Goal: Task Accomplishment & Management: Use online tool/utility

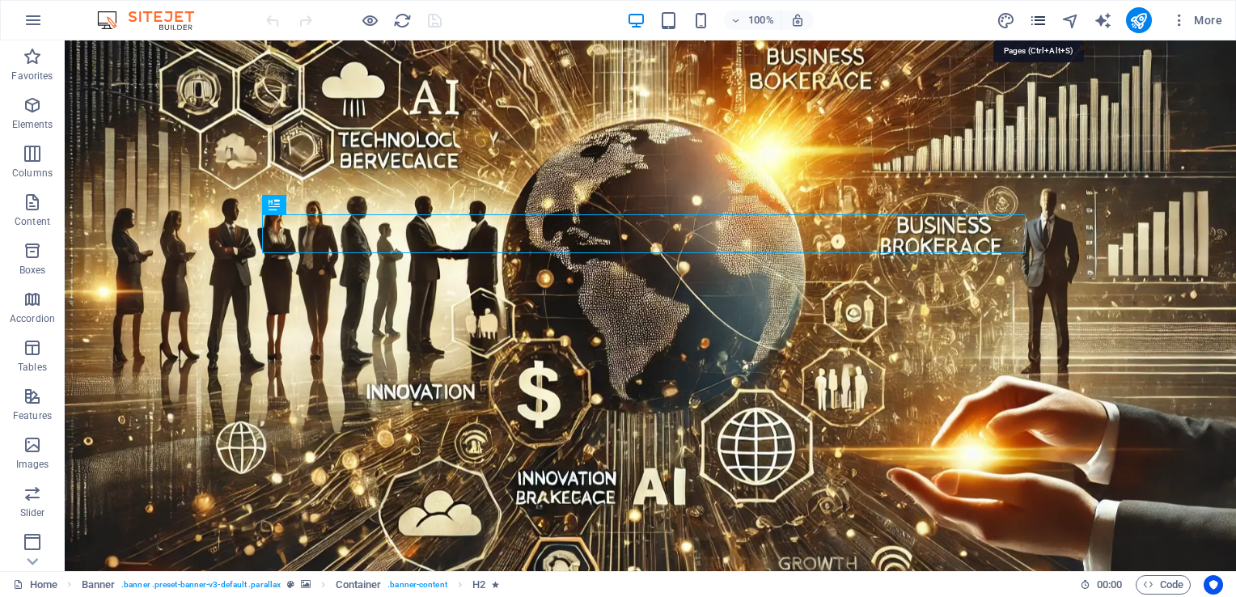
click at [1035, 23] on icon "pages" at bounding box center [1038, 20] width 19 height 19
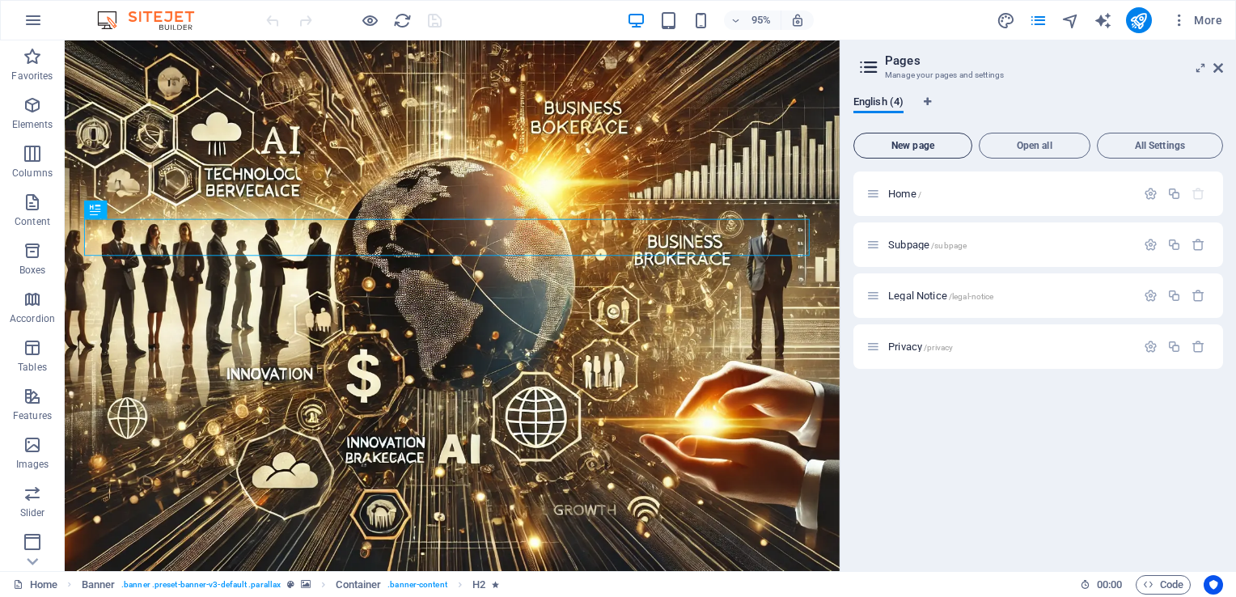
click at [928, 146] on span "New page" at bounding box center [912, 146] width 104 height 10
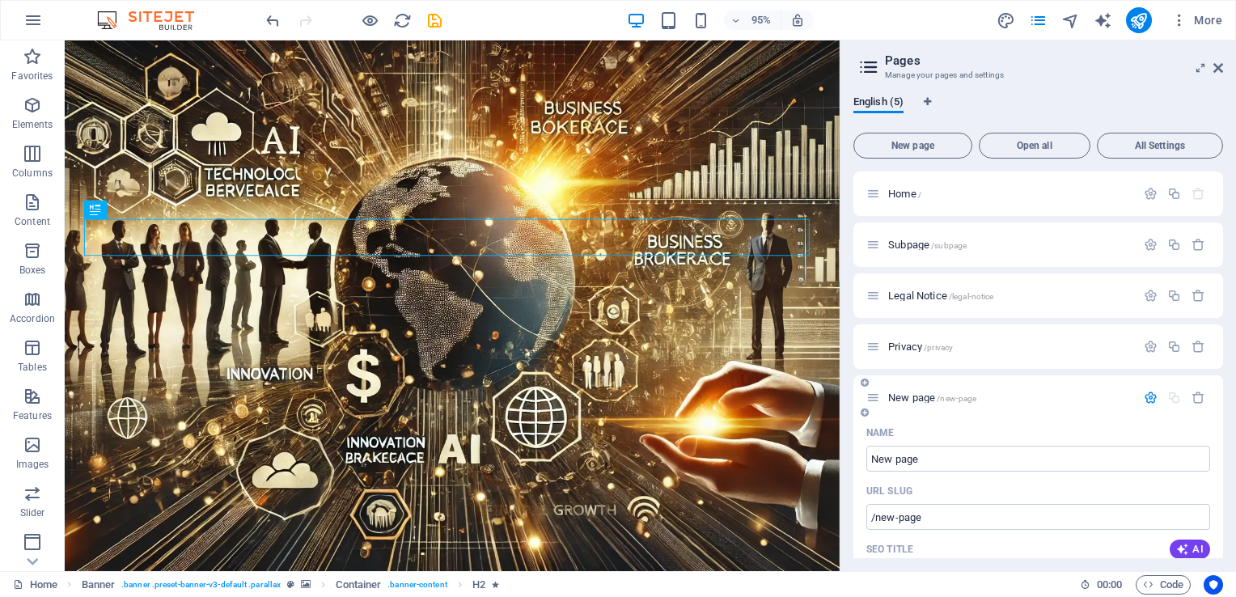
click at [1145, 395] on icon "button" at bounding box center [1150, 398] width 14 height 14
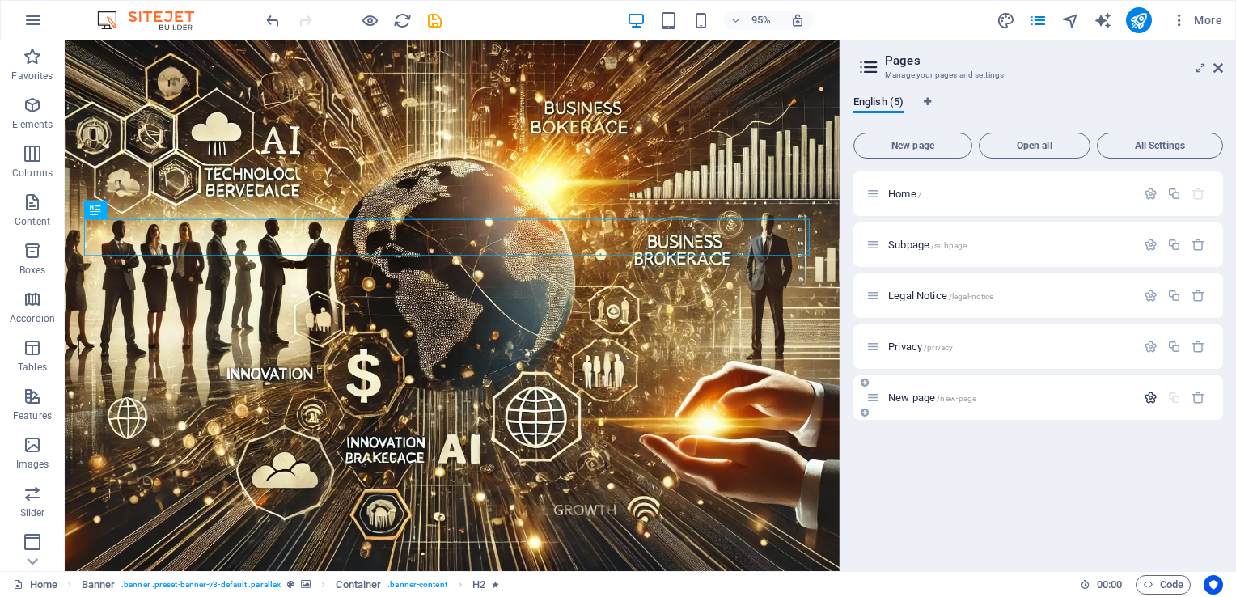
click at [1145, 395] on icon "button" at bounding box center [1150, 398] width 14 height 14
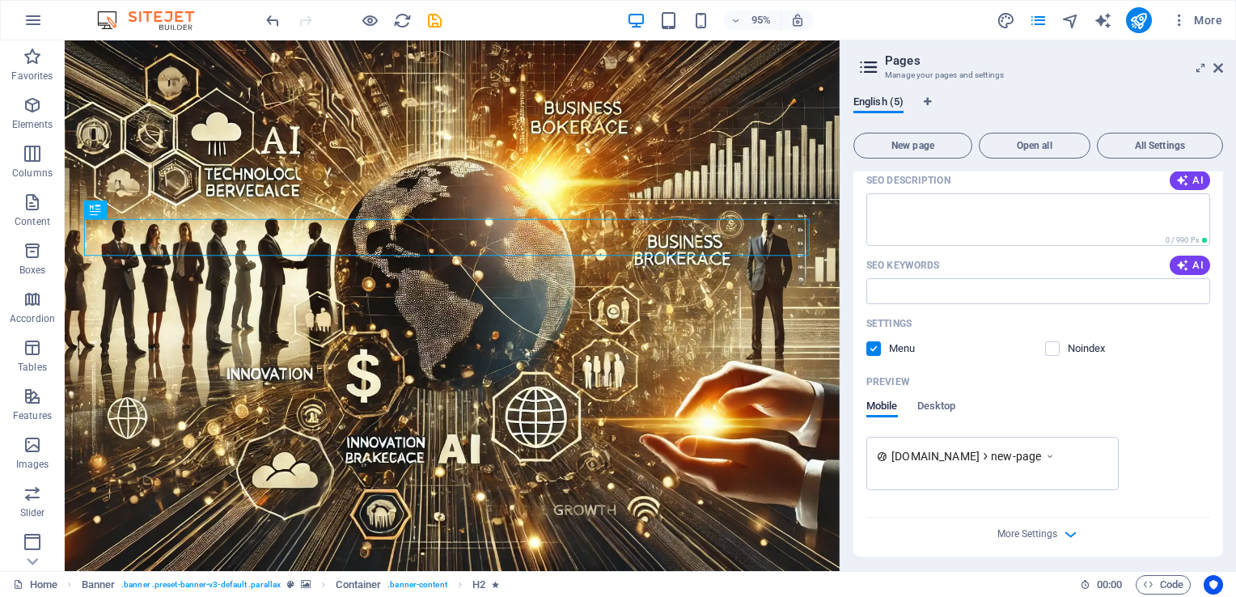
scroll to position [431, 0]
click at [877, 344] on label at bounding box center [873, 344] width 15 height 15
click at [0, 0] on input "checkbox" at bounding box center [0, 0] width 0 height 0
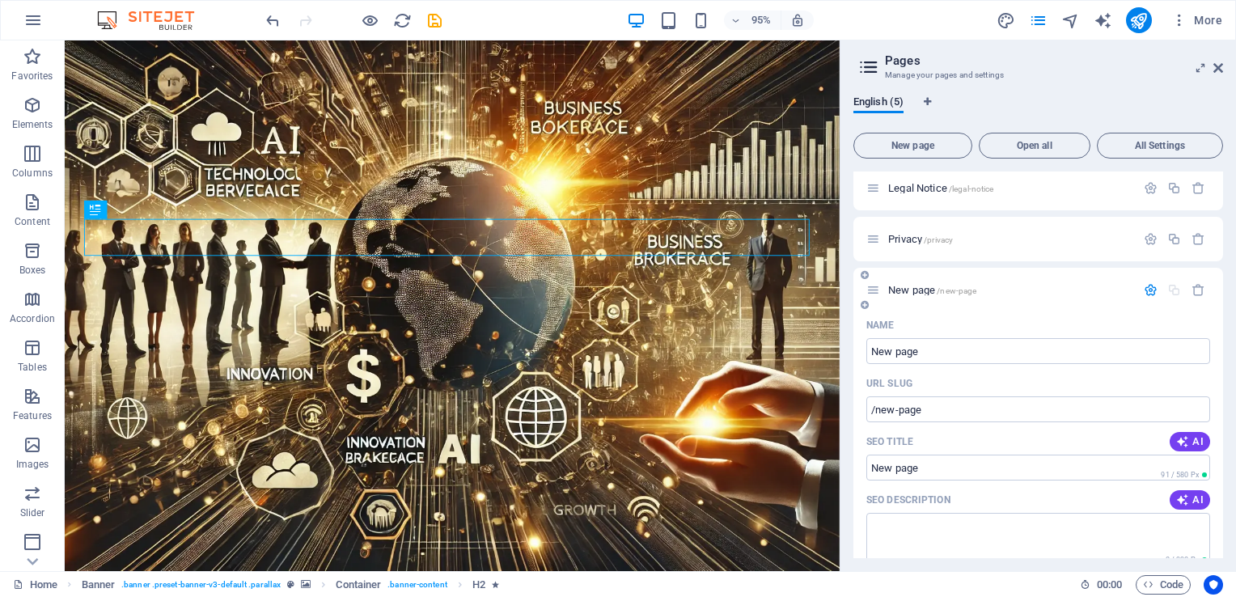
scroll to position [0, 0]
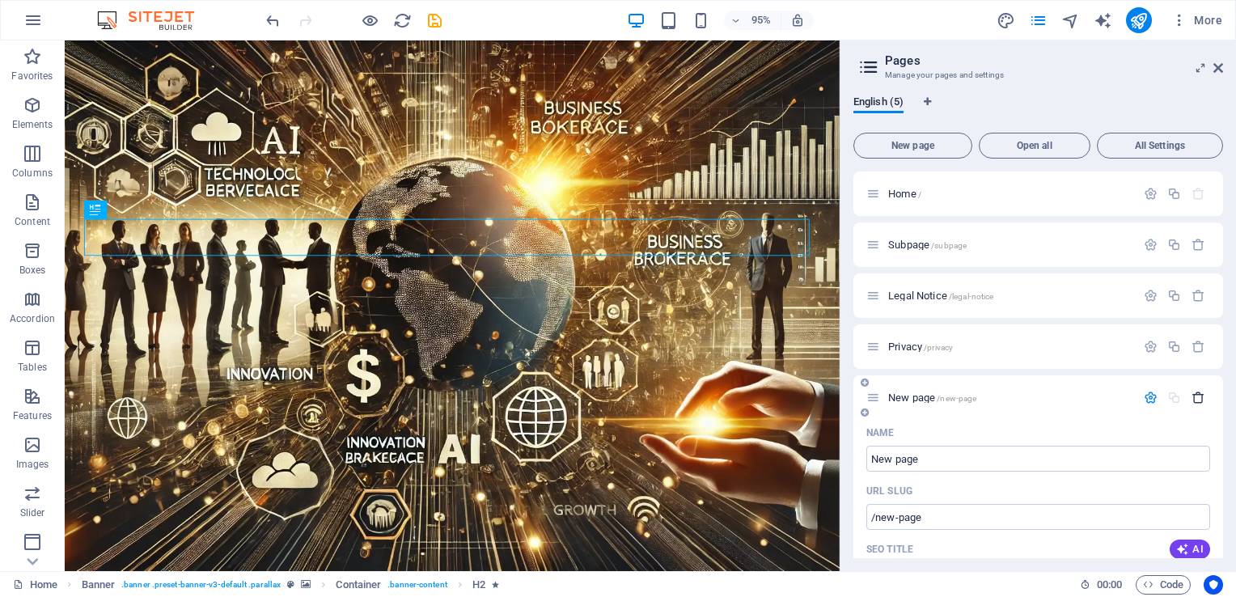
click at [1198, 394] on icon "button" at bounding box center [1198, 398] width 14 height 14
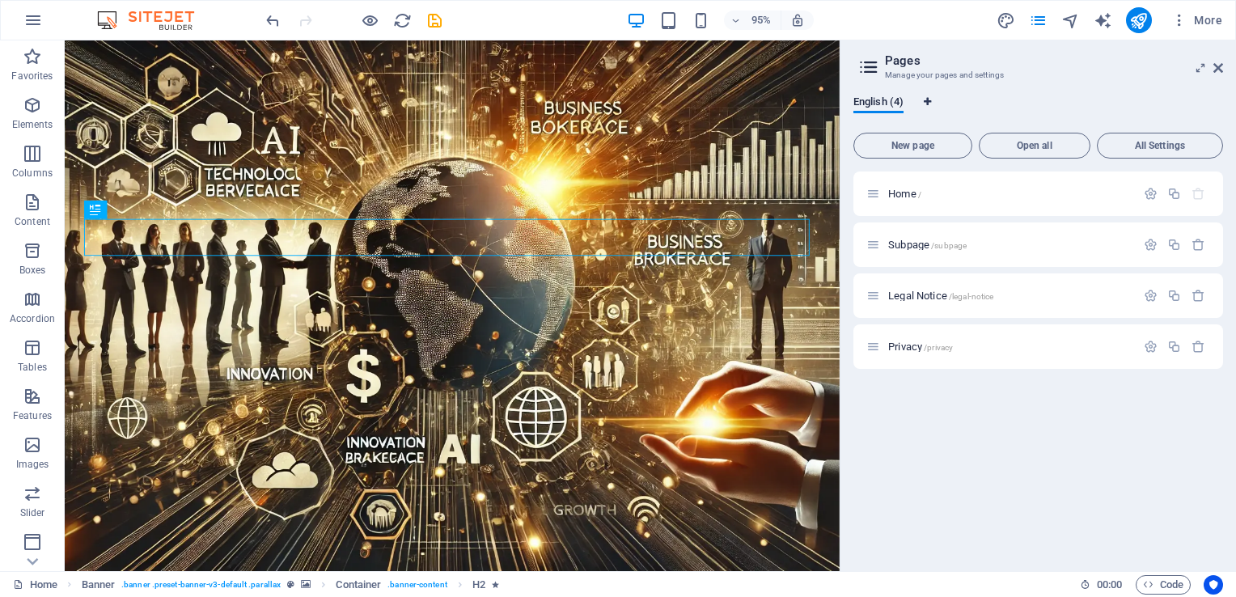
click at [930, 103] on icon "Language Tabs" at bounding box center [926, 102] width 7 height 10
select select "41"
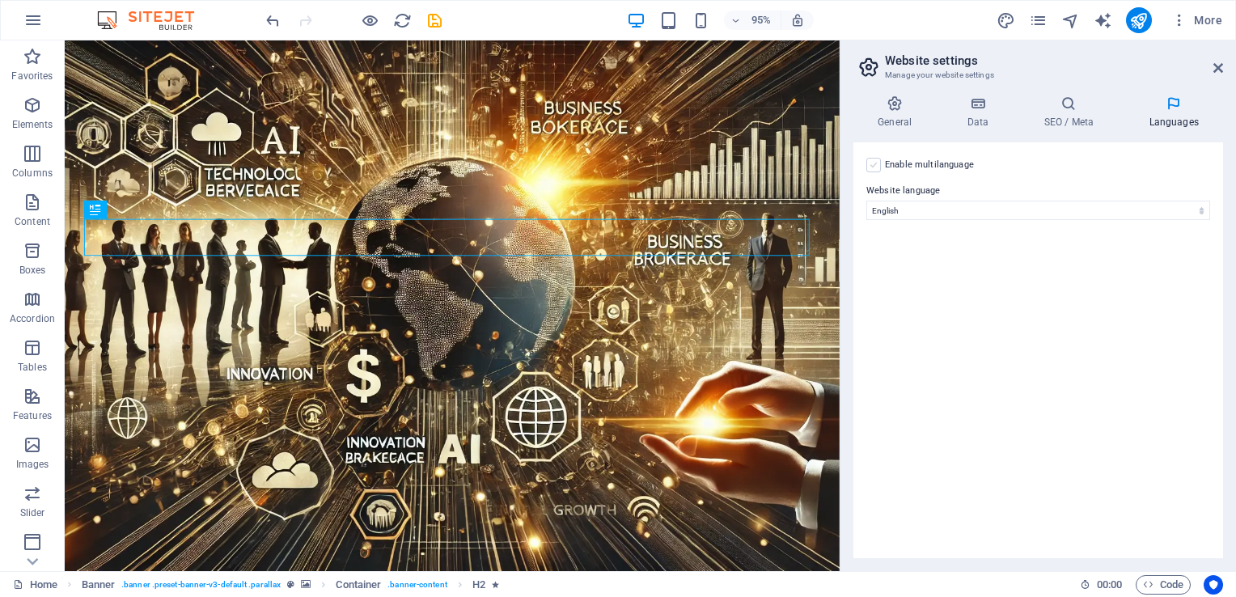
click at [871, 166] on label at bounding box center [873, 165] width 15 height 15
click at [0, 0] on input "Enable multilanguage To disable multilanguage delete all languages until only o…" at bounding box center [0, 0] width 0 height 0
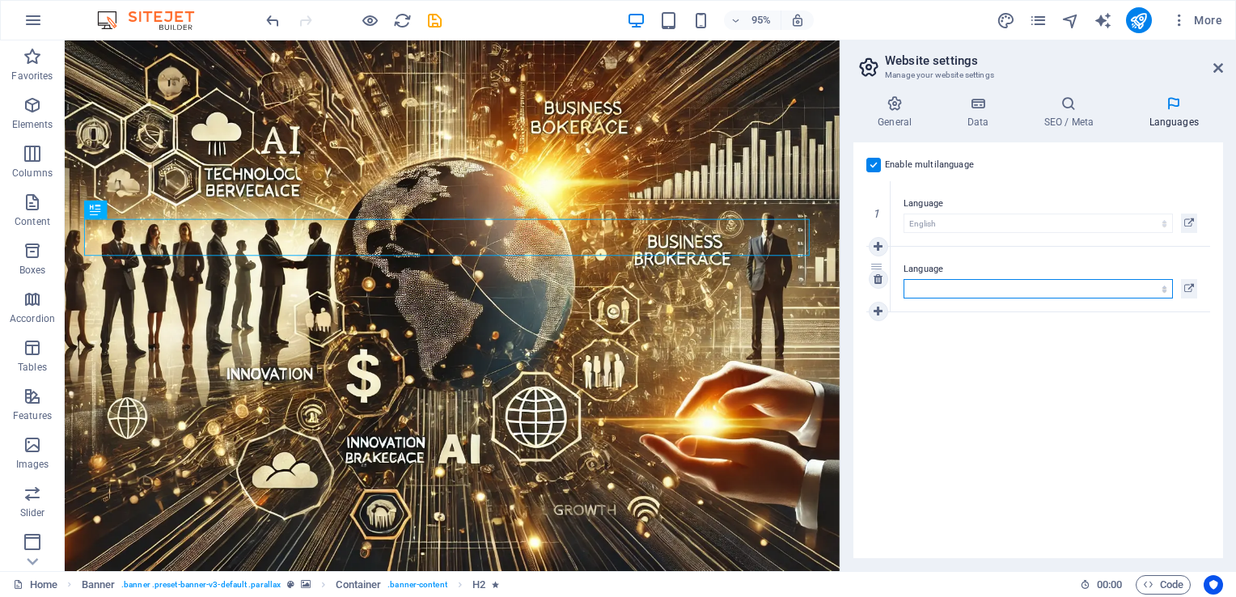
click at [1139, 287] on select "Abkhazian Afar Afrikaans Akan Albanian Amharic Arabic Aragonese Armenian Assame…" at bounding box center [1037, 288] width 269 height 19
select select "6"
click at [903, 279] on select "Abkhazian Afar Afrikaans Akan Albanian Amharic Arabic Aragonese Armenian Assame…" at bounding box center [1037, 288] width 269 height 19
click at [1046, 373] on div "Enable multilanguage To disable multilanguage delete all languages until only o…" at bounding box center [1038, 350] width 370 height 416
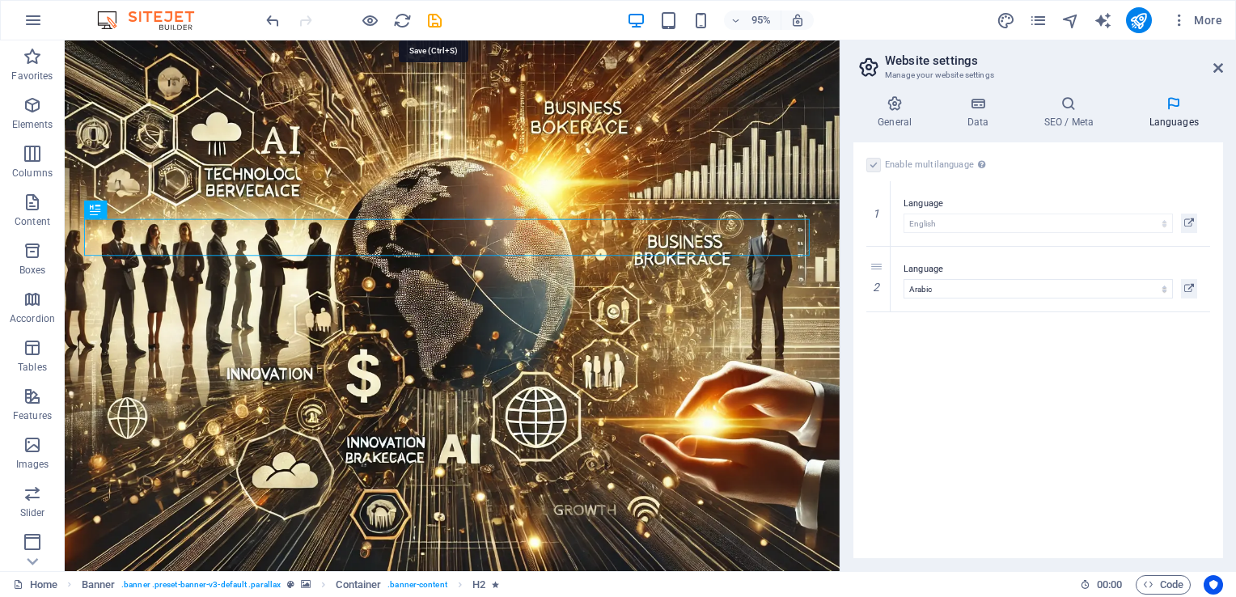
click at [433, 23] on icon "save" at bounding box center [434, 20] width 19 height 19
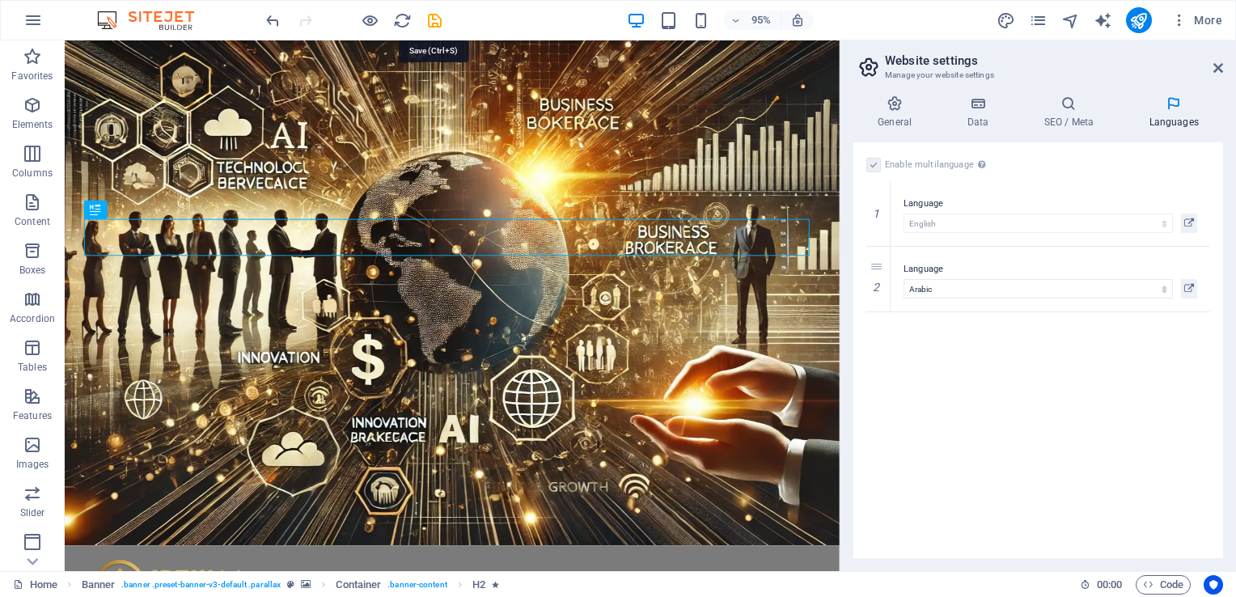
checkbox input "false"
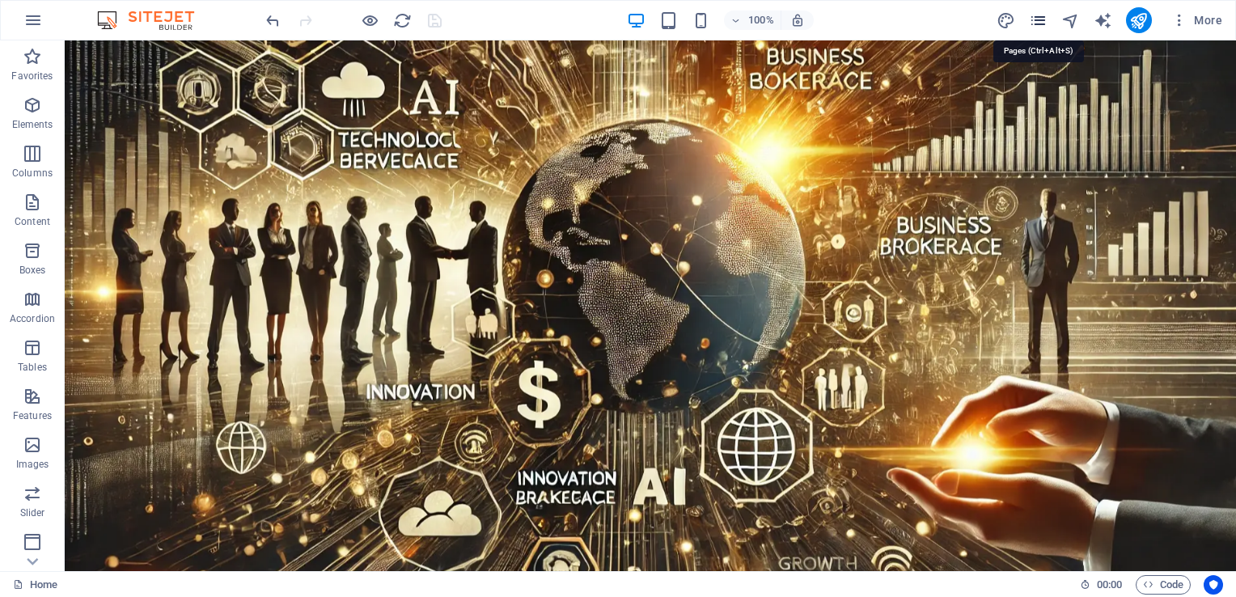
click at [1038, 21] on icon "pages" at bounding box center [1038, 20] width 19 height 19
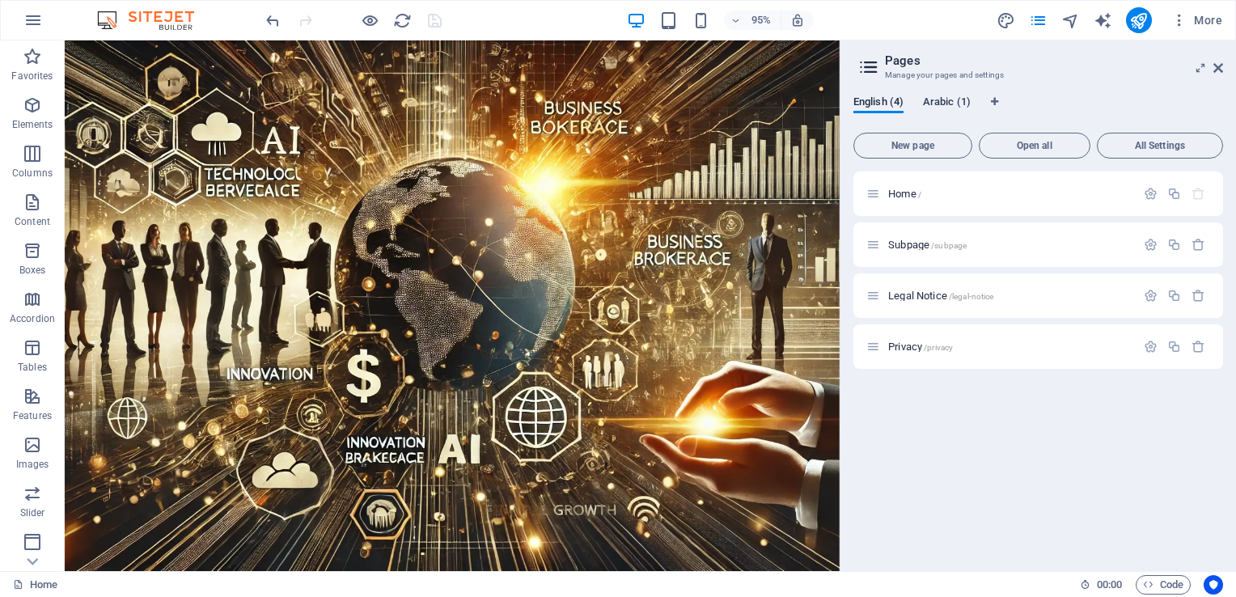
click at [944, 95] on span "Arabic (1)" at bounding box center [947, 103] width 48 height 23
click at [872, 105] on span "English (4)" at bounding box center [878, 103] width 50 height 23
drag, startPoint x: 1000, startPoint y: 396, endPoint x: 1000, endPoint y: 417, distance: 21.0
click at [1000, 417] on div "Home / Subpage /subpage Legal Notice /legal-notice Privacy /privacy" at bounding box center [1038, 364] width 370 height 387
click at [1160, 151] on button "All Settings" at bounding box center [1159, 146] width 126 height 26
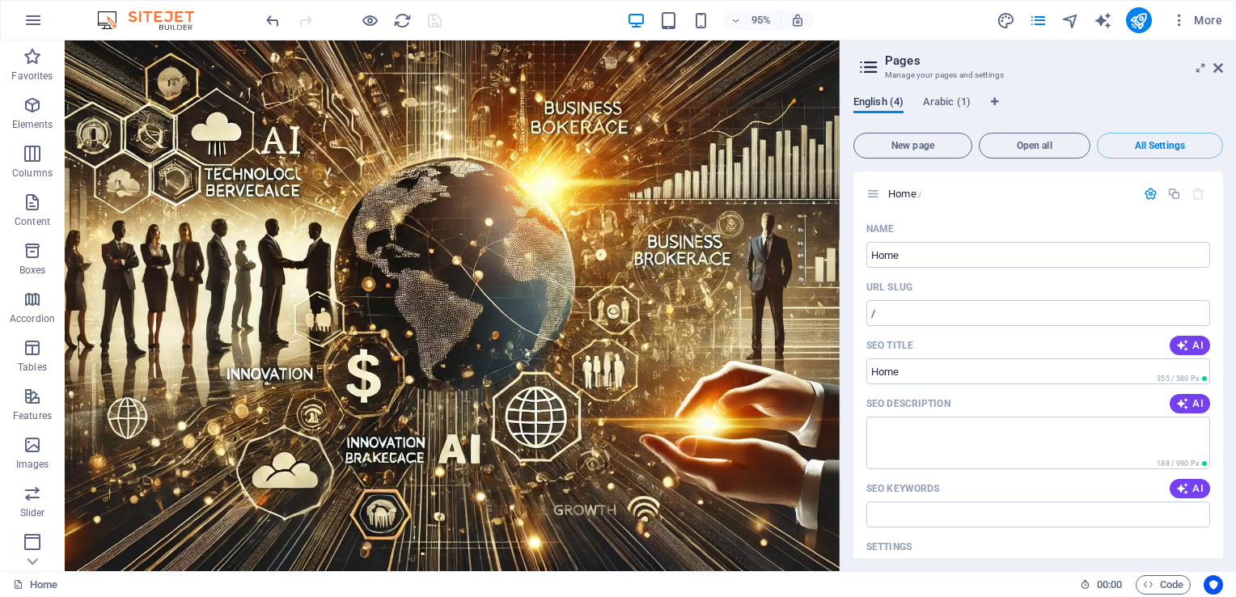
click at [892, 106] on span "English (4)" at bounding box center [878, 103] width 50 height 23
click at [937, 102] on span "Arabic (1)" at bounding box center [947, 103] width 48 height 23
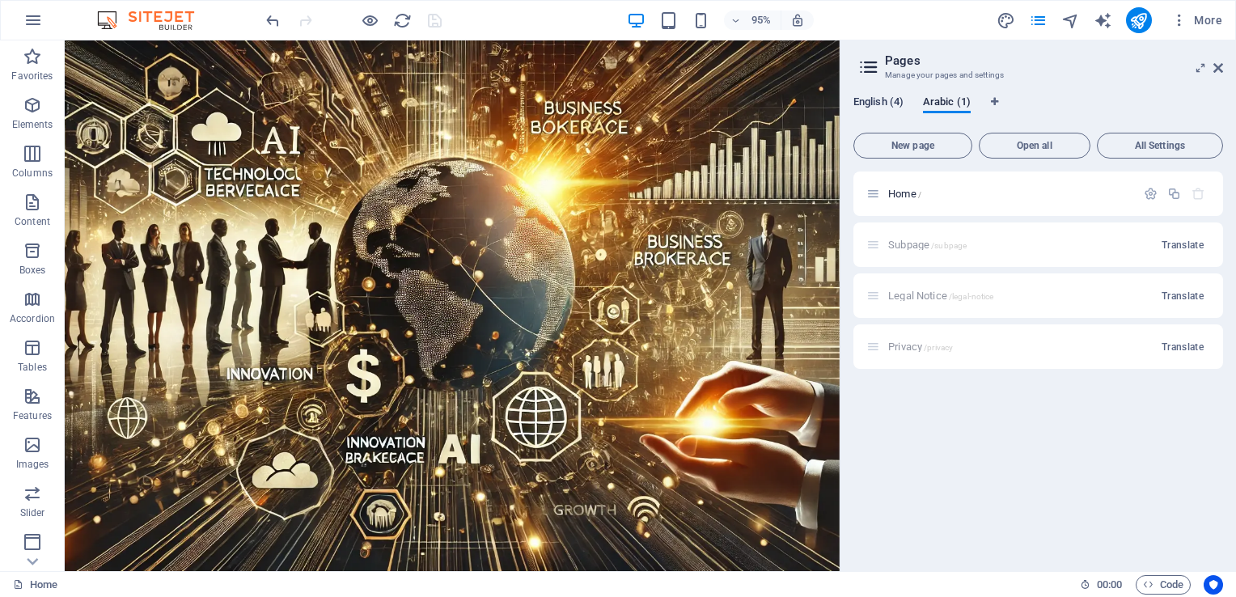
click at [877, 99] on span "English (4)" at bounding box center [878, 103] width 50 height 23
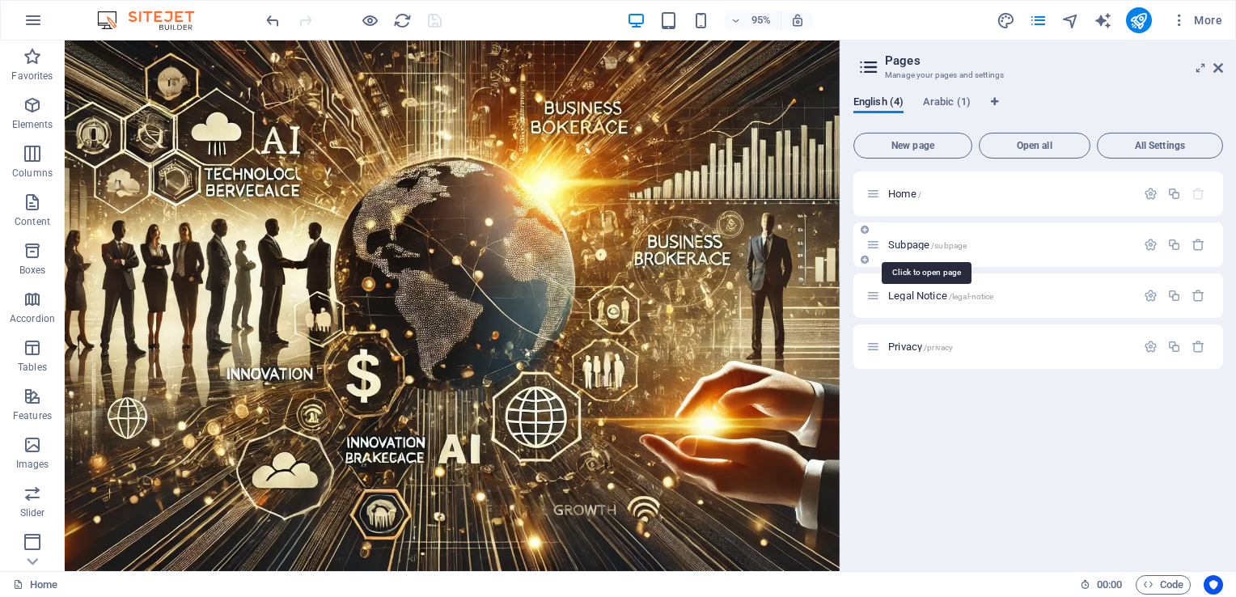
click at [893, 241] on span "Subpage /subpage" at bounding box center [927, 245] width 78 height 12
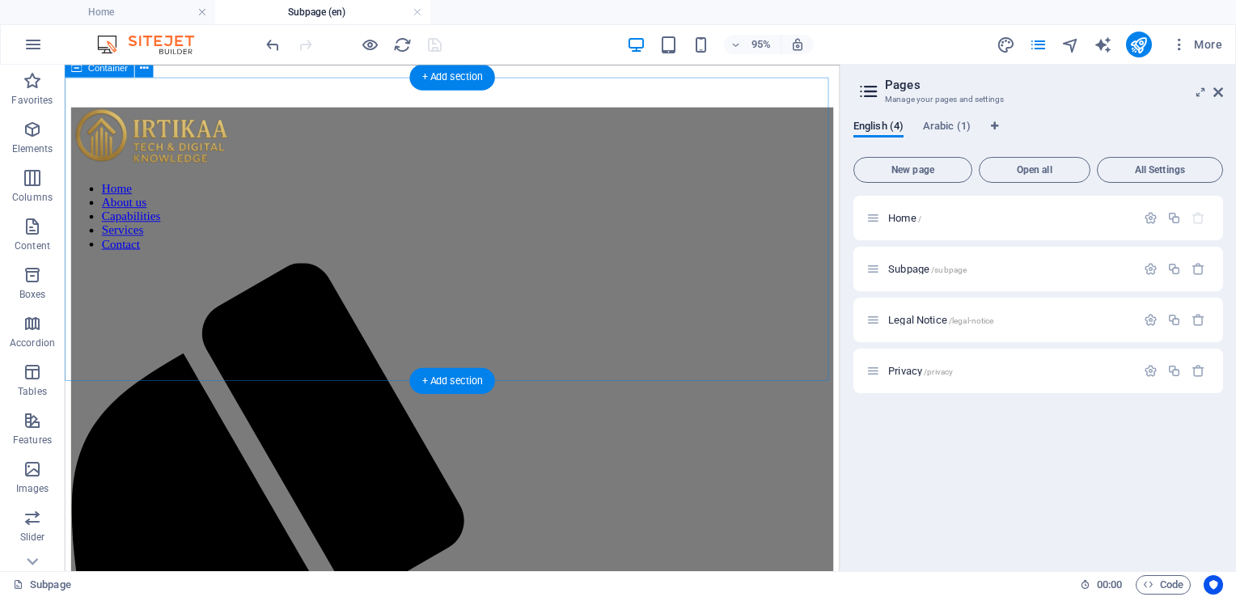
scroll to position [530, 0]
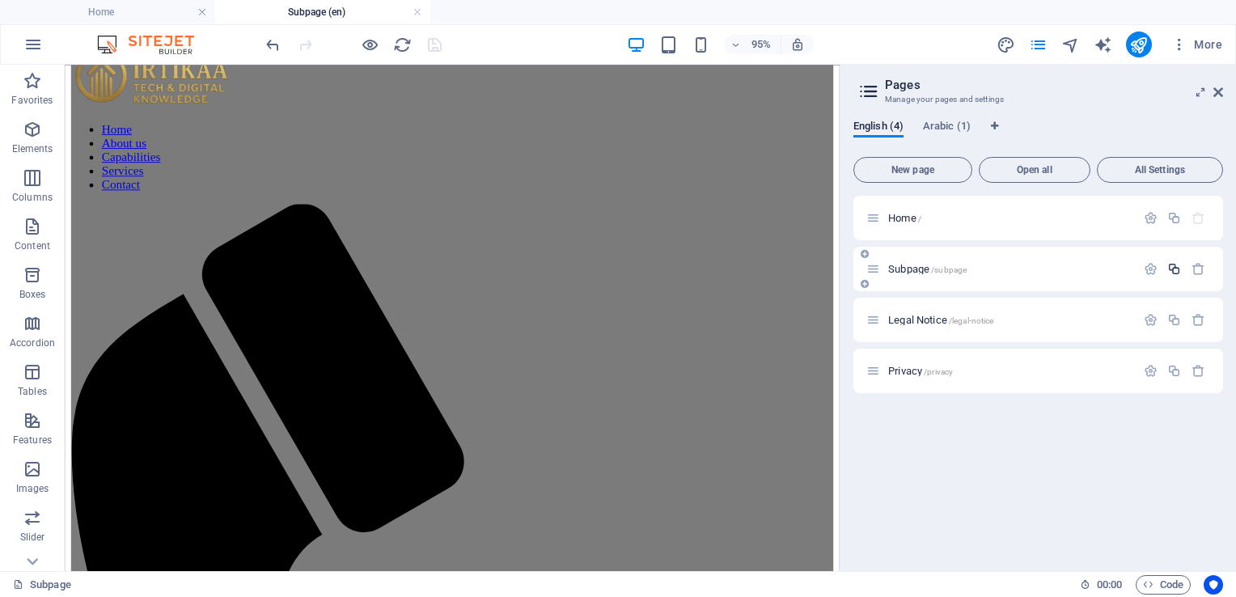
click at [1176, 271] on icon "button" at bounding box center [1174, 269] width 14 height 14
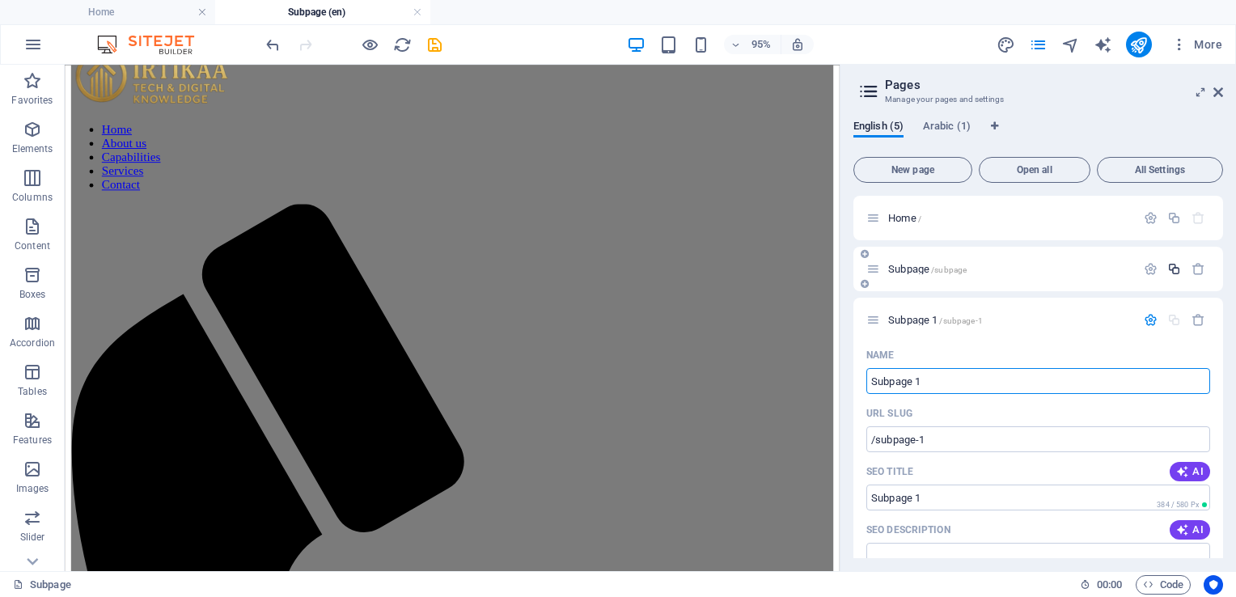
click at [1169, 264] on icon "button" at bounding box center [1174, 269] width 14 height 14
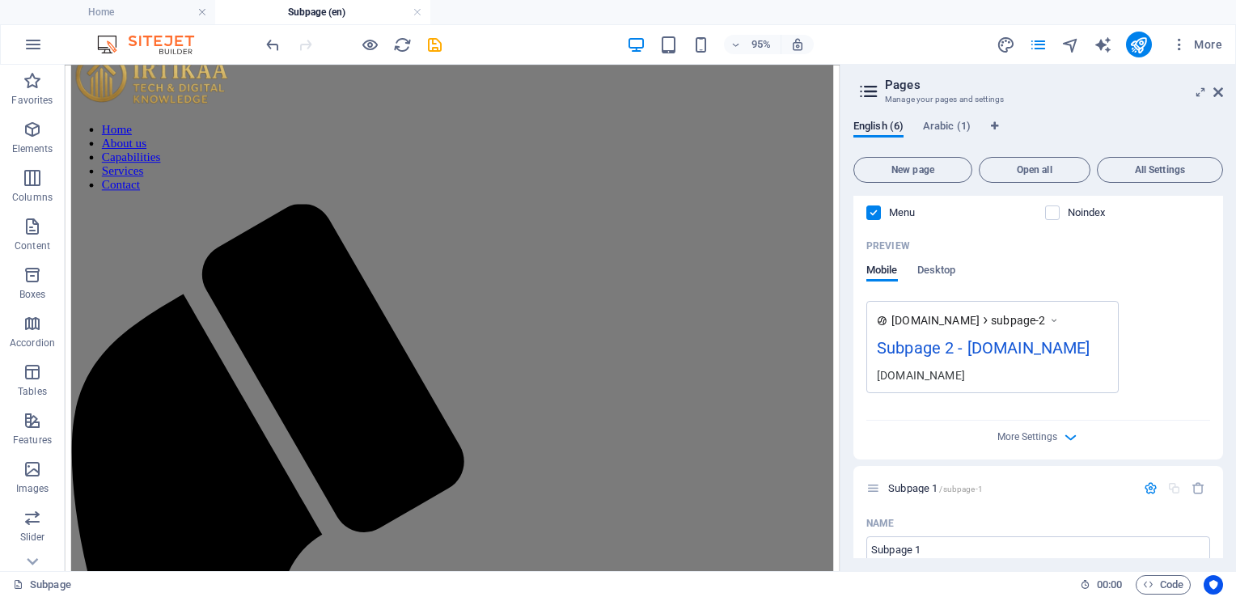
scroll to position [0, 0]
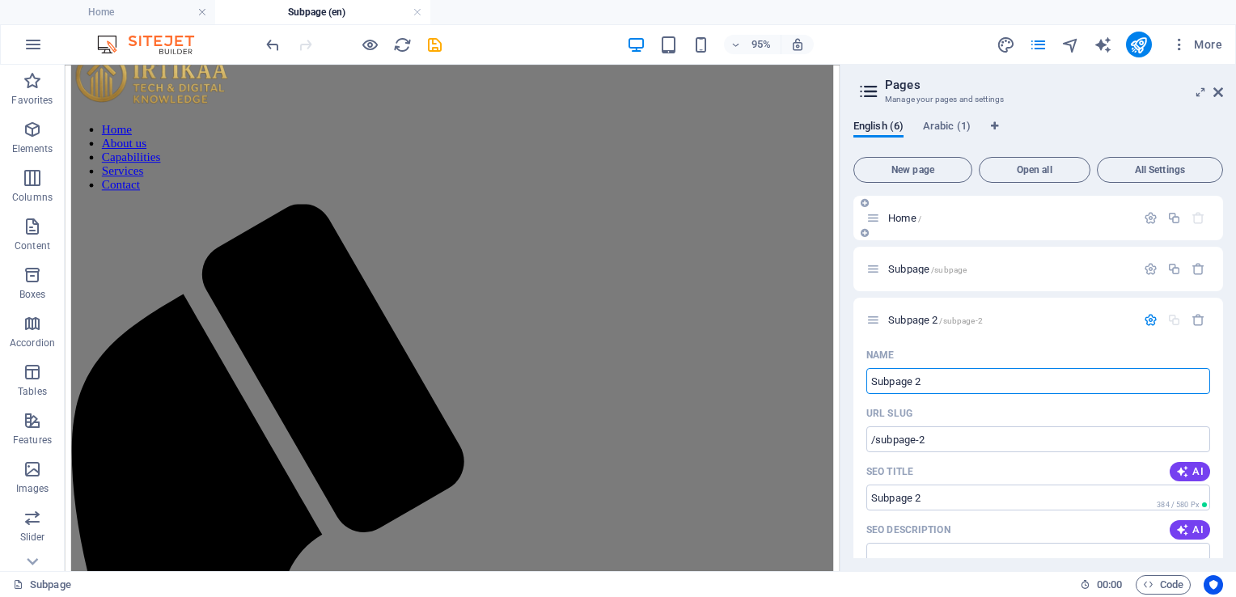
click at [892, 219] on span "Home /" at bounding box center [904, 218] width 33 height 12
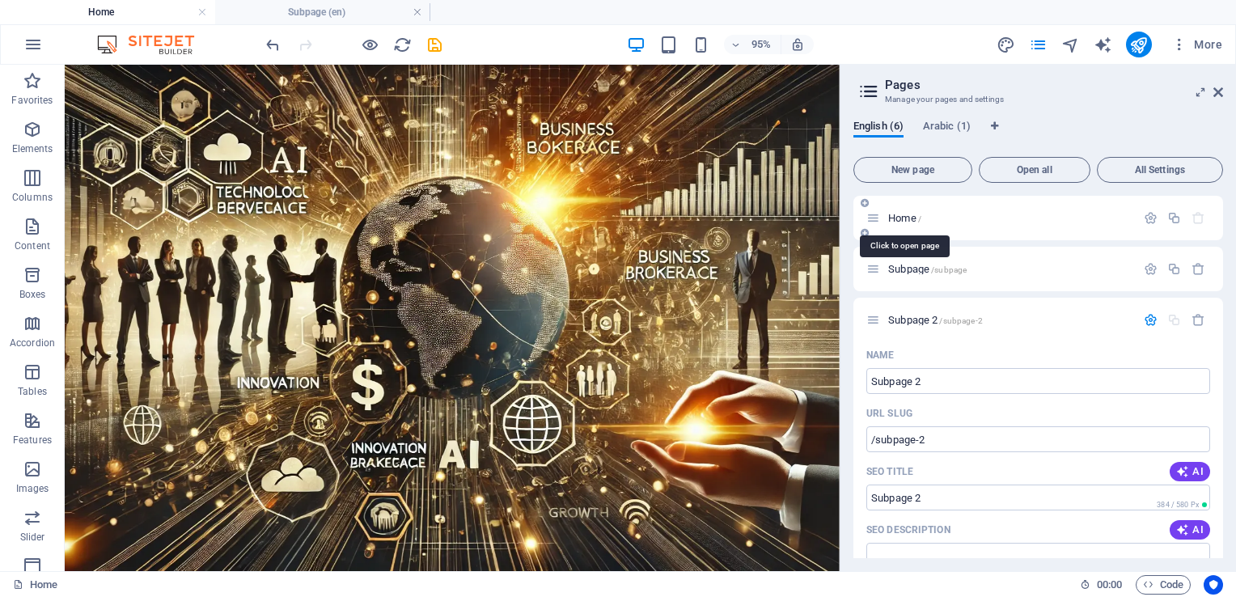
click at [895, 222] on span "Home /" at bounding box center [904, 218] width 33 height 12
click at [908, 322] on span "Subpage 2 /subpage-2" at bounding box center [935, 320] width 95 height 12
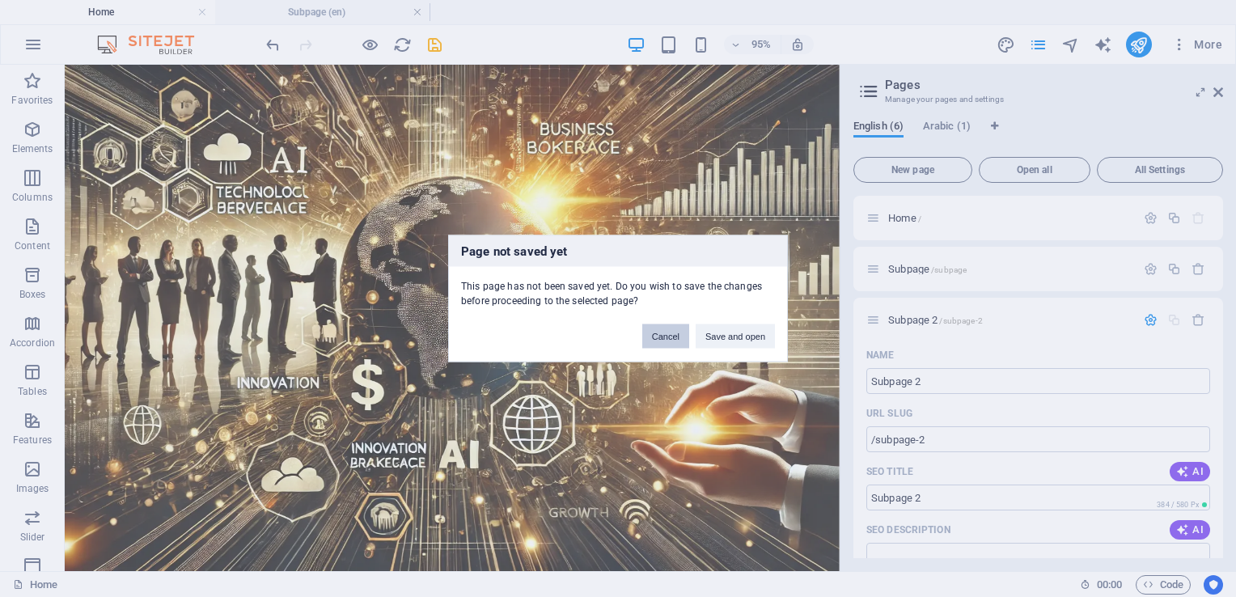
click at [673, 337] on button "Cancel" at bounding box center [665, 336] width 47 height 24
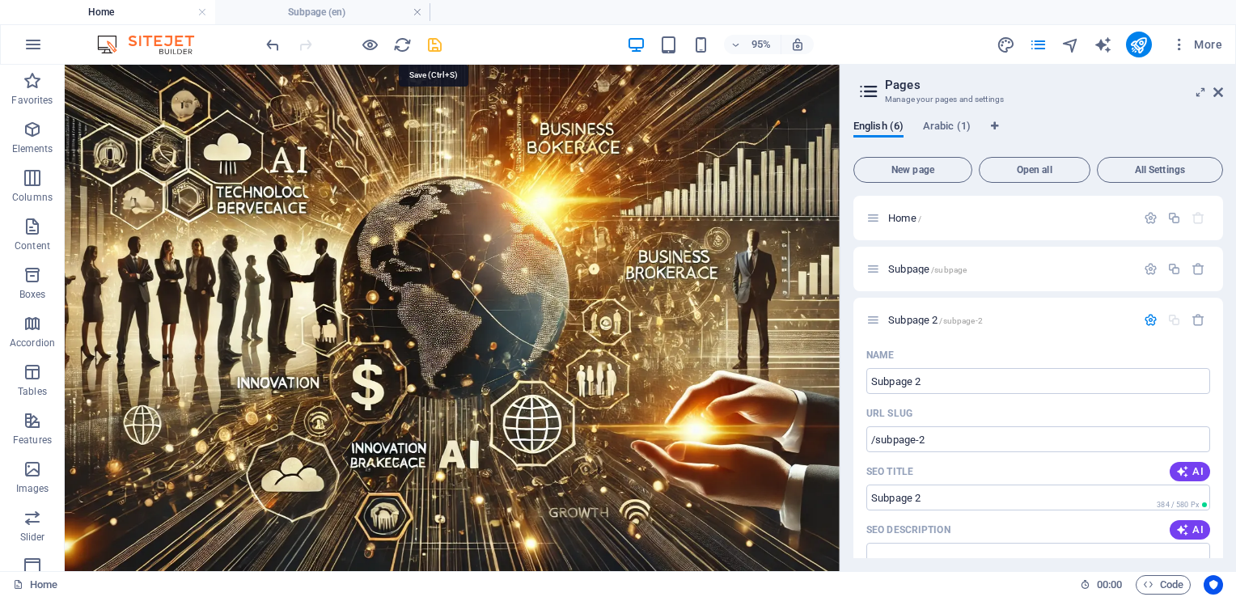
click at [433, 43] on icon "save" at bounding box center [434, 45] width 19 height 19
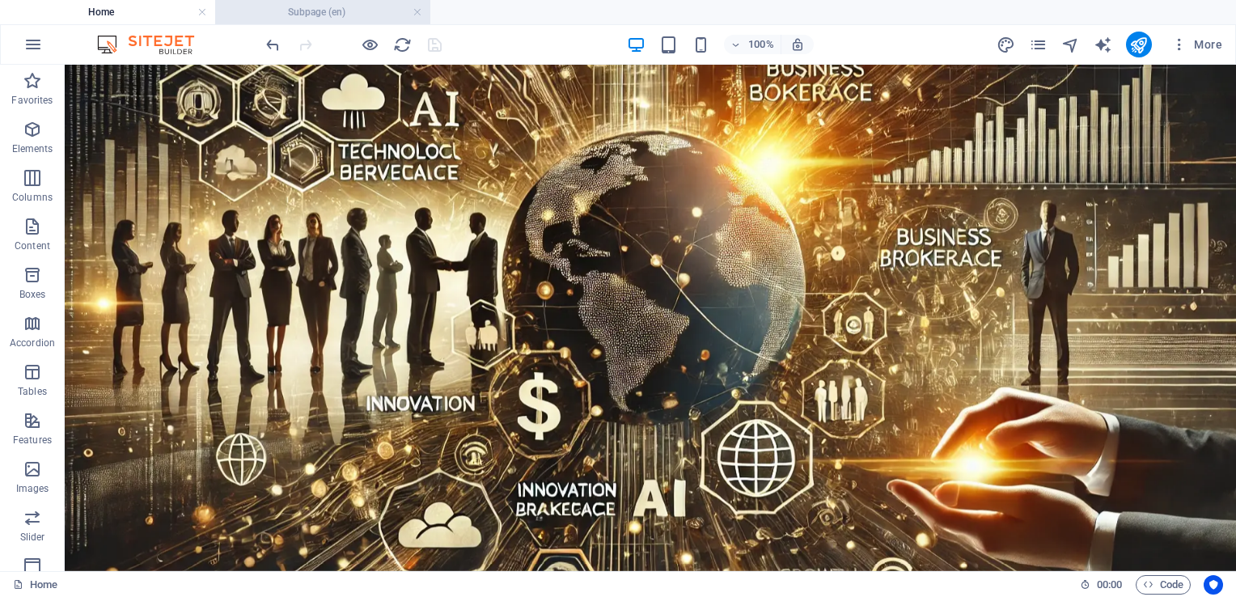
click at [300, 15] on h4 "Subpage (en)" at bounding box center [322, 12] width 215 height 18
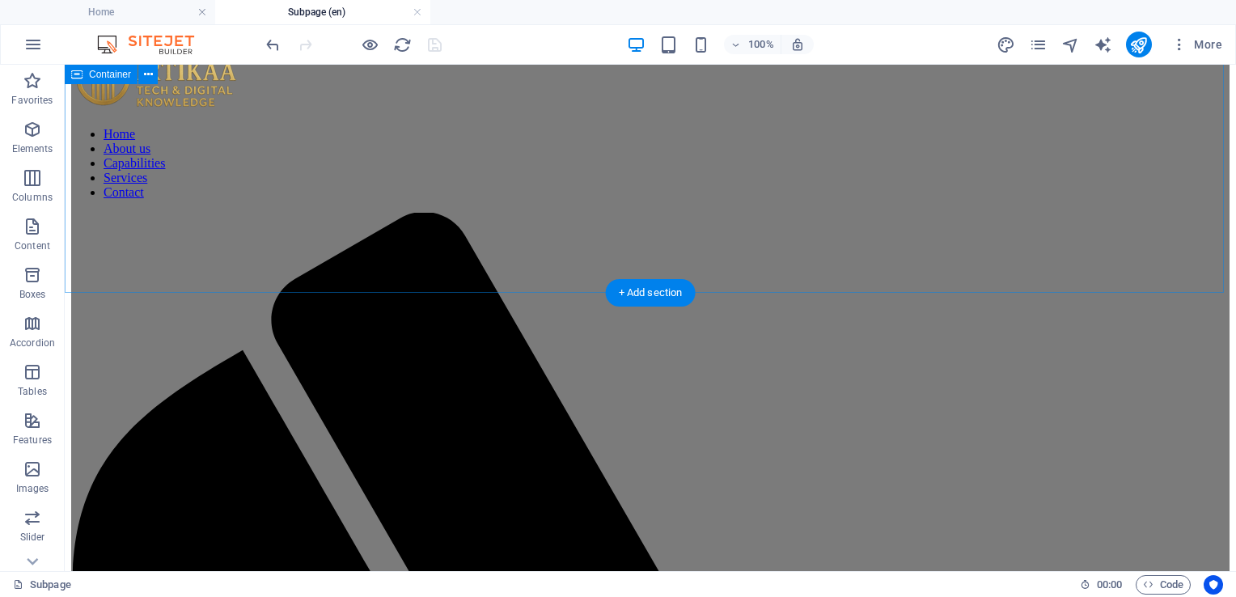
scroll to position [72, 0]
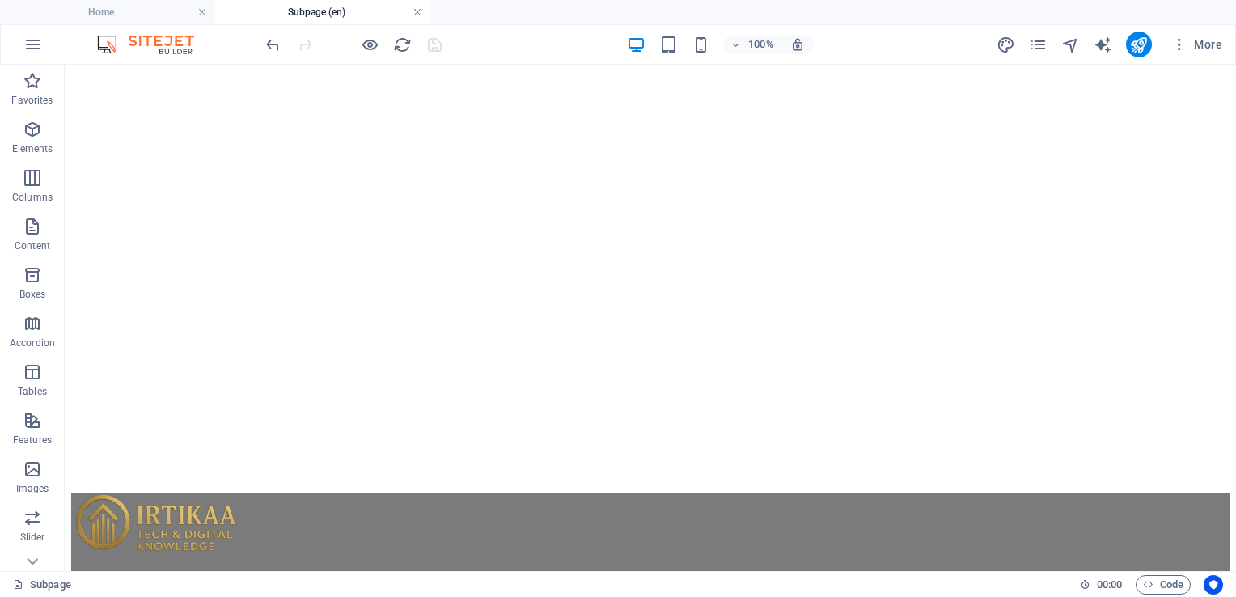
click at [417, 11] on link at bounding box center [417, 12] width 10 height 15
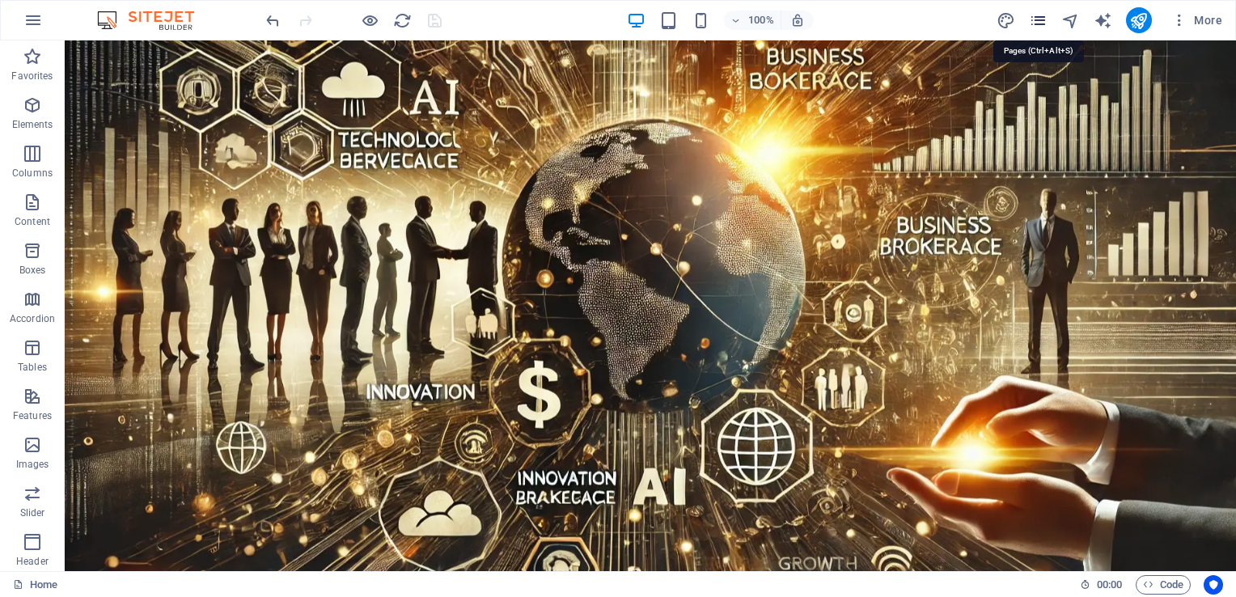
click at [1041, 17] on icon "pages" at bounding box center [1038, 20] width 19 height 19
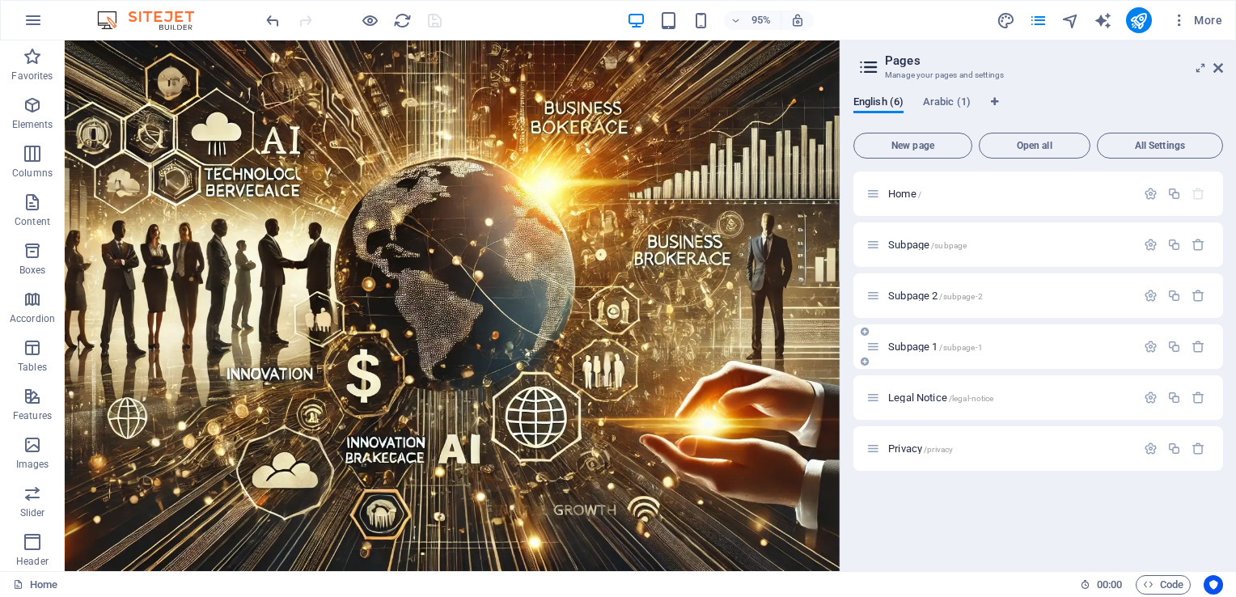
drag, startPoint x: 923, startPoint y: 347, endPoint x: 919, endPoint y: 340, distance: 8.3
click at [922, 338] on div "Subpage 1 /subpage-1" at bounding box center [1000, 346] width 269 height 19
click at [913, 348] on span "Subpage 1 /subpage-1" at bounding box center [935, 346] width 95 height 12
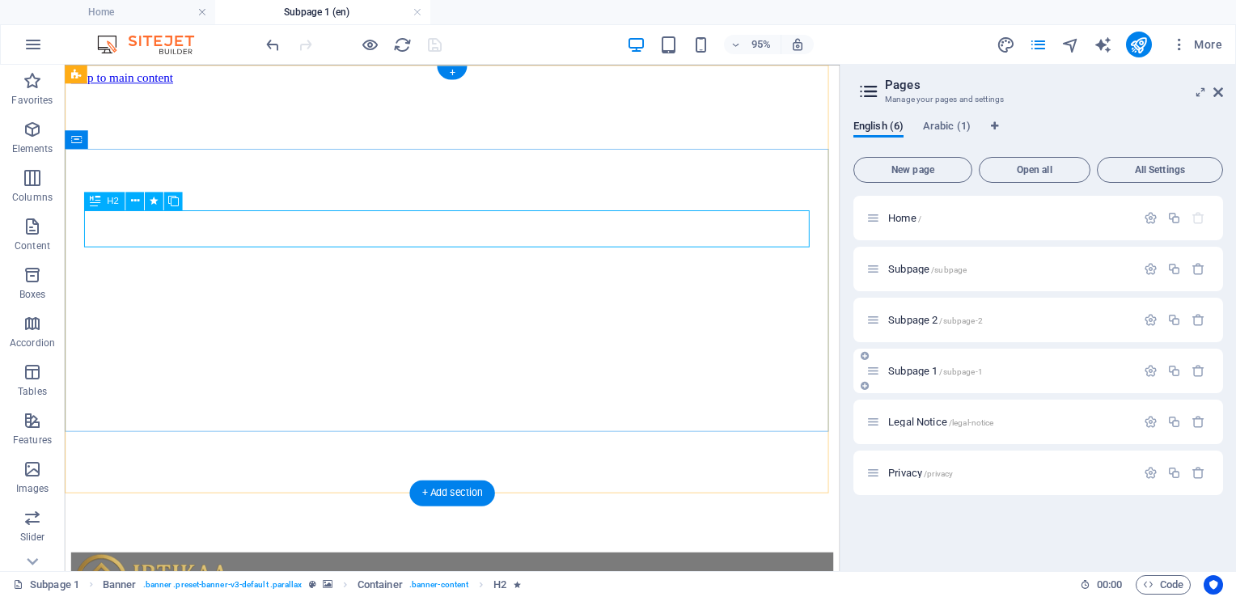
scroll to position [0, 0]
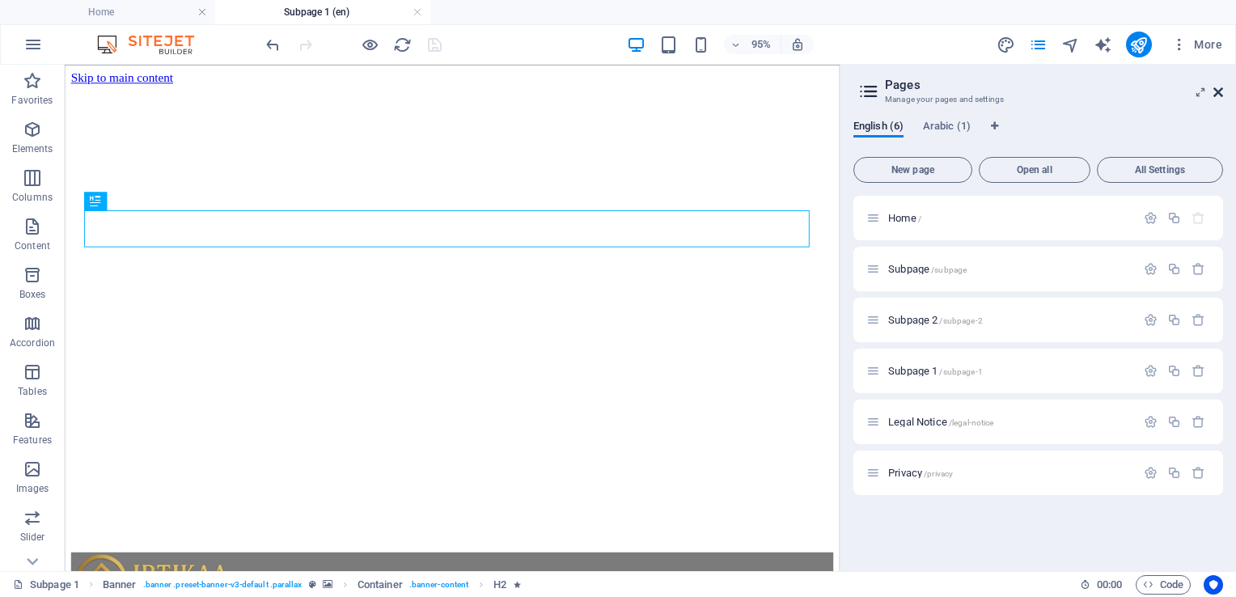
drag, startPoint x: 1216, startPoint y: 93, endPoint x: 1151, endPoint y: 29, distance: 90.9
click at [1216, 93] on icon at bounding box center [1218, 92] width 10 height 13
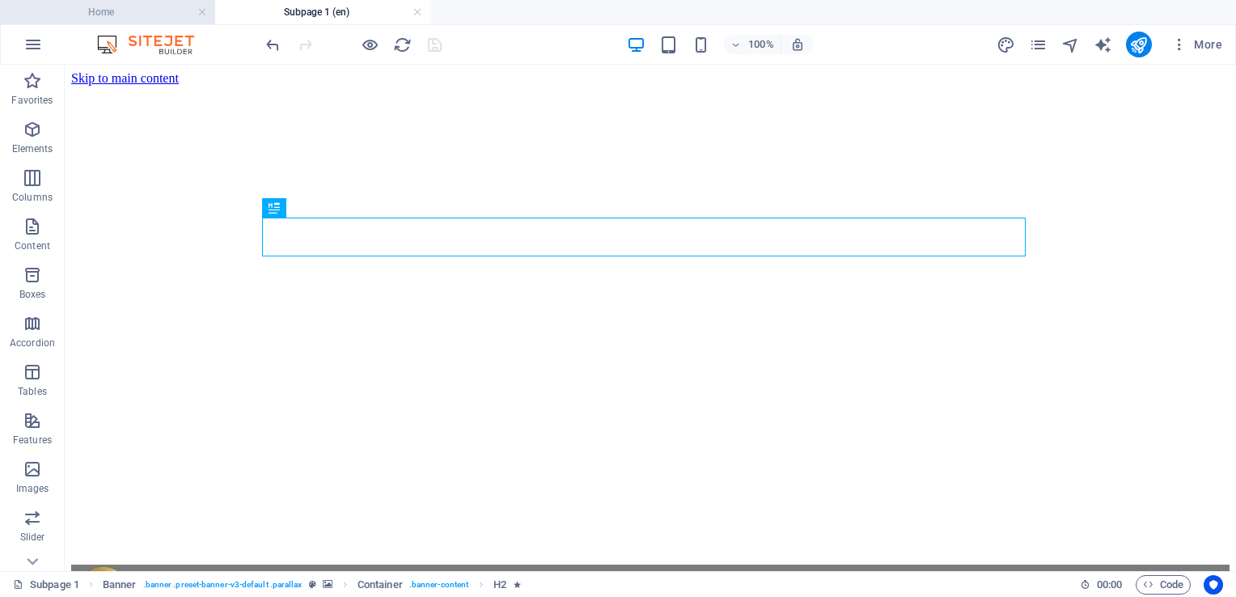
click at [136, 8] on h4 "Home" at bounding box center [107, 12] width 215 height 18
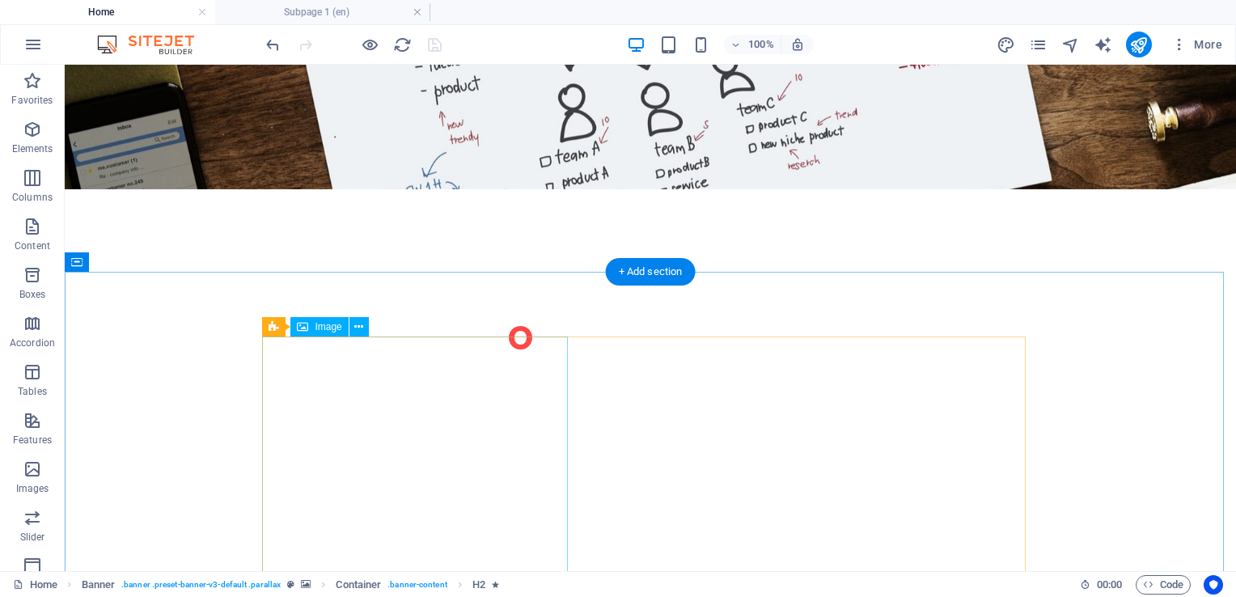
scroll to position [1698, 0]
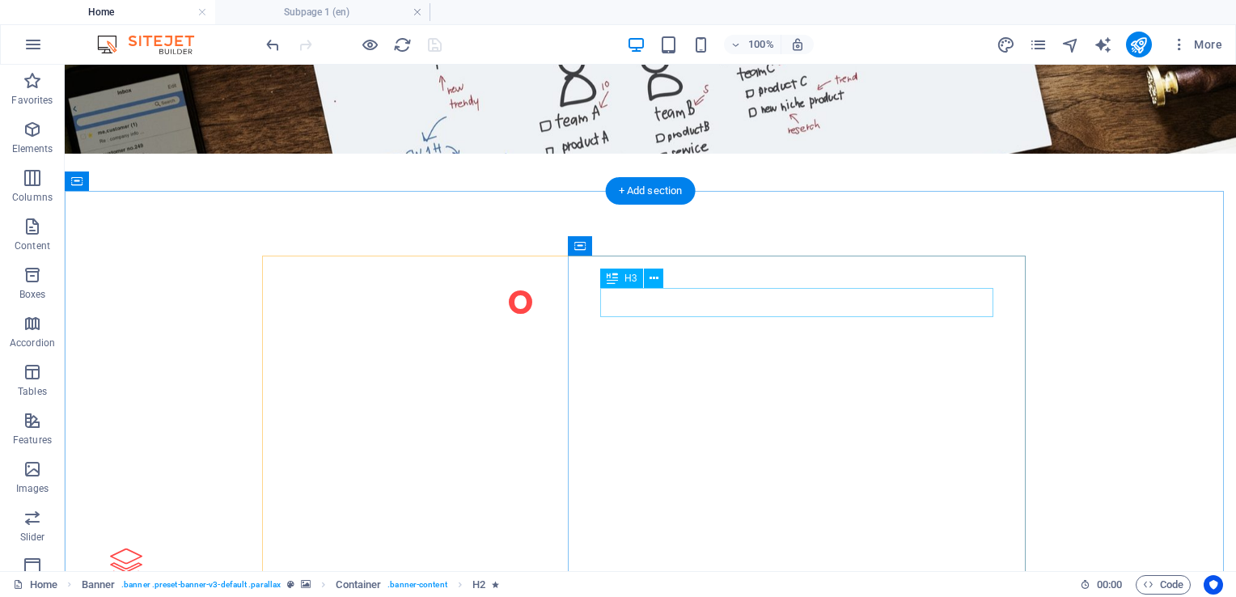
drag, startPoint x: 779, startPoint y: 296, endPoint x: 494, endPoint y: 296, distance: 284.6
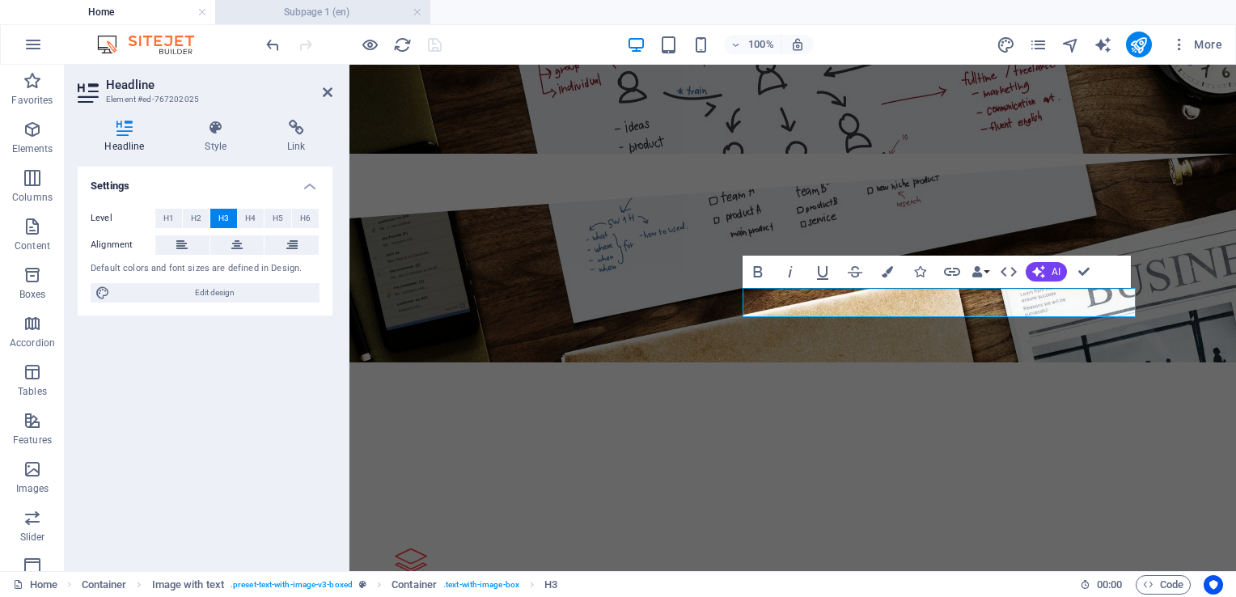
click at [309, 13] on h4 "Subpage 1 (en)" at bounding box center [322, 12] width 215 height 18
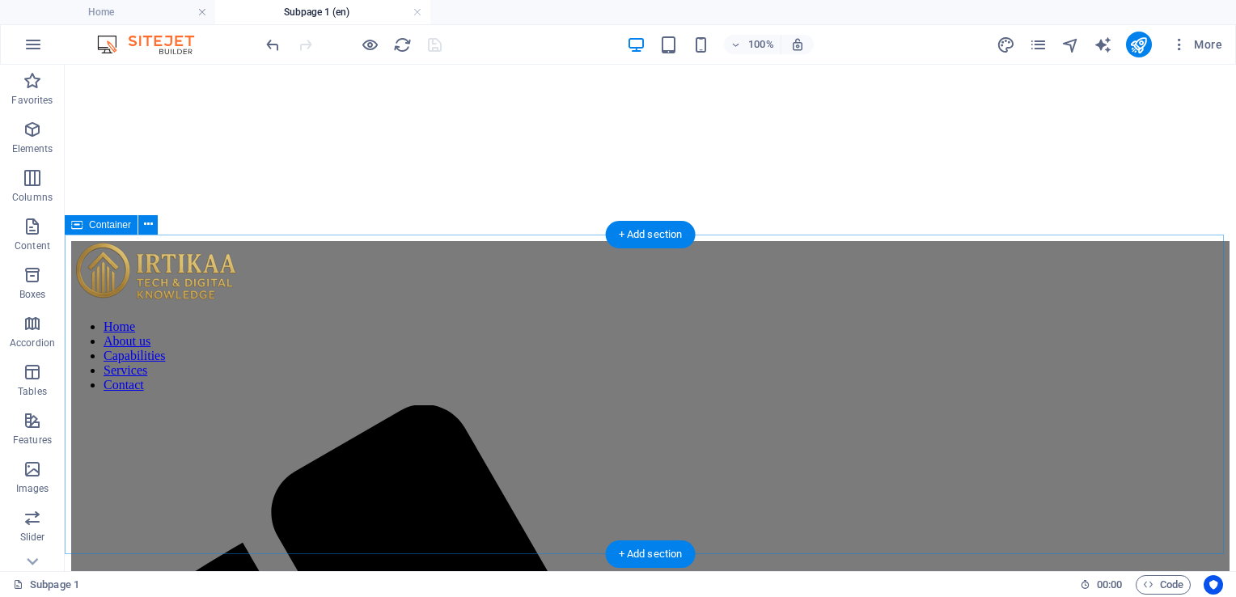
scroll to position [0, 0]
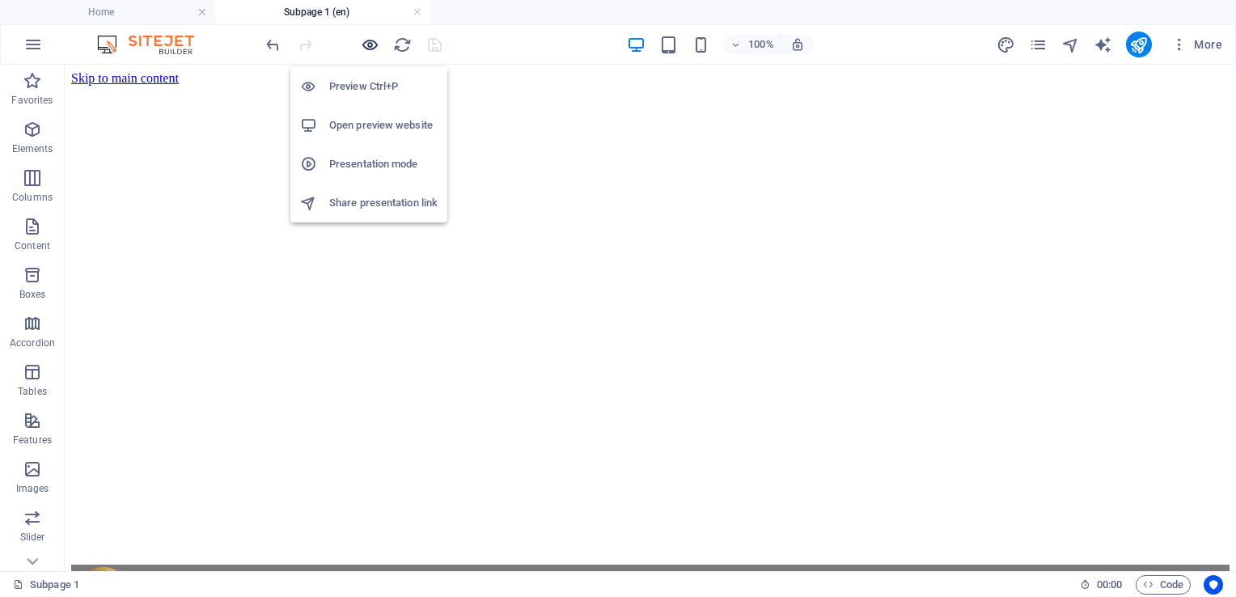
click at [364, 41] on icon "button" at bounding box center [370, 45] width 19 height 19
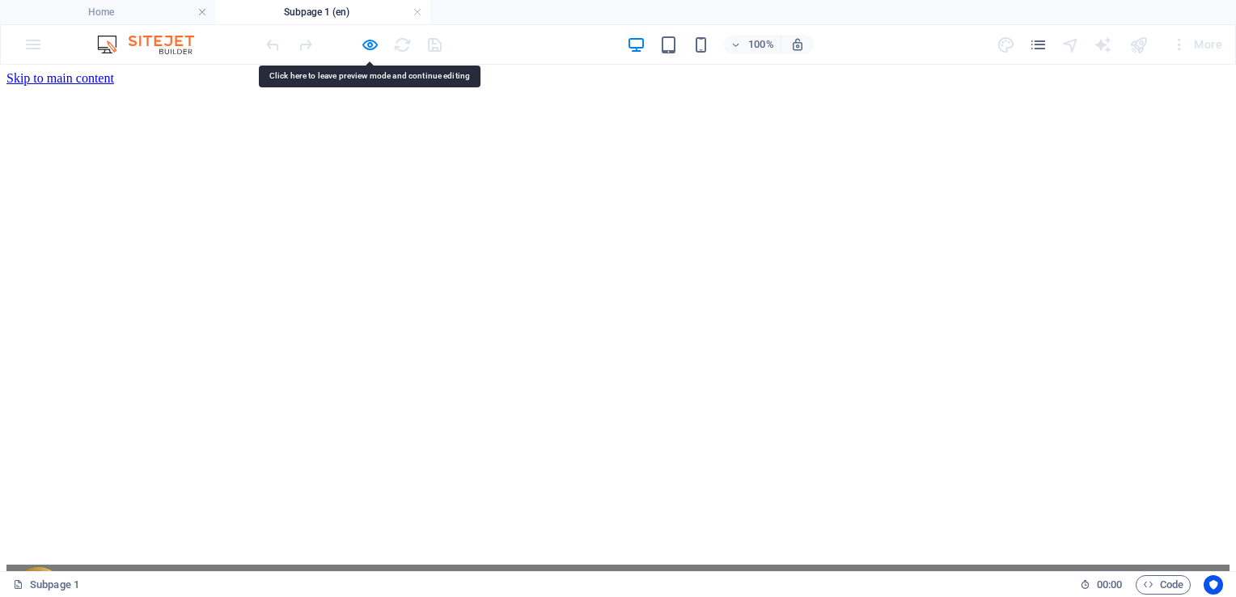
click at [148, 9] on h4 "Home" at bounding box center [107, 12] width 215 height 18
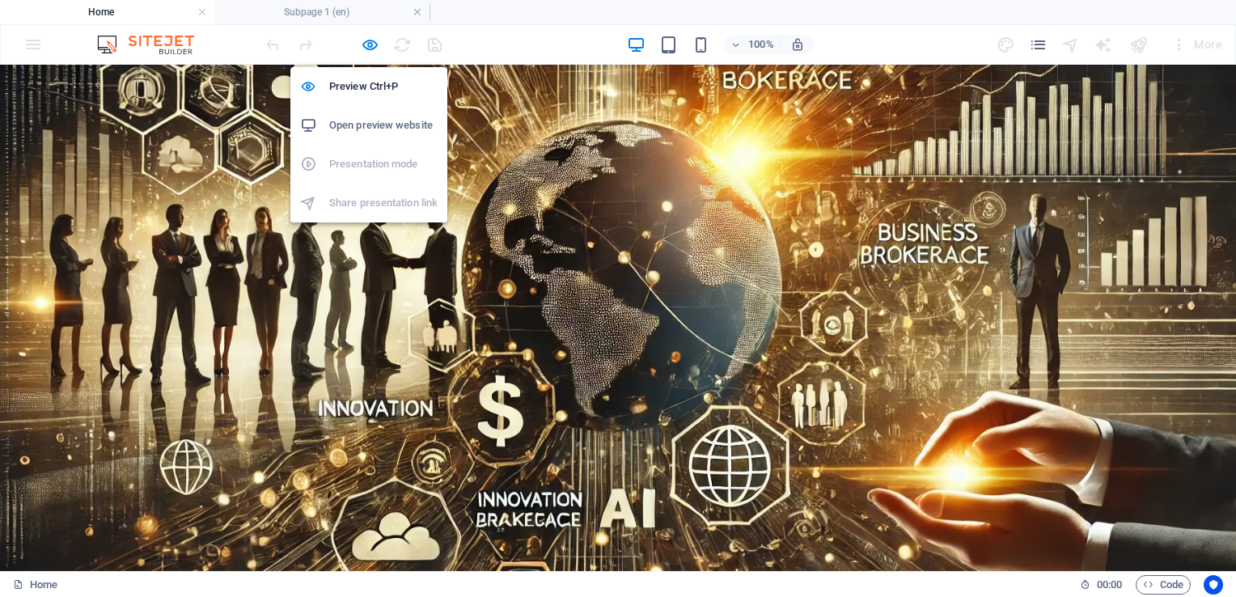
drag, startPoint x: 365, startPoint y: 42, endPoint x: 361, endPoint y: 63, distance: 21.4
click at [365, 42] on icon "button" at bounding box center [370, 45] width 19 height 19
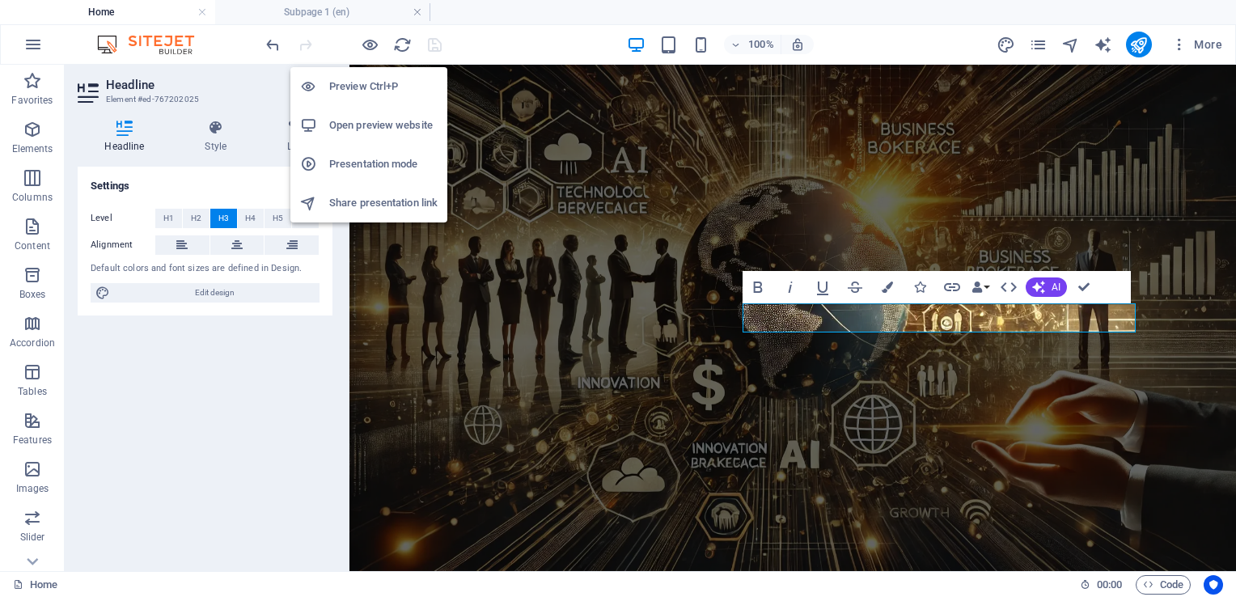
scroll to position [1683, 0]
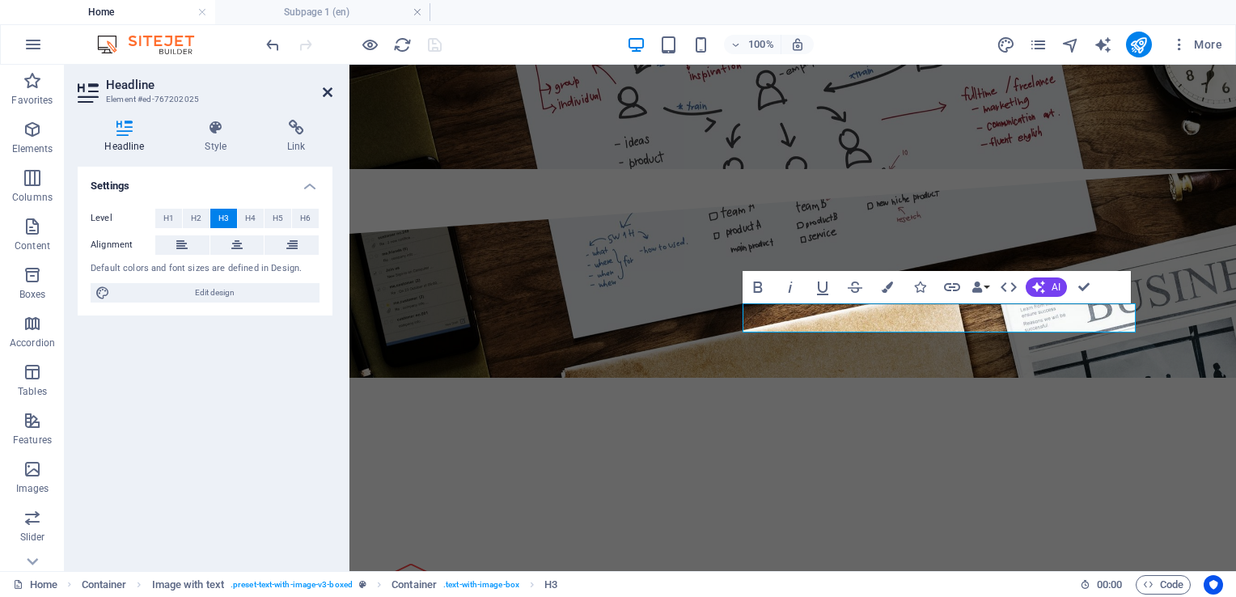
click at [328, 93] on icon at bounding box center [328, 92] width 10 height 13
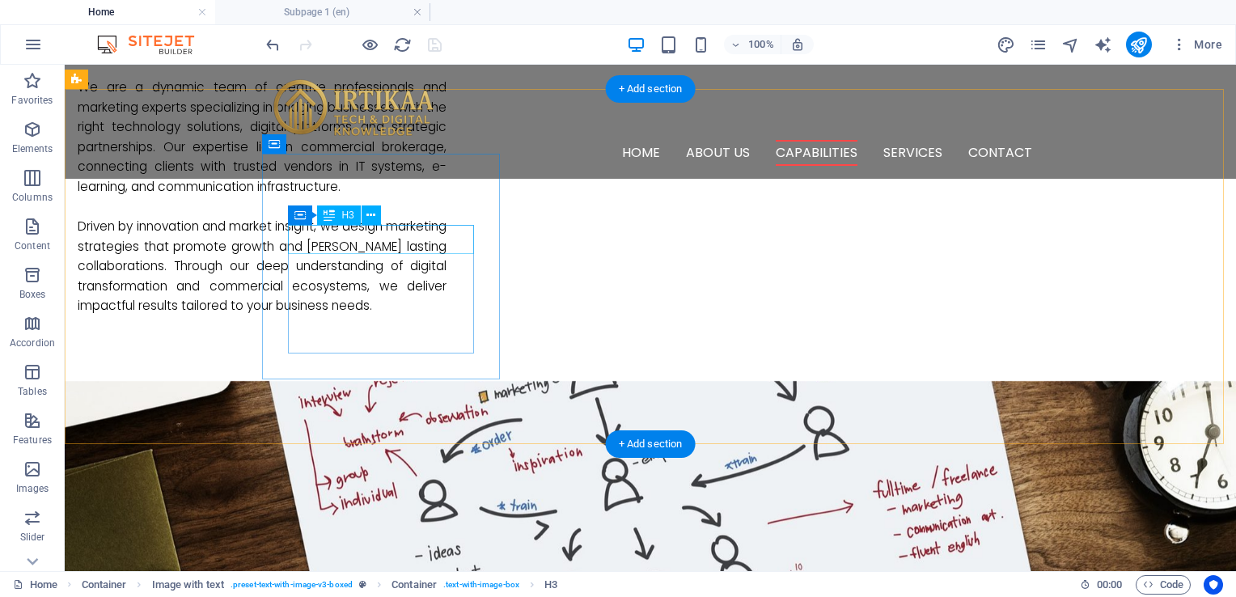
scroll to position [1117, 0]
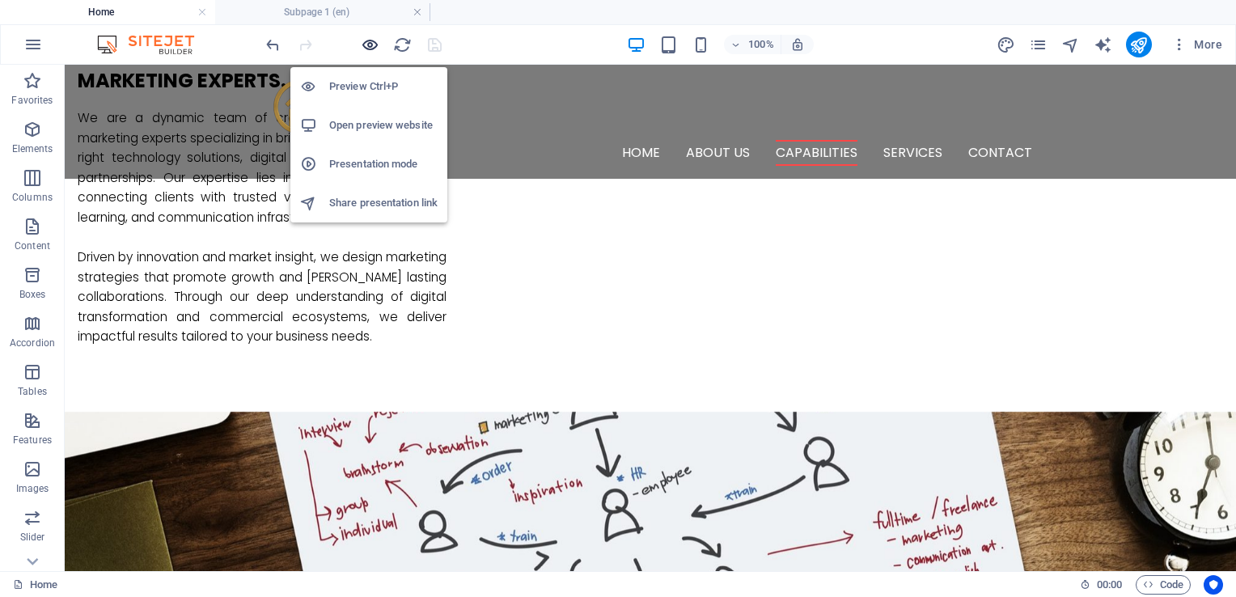
click at [368, 43] on icon "button" at bounding box center [370, 45] width 19 height 19
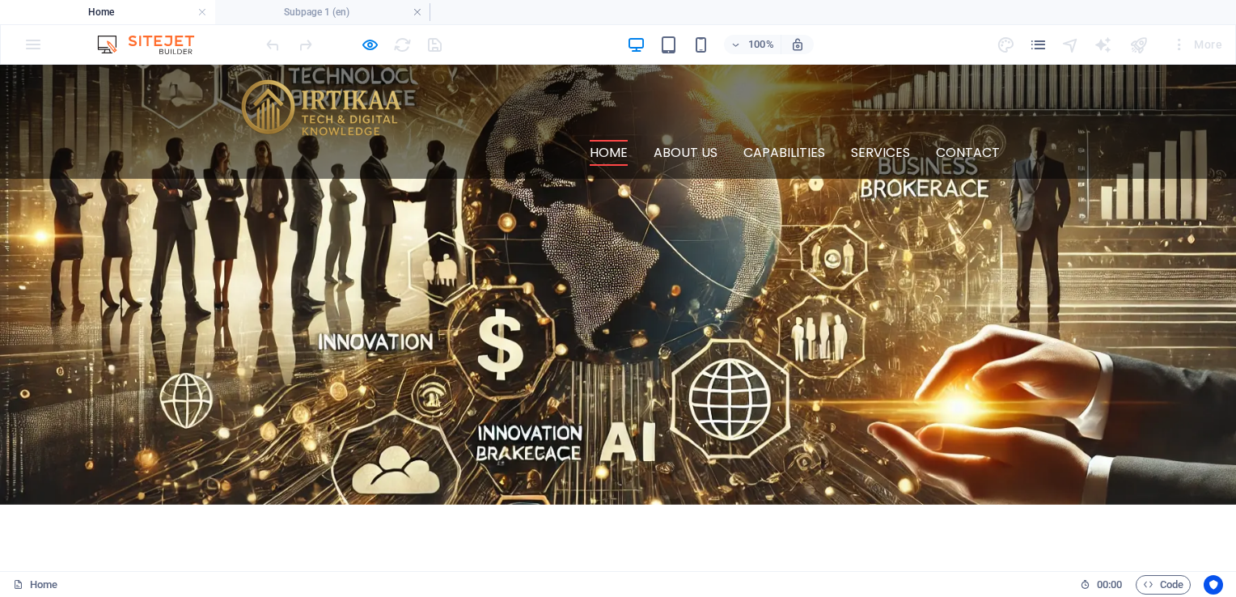
scroll to position [0, 0]
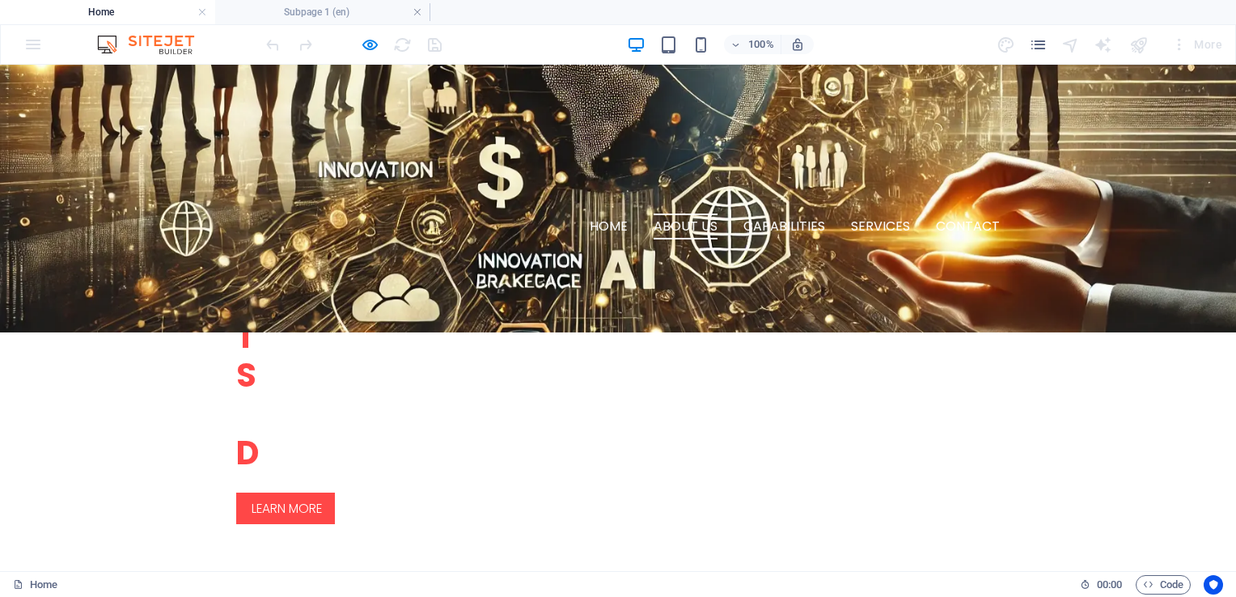
scroll to position [442, 0]
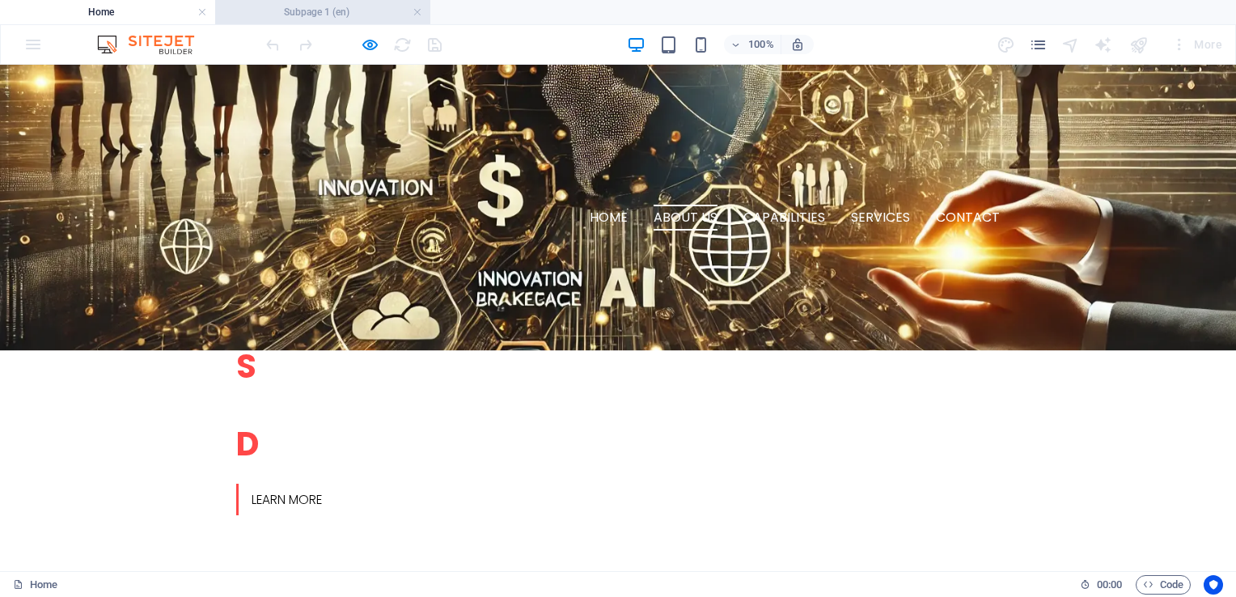
click at [327, 14] on h4 "Subpage 1 (en)" at bounding box center [322, 12] width 215 height 18
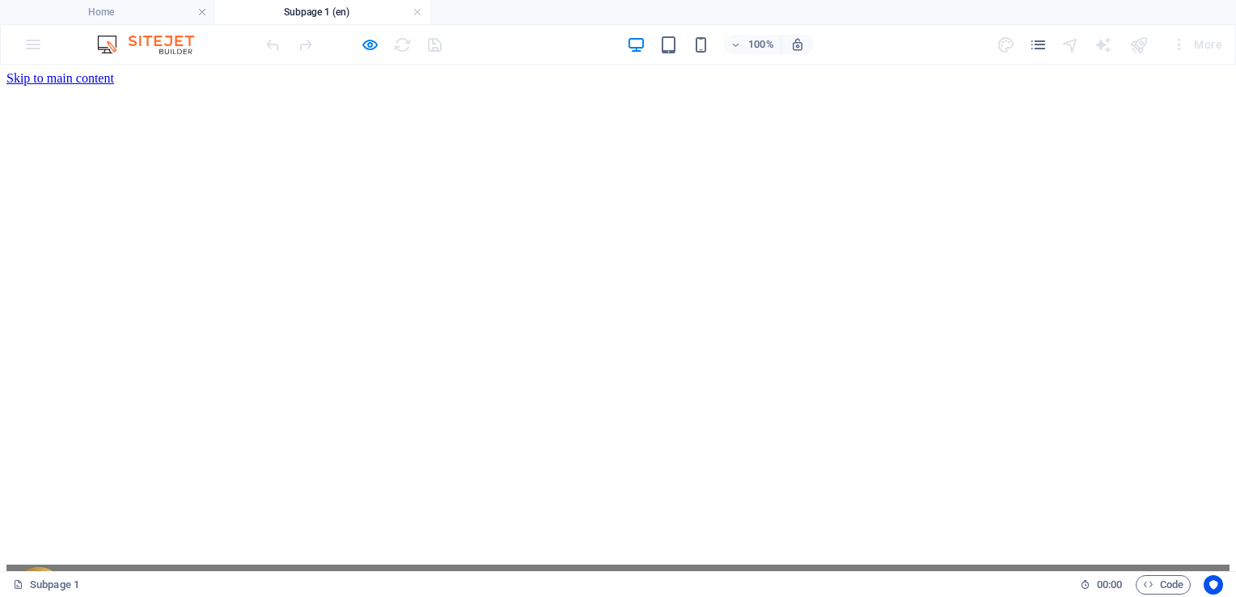
scroll to position [0, 0]
click at [378, 47] on icon "button" at bounding box center [370, 45] width 19 height 19
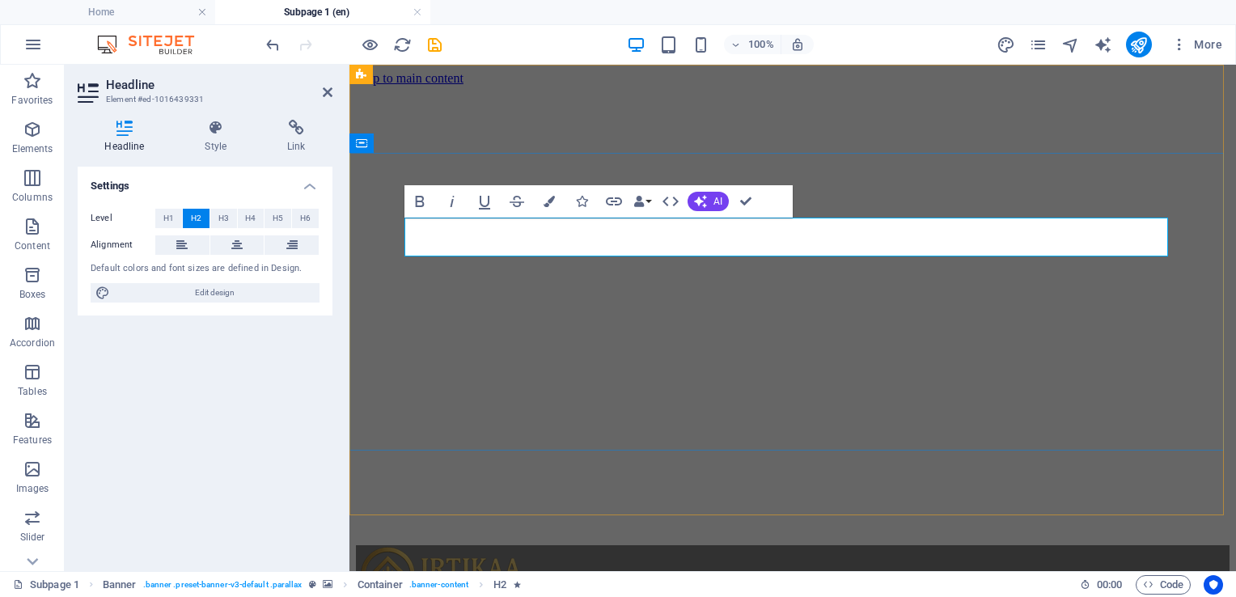
drag, startPoint x: 415, startPoint y: 235, endPoint x: 553, endPoint y: 240, distance: 138.4
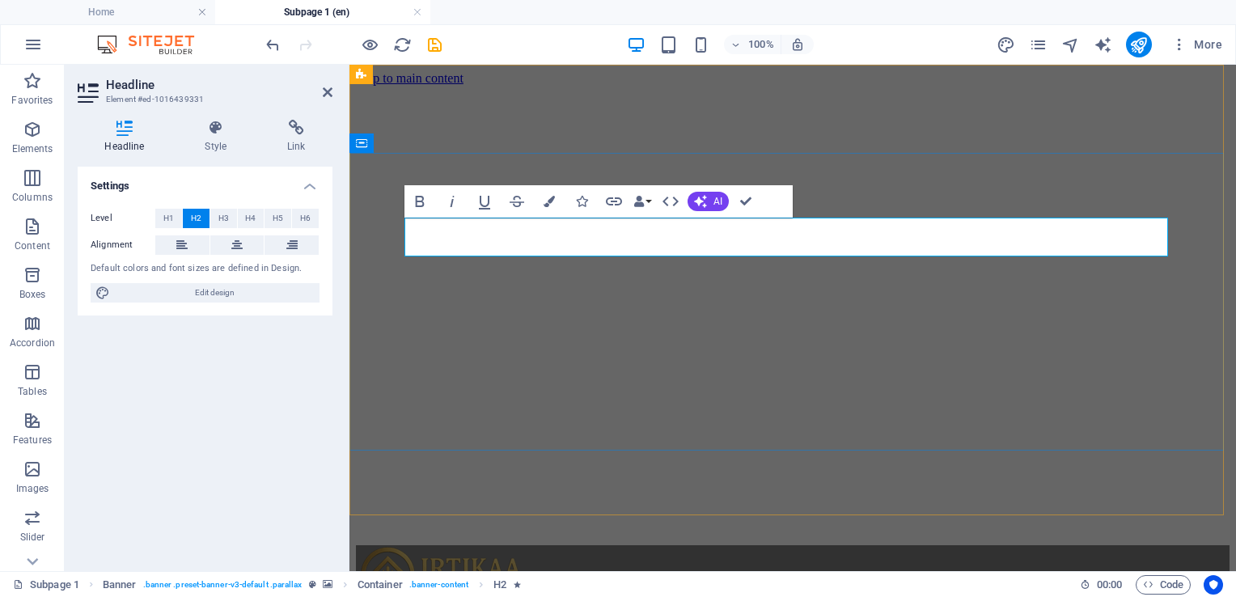
drag, startPoint x: 407, startPoint y: 230, endPoint x: 620, endPoint y: 235, distance: 213.5
click at [551, 199] on icon "button" at bounding box center [548, 201] width 11 height 11
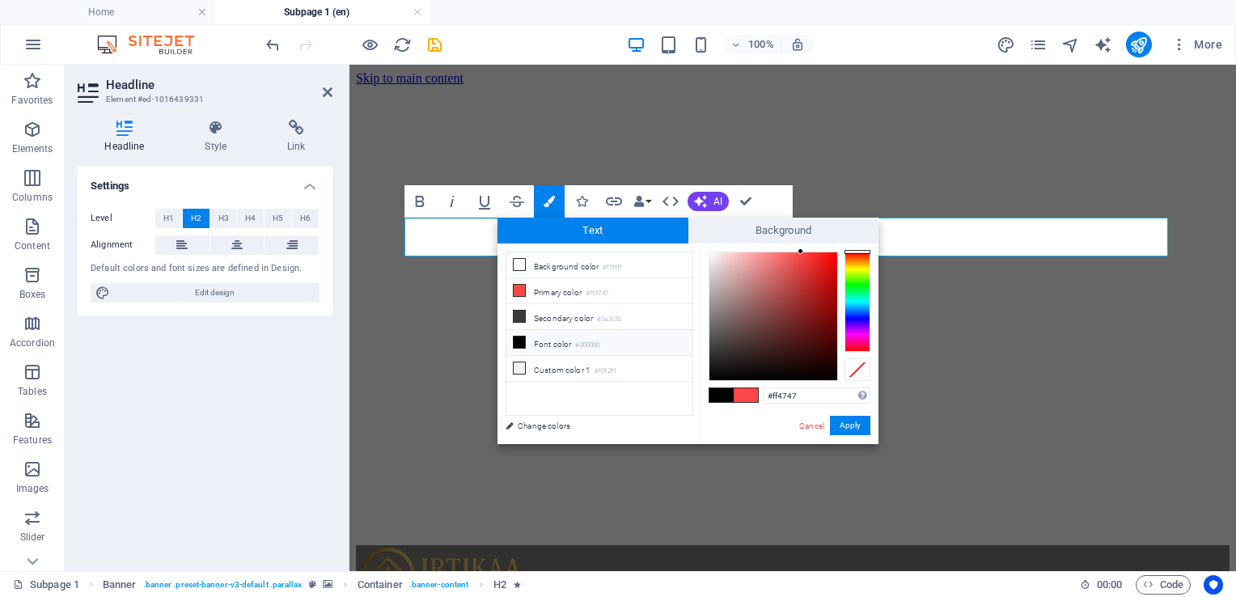
click at [522, 339] on icon at bounding box center [518, 341] width 11 height 11
click at [708, 377] on div at bounding box center [708, 377] width 6 height 6
click at [553, 266] on li "Background color #ffffff" at bounding box center [599, 265] width 186 height 26
click at [781, 395] on input "#ffffff" at bounding box center [817, 395] width 108 height 16
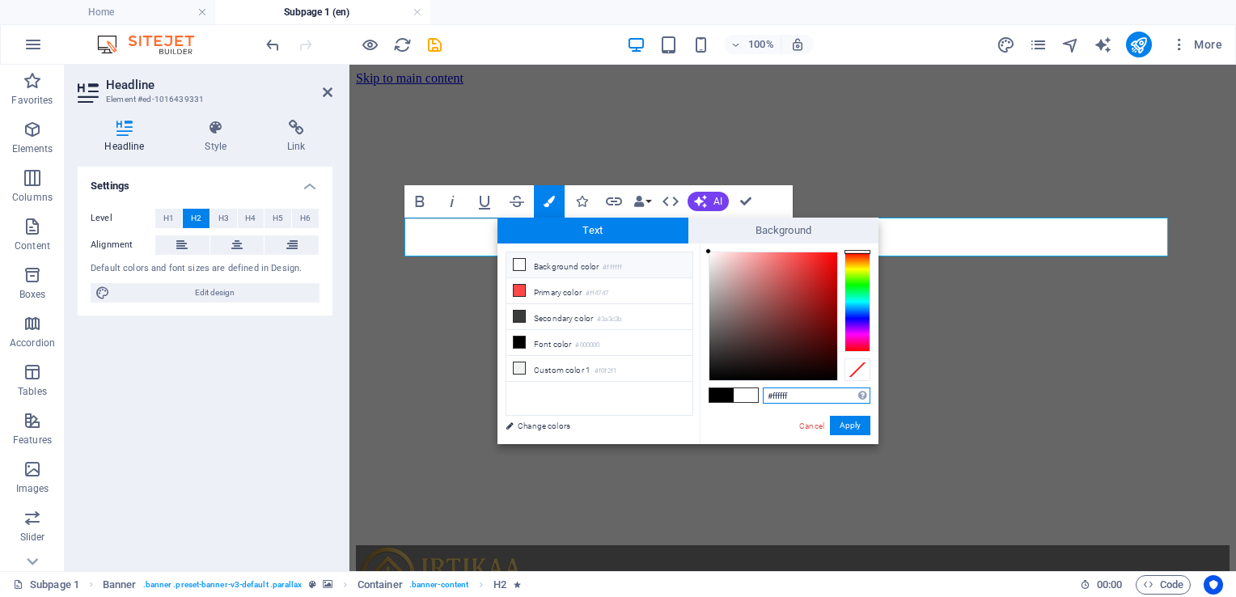
click at [781, 395] on input "#ffffff" at bounding box center [817, 395] width 108 height 16
click at [514, 341] on icon at bounding box center [518, 341] width 11 height 11
click at [784, 401] on input "#000000" at bounding box center [817, 395] width 108 height 16
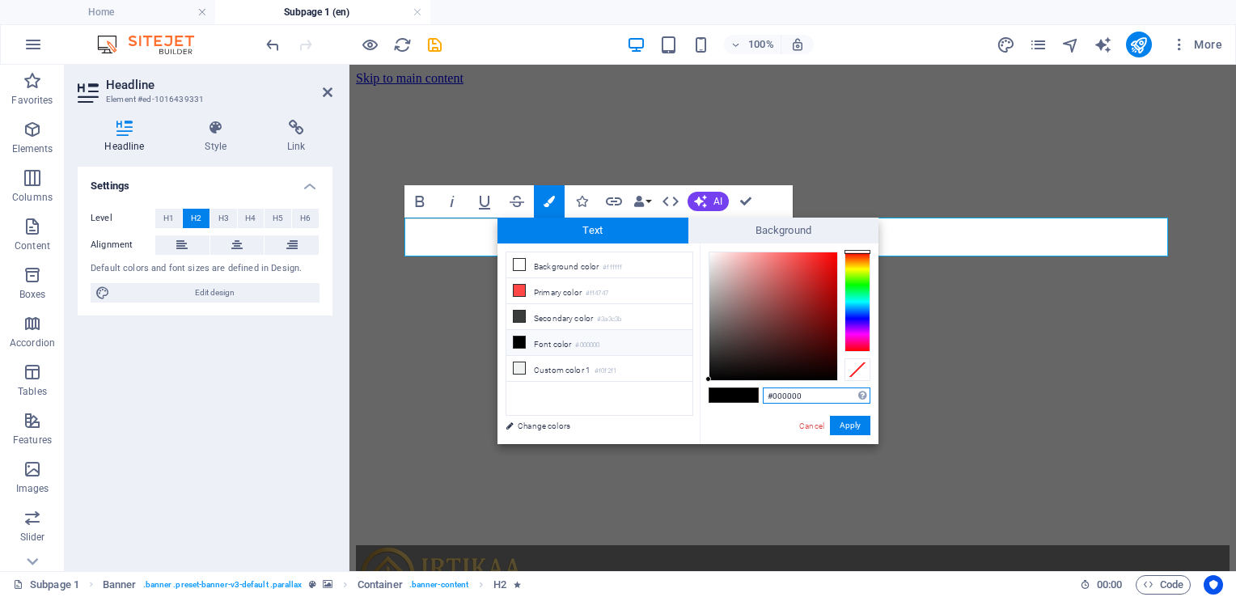
paste input "ffffff"
type input "#ffffff"
click at [847, 431] on button "Apply" at bounding box center [850, 425] width 40 height 19
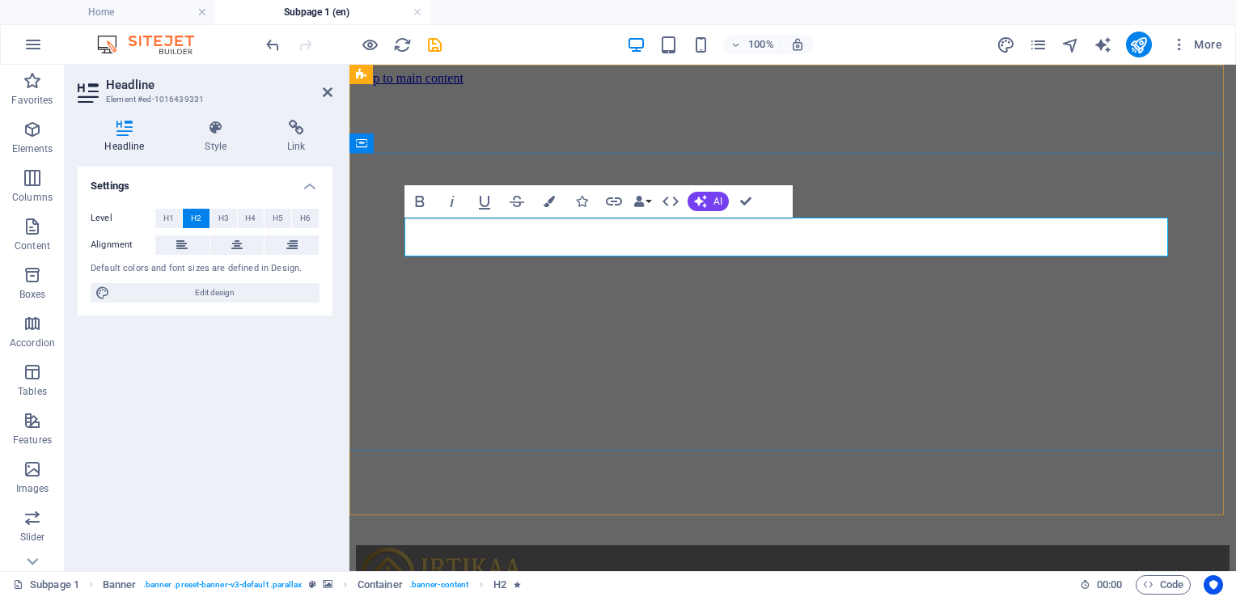
drag, startPoint x: 673, startPoint y: 234, endPoint x: 925, endPoint y: 235, distance: 252.3
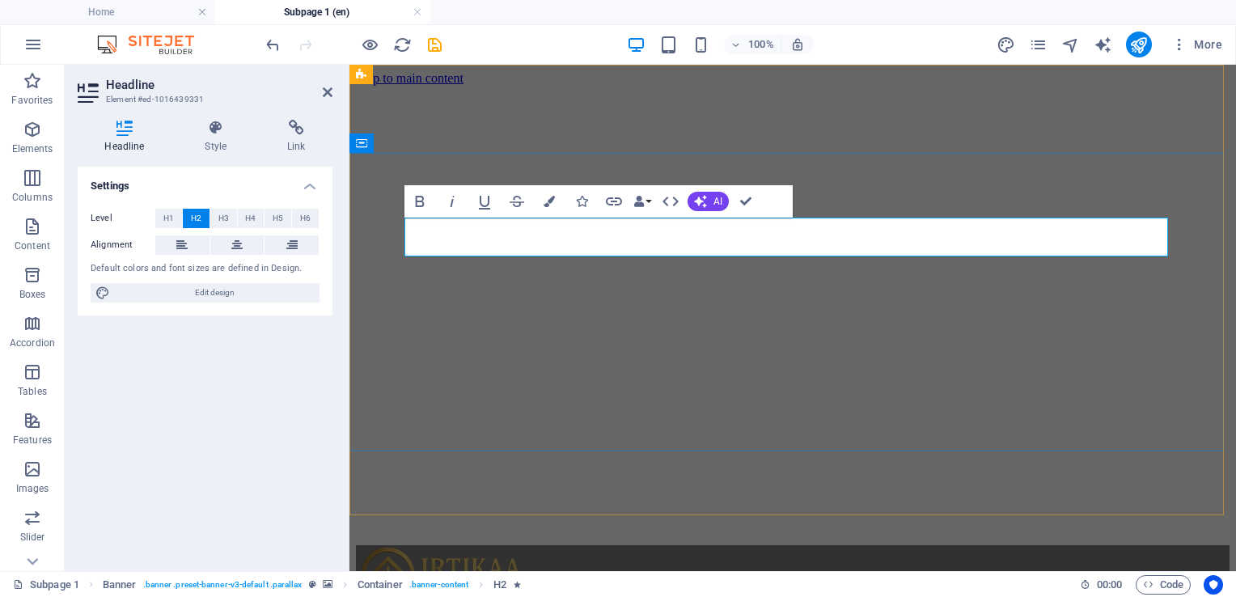
click at [546, 199] on icon "button" at bounding box center [548, 201] width 11 height 11
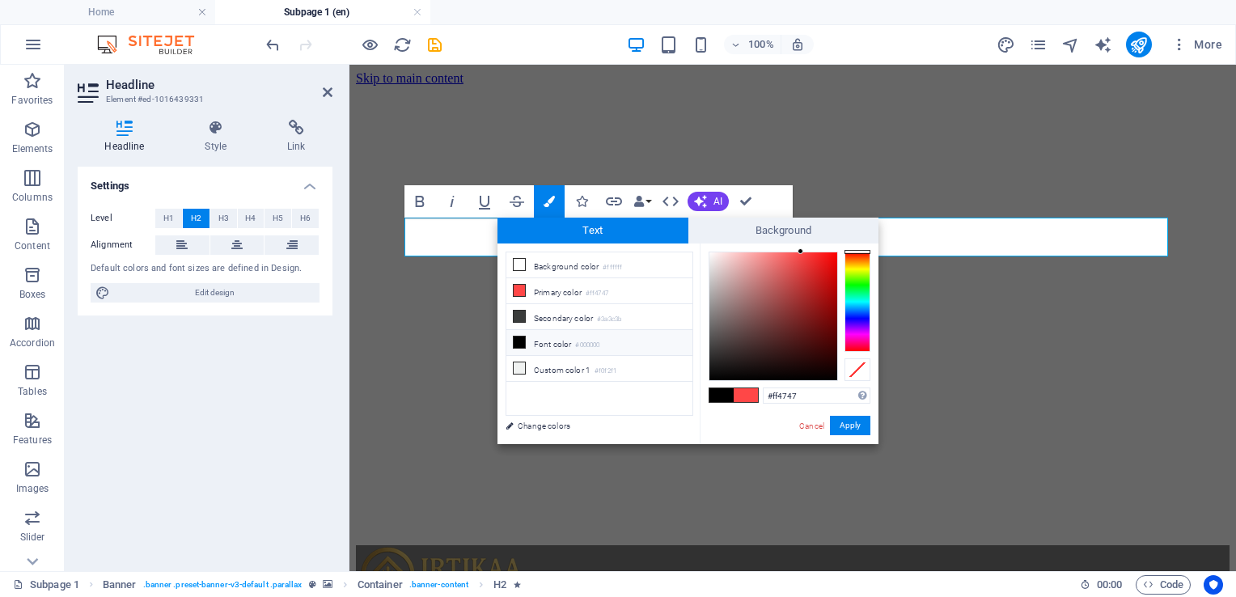
click at [569, 336] on li "Font color #000000" at bounding box center [599, 343] width 186 height 26
click at [778, 390] on input "#000000" at bounding box center [817, 395] width 108 height 16
click at [779, 390] on input "#000000" at bounding box center [817, 395] width 108 height 16
paste input "ffffff"
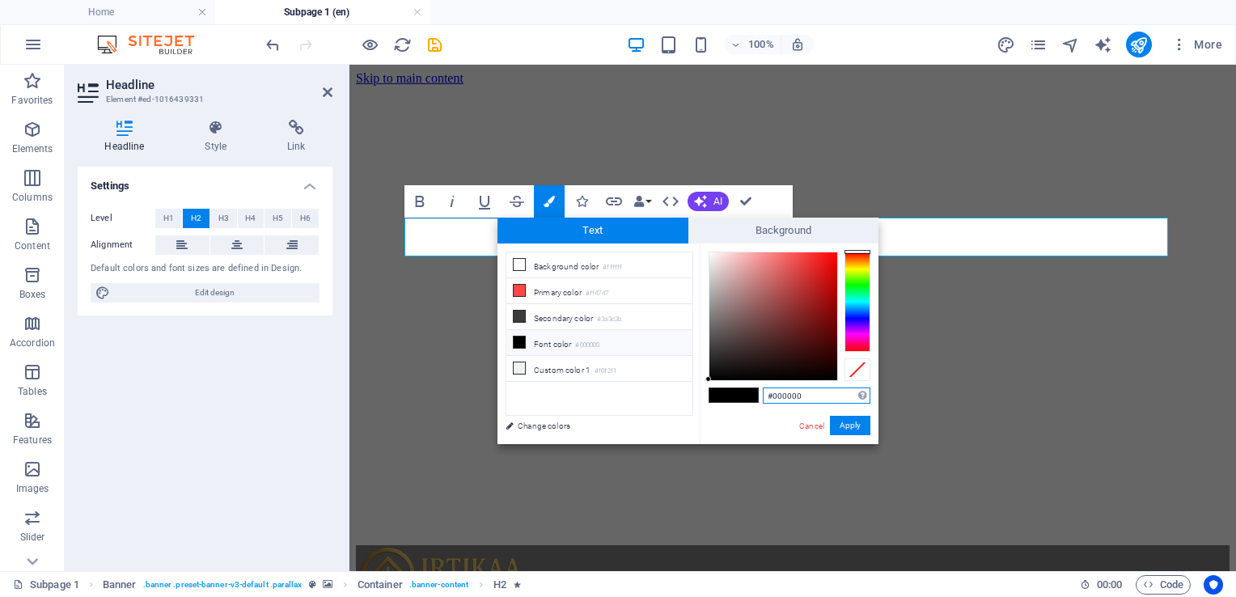
type input "#ffffff"
click at [851, 428] on button "Apply" at bounding box center [850, 425] width 40 height 19
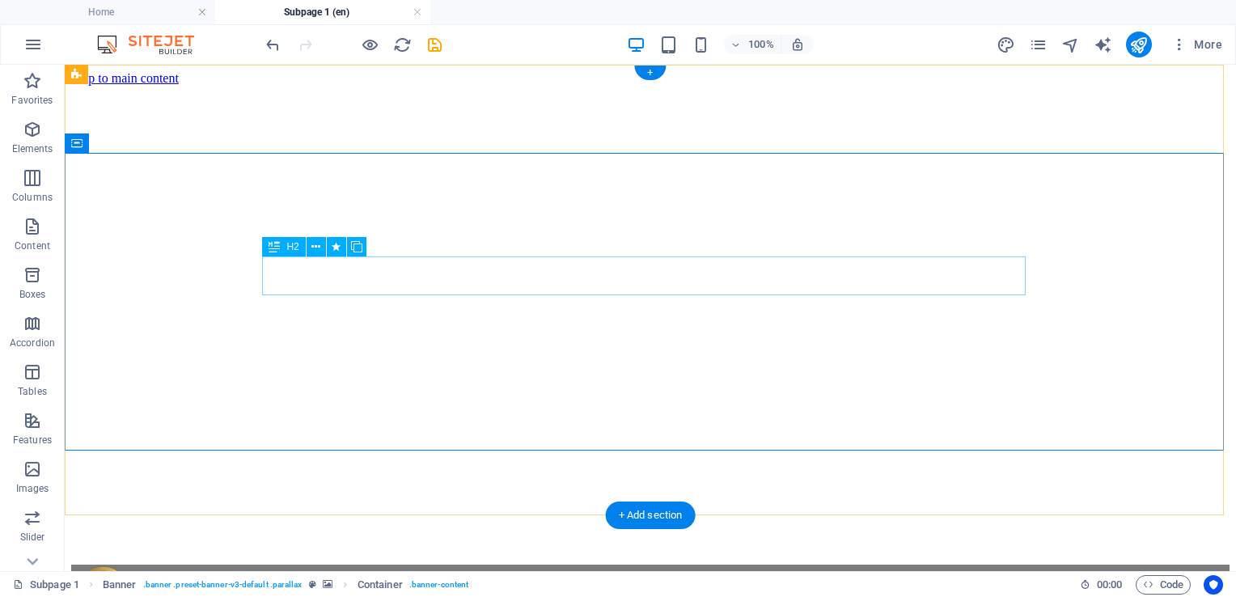
click at [311, 247] on icon at bounding box center [315, 247] width 9 height 17
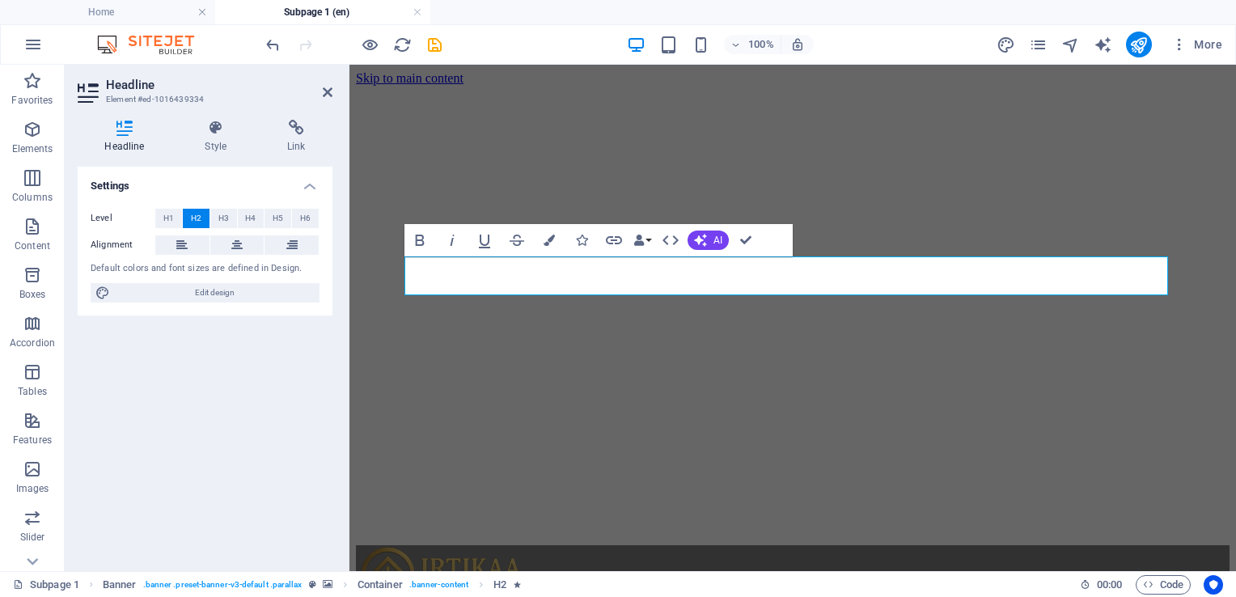
drag, startPoint x: 867, startPoint y: 273, endPoint x: 272, endPoint y: 226, distance: 597.1
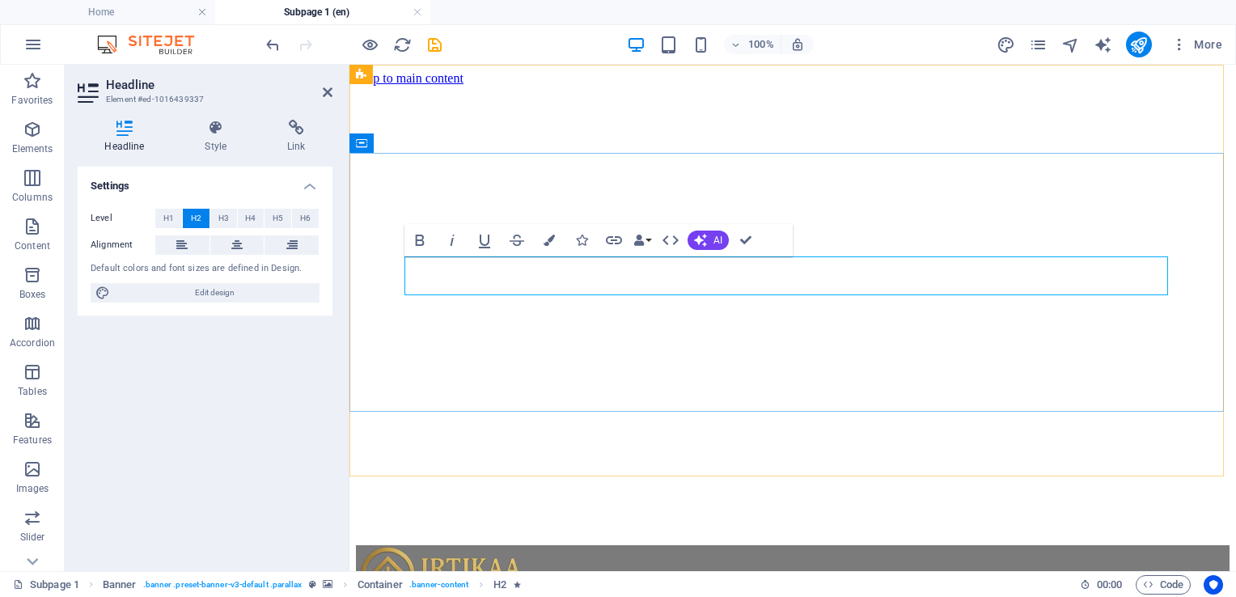
drag, startPoint x: 754, startPoint y: 281, endPoint x: 405, endPoint y: 265, distance: 348.9
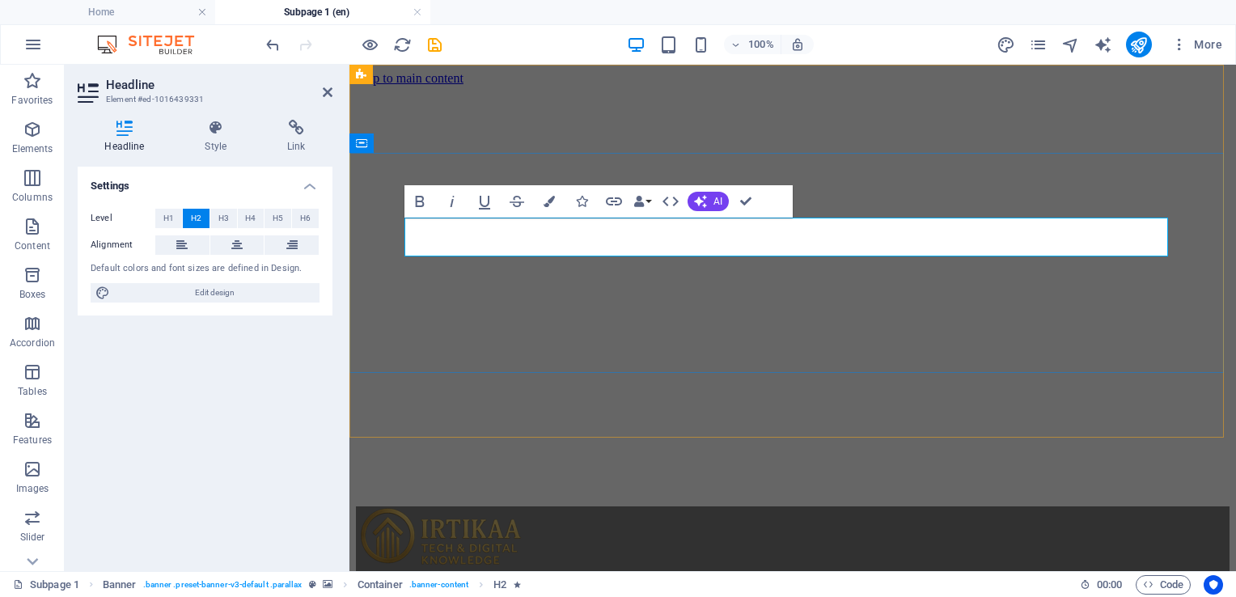
click at [236, 246] on icon at bounding box center [236, 244] width 11 height 19
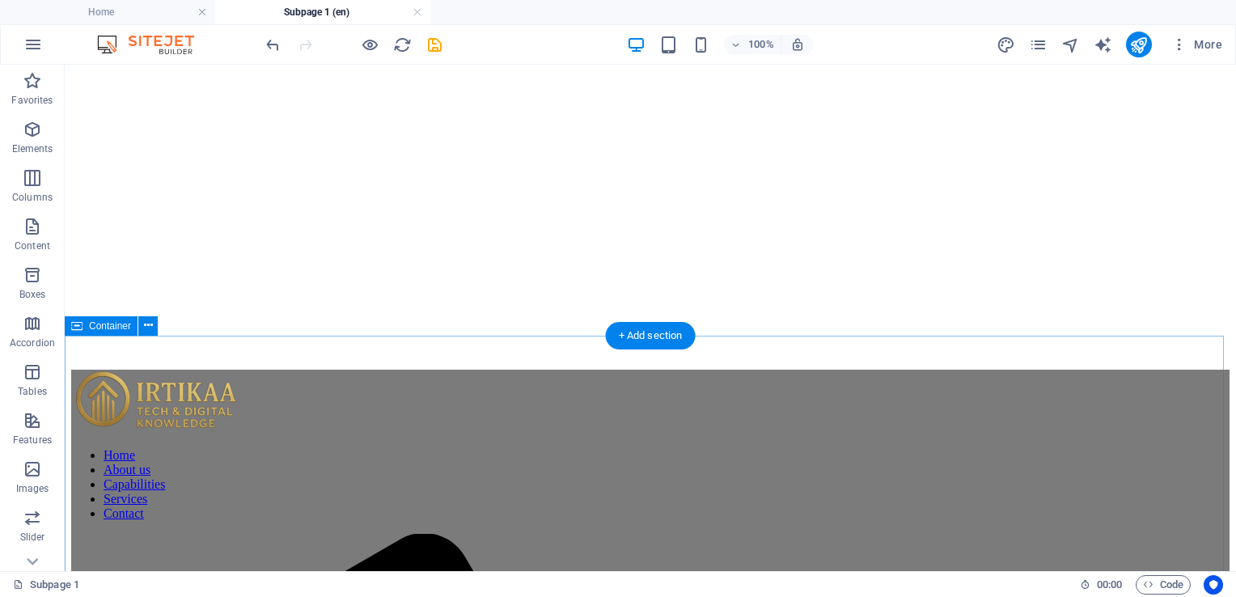
scroll to position [81, 0]
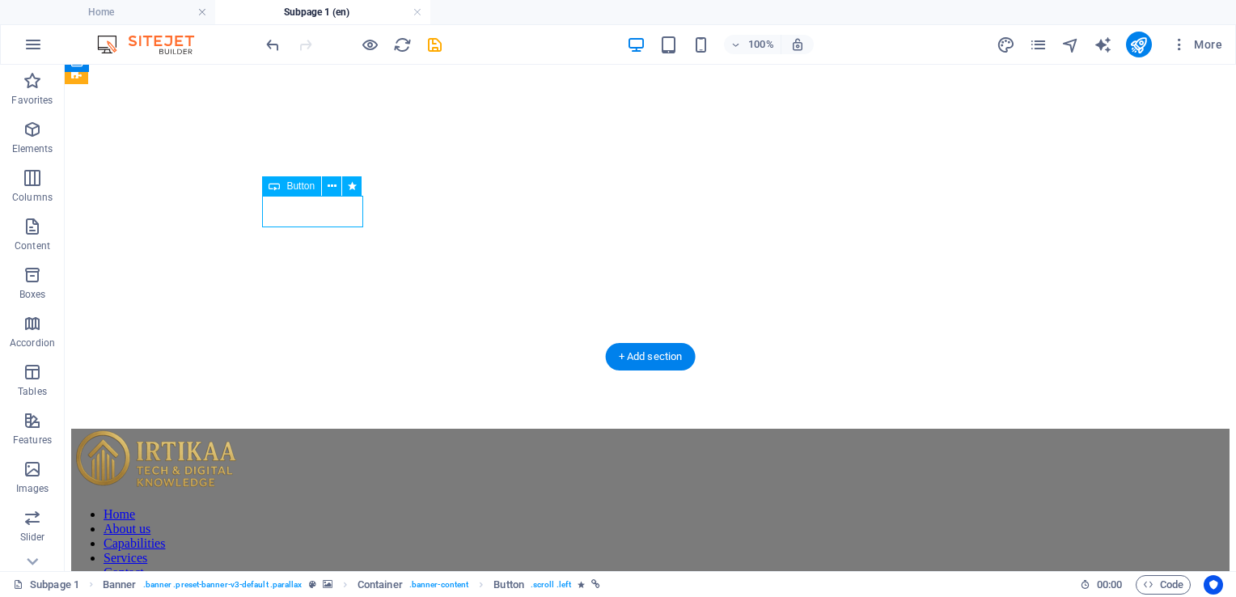
select select
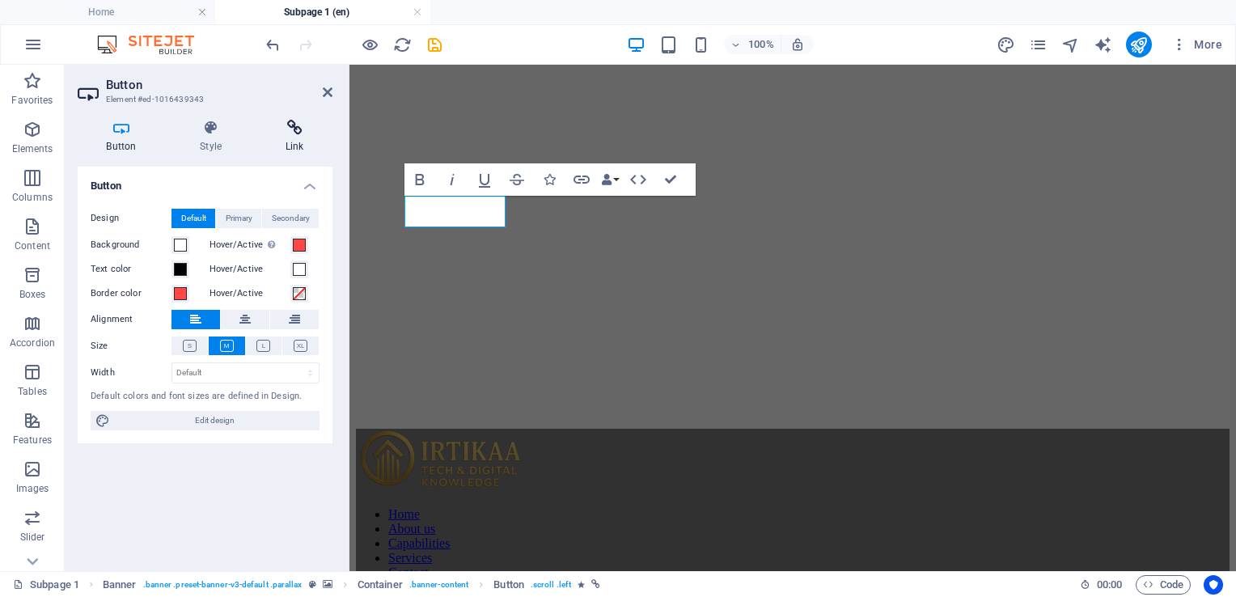
click at [298, 136] on h4 "Link" at bounding box center [294, 137] width 76 height 34
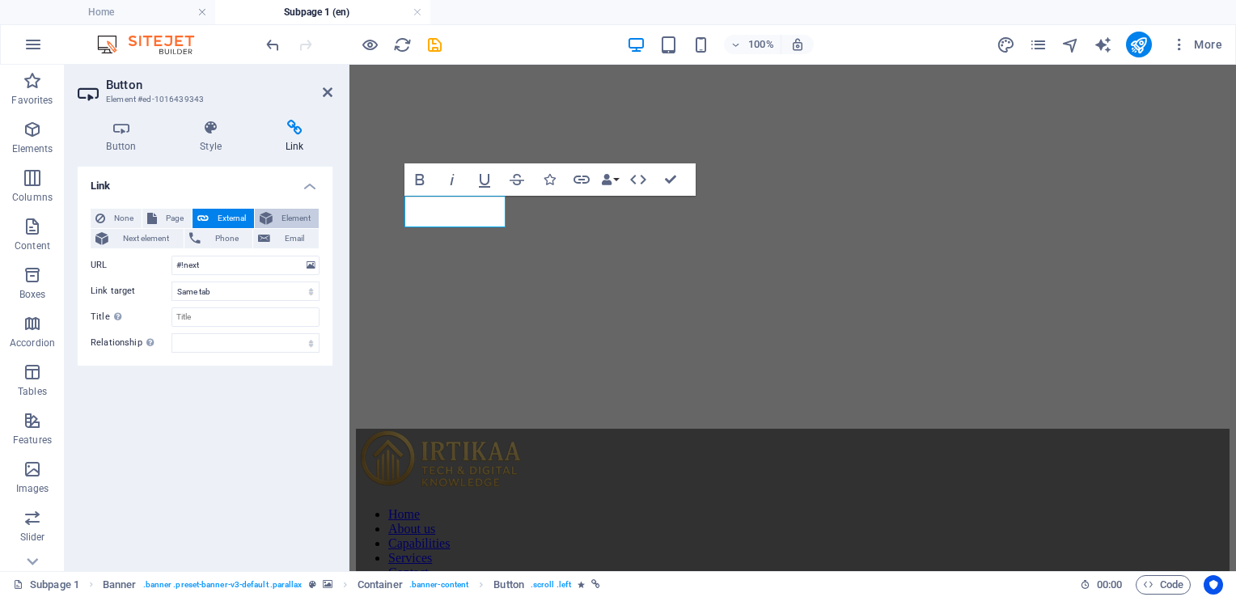
click at [288, 222] on span "Element" at bounding box center [295, 218] width 36 height 19
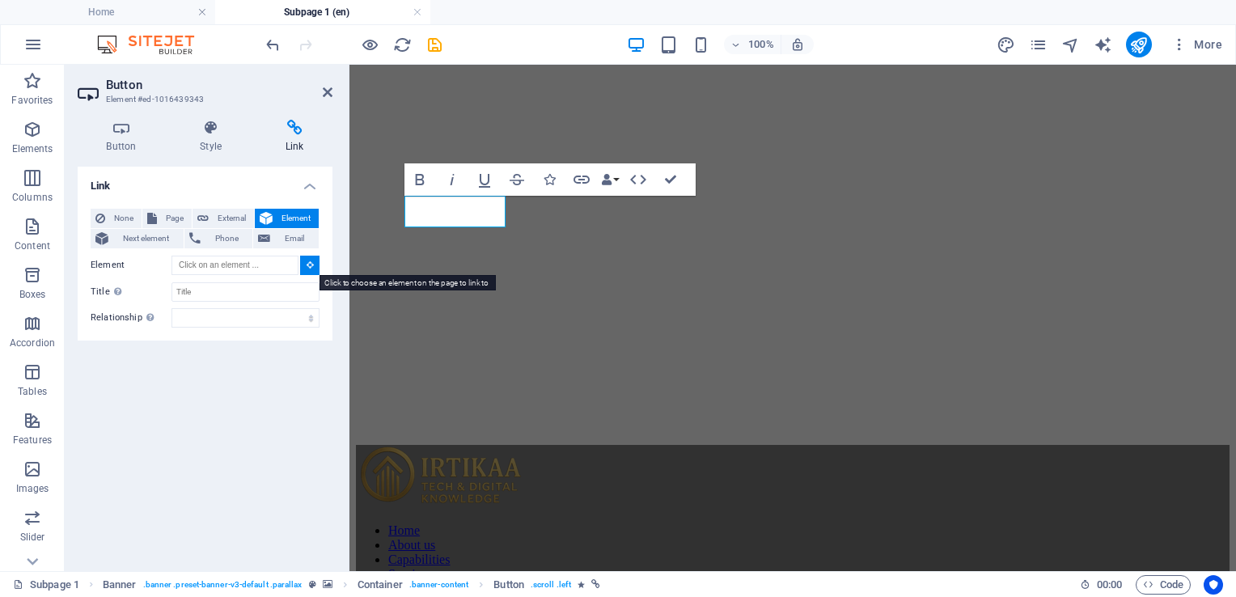
click at [308, 267] on icon at bounding box center [309, 264] width 7 height 8
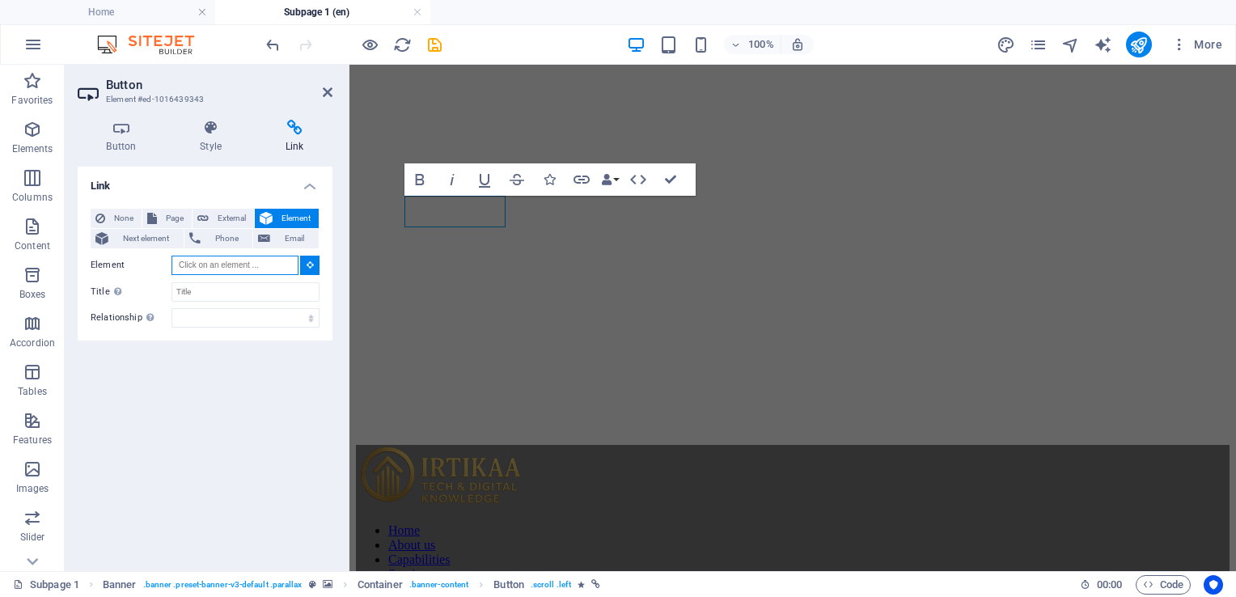
click at [271, 259] on input "Element" at bounding box center [234, 265] width 127 height 19
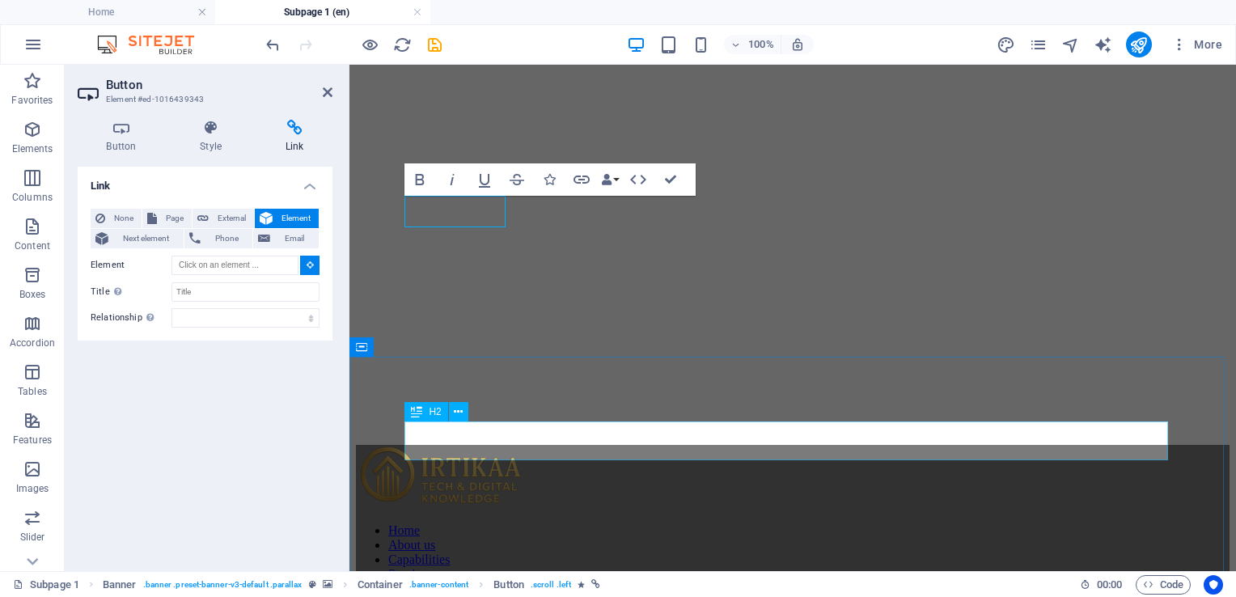
type input "#ed-1016439304"
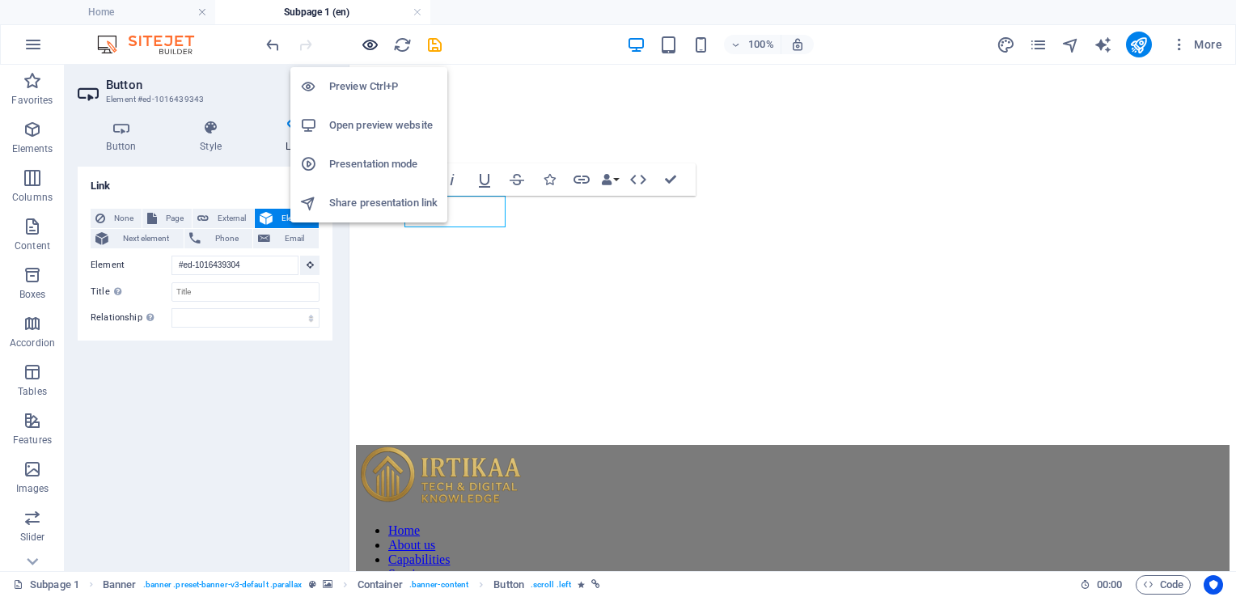
click at [372, 44] on icon "button" at bounding box center [370, 45] width 19 height 19
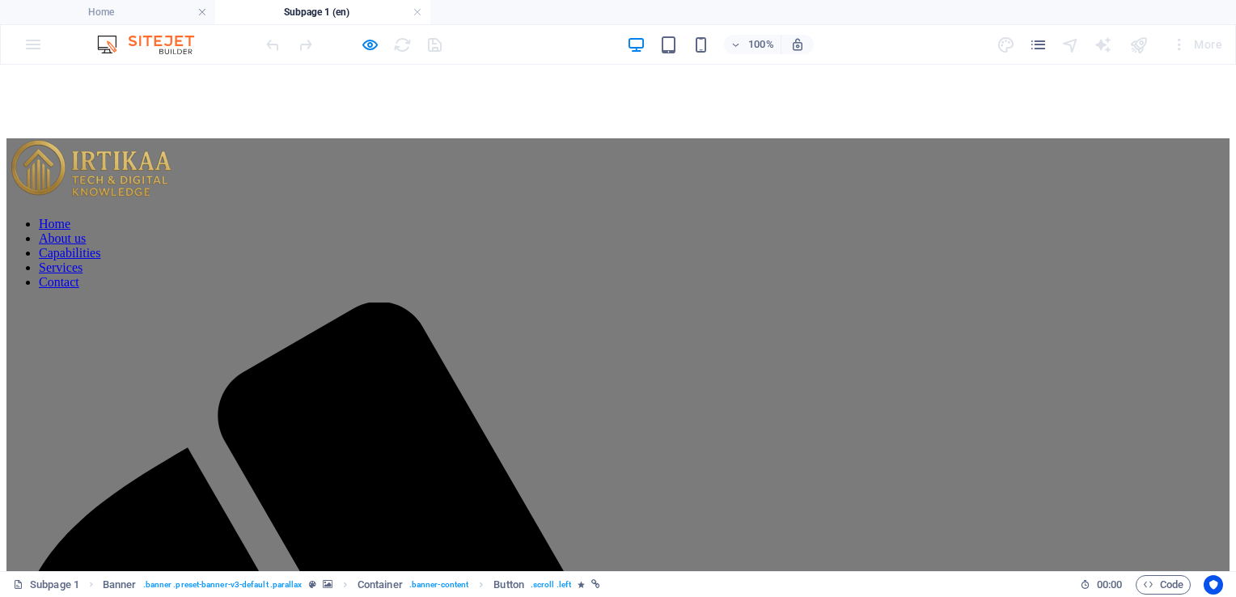
scroll to position [437, 0]
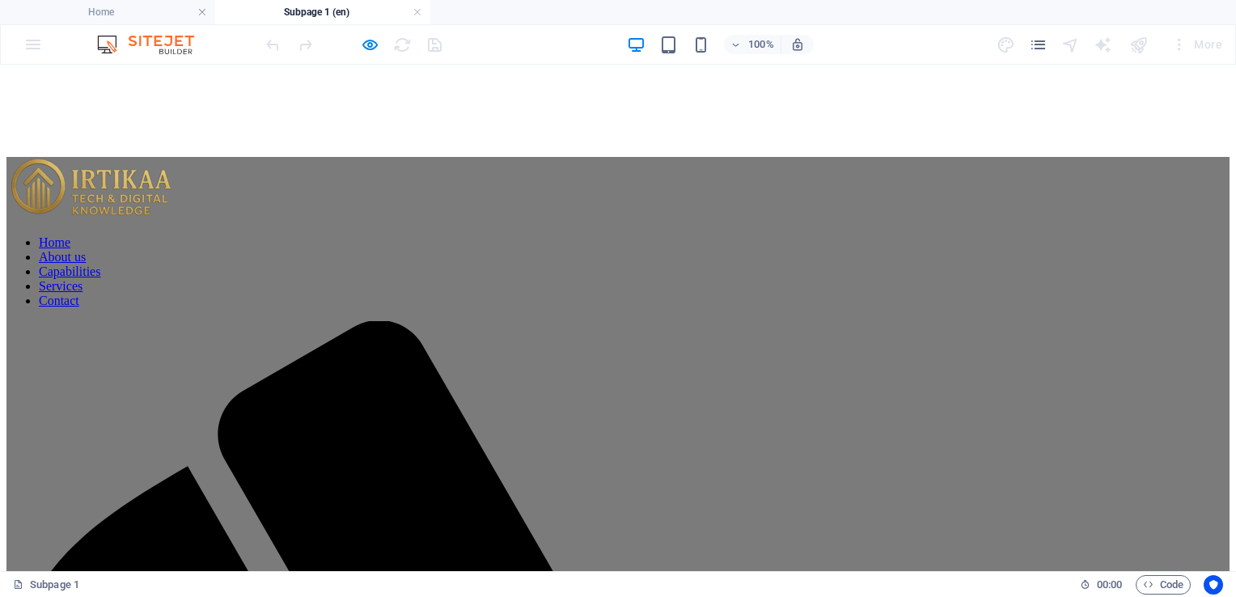
scroll to position [0, 0]
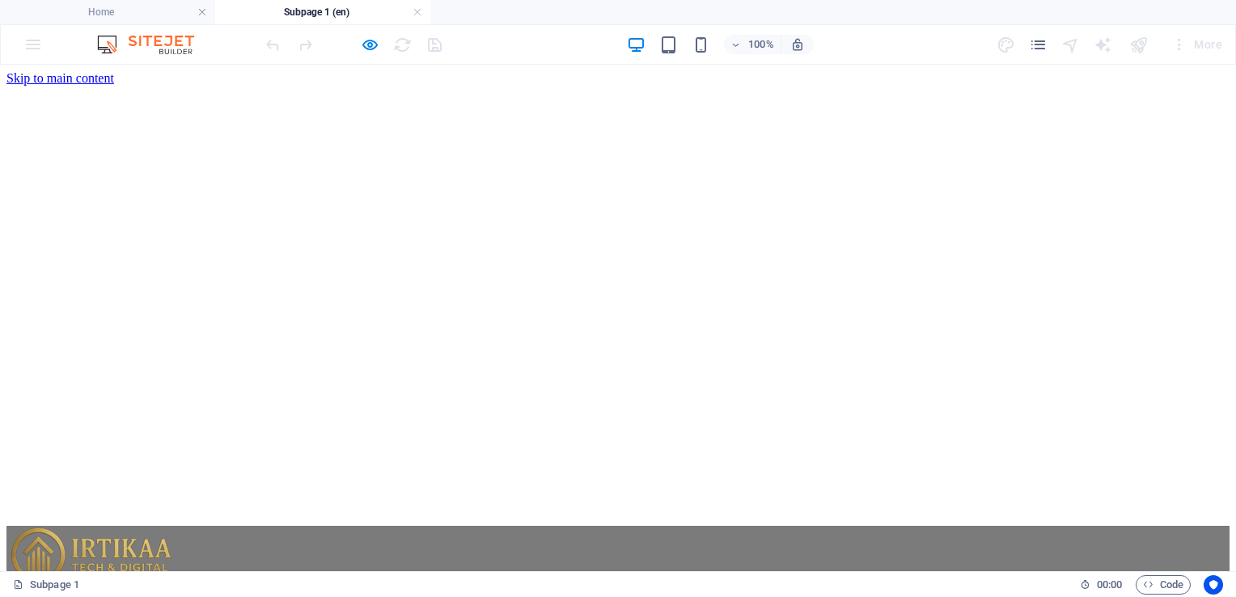
click at [365, 40] on icon "button" at bounding box center [370, 45] width 19 height 19
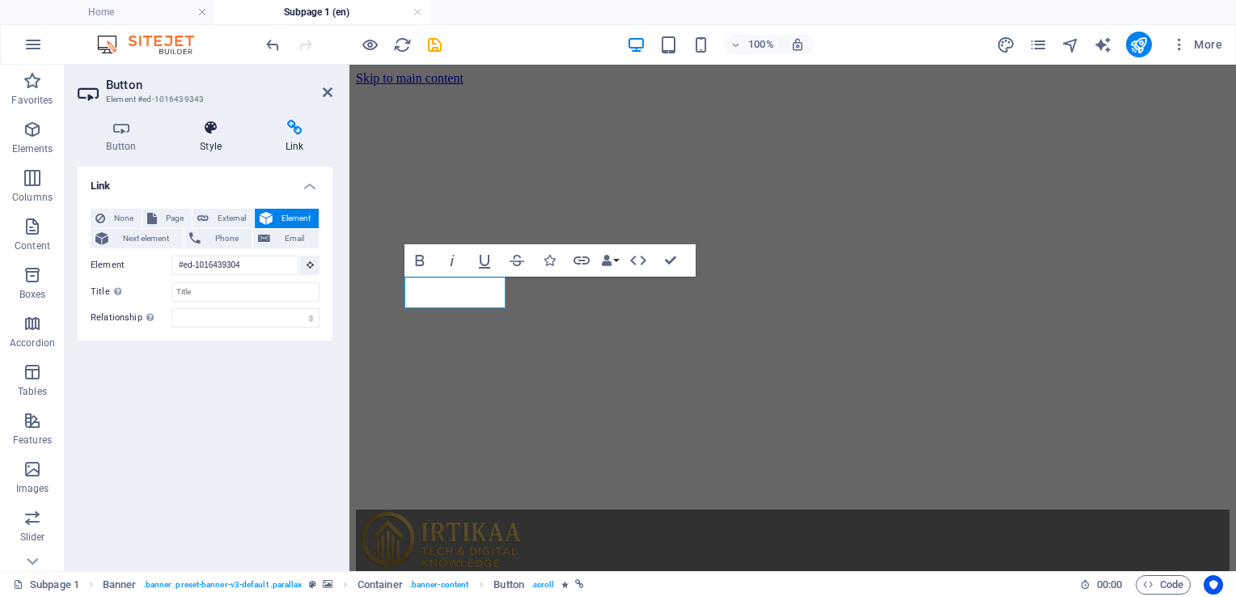
click at [207, 137] on h4 "Style" at bounding box center [214, 137] width 86 height 34
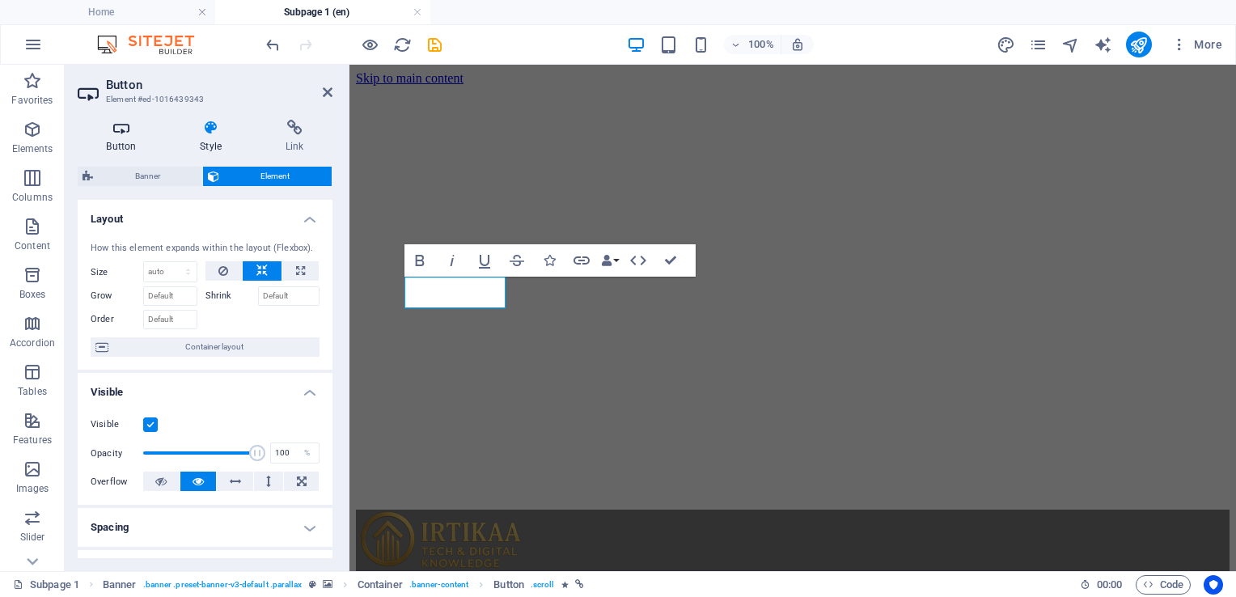
click at [133, 138] on h4 "Button" at bounding box center [125, 137] width 94 height 34
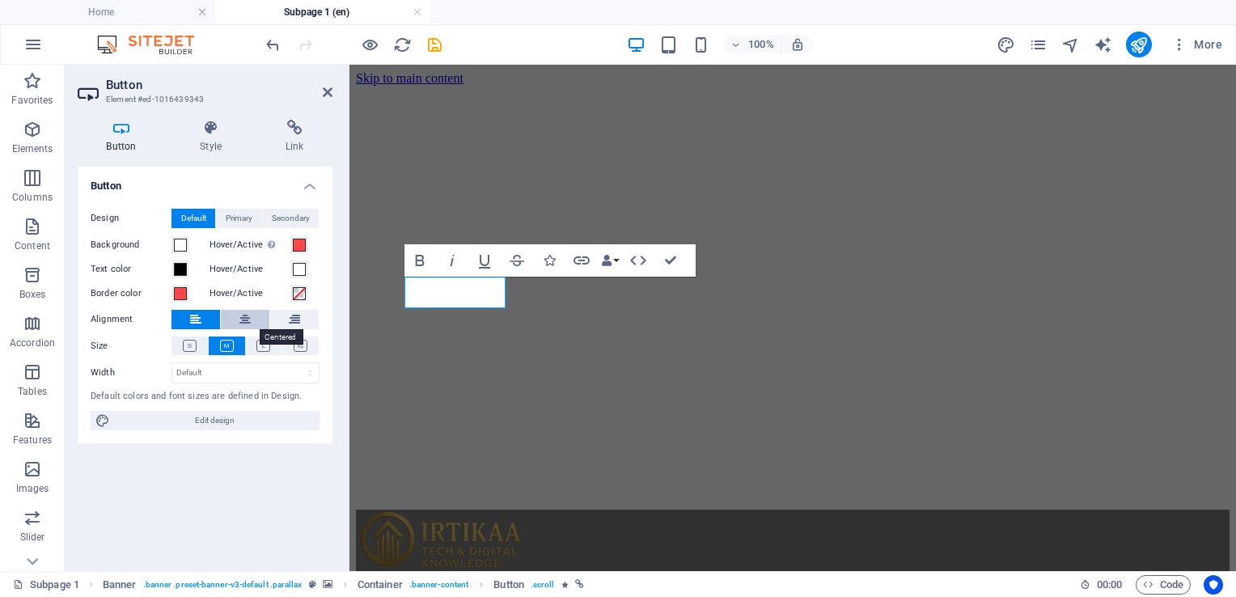
click at [248, 321] on icon at bounding box center [244, 319] width 11 height 19
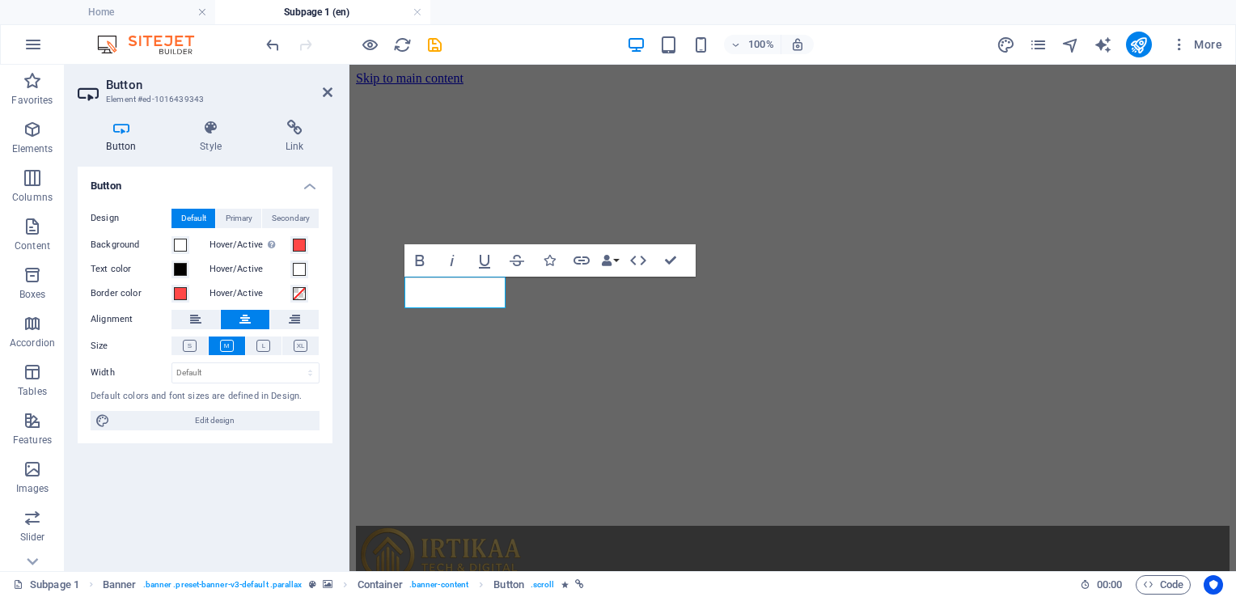
click at [248, 321] on icon at bounding box center [244, 319] width 11 height 19
click at [203, 311] on button at bounding box center [195, 319] width 49 height 19
click at [235, 317] on button at bounding box center [245, 319] width 49 height 19
click at [113, 136] on h4 "Button" at bounding box center [125, 137] width 94 height 34
click at [221, 139] on h4 "Style" at bounding box center [214, 137] width 86 height 34
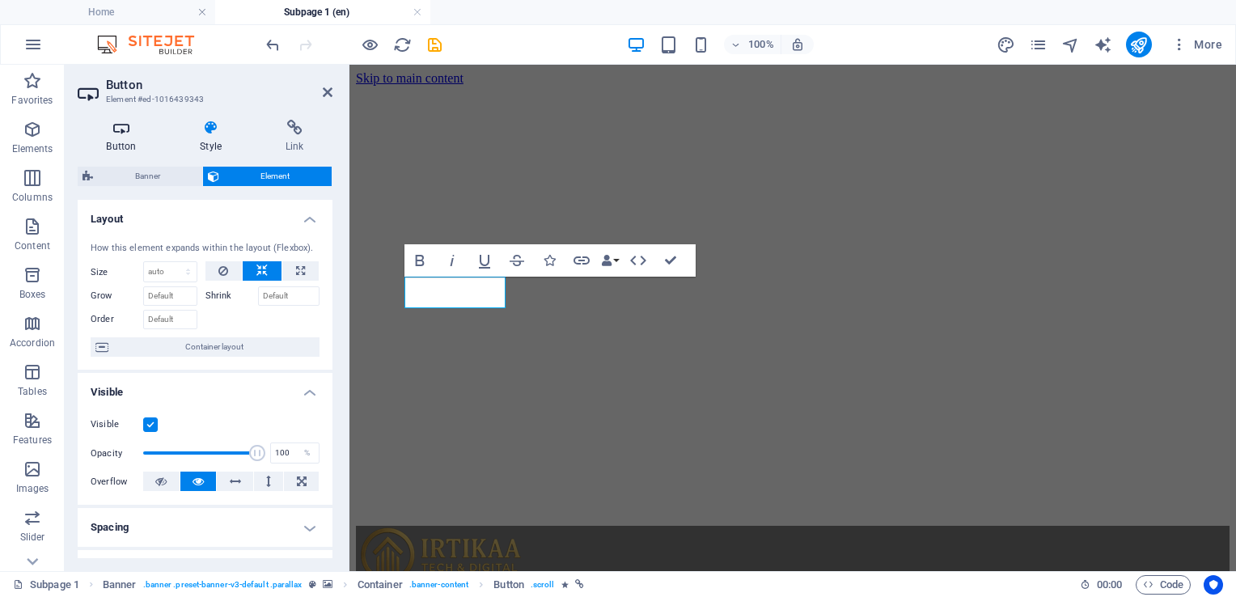
click at [116, 133] on icon at bounding box center [121, 128] width 87 height 16
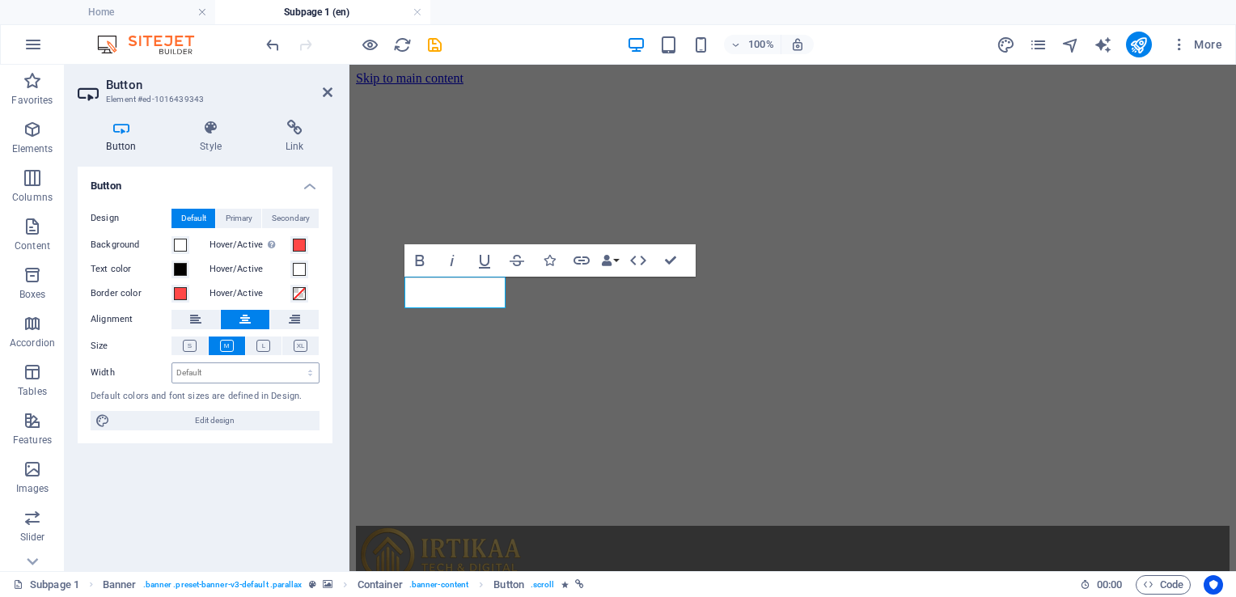
click at [226, 383] on div "Design Default Primary Secondary Background Hover/Active Switch to preview mode…" at bounding box center [205, 320] width 255 height 248
click at [226, 377] on select "Default px rem % em vh vw" at bounding box center [245, 372] width 146 height 19
select select "%"
click at [296, 363] on select "Default px rem % em vh vw" at bounding box center [245, 372] width 146 height 19
type input "100"
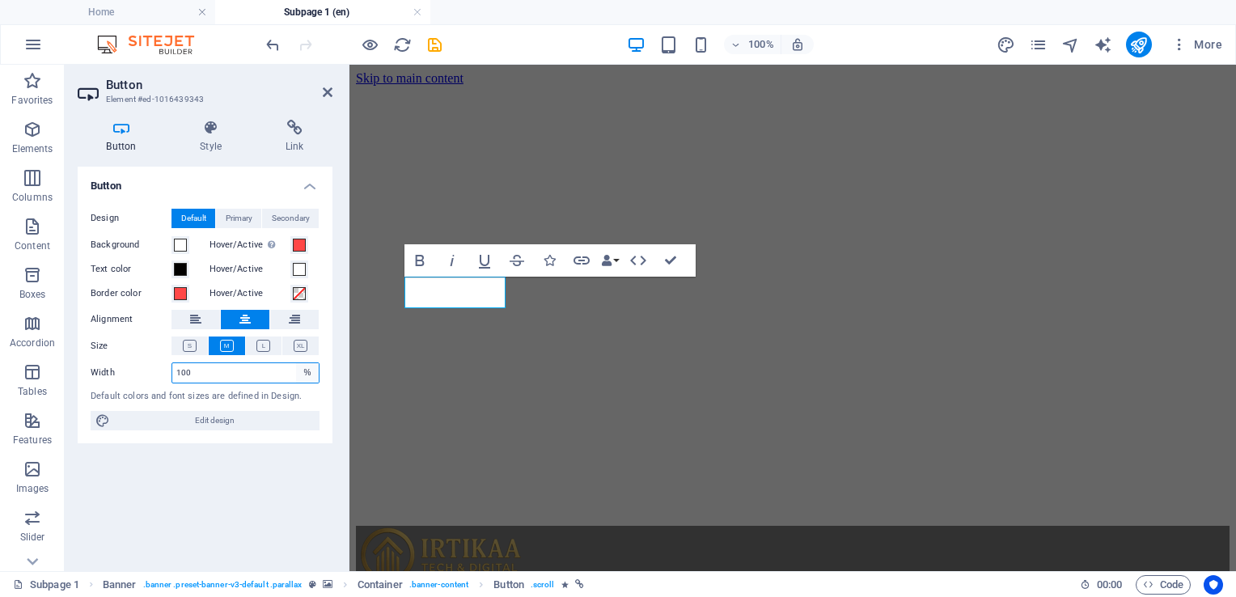
click at [304, 370] on select "Default px rem % em vh vw" at bounding box center [307, 372] width 23 height 19
click at [216, 141] on h4 "Style" at bounding box center [214, 137] width 86 height 34
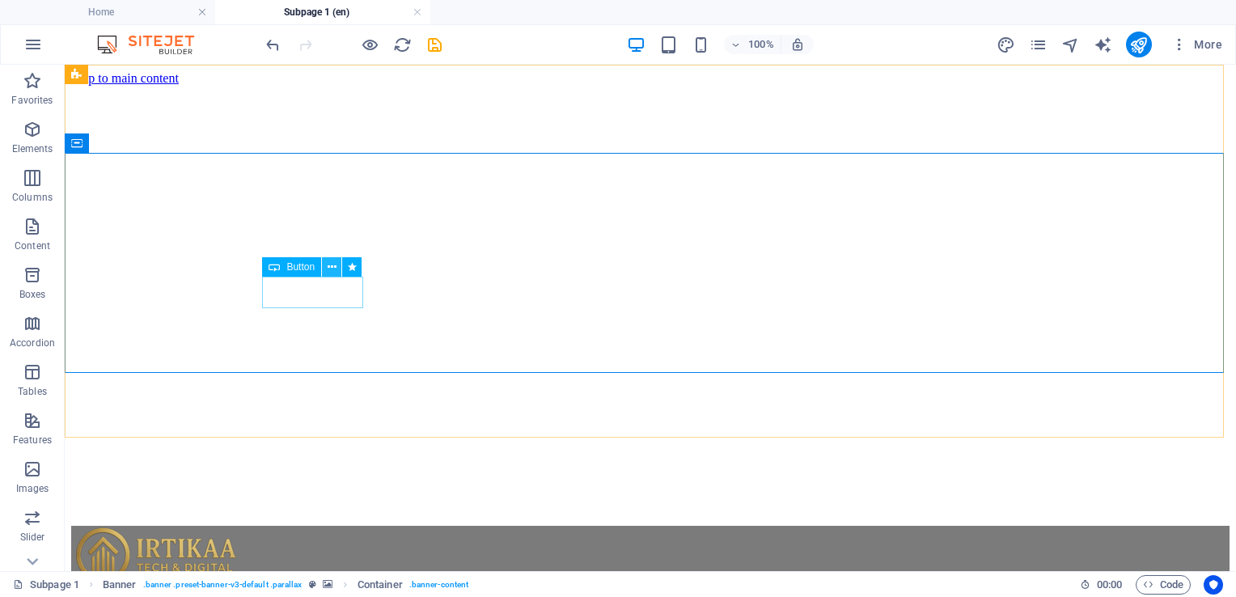
click at [329, 266] on icon at bounding box center [331, 267] width 9 height 17
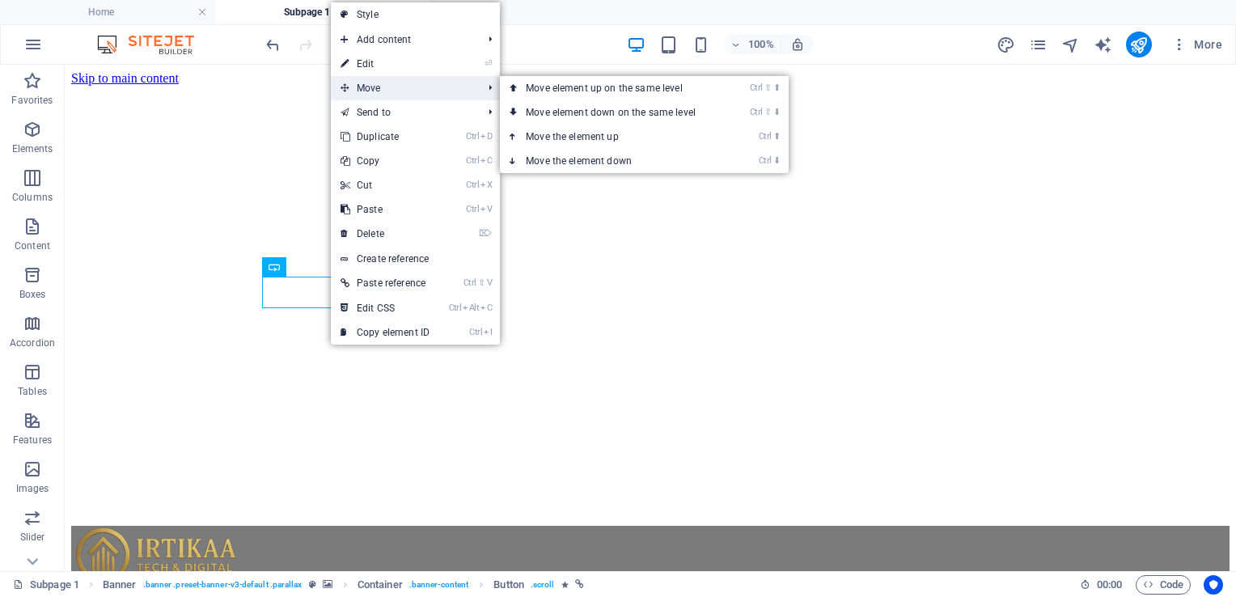
click at [363, 89] on span "Move" at bounding box center [403, 88] width 145 height 24
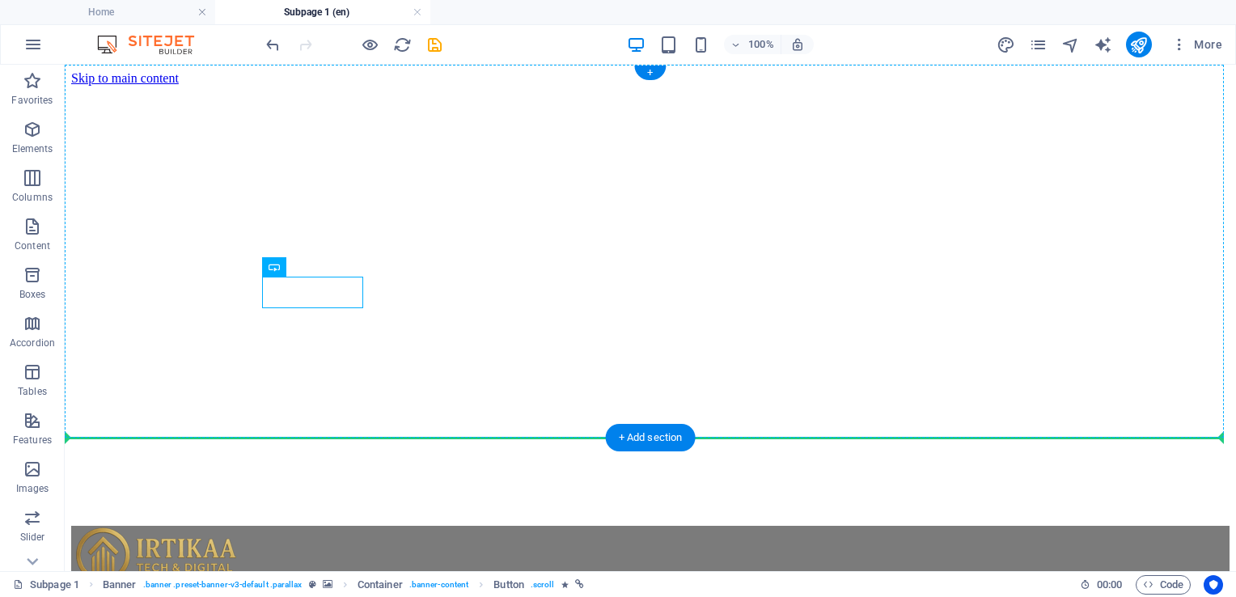
drag, startPoint x: 360, startPoint y: 328, endPoint x: 651, endPoint y: 281, distance: 295.0
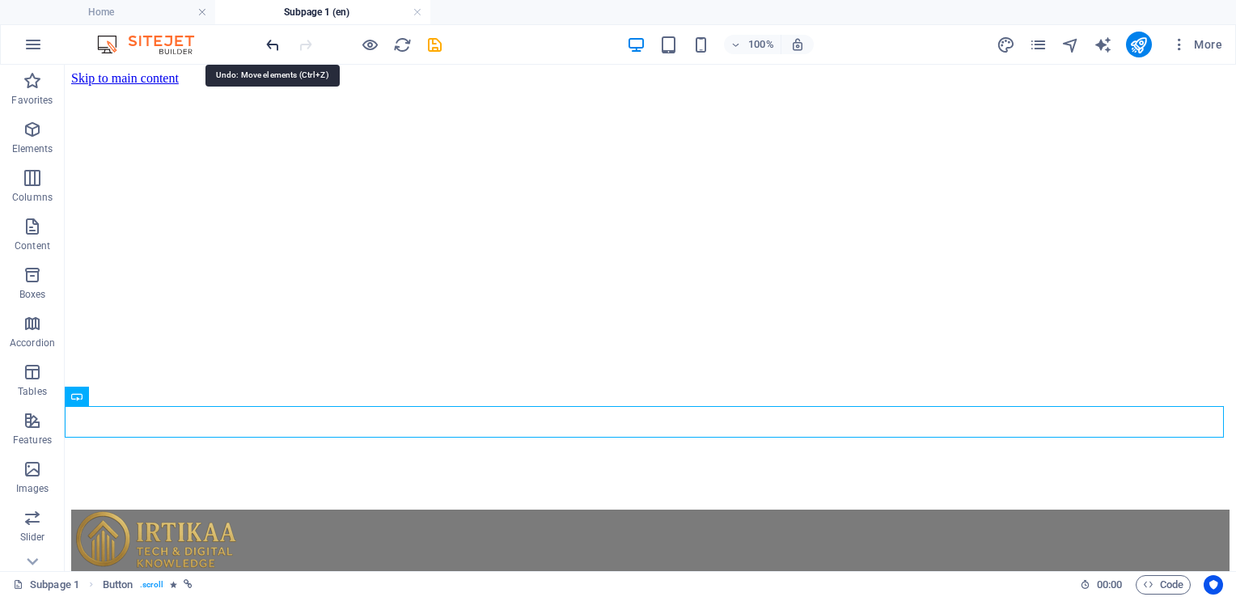
click at [272, 40] on icon "undo" at bounding box center [273, 45] width 19 height 19
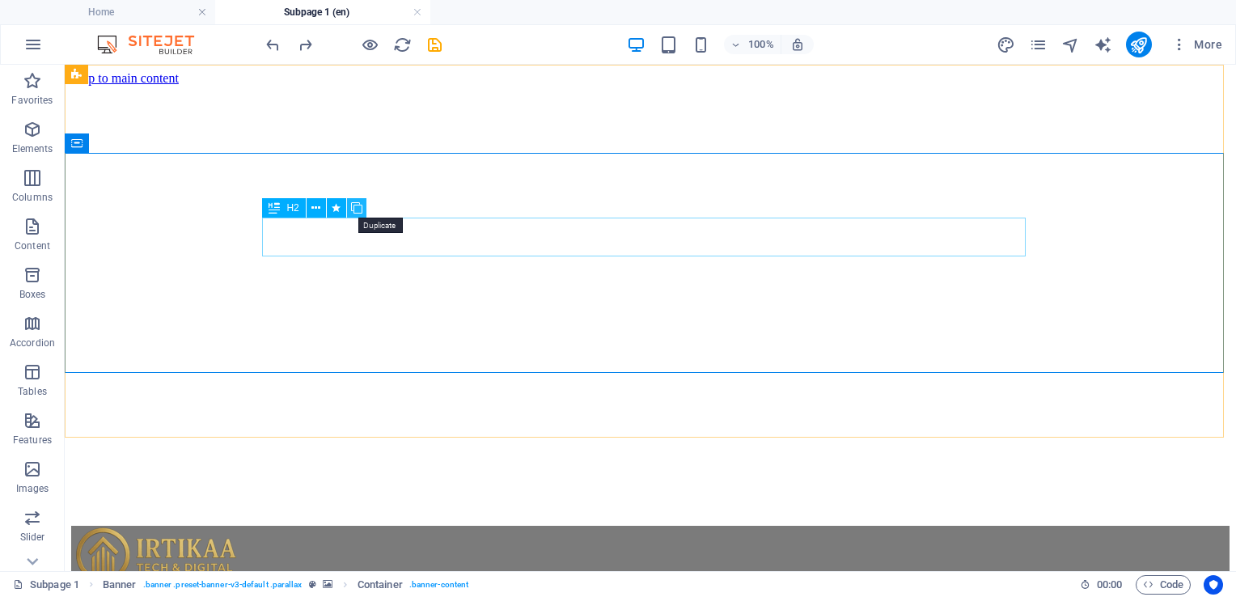
click at [361, 212] on icon at bounding box center [356, 208] width 11 height 17
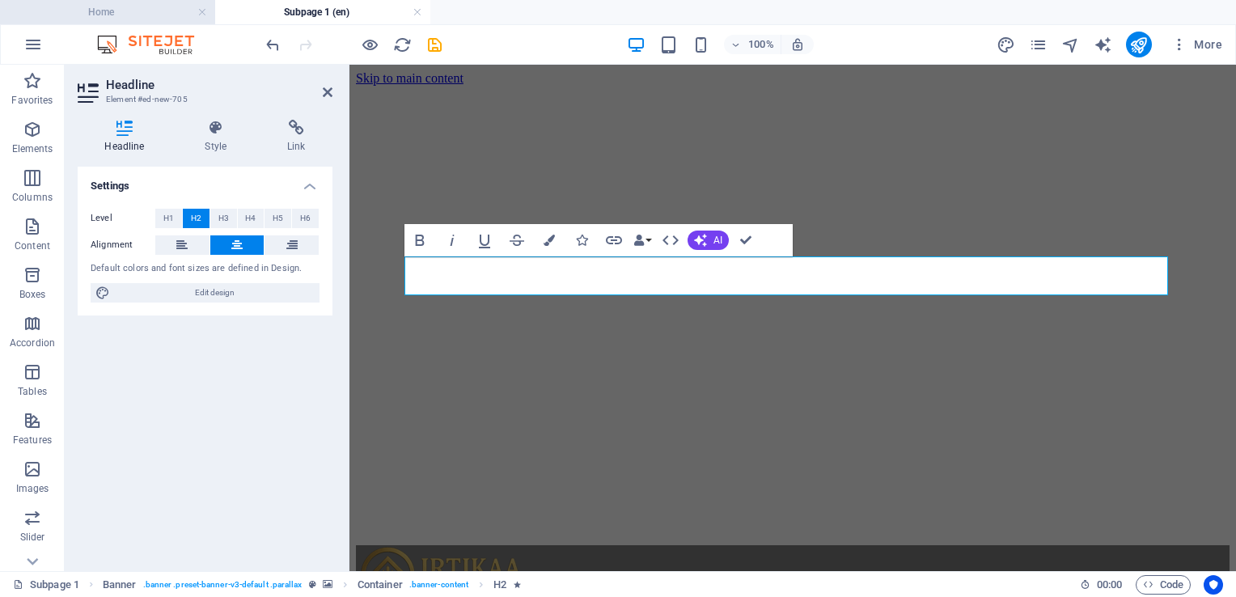
click at [89, 14] on h4 "Home" at bounding box center [107, 12] width 215 height 18
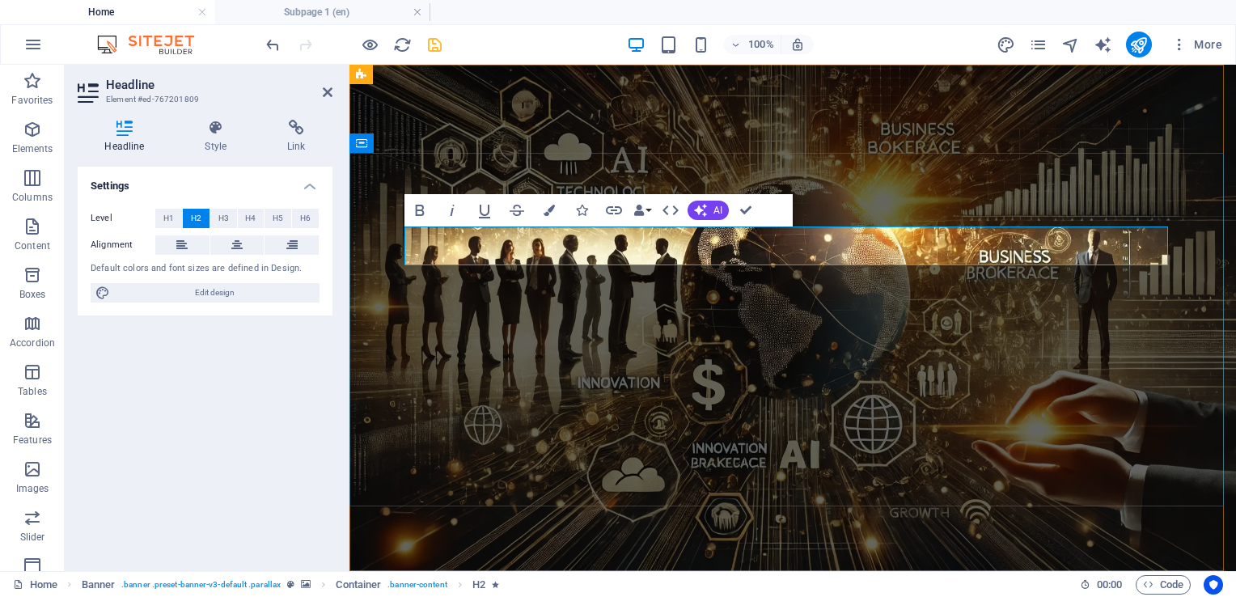
copy span "Brokerage"
click at [342, 2] on li "Subpage 1 (en)" at bounding box center [322, 12] width 215 height 24
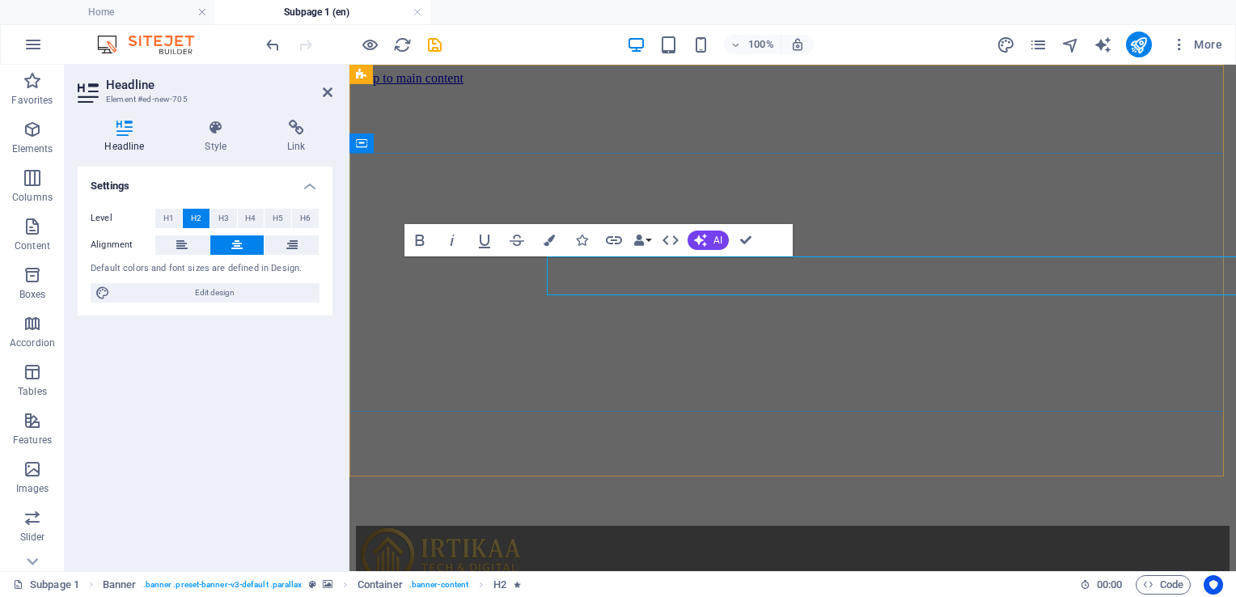
drag, startPoint x: 975, startPoint y: 276, endPoint x: 691, endPoint y: 276, distance: 284.6
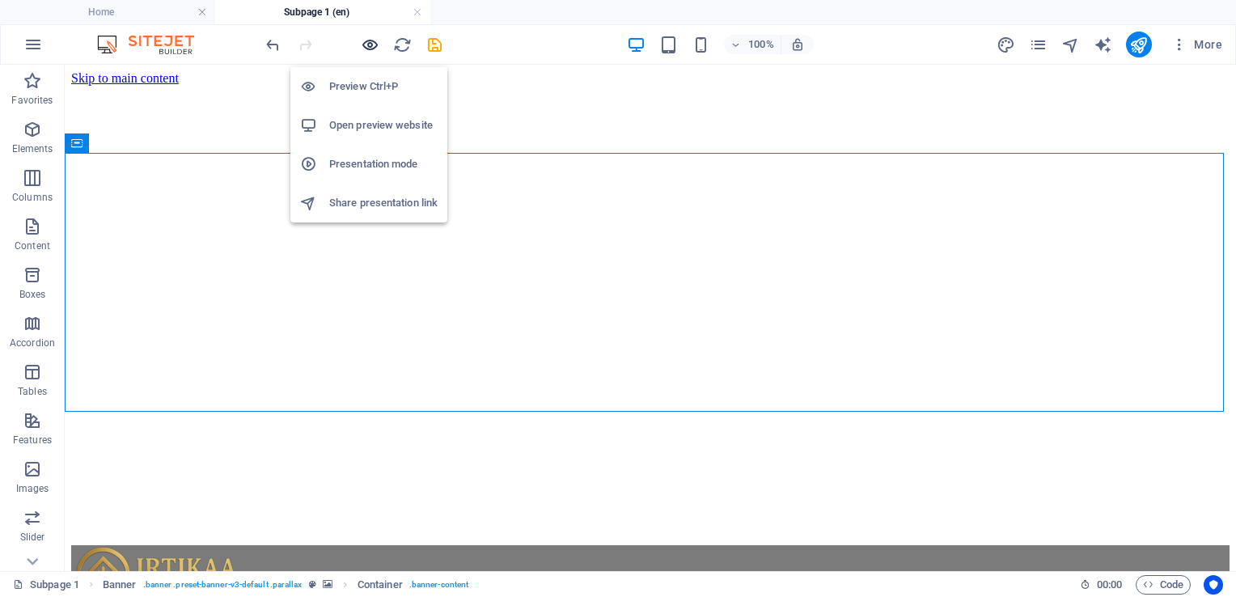
click at [366, 49] on icon "button" at bounding box center [370, 45] width 19 height 19
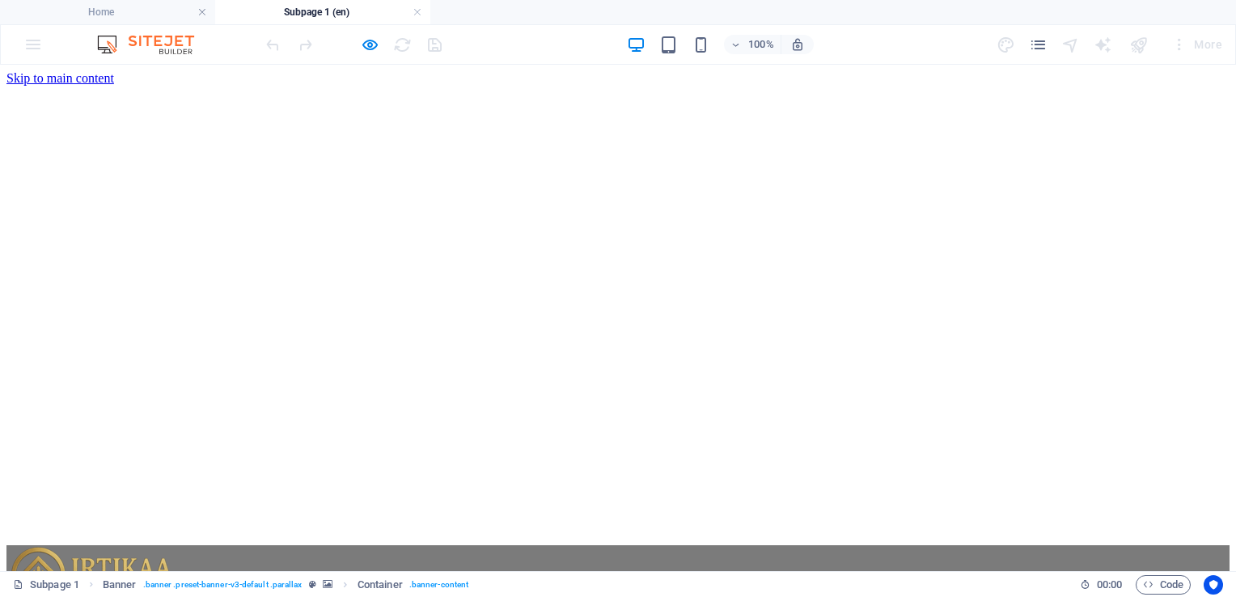
click at [183, 545] on img at bounding box center [94, 576] width 176 height 62
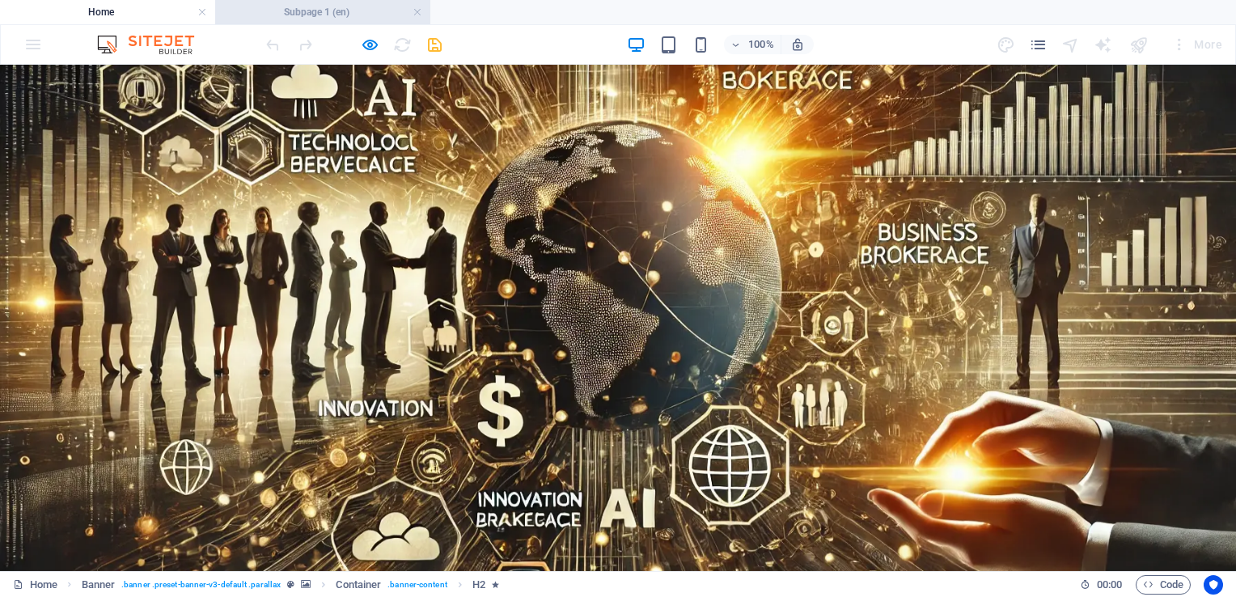
click at [342, 19] on h4 "Subpage 1 (en)" at bounding box center [322, 12] width 215 height 18
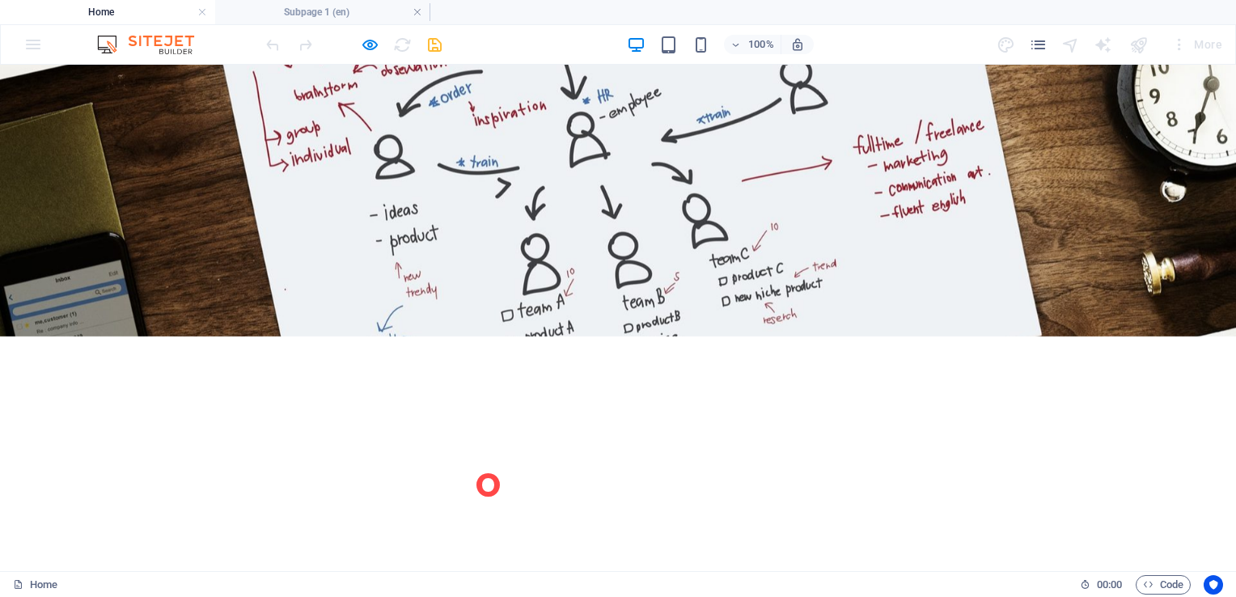
scroll to position [1591, 0]
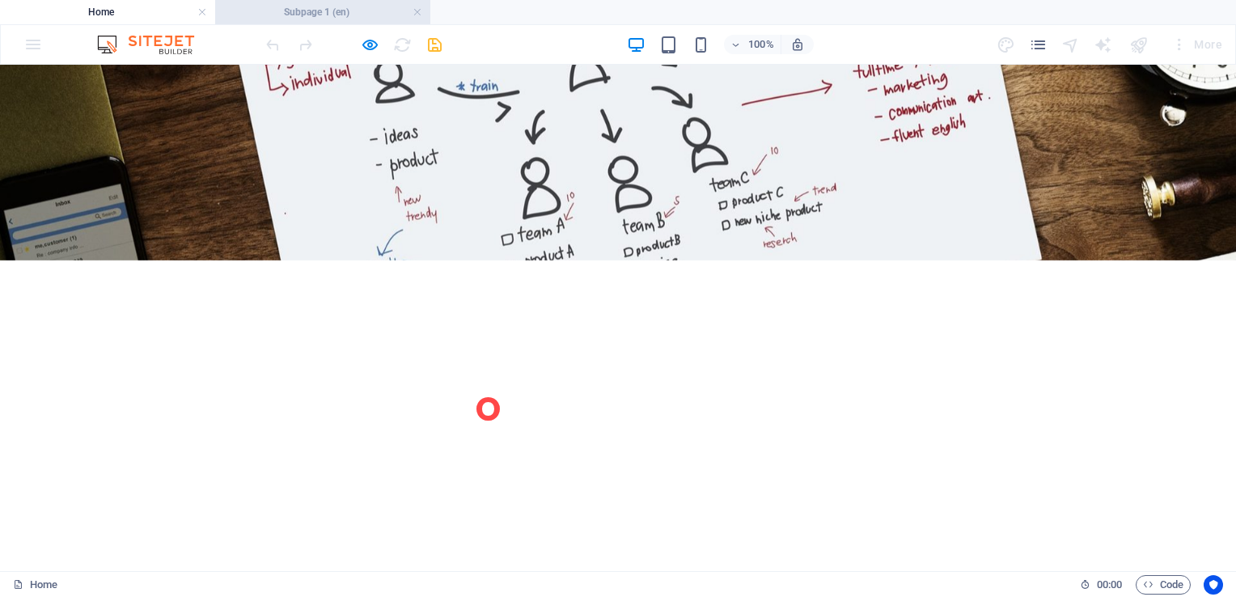
click at [315, 10] on h4 "Subpage 1 (en)" at bounding box center [322, 12] width 215 height 18
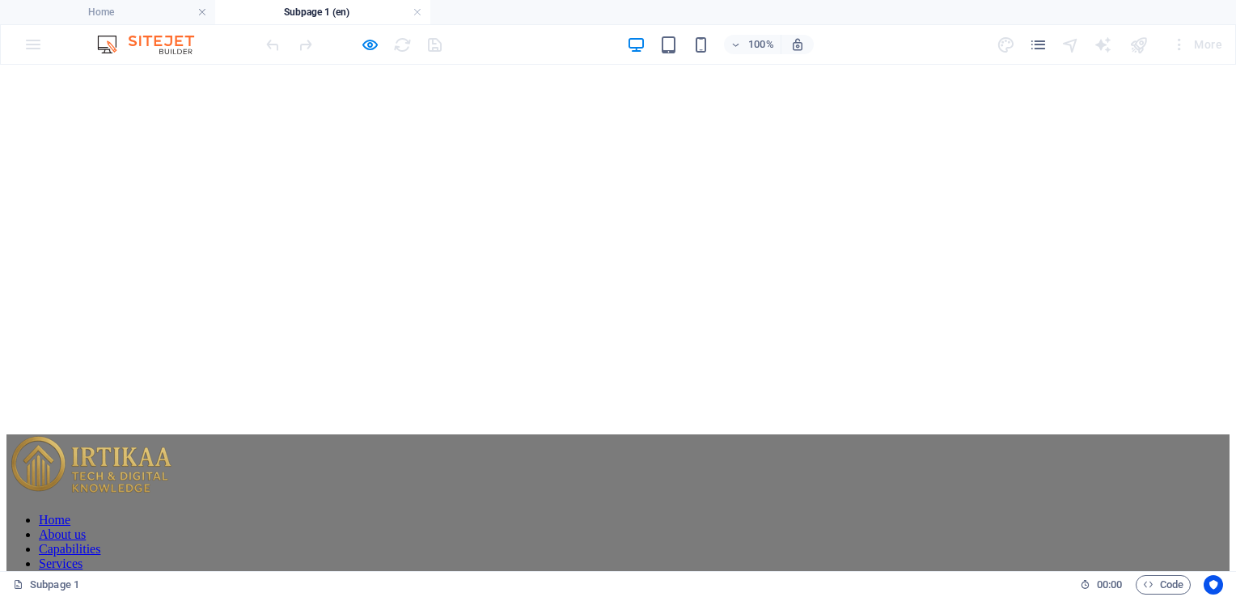
scroll to position [81, 0]
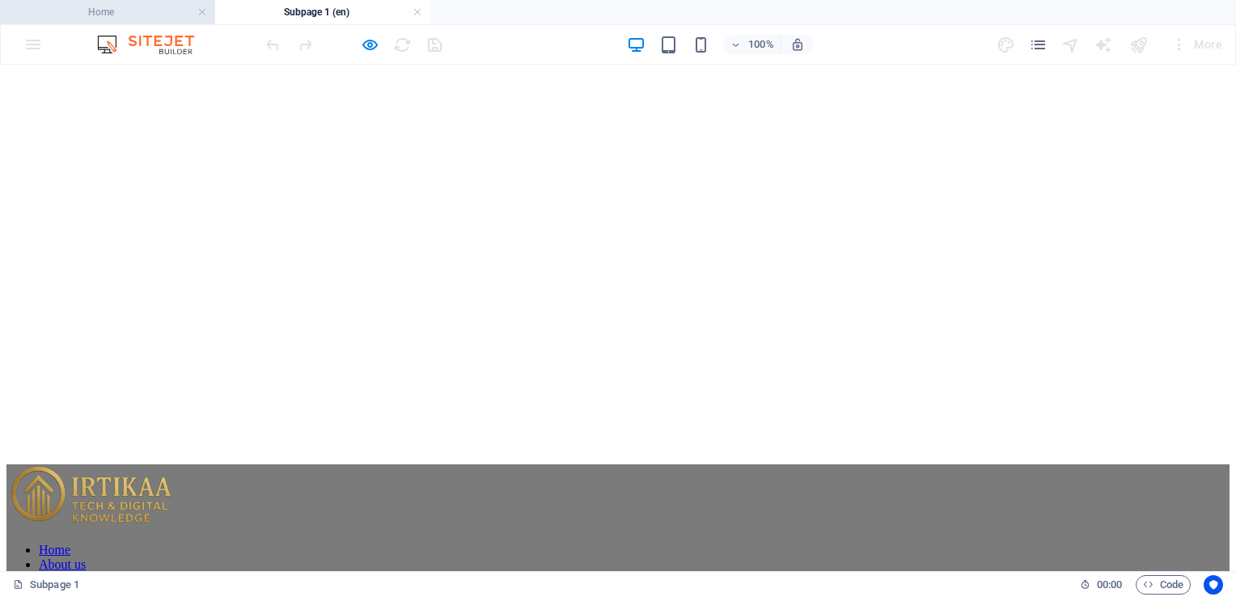
click at [145, 8] on h4 "Home" at bounding box center [107, 12] width 215 height 18
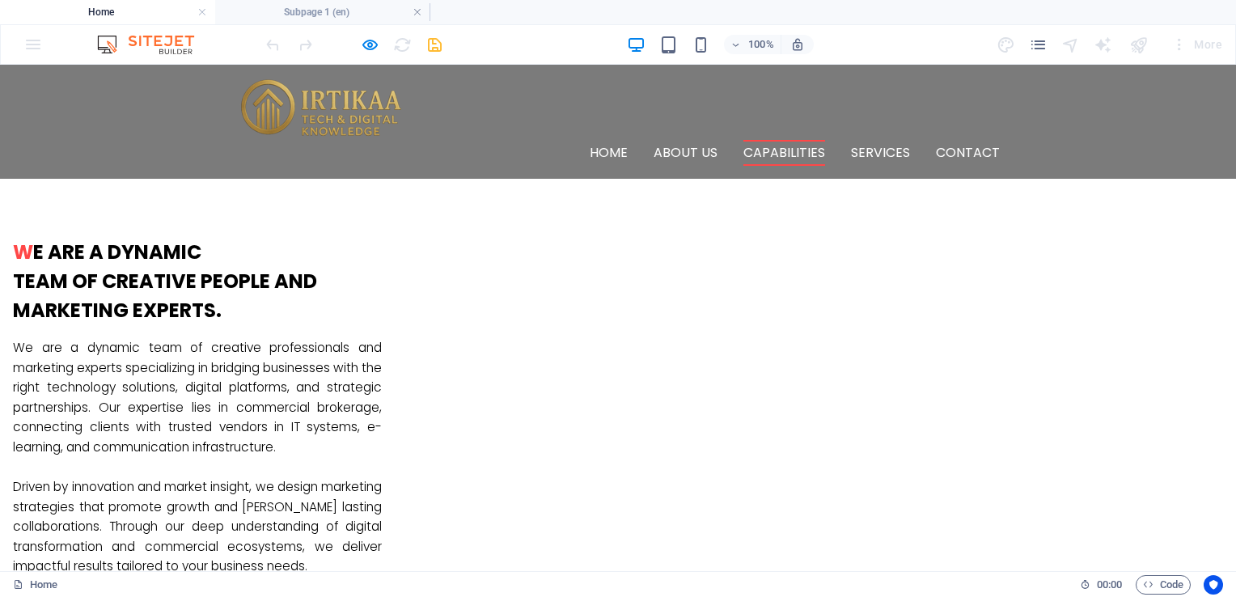
scroll to position [702, 0]
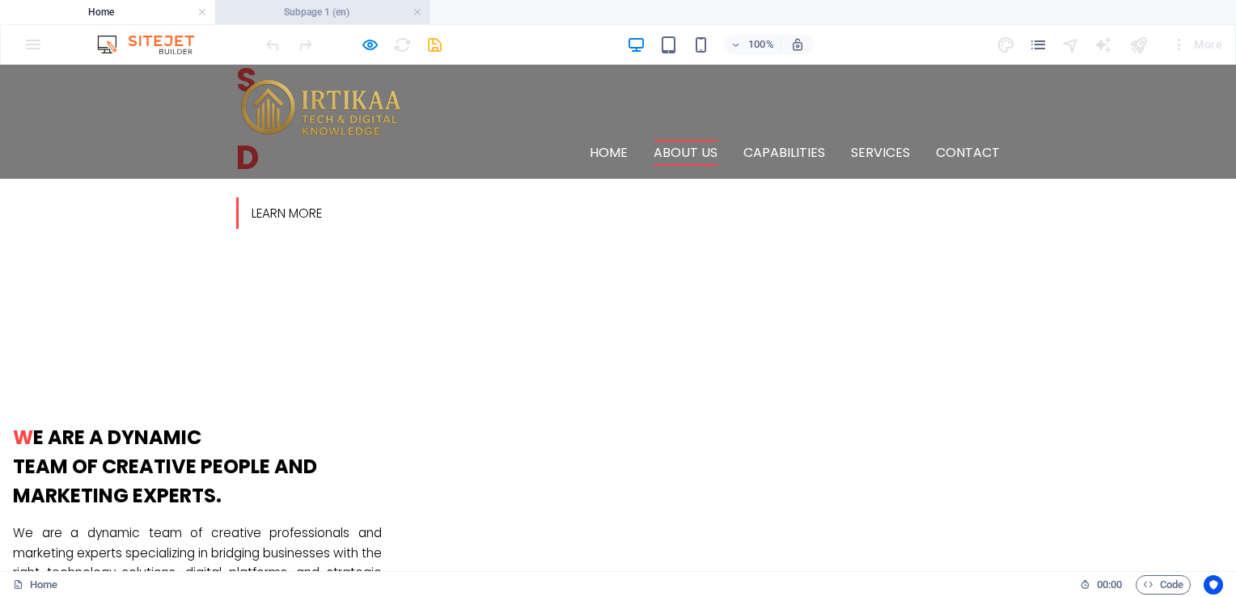
click at [346, 11] on h4 "Subpage 1 (en)" at bounding box center [322, 12] width 215 height 18
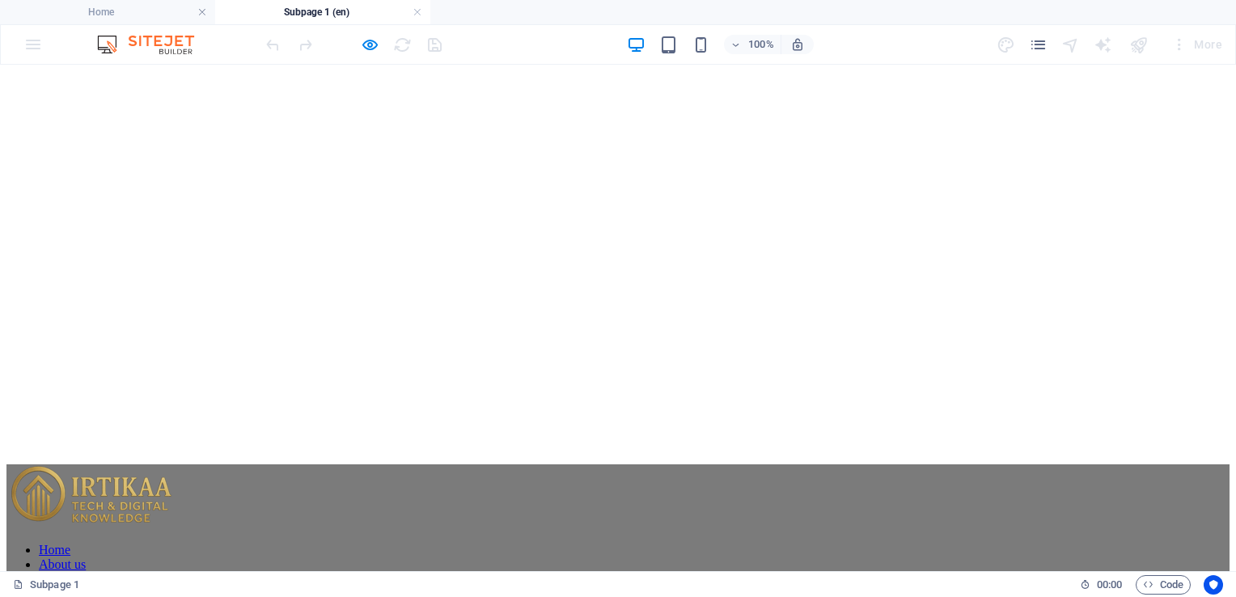
scroll to position [0, 0]
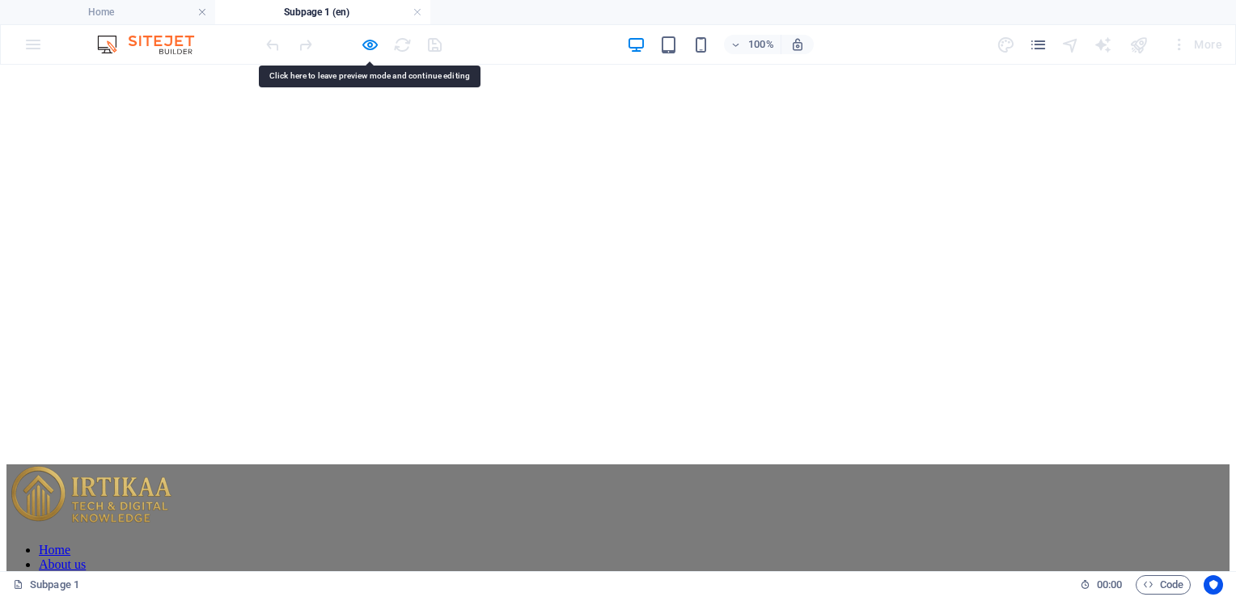
copy span "Technology"
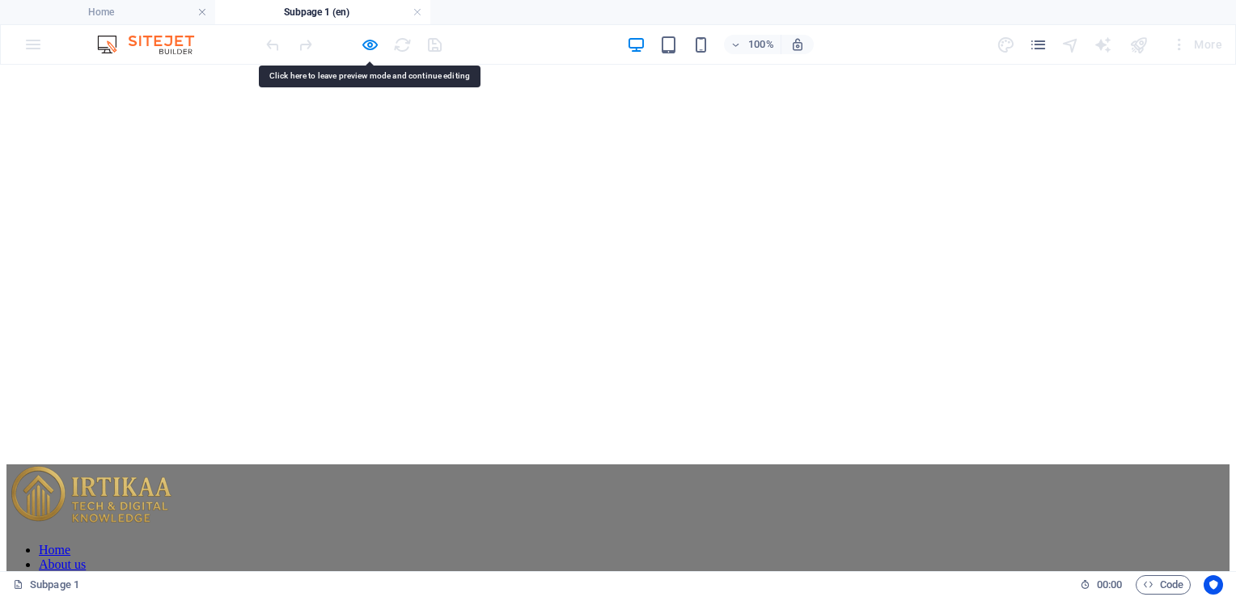
copy span "Brokerage"
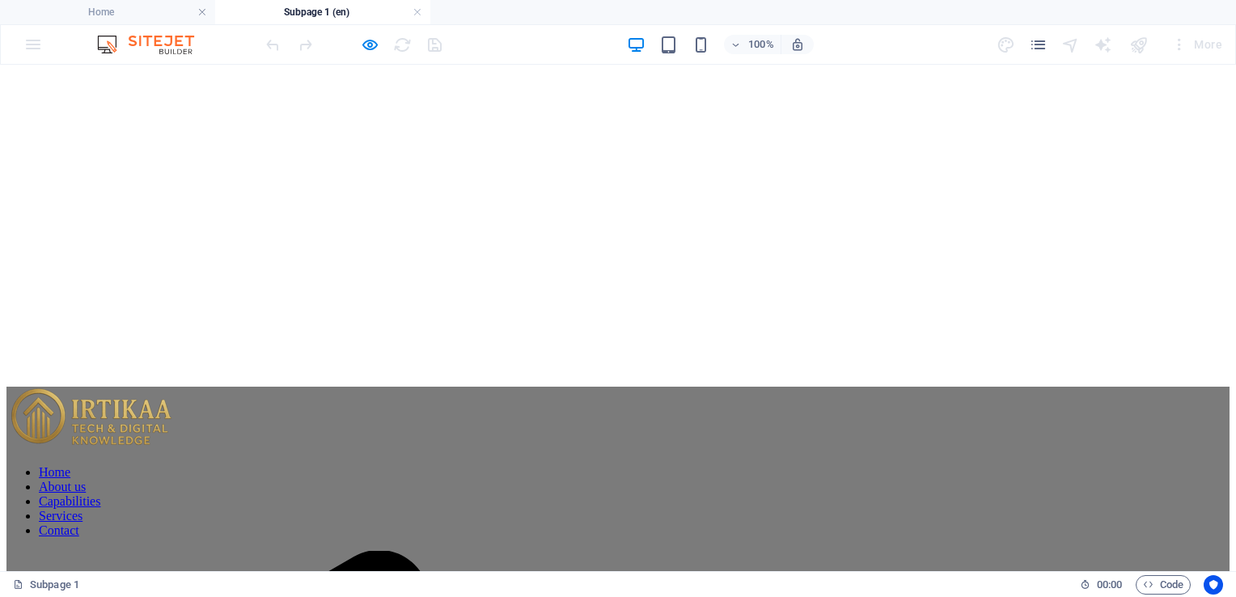
scroll to position [243, 0]
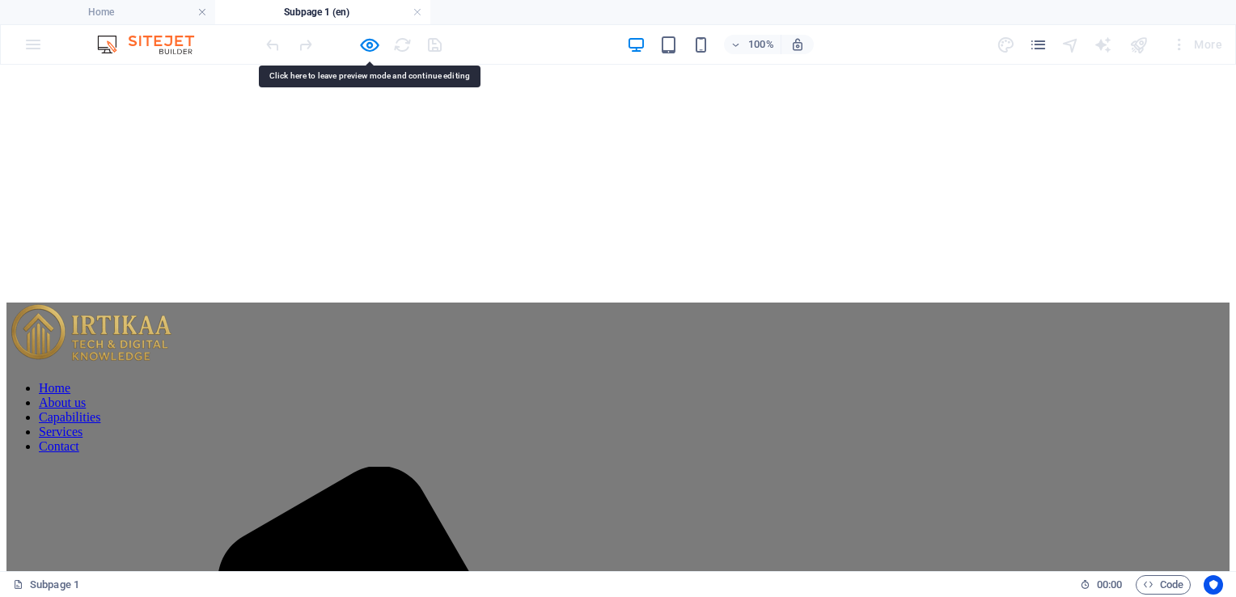
click at [370, 40] on icon "button" at bounding box center [370, 45] width 19 height 19
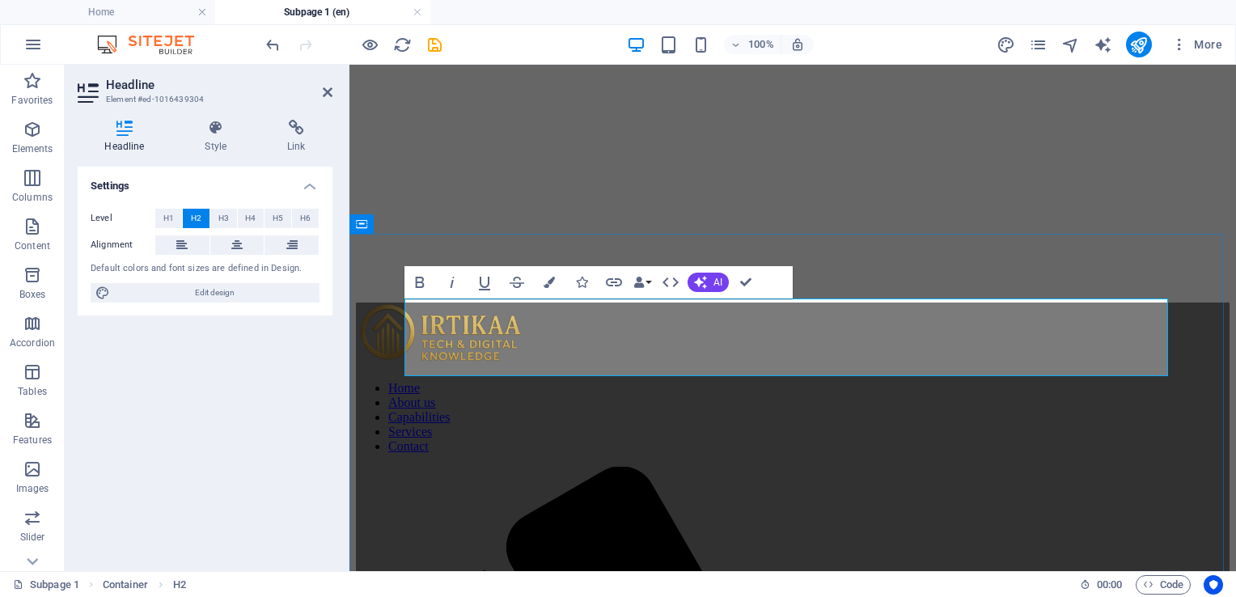
drag, startPoint x: 482, startPoint y: 319, endPoint x: 608, endPoint y: 320, distance: 126.2
click at [550, 278] on icon "button" at bounding box center [548, 282] width 11 height 11
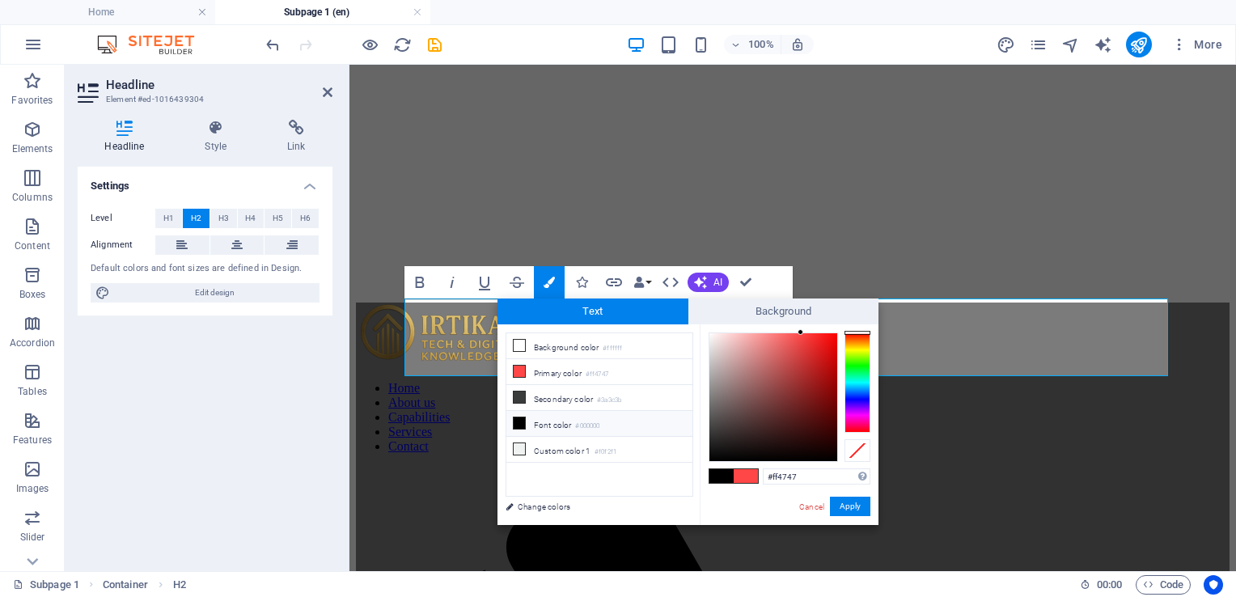
click at [536, 422] on li "Font color #000000" at bounding box center [599, 424] width 186 height 26
click at [847, 509] on button "Apply" at bounding box center [850, 505] width 40 height 19
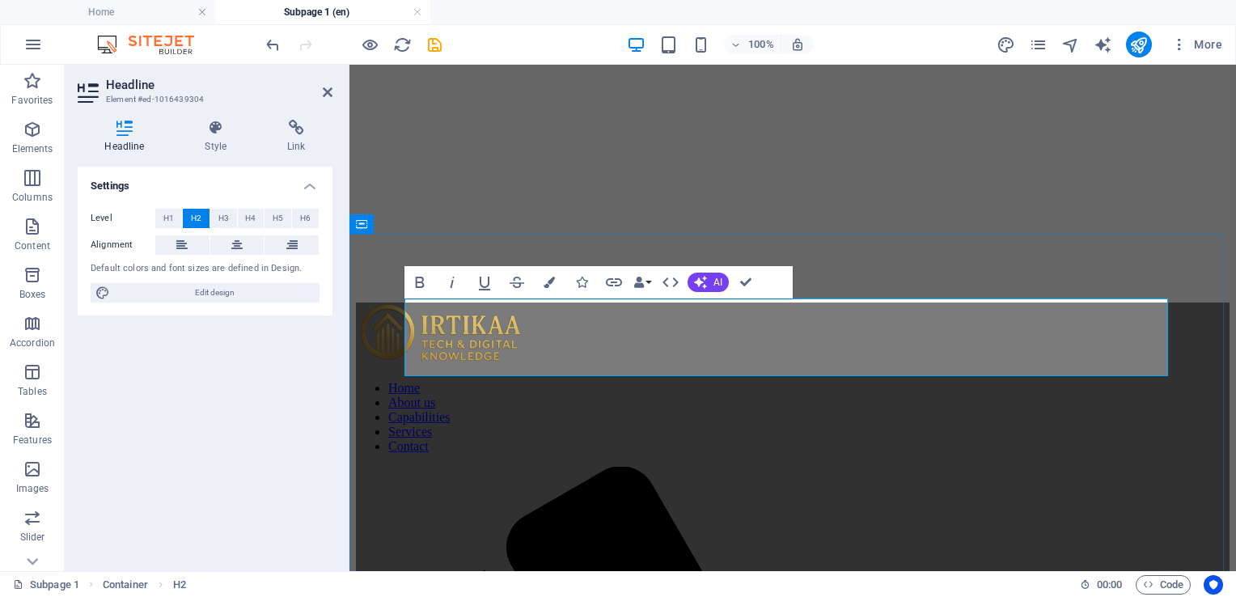
drag, startPoint x: 686, startPoint y: 315, endPoint x: 799, endPoint y: 318, distance: 113.2
click at [552, 283] on icon "button" at bounding box center [548, 282] width 11 height 11
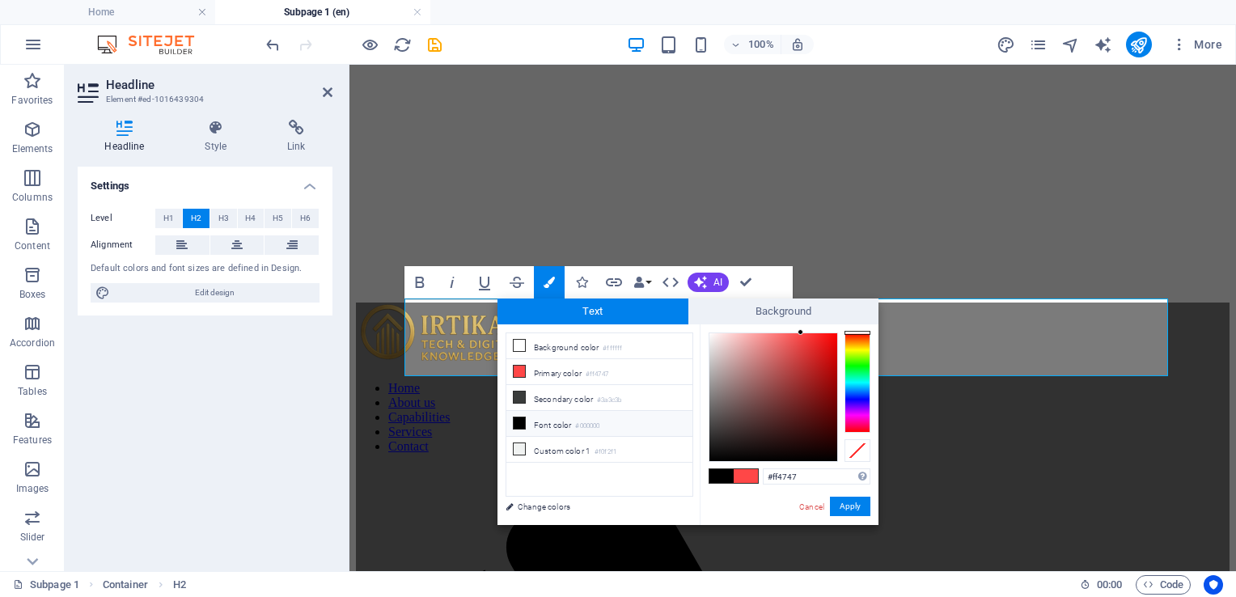
click at [591, 422] on small "#000000" at bounding box center [587, 425] width 24 height 11
drag, startPoint x: 844, startPoint y: 505, endPoint x: 535, endPoint y: 365, distance: 339.5
click at [844, 505] on button "Apply" at bounding box center [850, 505] width 40 height 19
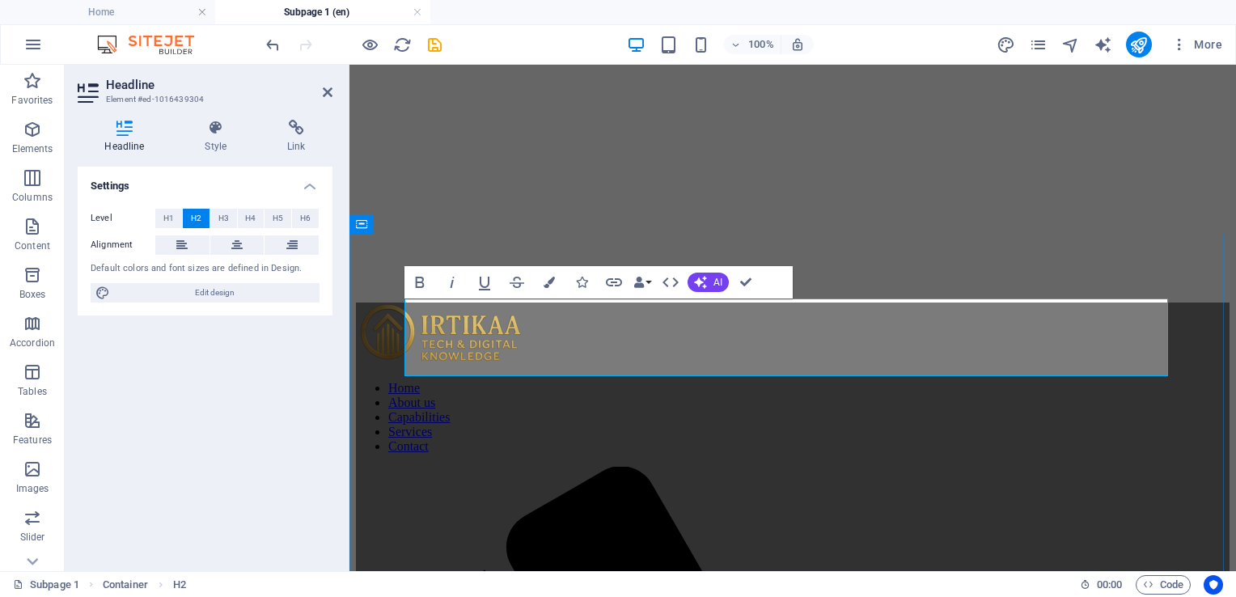
click at [550, 283] on icon "button" at bounding box center [548, 282] width 11 height 11
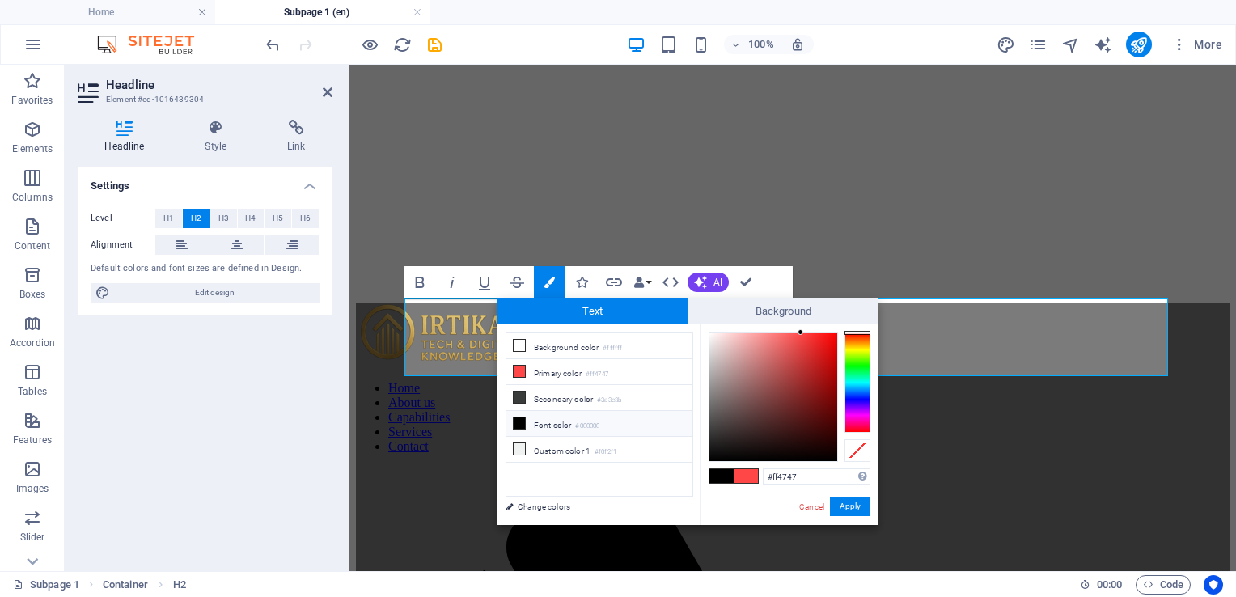
click at [638, 423] on li "Font color #000000" at bounding box center [599, 424] width 186 height 26
drag, startPoint x: 852, startPoint y: 499, endPoint x: 556, endPoint y: 312, distance: 350.0
click at [852, 499] on button "Apply" at bounding box center [850, 505] width 40 height 19
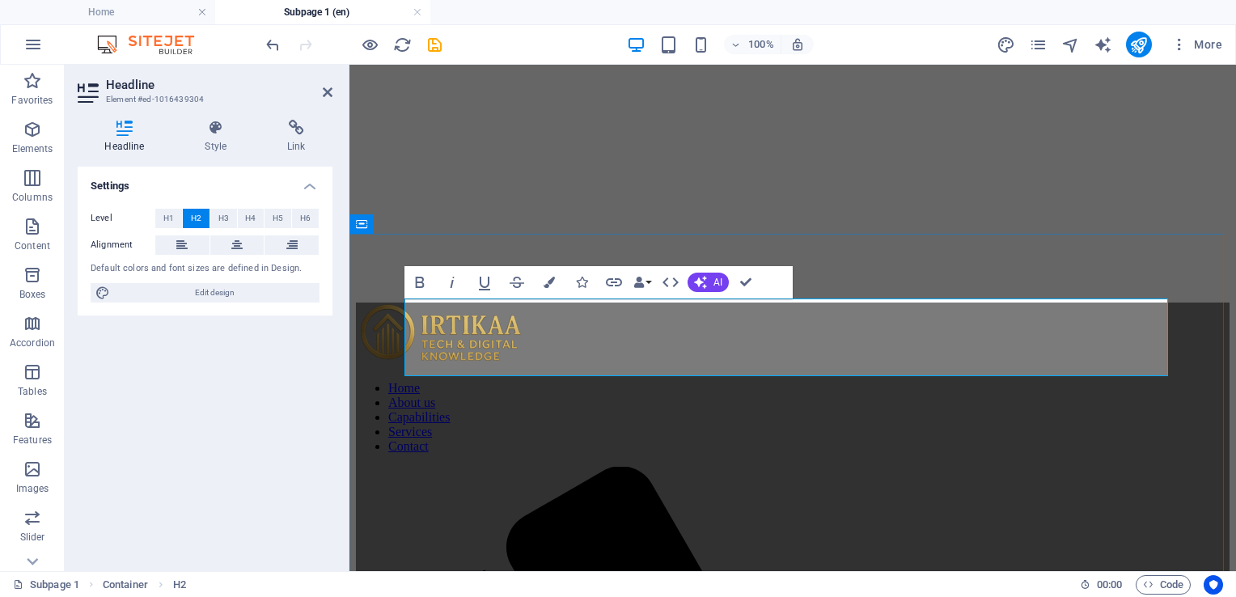
drag, startPoint x: 1017, startPoint y: 317, endPoint x: 1108, endPoint y: 319, distance: 90.6
click at [556, 281] on button "Colors" at bounding box center [549, 282] width 31 height 32
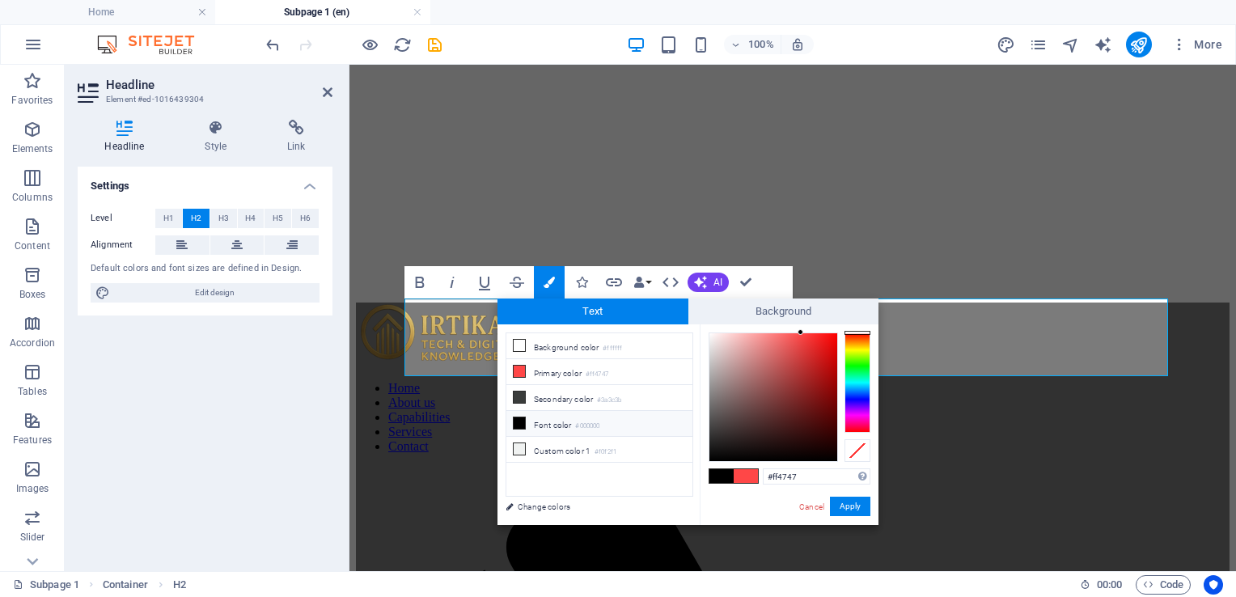
click at [588, 421] on small "#000000" at bounding box center [587, 425] width 24 height 11
drag, startPoint x: 847, startPoint y: 502, endPoint x: 362, endPoint y: 323, distance: 517.0
click at [847, 502] on button "Apply" at bounding box center [850, 505] width 40 height 19
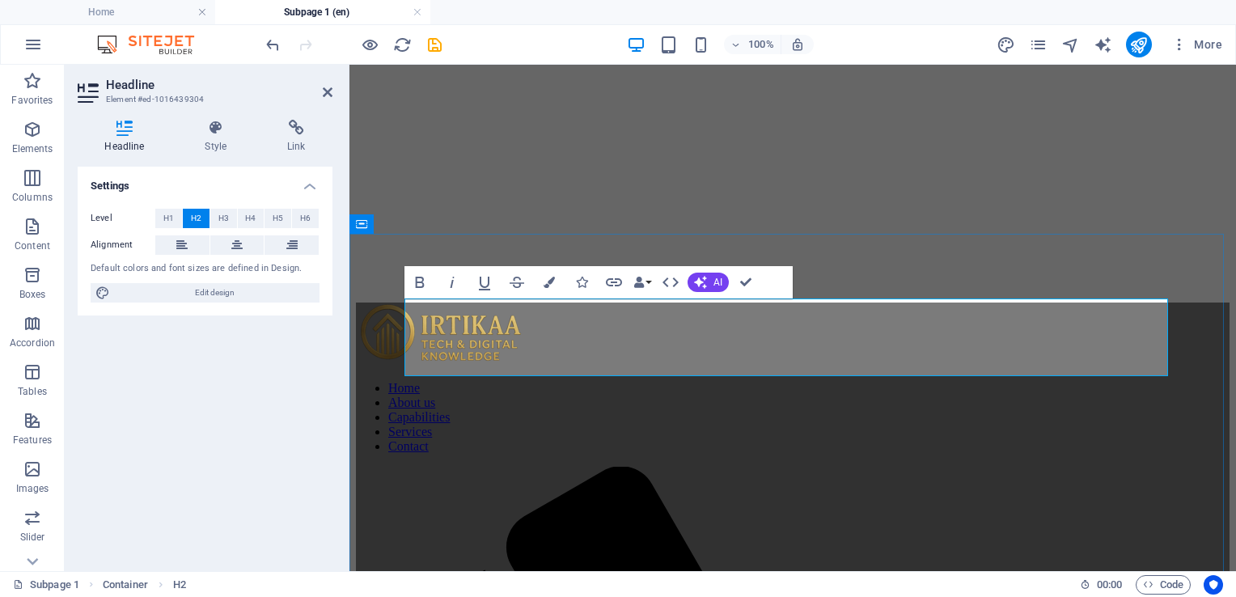
drag, startPoint x: 716, startPoint y: 354, endPoint x: 885, endPoint y: 356, distance: 168.2
click at [543, 280] on icon "button" at bounding box center [548, 282] width 11 height 11
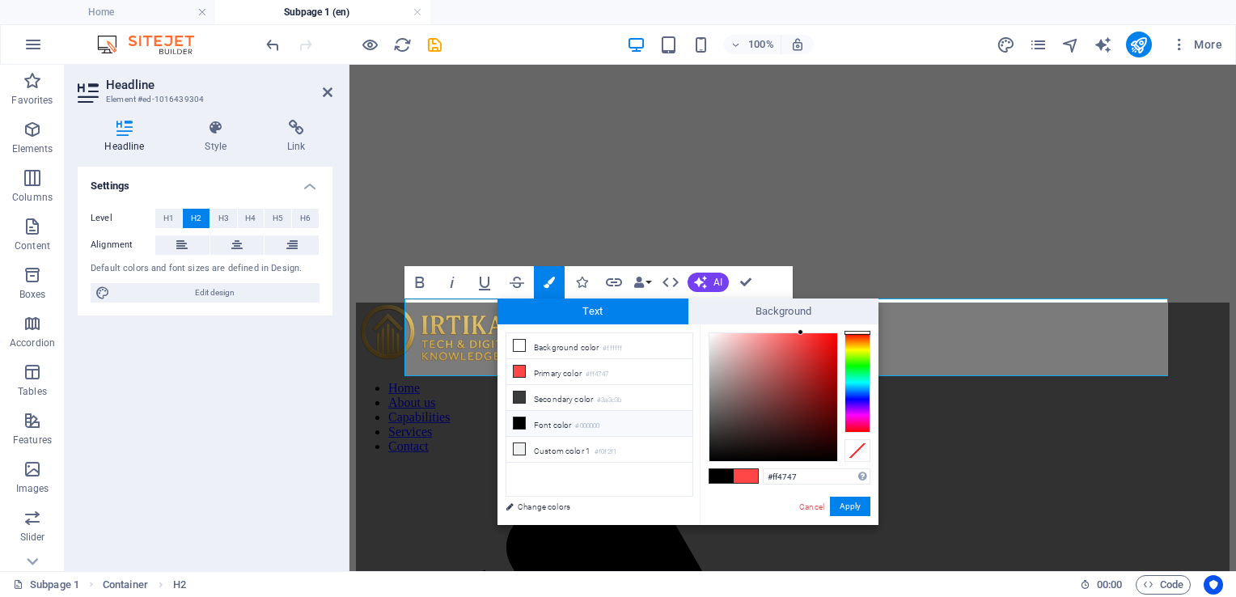
click at [631, 420] on li "Font color #000000" at bounding box center [599, 424] width 186 height 26
click at [847, 496] on button "Apply" at bounding box center [850, 505] width 40 height 19
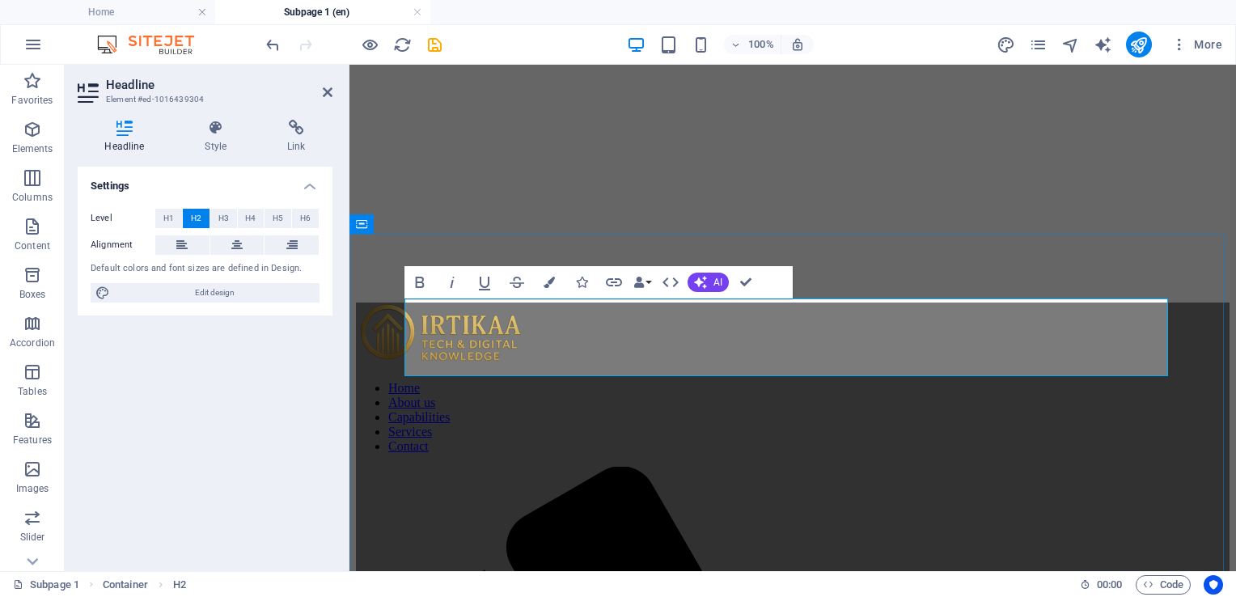
drag, startPoint x: 961, startPoint y: 325, endPoint x: 984, endPoint y: 326, distance: 22.7
click at [540, 281] on button "Colors" at bounding box center [549, 282] width 31 height 32
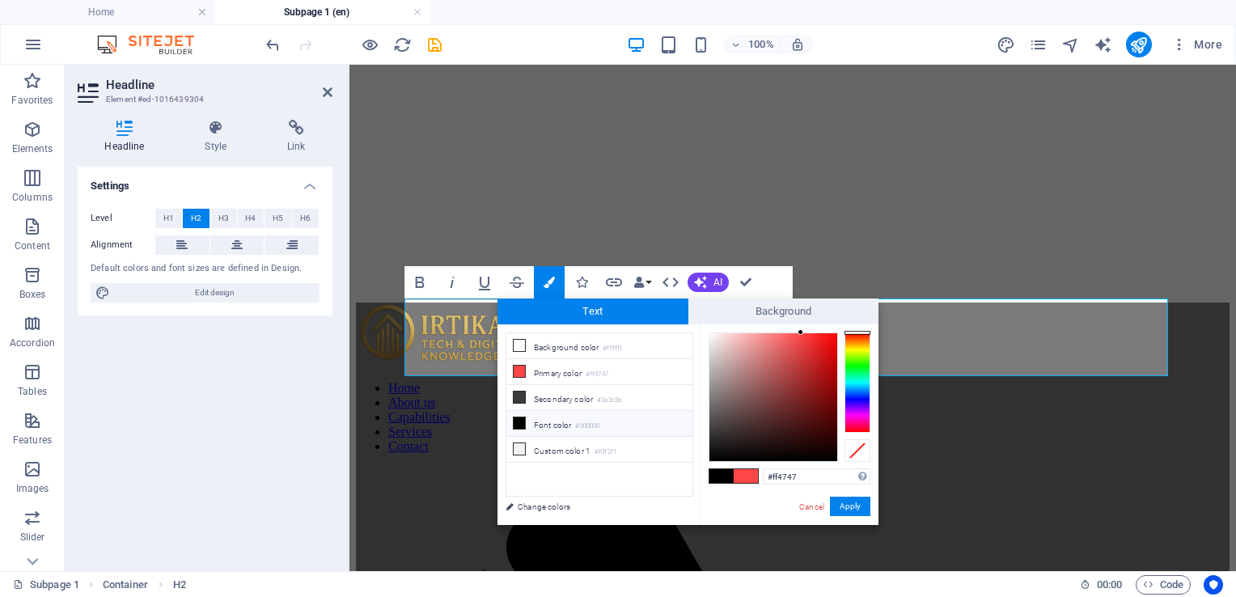
click at [553, 420] on li "Font color #000000" at bounding box center [599, 424] width 186 height 26
drag, startPoint x: 498, startPoint y: 437, endPoint x: 849, endPoint y: 502, distance: 356.9
click at [849, 502] on button "Apply" at bounding box center [850, 505] width 40 height 19
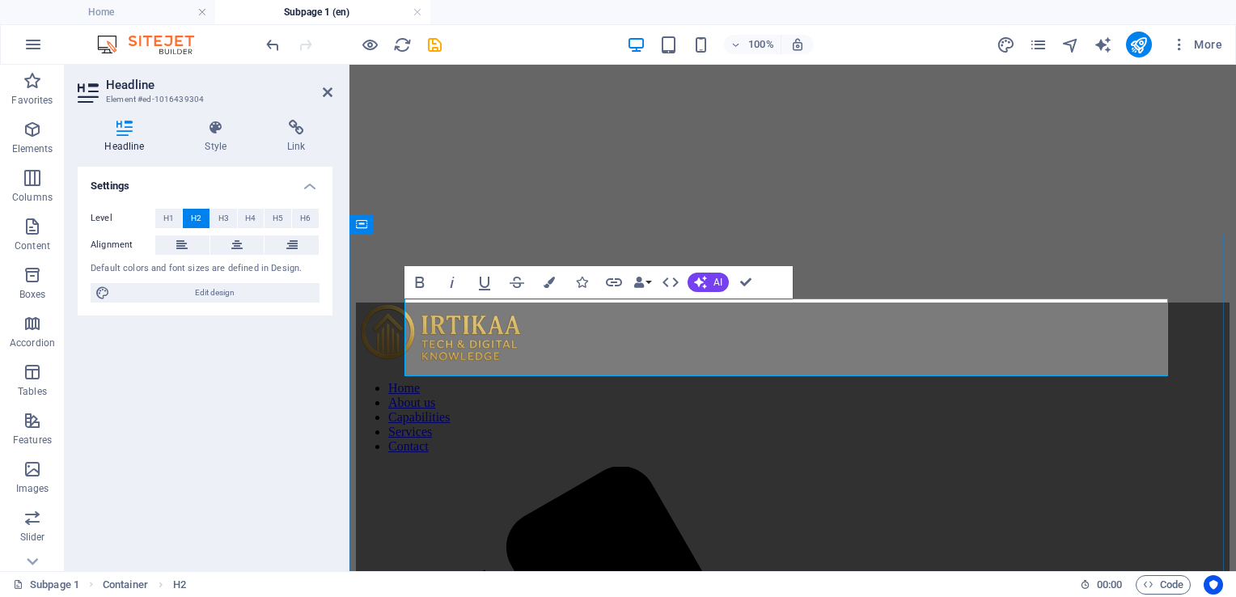
drag, startPoint x: 721, startPoint y: 309, endPoint x: 734, endPoint y: 315, distance: 14.5
click at [544, 281] on icon "button" at bounding box center [548, 282] width 11 height 11
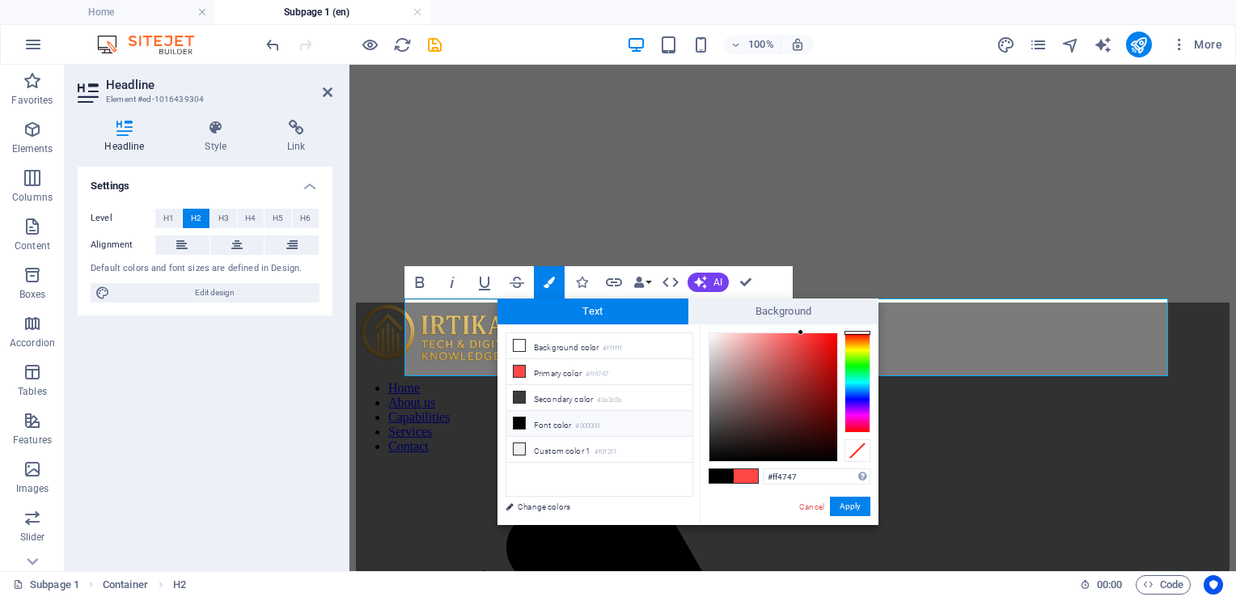
click at [576, 424] on li "Font color #000000" at bounding box center [599, 424] width 186 height 26
type input "#000000"
click at [841, 507] on button "Apply" at bounding box center [850, 505] width 40 height 19
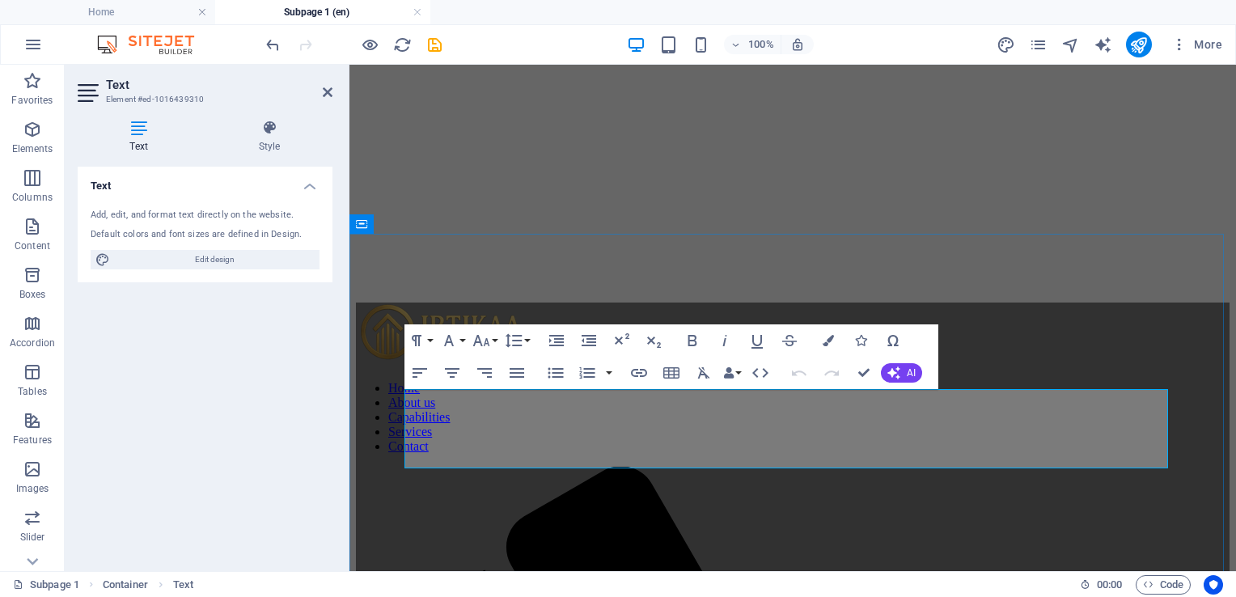
drag, startPoint x: 761, startPoint y: 414, endPoint x: 476, endPoint y: 414, distance: 284.6
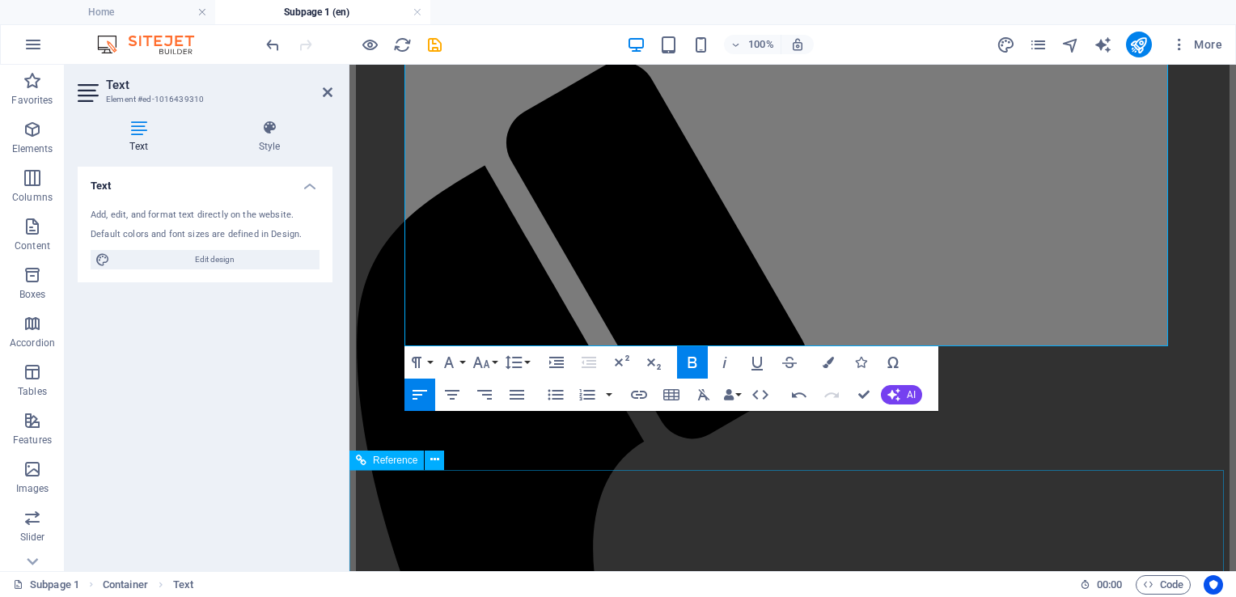
scroll to position [809, 0]
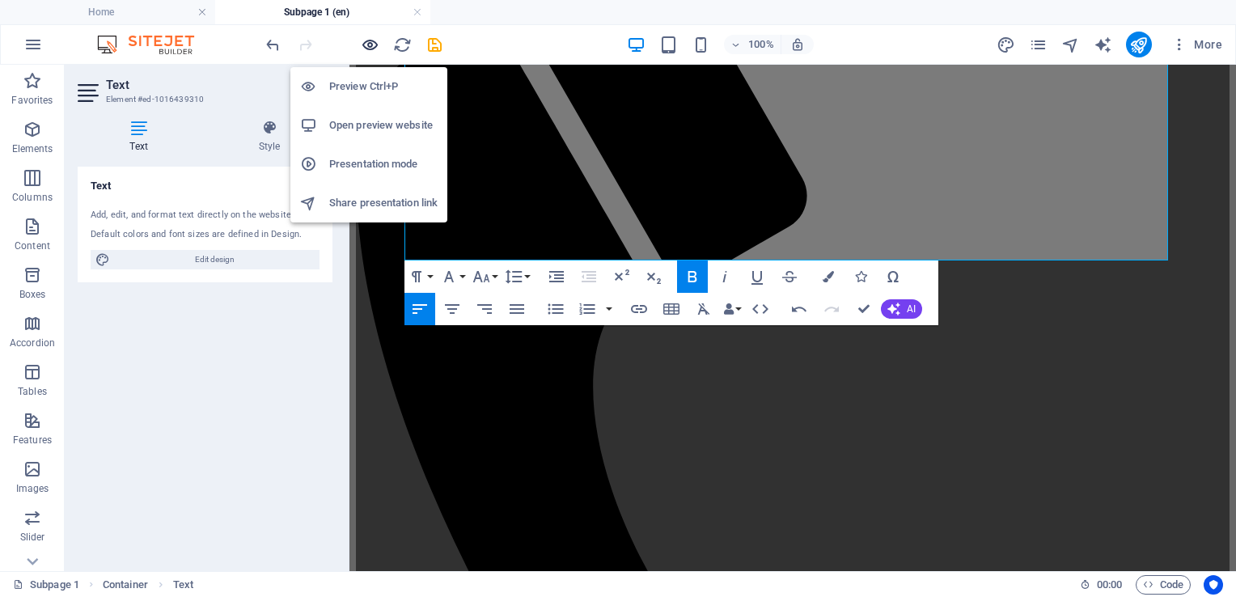
click at [370, 47] on icon "button" at bounding box center [370, 45] width 19 height 19
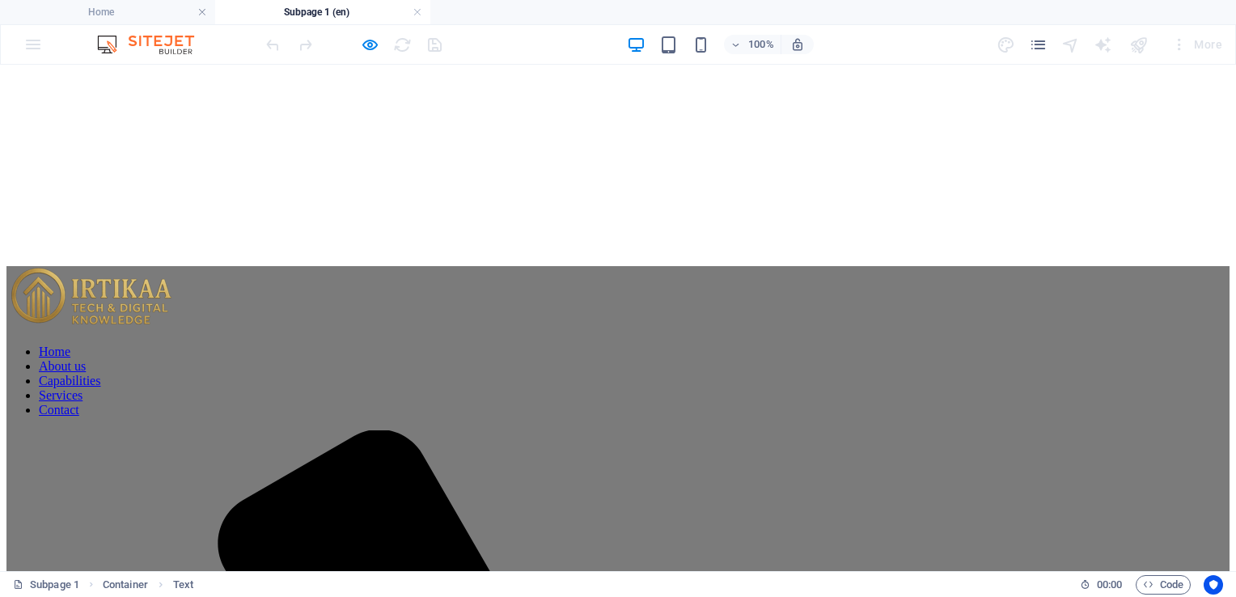
scroll to position [162, 0]
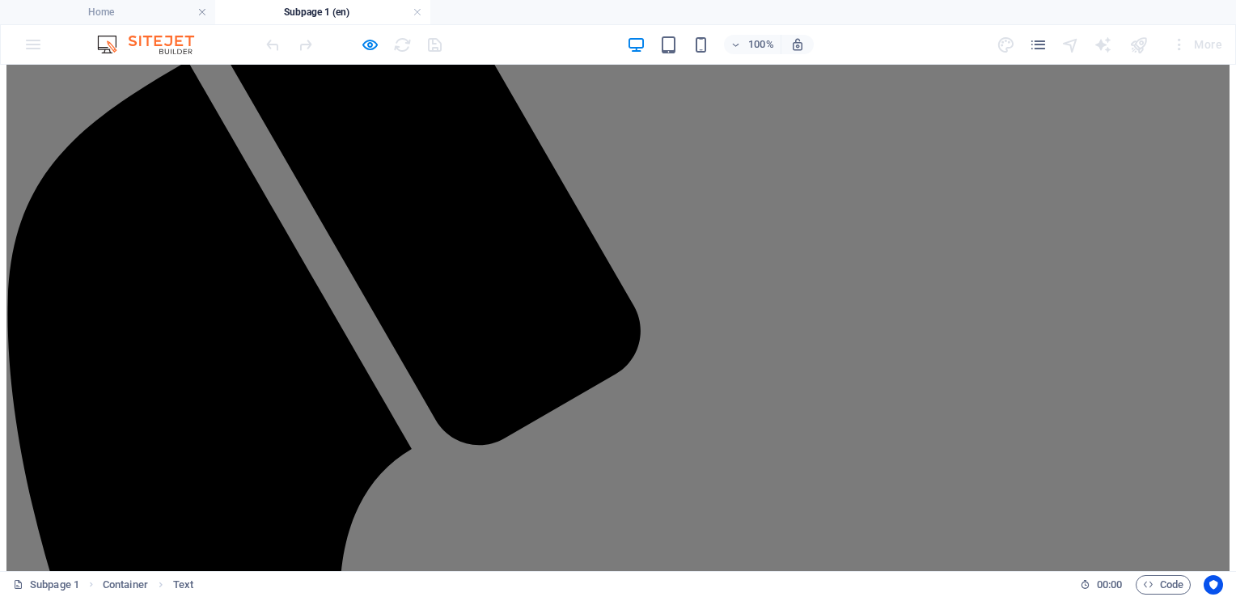
scroll to position [915, 0]
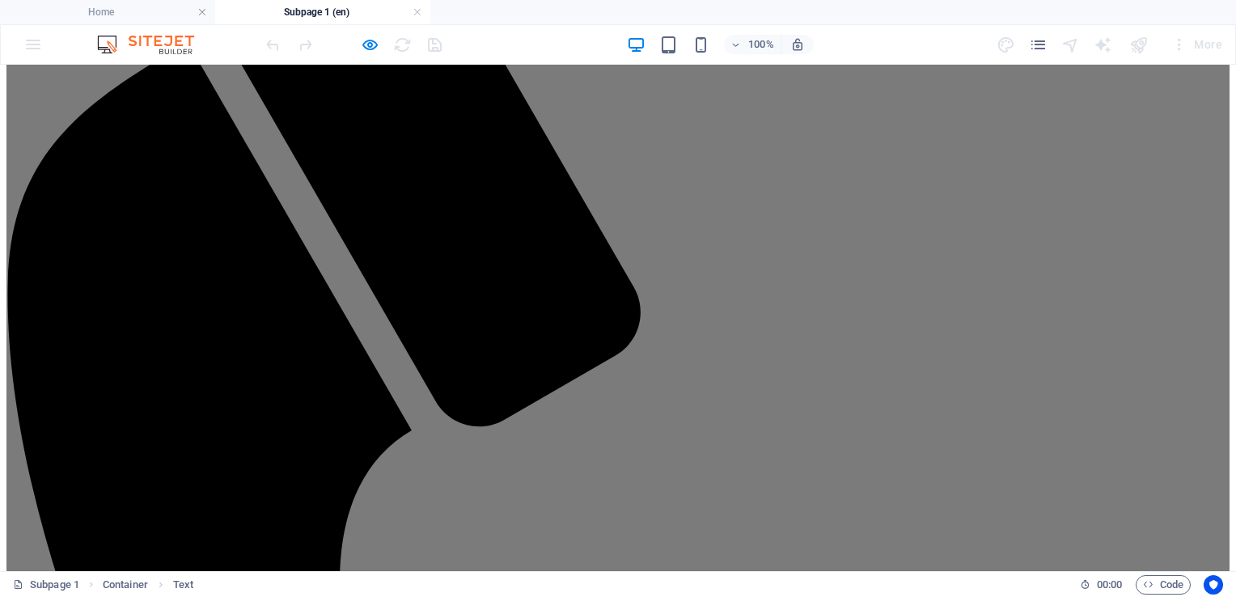
scroll to position [834, 0]
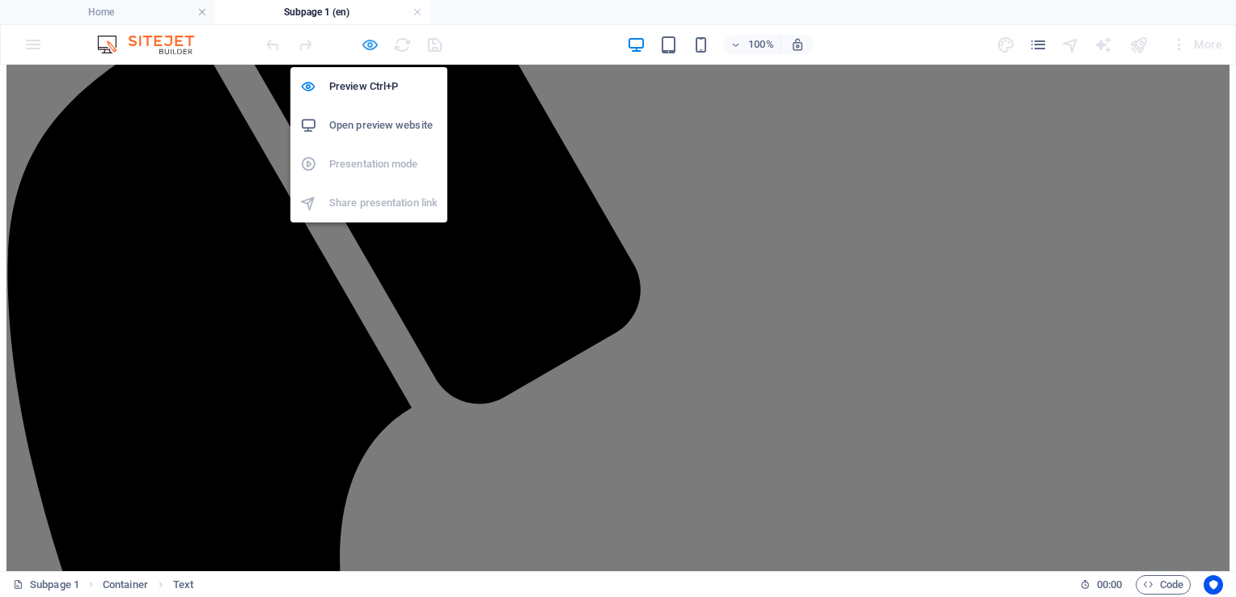
click at [370, 41] on icon "button" at bounding box center [370, 45] width 19 height 19
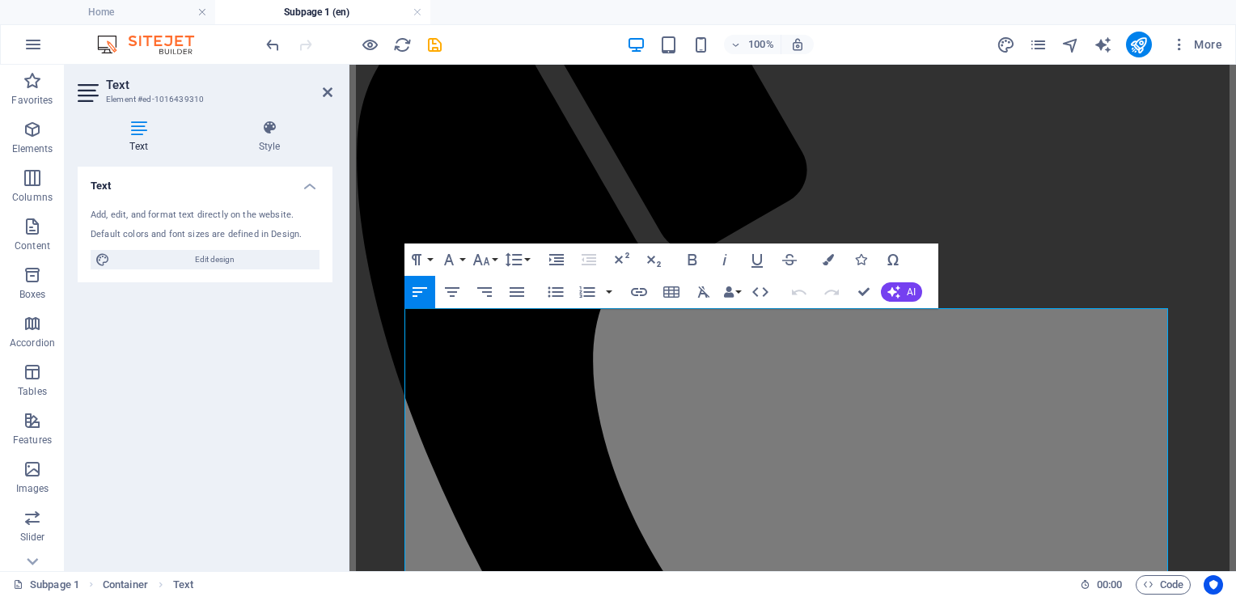
scroll to position [323, 0]
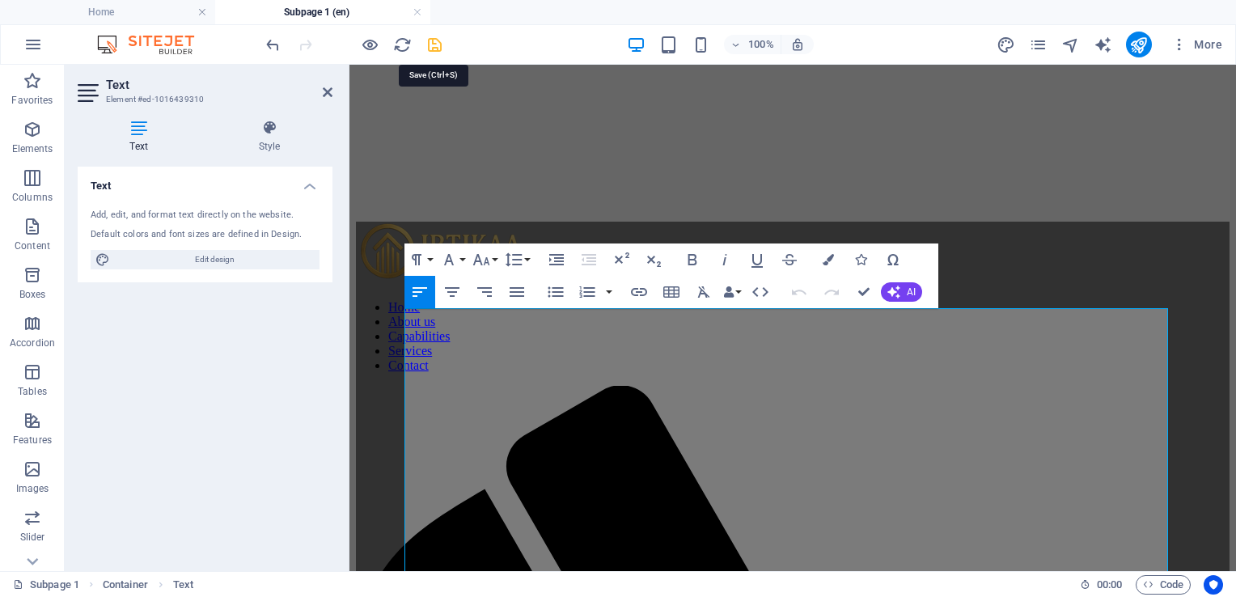
click at [433, 43] on icon "save" at bounding box center [434, 45] width 19 height 19
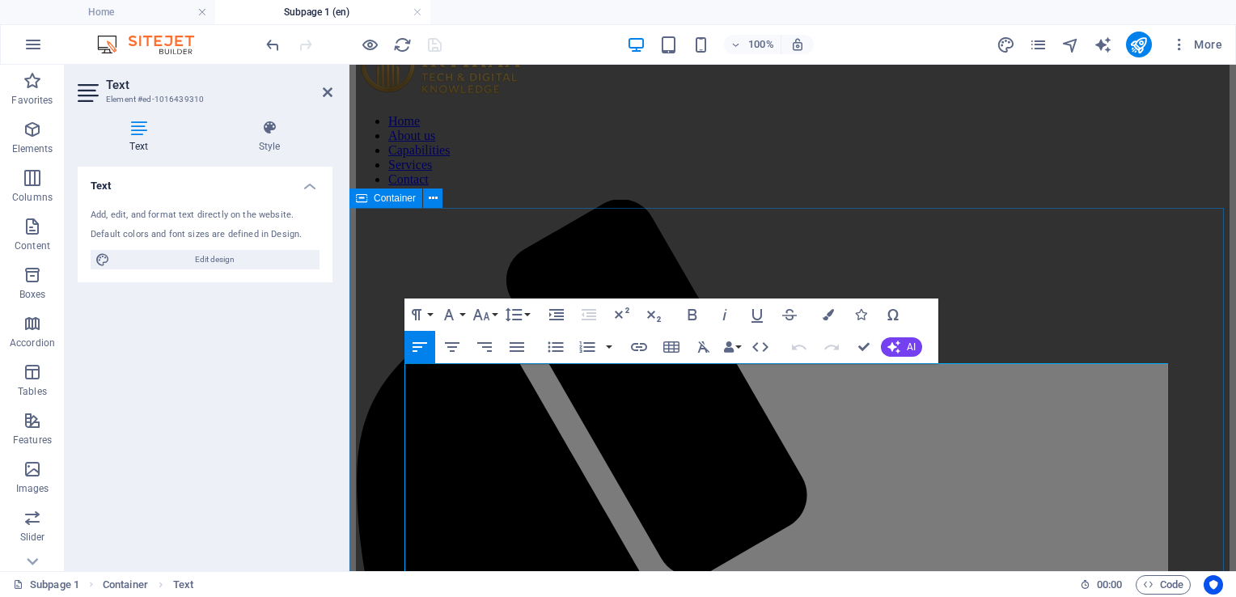
scroll to position [268, 0]
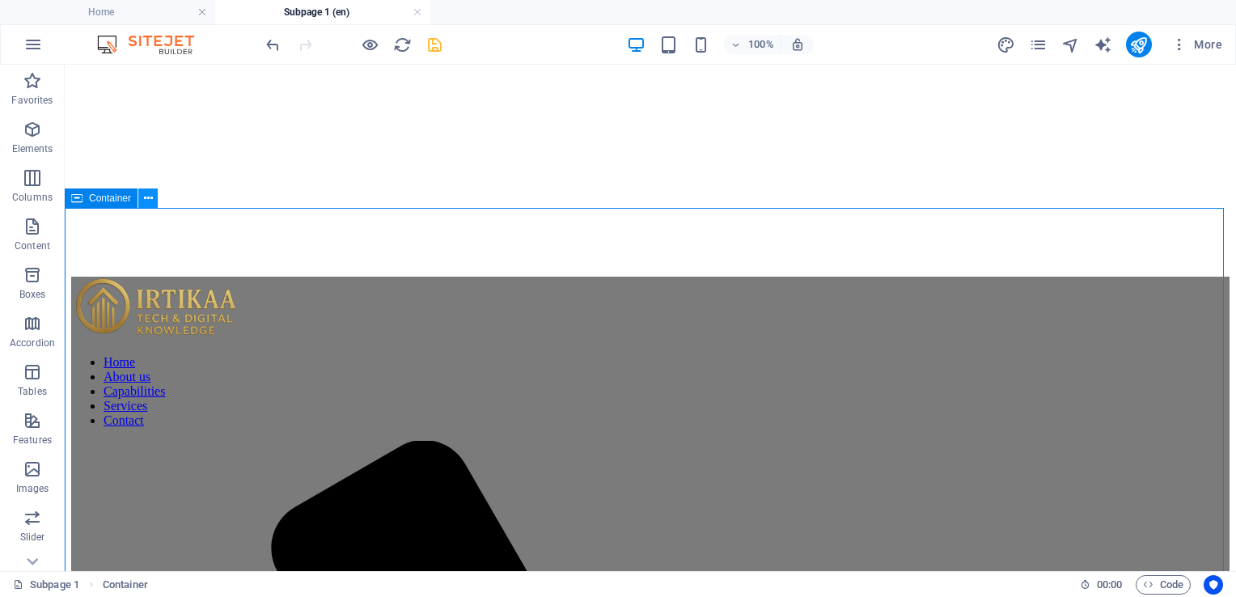
click at [146, 196] on icon at bounding box center [148, 198] width 9 height 17
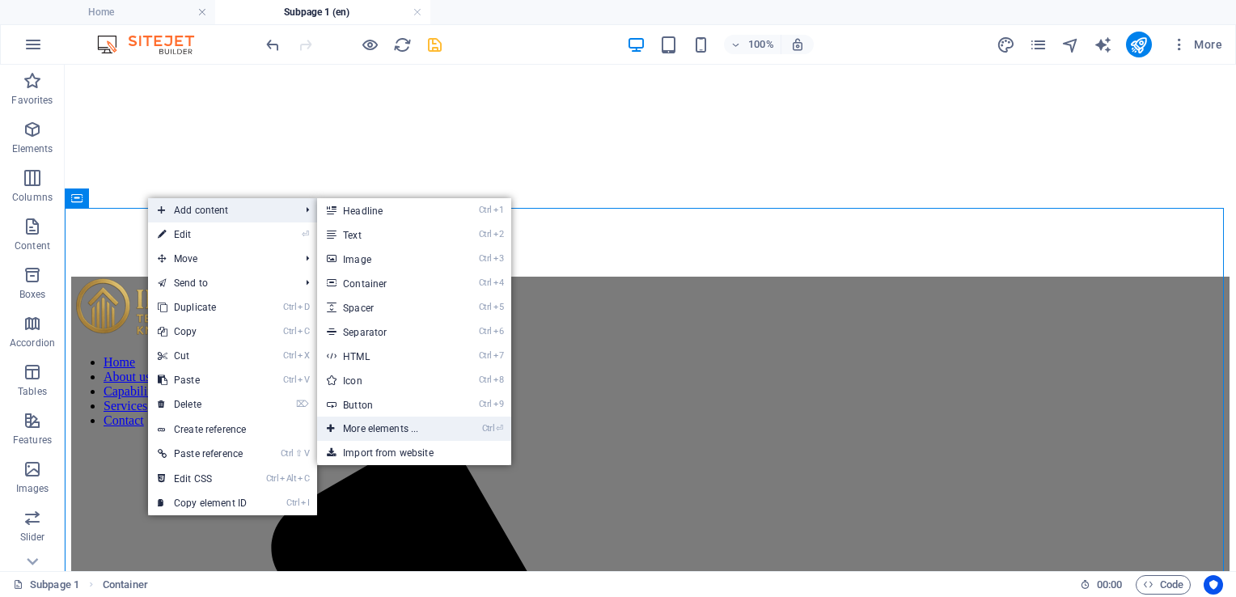
drag, startPoint x: 453, startPoint y: 433, endPoint x: 110, endPoint y: 369, distance: 348.8
click at [450, 433] on link "Ctrl ⏎ More elements ..." at bounding box center [383, 428] width 133 height 24
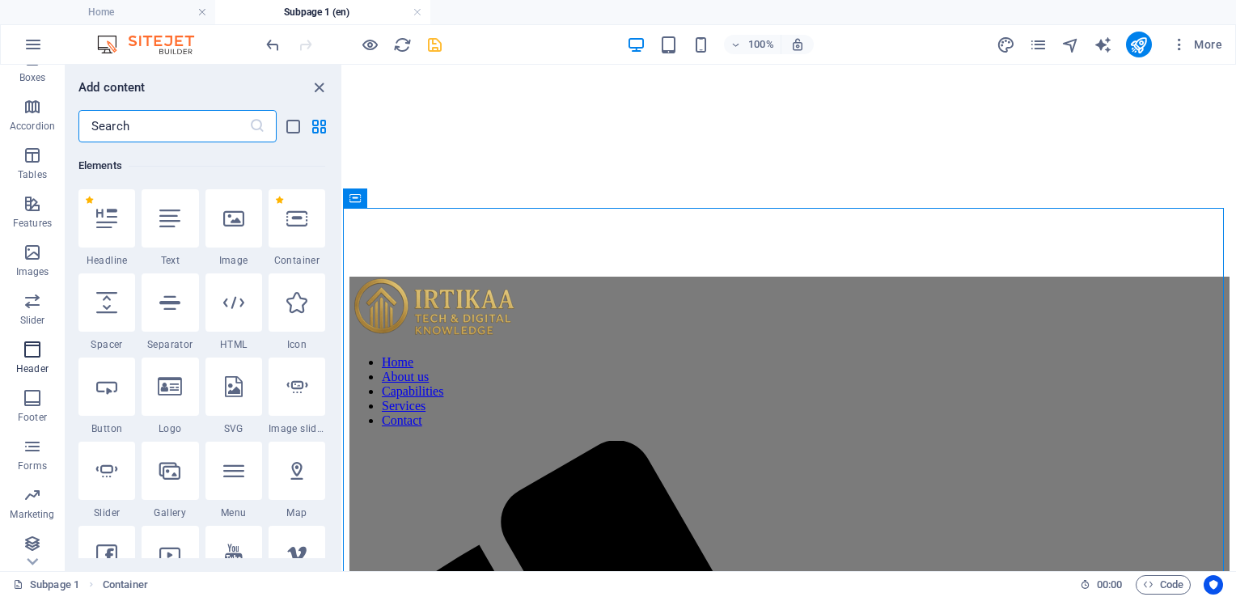
scroll to position [221, 0]
click at [42, 450] on span "Forms" at bounding box center [32, 452] width 65 height 39
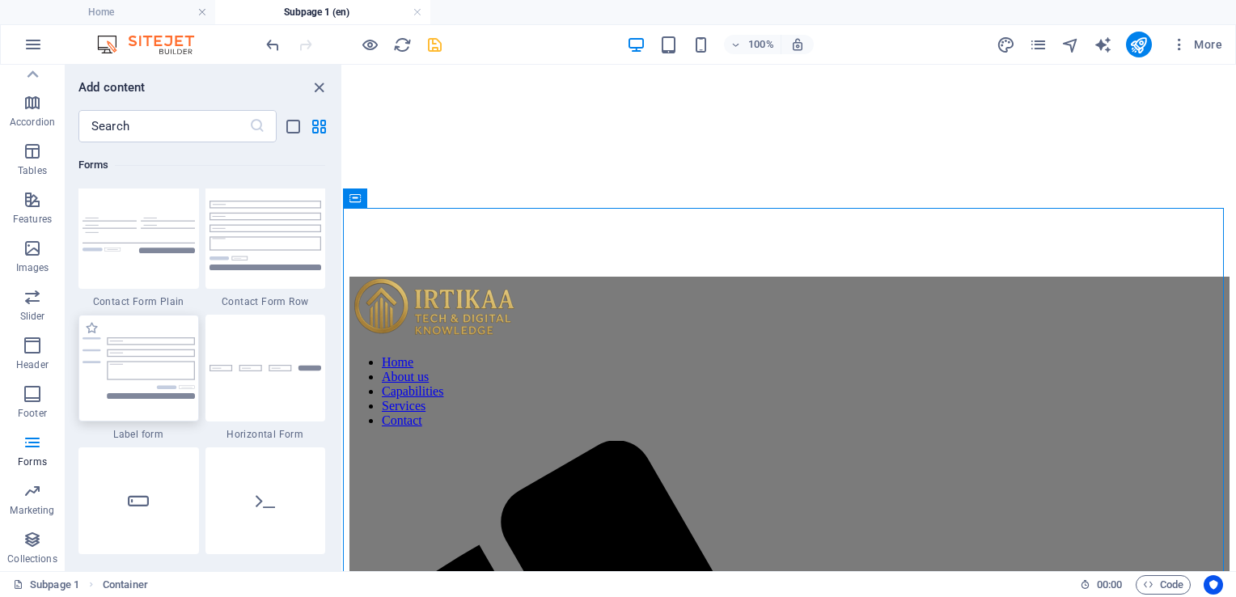
scroll to position [11968, 0]
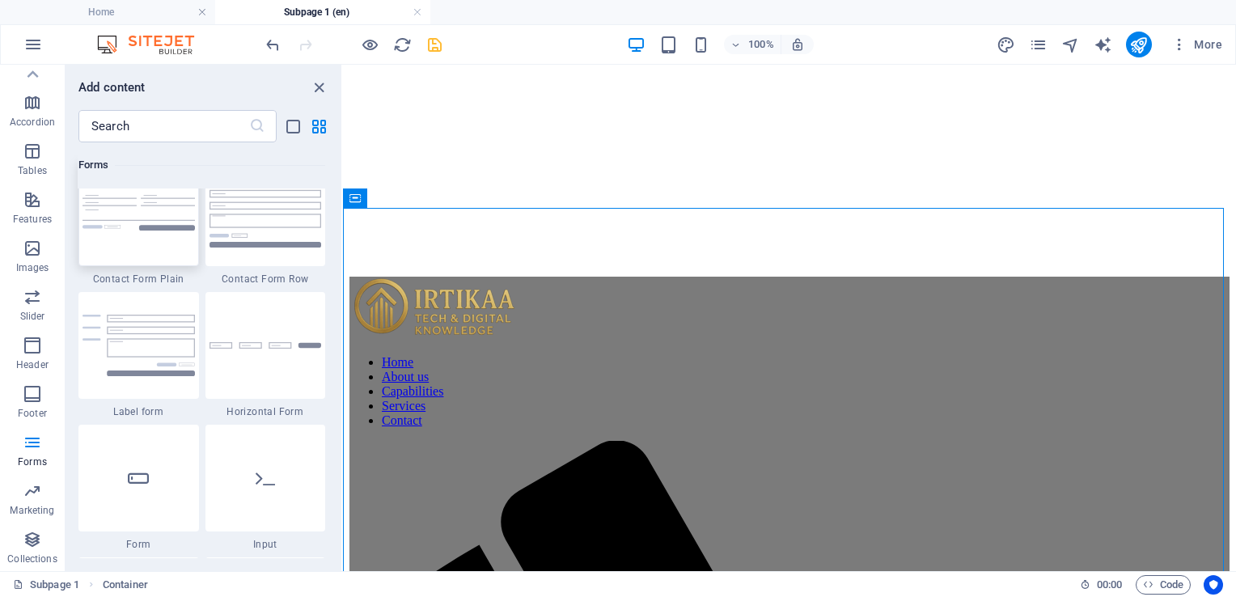
click at [139, 201] on img at bounding box center [138, 213] width 112 height 36
select select "rem"
select select "preset-contact-form-v3-plain"
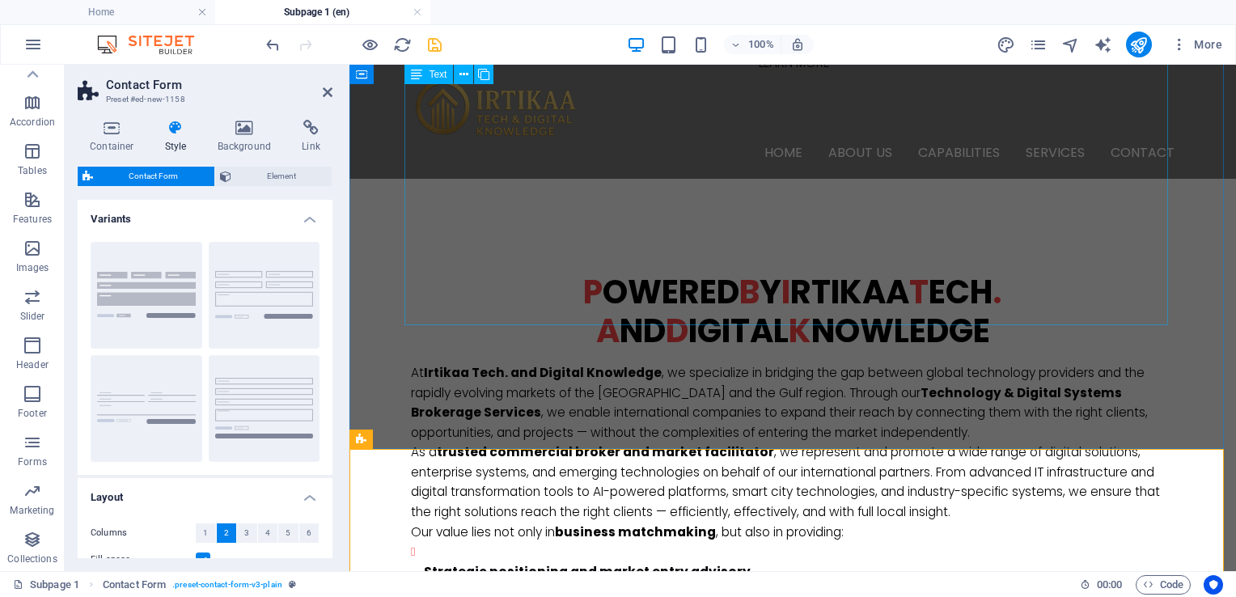
scroll to position [727, 0]
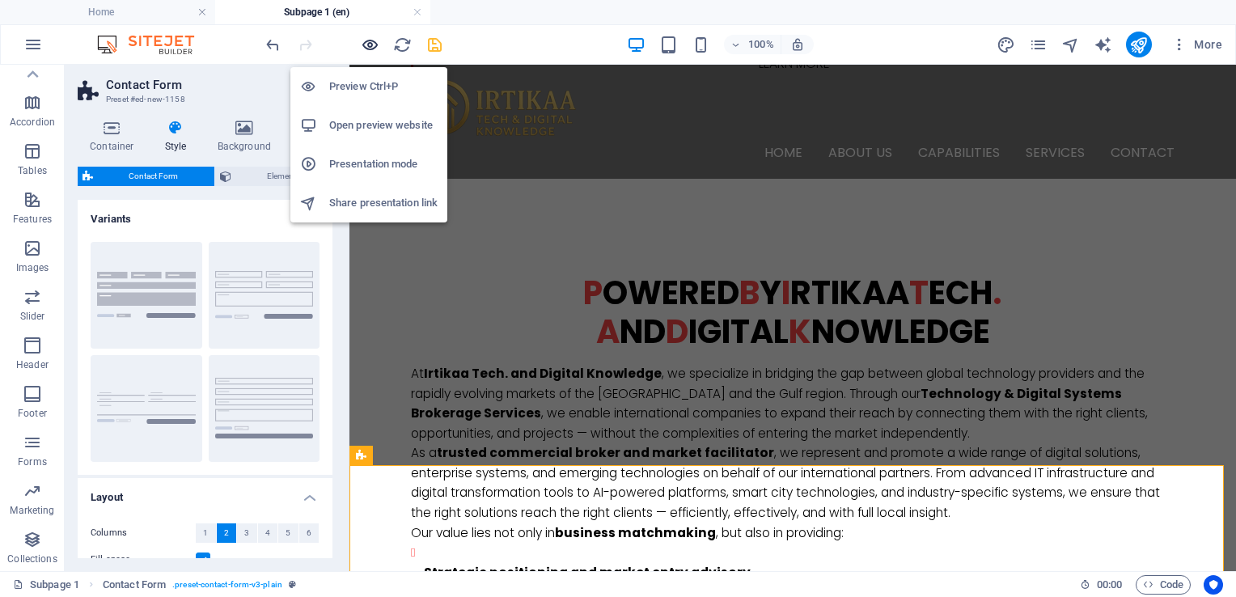
click at [367, 43] on icon "button" at bounding box center [370, 45] width 19 height 19
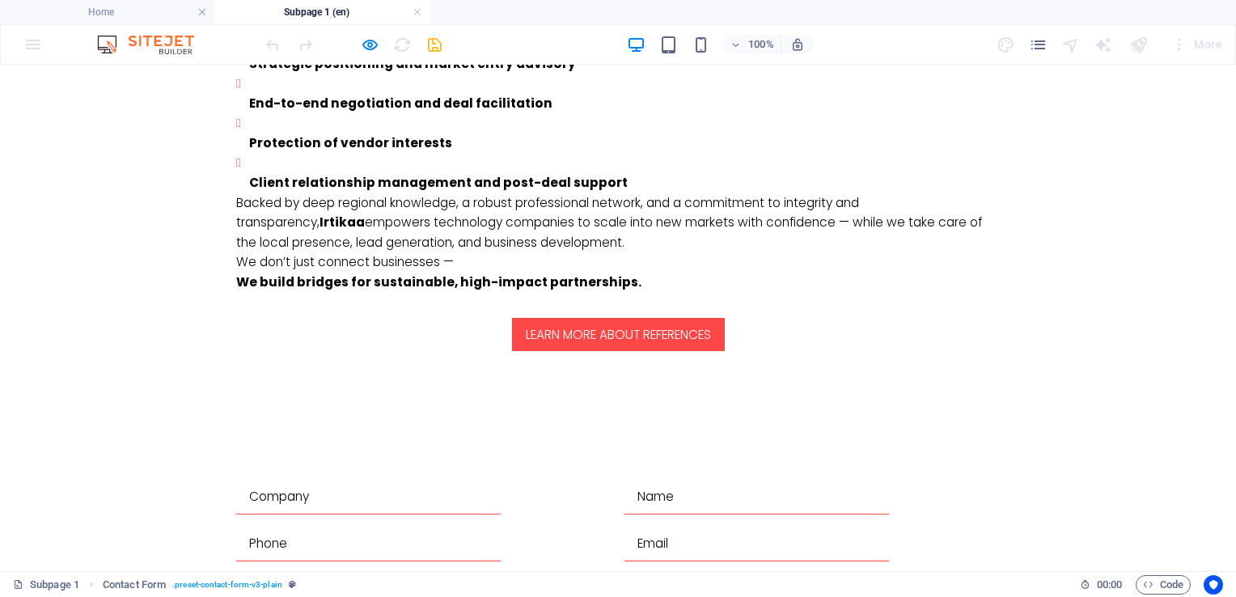
scroll to position [1308, 0]
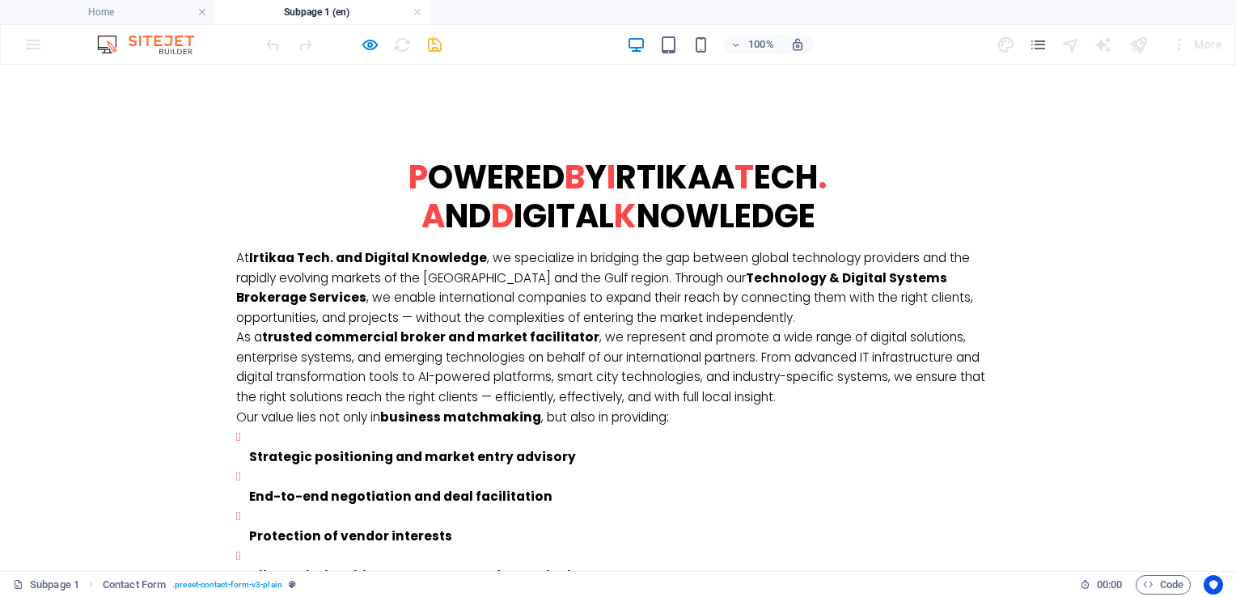
scroll to position [984, 0]
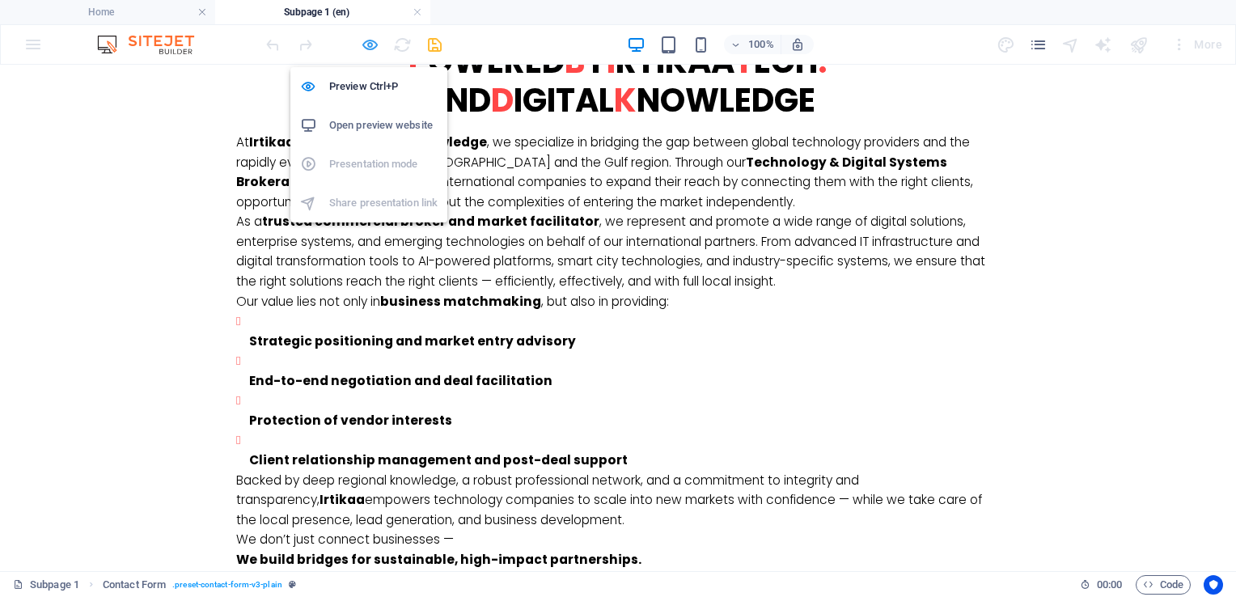
click at [368, 40] on icon "button" at bounding box center [370, 45] width 19 height 19
select select "rem"
select select "preset-contact-form-v3-plain"
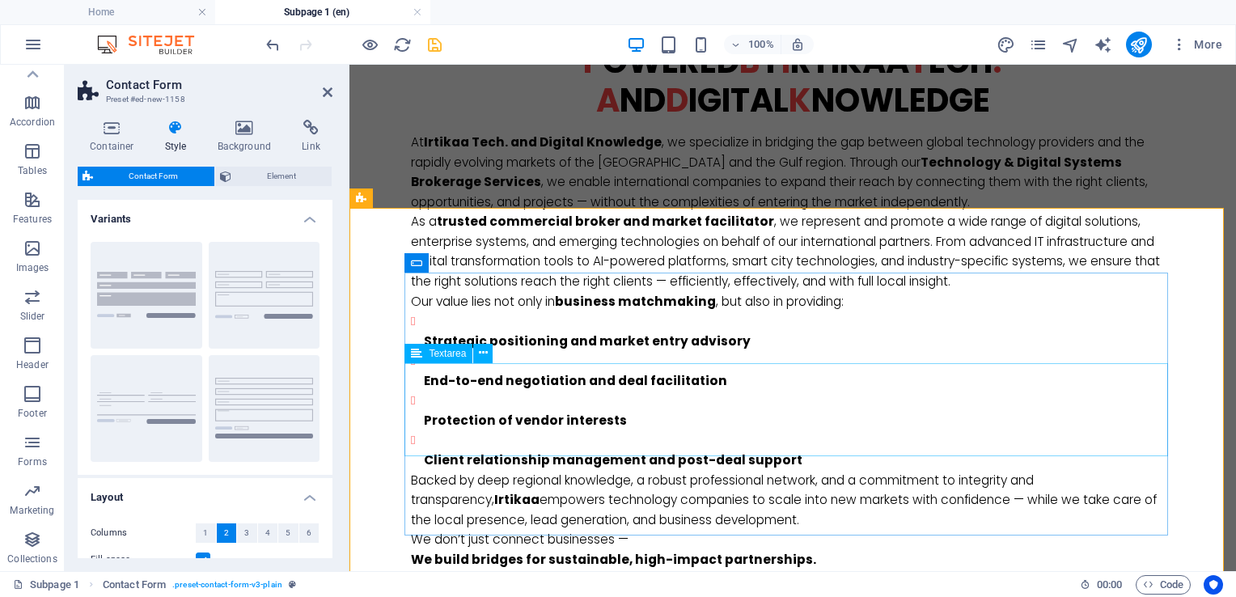
scroll to position [1308, 0]
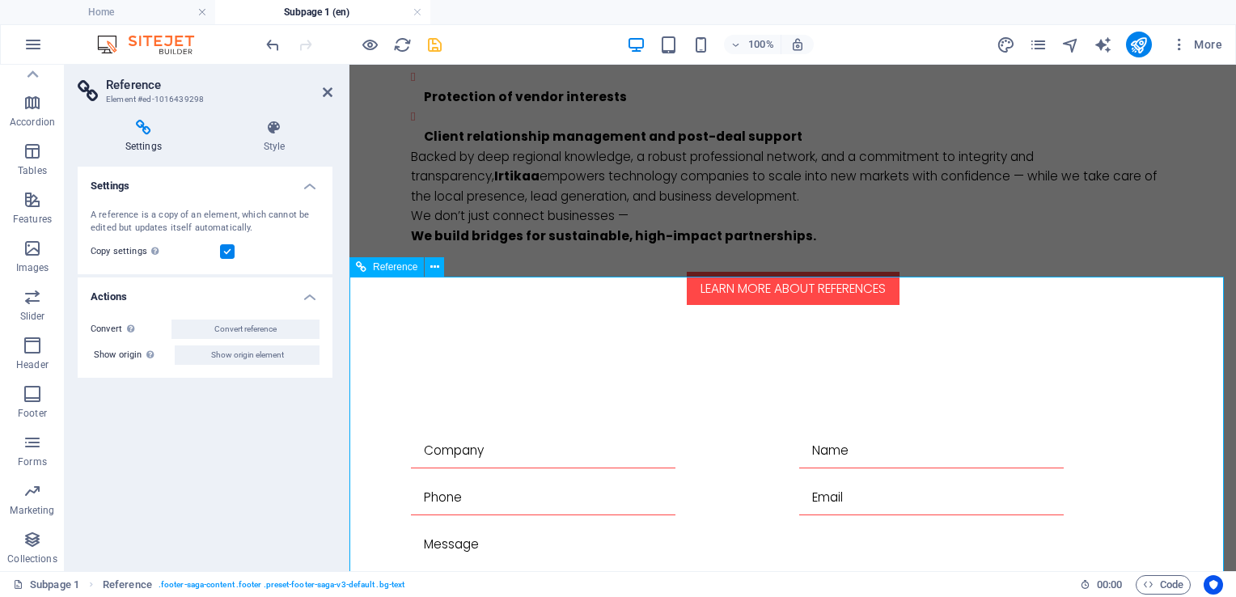
drag, startPoint x: 708, startPoint y: 399, endPoint x: 703, endPoint y: 379, distance: 21.0
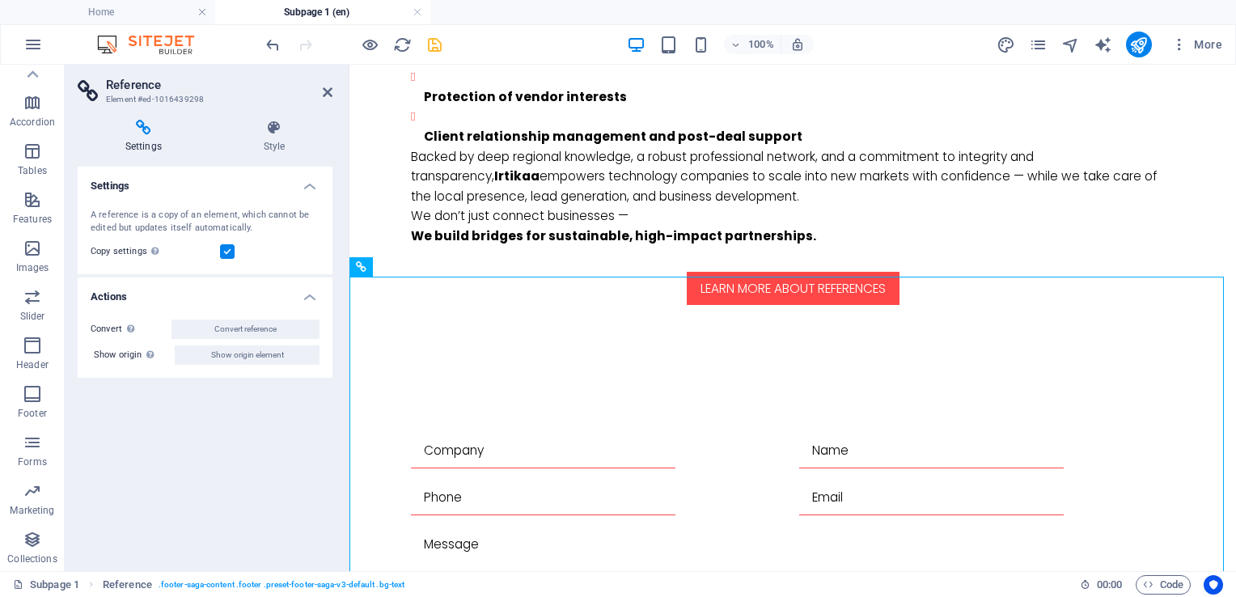
click at [140, 133] on icon at bounding box center [144, 128] width 132 height 16
click at [278, 144] on h4 "Style" at bounding box center [274, 137] width 116 height 34
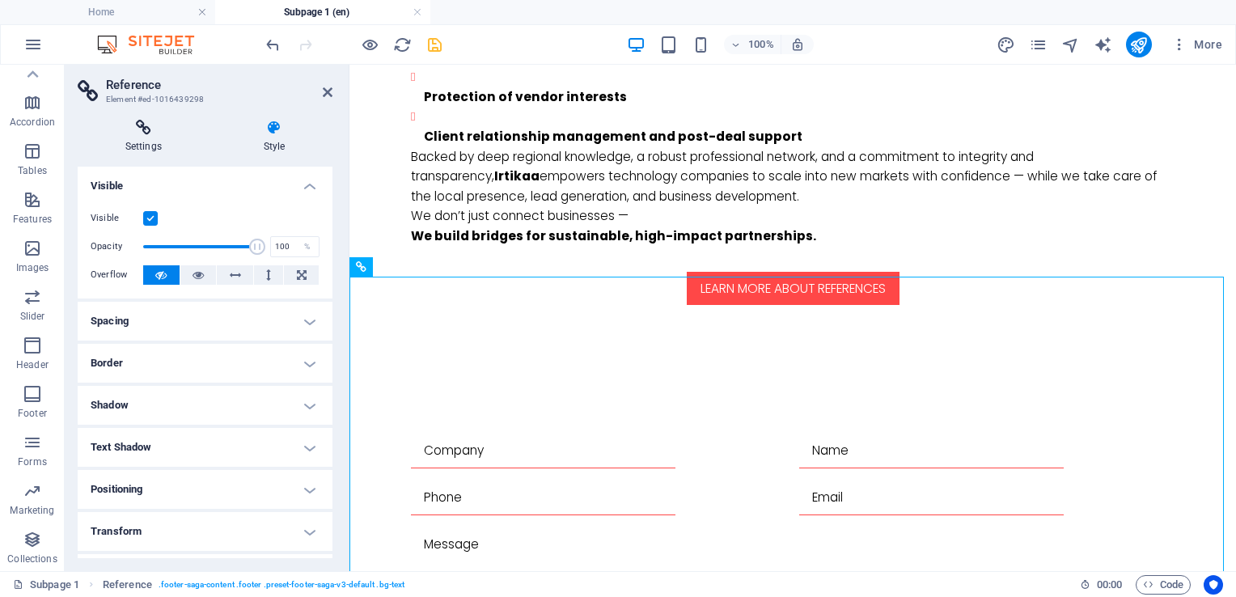
click at [129, 131] on icon at bounding box center [144, 128] width 132 height 16
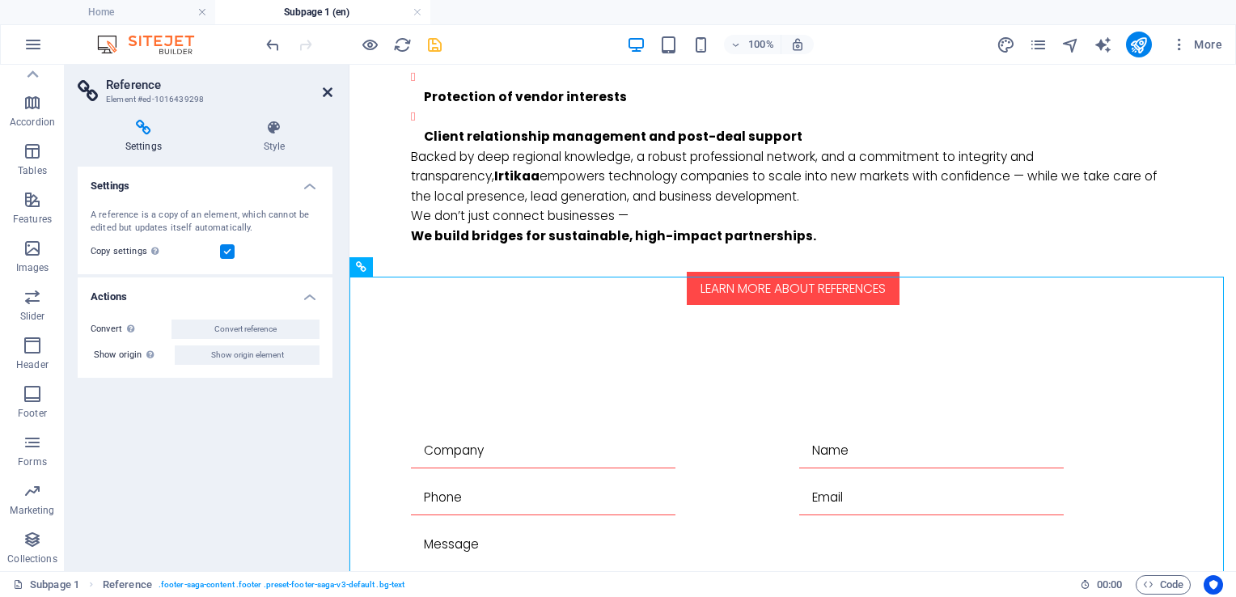
click at [330, 90] on icon at bounding box center [328, 92] width 10 height 13
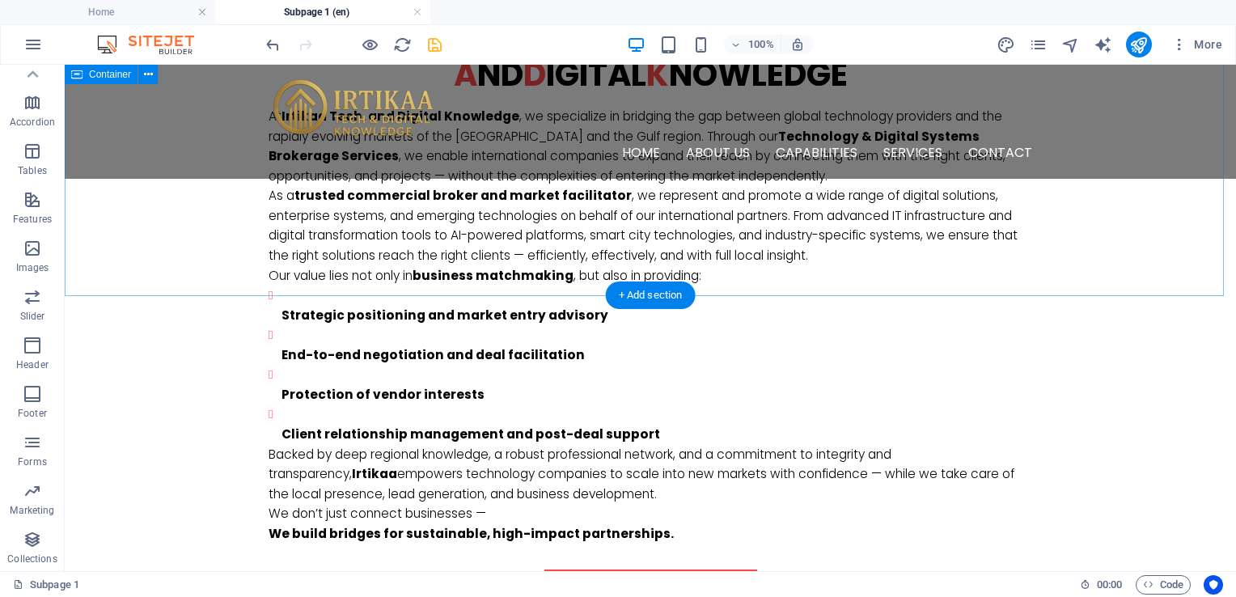
scroll to position [822, 0]
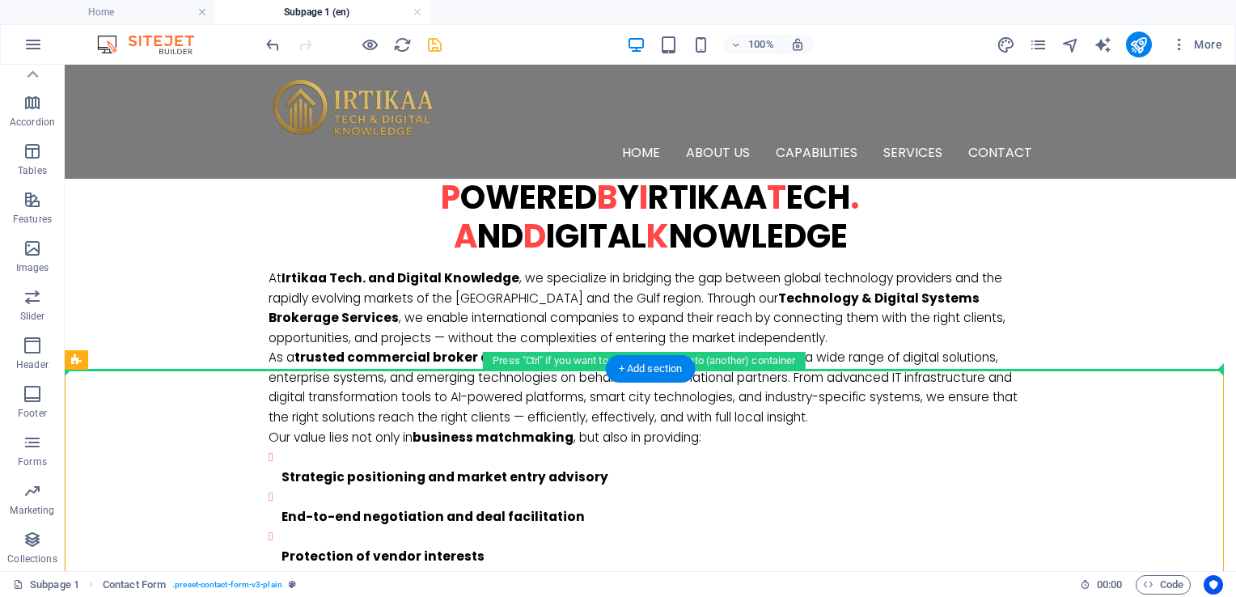
drag, startPoint x: 184, startPoint y: 428, endPoint x: 580, endPoint y: 324, distance: 408.7
drag, startPoint x: 156, startPoint y: 415, endPoint x: 101, endPoint y: 298, distance: 129.5
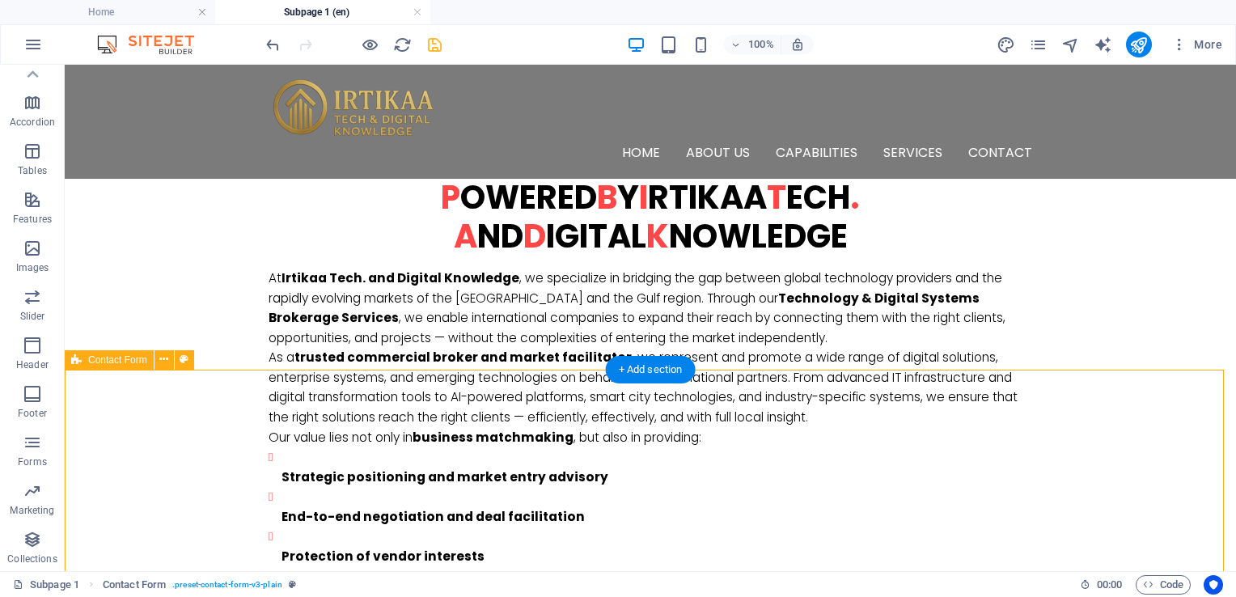
scroll to position [1065, 0]
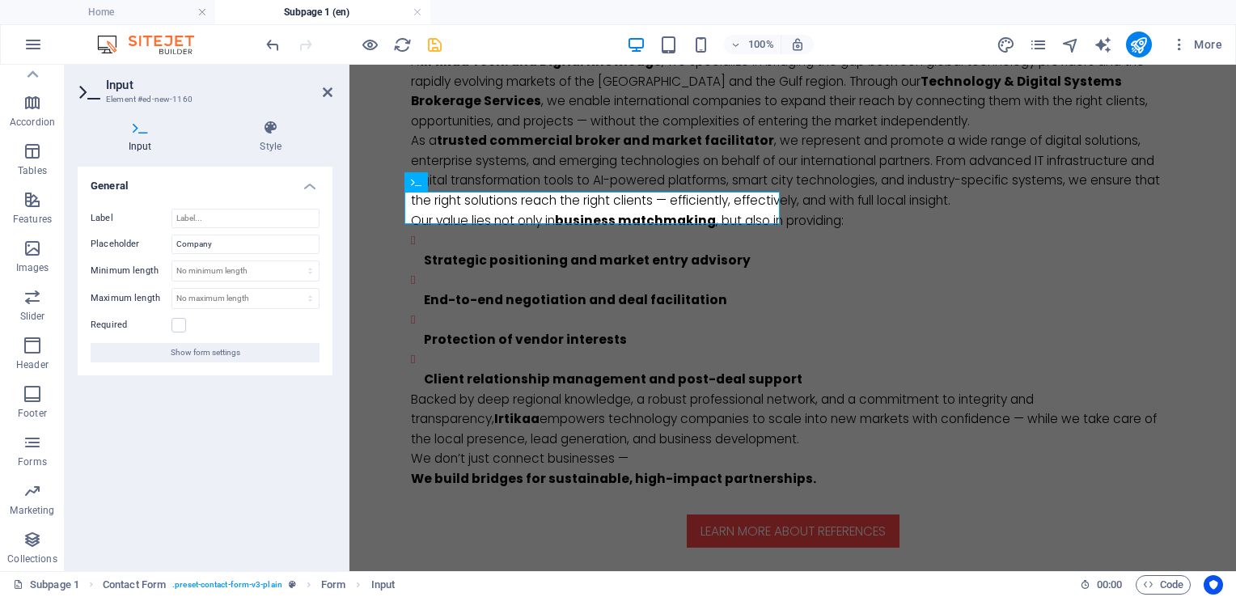
click at [142, 137] on h4 "Input" at bounding box center [144, 137] width 132 height 34
click at [264, 133] on icon at bounding box center [271, 128] width 124 height 16
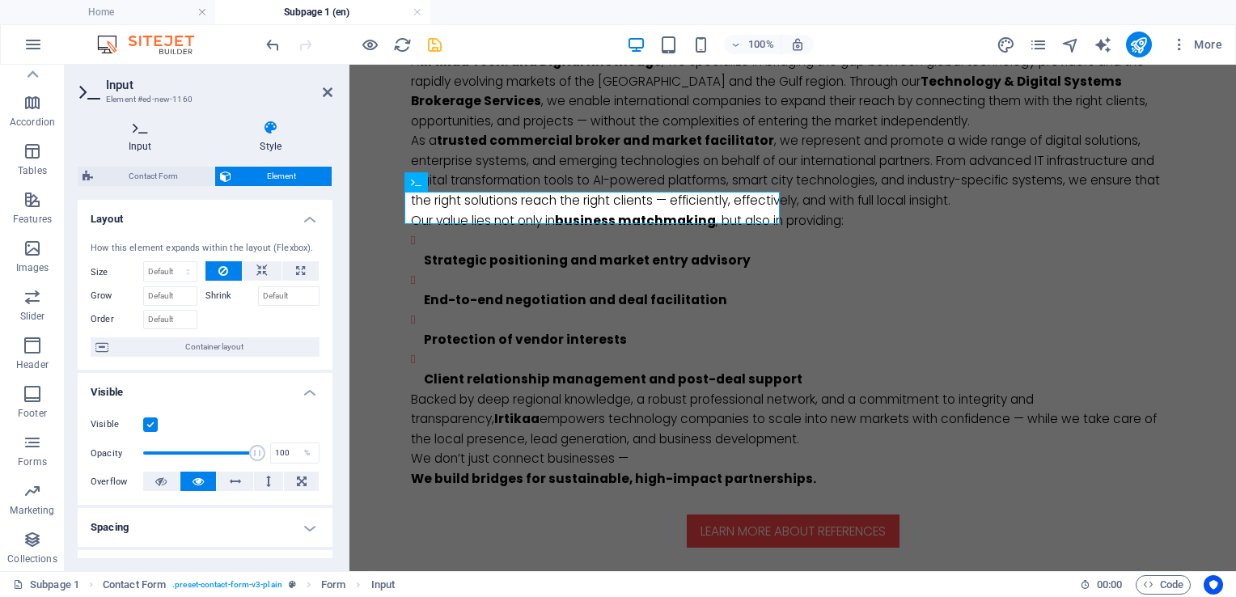
click at [136, 130] on icon at bounding box center [140, 128] width 125 height 16
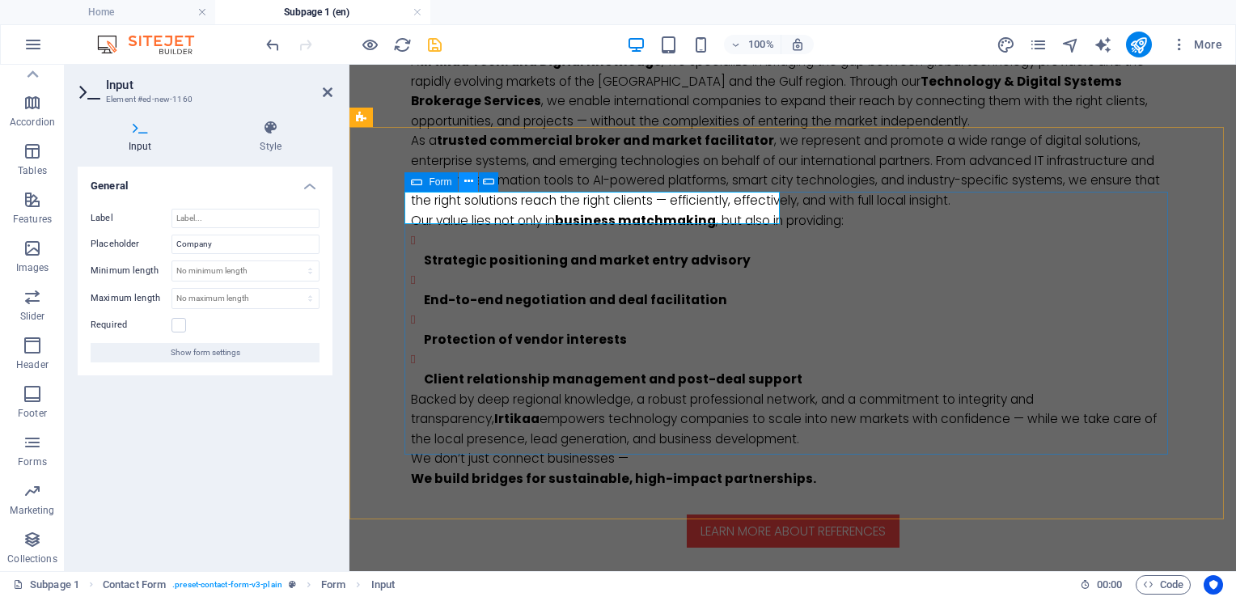
click at [468, 185] on icon at bounding box center [468, 181] width 9 height 17
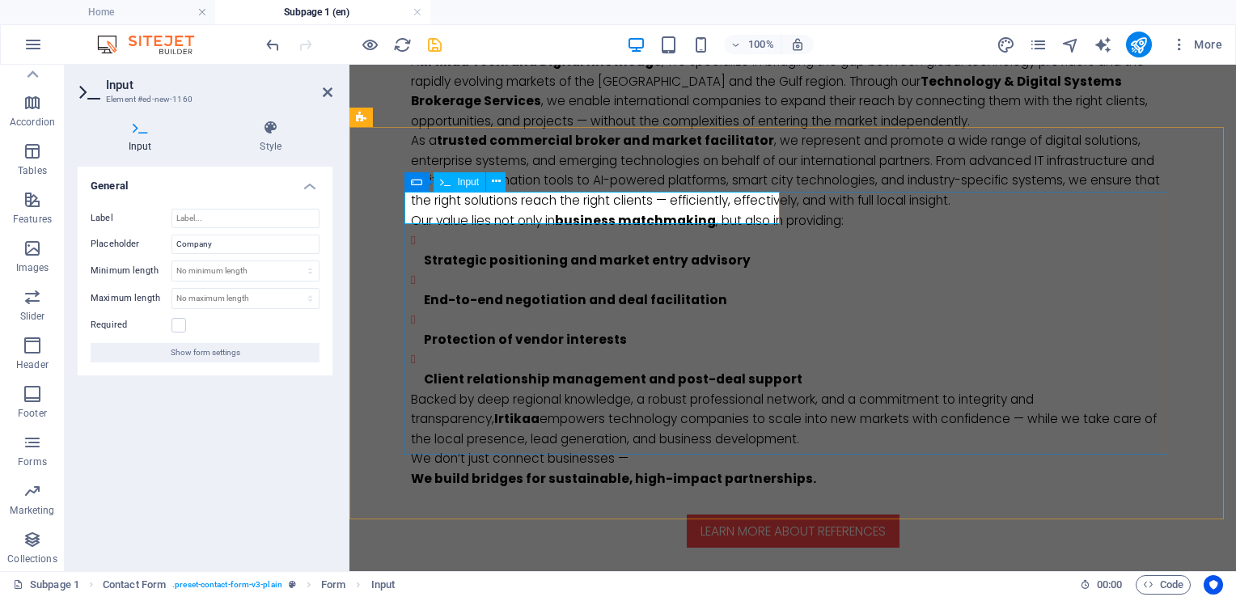
click at [226, 245] on input "Company" at bounding box center [245, 244] width 148 height 19
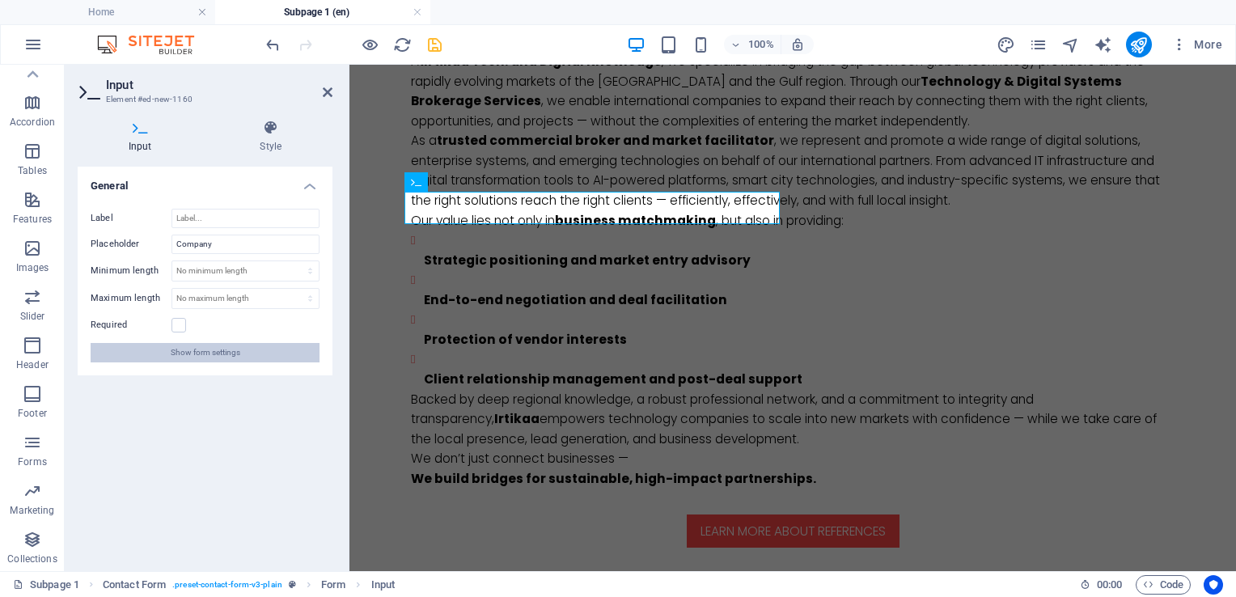
click at [273, 347] on button "Show form settings" at bounding box center [205, 352] width 229 height 19
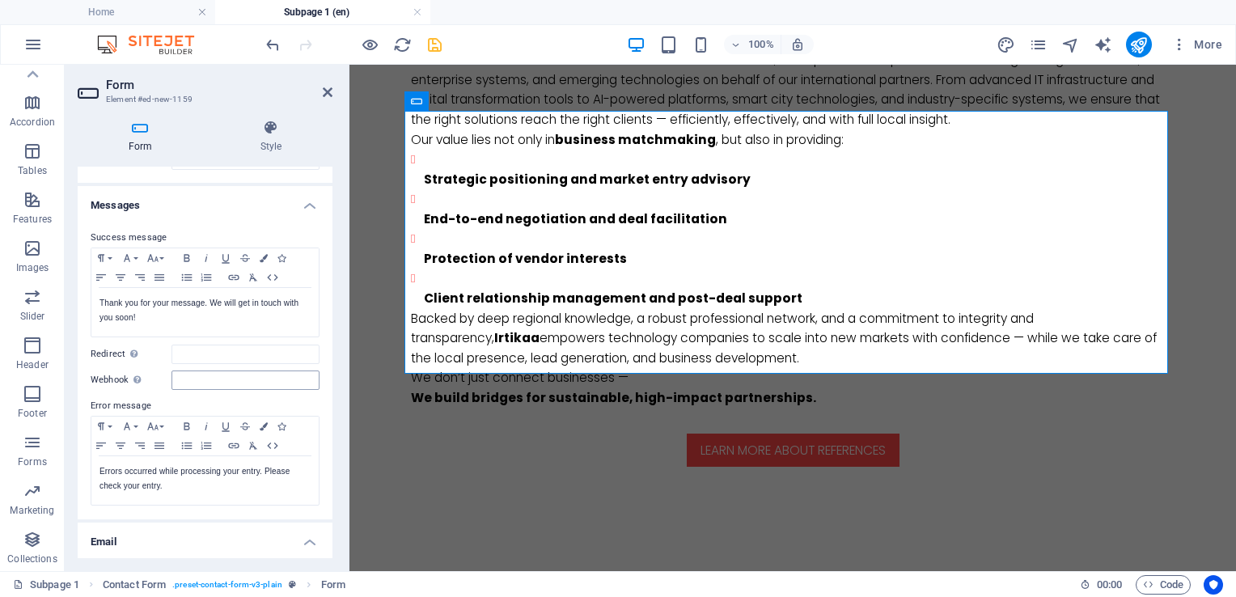
scroll to position [0, 0]
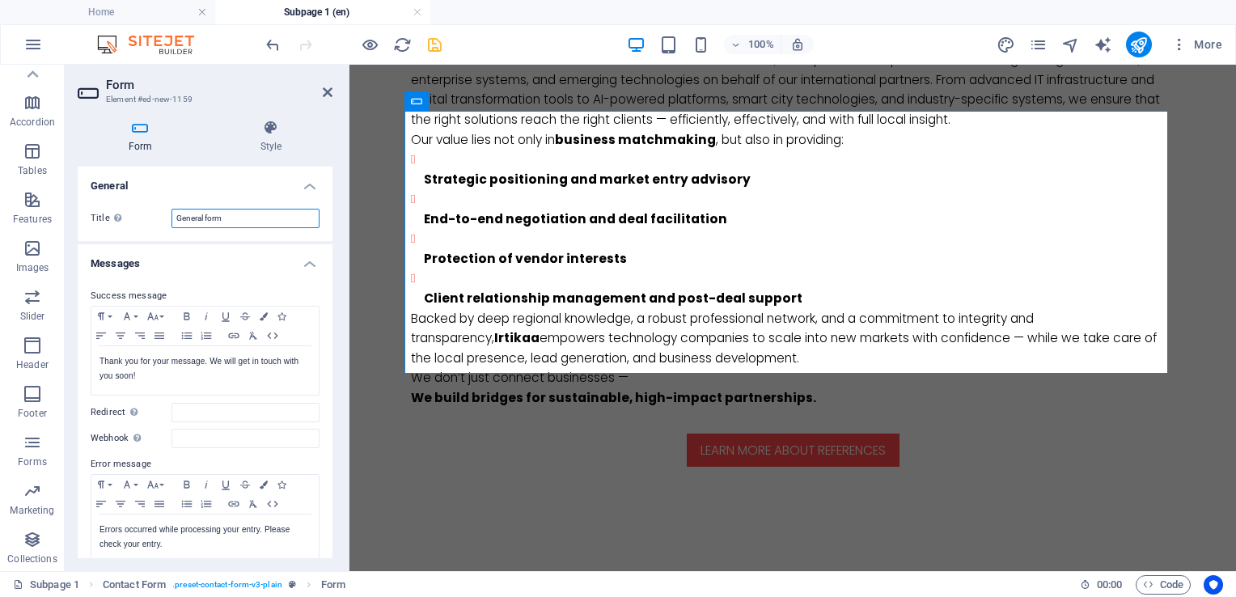
click at [208, 218] on input "General form" at bounding box center [245, 218] width 148 height 19
click at [329, 97] on icon at bounding box center [328, 92] width 10 height 13
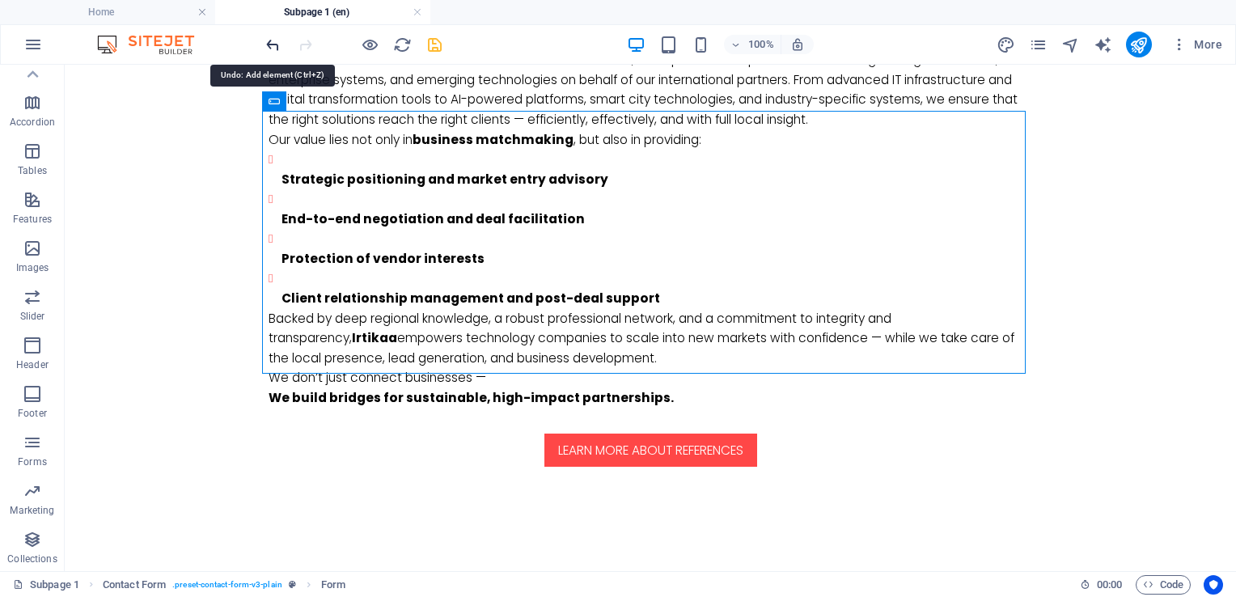
click at [266, 47] on icon "undo" at bounding box center [273, 45] width 19 height 19
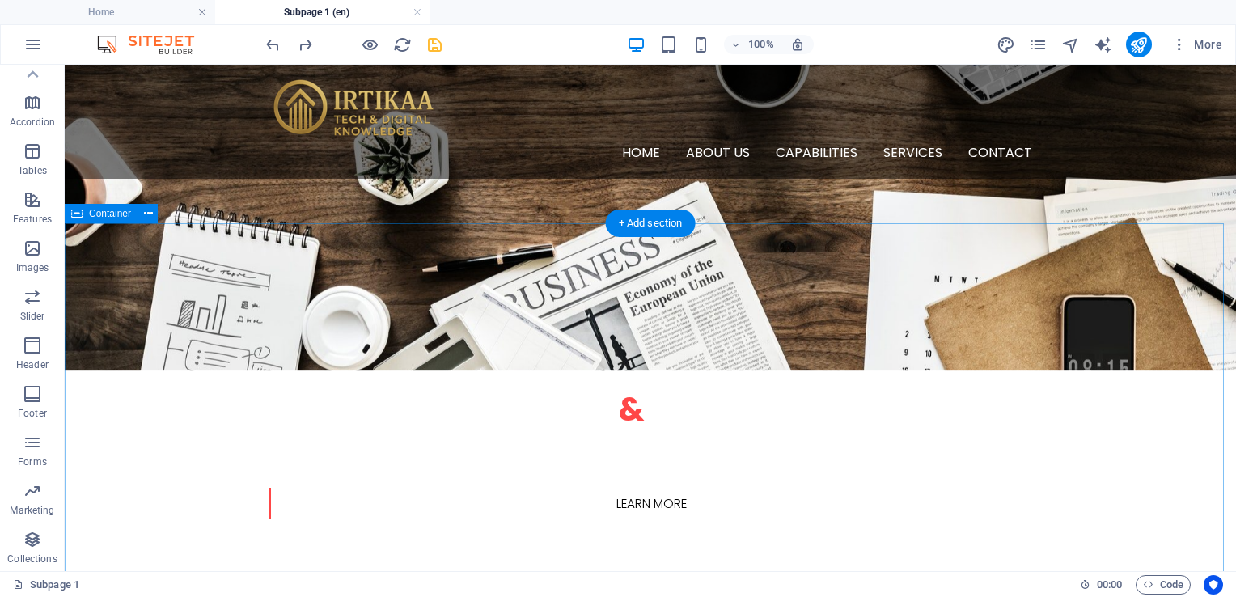
scroll to position [243, 0]
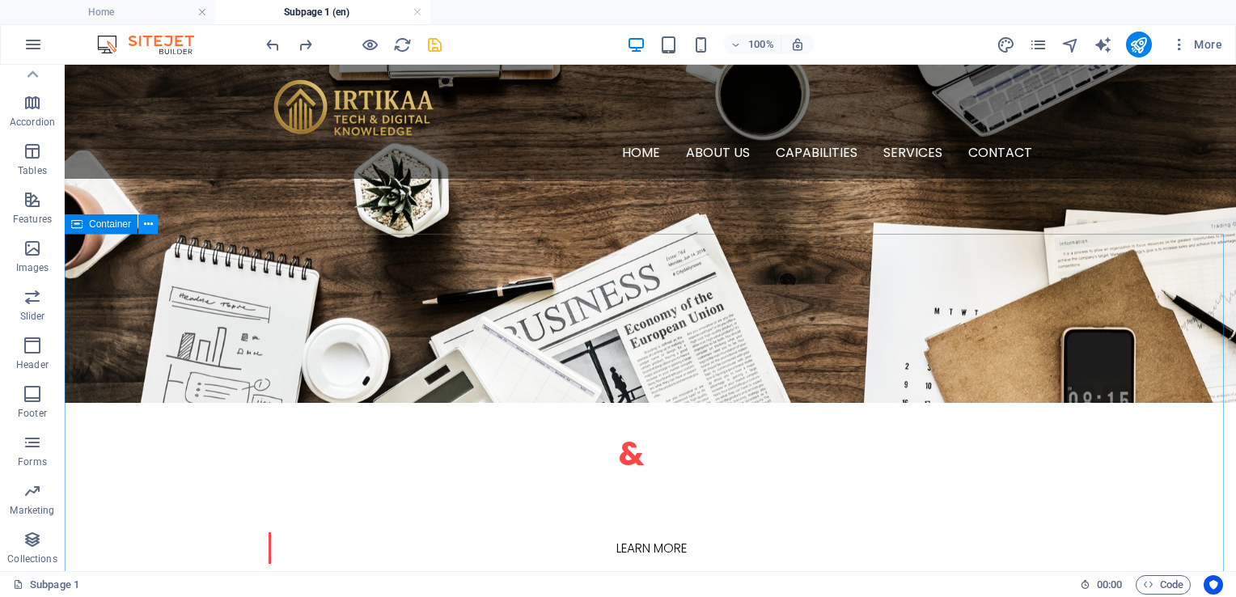
click at [146, 227] on icon at bounding box center [148, 224] width 9 height 17
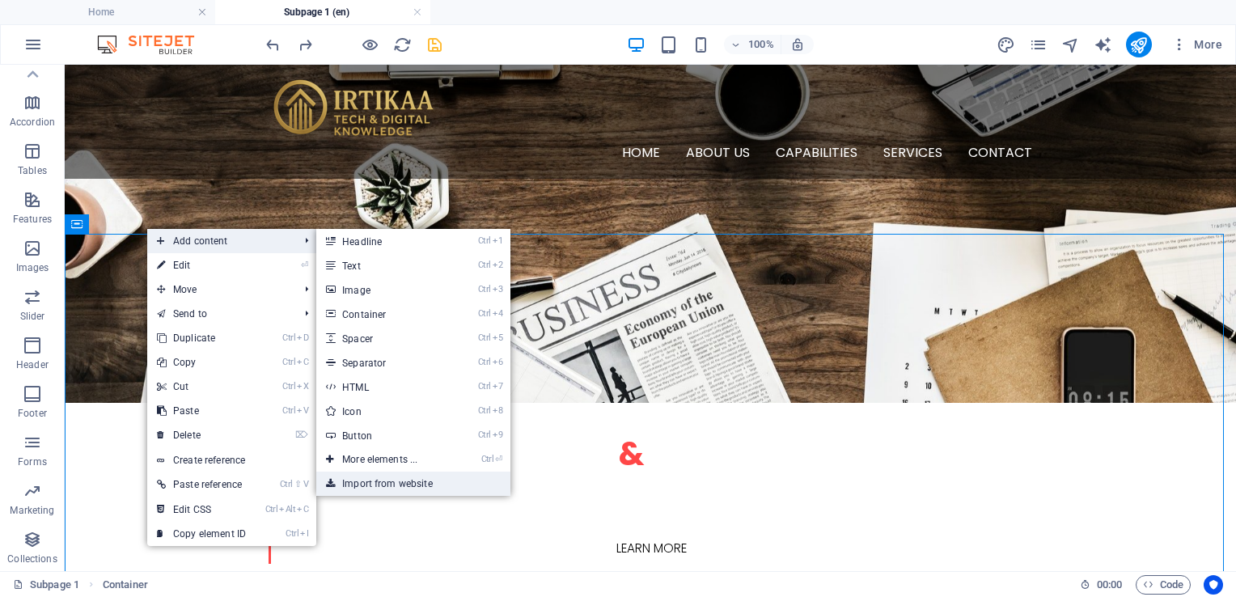
click at [401, 487] on link "Import from website" at bounding box center [413, 483] width 194 height 24
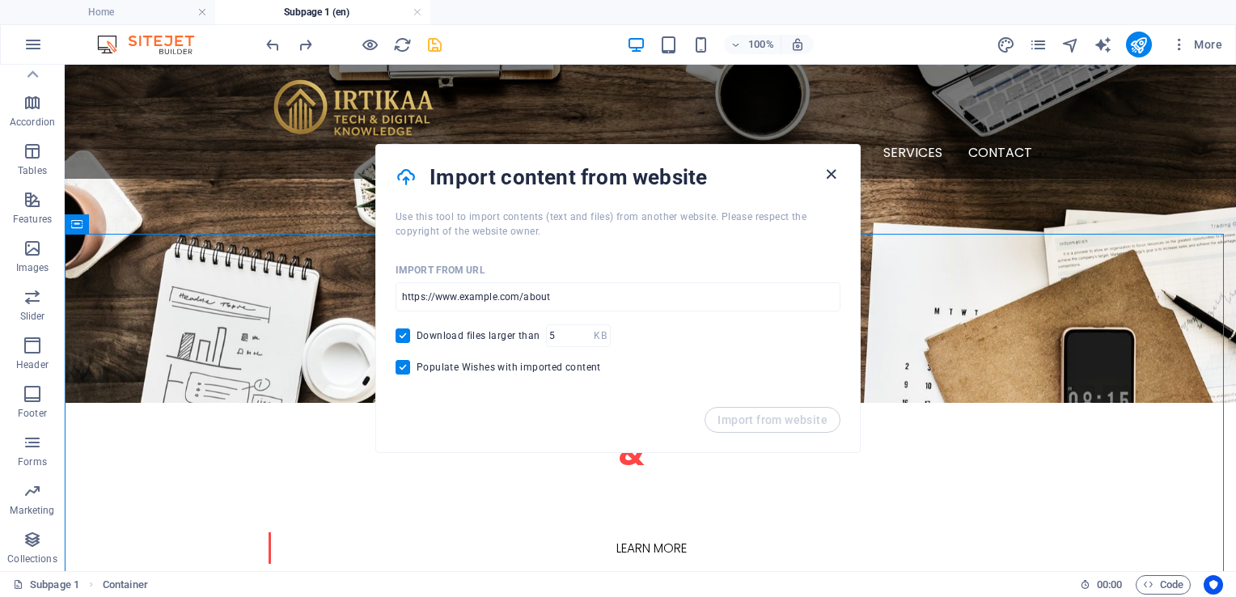
click at [829, 167] on icon "button" at bounding box center [831, 174] width 19 height 19
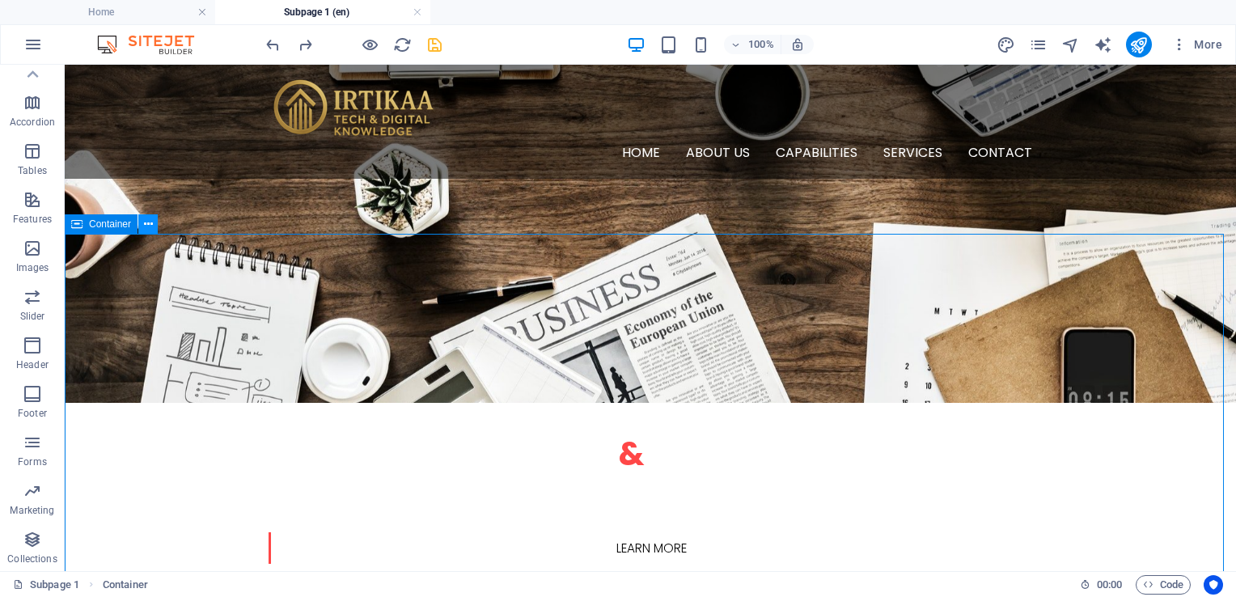
click at [146, 226] on icon at bounding box center [148, 224] width 9 height 17
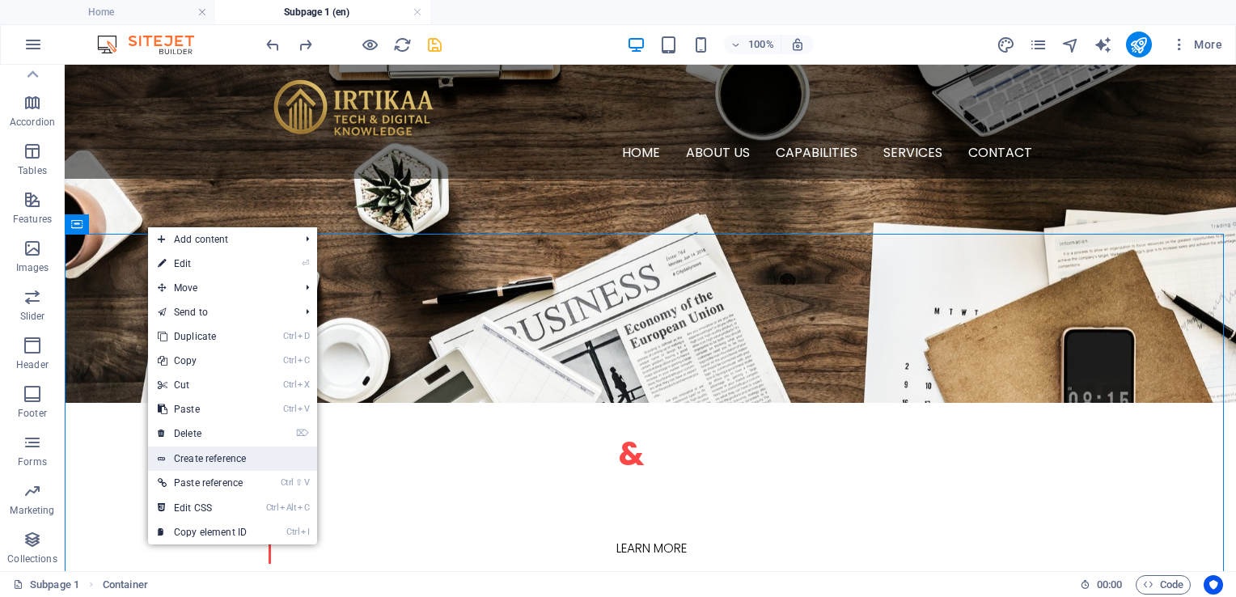
click at [242, 464] on link "Create reference" at bounding box center [232, 458] width 169 height 24
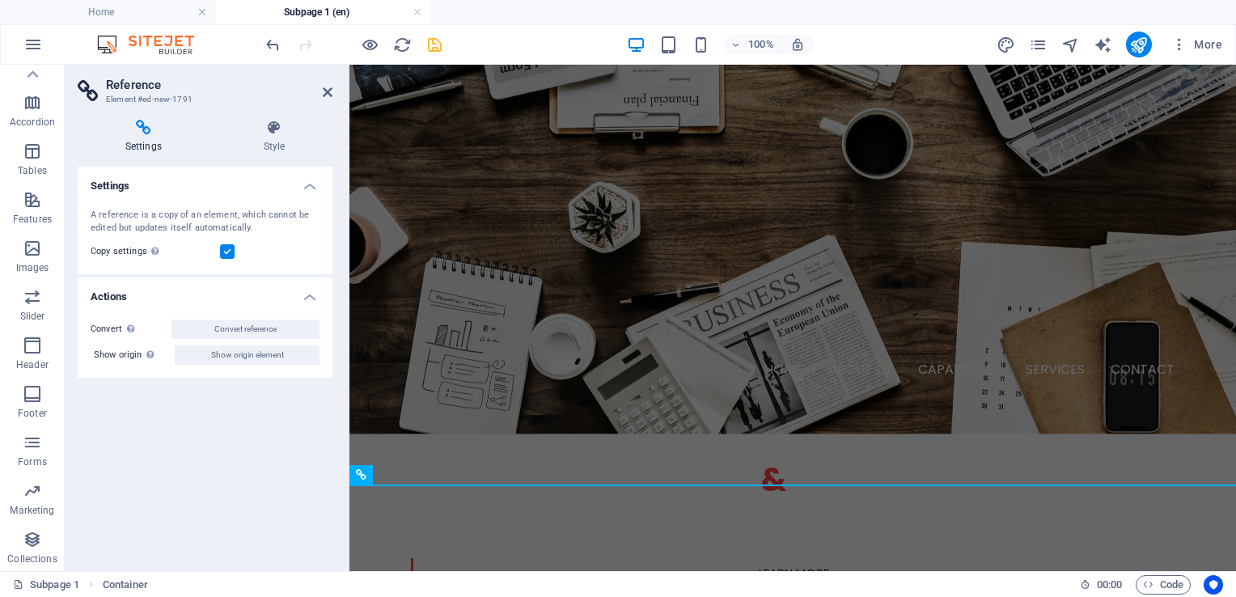
scroll to position [1232, 0]
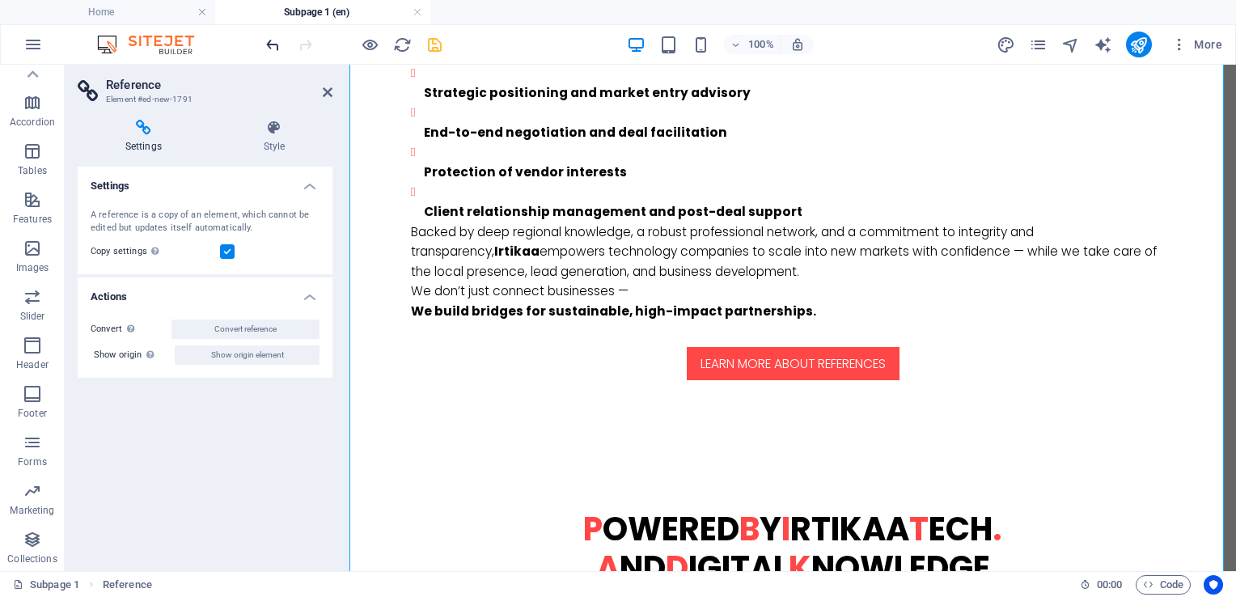
click at [278, 42] on icon "undo" at bounding box center [273, 45] width 19 height 19
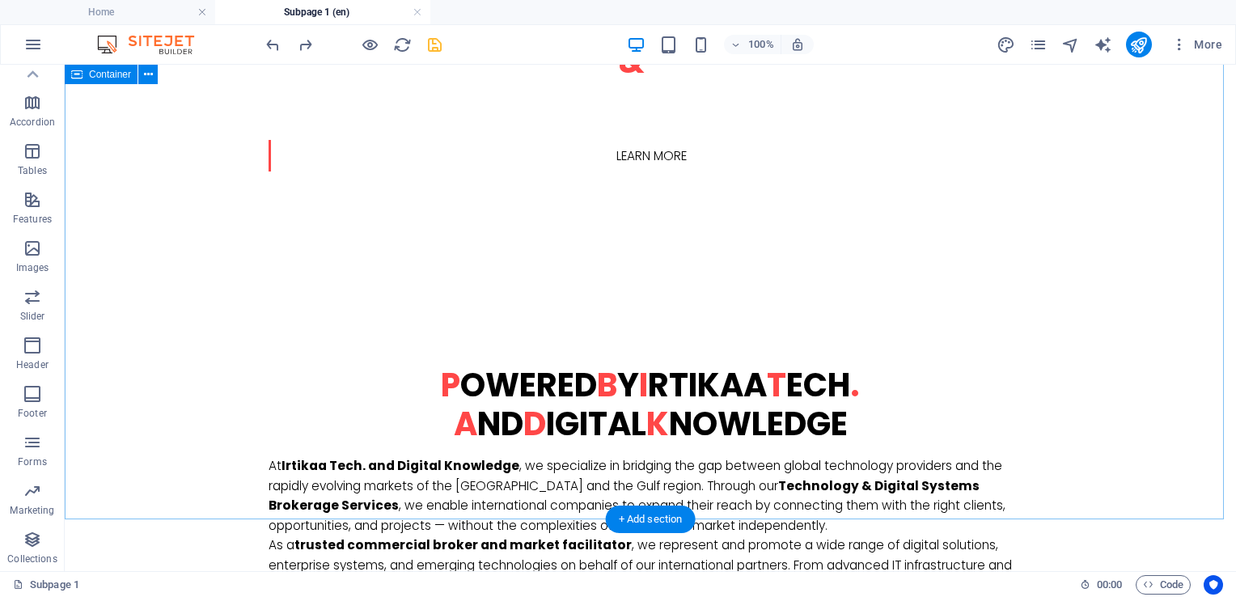
scroll to position [673, 0]
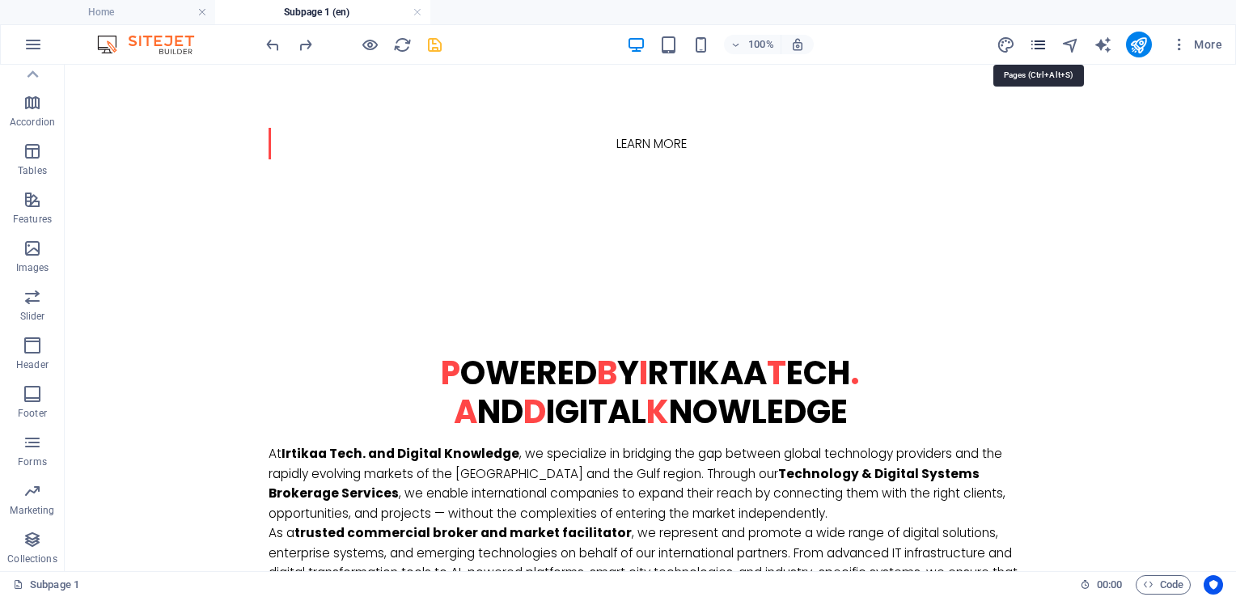
click at [1038, 44] on icon "pages" at bounding box center [1038, 45] width 19 height 19
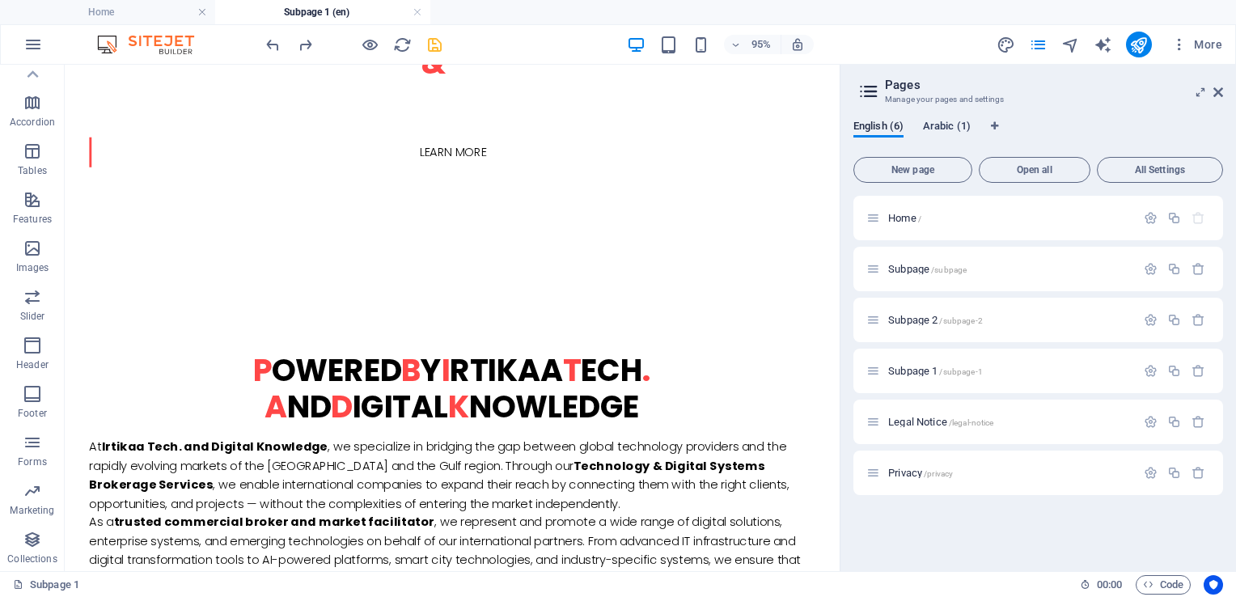
click at [961, 124] on span "Arabic (1)" at bounding box center [947, 127] width 48 height 23
click at [861, 125] on span "English (6)" at bounding box center [878, 127] width 50 height 23
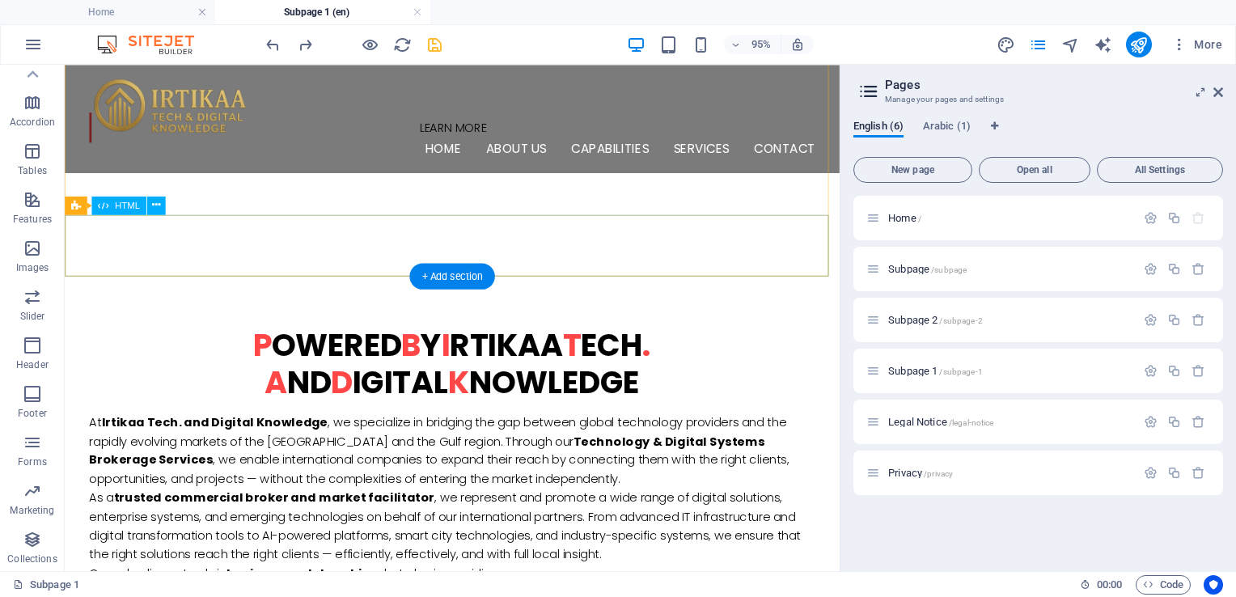
scroll to position [188, 0]
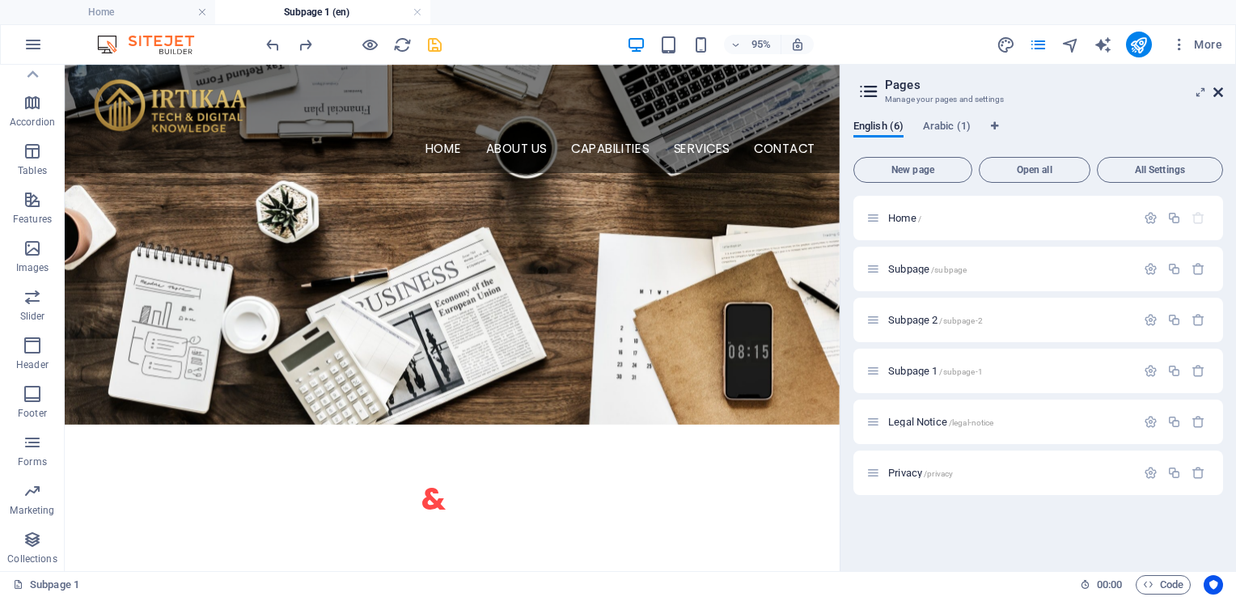
drag, startPoint x: 1216, startPoint y: 89, endPoint x: 1148, endPoint y: 26, distance: 92.7
click at [1216, 89] on icon at bounding box center [1218, 92] width 10 height 13
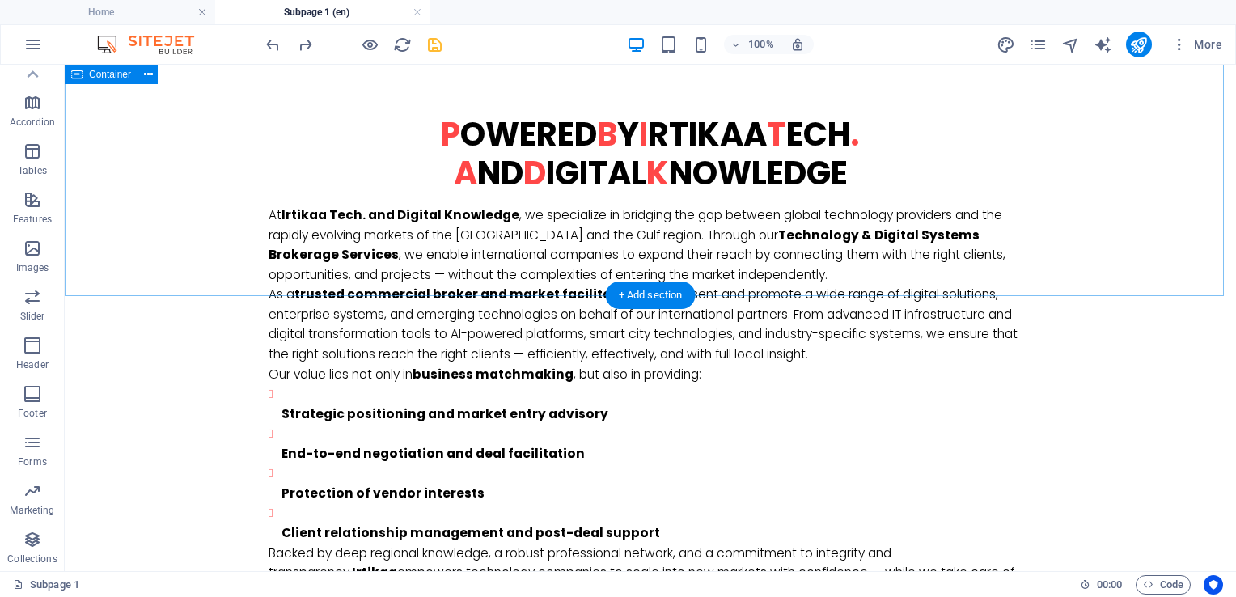
scroll to position [915, 0]
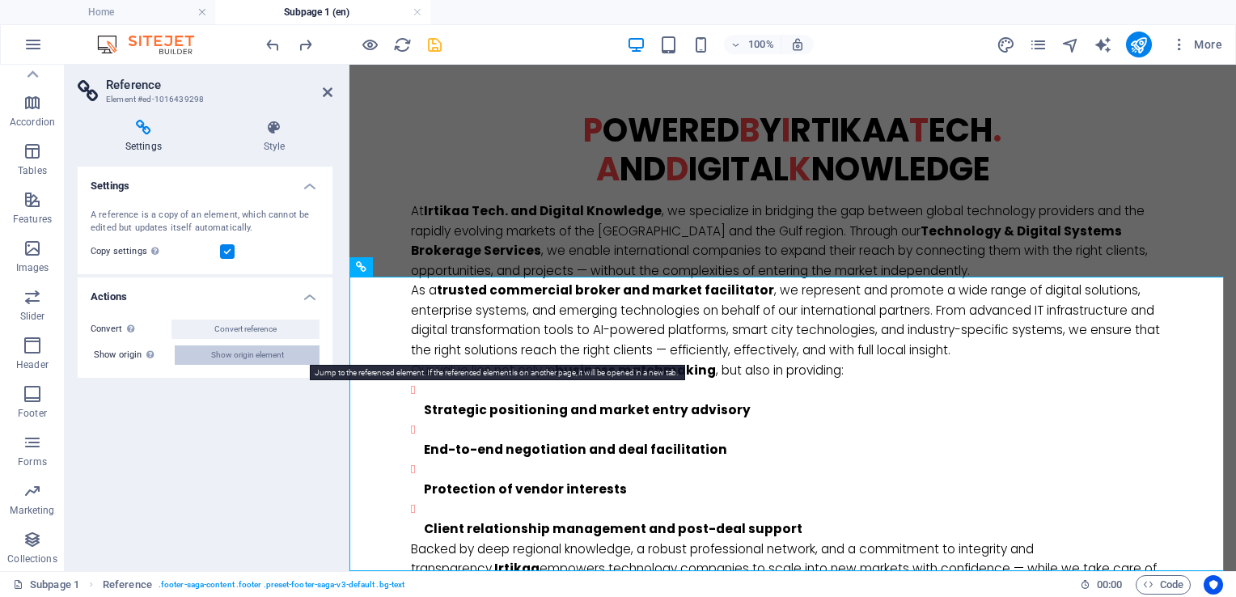
click at [262, 357] on span "Show origin element" at bounding box center [247, 354] width 73 height 19
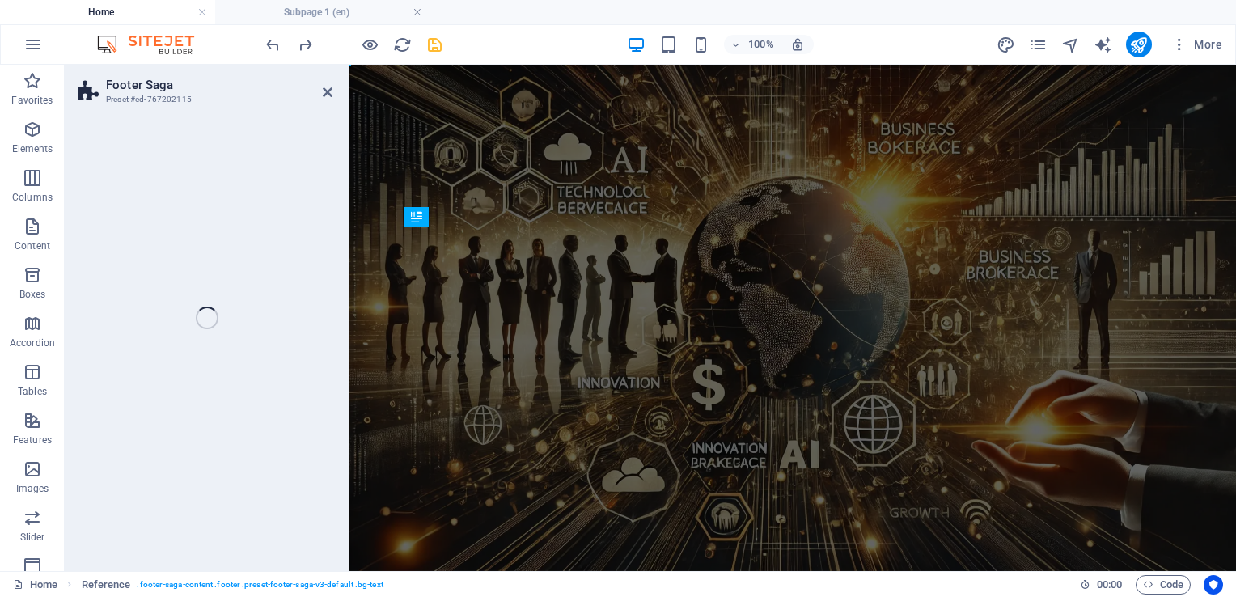
select select "footer"
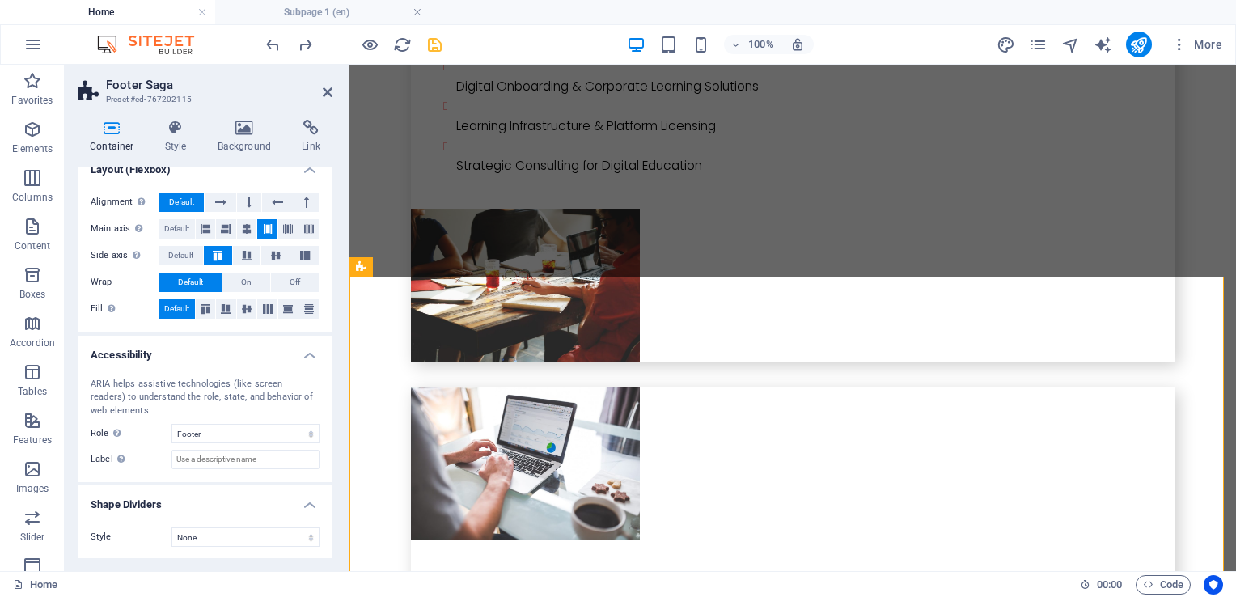
scroll to position [0, 0]
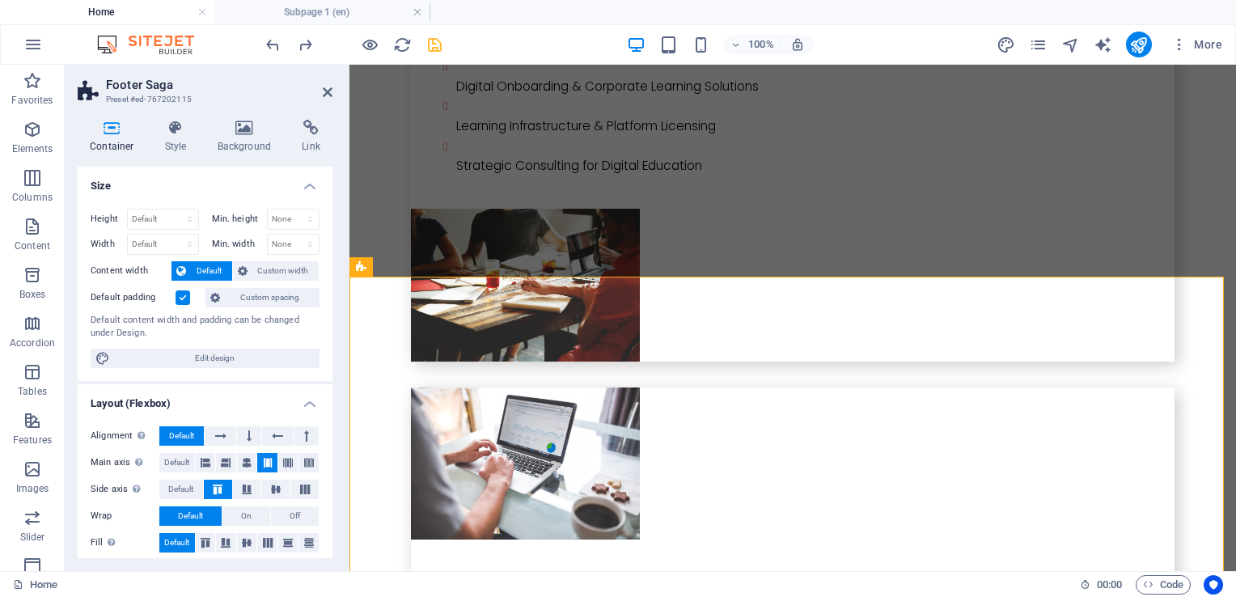
click at [124, 137] on h4 "Container" at bounding box center [115, 137] width 75 height 34
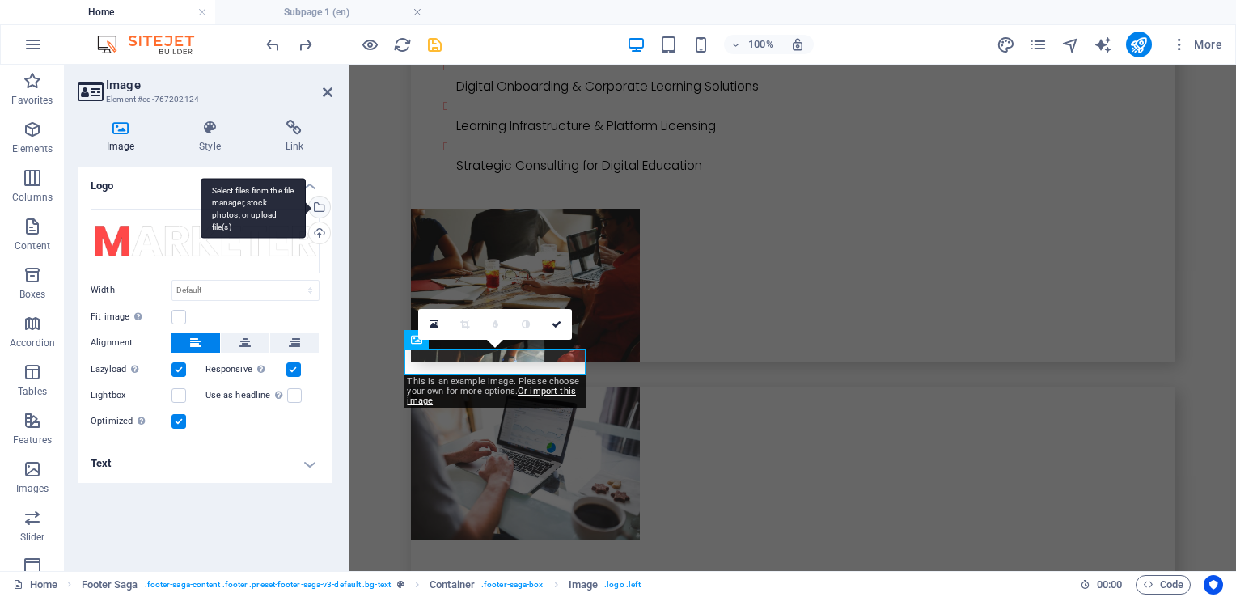
click at [320, 211] on div "Select files from the file manager, stock photos, or upload file(s)" at bounding box center [318, 208] width 24 height 24
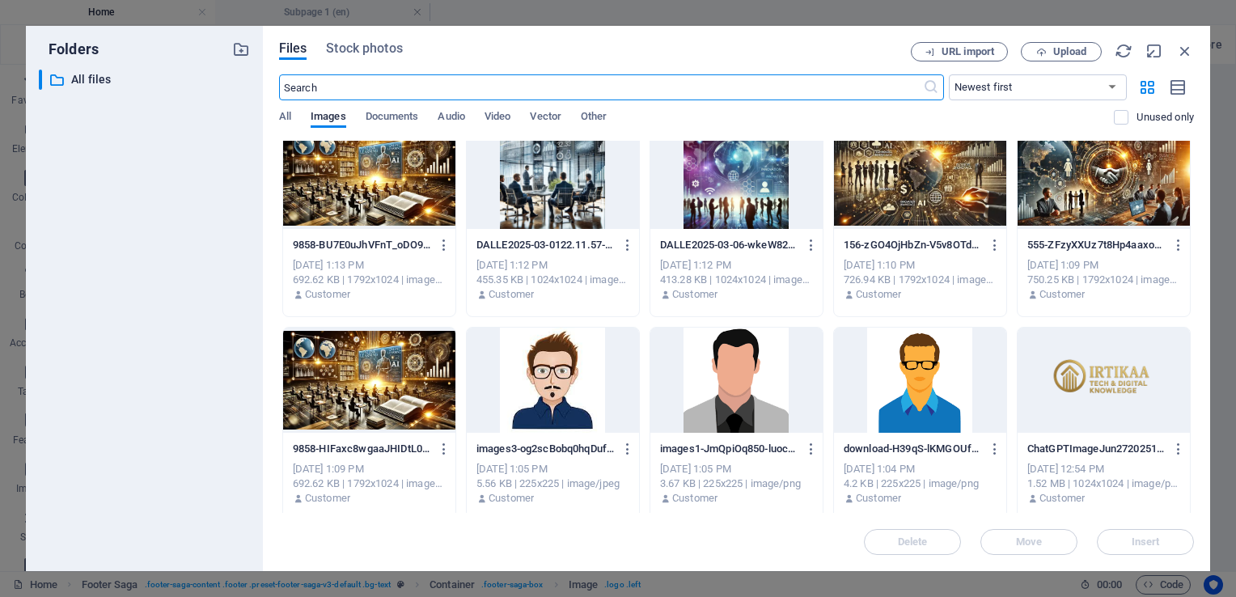
scroll to position [25, 0]
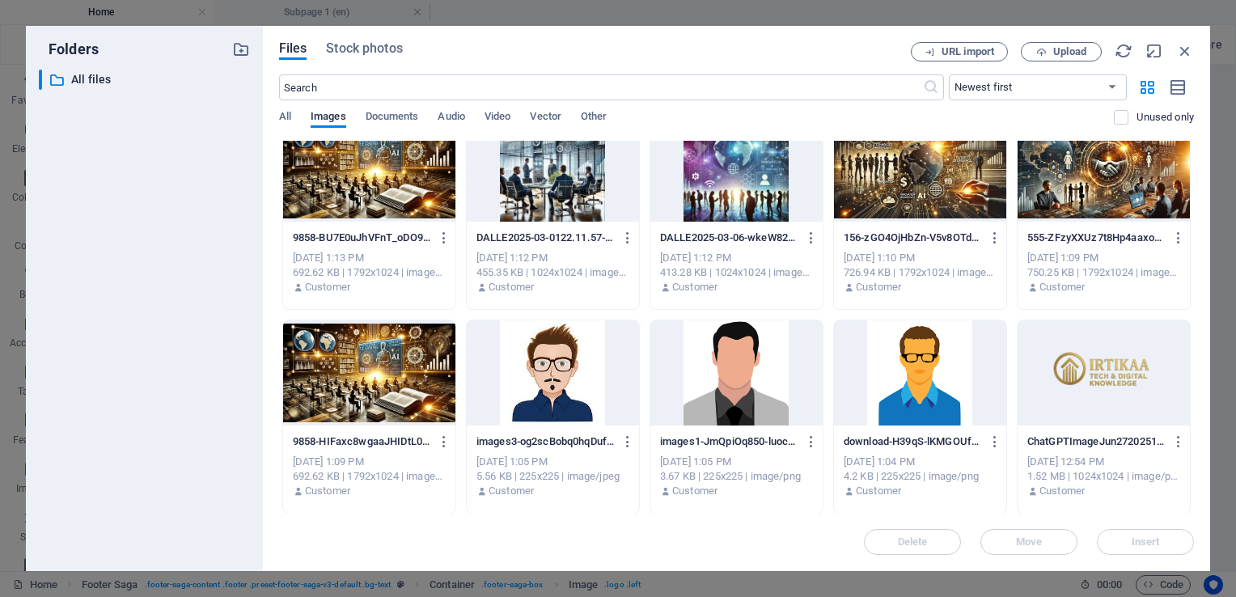
click at [1093, 353] on div at bounding box center [1103, 372] width 172 height 105
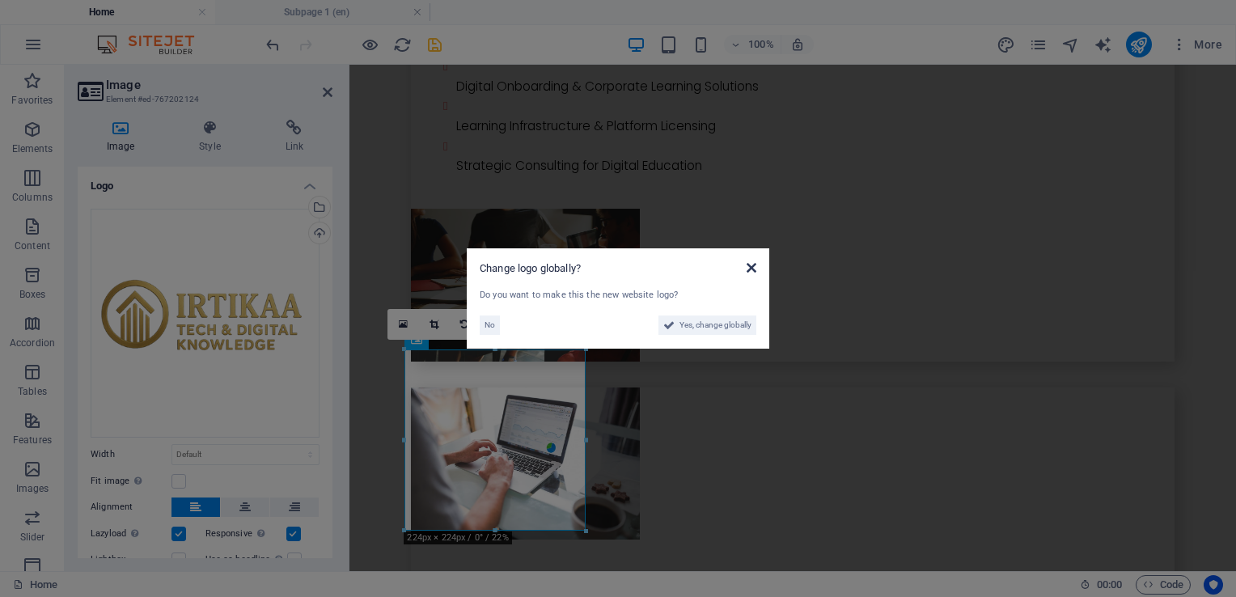
click at [750, 265] on icon at bounding box center [751, 267] width 10 height 13
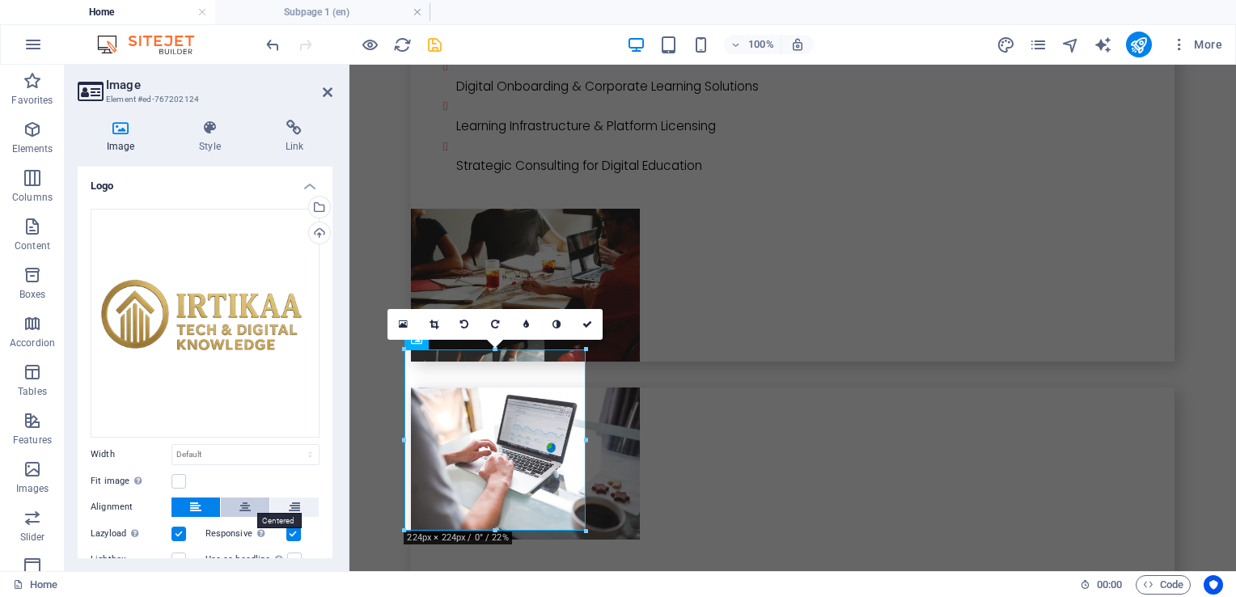
click at [245, 502] on icon at bounding box center [244, 506] width 11 height 19
click at [430, 322] on icon at bounding box center [433, 324] width 9 height 10
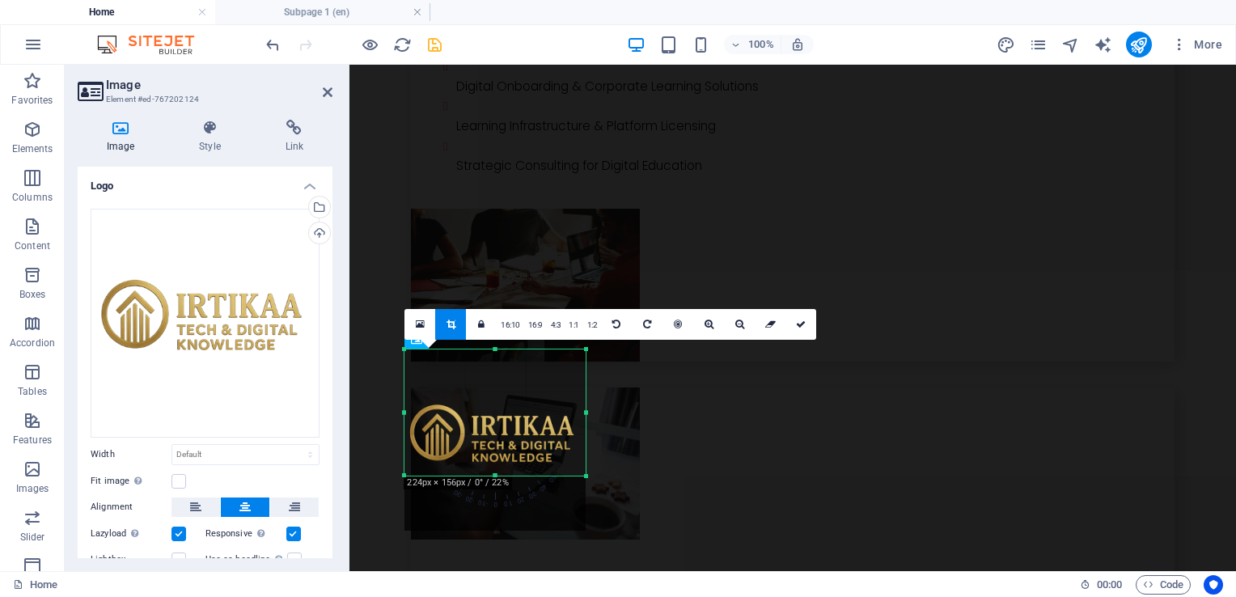
drag, startPoint x: 496, startPoint y: 493, endPoint x: 496, endPoint y: 475, distance: 18.6
click at [496, 475] on div at bounding box center [494, 476] width 181 height 6
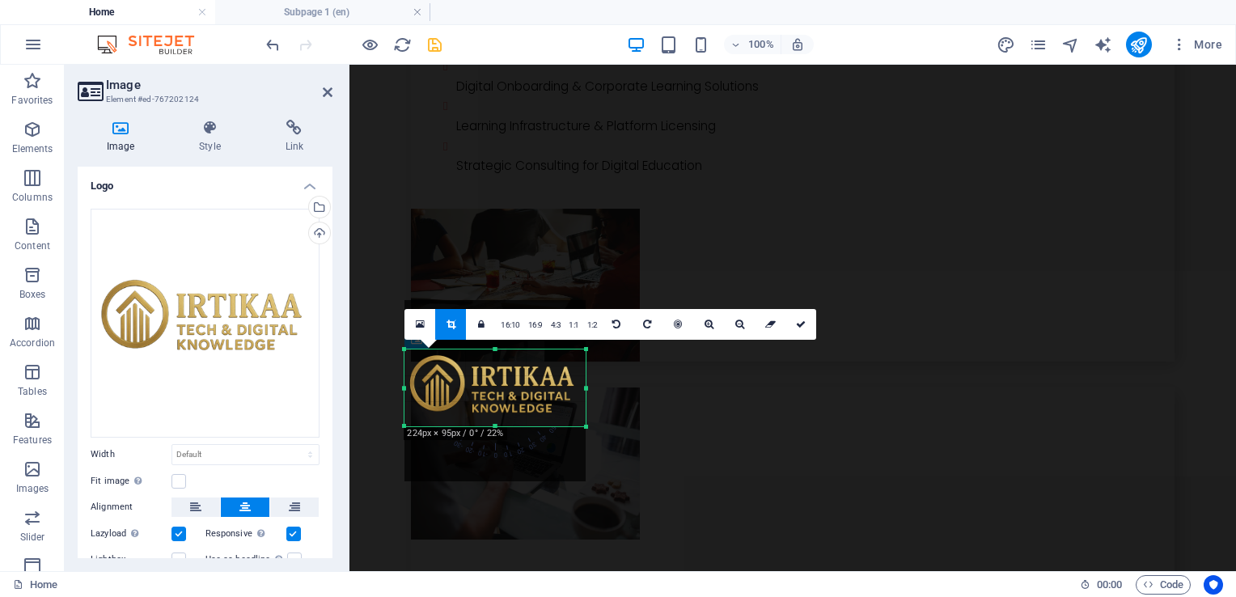
drag, startPoint x: 496, startPoint y: 349, endPoint x: 496, endPoint y: 398, distance: 49.3
click at [496, 398] on div "180 170 160 150 140 130 120 110 100 90 80 70 60 50 40 30 20 10 0 -10 -20 -30 -4…" at bounding box center [494, 387] width 181 height 77
drag, startPoint x: 495, startPoint y: 426, endPoint x: 492, endPoint y: 417, distance: 9.2
click at [492, 417] on div at bounding box center [494, 418] width 181 height 6
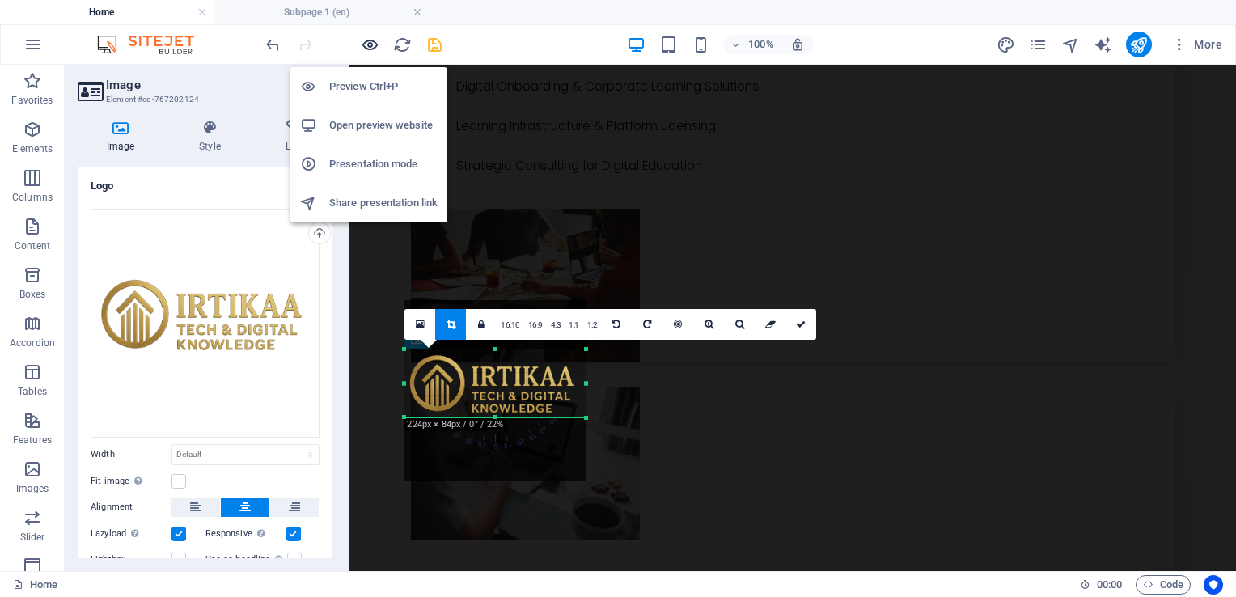
click at [371, 44] on icon "button" at bounding box center [370, 45] width 19 height 19
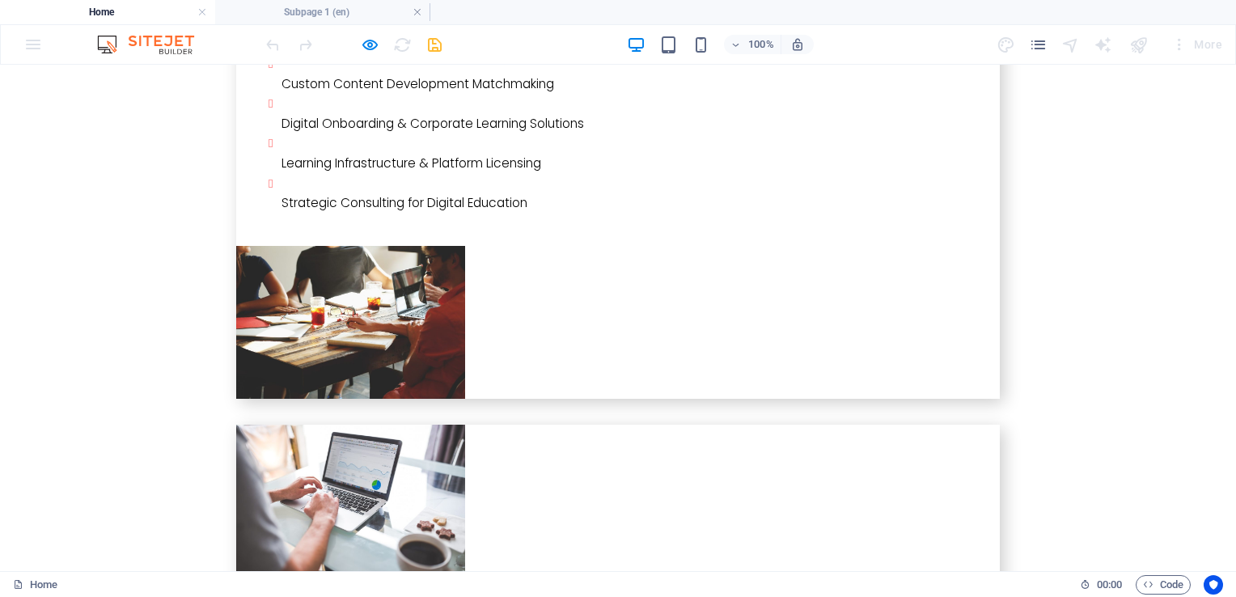
scroll to position [4373, 0]
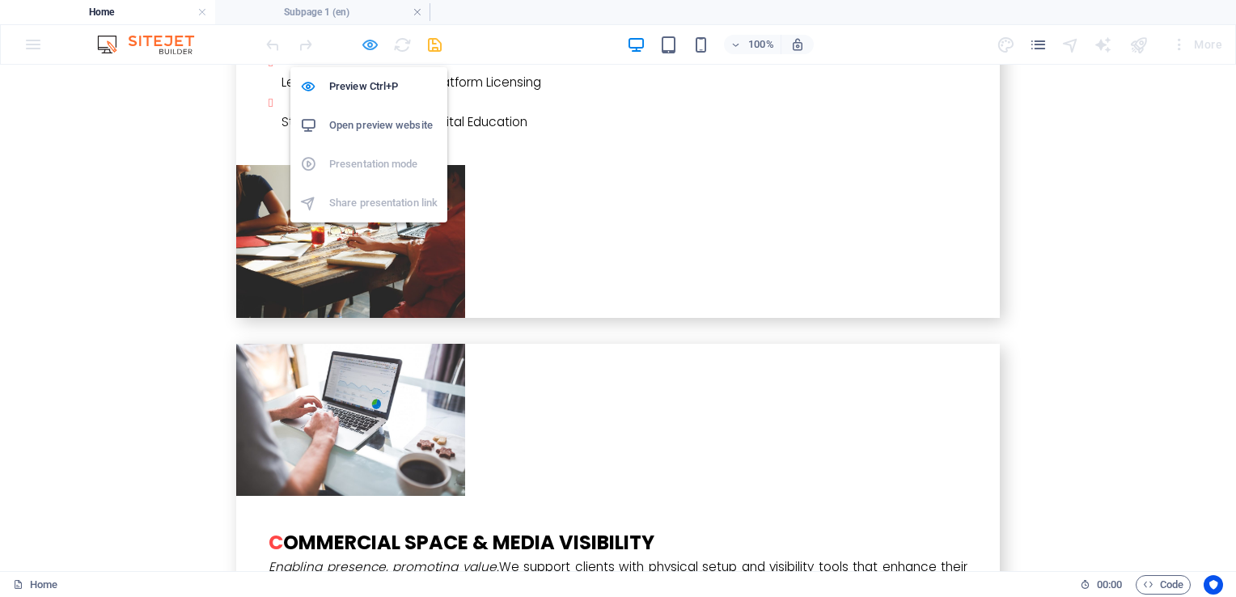
click at [367, 44] on icon "button" at bounding box center [370, 45] width 19 height 19
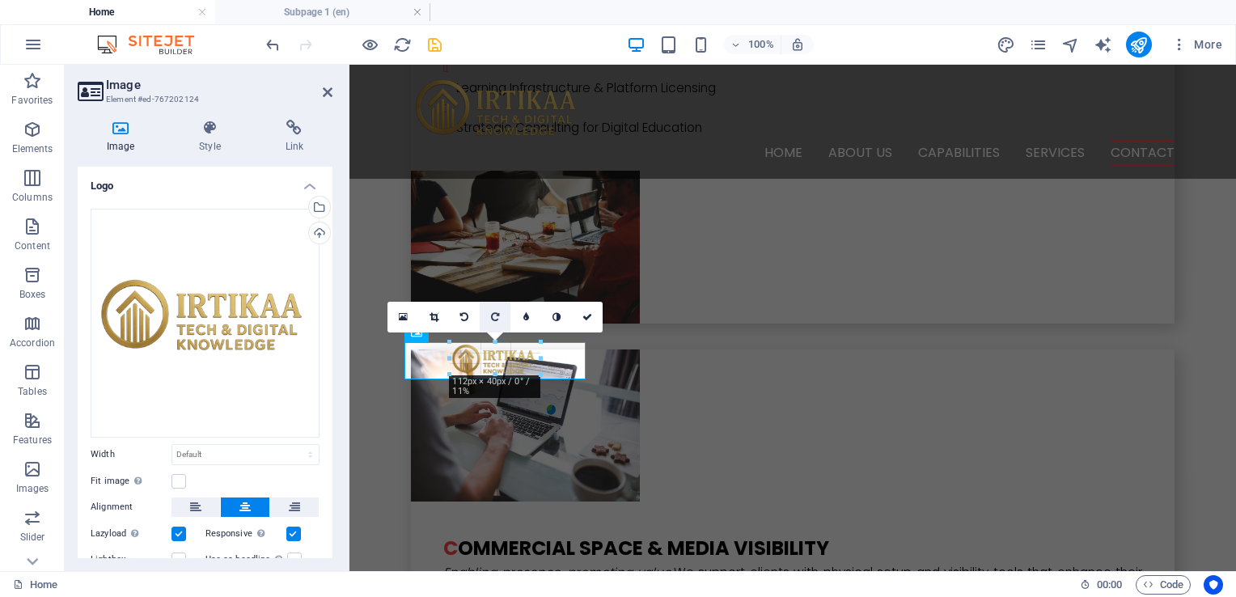
scroll to position [4337, 0]
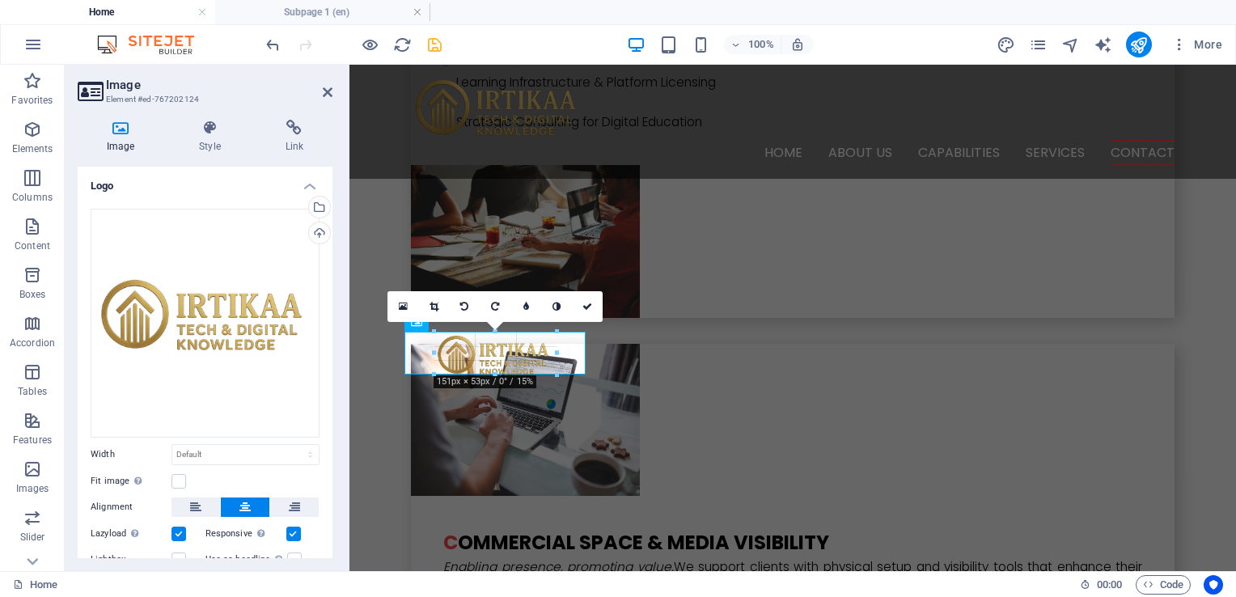
drag, startPoint x: 583, startPoint y: 374, endPoint x: 522, endPoint y: 332, distance: 74.0
type input "151"
select select "px"
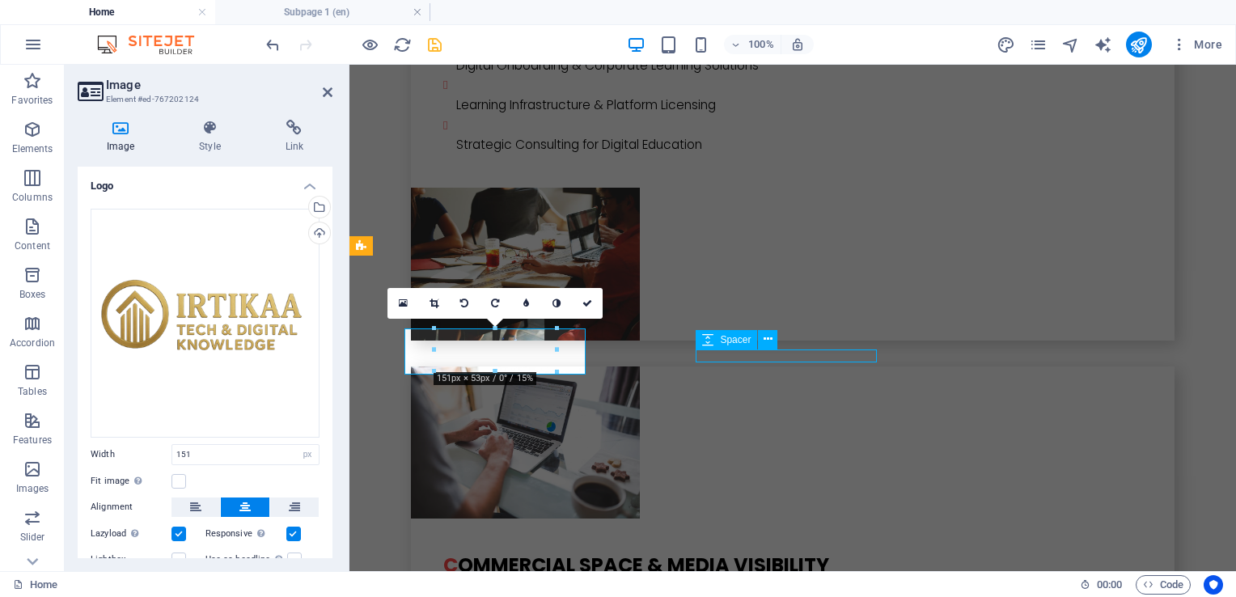
scroll to position [4350, 0]
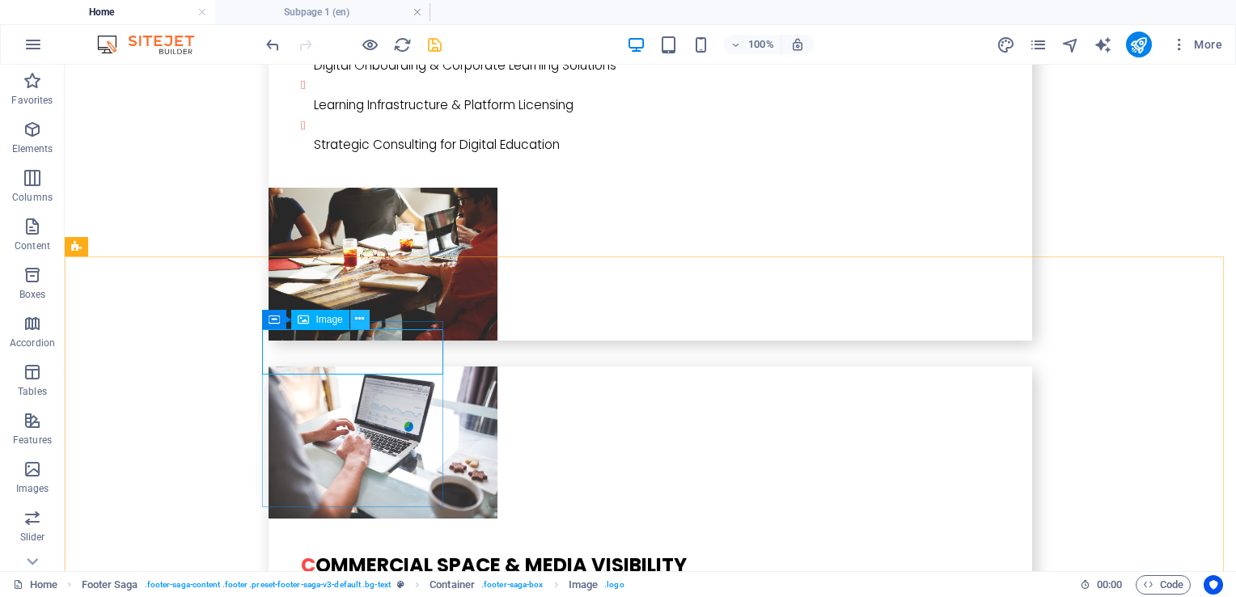
click at [360, 321] on icon at bounding box center [359, 319] width 9 height 17
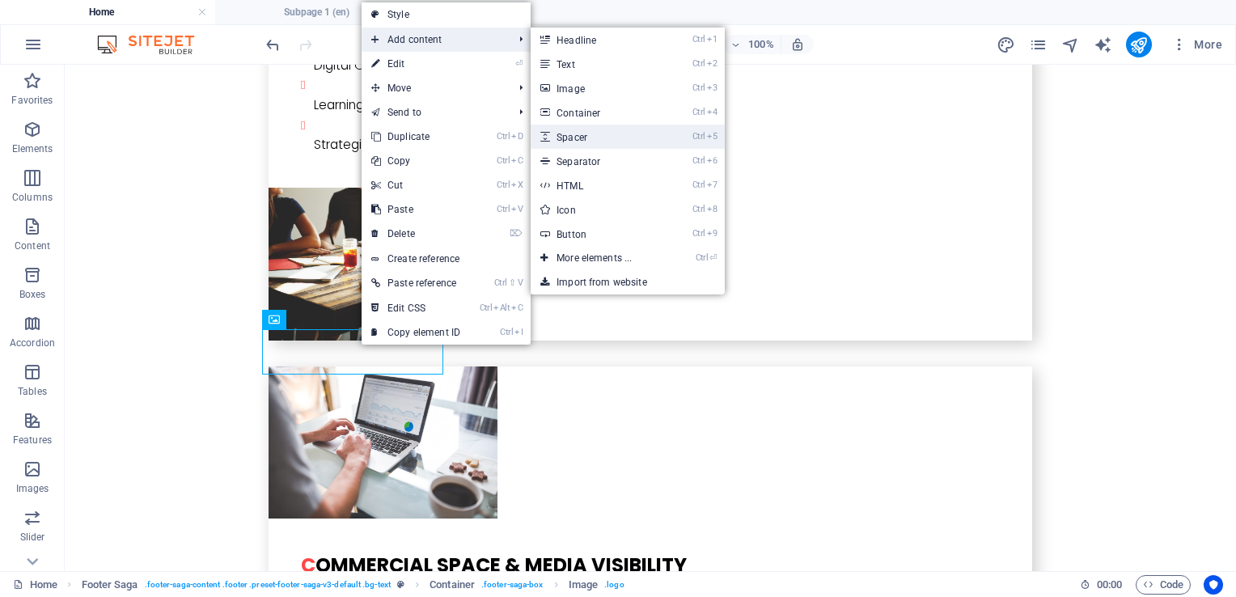
click at [619, 137] on link "Ctrl 5 Spacer" at bounding box center [596, 137] width 133 height 24
select select "px"
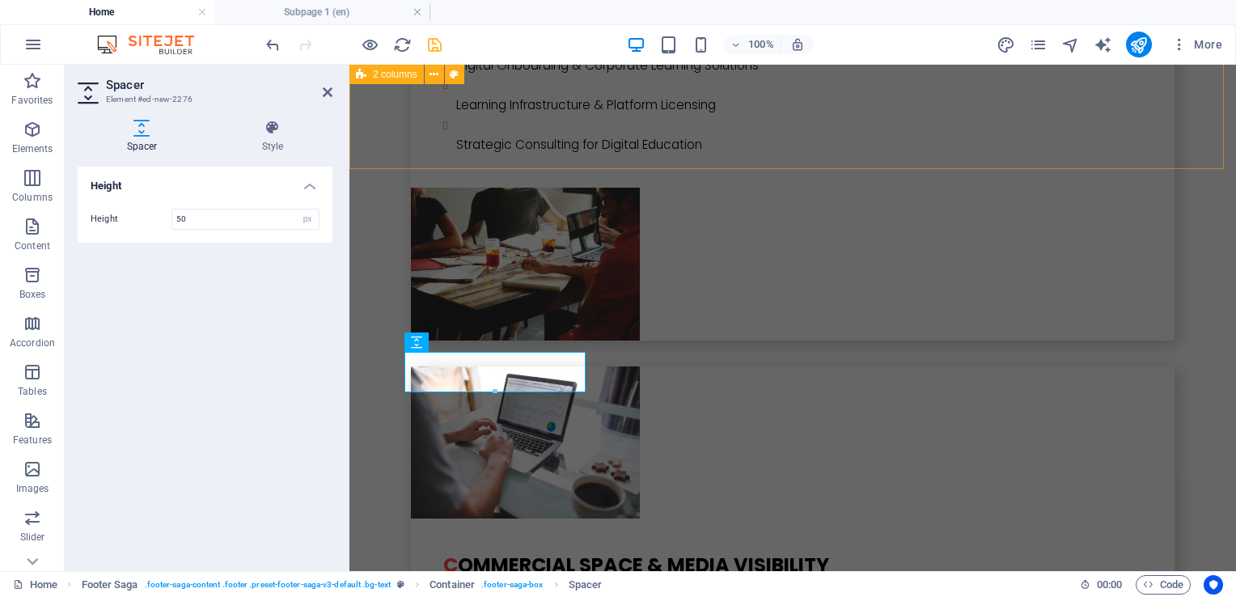
scroll to position [4373, 0]
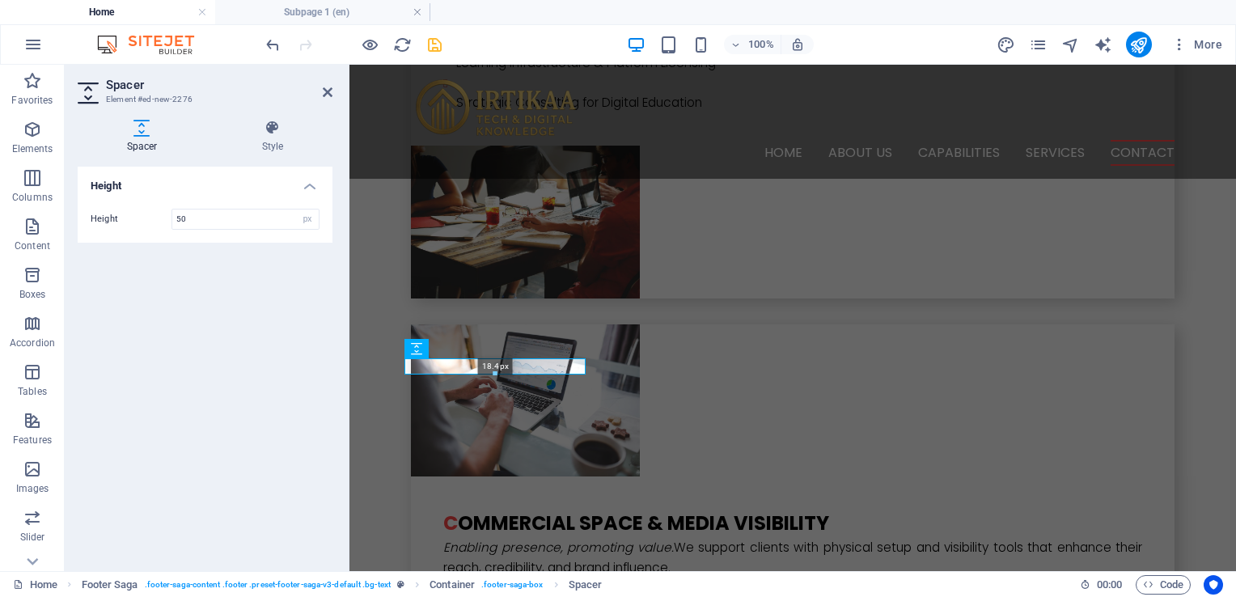
drag, startPoint x: 495, startPoint y: 393, endPoint x: 492, endPoint y: 365, distance: 28.5
click at [492, 365] on div "18.4px" at bounding box center [494, 366] width 181 height 16
type input "18"
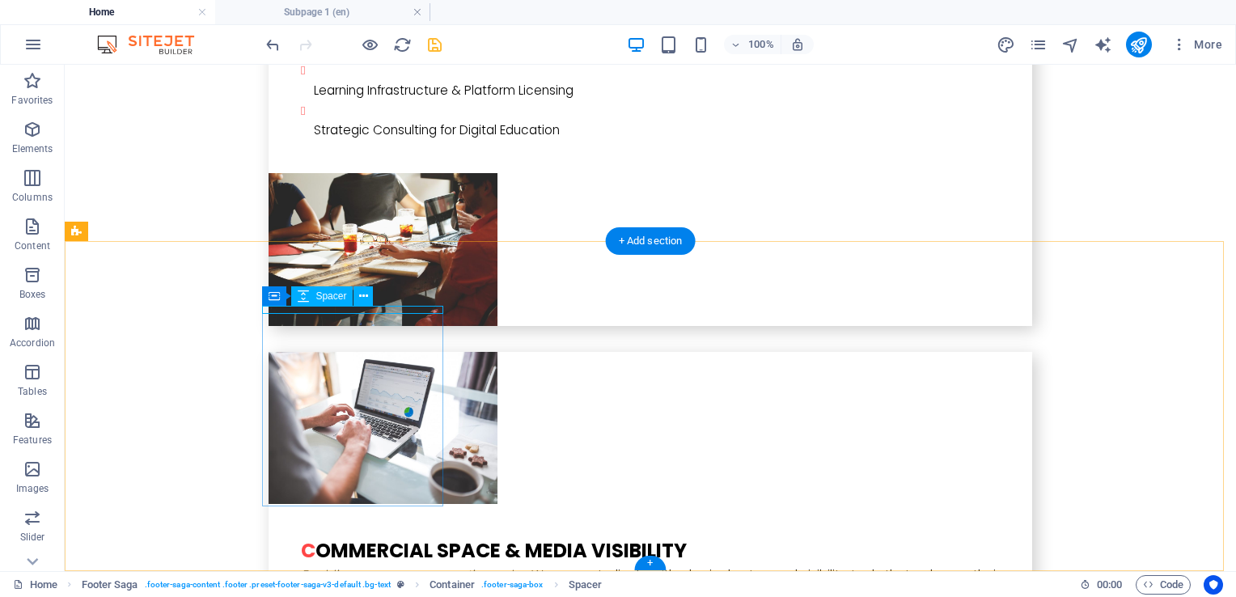
select select "px"
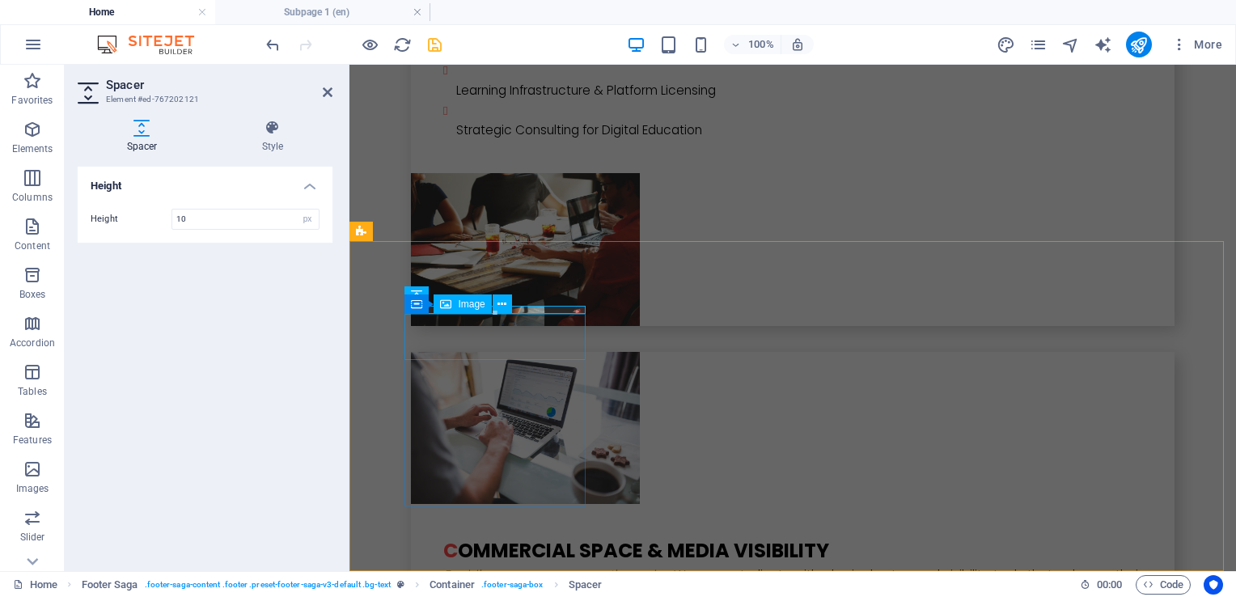
drag, startPoint x: 844, startPoint y: 380, endPoint x: 496, endPoint y: 322, distance: 353.3
drag, startPoint x: 843, startPoint y: 380, endPoint x: 501, endPoint y: 316, distance: 348.0
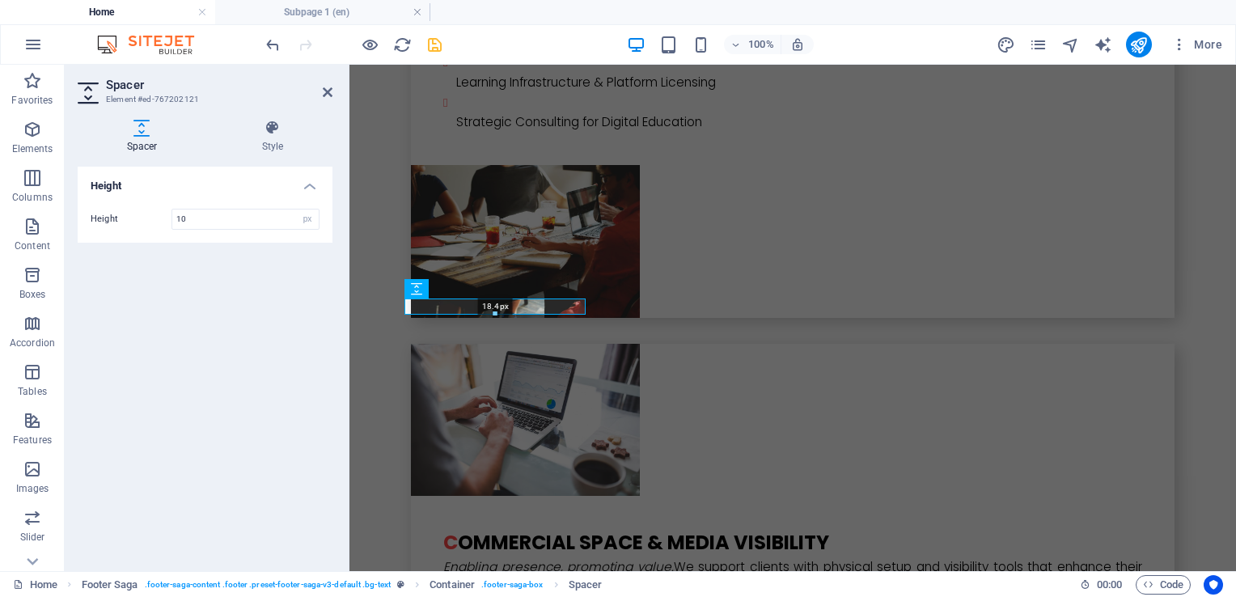
drag, startPoint x: 495, startPoint y: 312, endPoint x: 497, endPoint y: 291, distance: 21.2
type input "18"
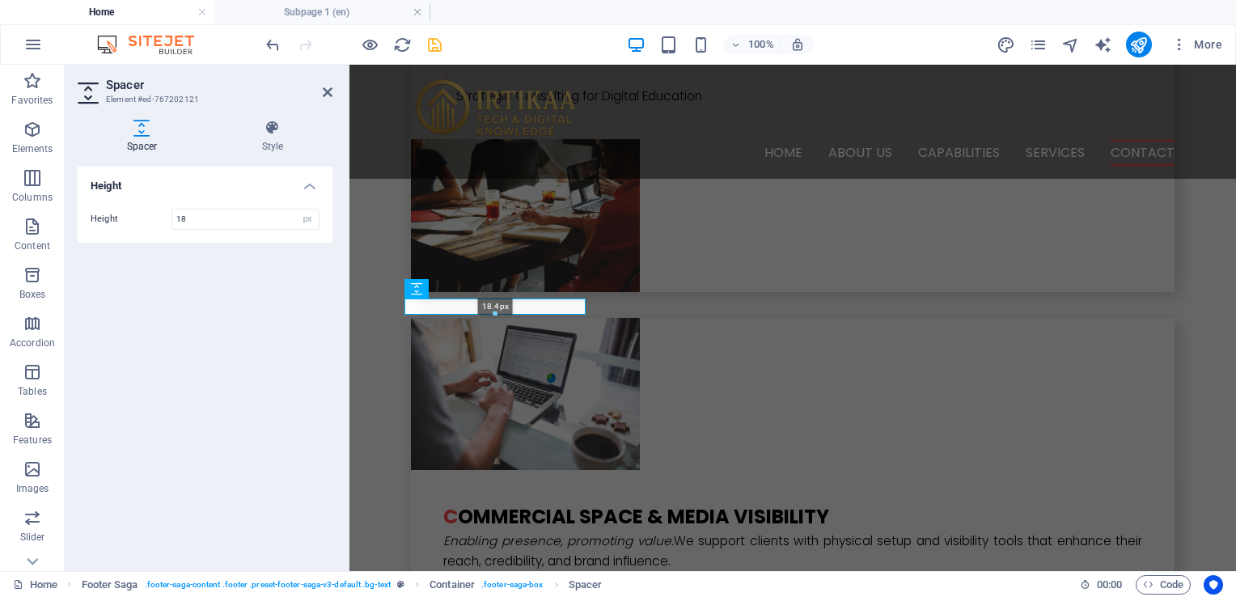
scroll to position [4371, 0]
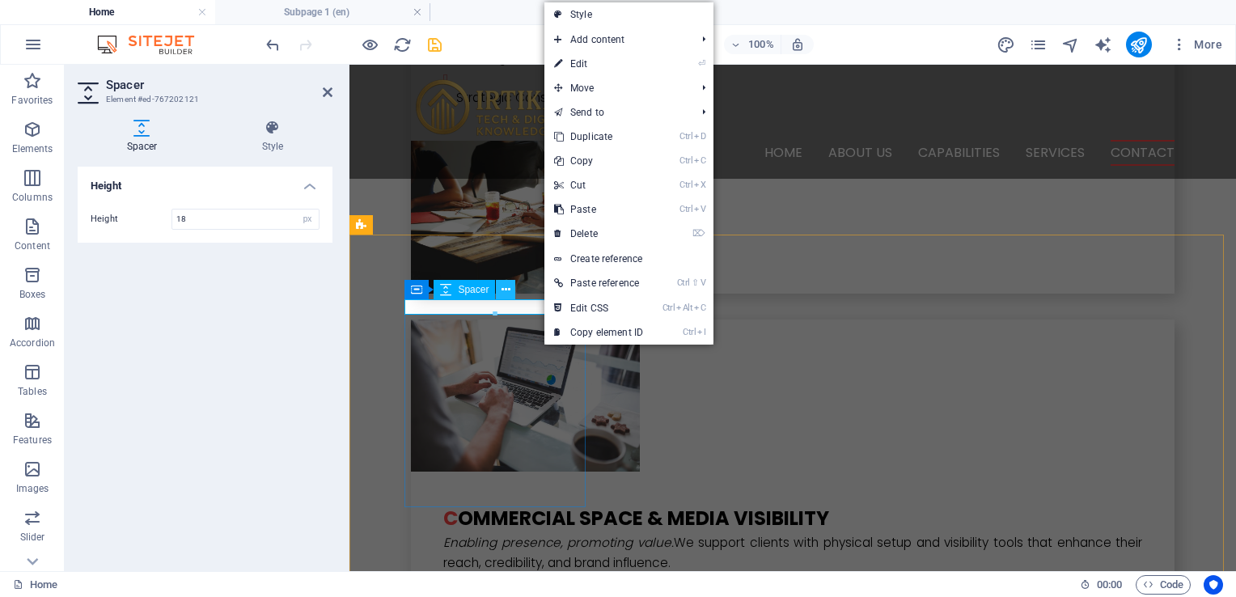
click at [514, 291] on button at bounding box center [505, 289] width 19 height 19
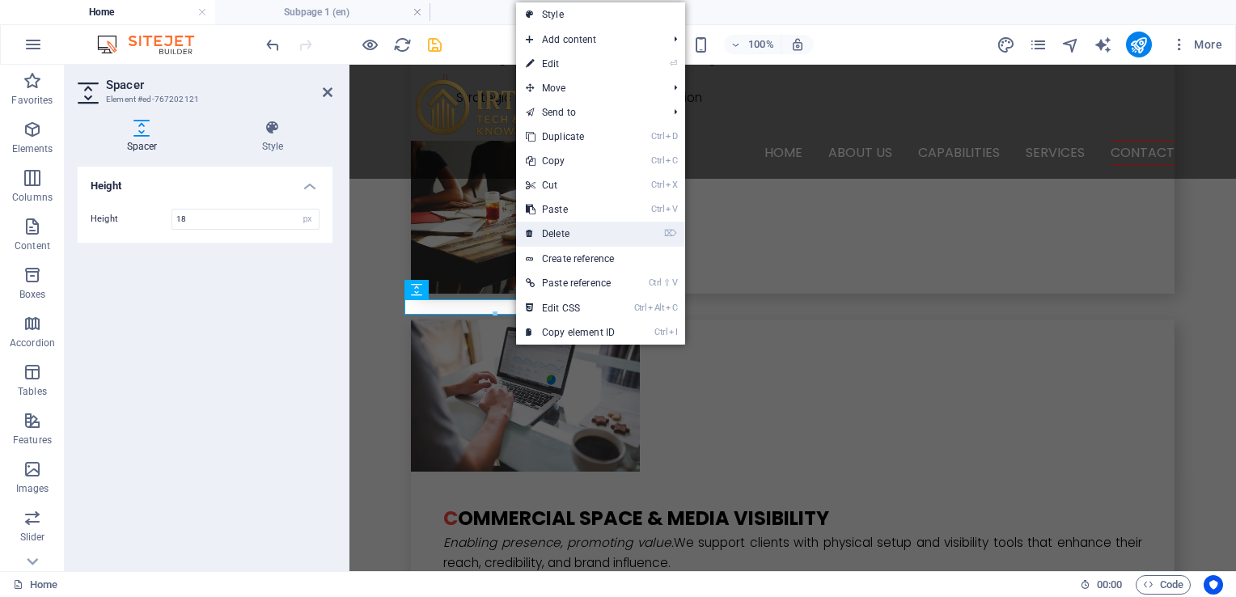
click at [574, 232] on link "⌦ Delete" at bounding box center [570, 234] width 108 height 24
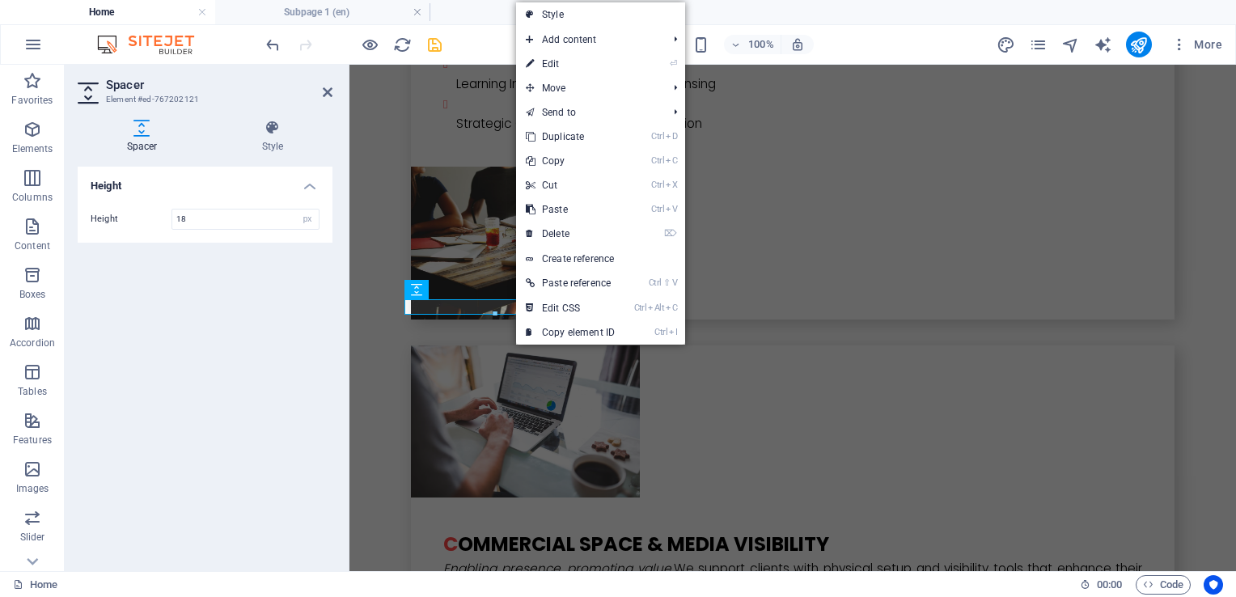
scroll to position [4357, 0]
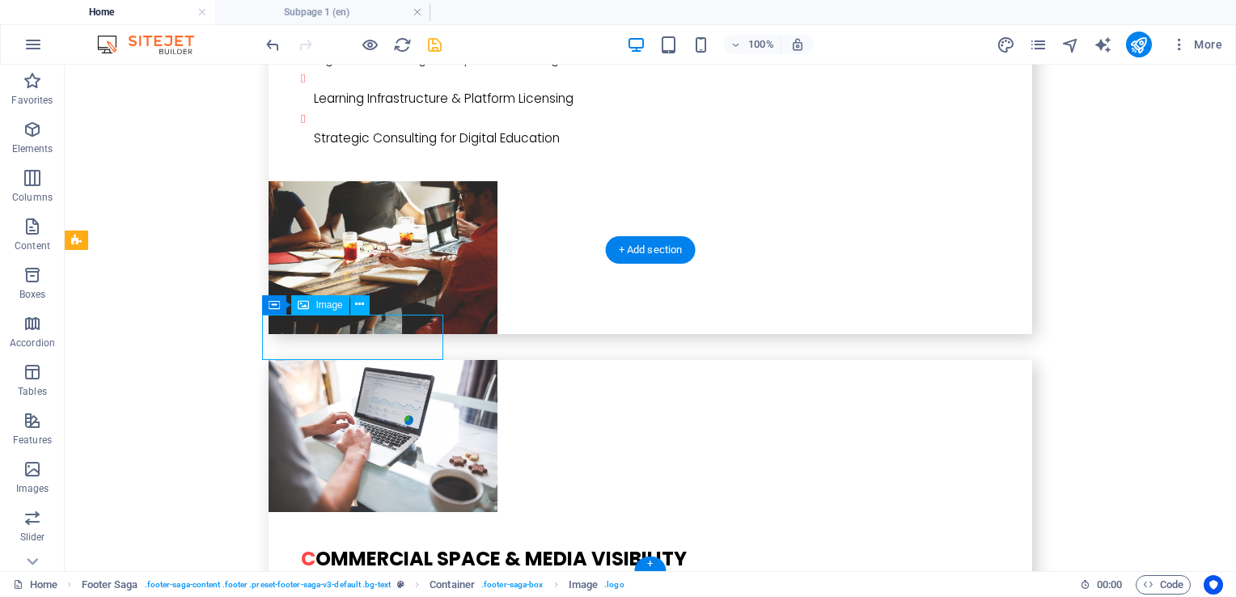
select select "px"
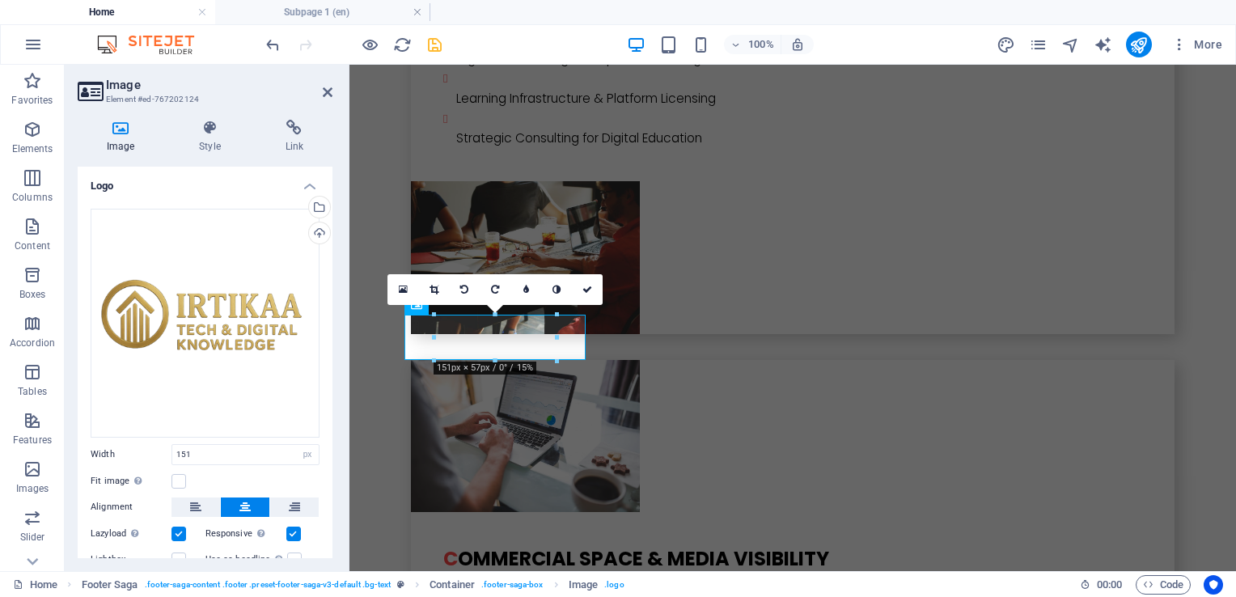
click at [498, 361] on div at bounding box center [495, 361] width 122 height 6
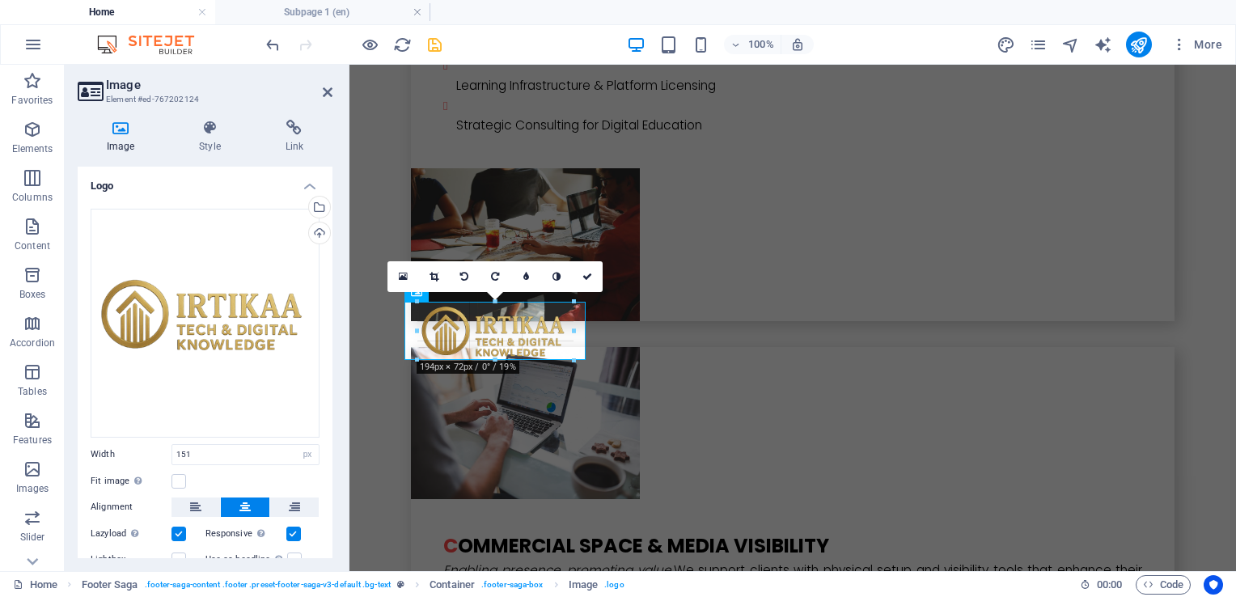
scroll to position [4366, 0]
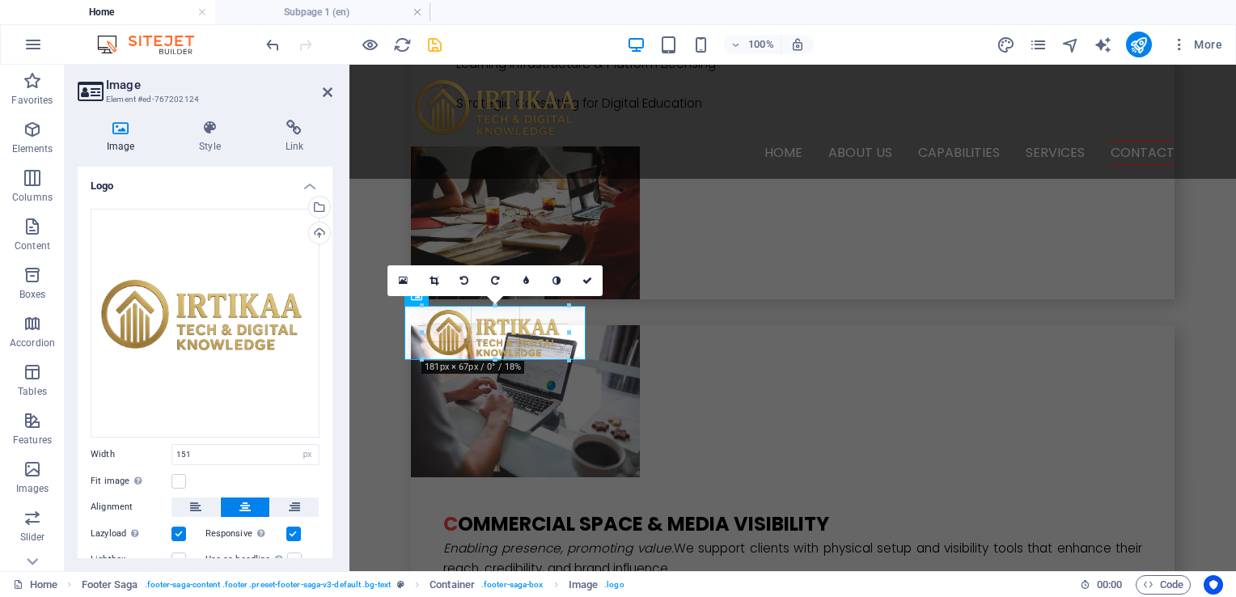
drag, startPoint x: 496, startPoint y: 361, endPoint x: 493, endPoint y: 369, distance: 8.7
type input "181"
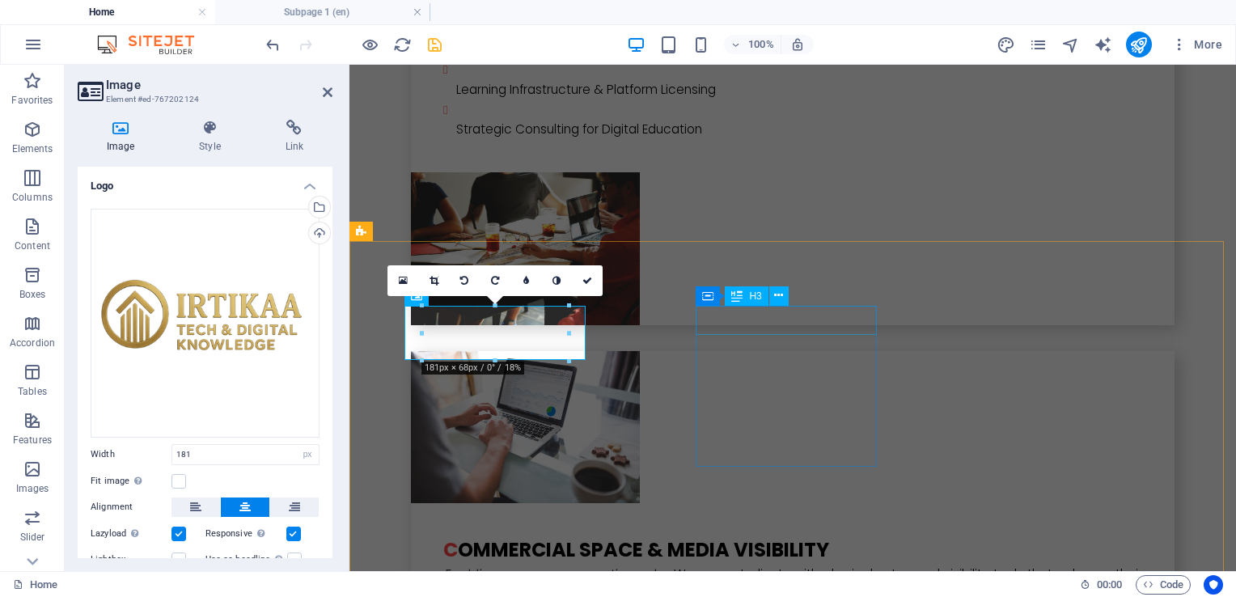
scroll to position [4367, 0]
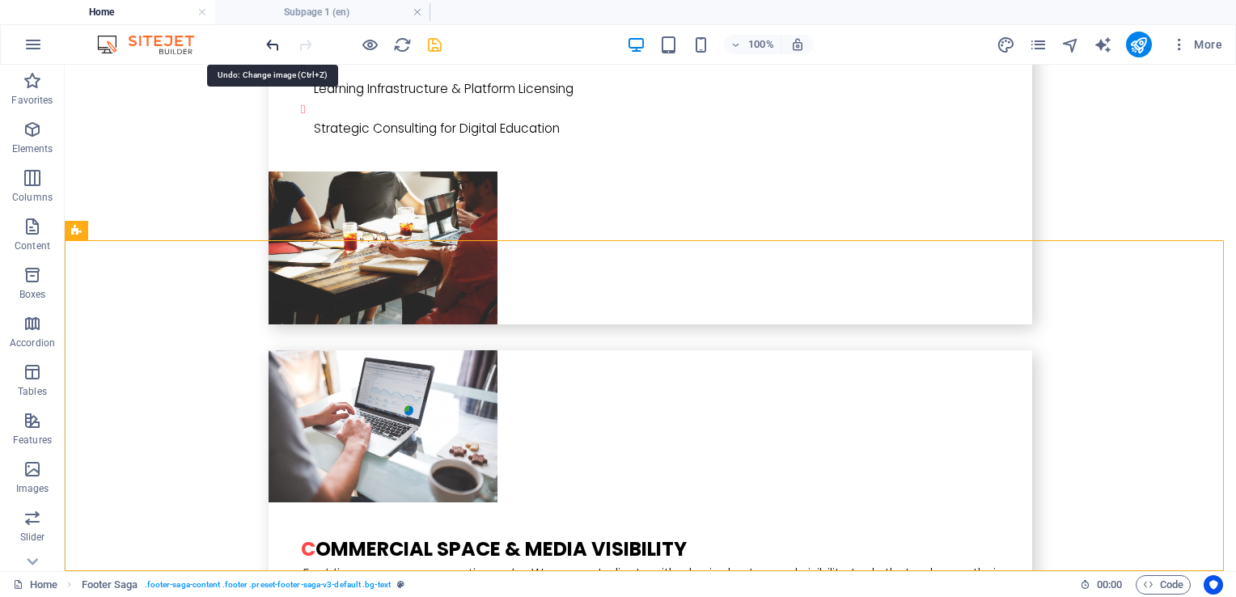
click at [268, 49] on icon "undo" at bounding box center [273, 45] width 19 height 19
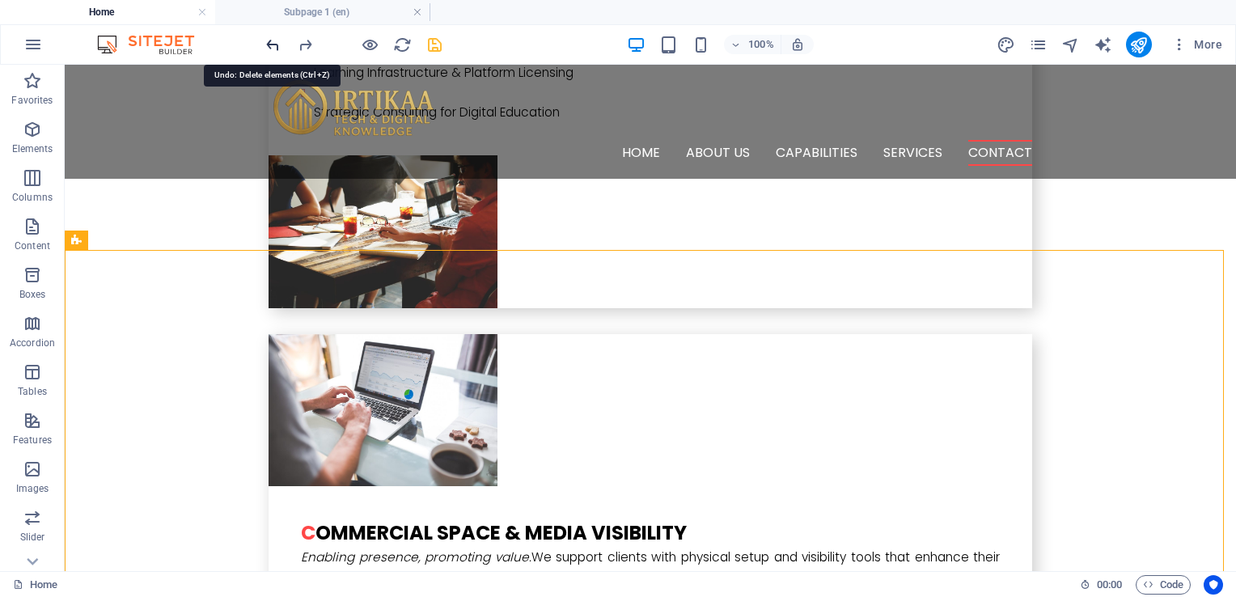
click at [269, 47] on icon "undo" at bounding box center [273, 45] width 19 height 19
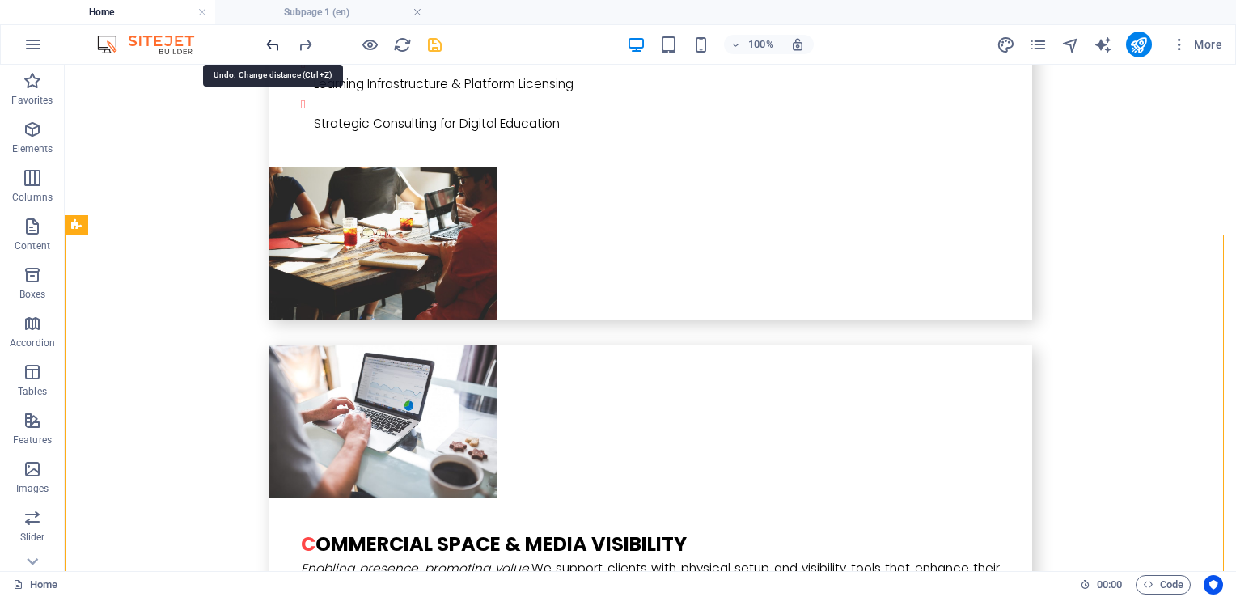
click at [269, 47] on icon "undo" at bounding box center [273, 45] width 19 height 19
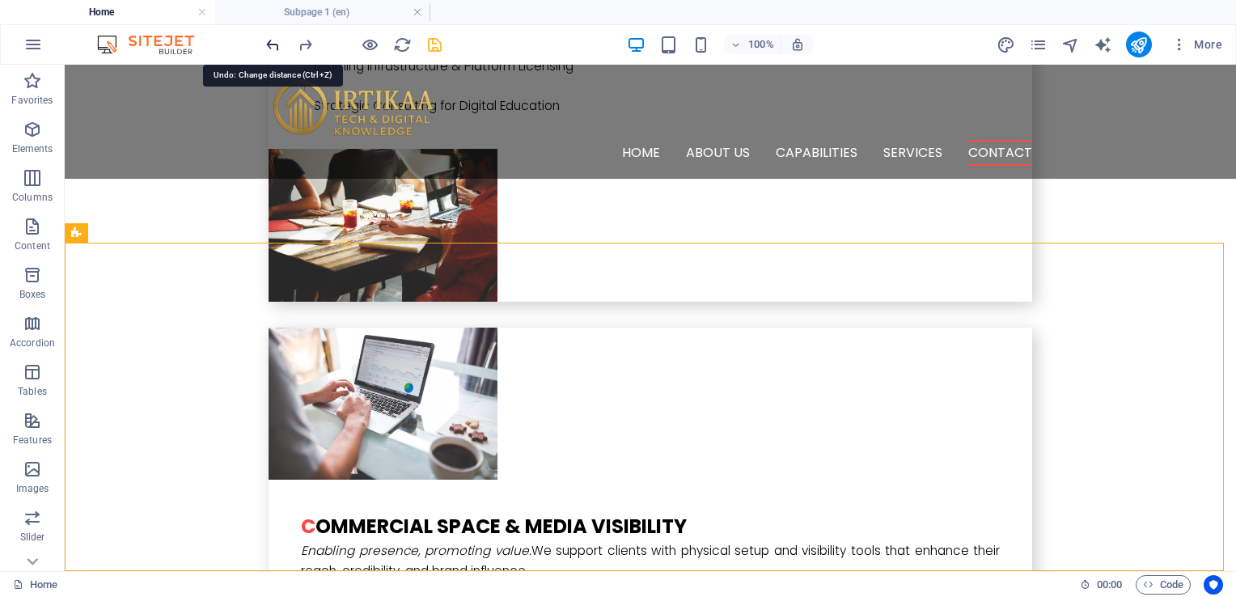
click at [269, 47] on icon "undo" at bounding box center [273, 45] width 19 height 19
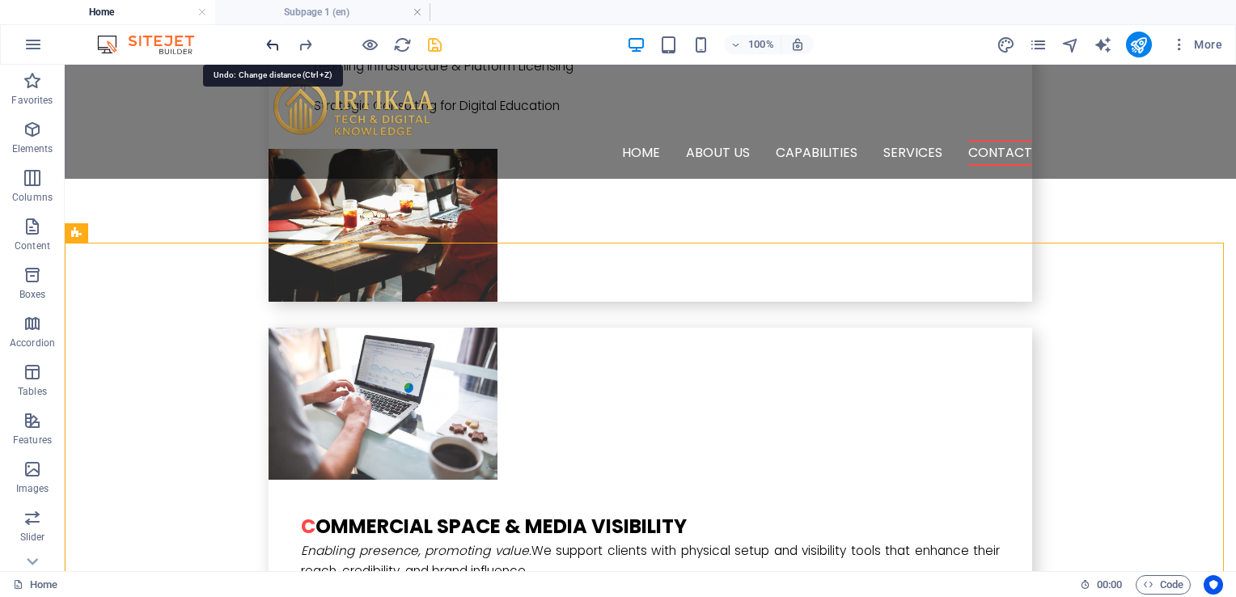
click at [269, 47] on icon "undo" at bounding box center [273, 45] width 19 height 19
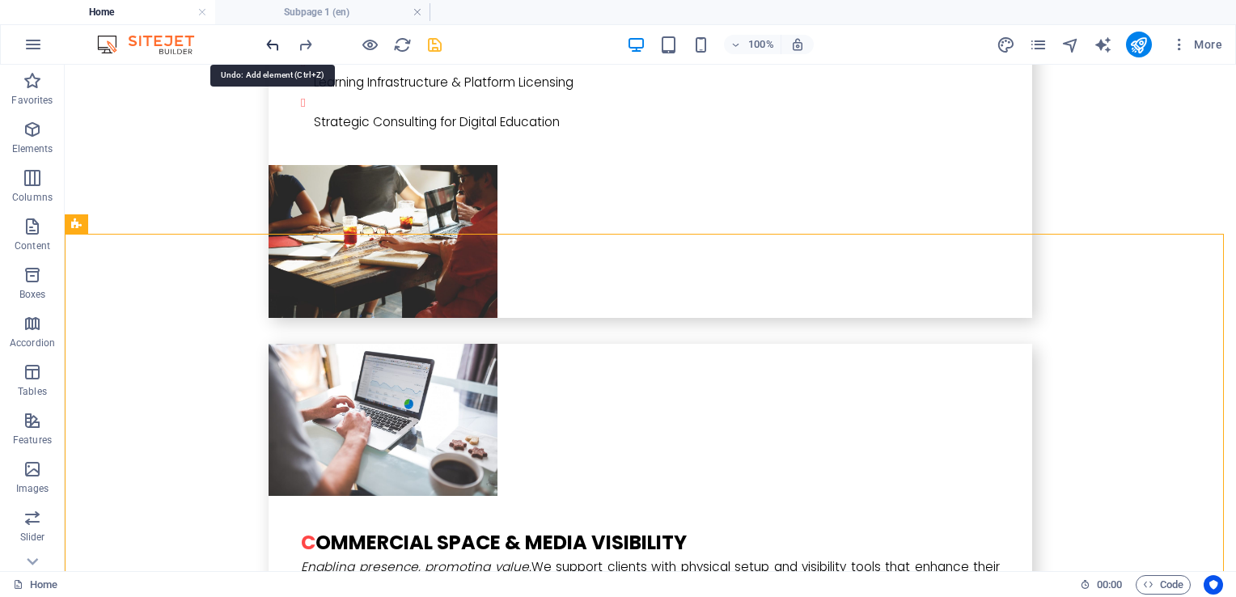
click at [269, 47] on icon "undo" at bounding box center [273, 45] width 19 height 19
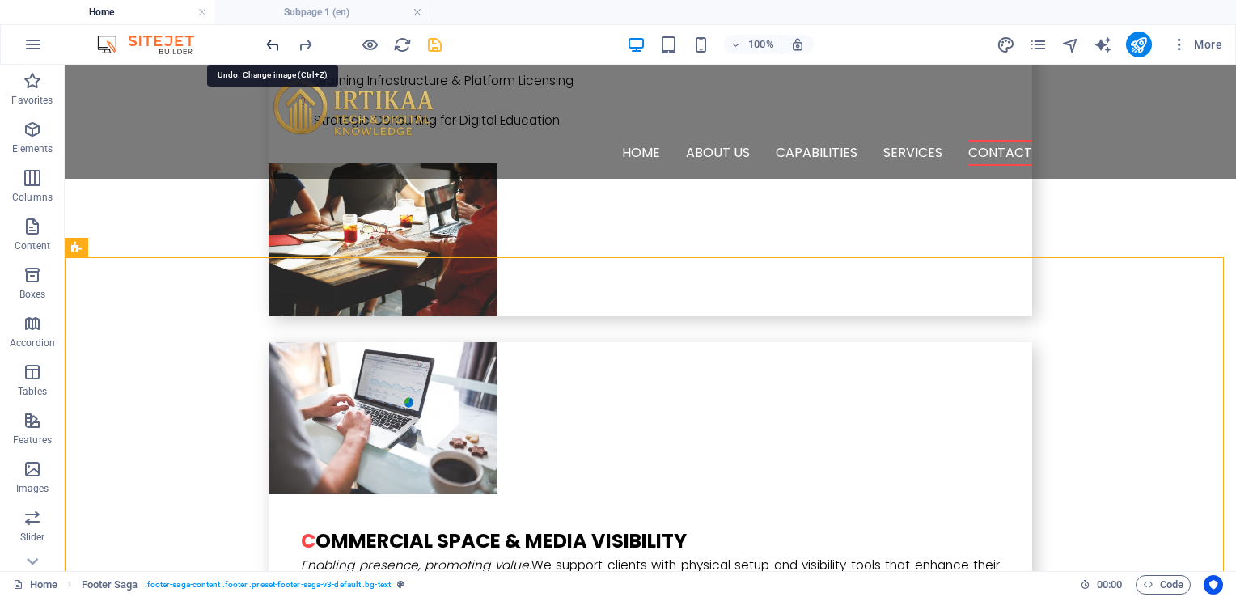
click at [269, 47] on icon "undo" at bounding box center [273, 45] width 19 height 19
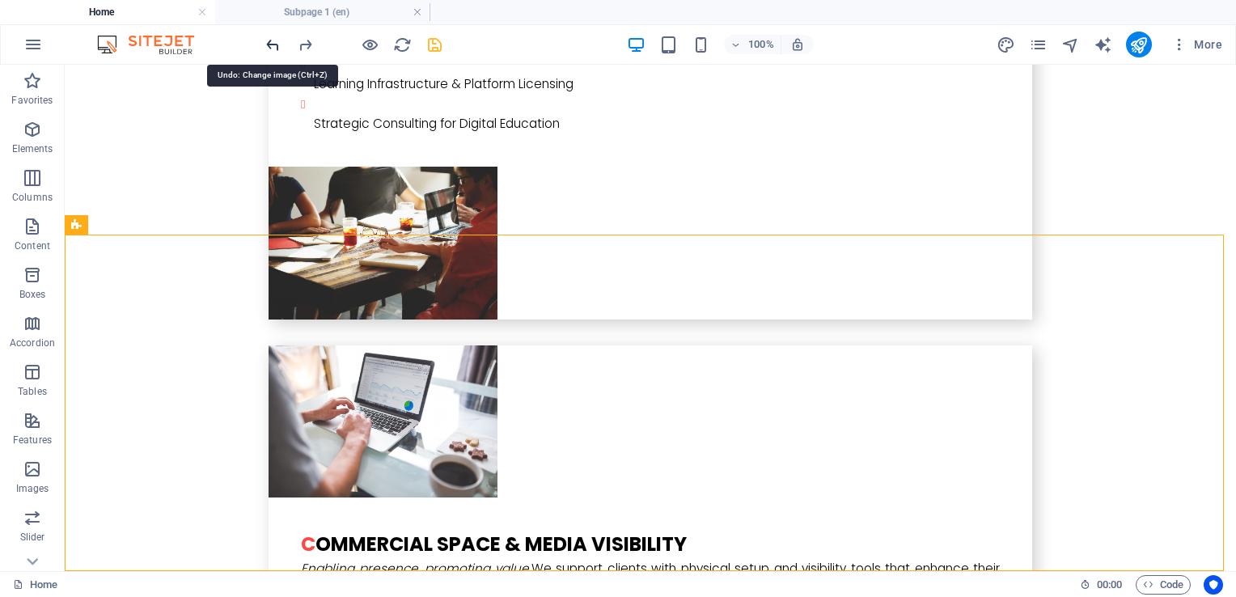
click at [269, 47] on icon "undo" at bounding box center [273, 45] width 19 height 19
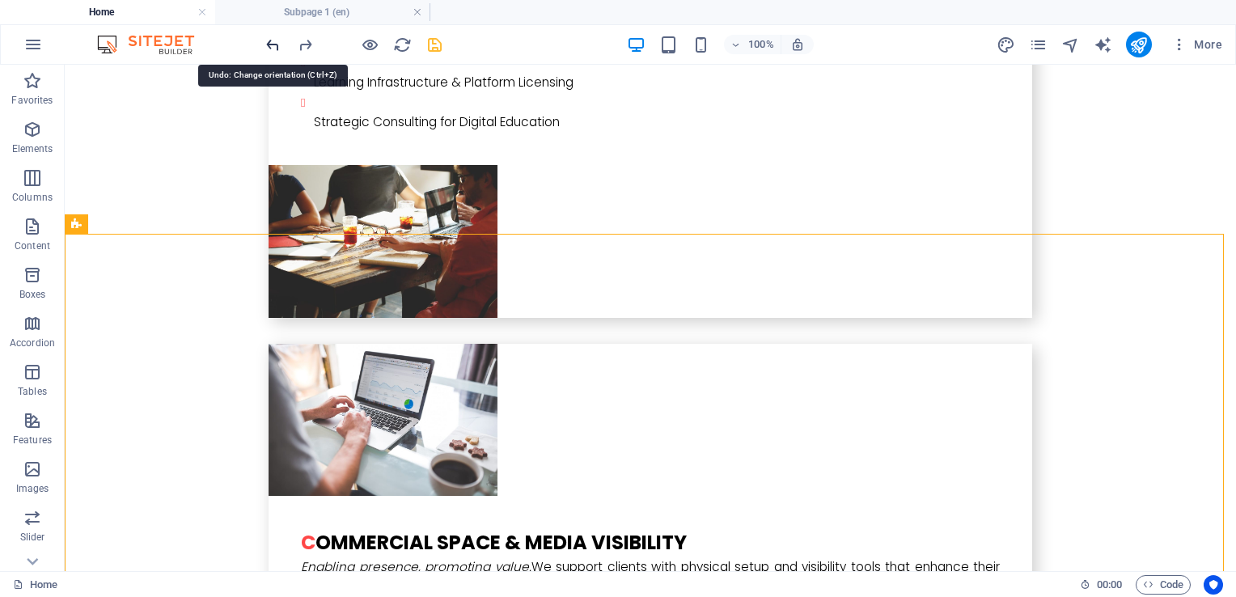
click at [269, 47] on icon "undo" at bounding box center [273, 45] width 19 height 19
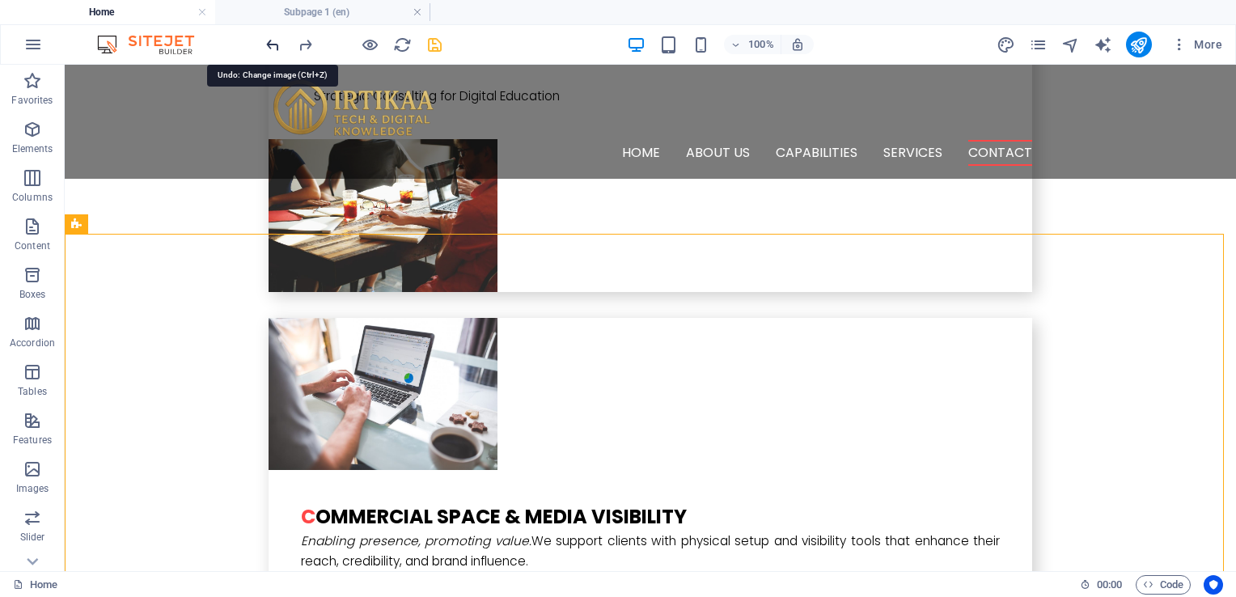
scroll to position [4328, 0]
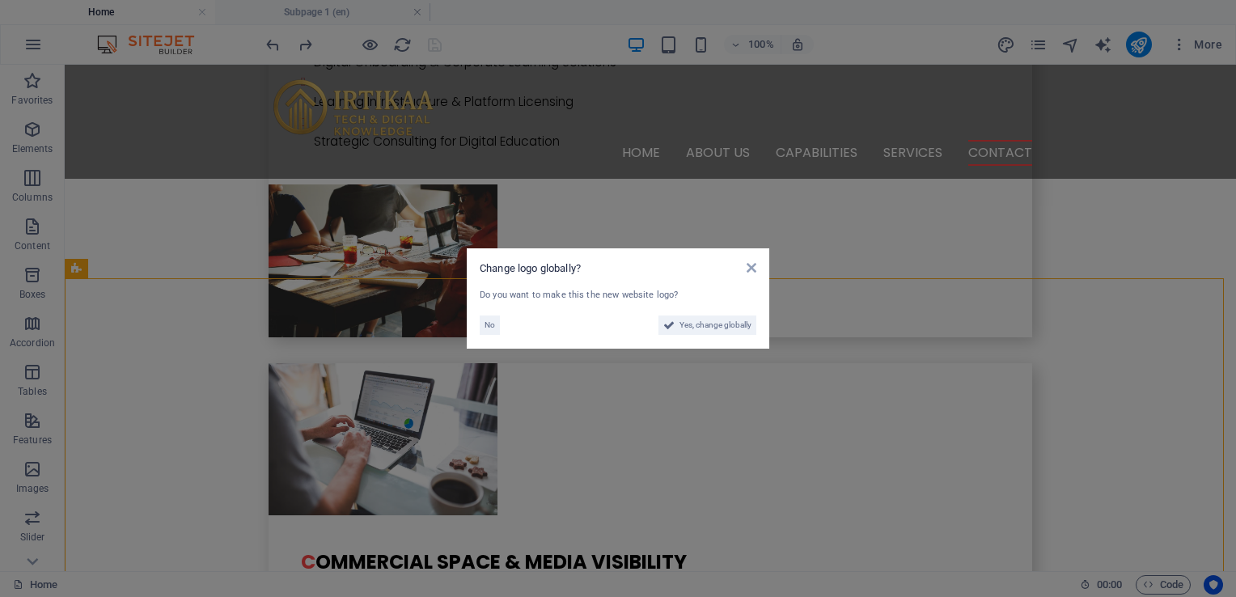
click at [382, 361] on aside "Change logo globally? Do you want to make this the new website logo? No Yes, ch…" at bounding box center [618, 298] width 1236 height 597
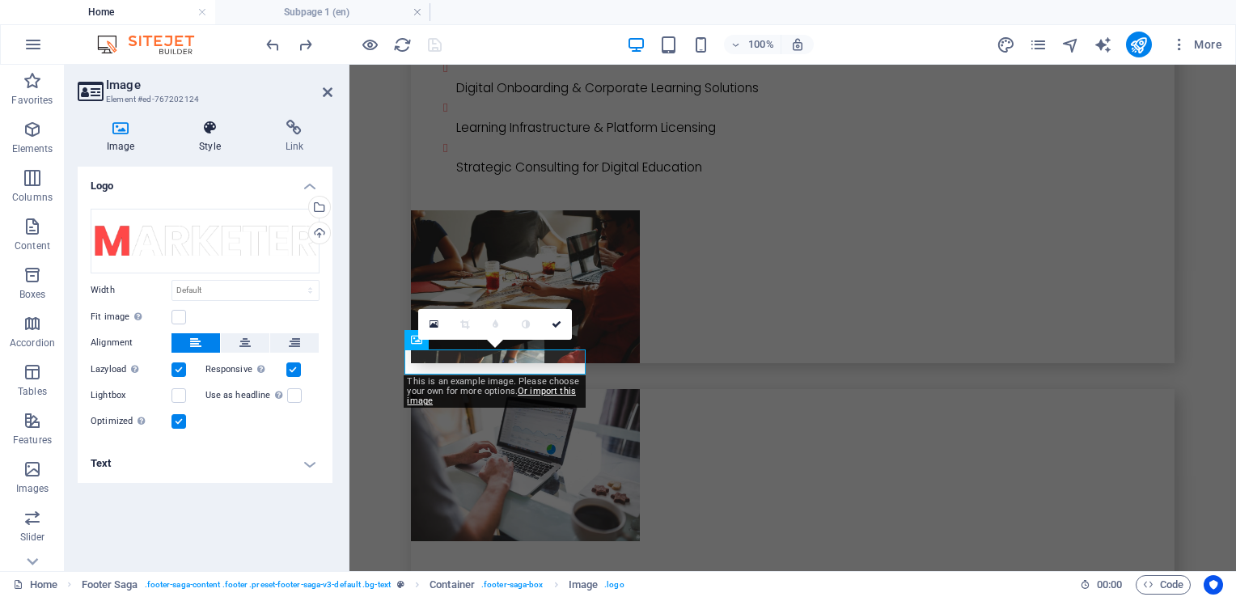
click at [205, 131] on icon at bounding box center [209, 128] width 79 height 16
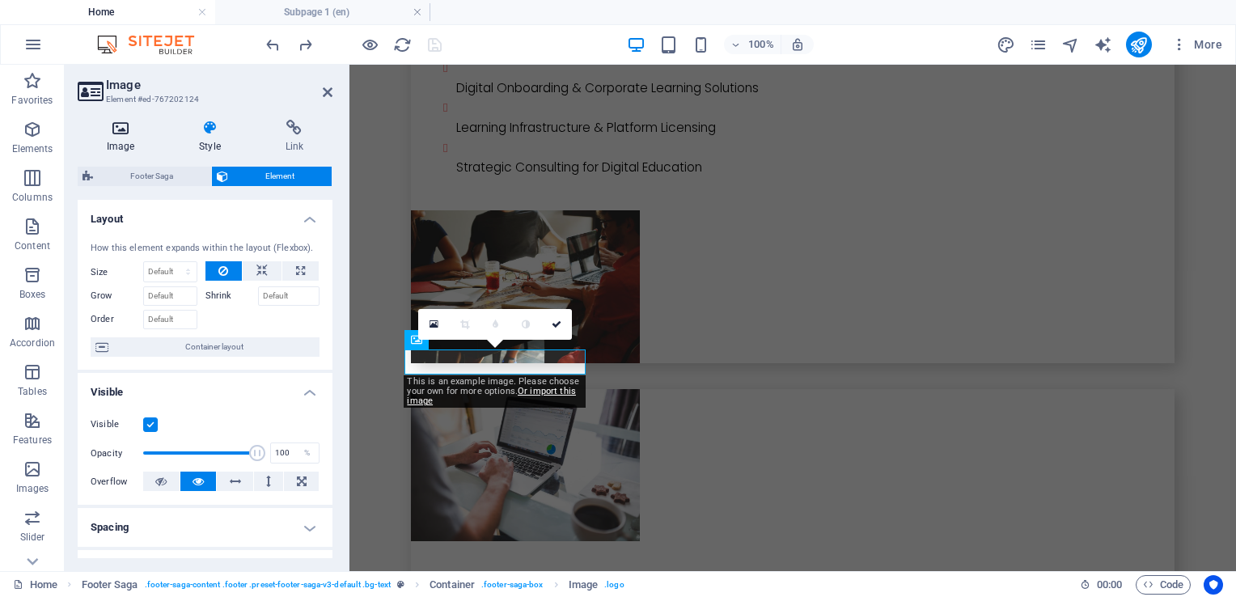
click at [126, 131] on icon at bounding box center [121, 128] width 86 height 16
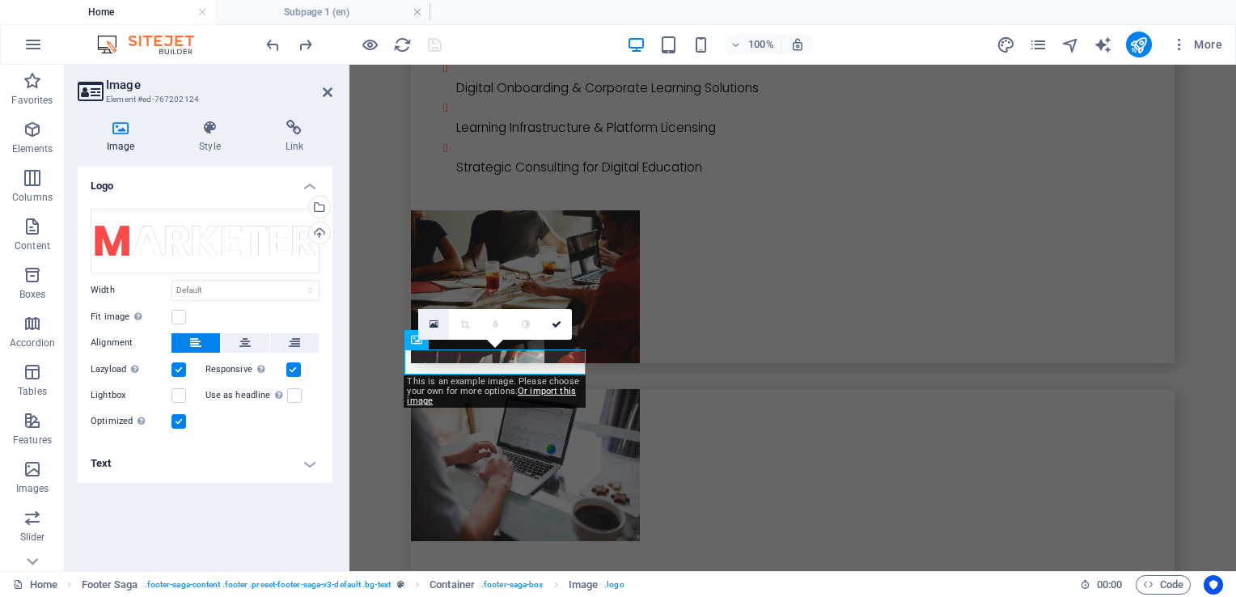
click at [427, 324] on link at bounding box center [433, 324] width 31 height 31
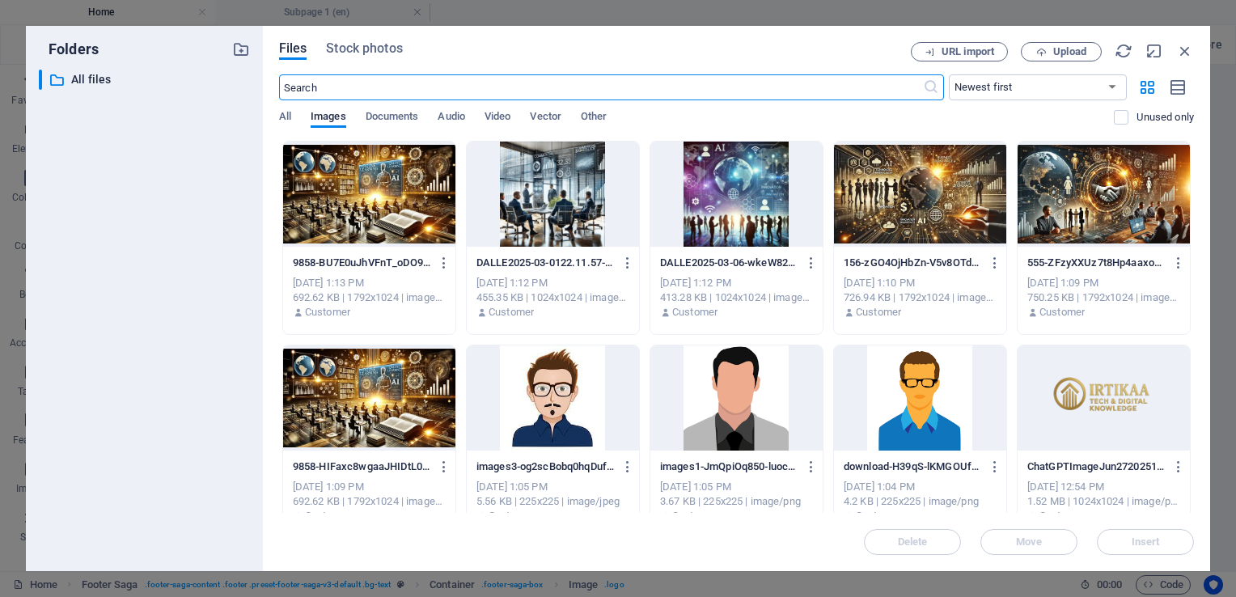
scroll to position [25, 0]
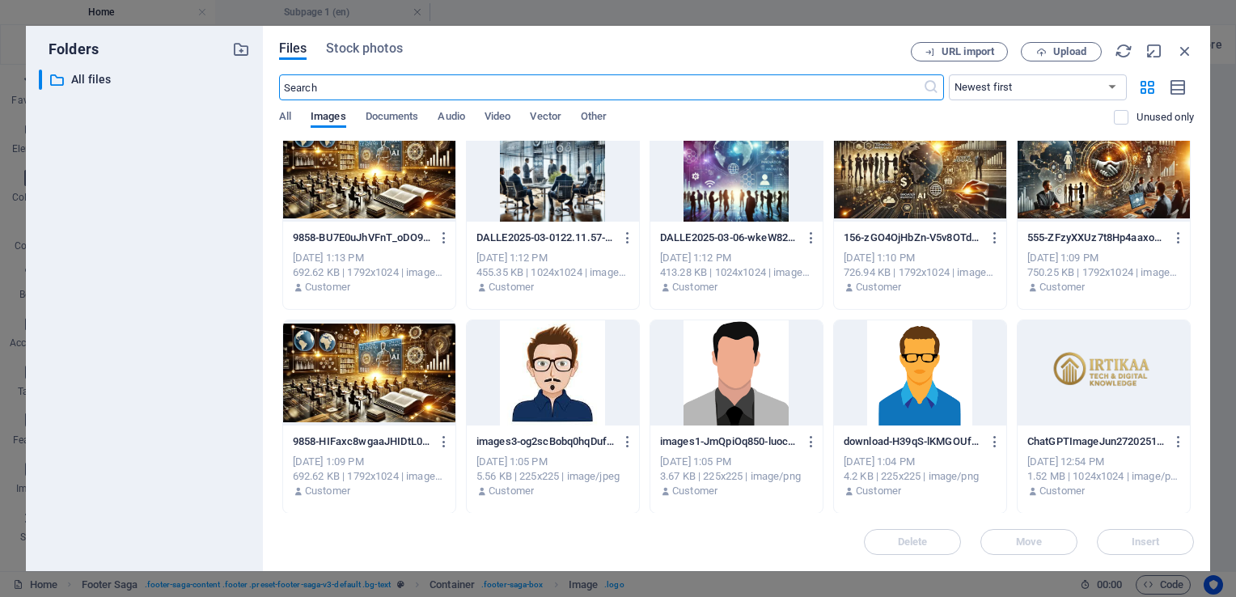
click at [1050, 385] on div at bounding box center [1103, 372] width 172 height 105
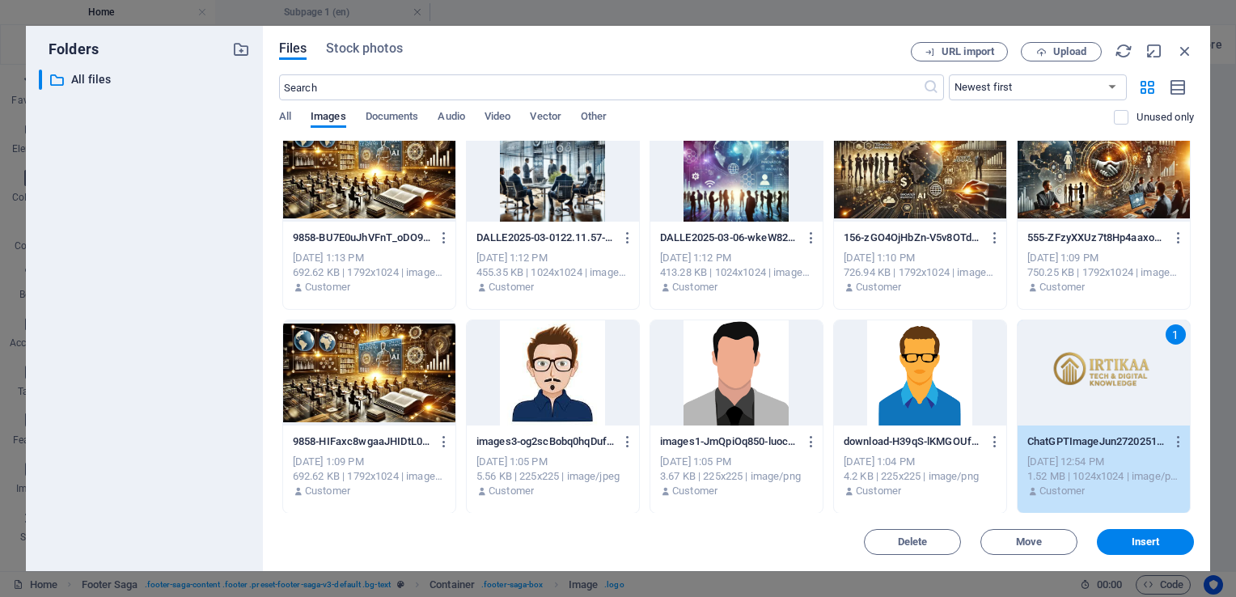
click at [1050, 385] on div "1" at bounding box center [1103, 372] width 172 height 105
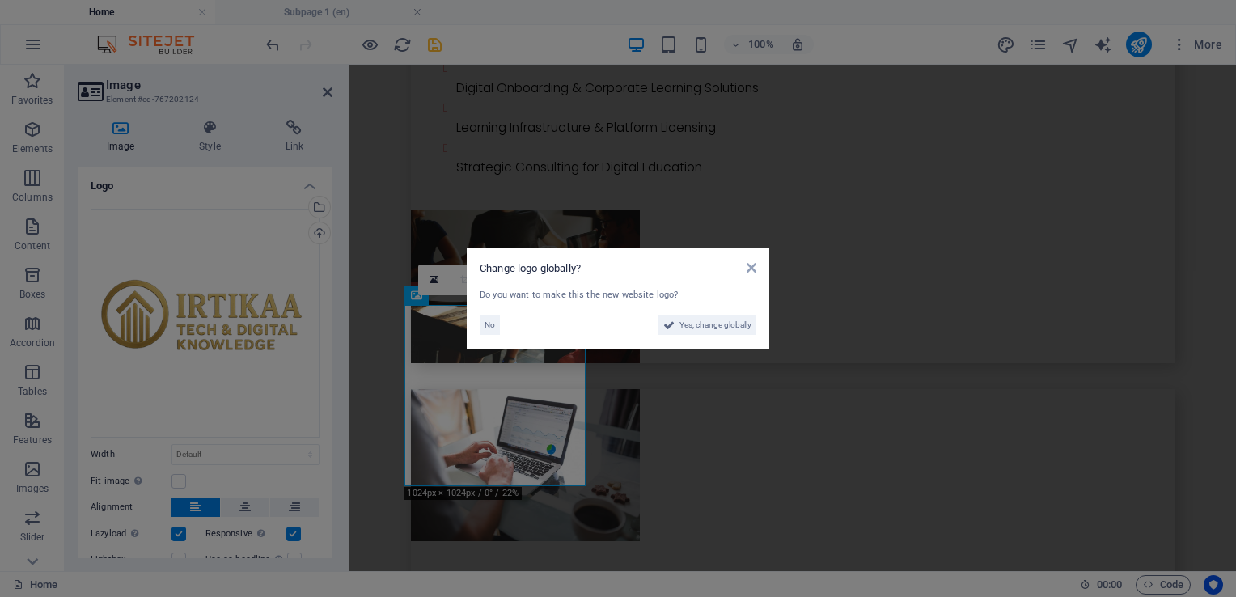
scroll to position [4373, 0]
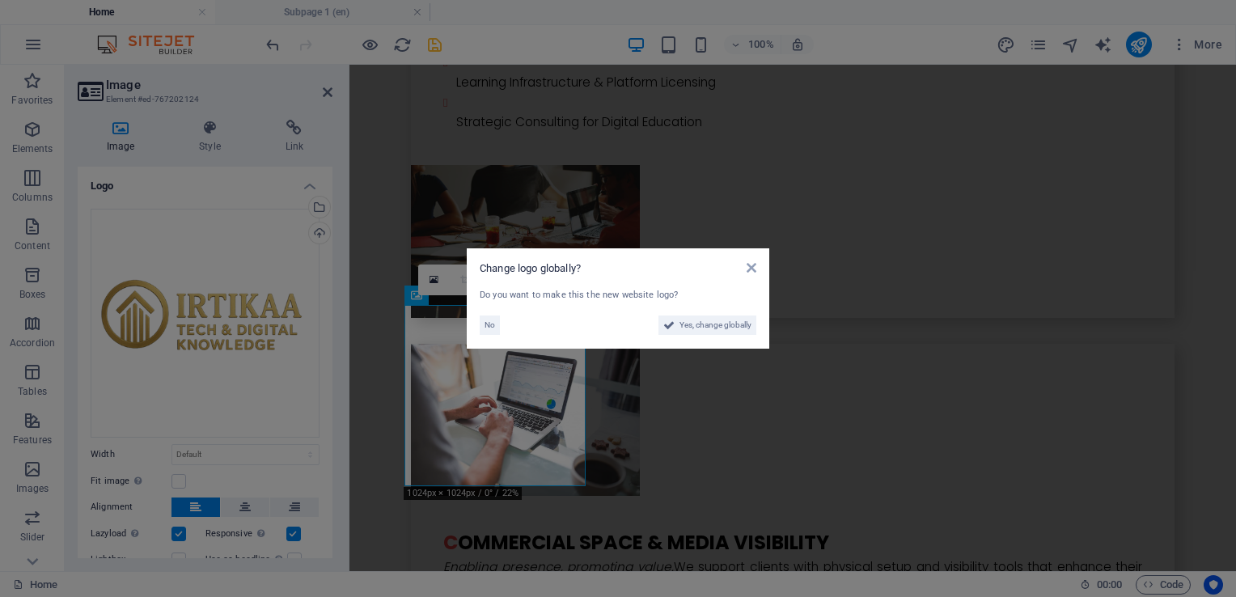
click at [534, 449] on aside "Change logo globally? Do you want to make this the new website logo? No Yes, ch…" at bounding box center [618, 298] width 1236 height 597
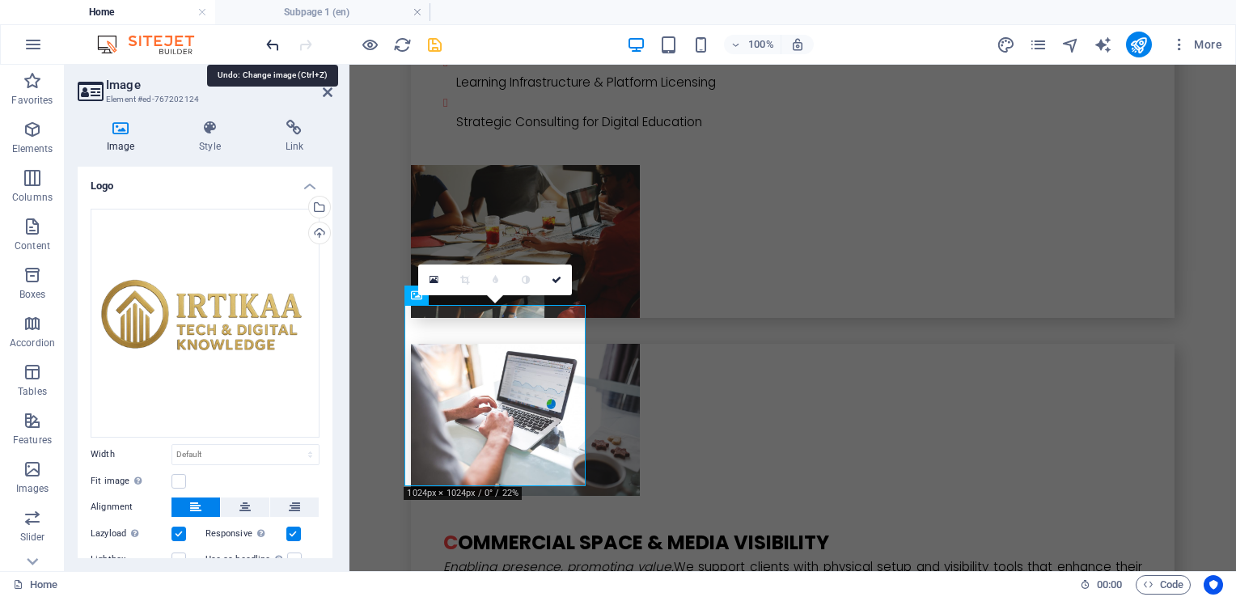
click at [272, 45] on icon "undo" at bounding box center [273, 45] width 19 height 19
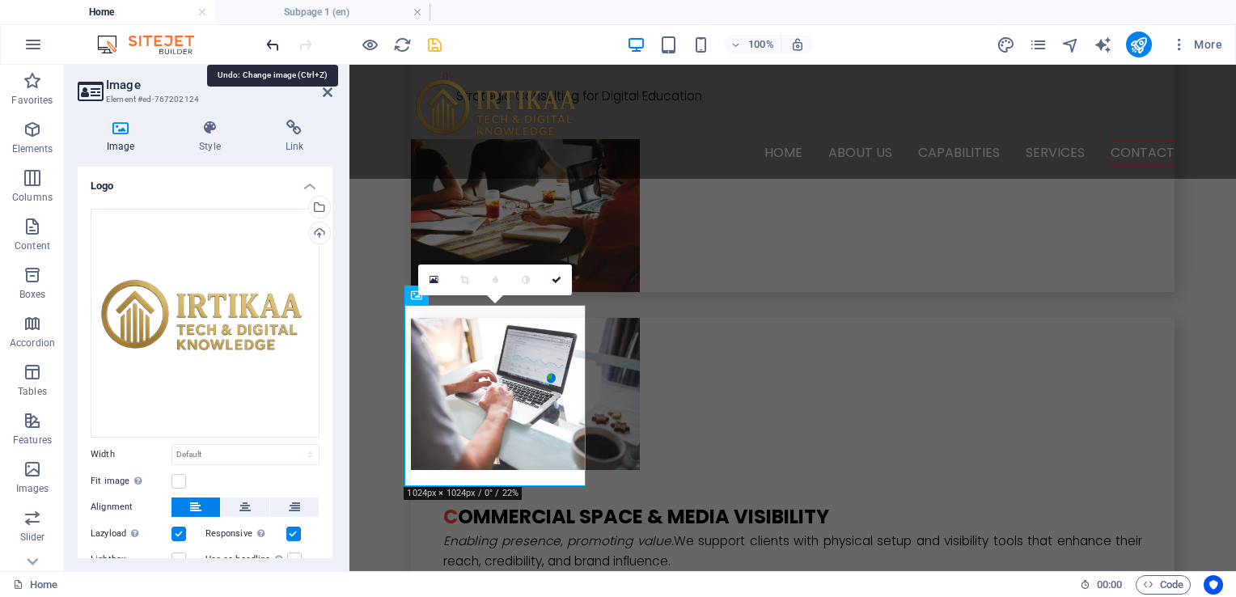
scroll to position [4328, 0]
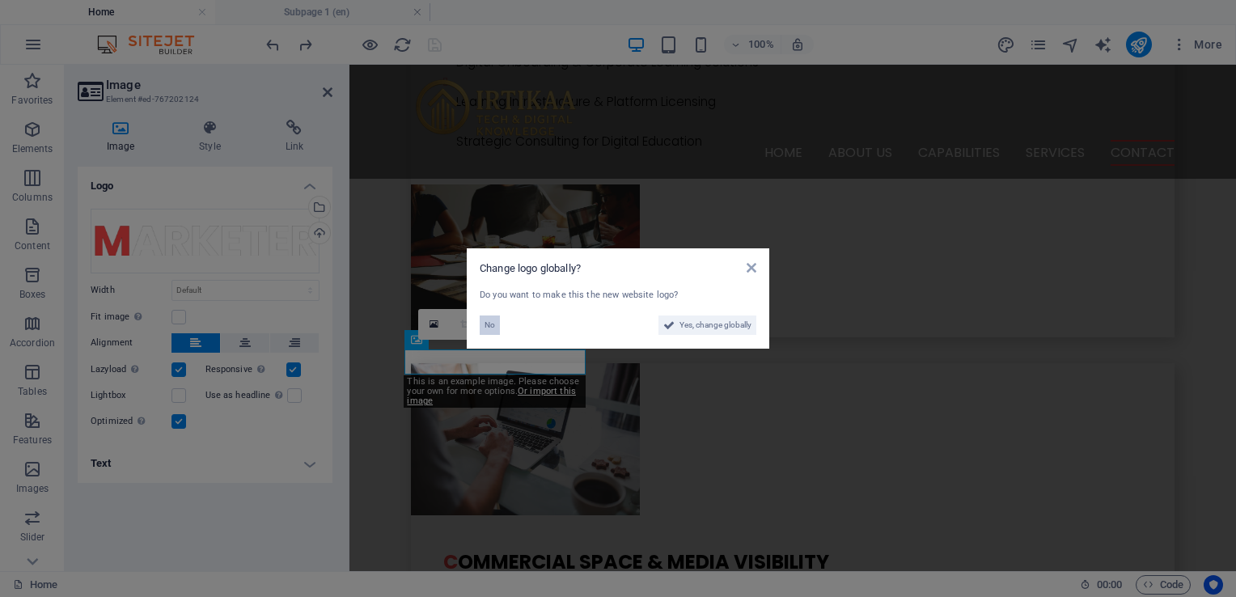
click at [488, 322] on span "No" at bounding box center [489, 324] width 11 height 19
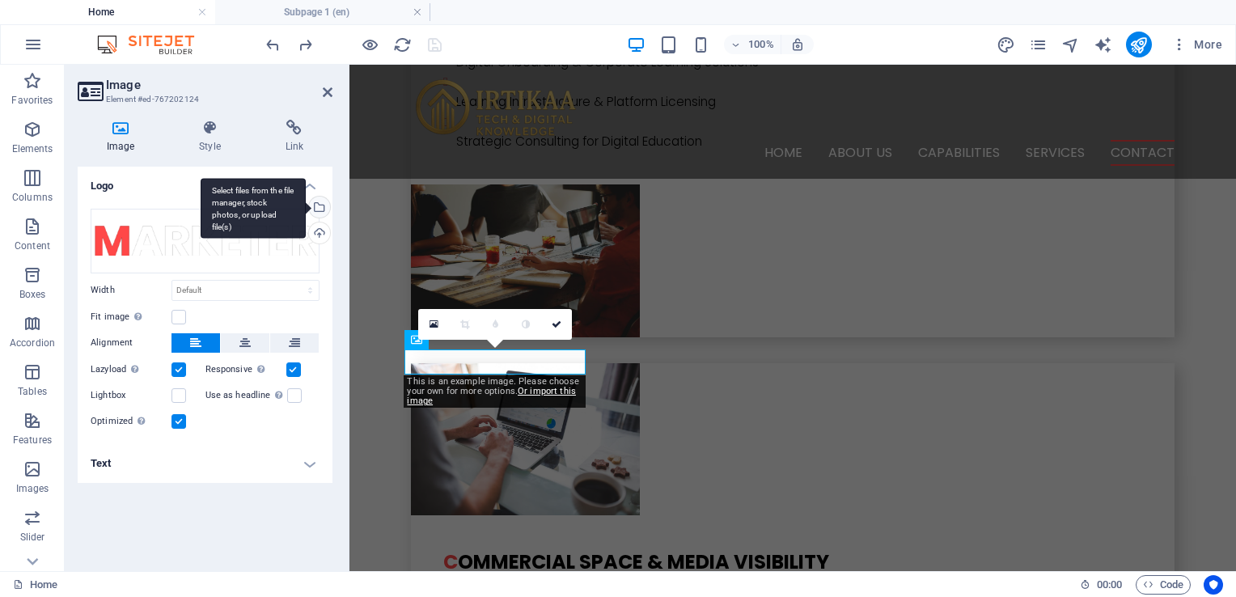
click at [320, 205] on div "Select files from the file manager, stock photos, or upload file(s)" at bounding box center [318, 208] width 24 height 24
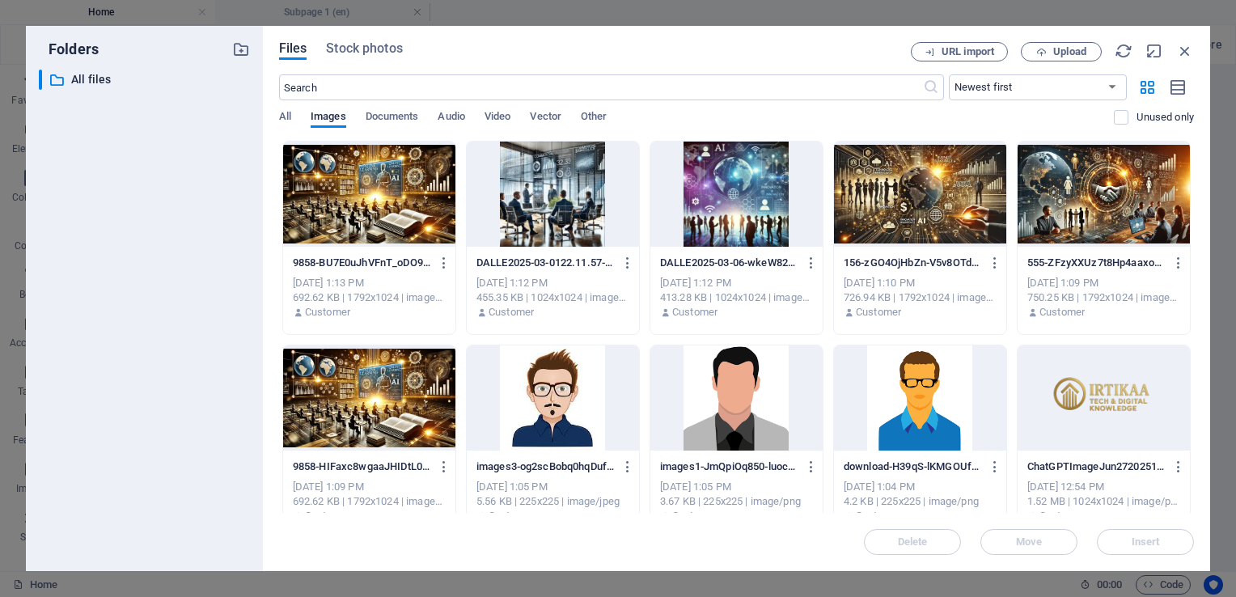
click at [1101, 422] on div at bounding box center [1103, 397] width 172 height 105
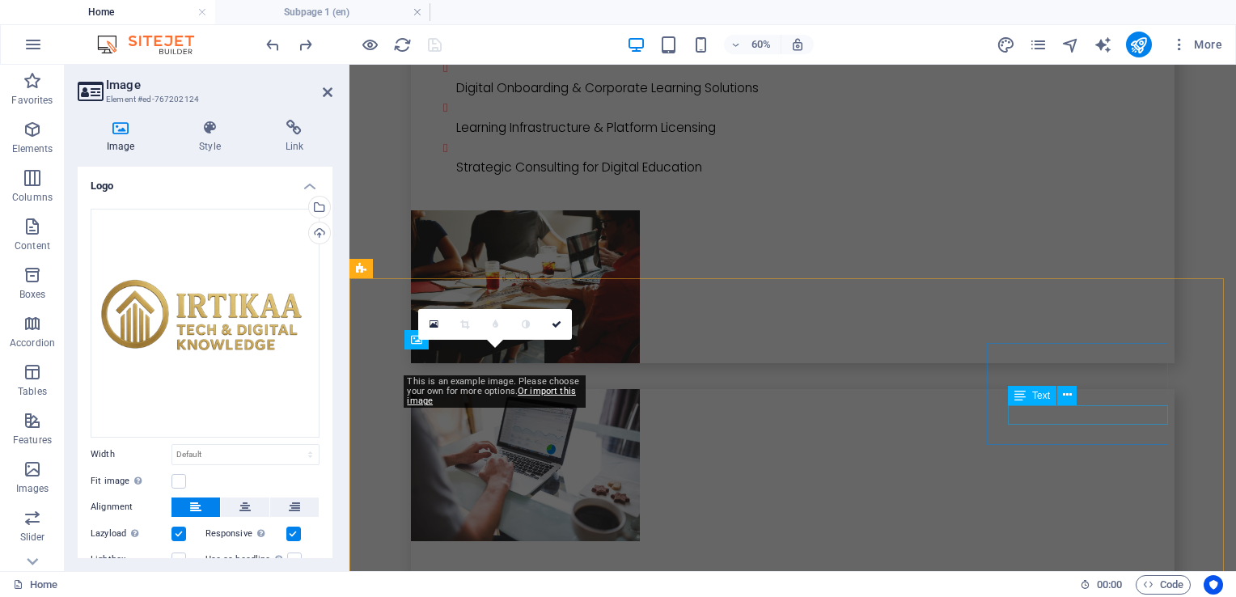
scroll to position [4373, 0]
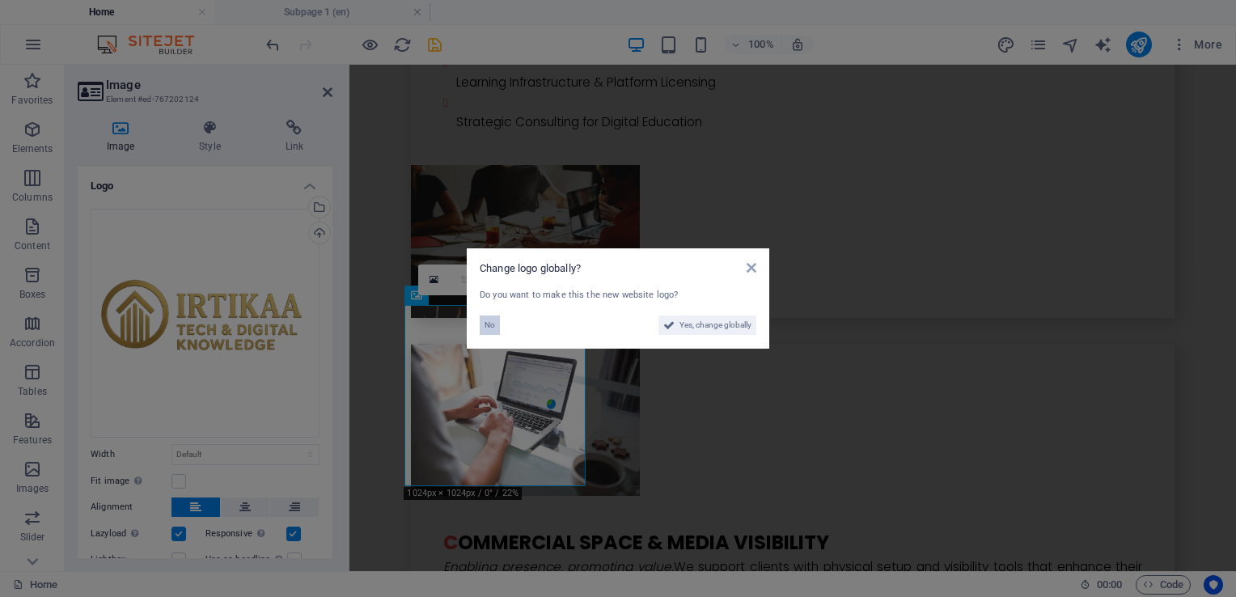
click at [492, 319] on span "No" at bounding box center [489, 324] width 11 height 19
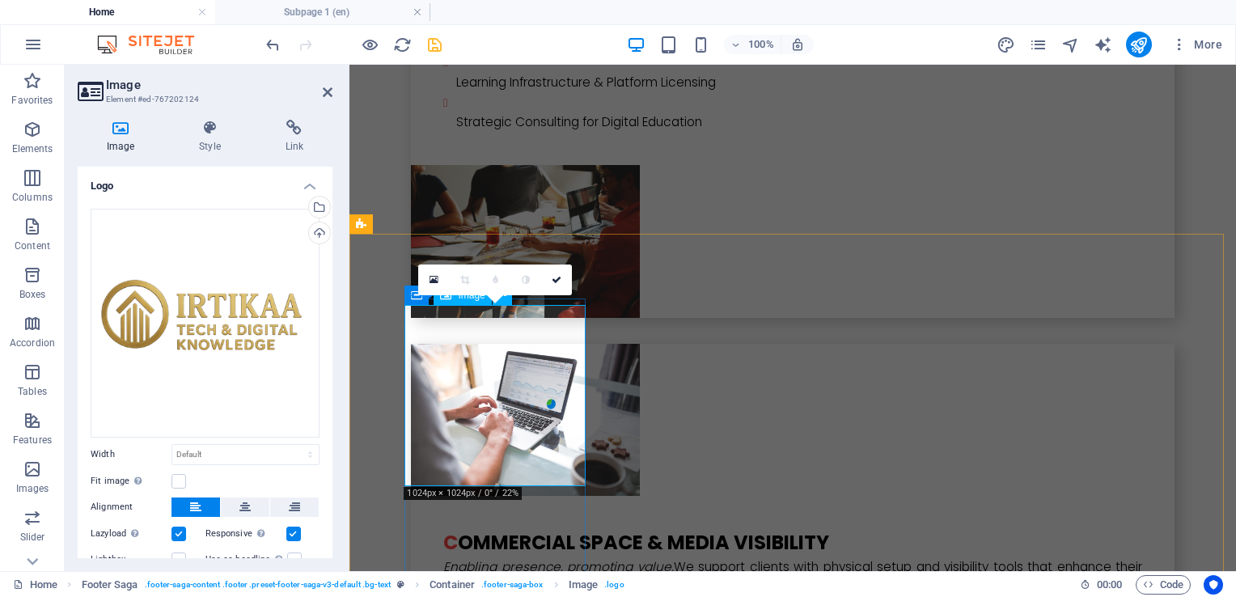
click at [554, 281] on icon at bounding box center [556, 280] width 10 height 10
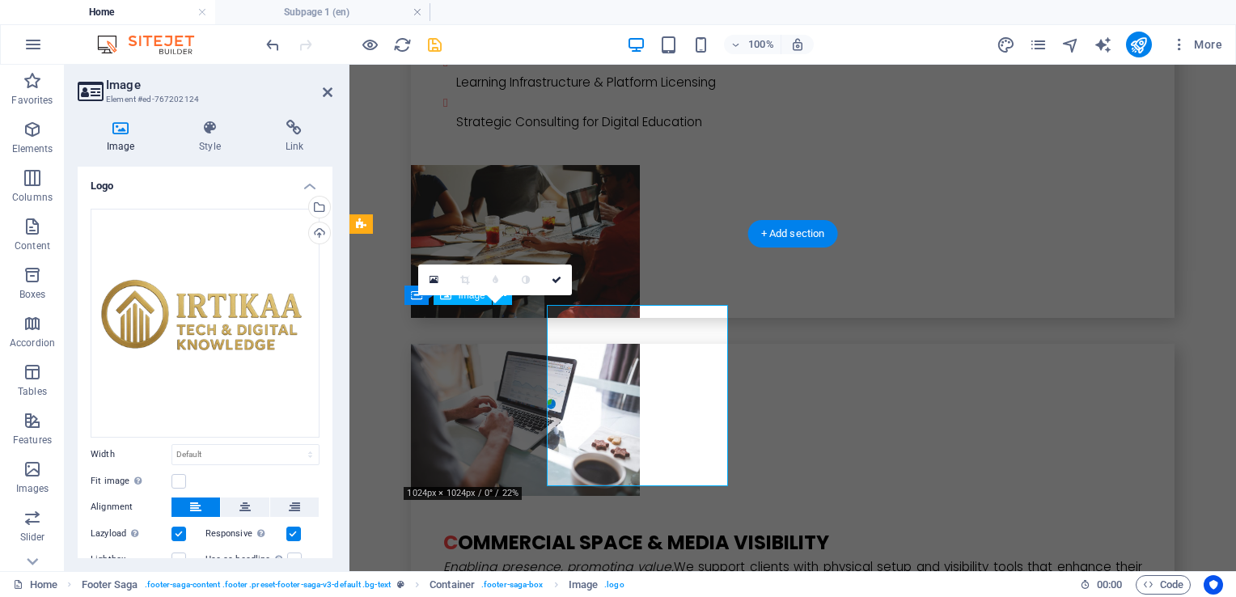
drag, startPoint x: 699, startPoint y: 414, endPoint x: 414, endPoint y: 414, distance: 284.6
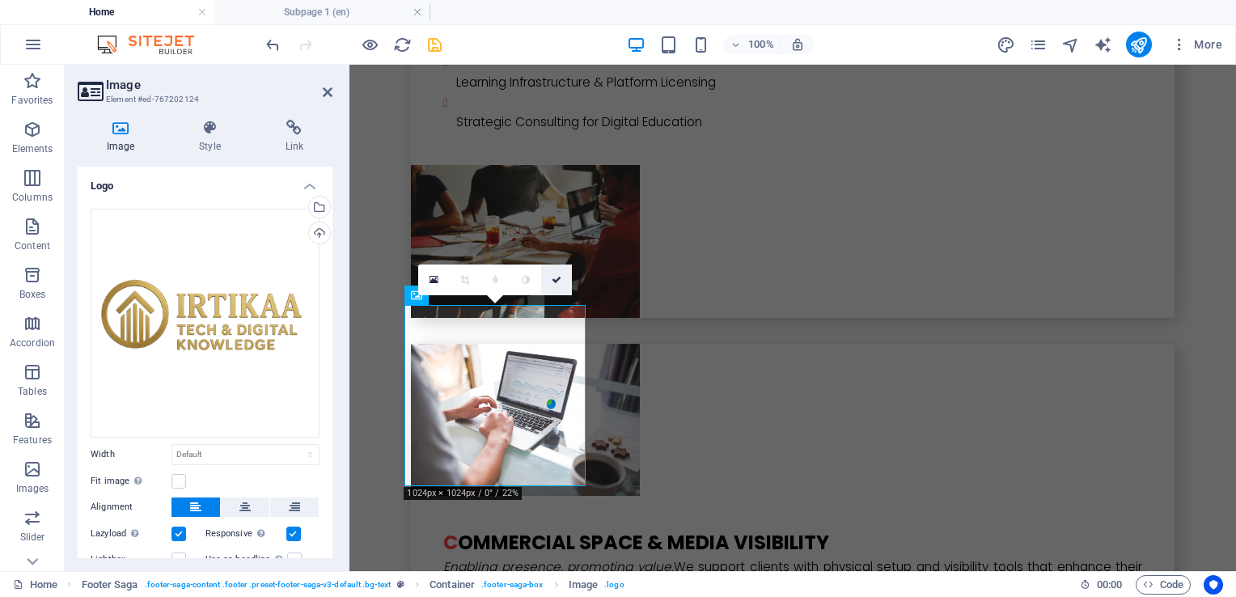
drag, startPoint x: 549, startPoint y: 277, endPoint x: 484, endPoint y: 212, distance: 92.1
click at [549, 277] on link at bounding box center [556, 279] width 31 height 31
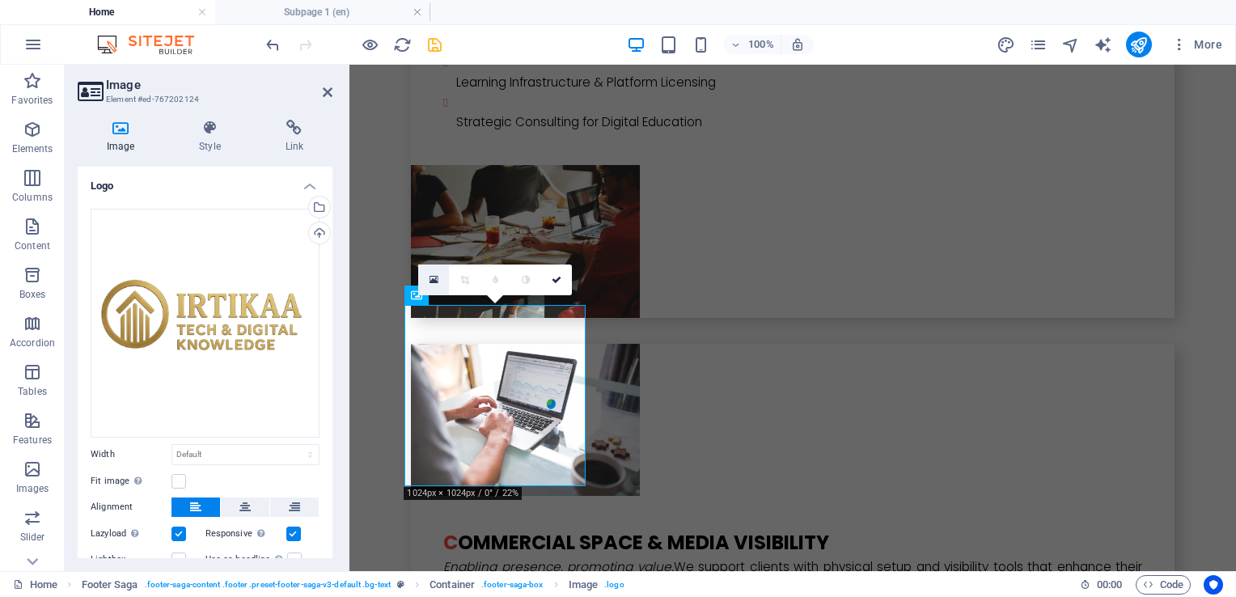
click at [430, 281] on icon at bounding box center [433, 279] width 9 height 11
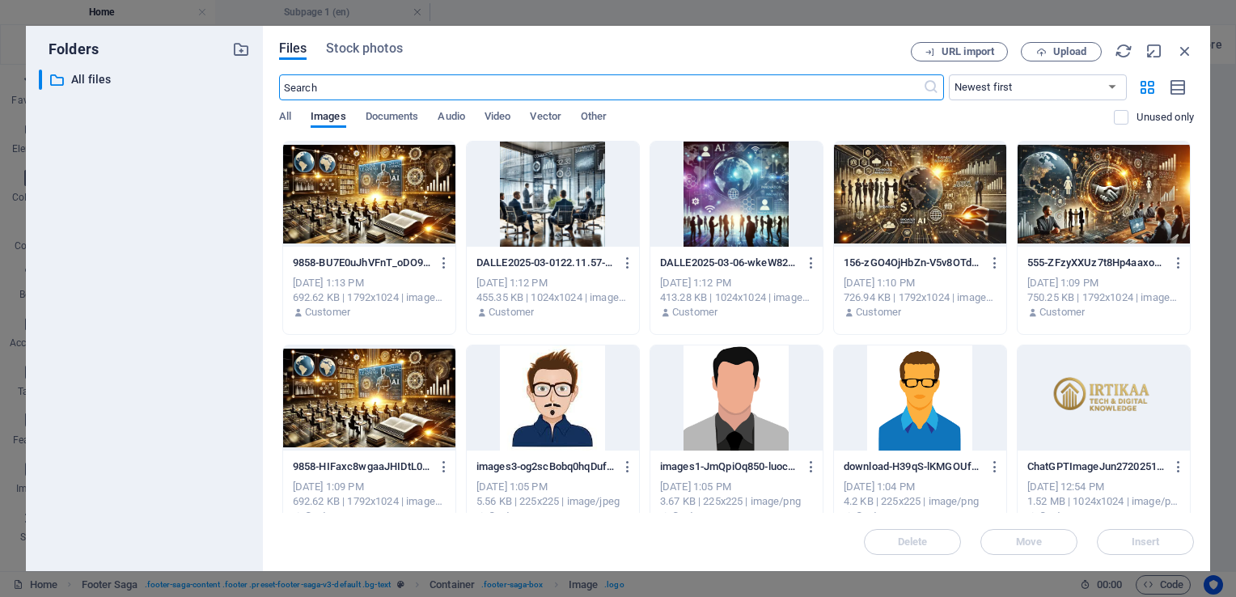
scroll to position [4485, 0]
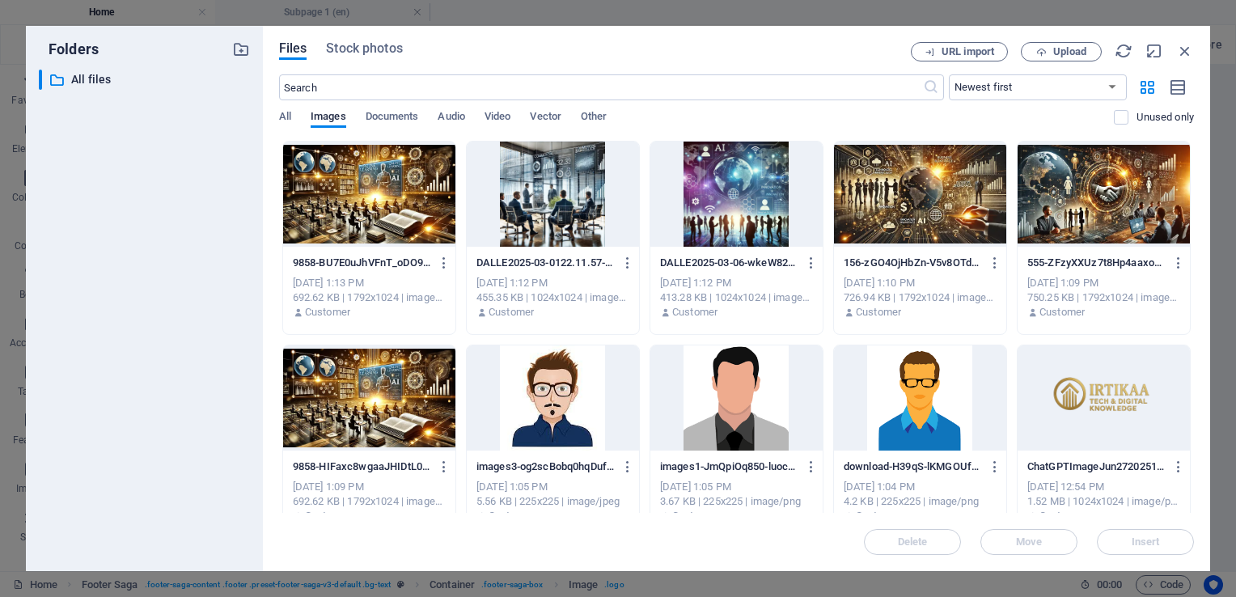
click at [1075, 391] on div at bounding box center [1103, 397] width 172 height 105
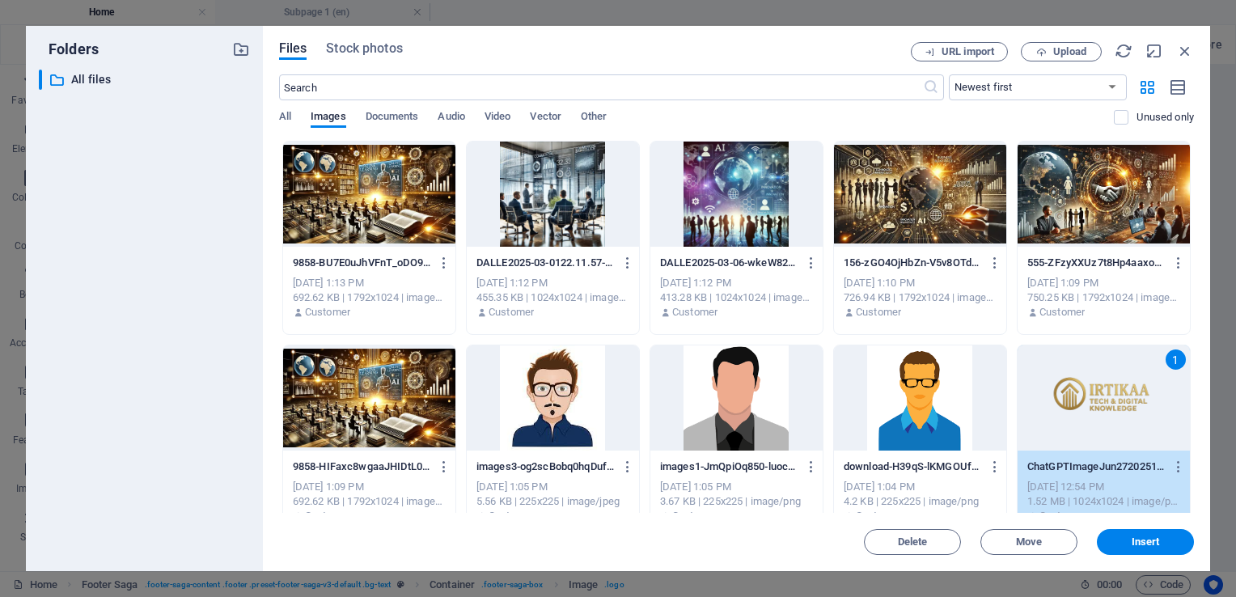
click at [1075, 391] on div "1" at bounding box center [1103, 397] width 172 height 105
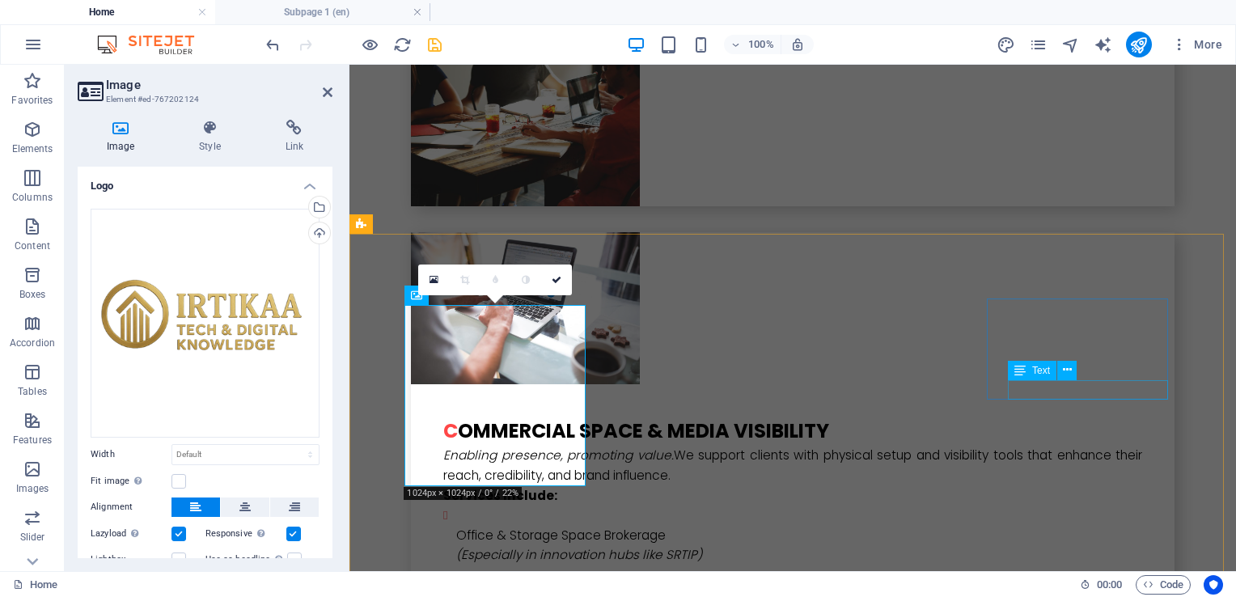
scroll to position [4373, 0]
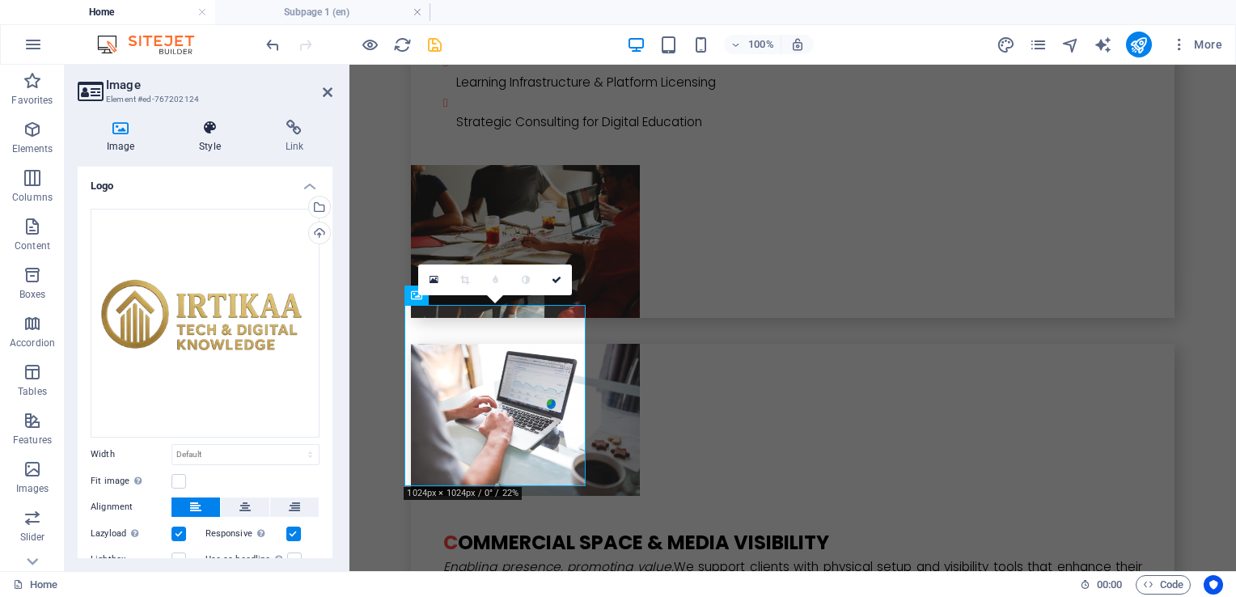
click at [201, 131] on icon at bounding box center [209, 128] width 79 height 16
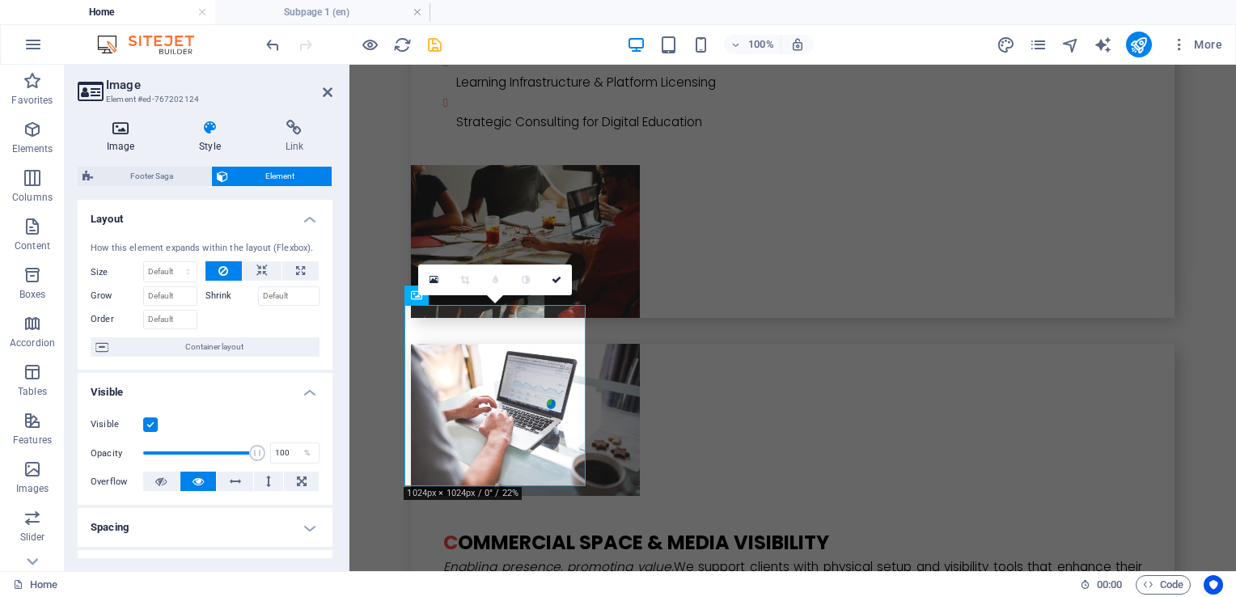
click at [123, 139] on h4 "Image" at bounding box center [124, 137] width 92 height 34
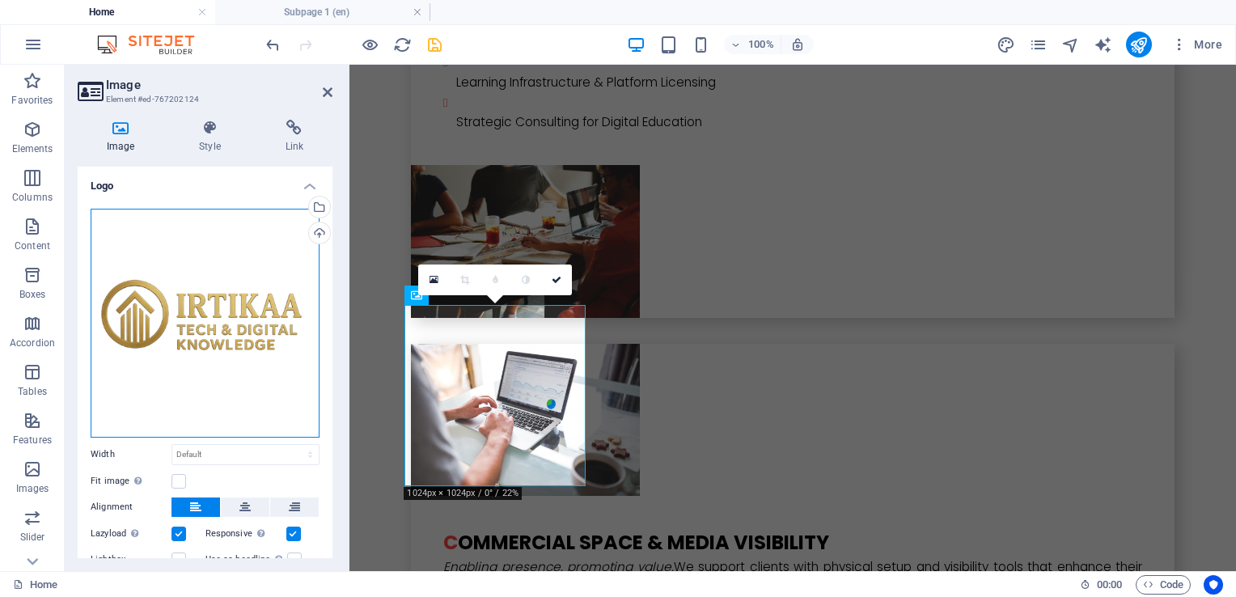
click at [235, 313] on div "Drag files here, click to choose files or select files from Files or our free s…" at bounding box center [205, 323] width 229 height 229
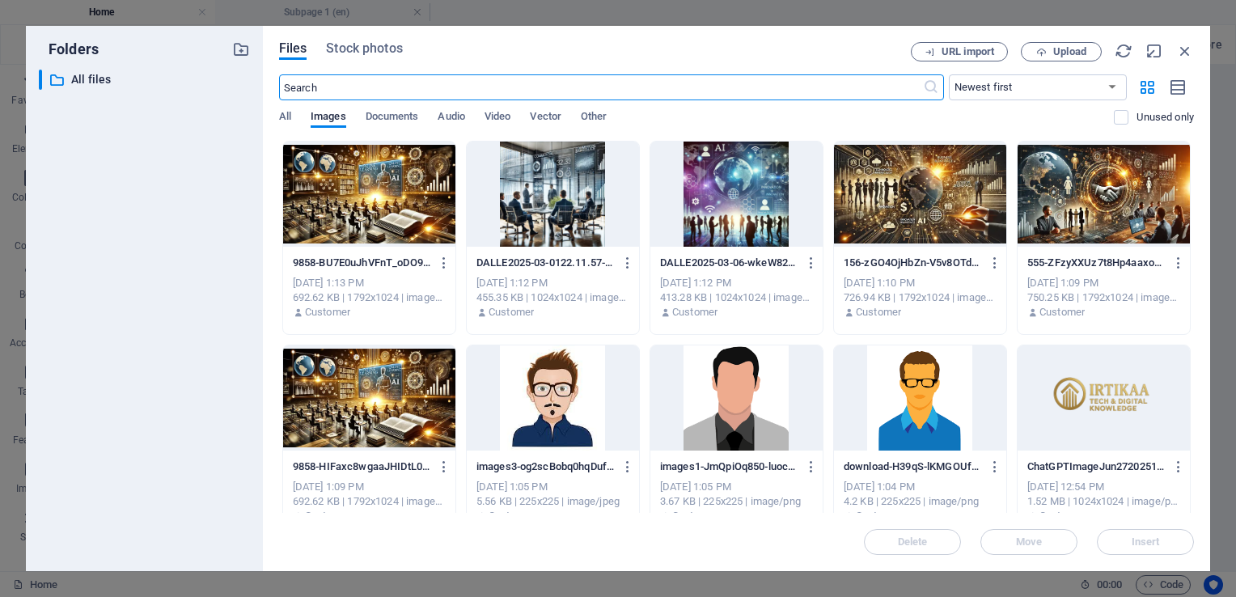
scroll to position [4485, 0]
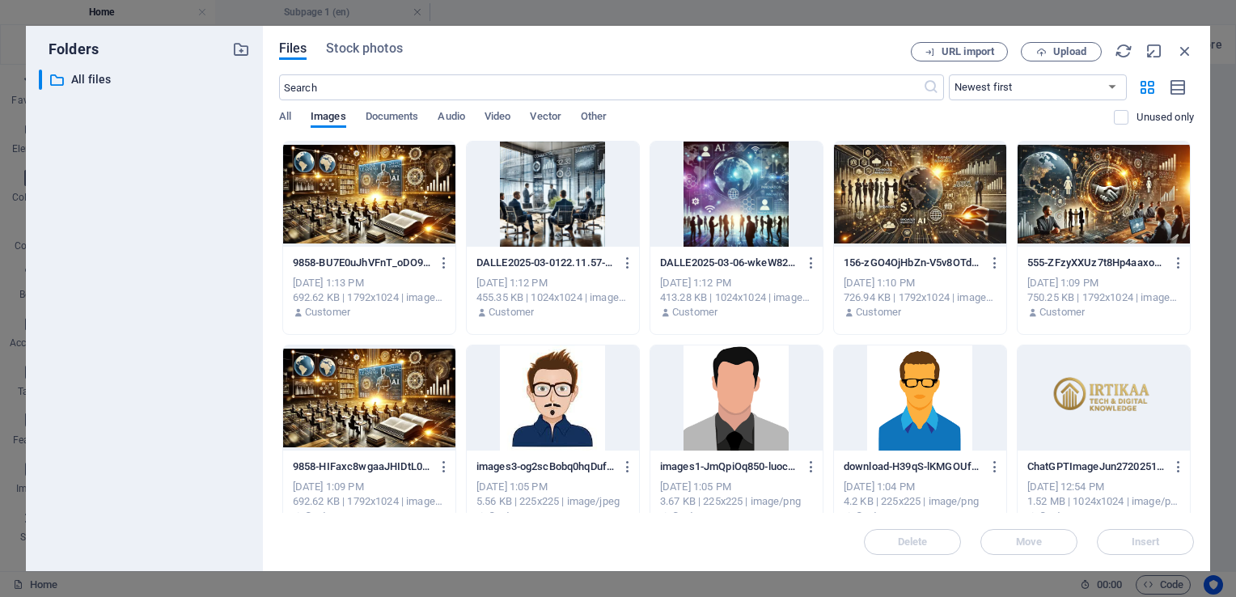
drag, startPoint x: 1194, startPoint y: 48, endPoint x: 1208, endPoint y: 67, distance: 24.3
click at [1194, 49] on div "Files Stock photos URL import Upload ​ Newest first Oldest first Name (A-Z) Nam…" at bounding box center [736, 298] width 947 height 545
click at [1186, 56] on icon "button" at bounding box center [1185, 51] width 18 height 18
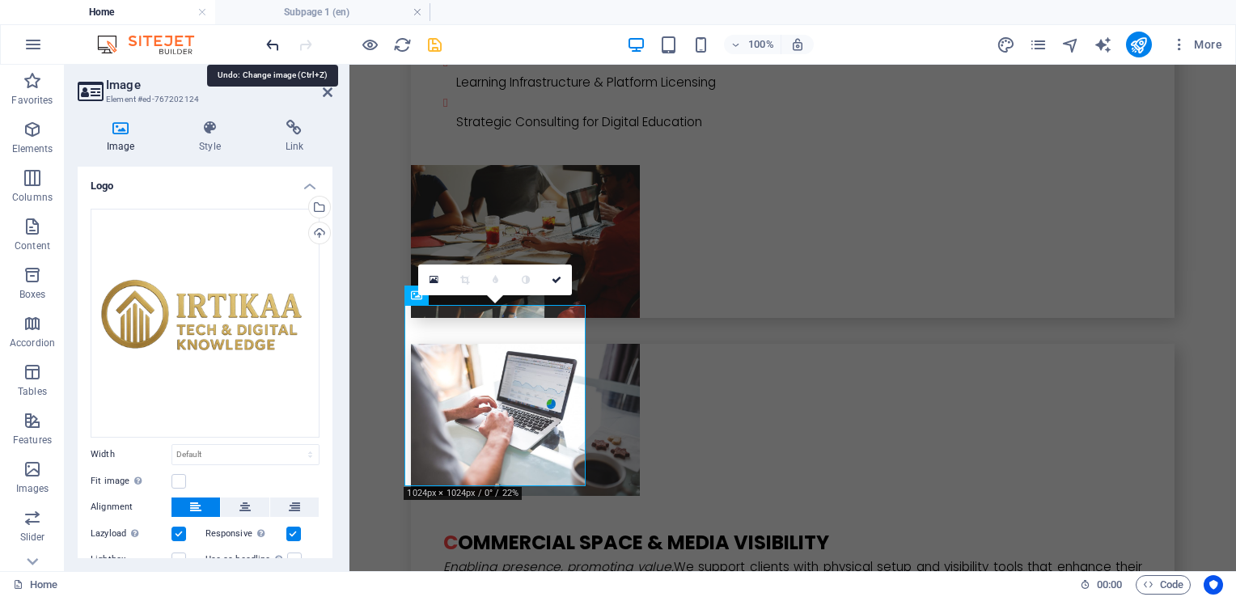
click at [269, 44] on icon "undo" at bounding box center [273, 45] width 19 height 19
click at [270, 43] on icon "undo" at bounding box center [273, 45] width 19 height 19
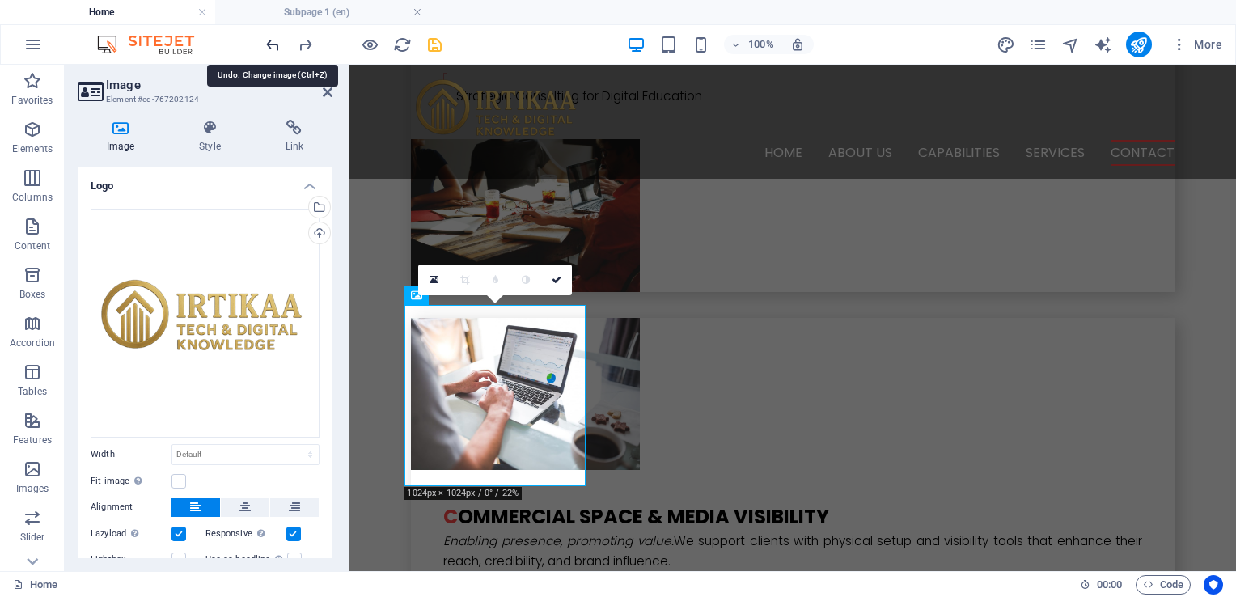
scroll to position [4328, 0]
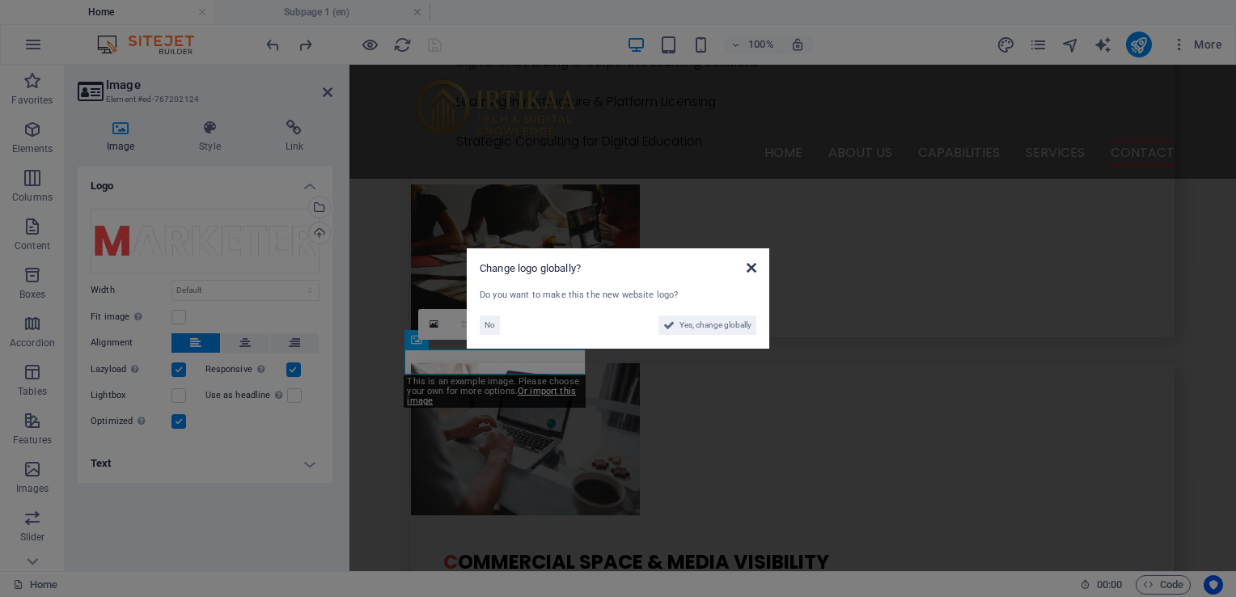
click at [755, 266] on icon at bounding box center [751, 267] width 10 height 13
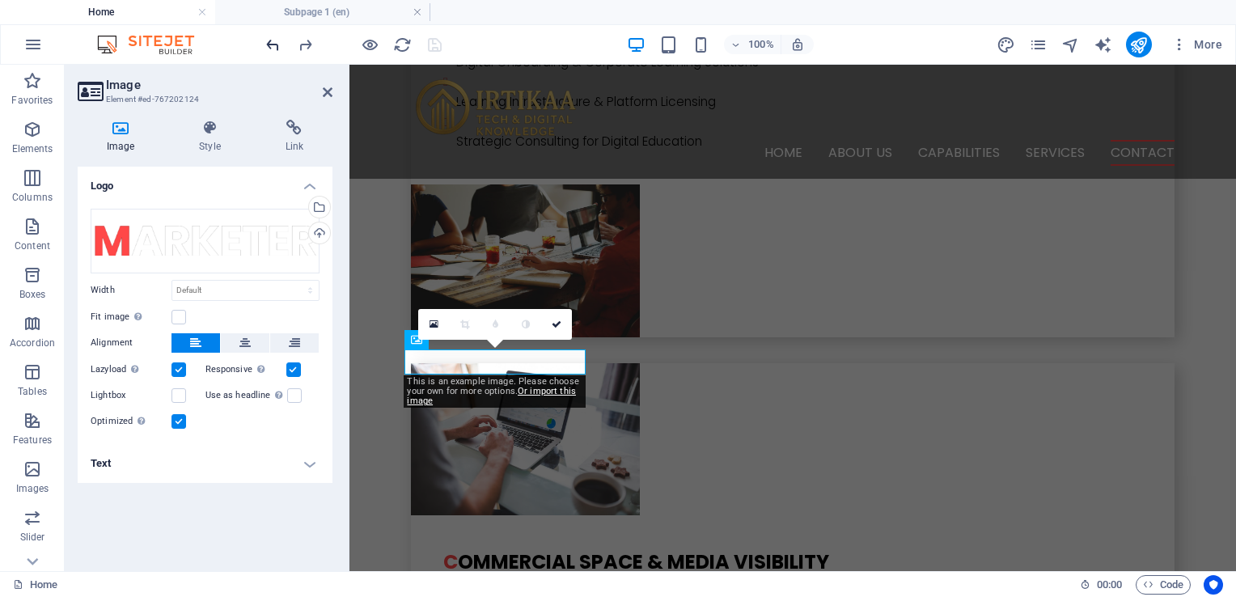
click at [268, 49] on icon "undo" at bounding box center [273, 45] width 19 height 19
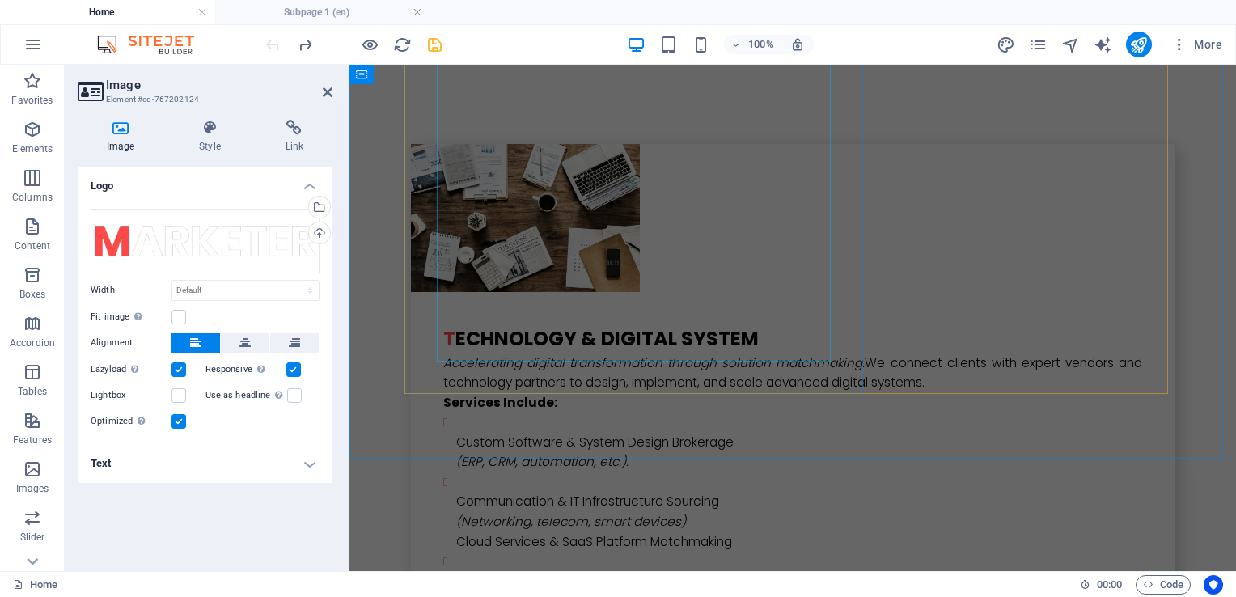
scroll to position [3519, 0]
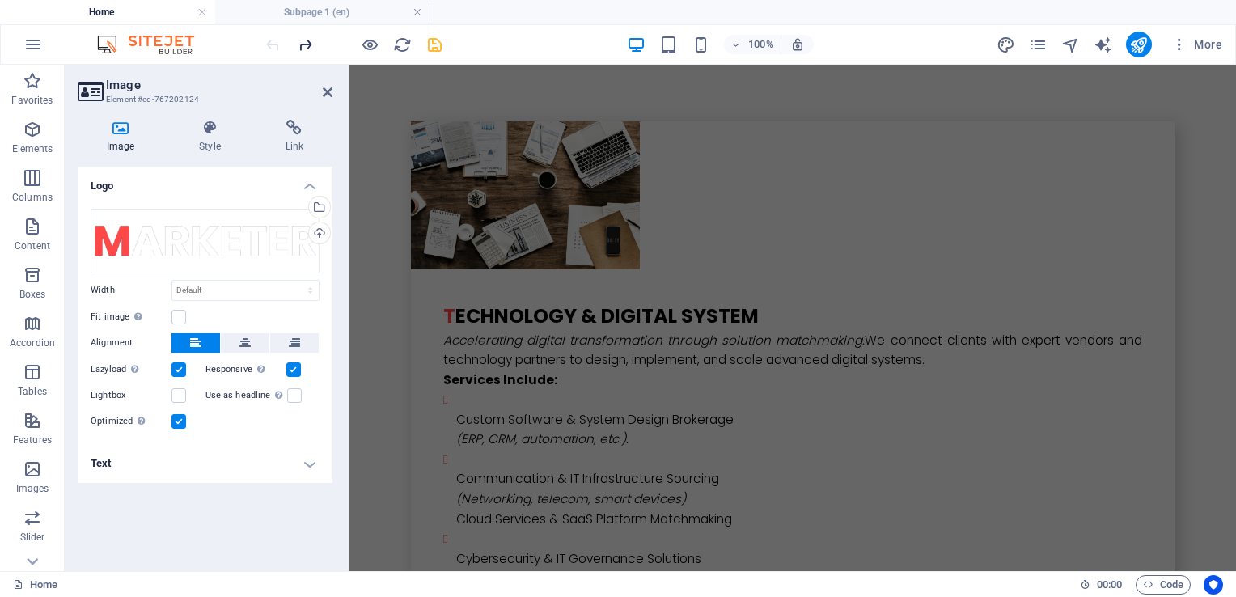
drag, startPoint x: 288, startPoint y: 45, endPoint x: 298, endPoint y: 49, distance: 10.2
click at [292, 49] on div at bounding box center [353, 45] width 181 height 26
click at [304, 49] on icon "redo" at bounding box center [305, 45] width 19 height 19
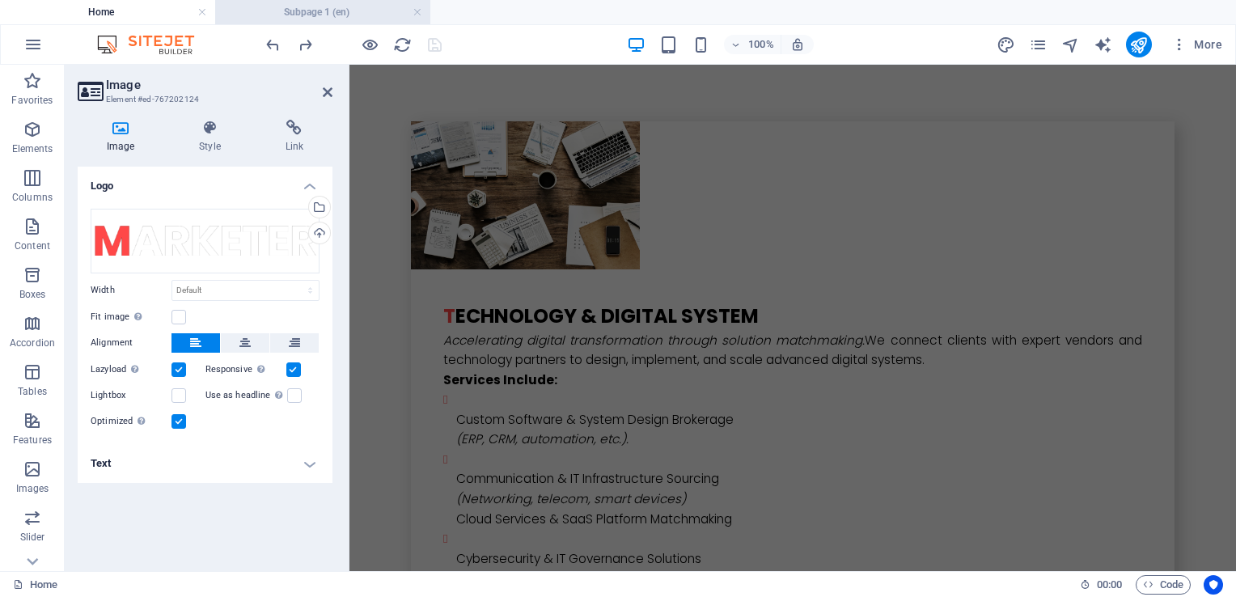
click at [334, 12] on h4 "Subpage 1 (en)" at bounding box center [322, 12] width 215 height 18
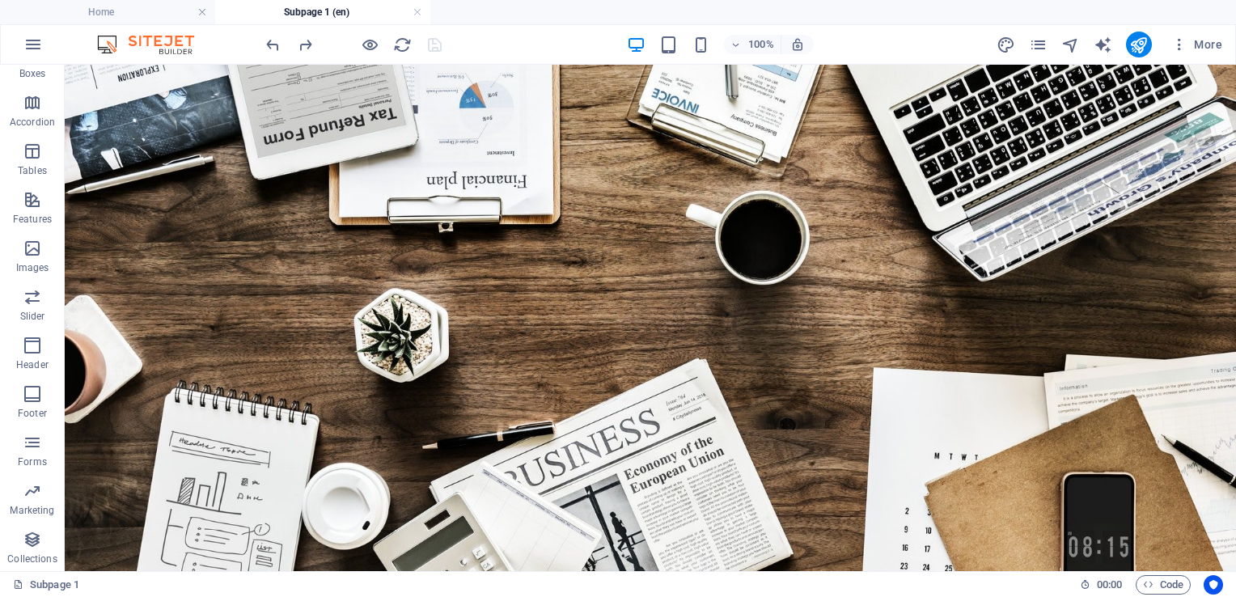
scroll to position [914, 0]
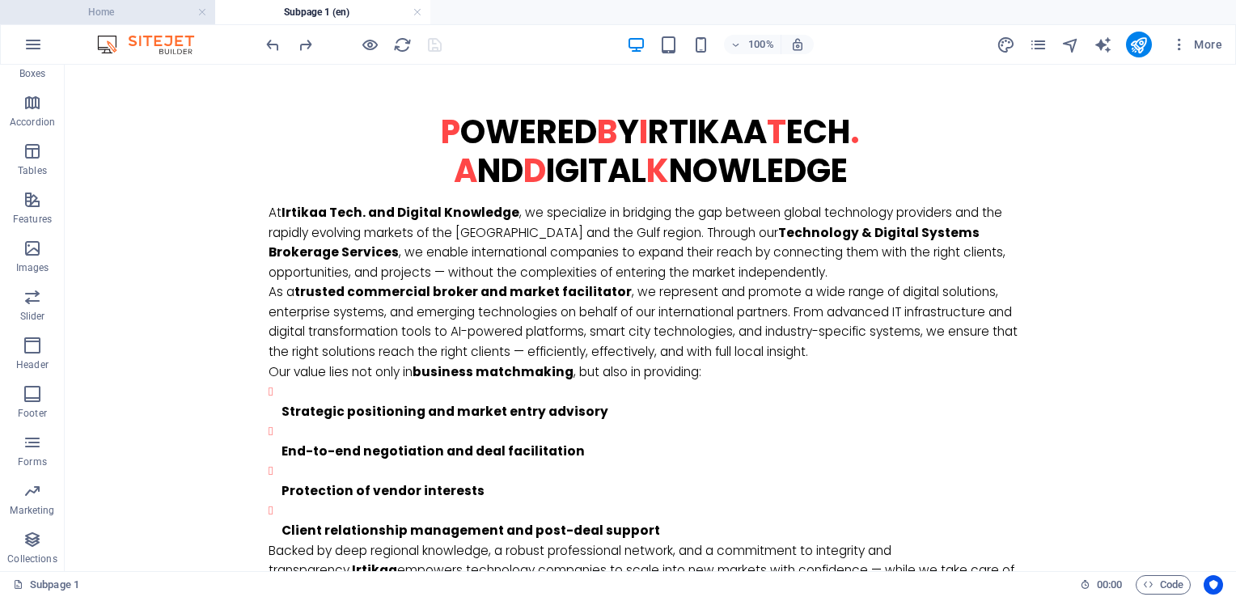
click at [170, 14] on h4 "Home" at bounding box center [107, 12] width 215 height 18
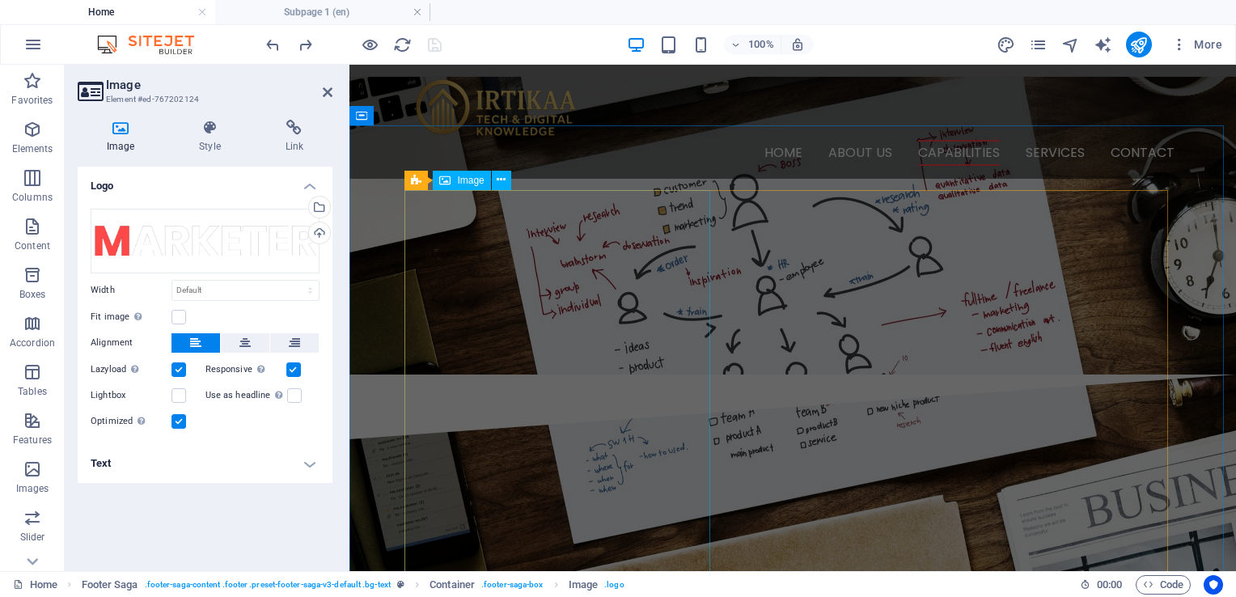
scroll to position [1417, 0]
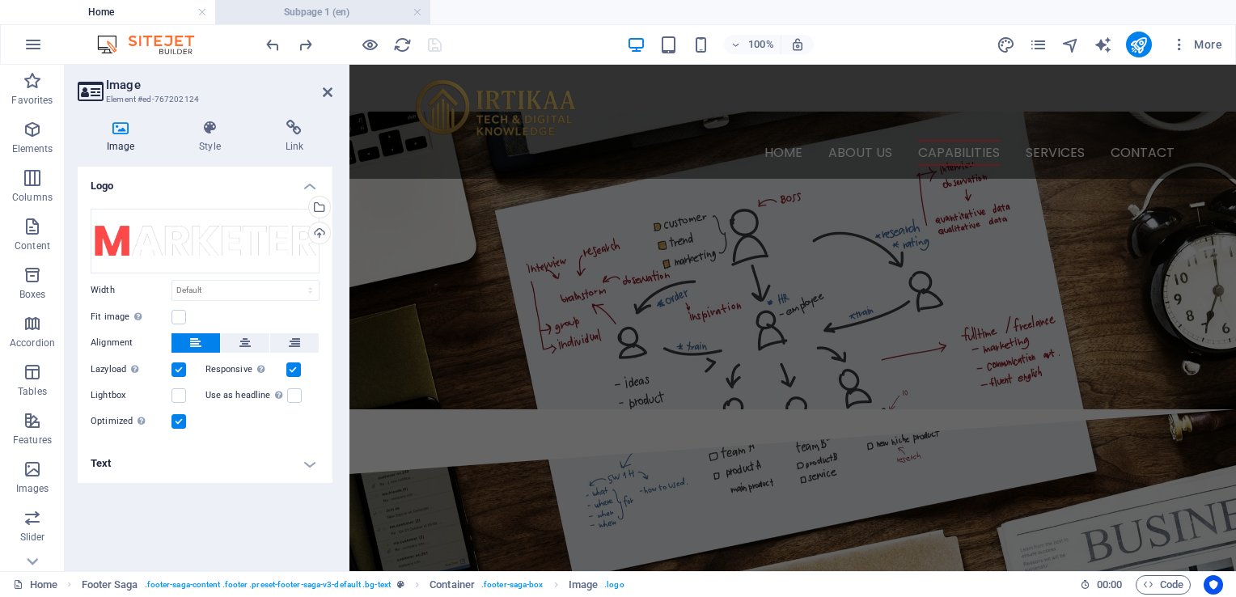
click at [325, 8] on h4 "Subpage 1 (en)" at bounding box center [322, 12] width 215 height 18
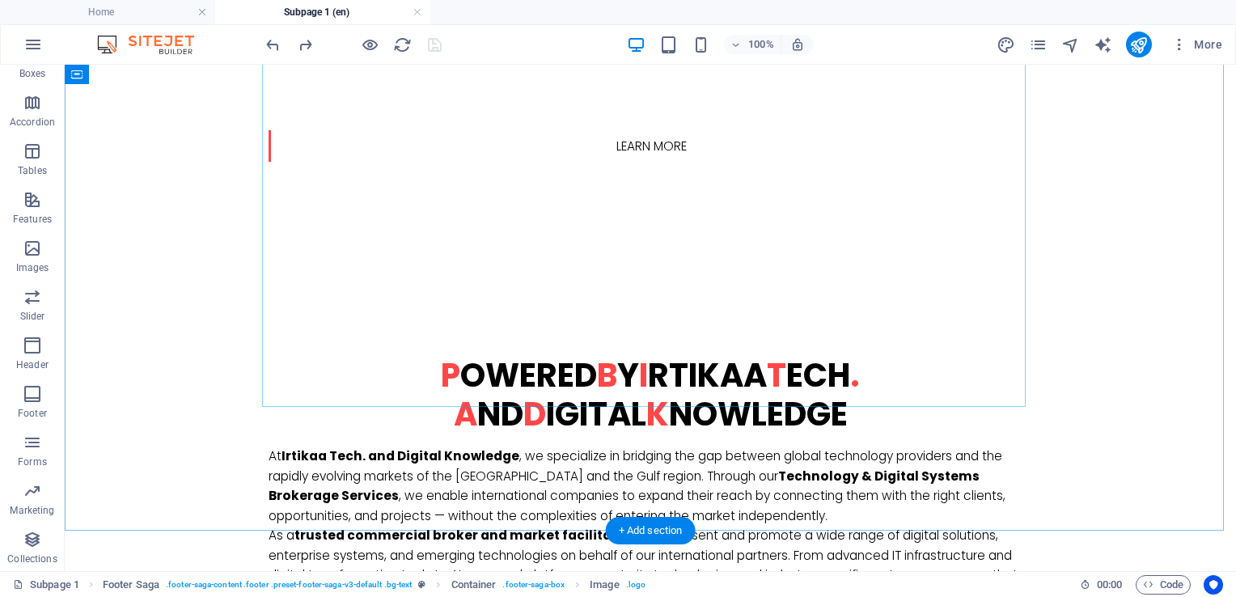
scroll to position [671, 0]
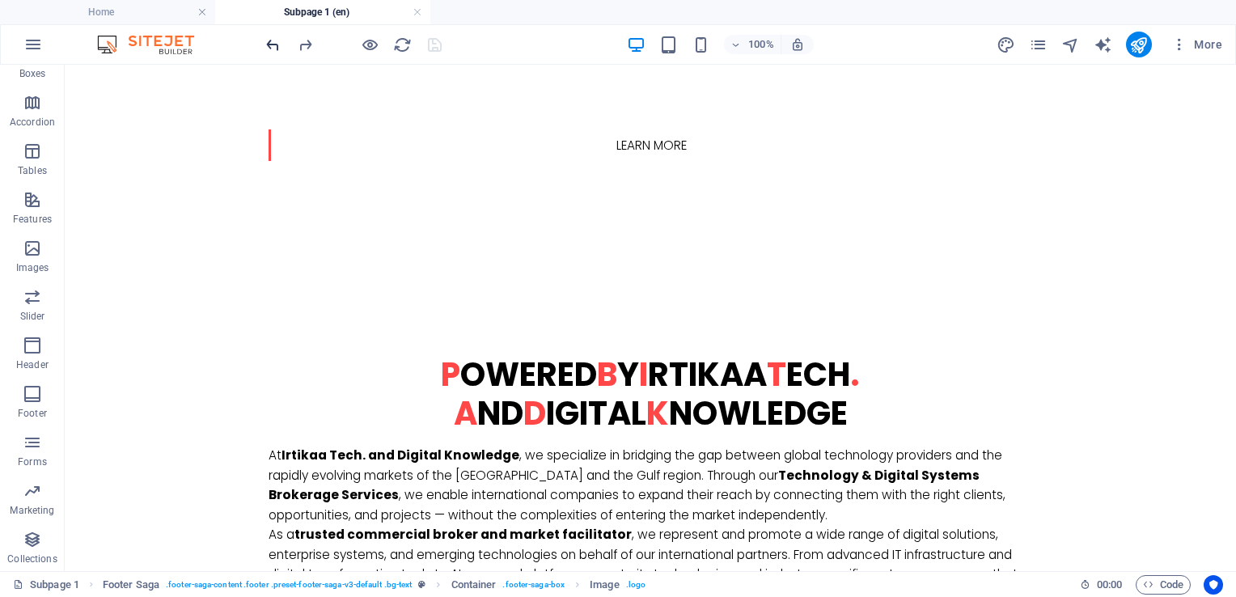
click at [278, 44] on icon "undo" at bounding box center [273, 45] width 19 height 19
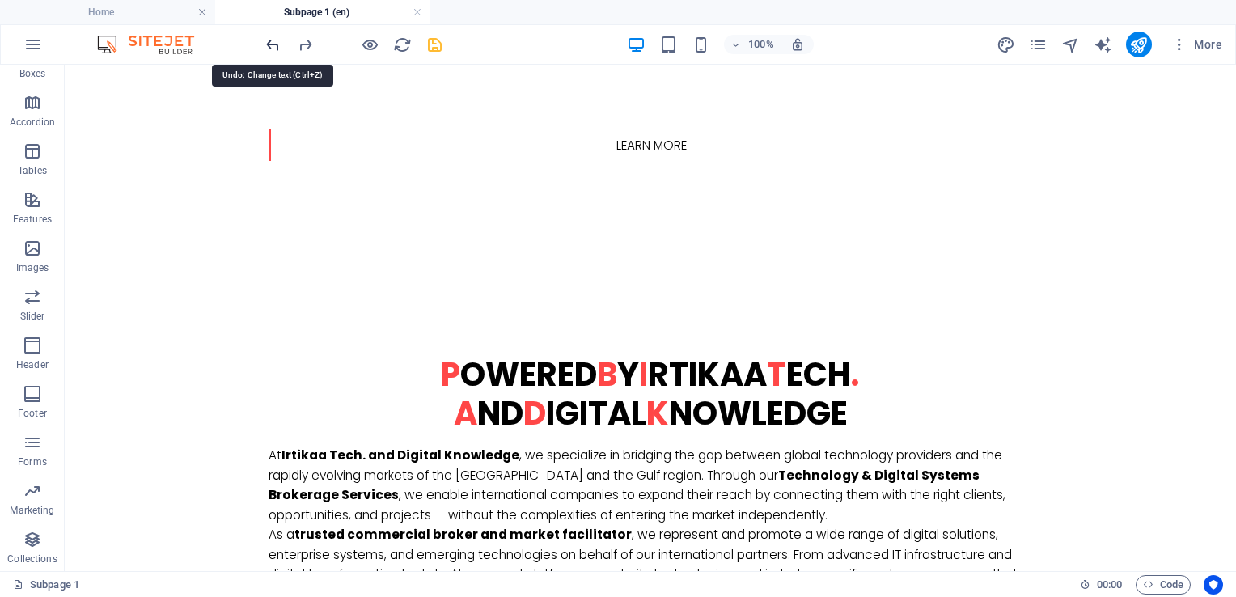
click at [278, 44] on icon "undo" at bounding box center [273, 45] width 19 height 19
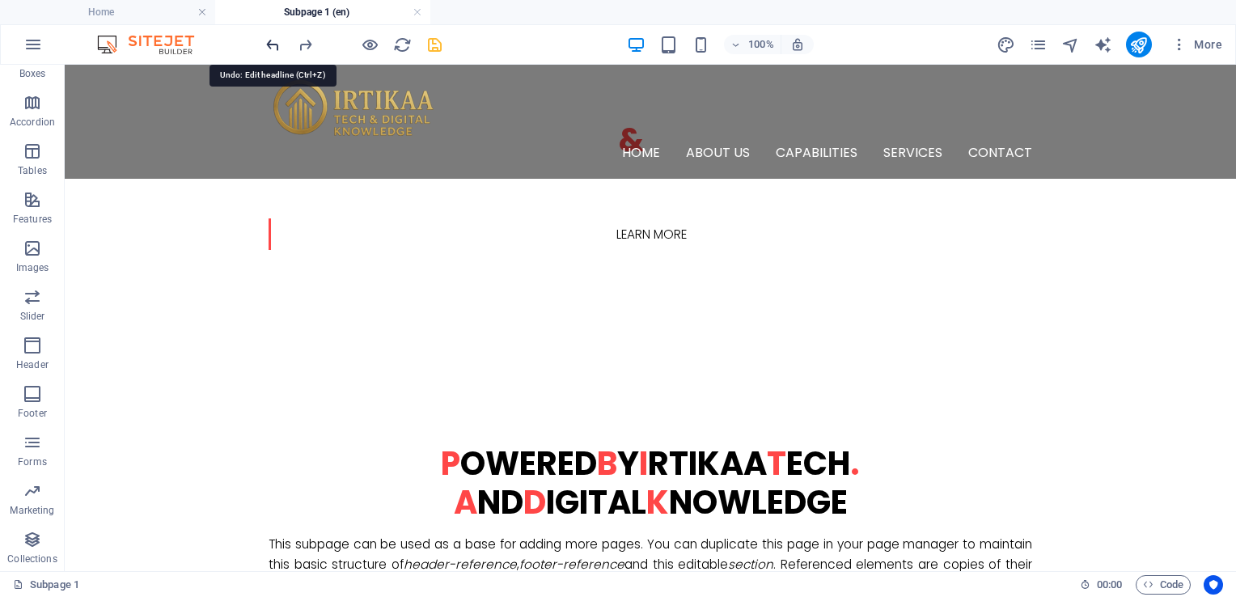
click at [278, 44] on icon "undo" at bounding box center [273, 45] width 19 height 19
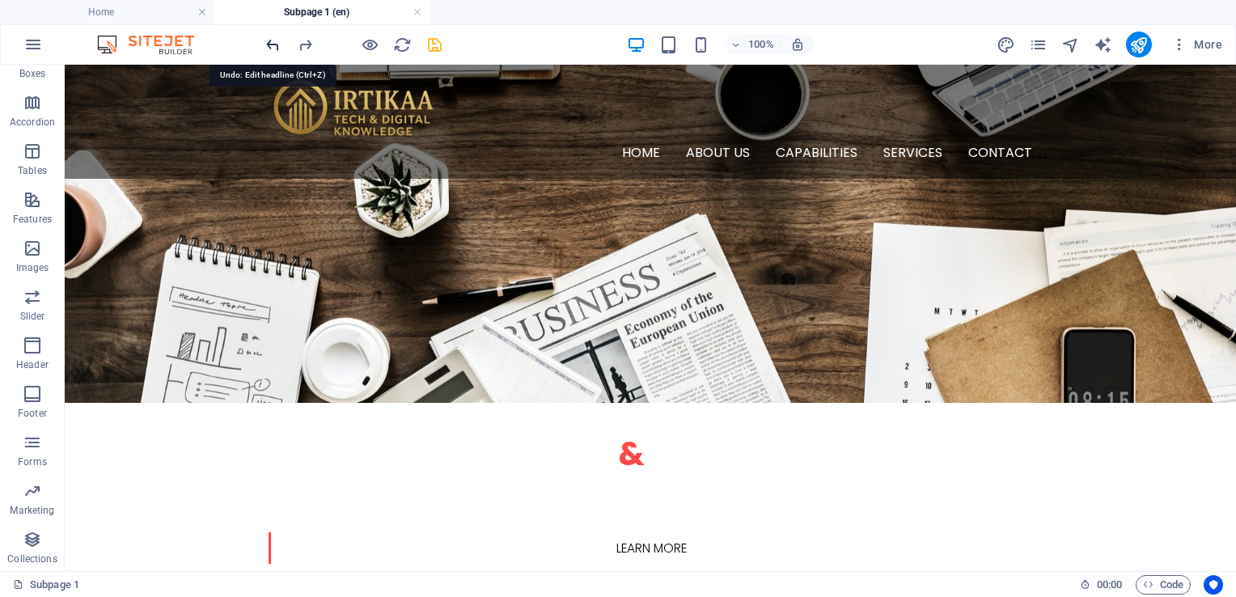
click at [278, 44] on icon "undo" at bounding box center [273, 45] width 19 height 19
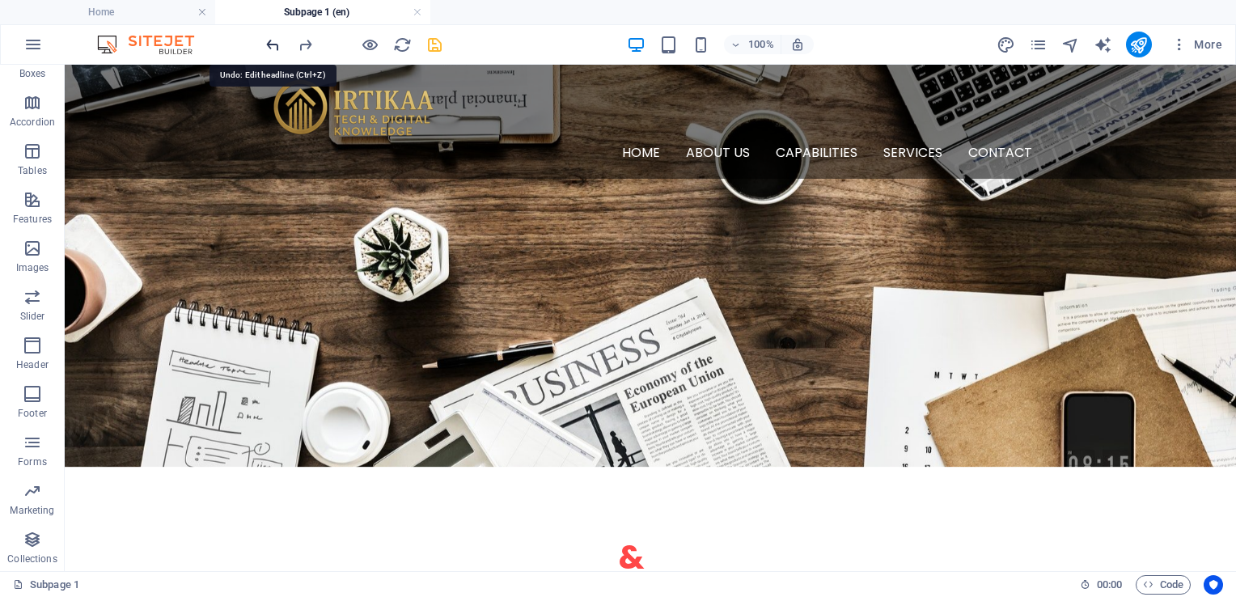
scroll to position [0, 0]
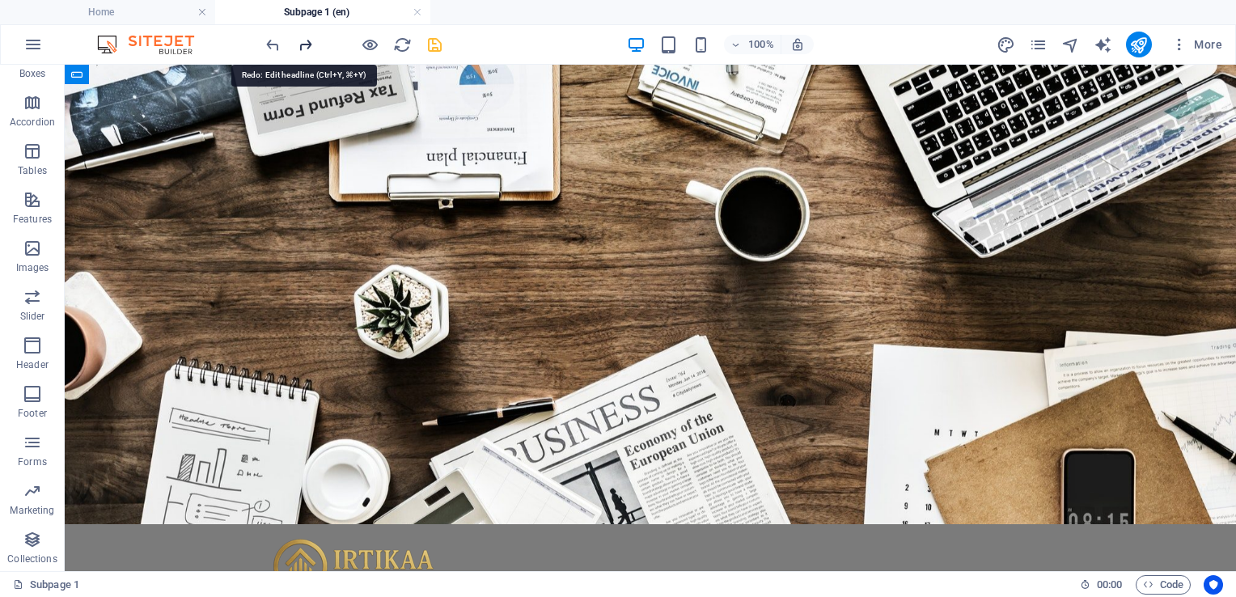
click at [305, 40] on icon "redo" at bounding box center [305, 45] width 19 height 19
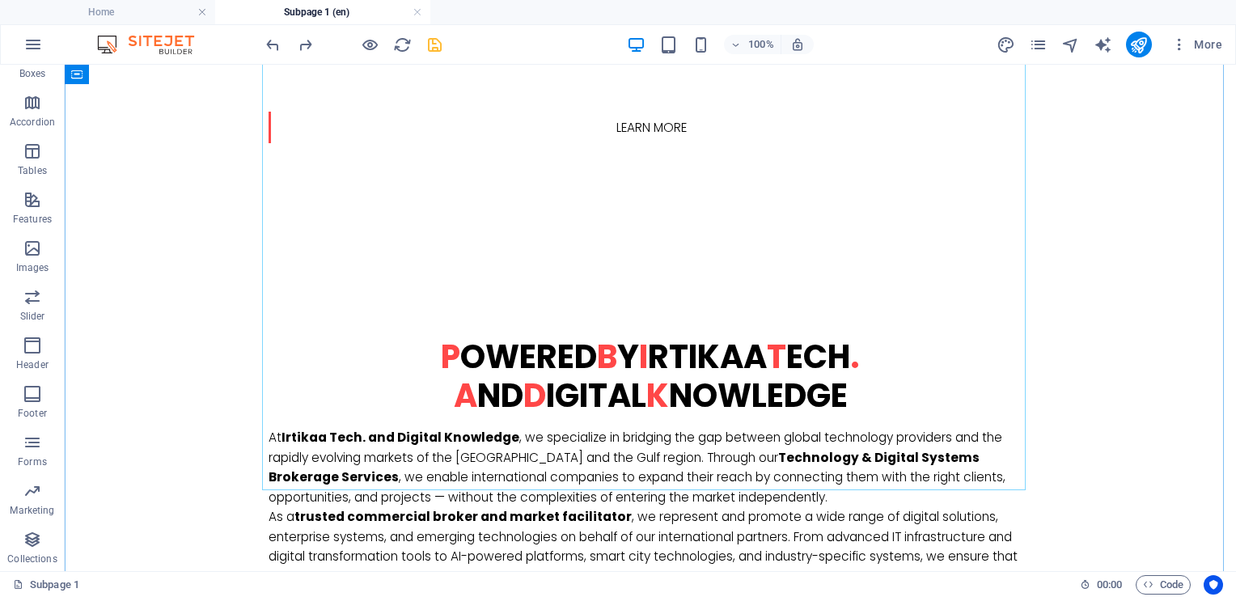
scroll to position [914, 0]
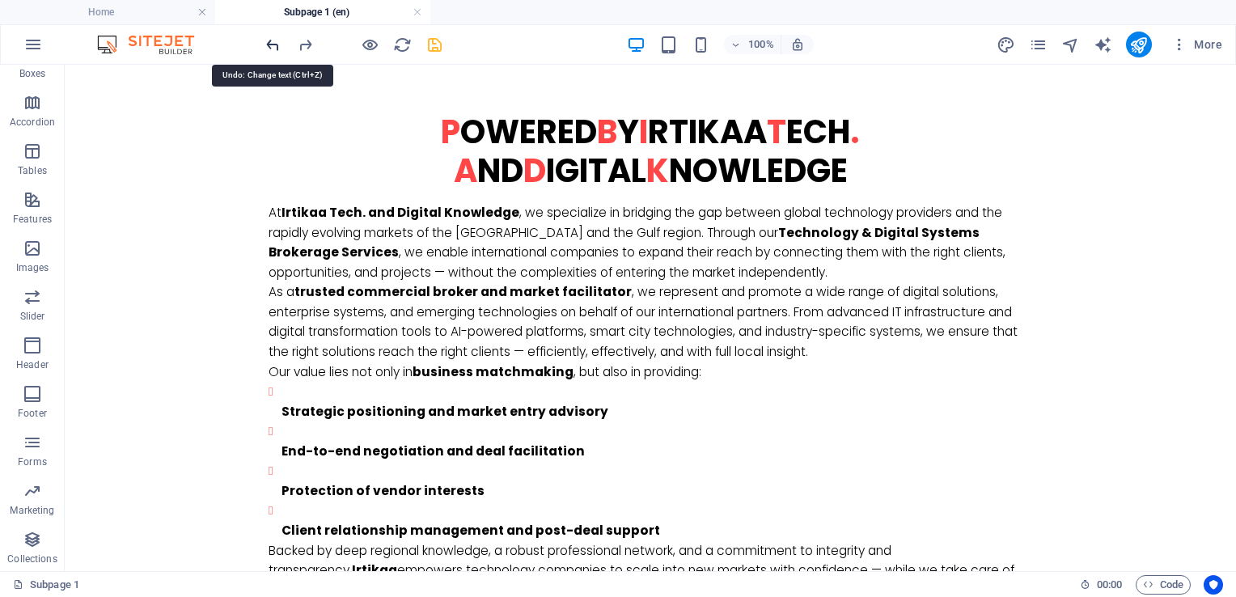
click at [264, 38] on icon "undo" at bounding box center [273, 45] width 19 height 19
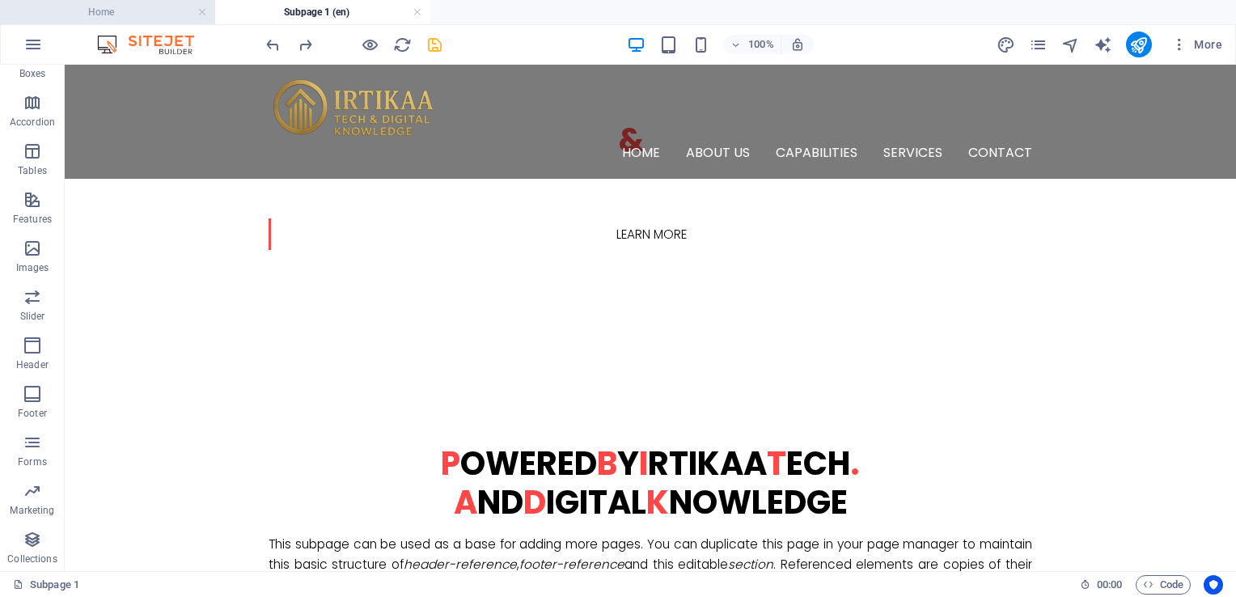
click at [185, 11] on h4 "Home" at bounding box center [107, 12] width 215 height 18
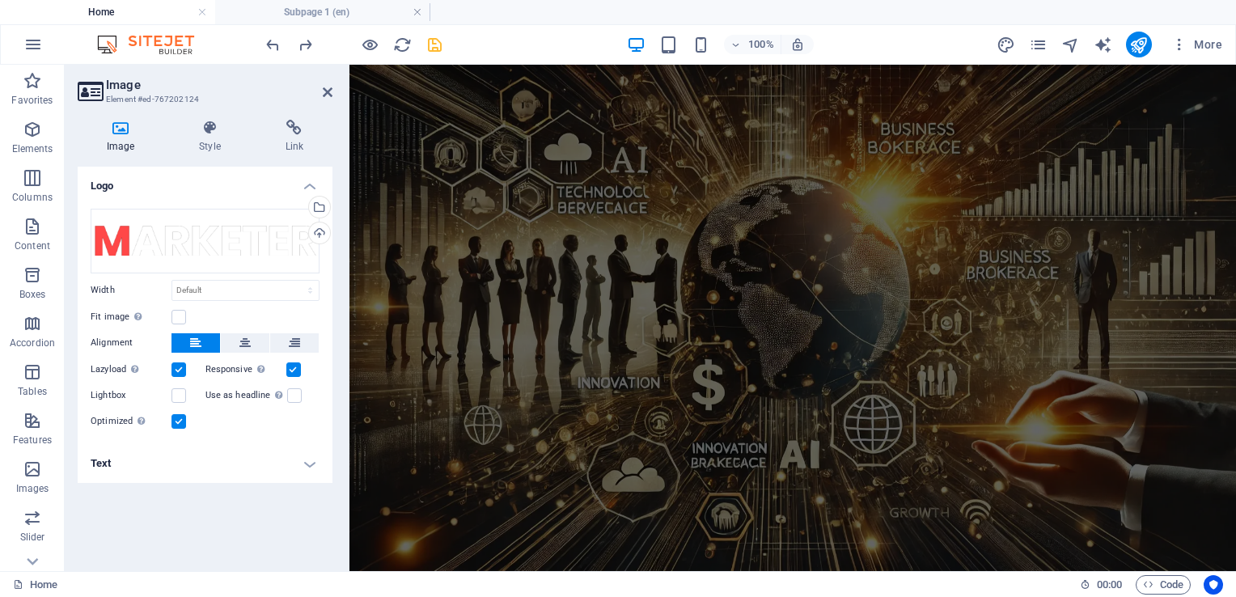
scroll to position [1417, 0]
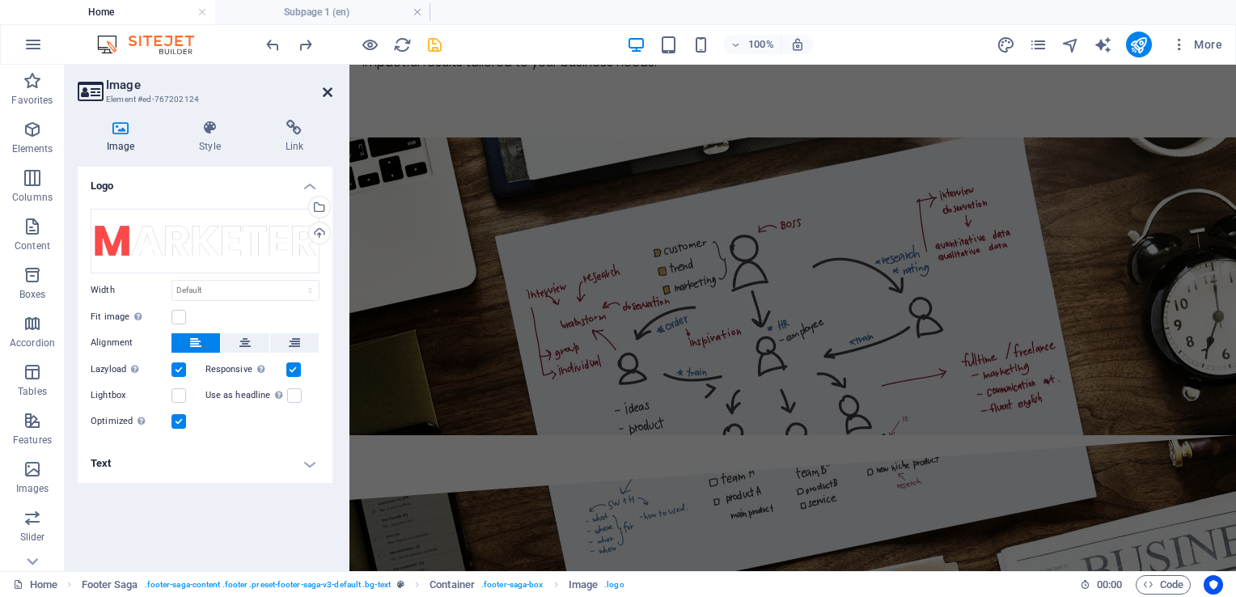
click at [328, 90] on icon at bounding box center [328, 92] width 10 height 13
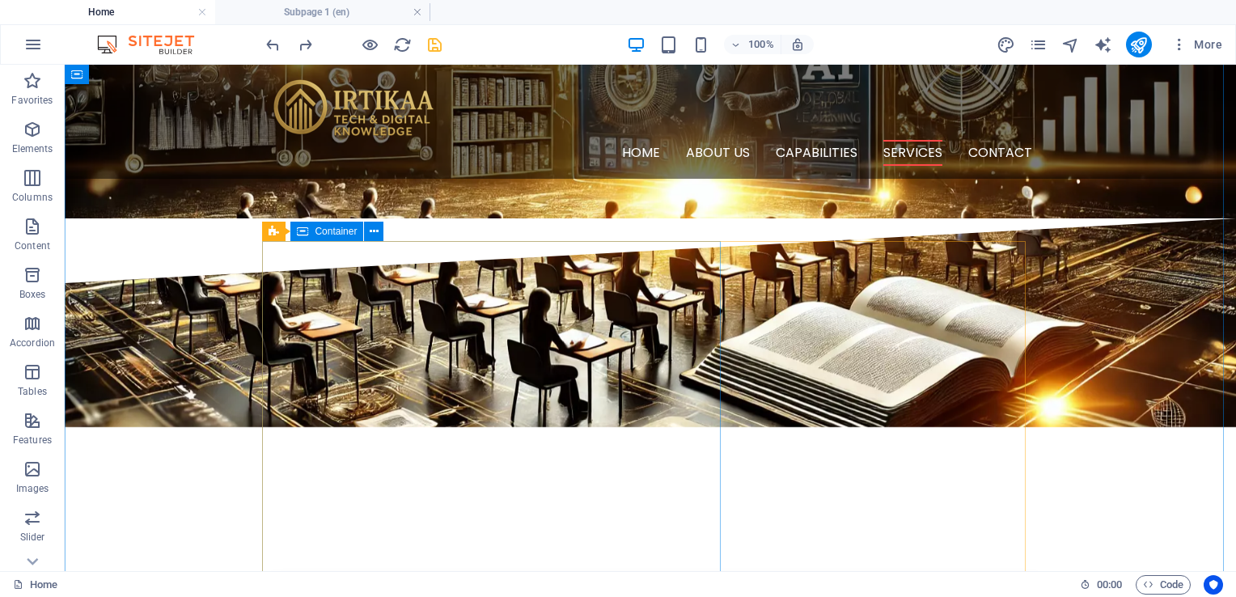
scroll to position [2549, 0]
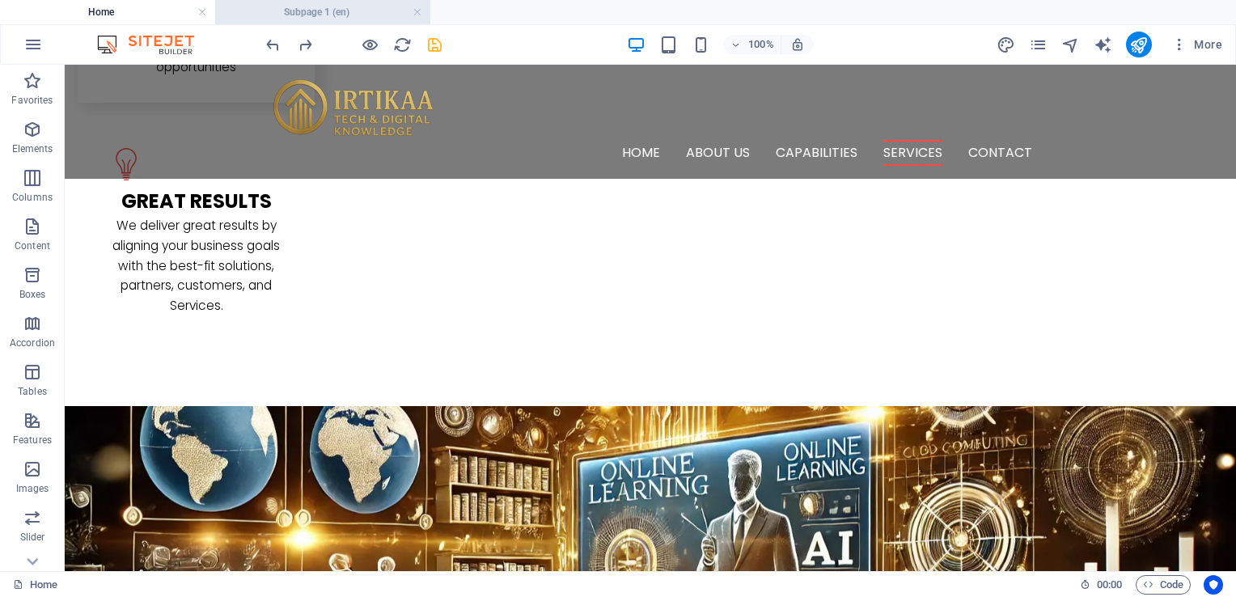
click at [281, 20] on h4 "Subpage 1 (en)" at bounding box center [322, 12] width 215 height 18
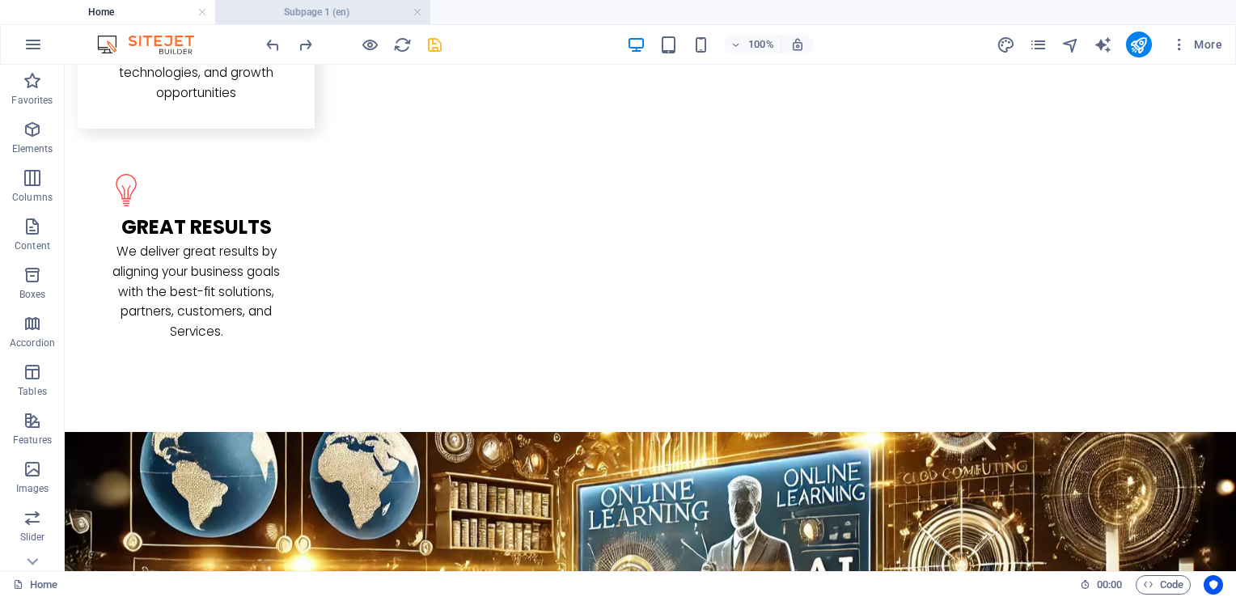
scroll to position [0, 0]
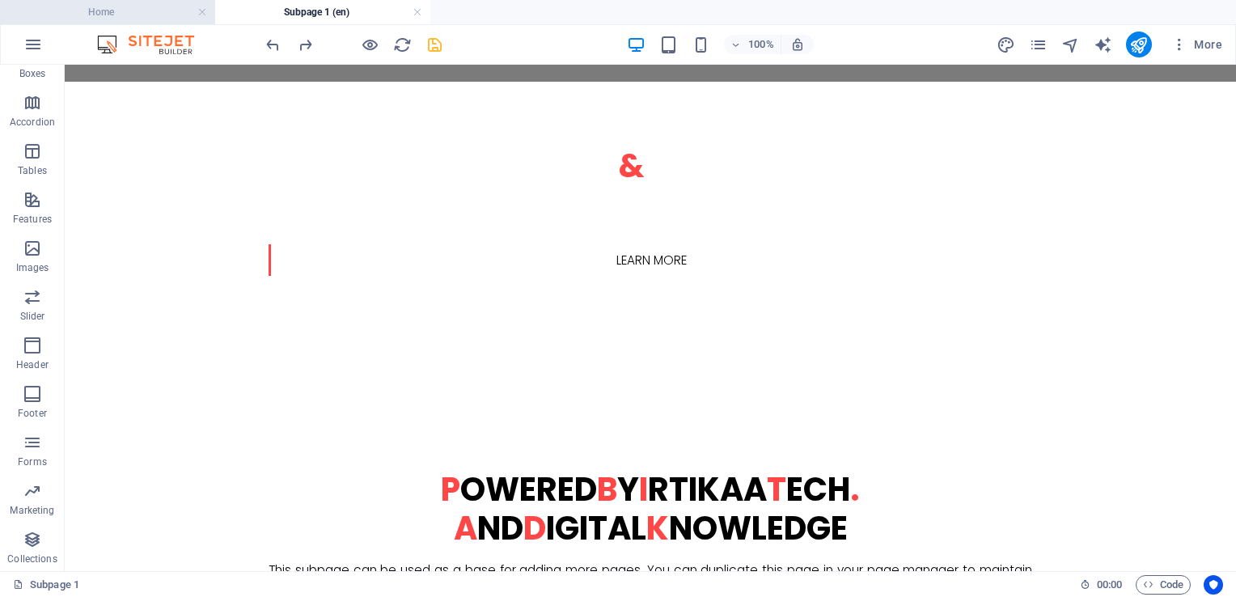
click at [146, 15] on h4 "Home" at bounding box center [107, 12] width 215 height 18
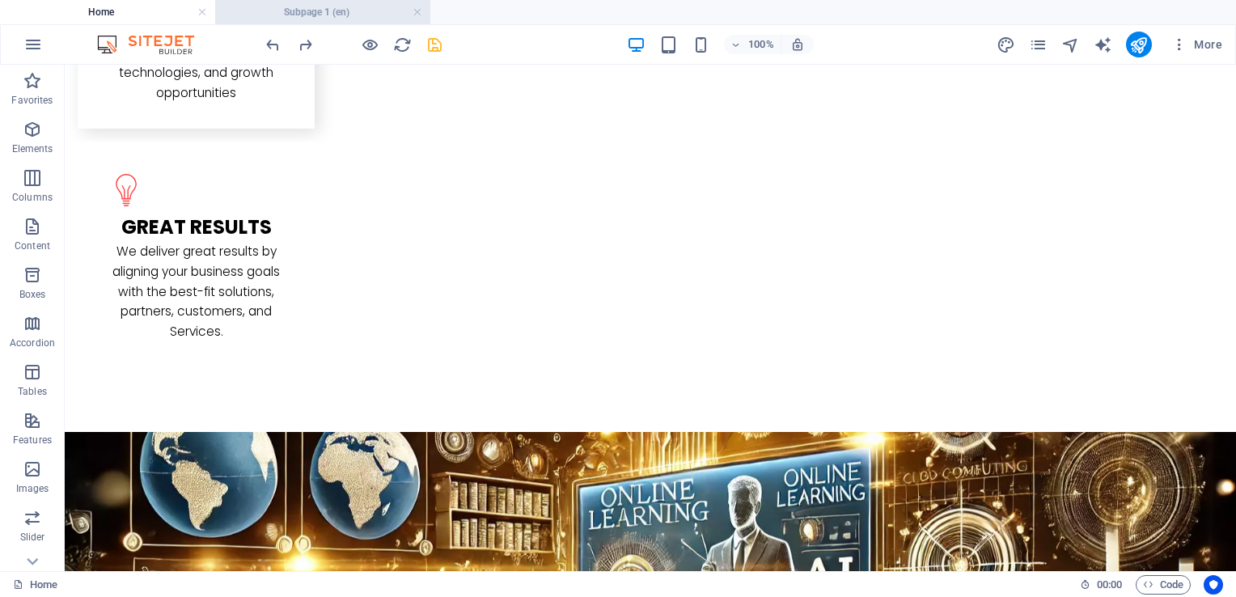
click at [277, 12] on h4 "Subpage 1 (en)" at bounding box center [322, 12] width 215 height 18
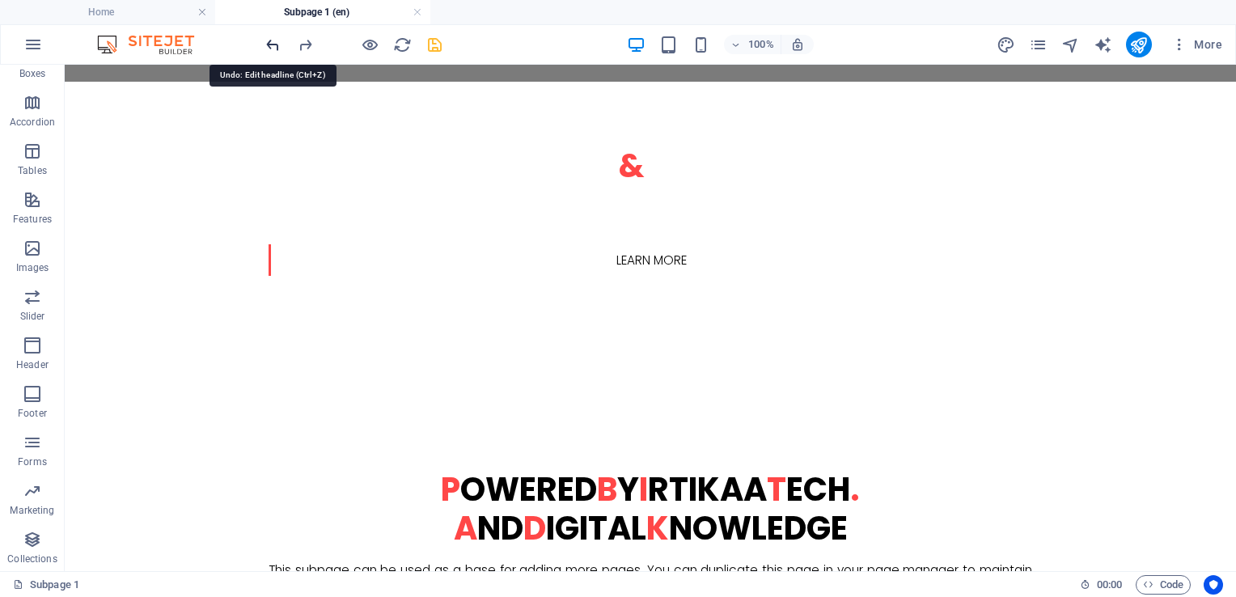
click at [274, 36] on icon "undo" at bounding box center [273, 45] width 19 height 19
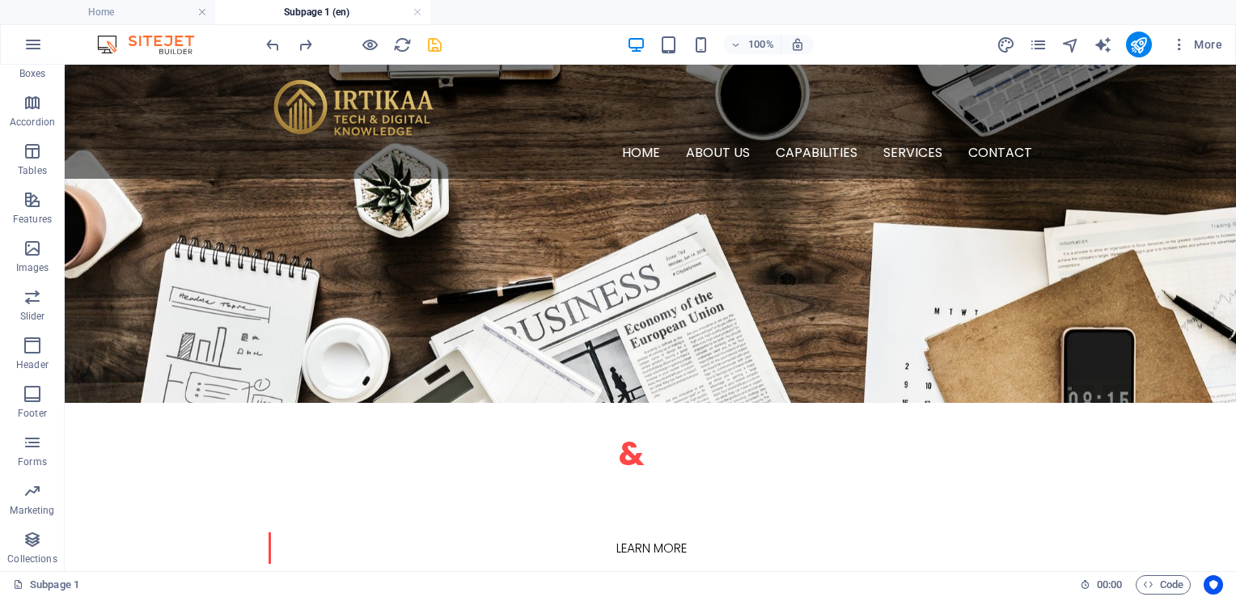
click at [281, 11] on h4 "Subpage 1 (en)" at bounding box center [322, 12] width 215 height 18
click at [305, 42] on icon "redo" at bounding box center [305, 45] width 19 height 19
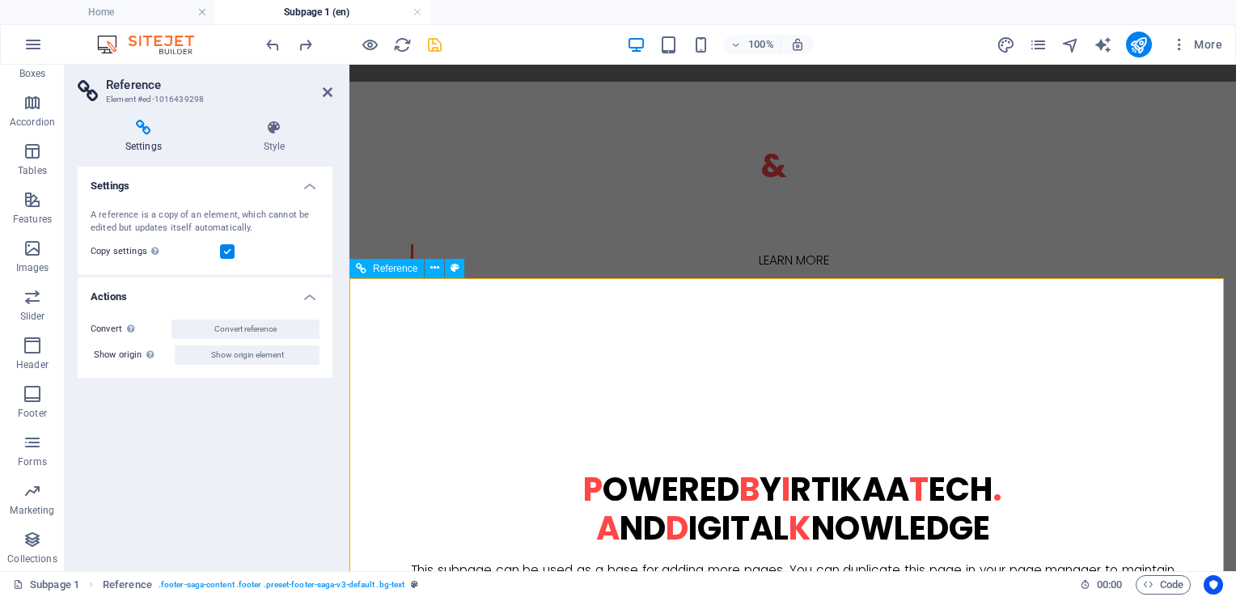
click at [187, 12] on h4 "Home" at bounding box center [107, 12] width 215 height 18
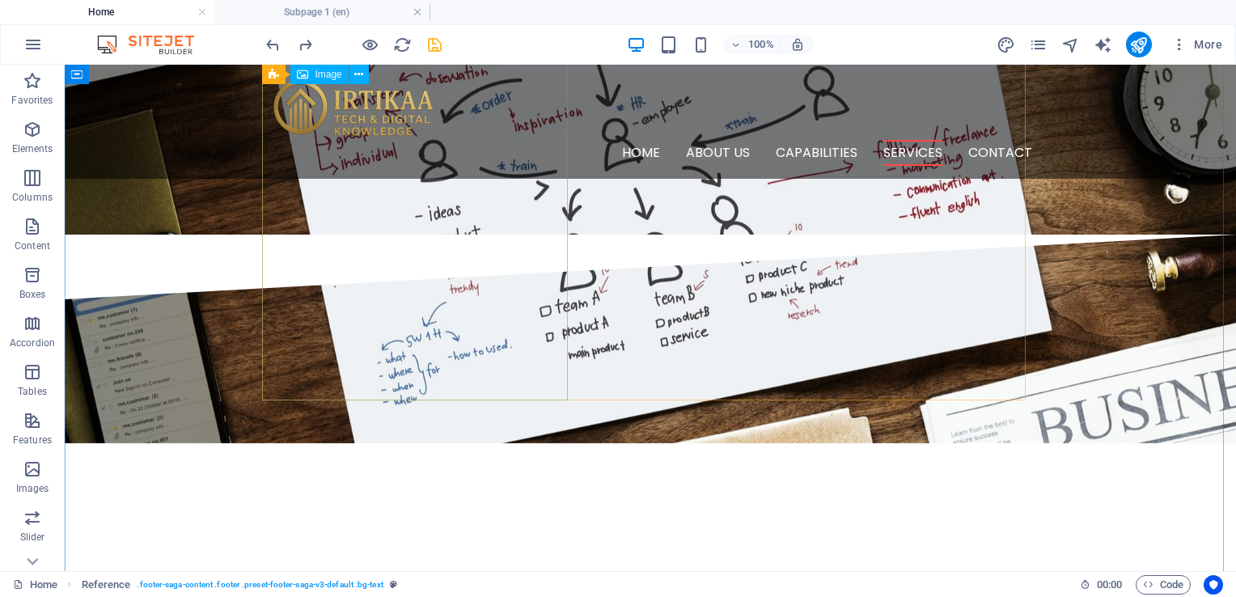
scroll to position [1417, 0]
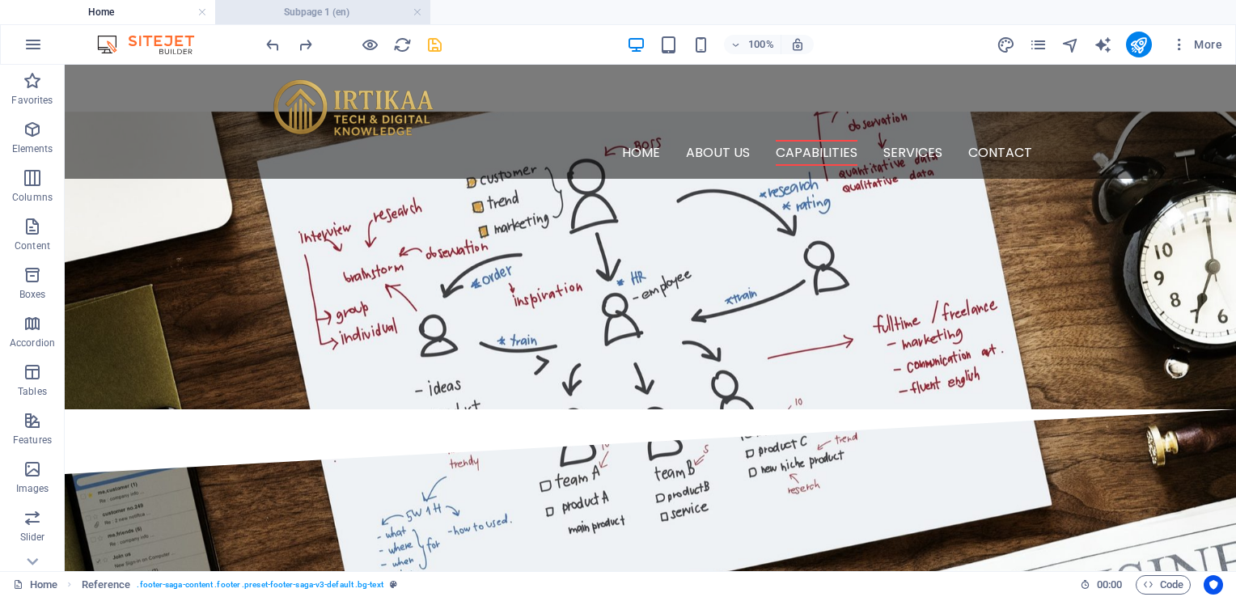
click at [314, 15] on h4 "Subpage 1 (en)" at bounding box center [322, 12] width 215 height 18
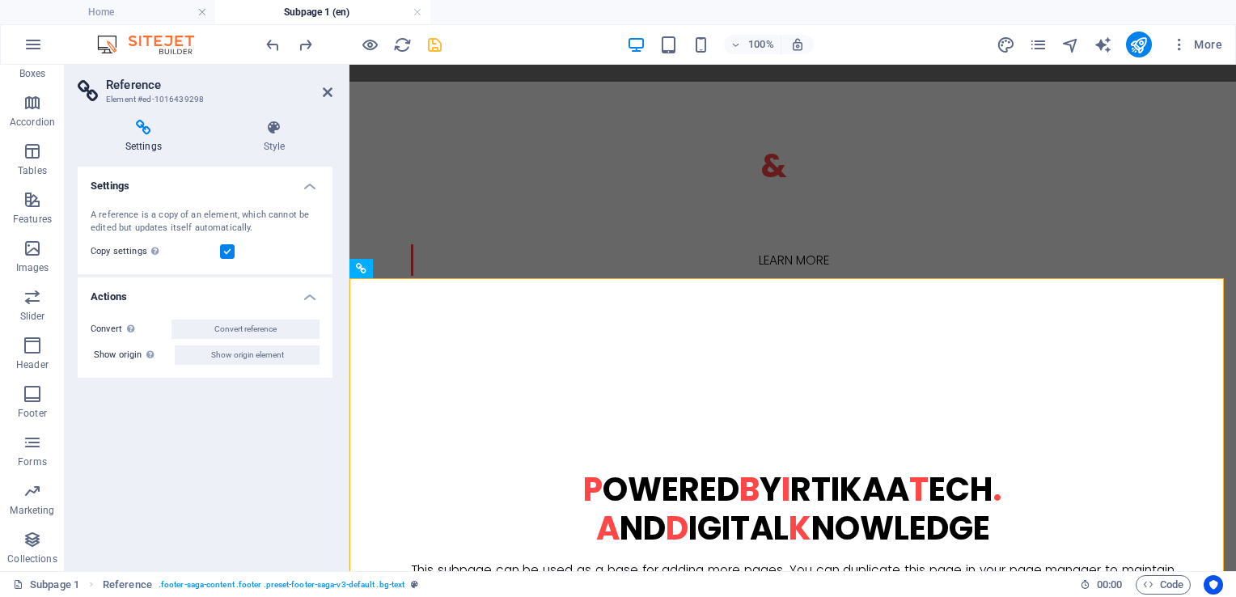
click at [431, 44] on icon "save" at bounding box center [434, 45] width 19 height 19
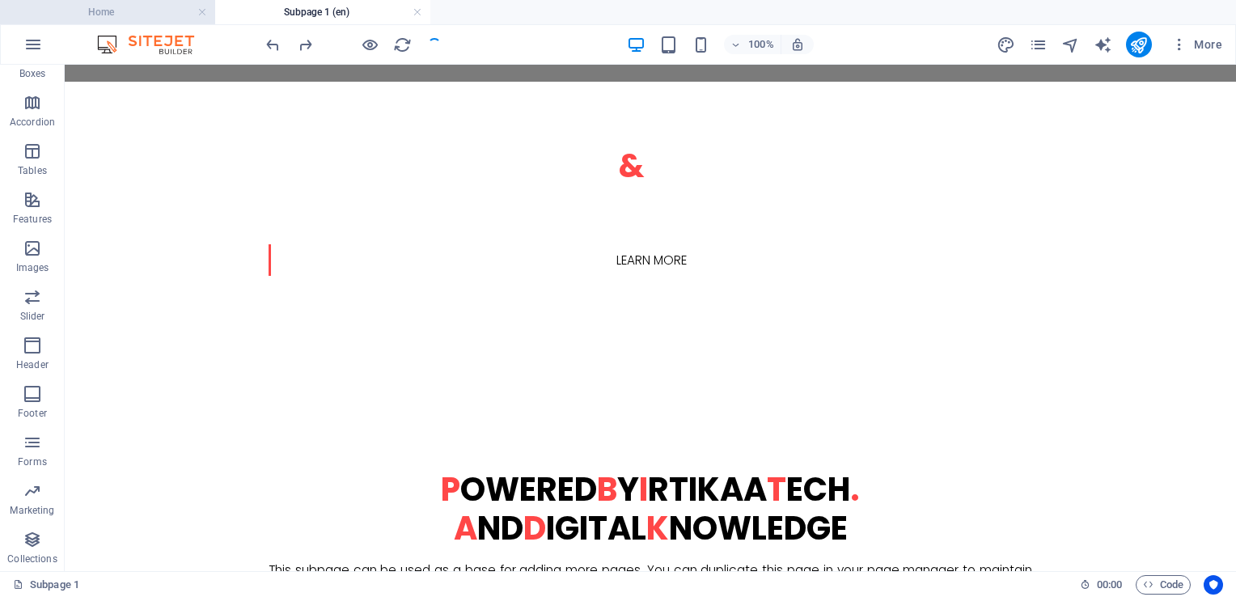
click at [91, 12] on h4 "Home" at bounding box center [107, 12] width 215 height 18
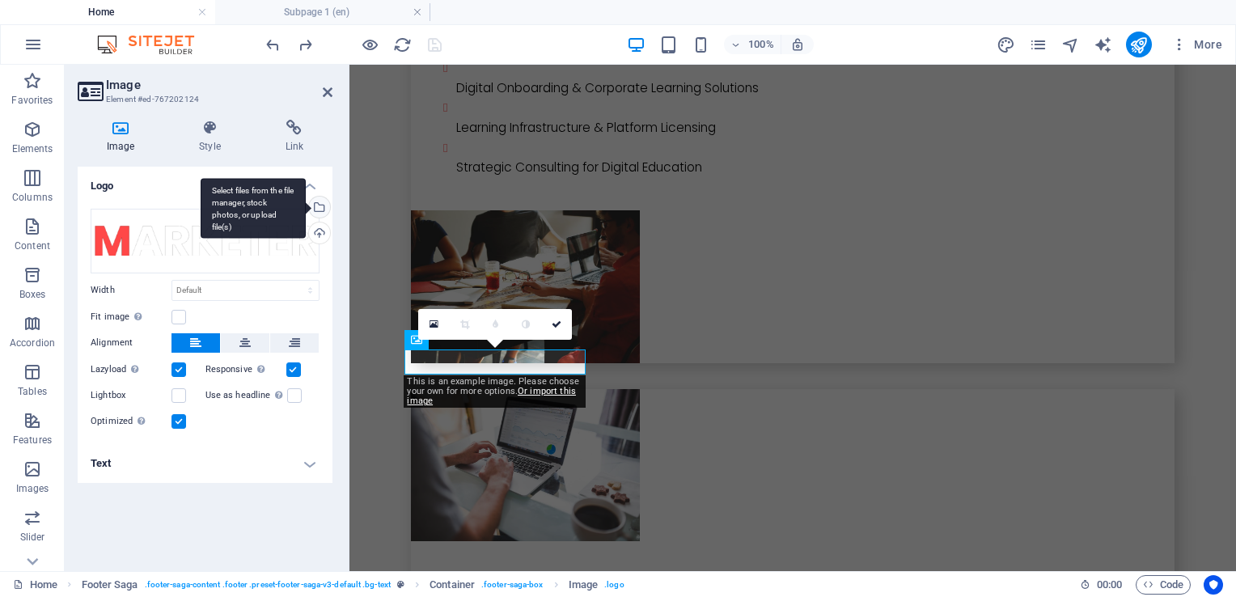
click at [318, 201] on div "Select files from the file manager, stock photos, or upload file(s)" at bounding box center [318, 208] width 24 height 24
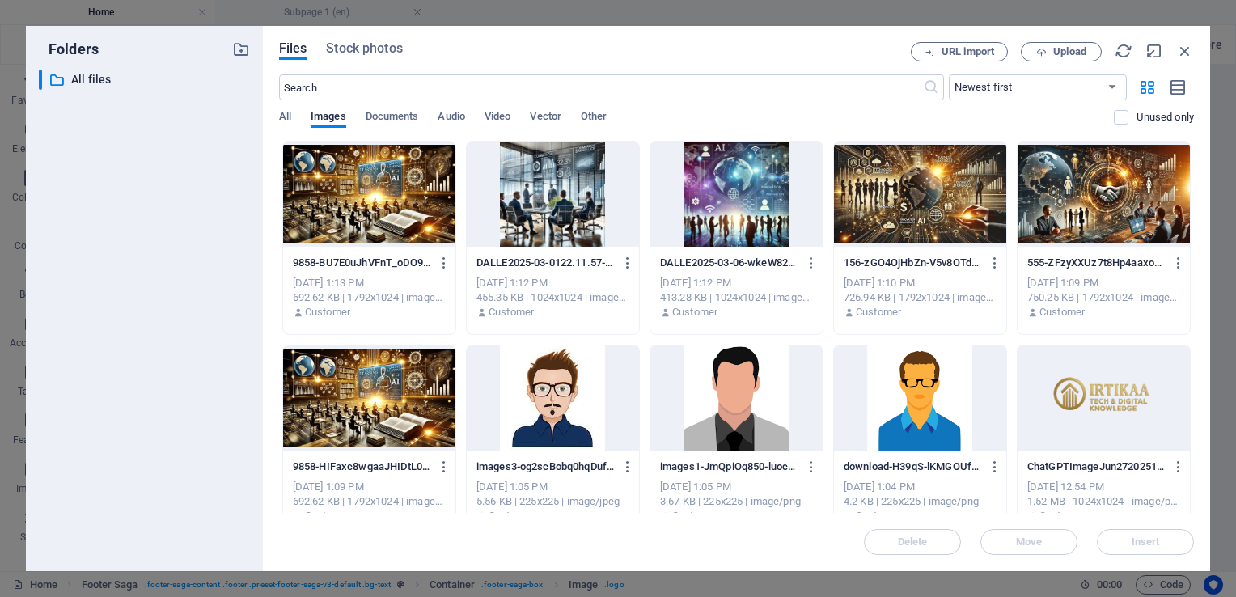
click at [1107, 390] on div at bounding box center [1103, 397] width 172 height 105
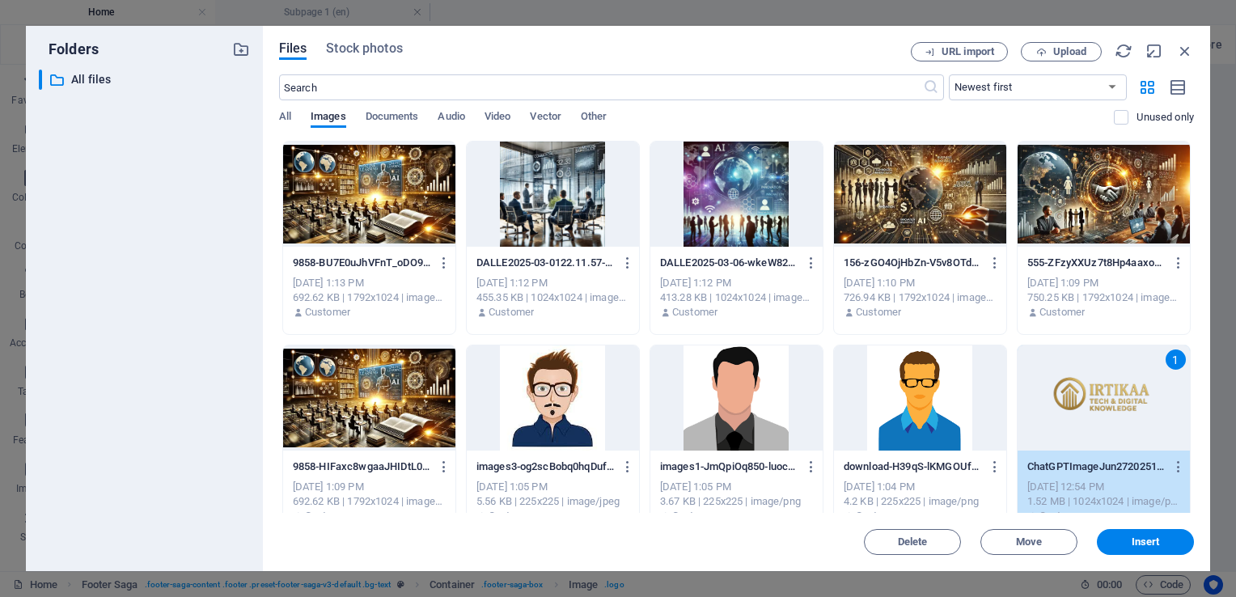
click at [1107, 390] on div "1" at bounding box center [1103, 397] width 172 height 105
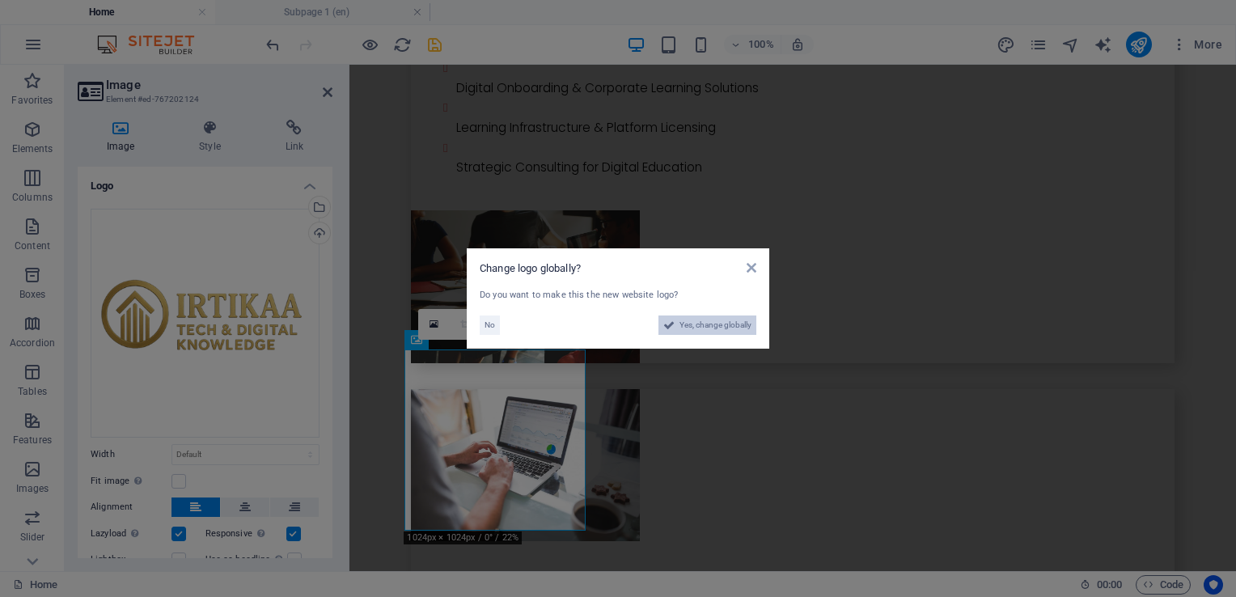
click at [694, 327] on span "Yes, change globally" at bounding box center [715, 324] width 72 height 19
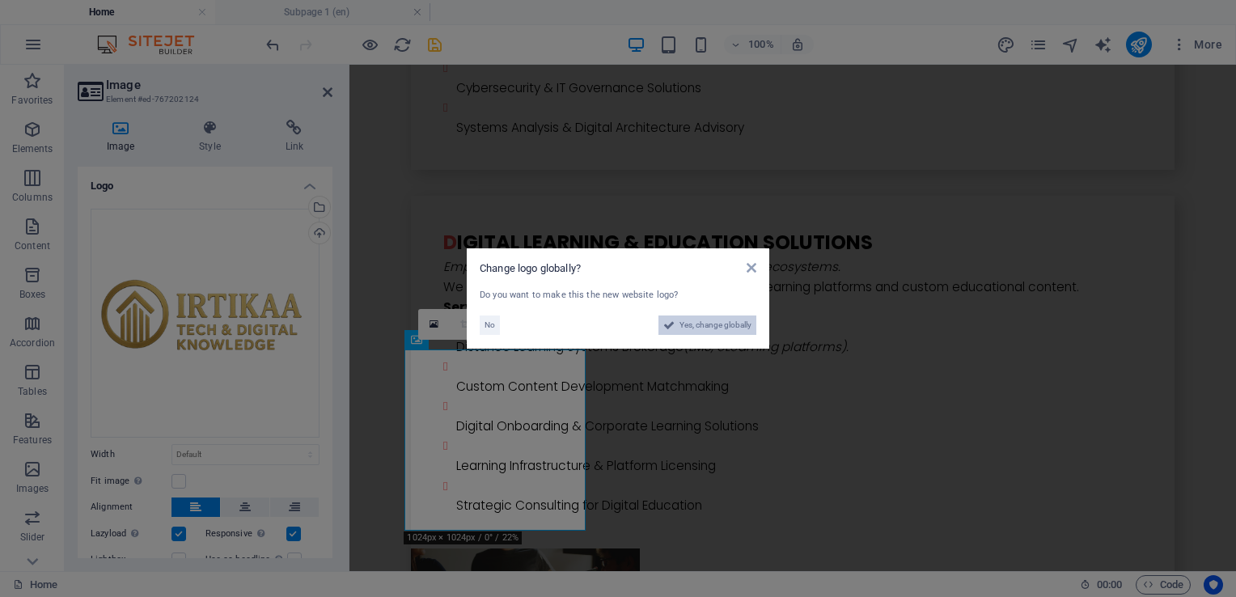
select select "41"
select select "6"
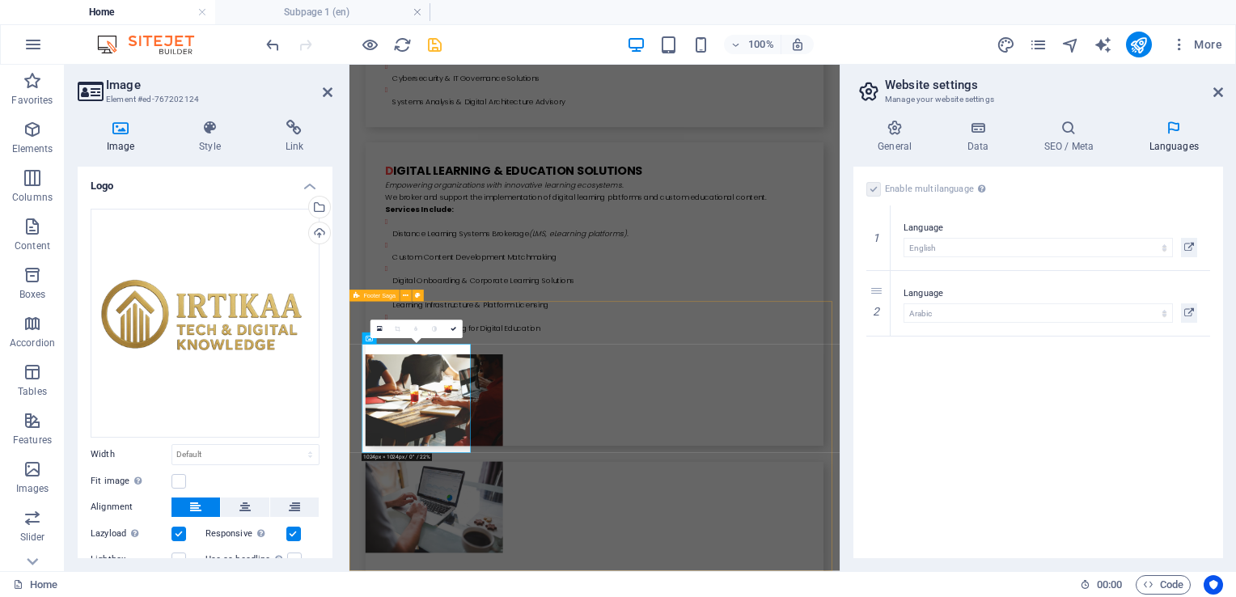
scroll to position [4485, 0]
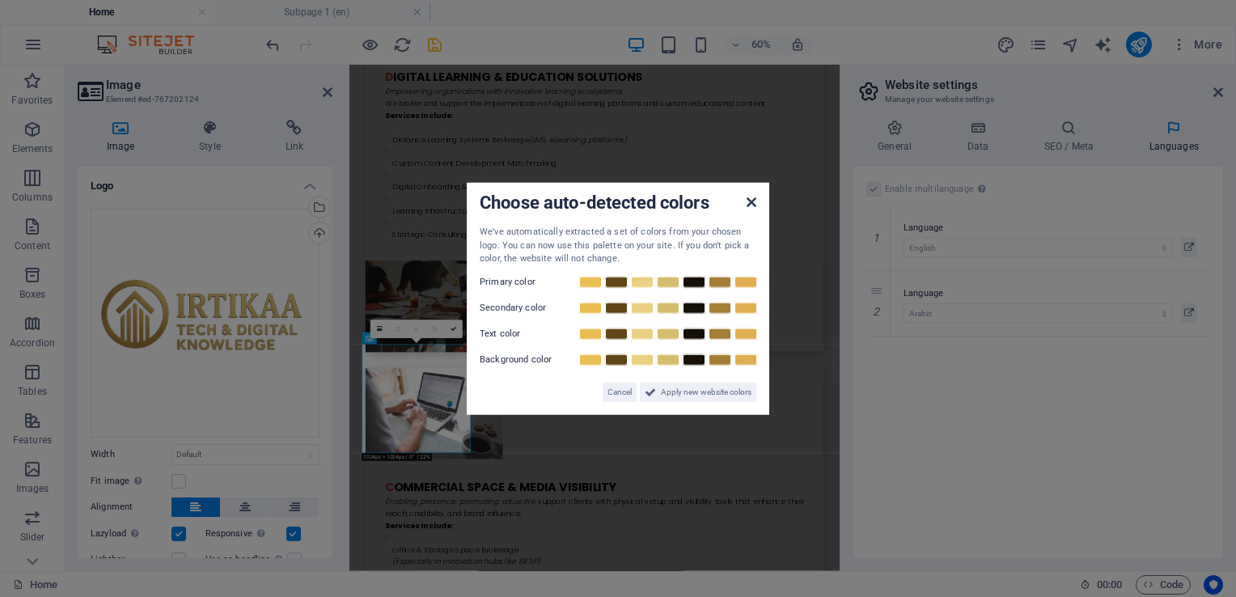
click at [750, 202] on icon at bounding box center [751, 202] width 10 height 13
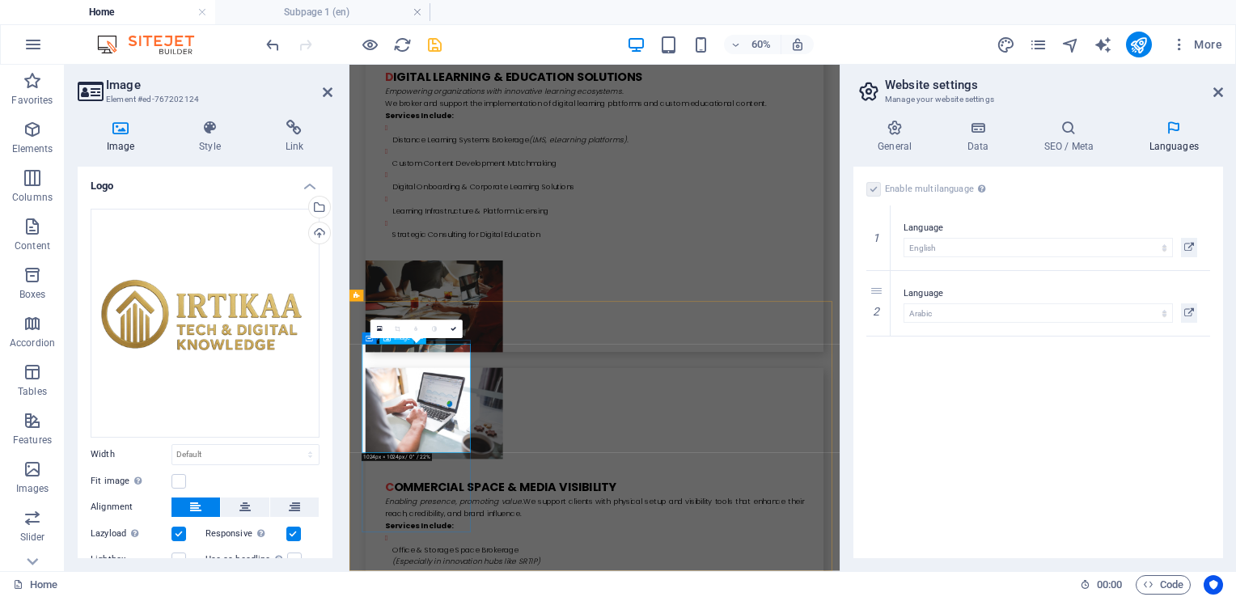
click at [454, 330] on icon at bounding box center [453, 330] width 6 height 6
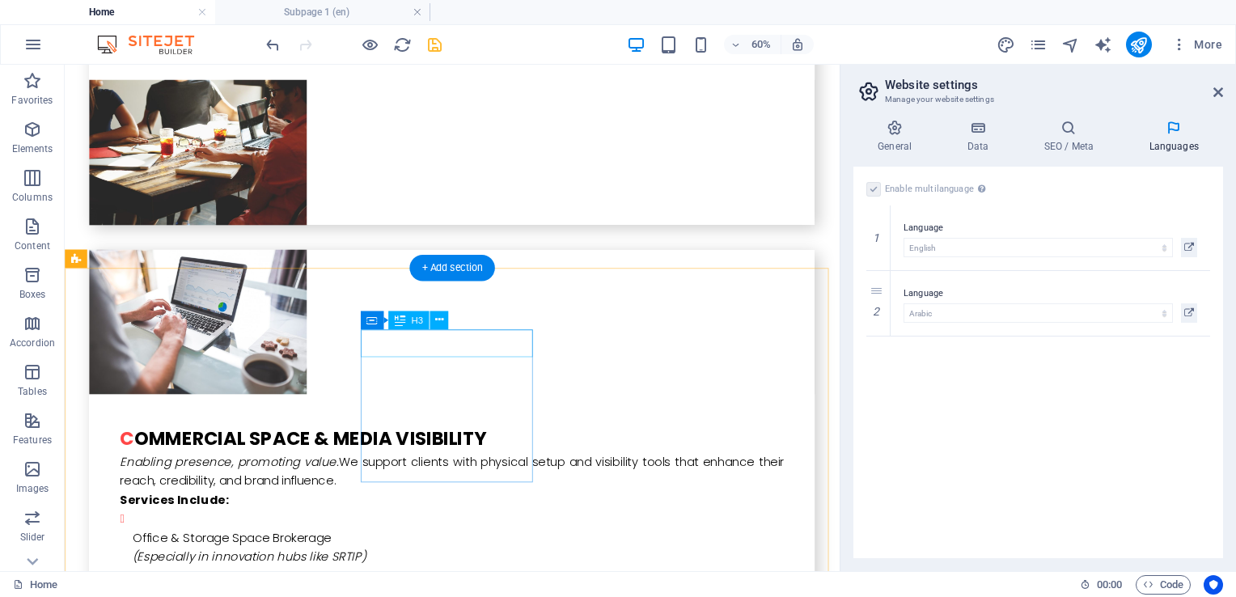
scroll to position [4354, 0]
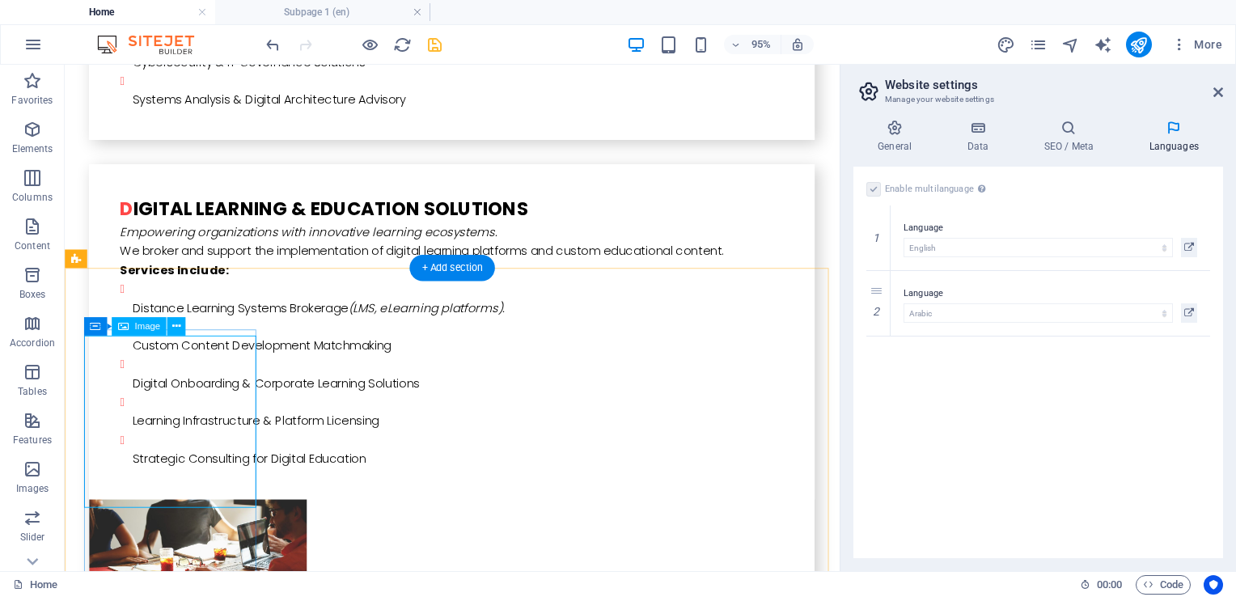
scroll to position [4485, 0]
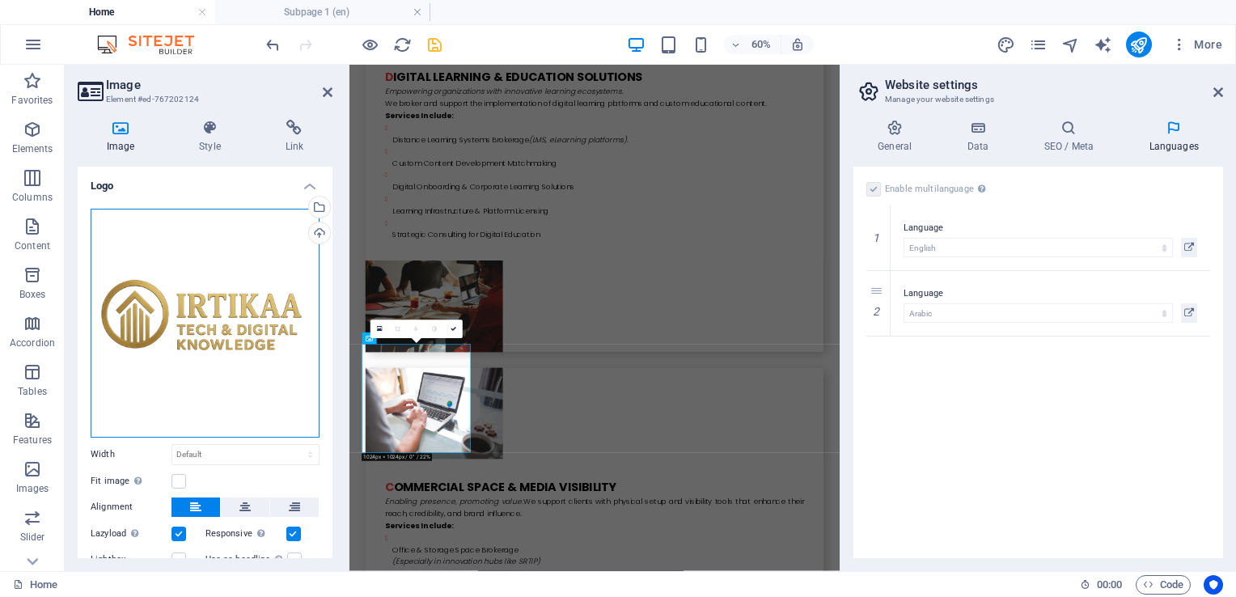
drag, startPoint x: 172, startPoint y: 356, endPoint x: 228, endPoint y: 403, distance: 72.9
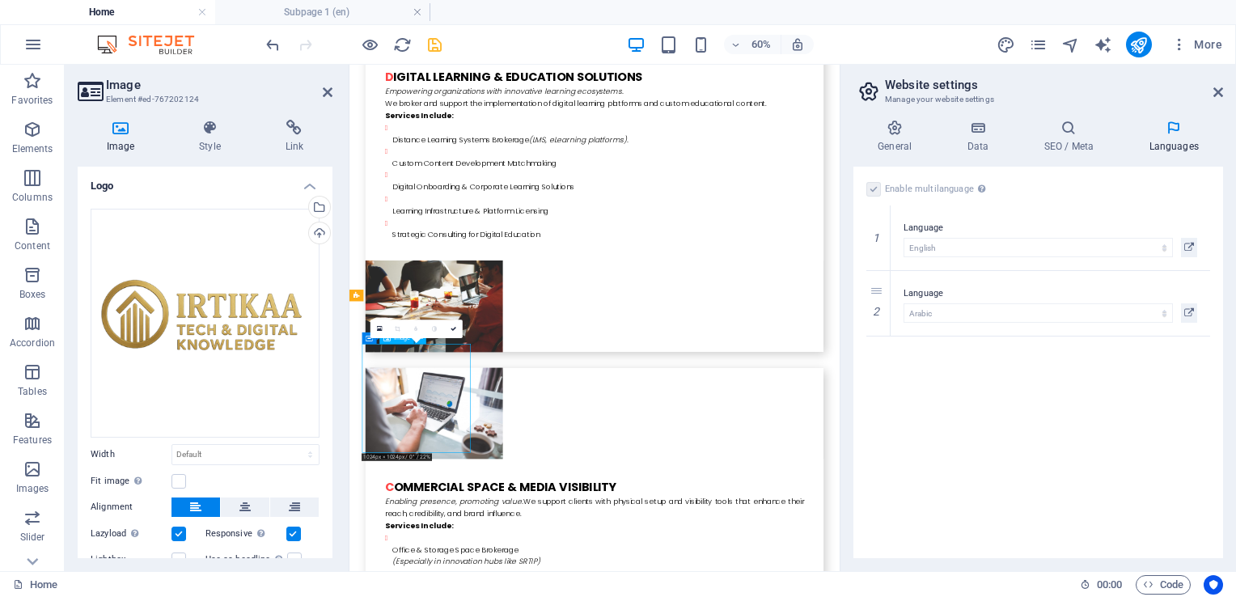
drag, startPoint x: 577, startPoint y: 467, endPoint x: 486, endPoint y: 676, distance: 227.8
click at [377, 326] on icon at bounding box center [380, 329] width 6 height 6
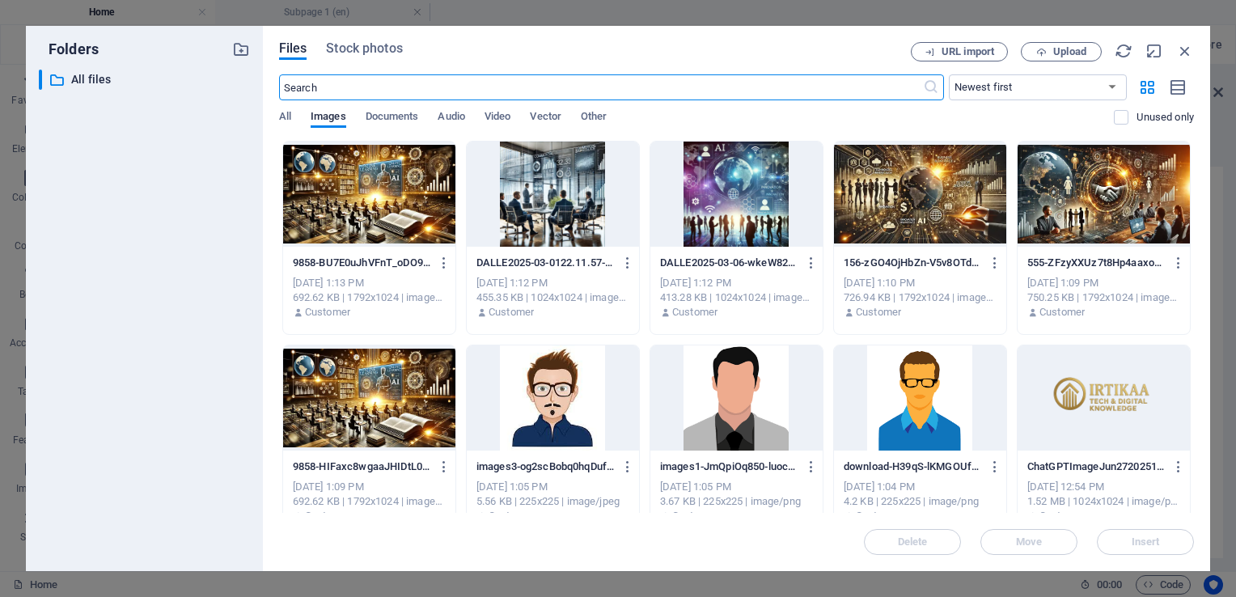
scroll to position [4531, 0]
click at [1187, 53] on icon "button" at bounding box center [1185, 51] width 18 height 18
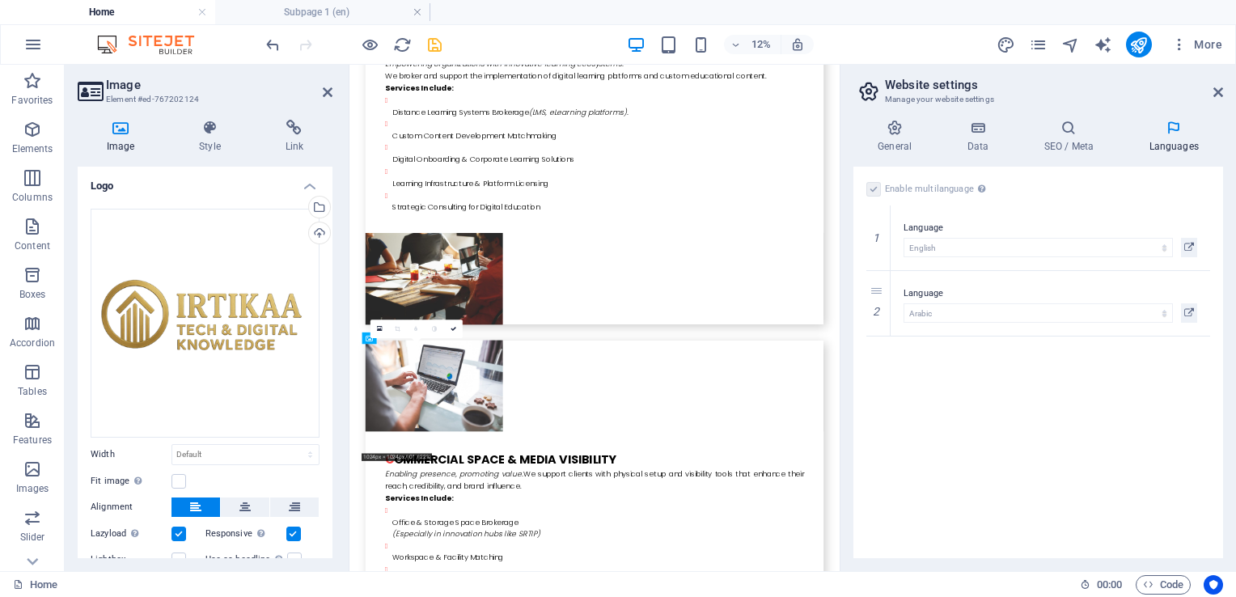
scroll to position [4485, 0]
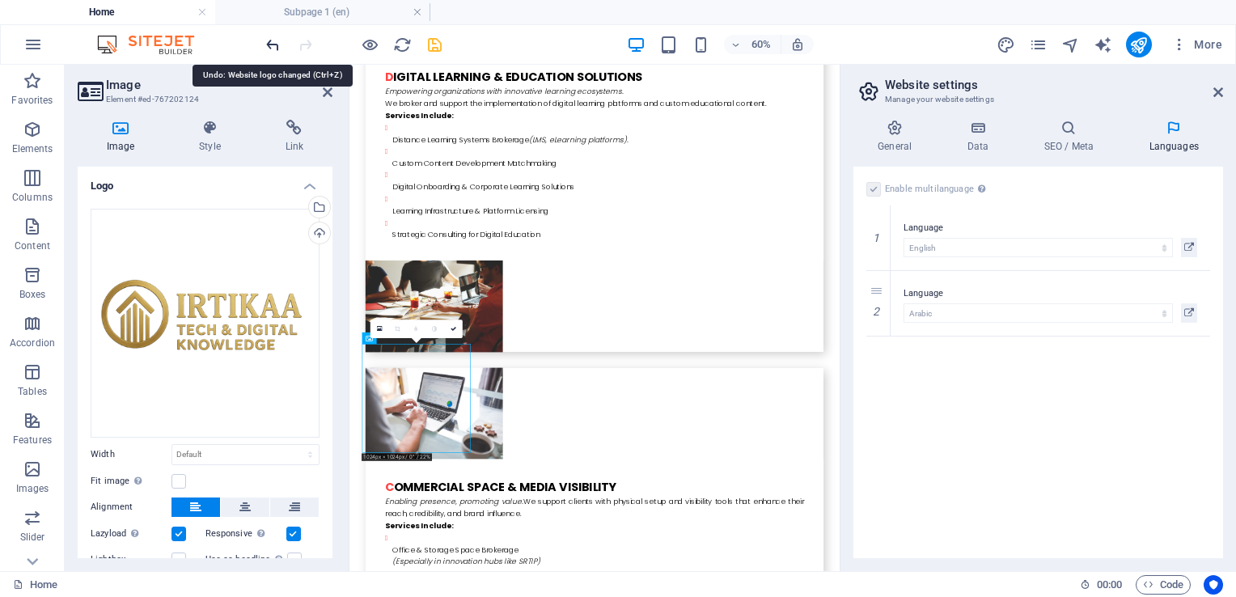
click at [280, 45] on icon "undo" at bounding box center [273, 45] width 19 height 19
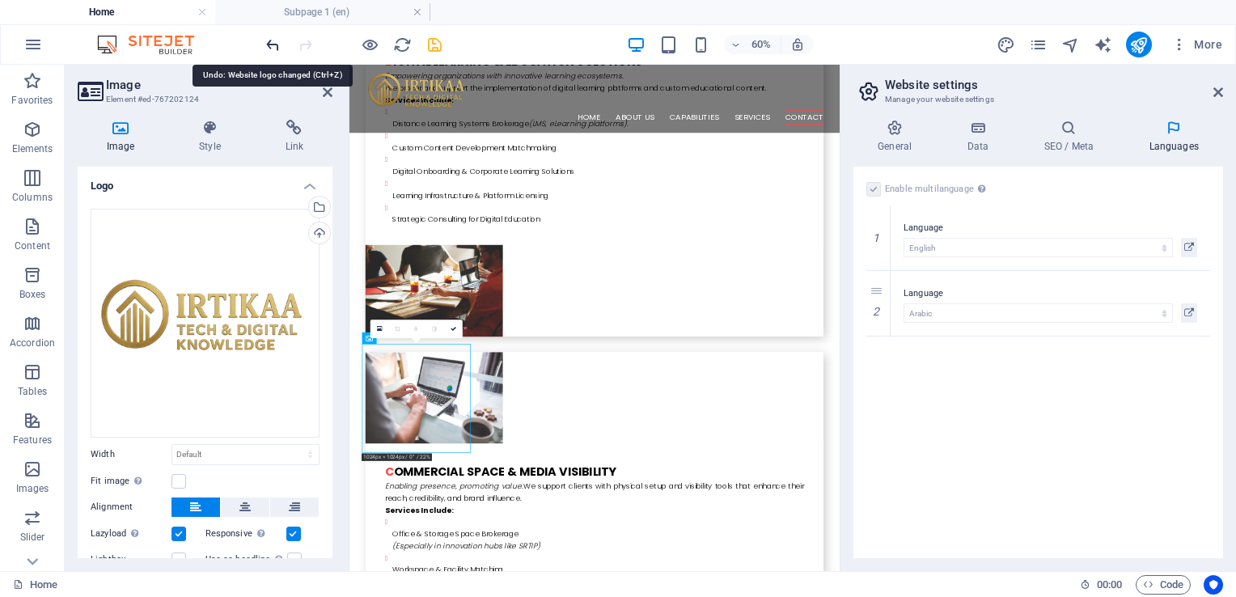
scroll to position [4328, 0]
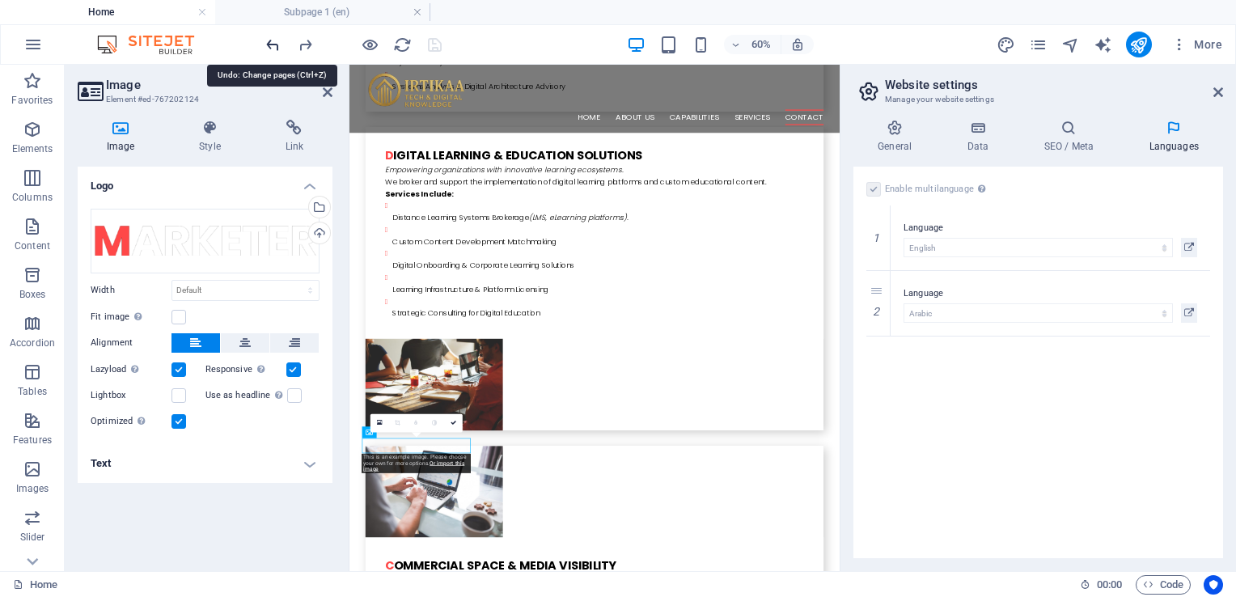
click at [280, 45] on icon "undo" at bounding box center [273, 45] width 19 height 19
click at [280, 45] on div at bounding box center [353, 45] width 181 height 26
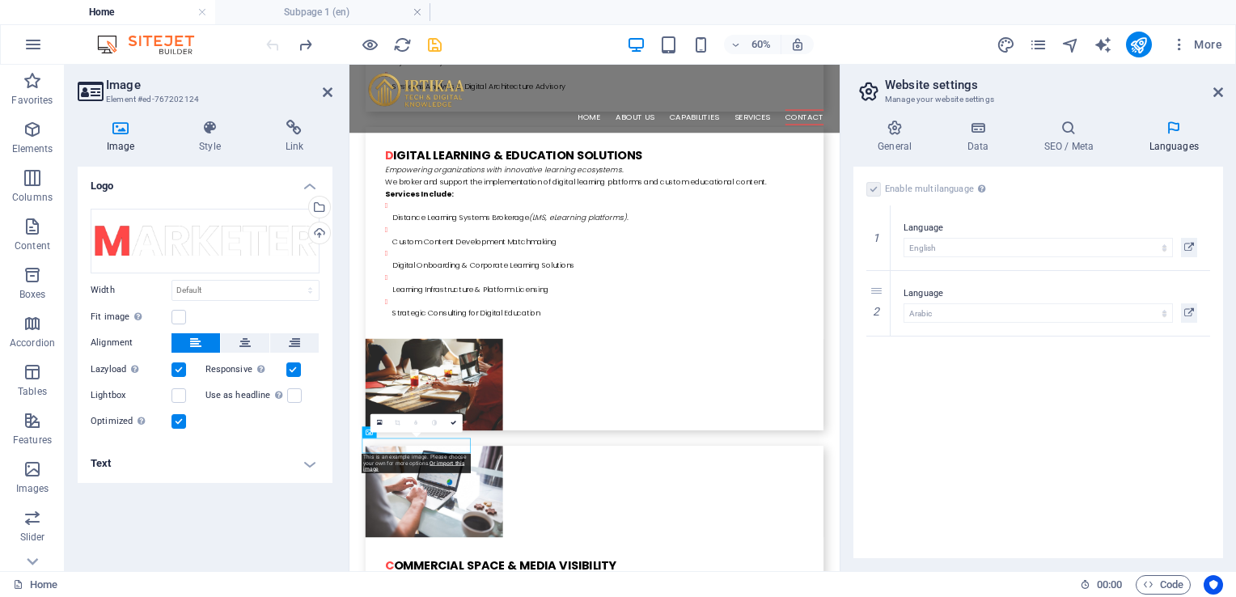
click at [280, 45] on div at bounding box center [353, 45] width 181 height 26
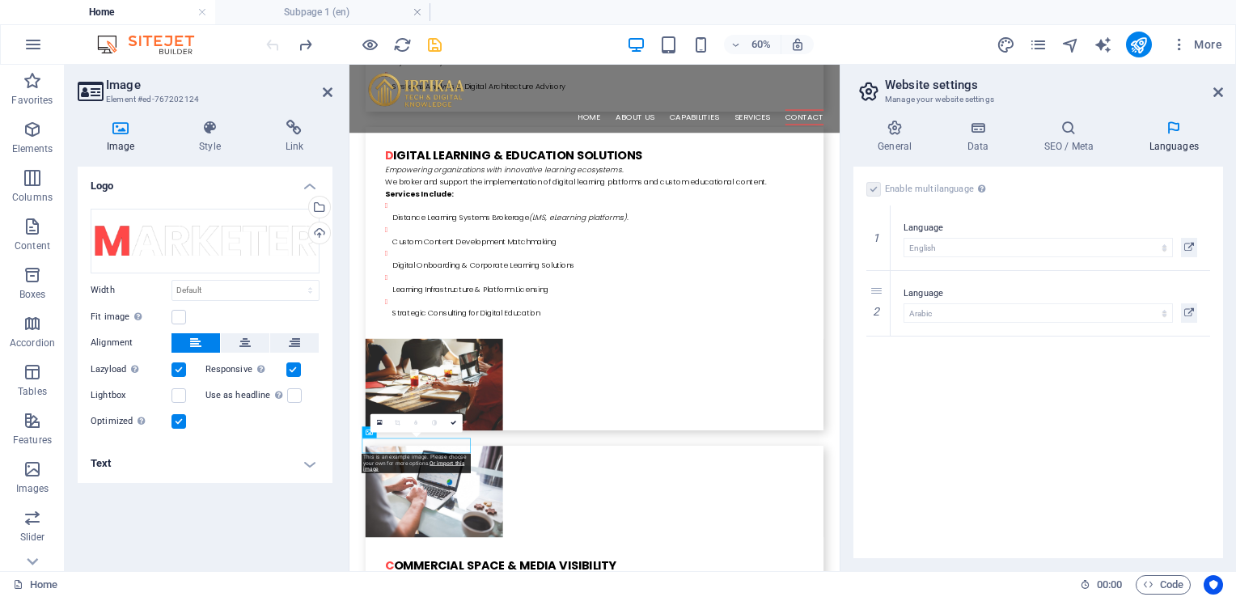
click at [280, 45] on div at bounding box center [353, 45] width 181 height 26
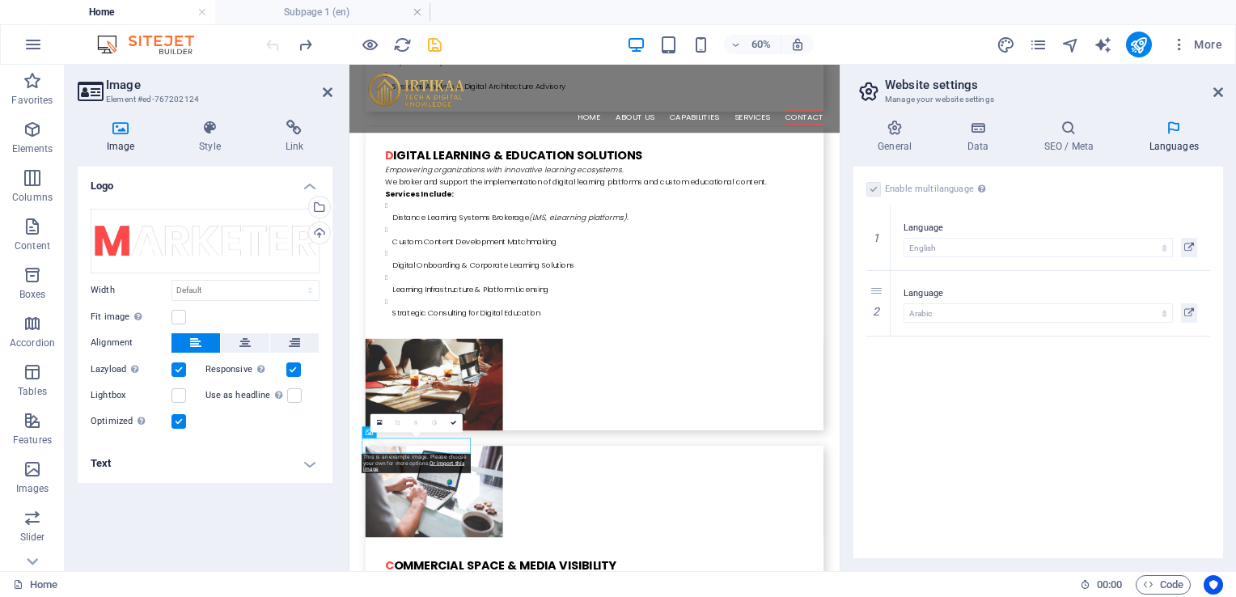
click at [437, 53] on div at bounding box center [353, 45] width 181 height 26
click at [326, 95] on icon at bounding box center [328, 92] width 10 height 13
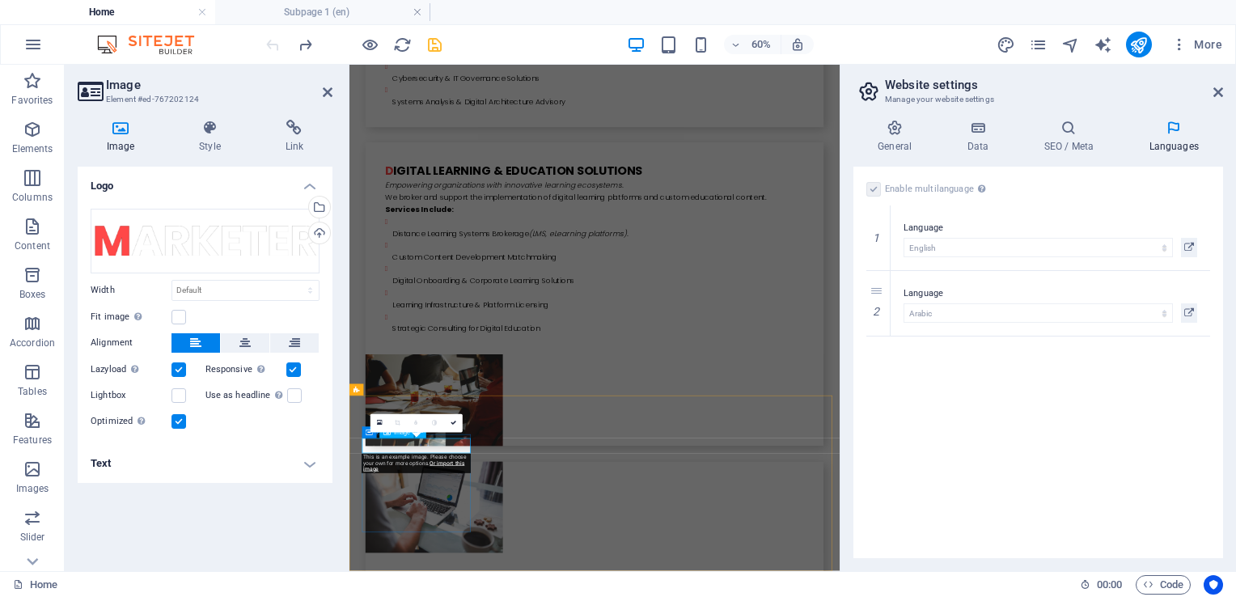
click at [454, 419] on link at bounding box center [453, 423] width 19 height 19
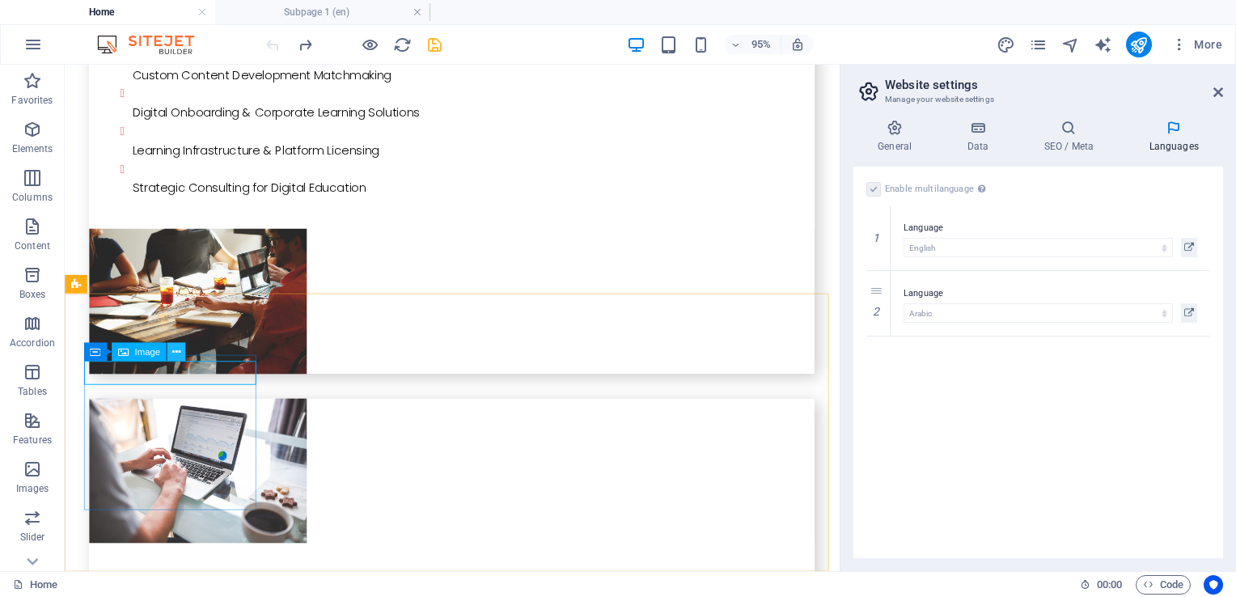
click at [175, 351] on icon at bounding box center [176, 352] width 8 height 16
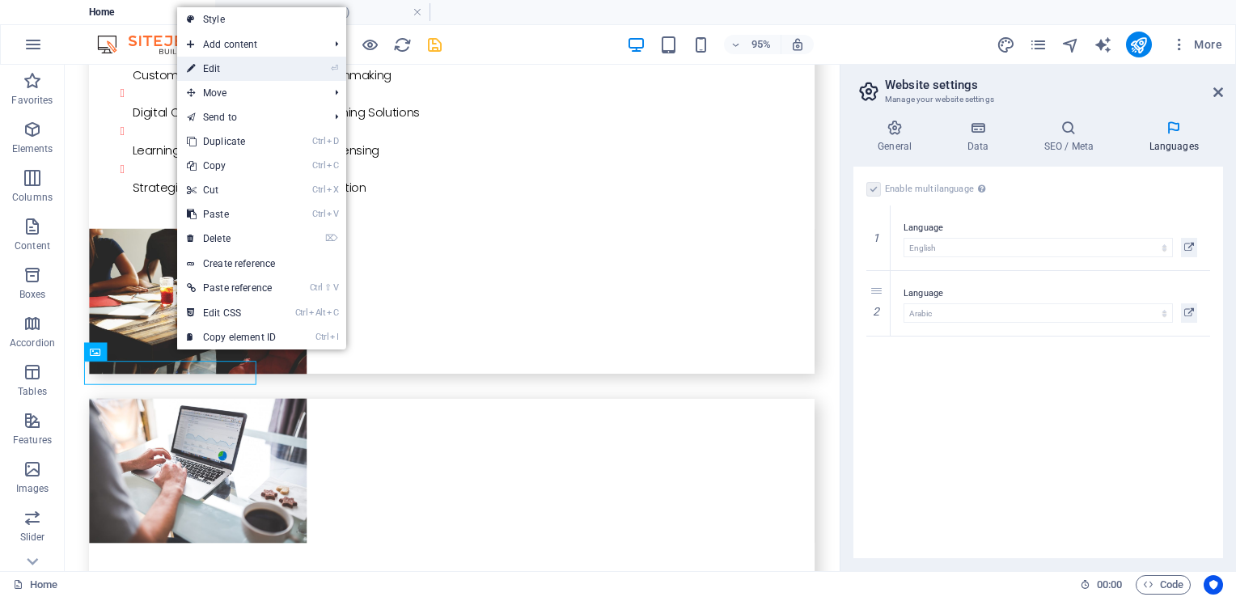
click at [237, 70] on link "⏎ Edit" at bounding box center [231, 69] width 108 height 24
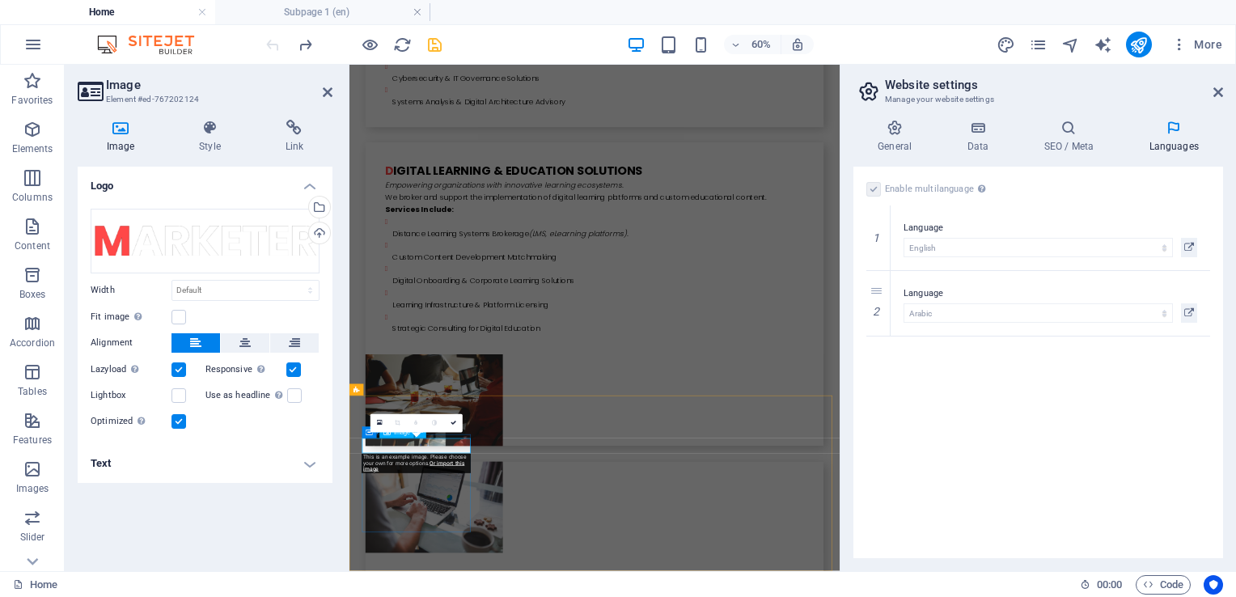
drag, startPoint x: 454, startPoint y: 697, endPoint x: 742, endPoint y: 486, distance: 356.3
click at [317, 225] on div "Upload" at bounding box center [318, 234] width 24 height 24
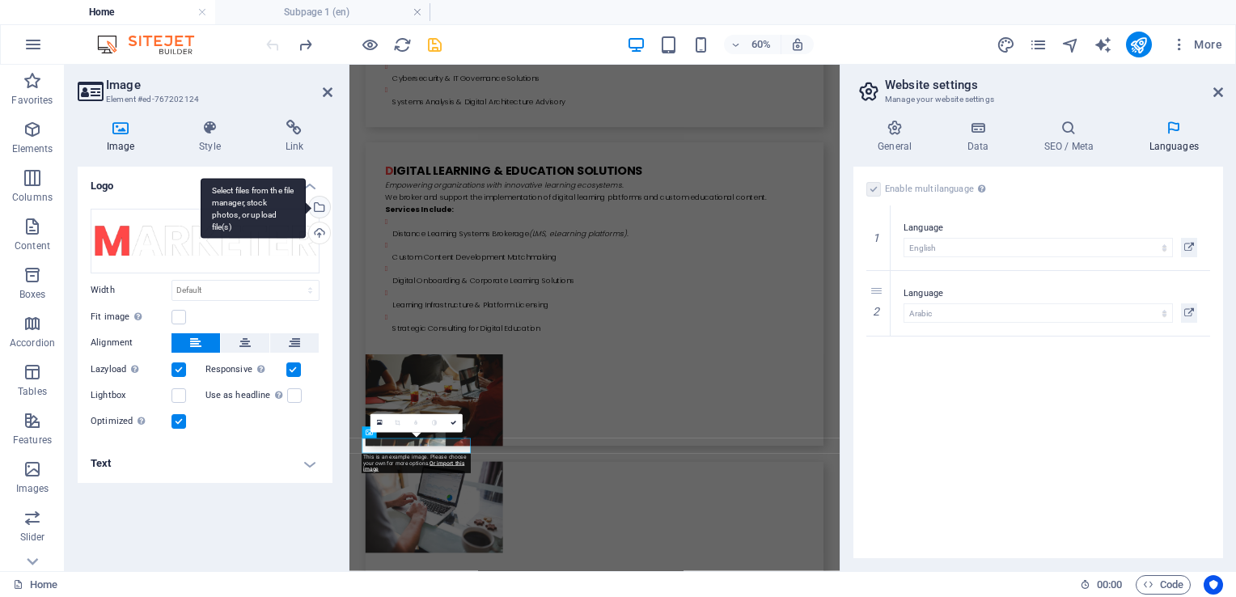
click at [318, 205] on div "Select files from the file manager, stock photos, or upload file(s)" at bounding box center [318, 208] width 24 height 24
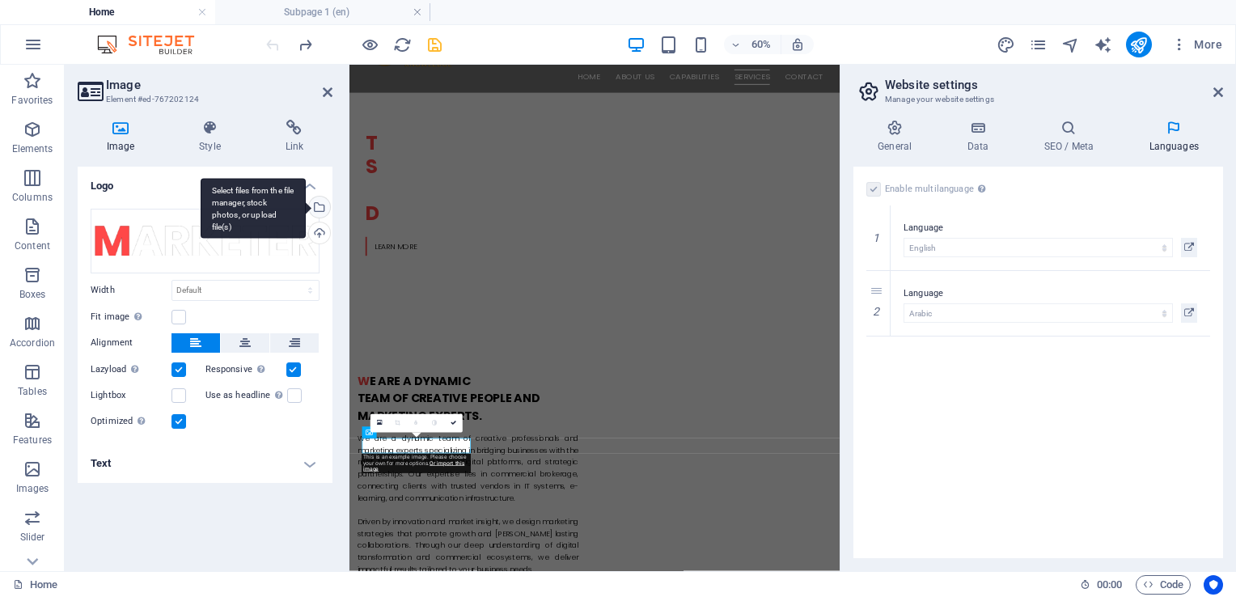
scroll to position [4376, 0]
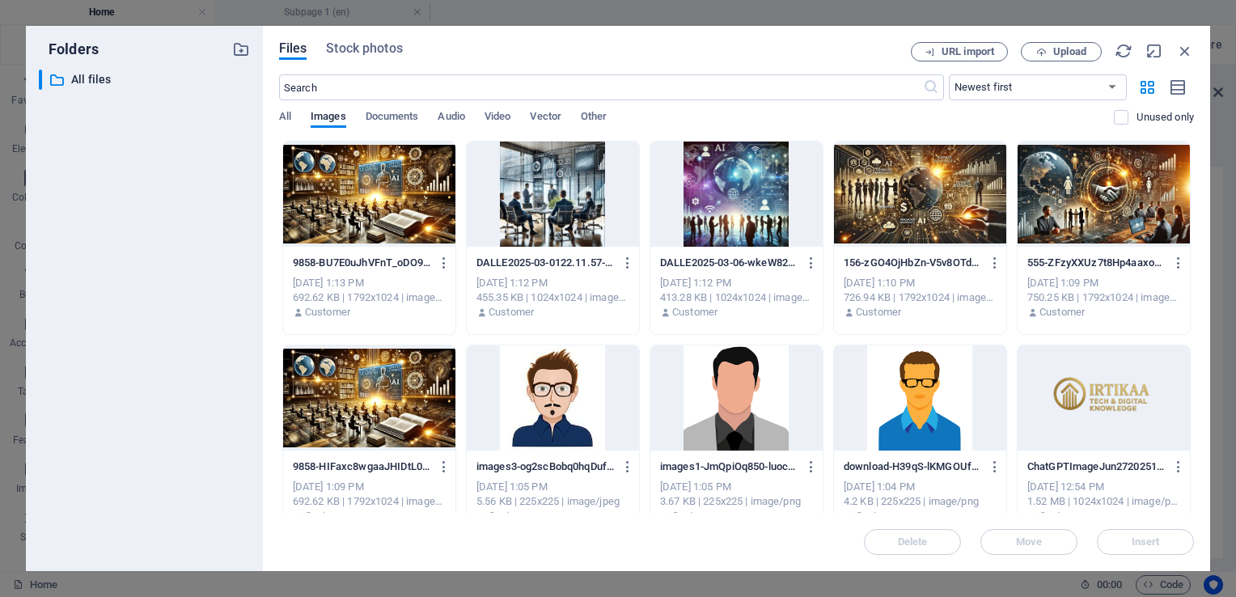
click at [1129, 386] on div at bounding box center [1103, 397] width 172 height 105
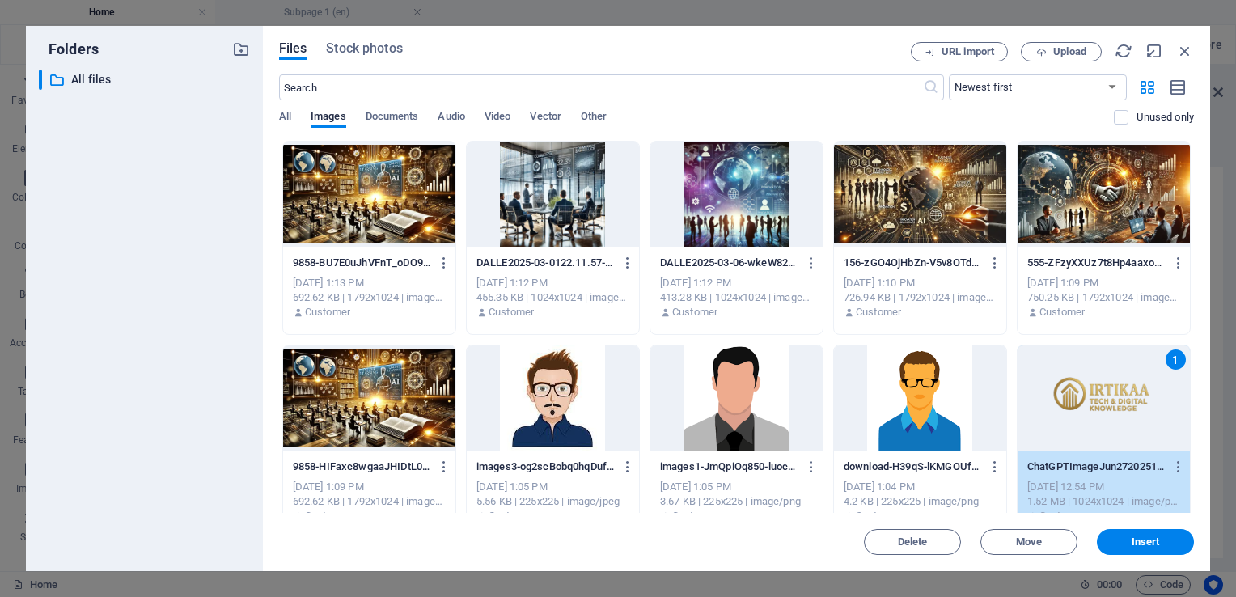
click at [1129, 386] on div "1" at bounding box center [1103, 397] width 172 height 105
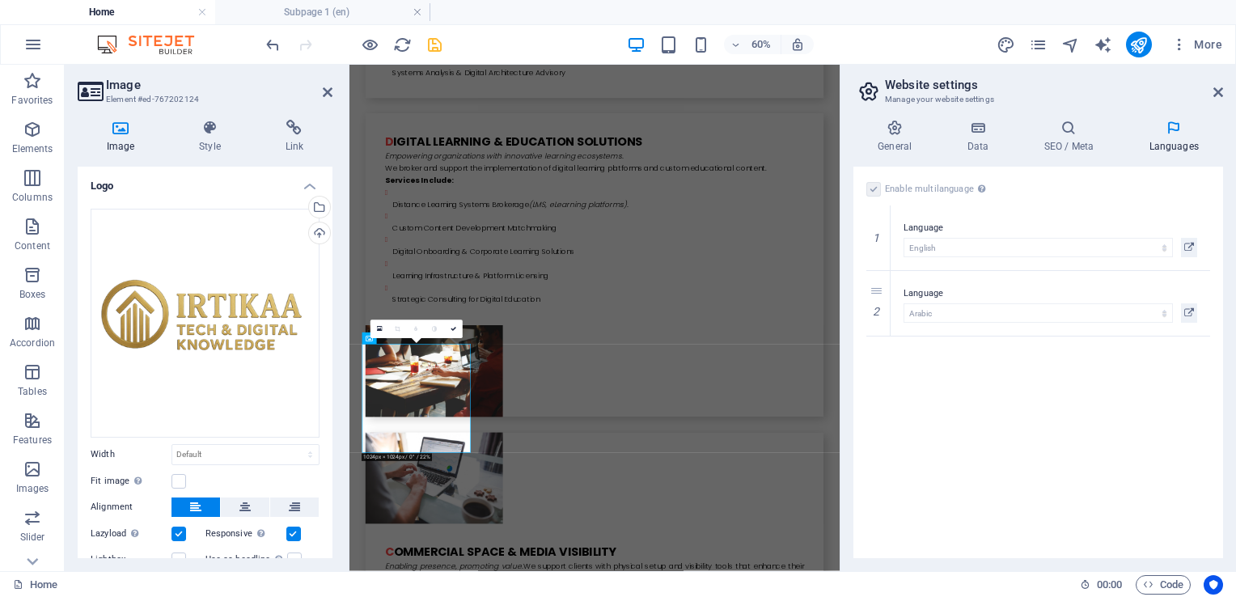
scroll to position [4485, 0]
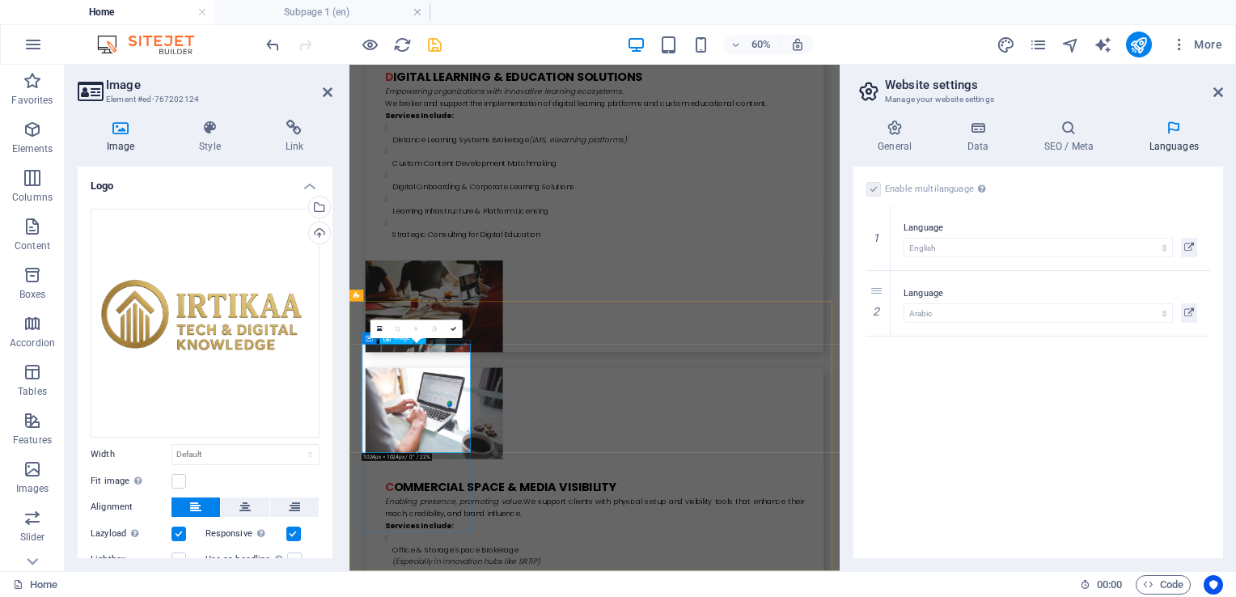
click at [179, 480] on label at bounding box center [178, 481] width 15 height 15
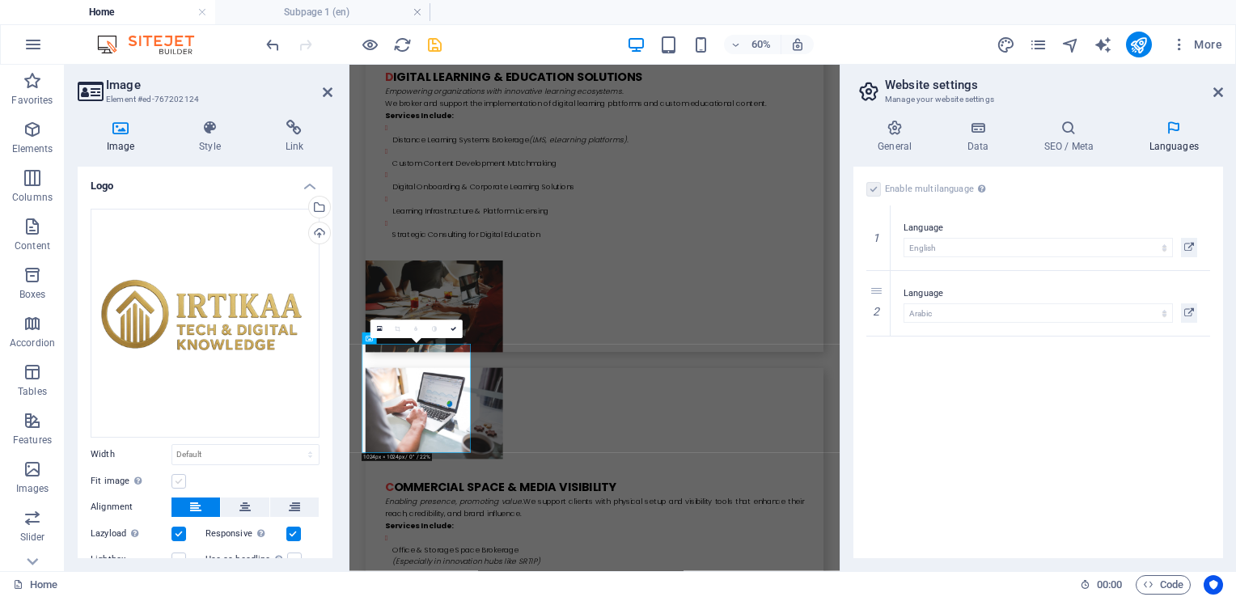
click at [0, 0] on input "Fit image Automatically fit image to a fixed width and height" at bounding box center [0, 0] width 0 height 0
click at [179, 480] on label at bounding box center [178, 481] width 15 height 15
click at [0, 0] on input "Fit image Automatically fit image to a fixed width and height" at bounding box center [0, 0] width 0 height 0
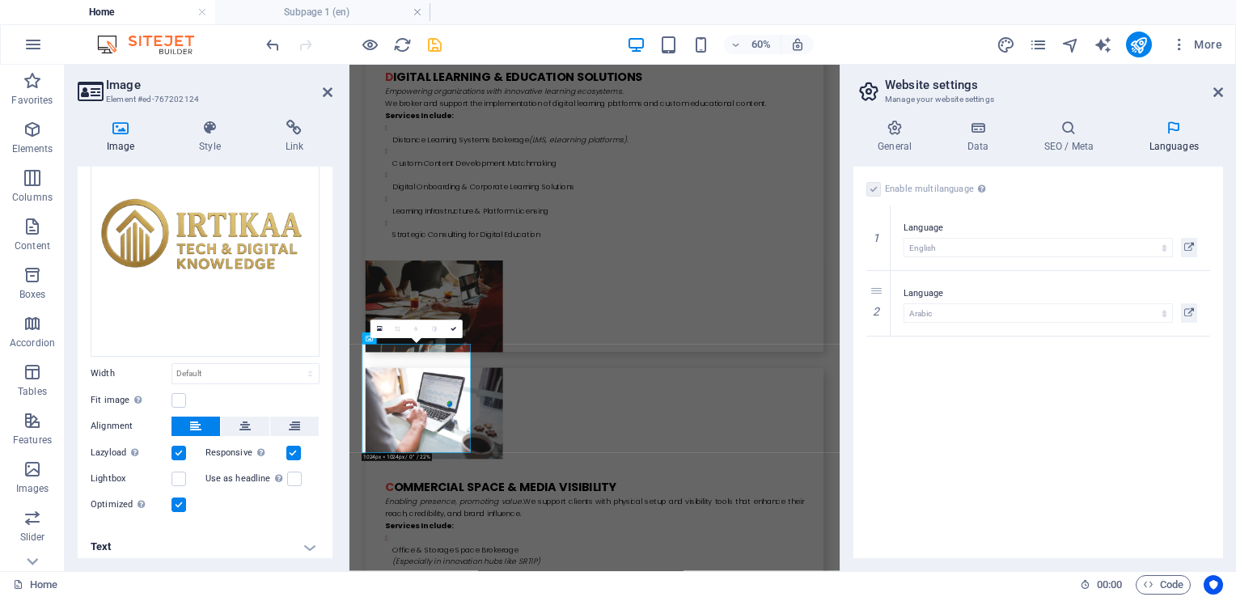
scroll to position [84, 0]
click at [183, 494] on label at bounding box center [178, 501] width 15 height 15
click at [0, 0] on input "Optimized Images are compressed to improve page speed." at bounding box center [0, 0] width 0 height 0
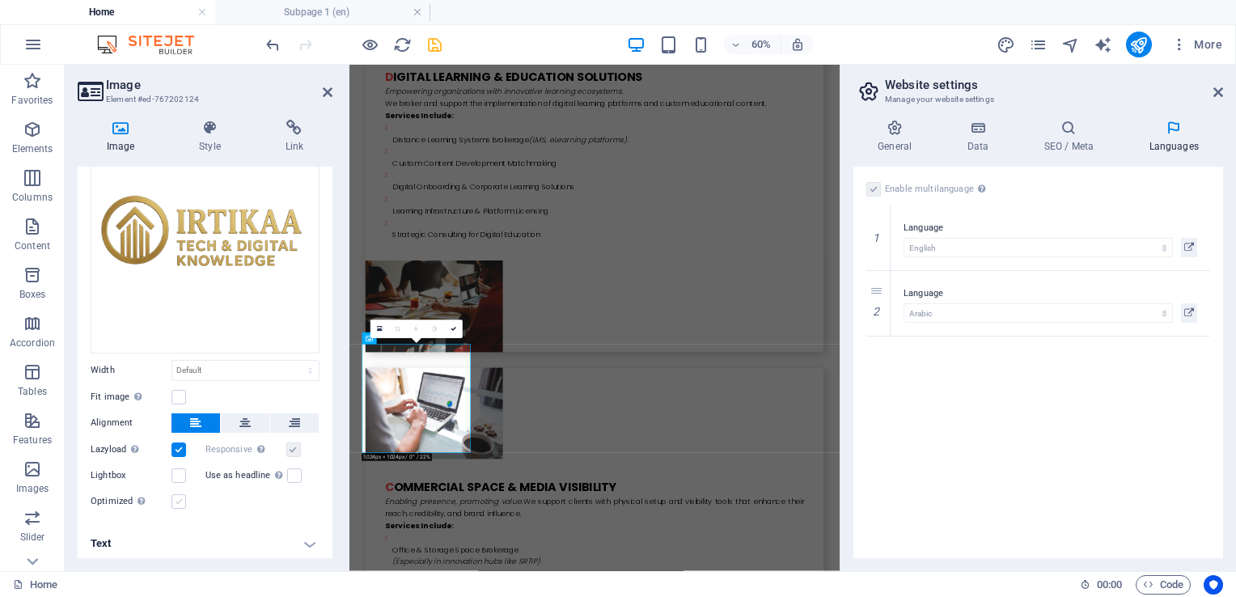
click at [183, 494] on label at bounding box center [178, 501] width 15 height 15
click at [0, 0] on input "Optimized Images are compressed to improve page speed." at bounding box center [0, 0] width 0 height 0
drag, startPoint x: 766, startPoint y: 516, endPoint x: 457, endPoint y: 692, distance: 355.7
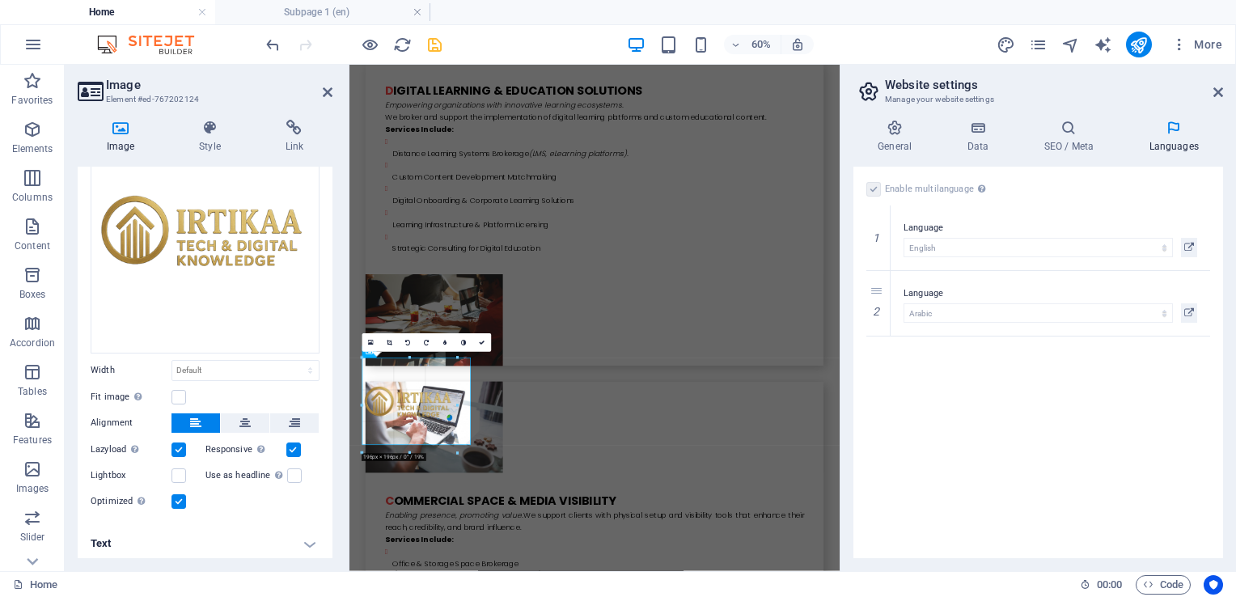
scroll to position [4468, 0]
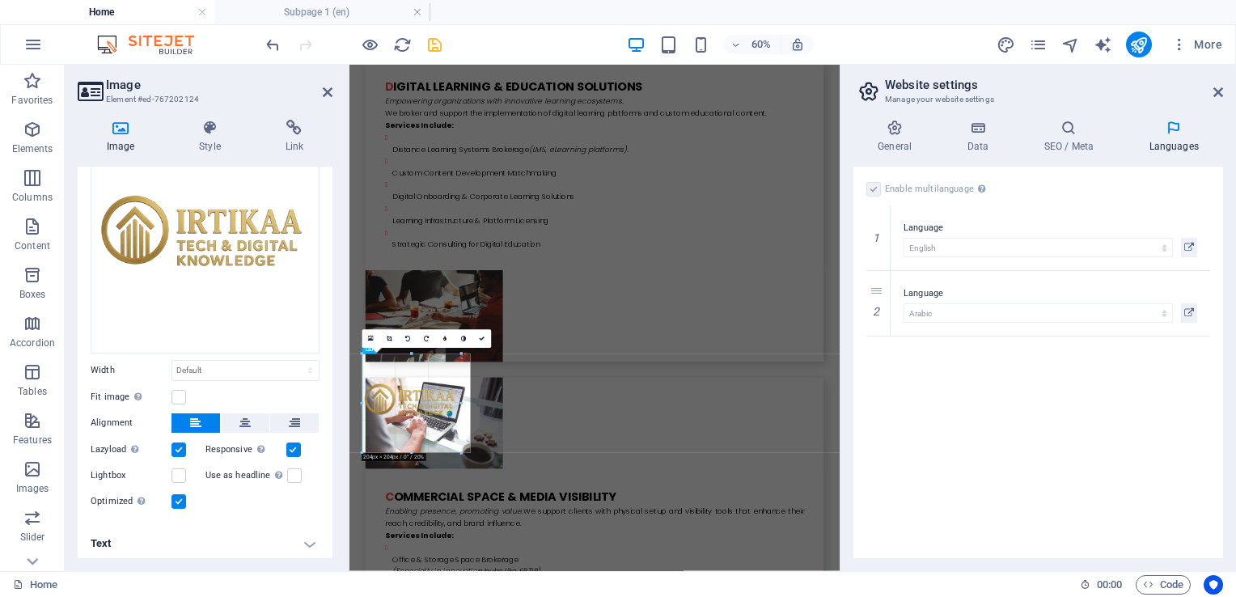
drag, startPoint x: 417, startPoint y: 454, endPoint x: 458, endPoint y: 439, distance: 44.0
type input "204"
select select "px"
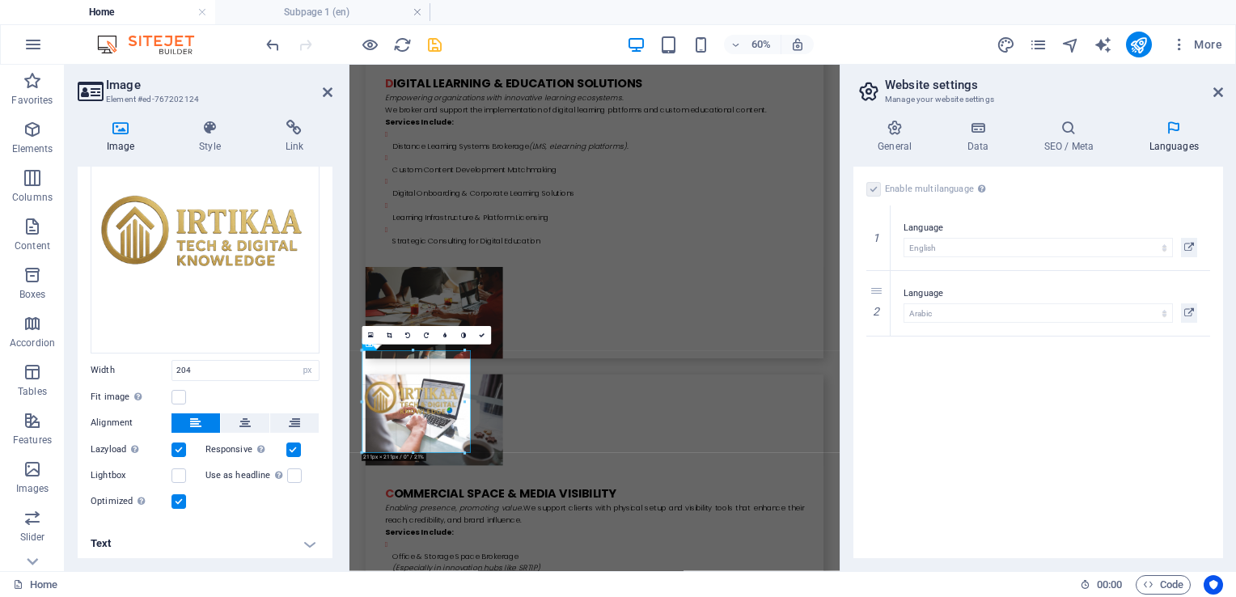
type input "211"
click at [388, 332] on icon at bounding box center [390, 335] width 6 height 6
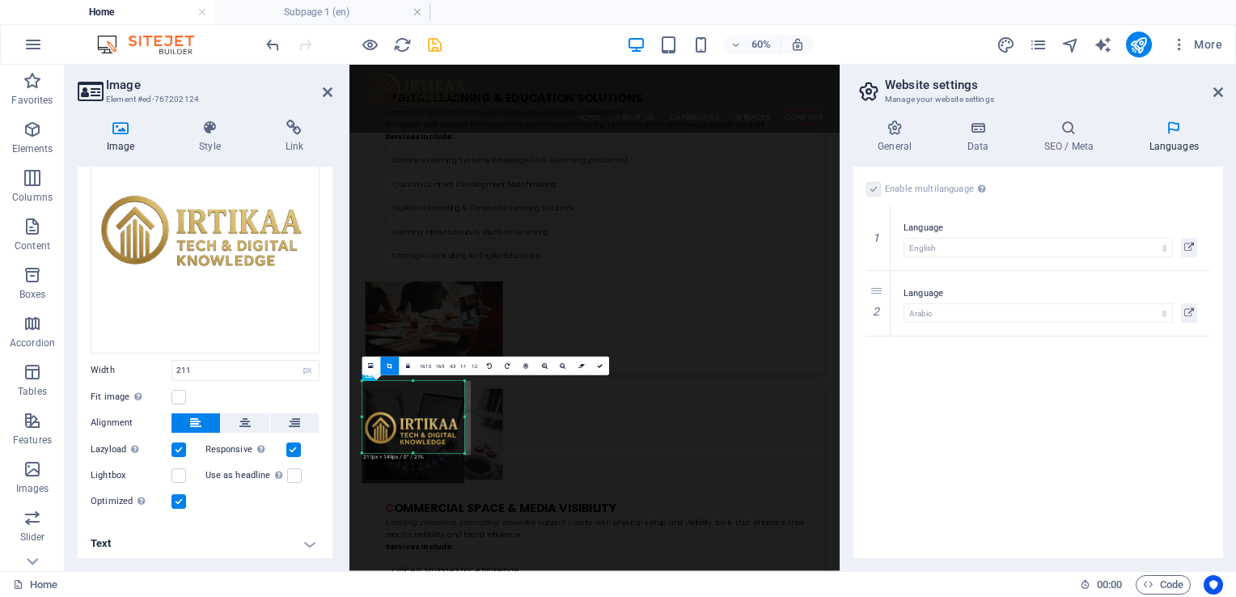
scroll to position [4418, 0]
drag, startPoint x: 414, startPoint y: 435, endPoint x: 418, endPoint y: 396, distance: 39.0
click at [418, 396] on div "180 170 160 150 140 130 120 110 100 90 80 70 60 50 40 30 20 10 0 -10 -20 -30 -4…" at bounding box center [412, 419] width 103 height 69
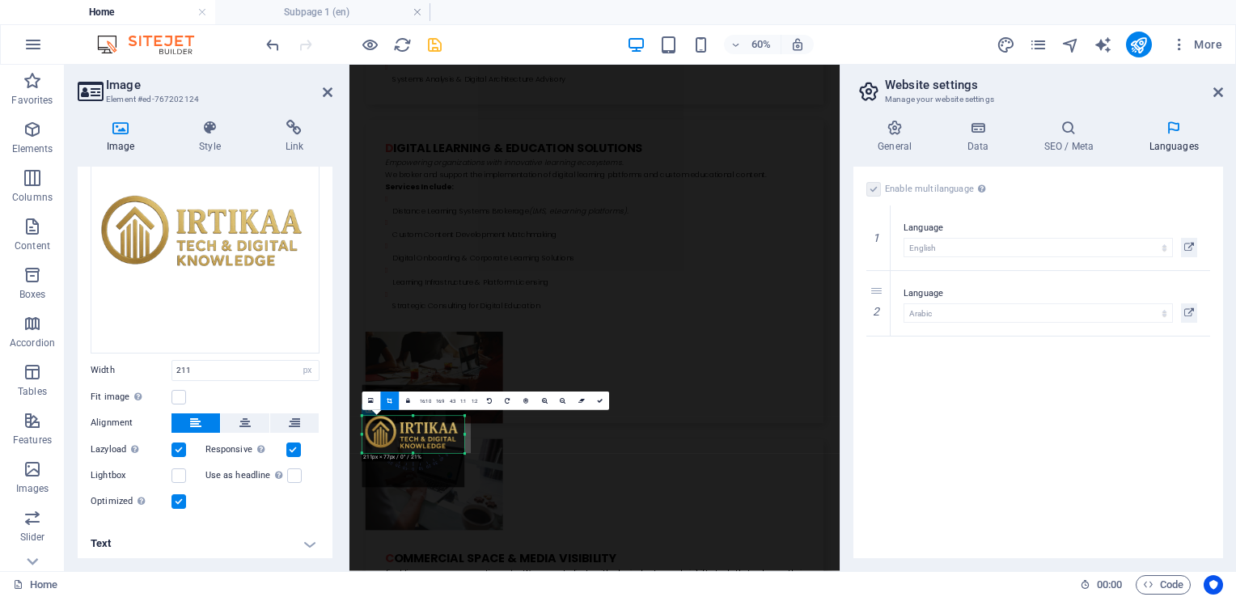
scroll to position [4370, 0]
drag, startPoint x: 416, startPoint y: 382, endPoint x: 424, endPoint y: 430, distance: 48.3
click at [424, 430] on div "180 170 160 150 140 130 120 110 100 90 80 70 60 50 40 30 20 10 0 -10 -20 -30 -4…" at bounding box center [412, 433] width 103 height 40
click at [460, 488] on div at bounding box center [413, 436] width 122 height 122
click at [1216, 95] on icon at bounding box center [1218, 92] width 10 height 13
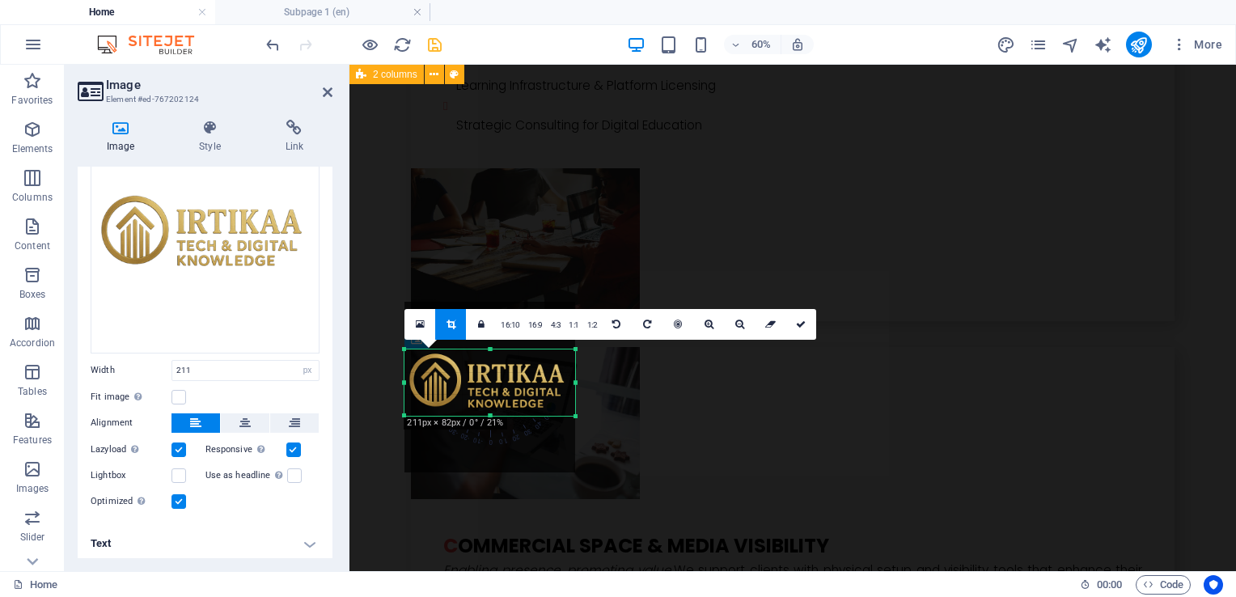
scroll to position [4328, 0]
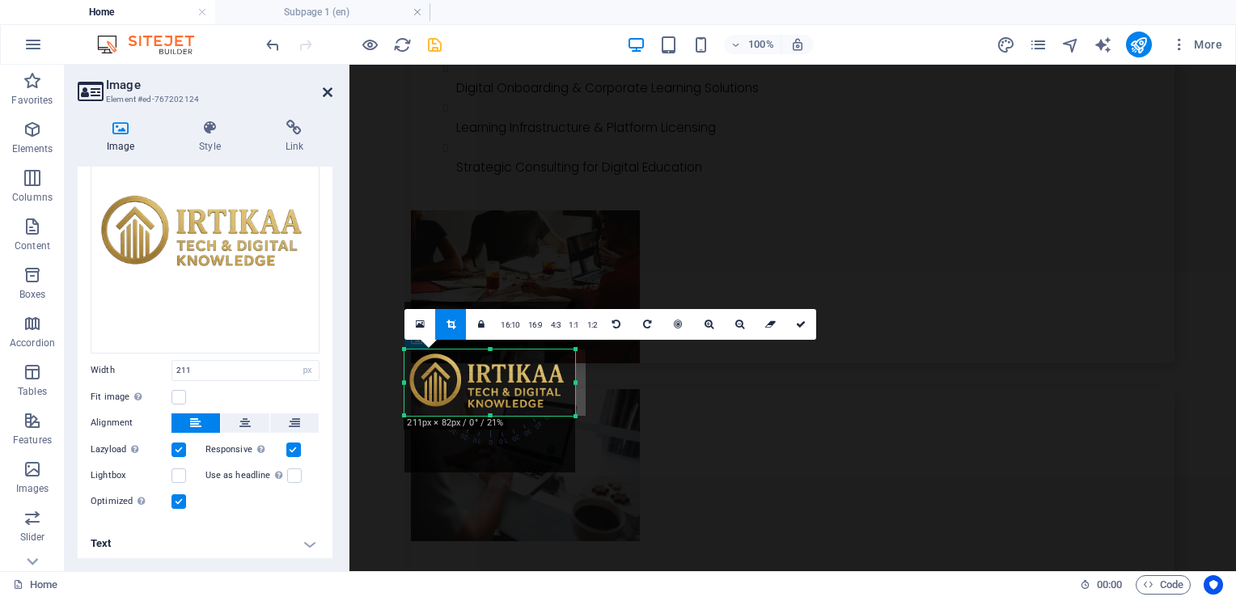
drag, startPoint x: 328, startPoint y: 88, endPoint x: 263, endPoint y: 24, distance: 91.5
click at [328, 88] on icon at bounding box center [328, 92] width 10 height 13
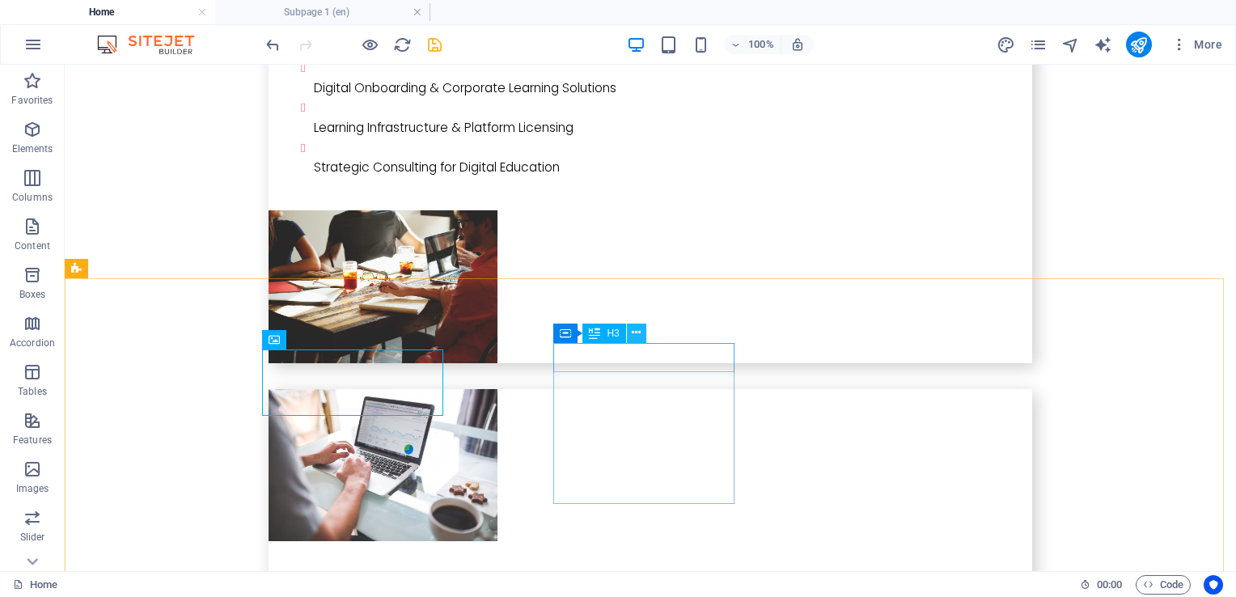
click at [636, 332] on icon at bounding box center [636, 332] width 9 height 17
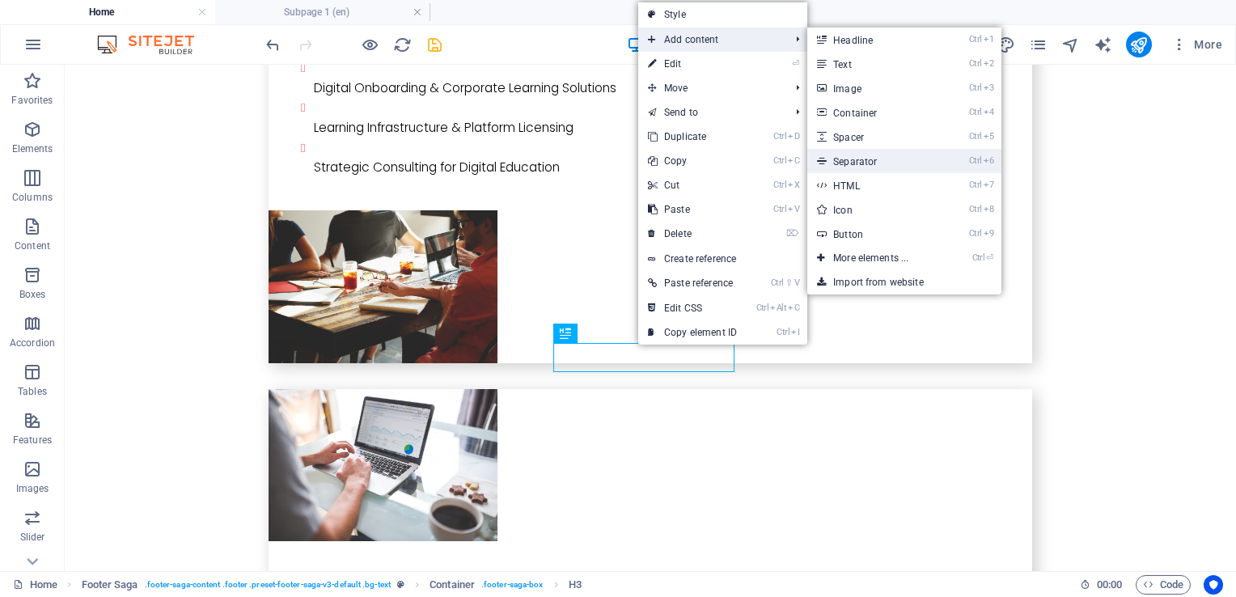
click at [899, 163] on link "Ctrl 6 Separator" at bounding box center [873, 161] width 133 height 24
select select "%"
select select "px"
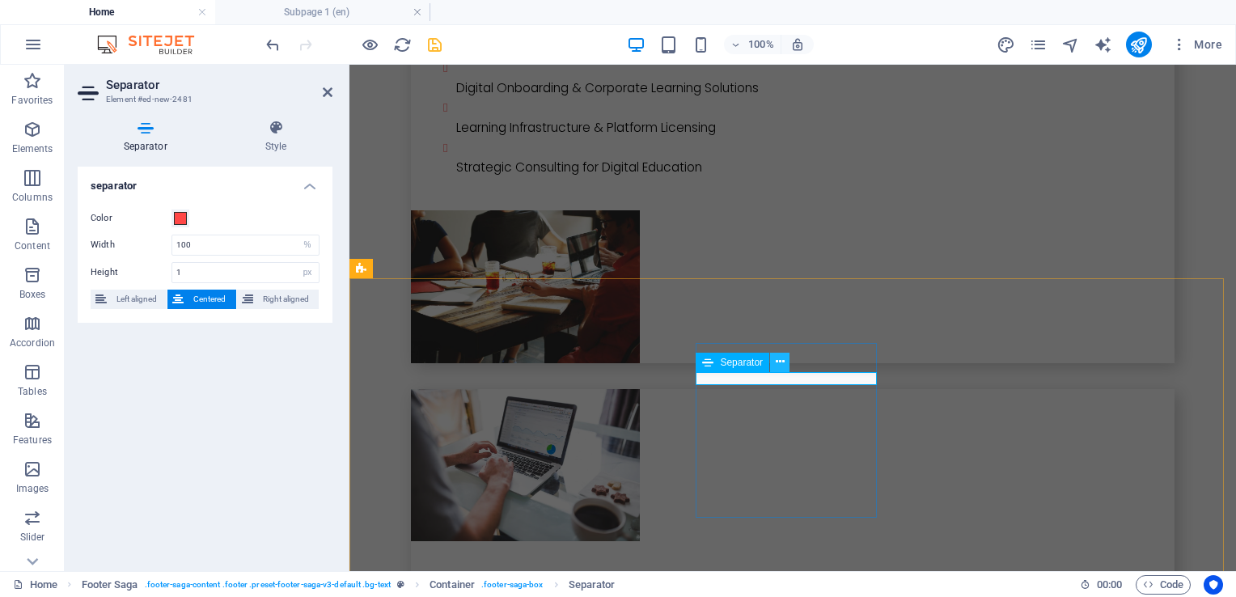
click at [780, 362] on icon at bounding box center [779, 361] width 9 height 17
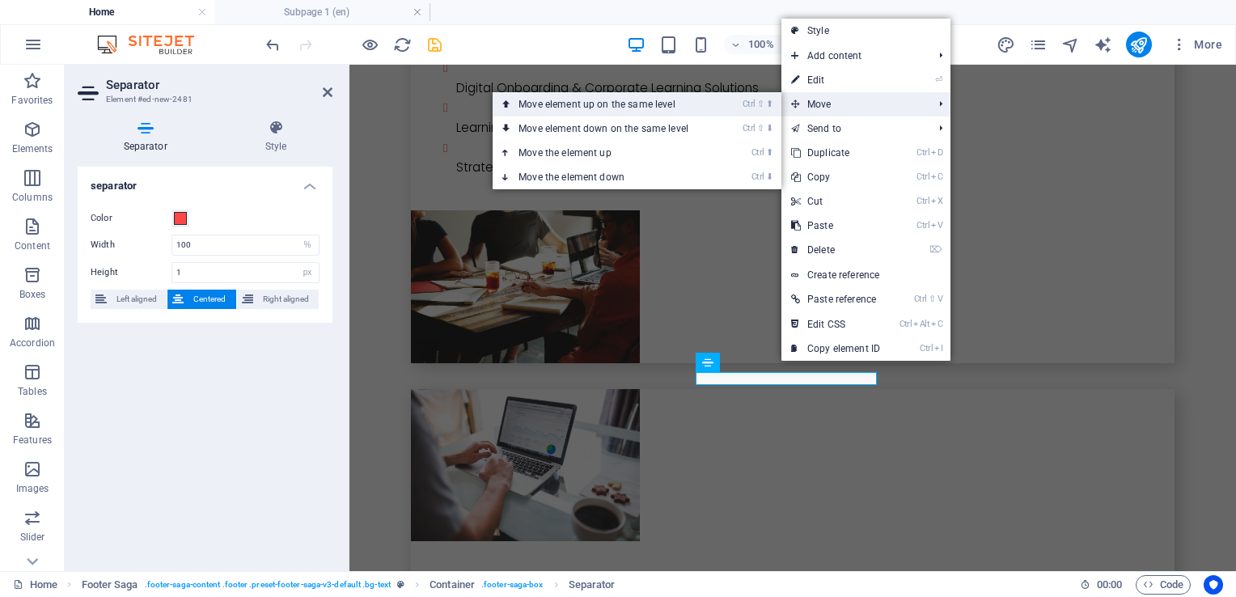
click at [632, 109] on link "Ctrl ⇧ ⬆ Move element up on the same level" at bounding box center [606, 104] width 228 height 24
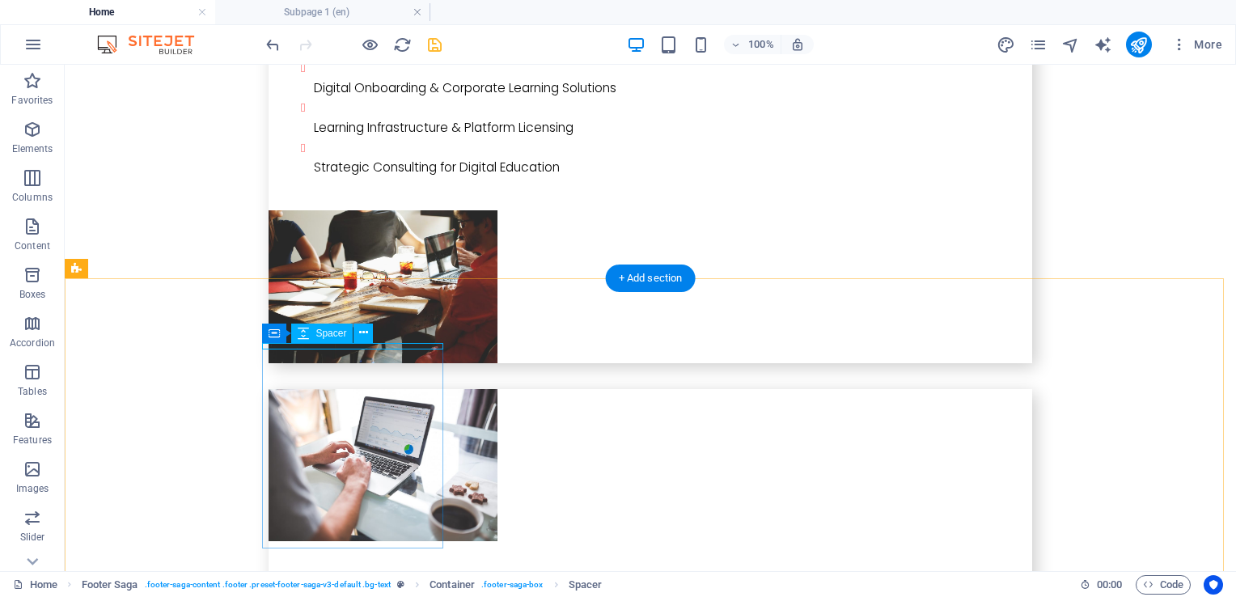
click at [363, 333] on icon at bounding box center [363, 332] width 9 height 17
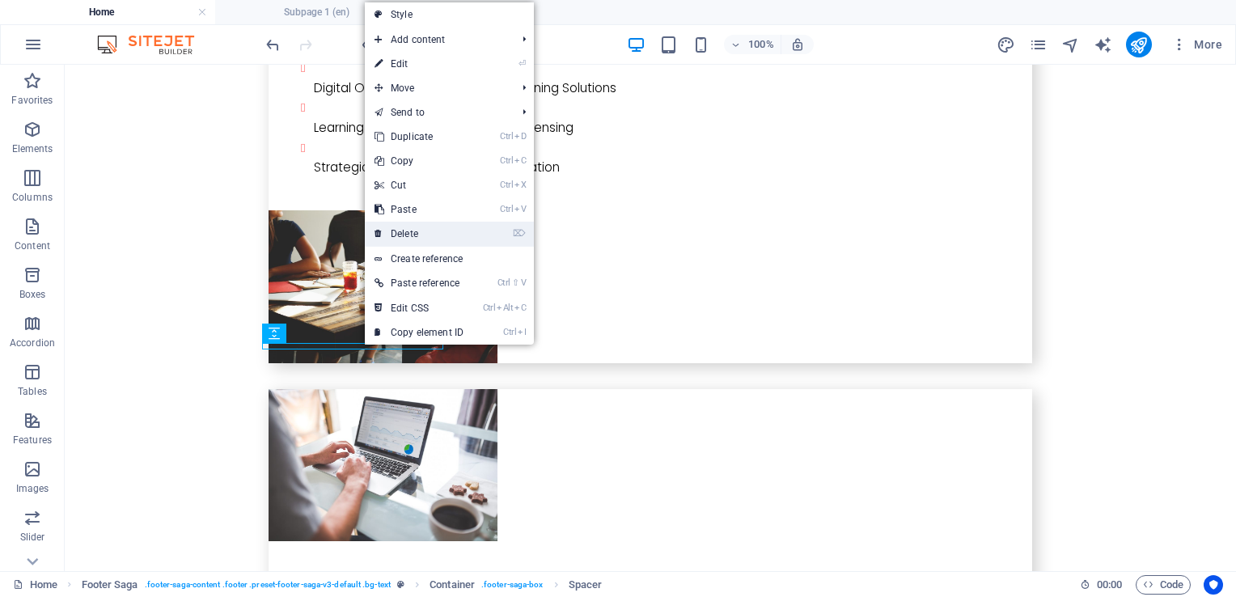
click at [432, 227] on link "⌦ Delete" at bounding box center [419, 234] width 108 height 24
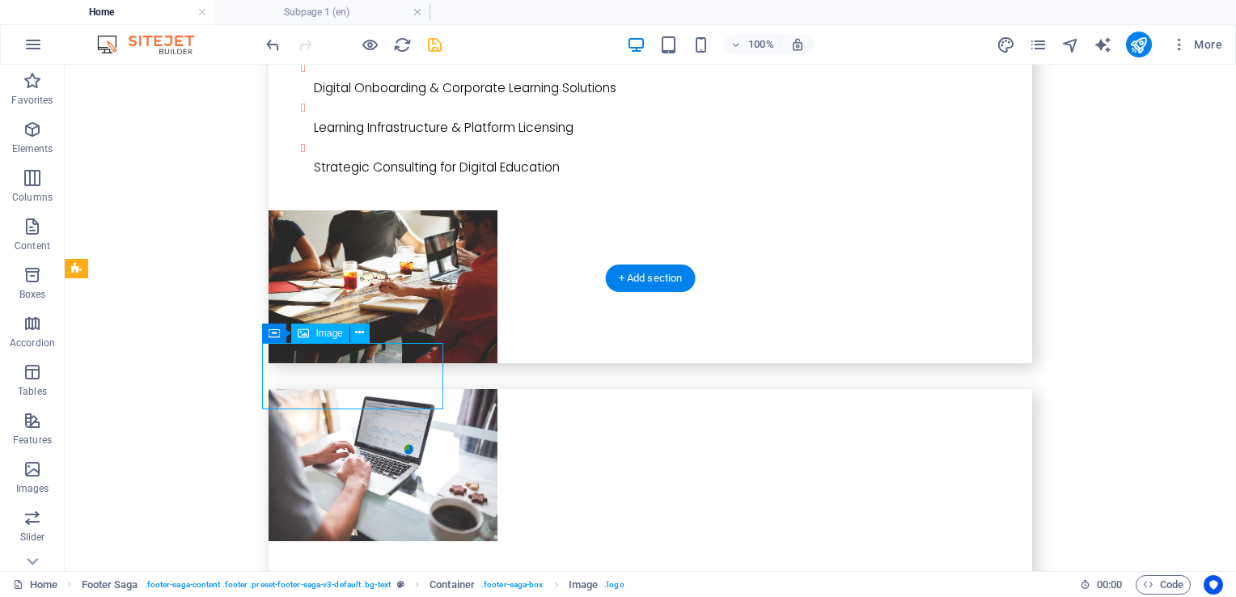
select select "px"
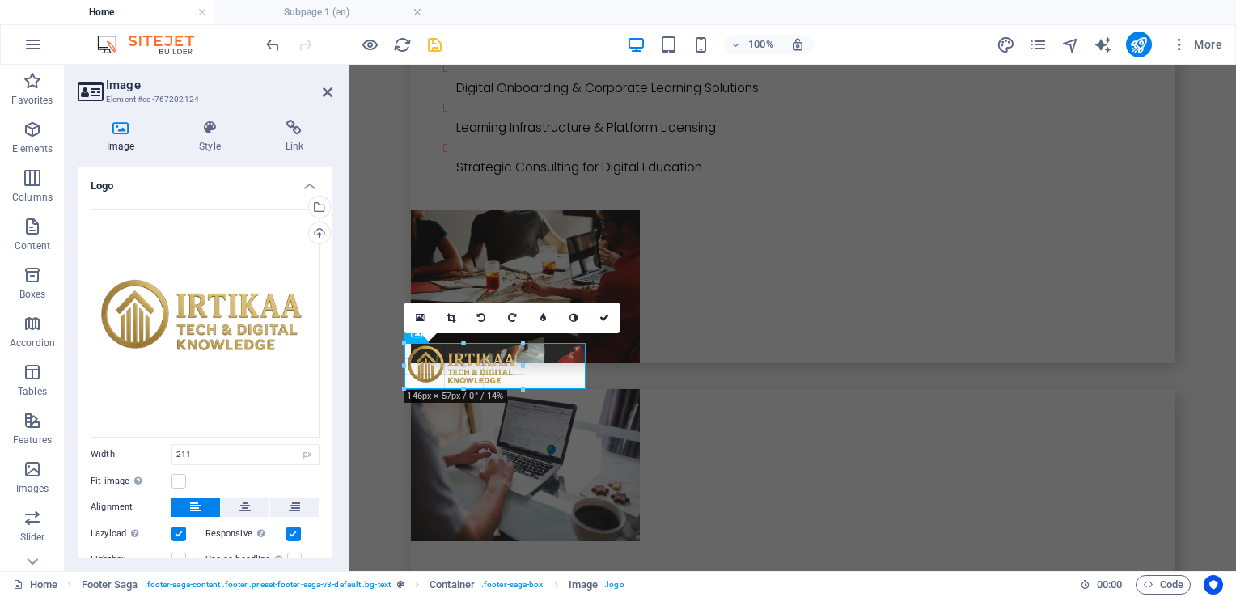
drag, startPoint x: 492, startPoint y: 410, endPoint x: 518, endPoint y: 390, distance: 32.8
type input "146"
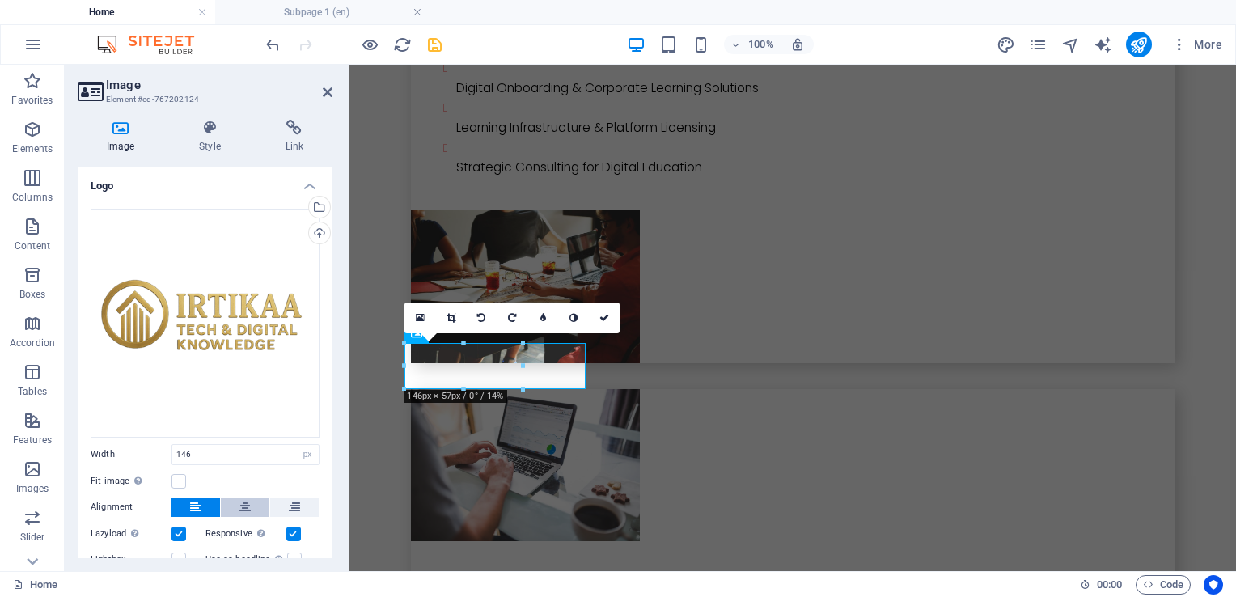
click at [252, 503] on button at bounding box center [245, 506] width 49 height 19
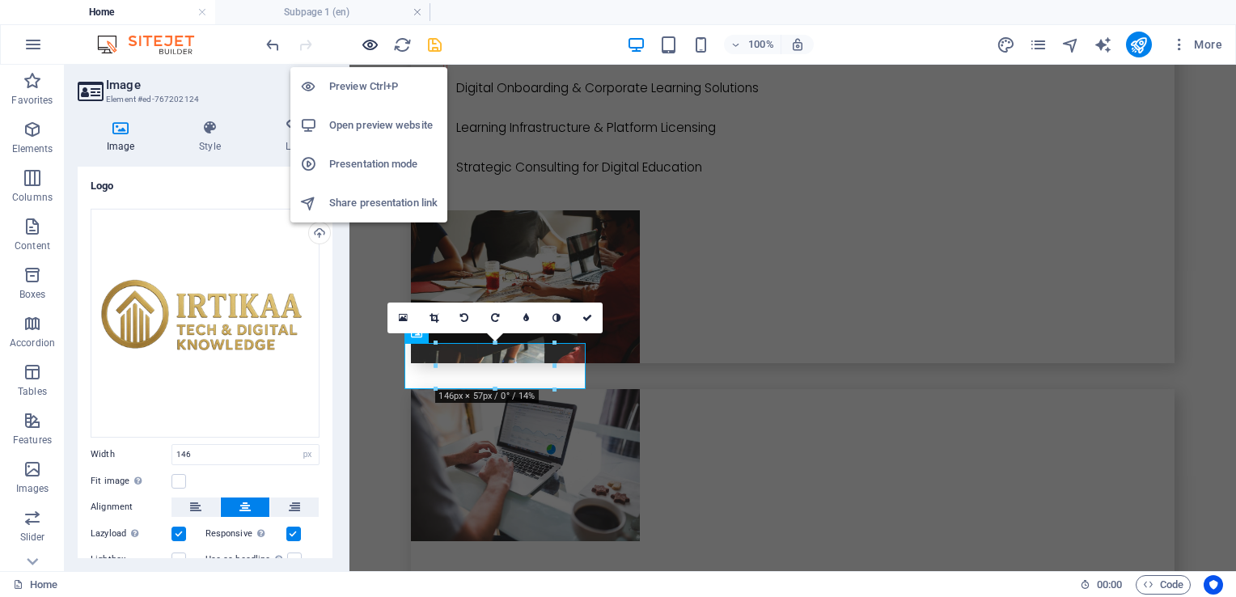
click at [365, 44] on icon "button" at bounding box center [370, 45] width 19 height 19
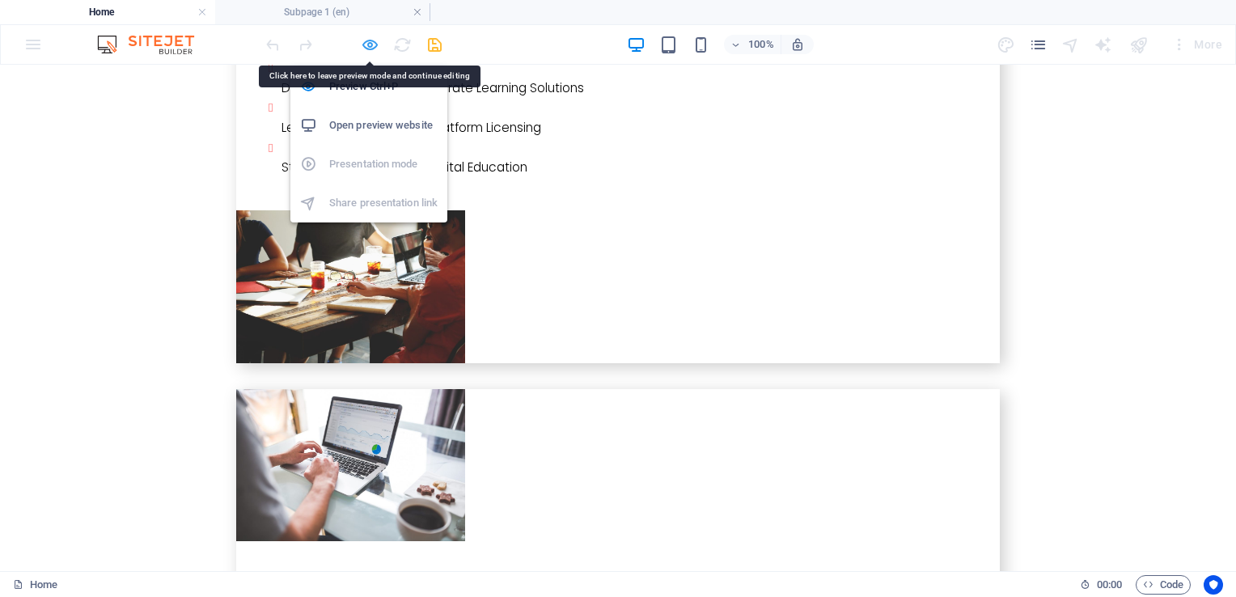
click at [365, 44] on icon "button" at bounding box center [370, 45] width 19 height 19
select select "px"
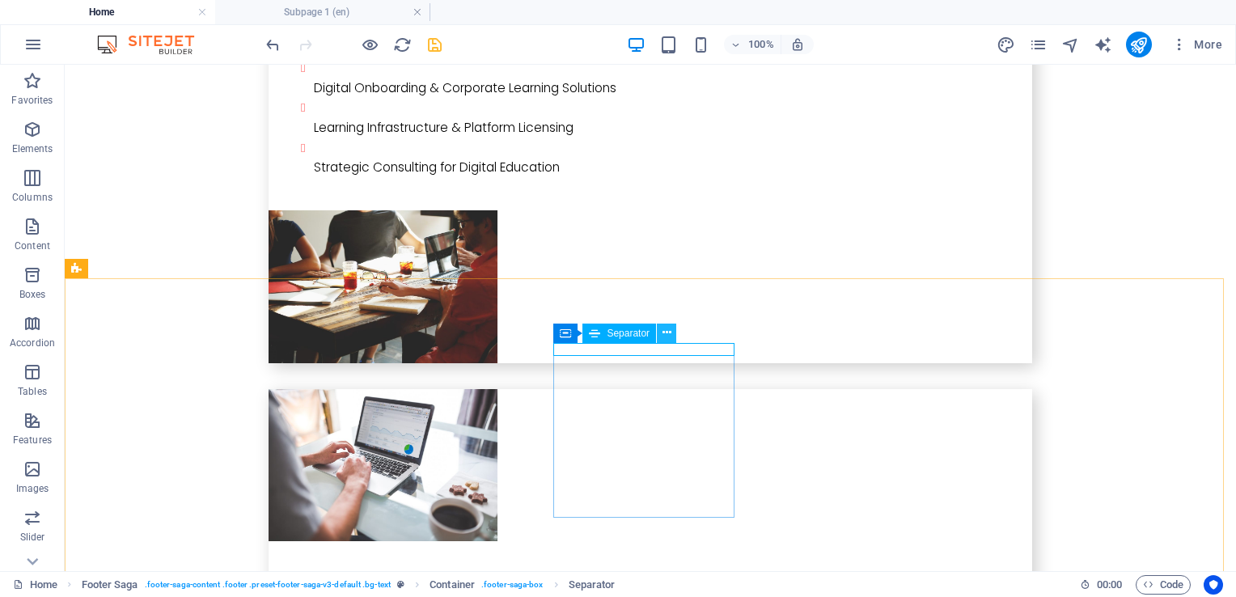
click at [668, 332] on icon at bounding box center [666, 332] width 9 height 17
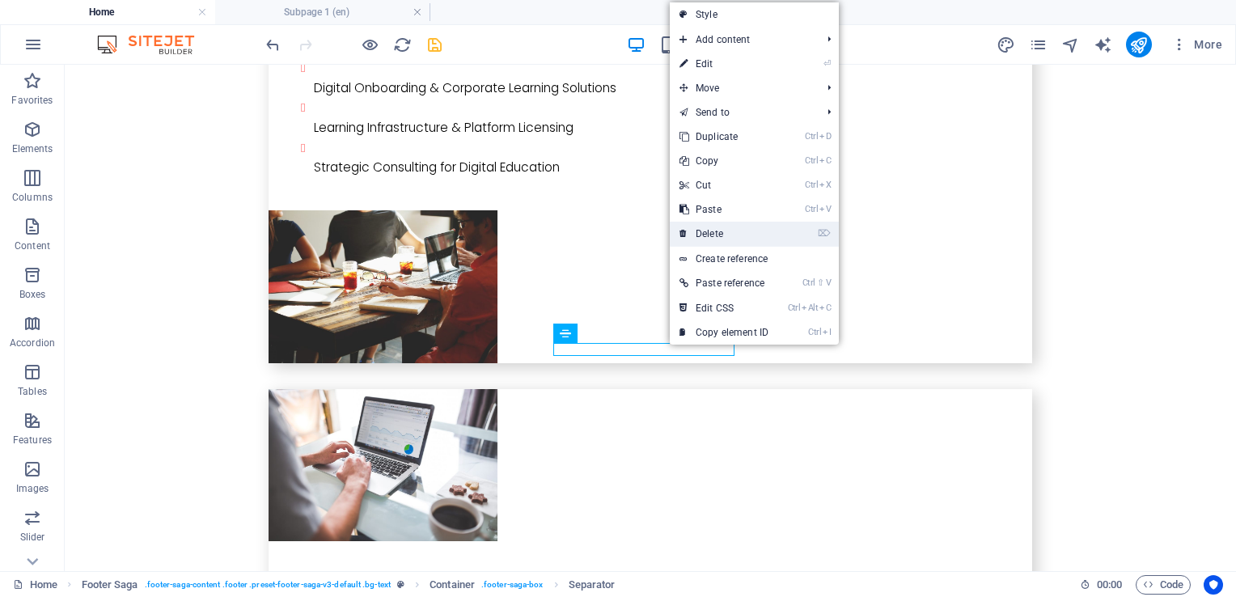
click at [745, 234] on link "⌦ Delete" at bounding box center [724, 234] width 108 height 24
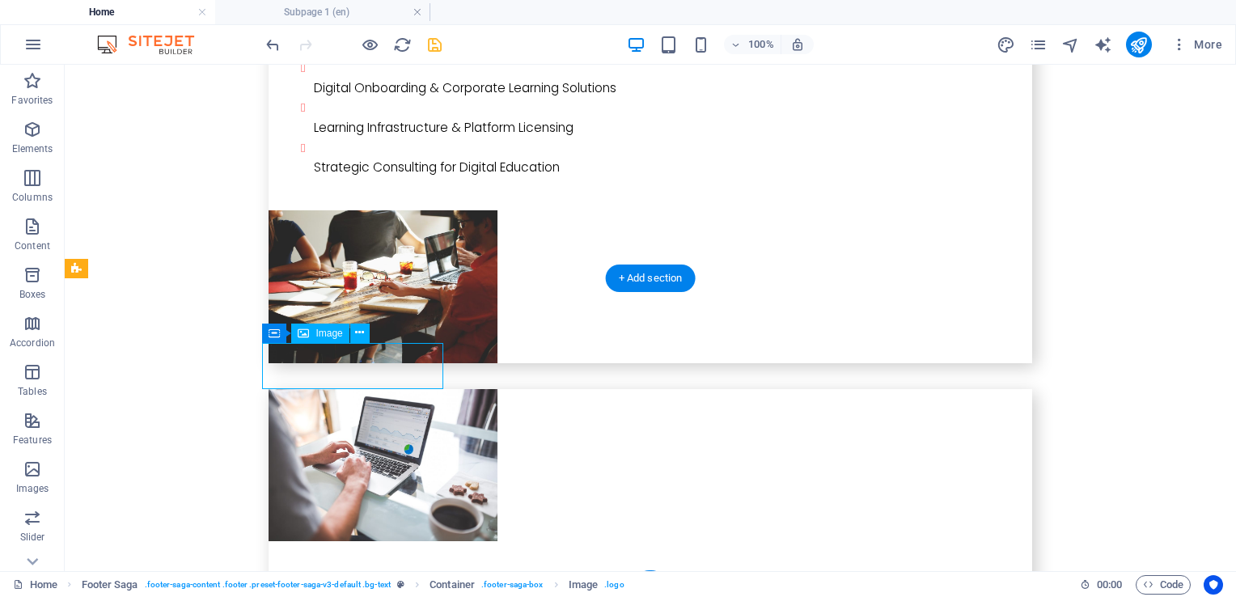
select select "px"
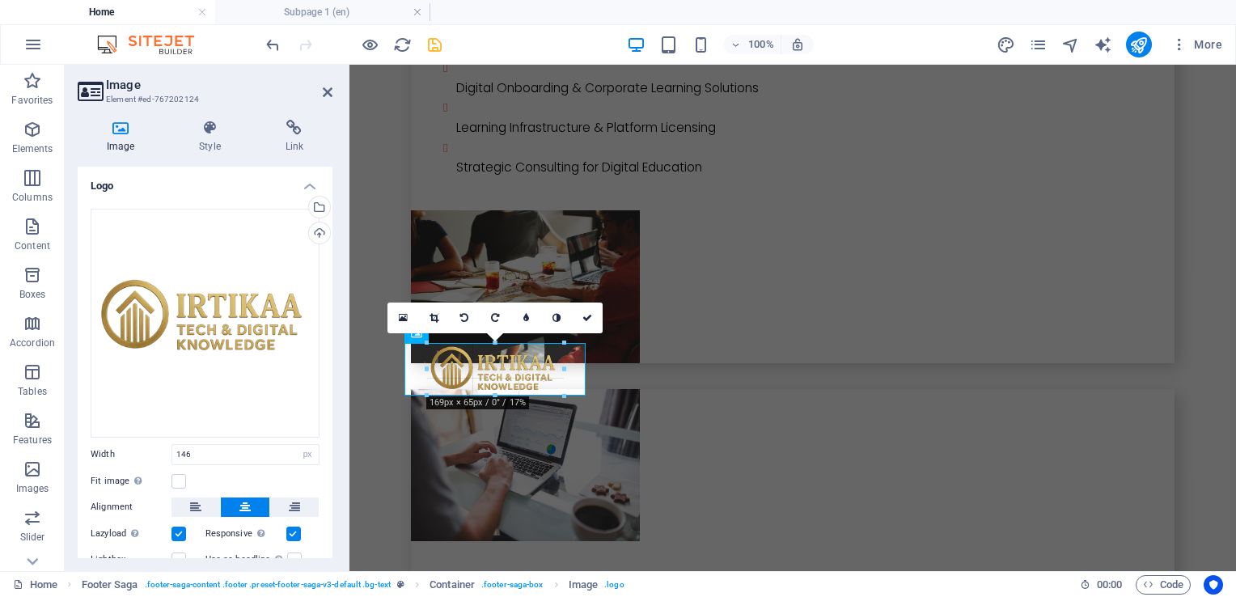
drag, startPoint x: 434, startPoint y: 367, endPoint x: 61, endPoint y: 315, distance: 376.5
type input "169"
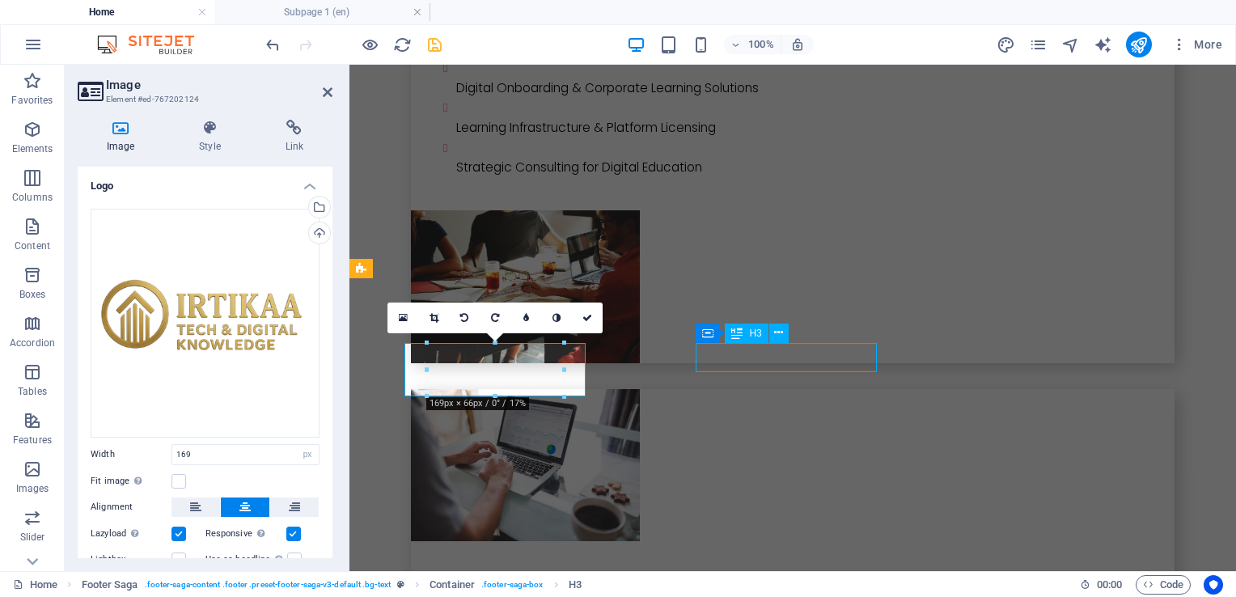
drag, startPoint x: 856, startPoint y: 364, endPoint x: 1139, endPoint y: 362, distance: 283.8
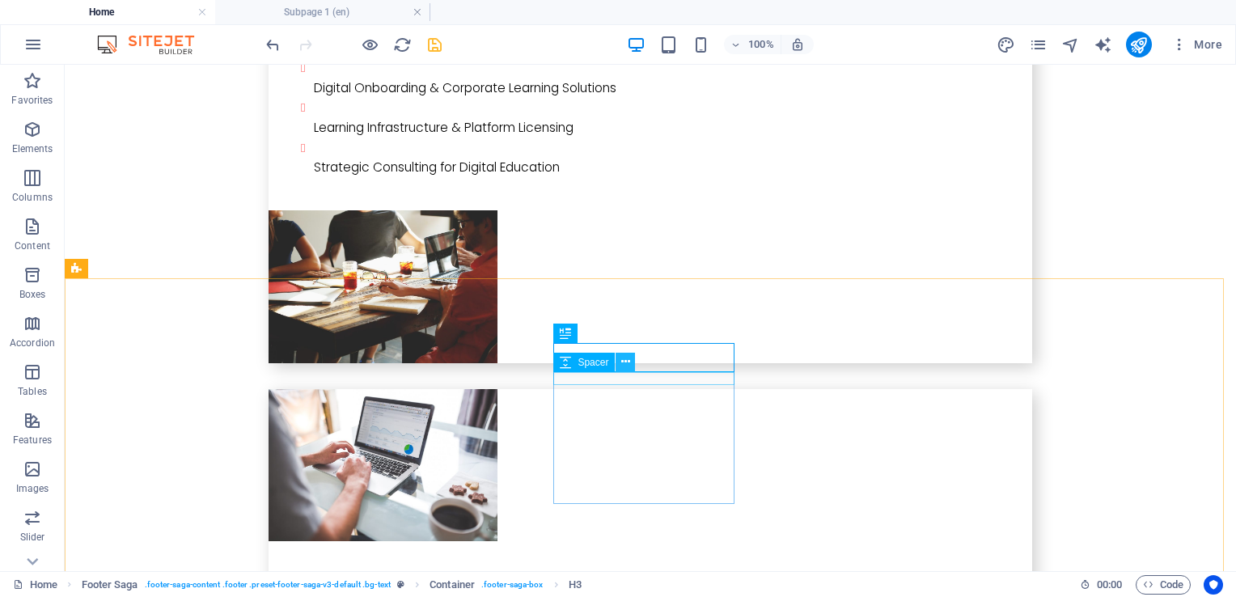
click at [623, 365] on icon at bounding box center [625, 361] width 9 height 17
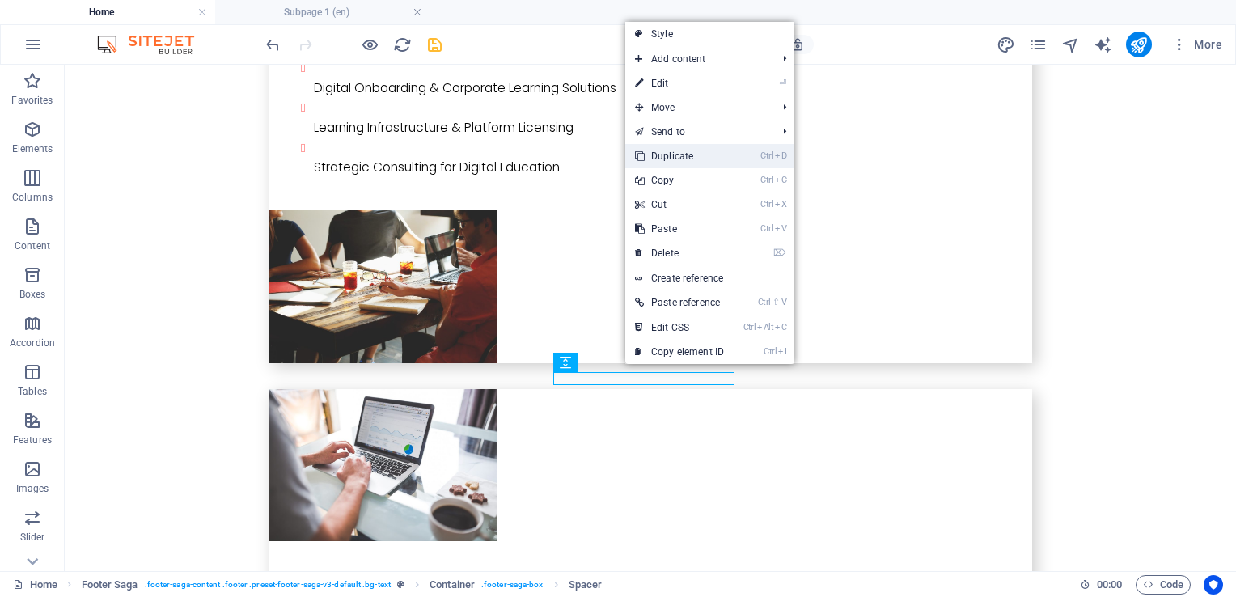
click at [705, 157] on link "Ctrl D Duplicate" at bounding box center [679, 156] width 108 height 24
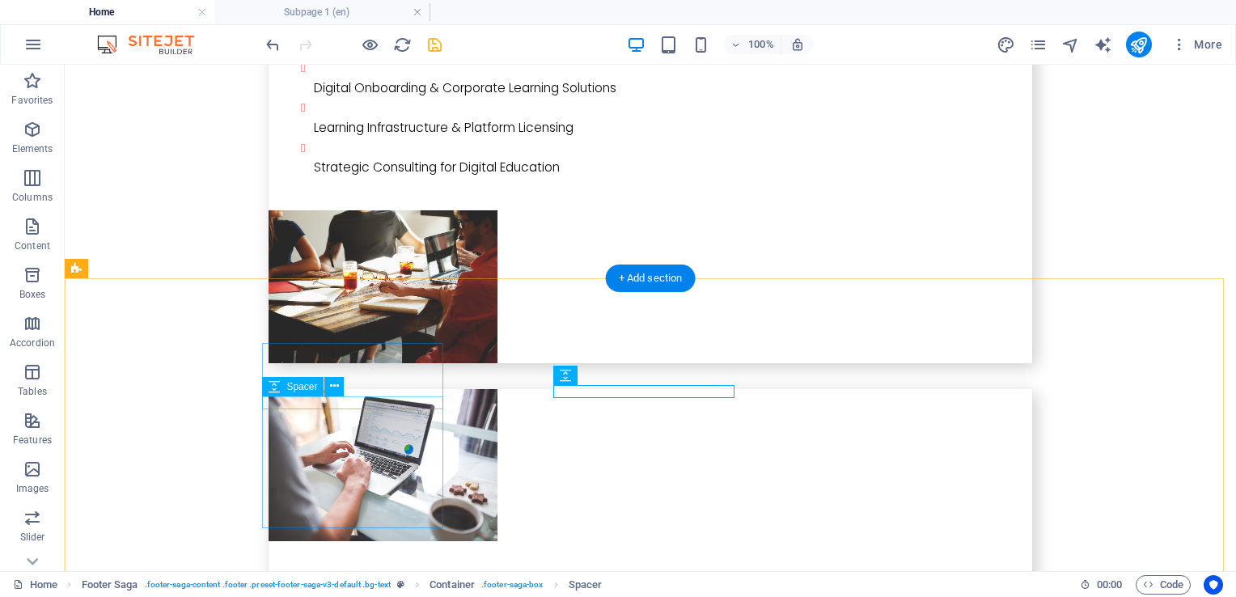
click at [334, 389] on icon at bounding box center [334, 386] width 9 height 17
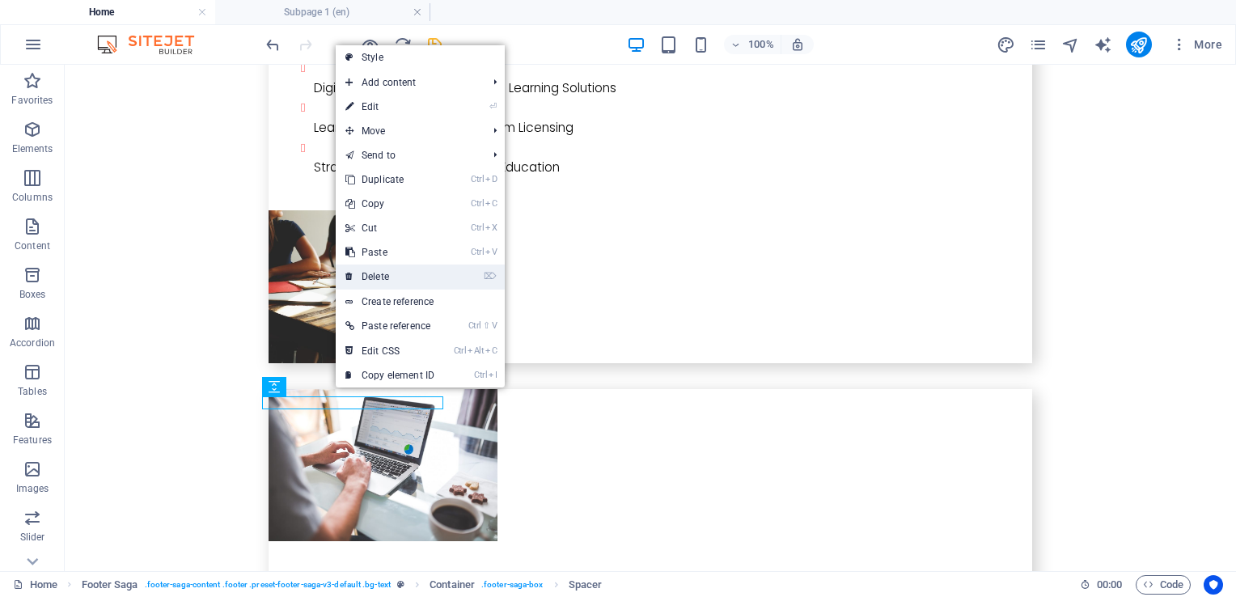
click at [388, 277] on link "⌦ Delete" at bounding box center [390, 276] width 108 height 24
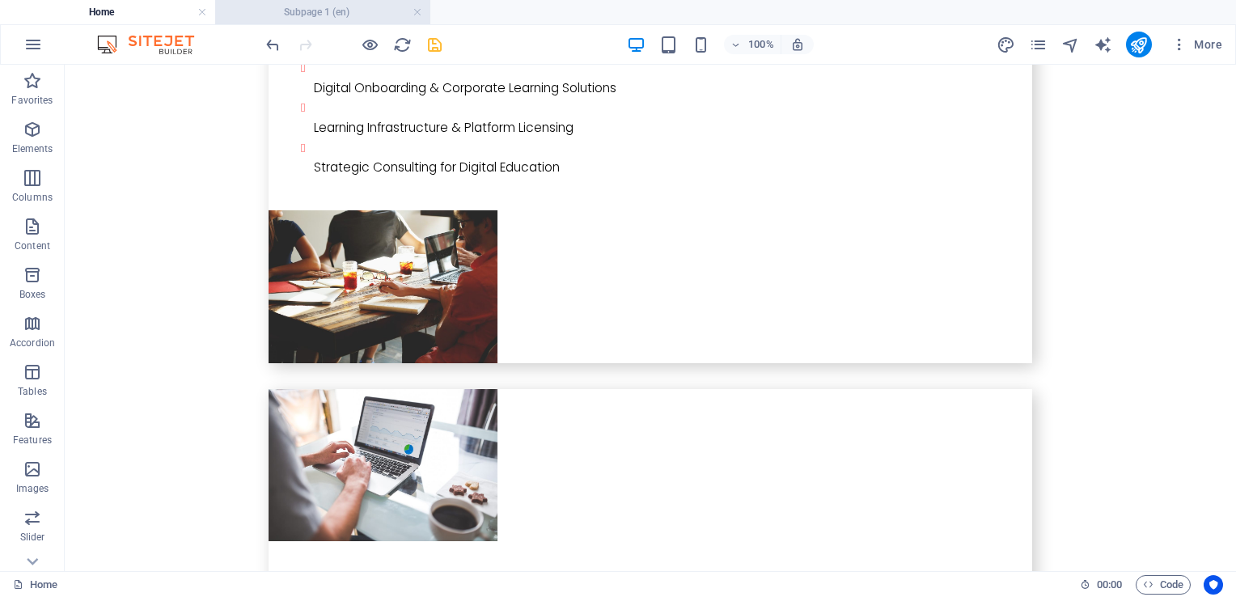
click at [323, 12] on h4 "Subpage 1 (en)" at bounding box center [322, 12] width 215 height 18
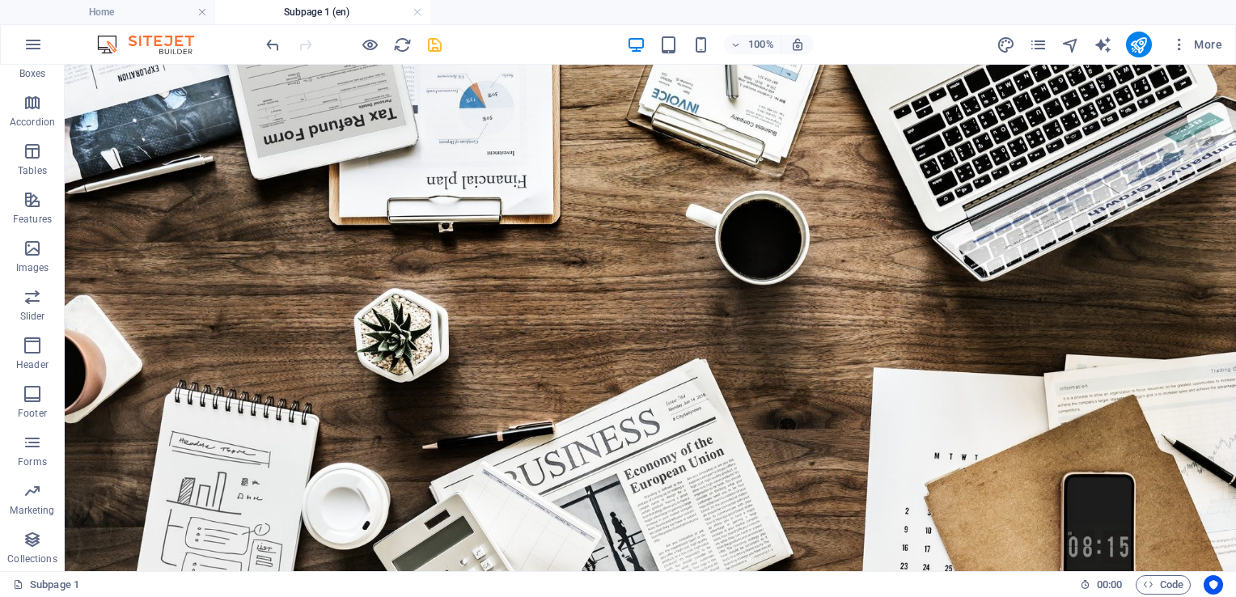
scroll to position [556, 0]
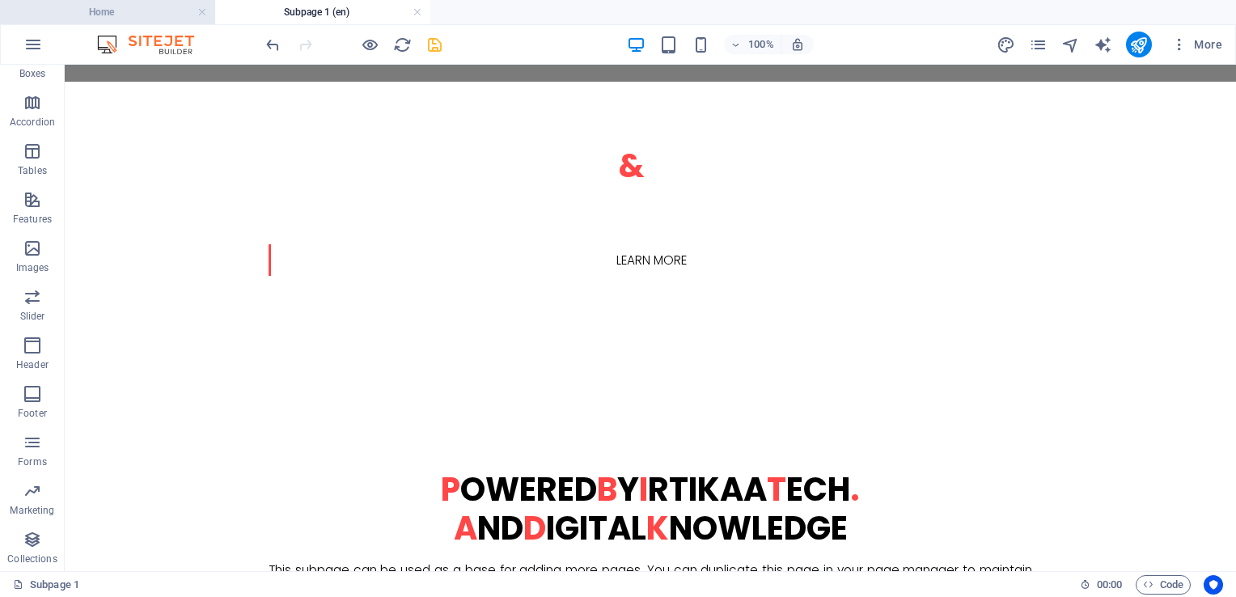
click at [146, 15] on h4 "Home" at bounding box center [107, 12] width 215 height 18
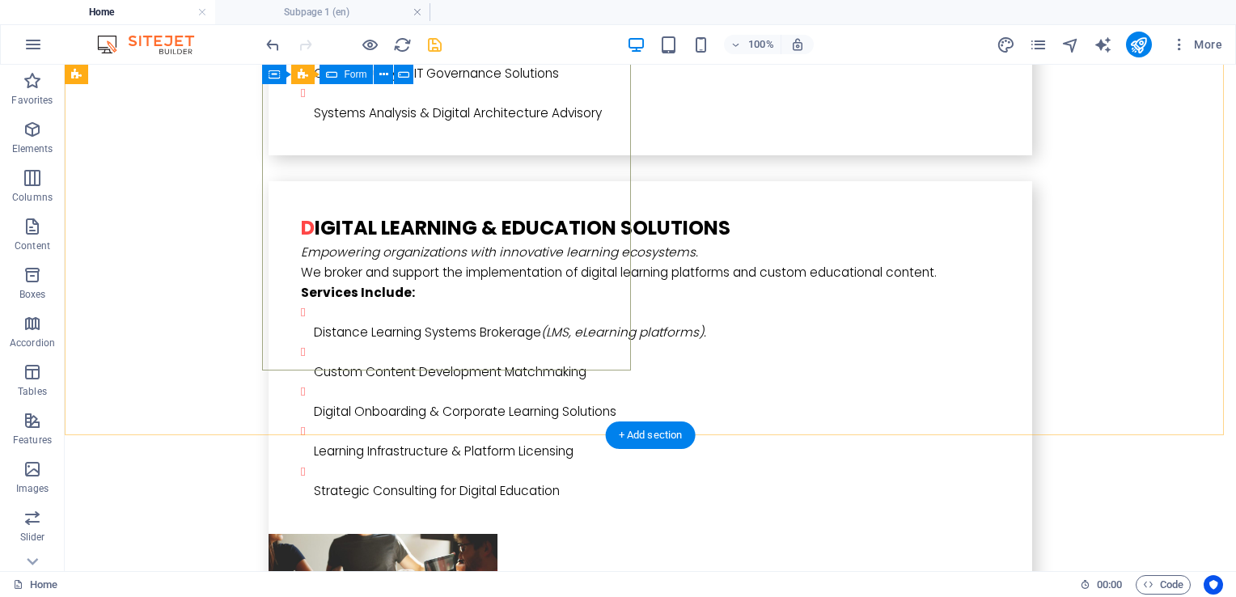
scroll to position [4338, 0]
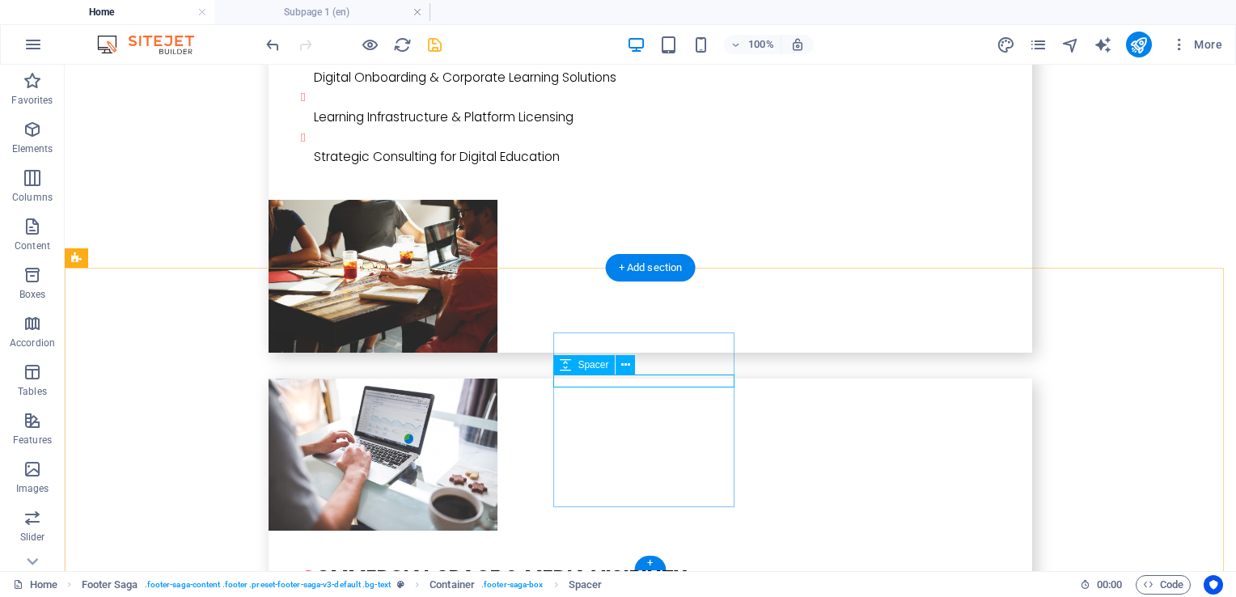
click at [624, 370] on icon at bounding box center [625, 365] width 9 height 17
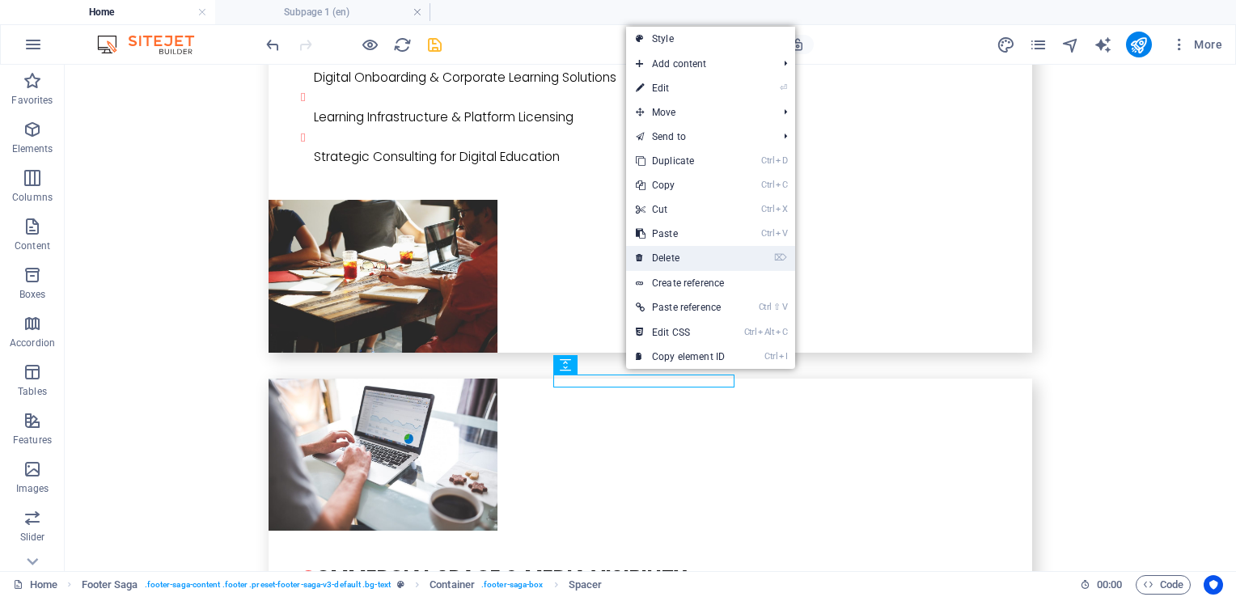
click at [703, 260] on link "⌦ Delete" at bounding box center [680, 258] width 108 height 24
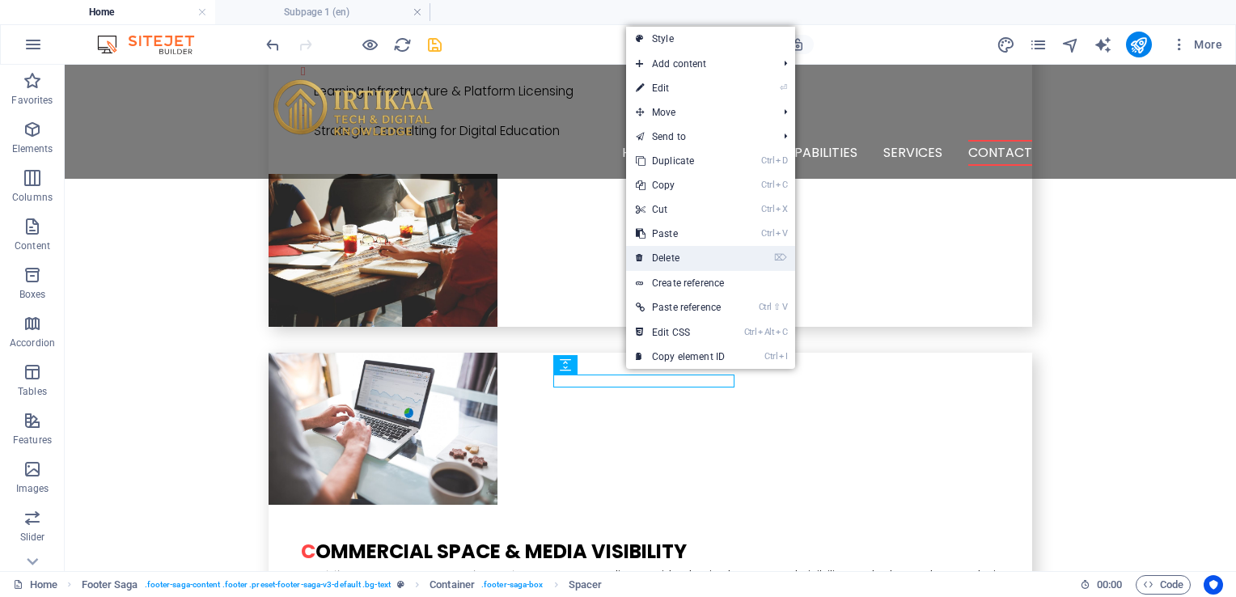
scroll to position [4337, 0]
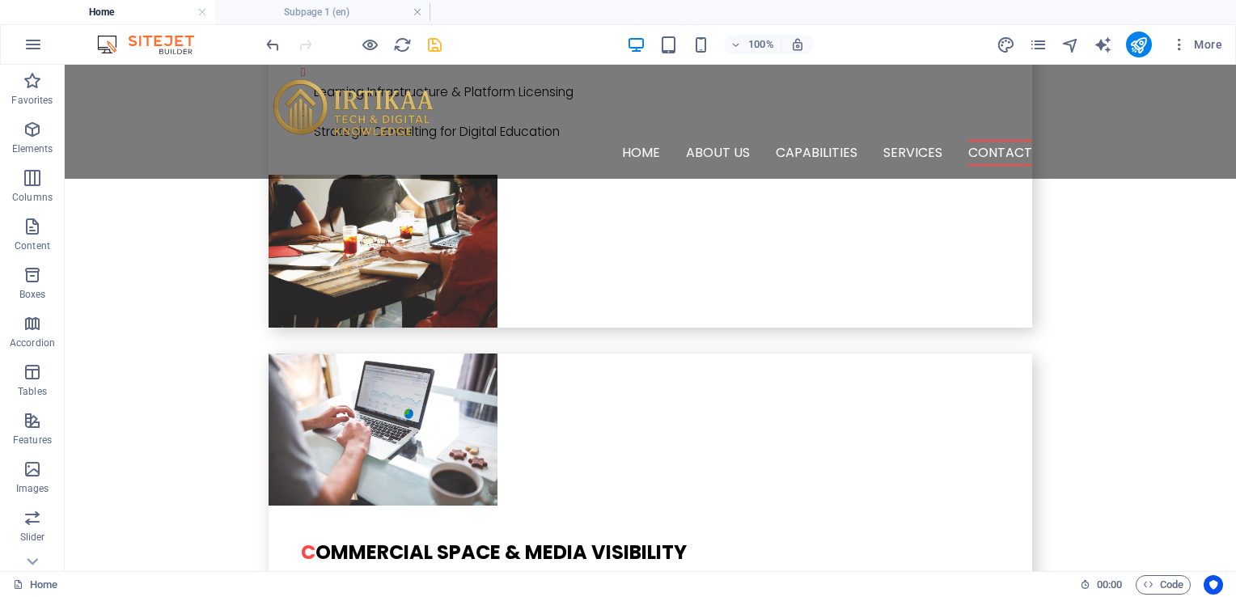
drag, startPoint x: 443, startPoint y: 34, endPoint x: 436, endPoint y: 47, distance: 14.8
click at [441, 36] on div at bounding box center [353, 45] width 181 height 26
click at [436, 47] on icon "save" at bounding box center [434, 45] width 19 height 19
checkbox input "false"
select select "px"
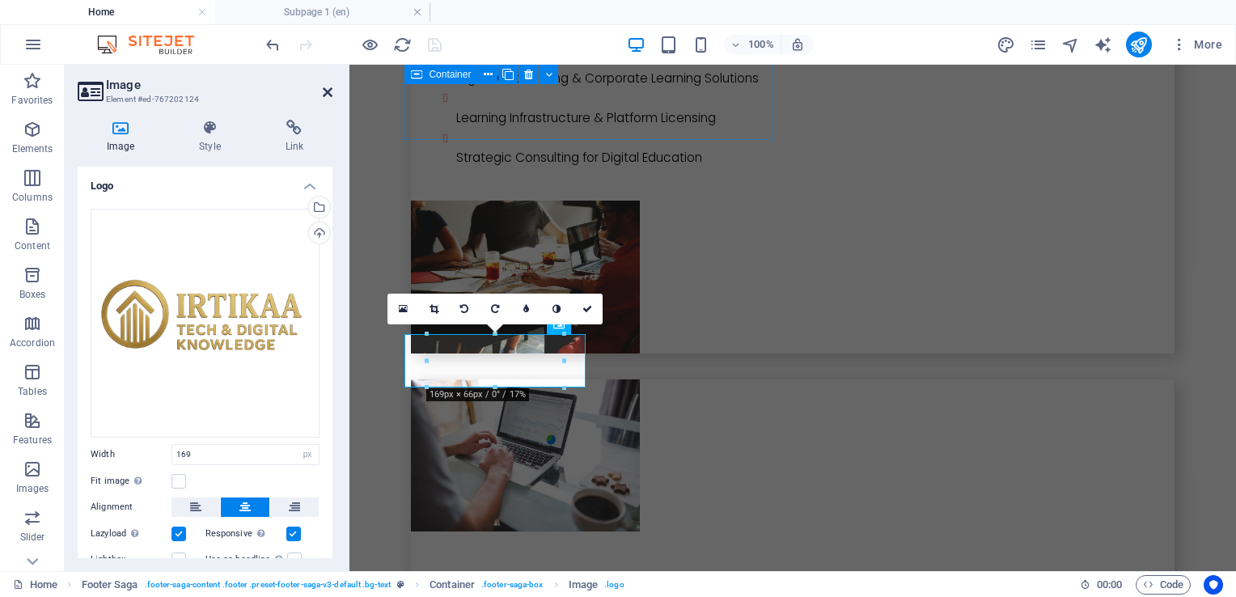
click at [331, 92] on icon at bounding box center [328, 92] width 10 height 13
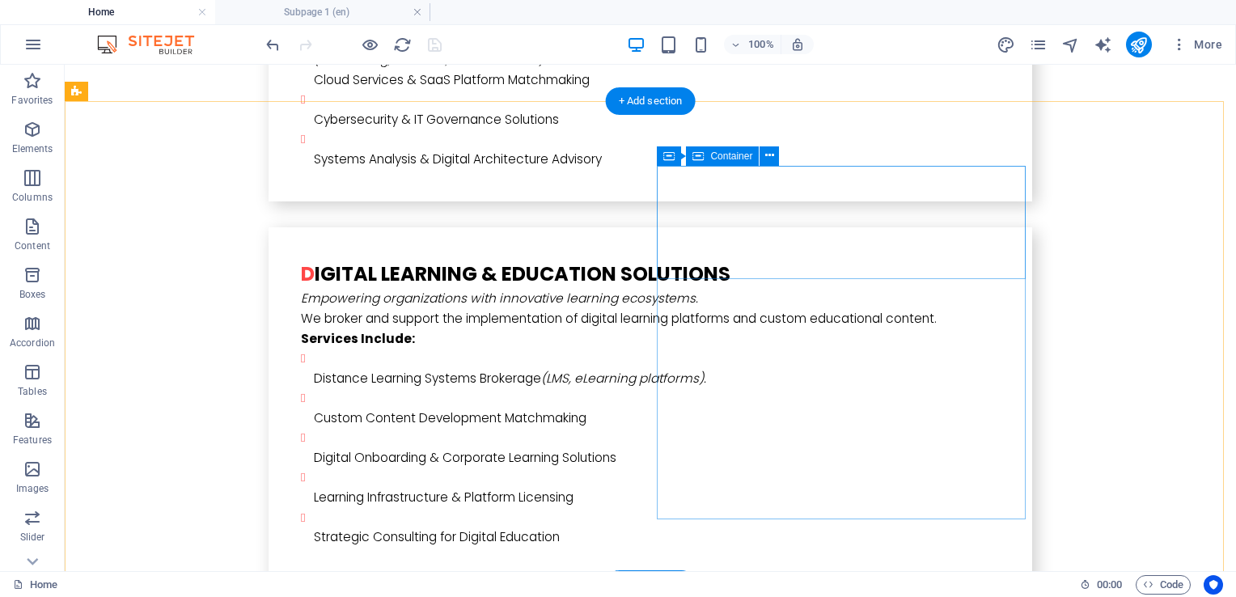
scroll to position [4014, 0]
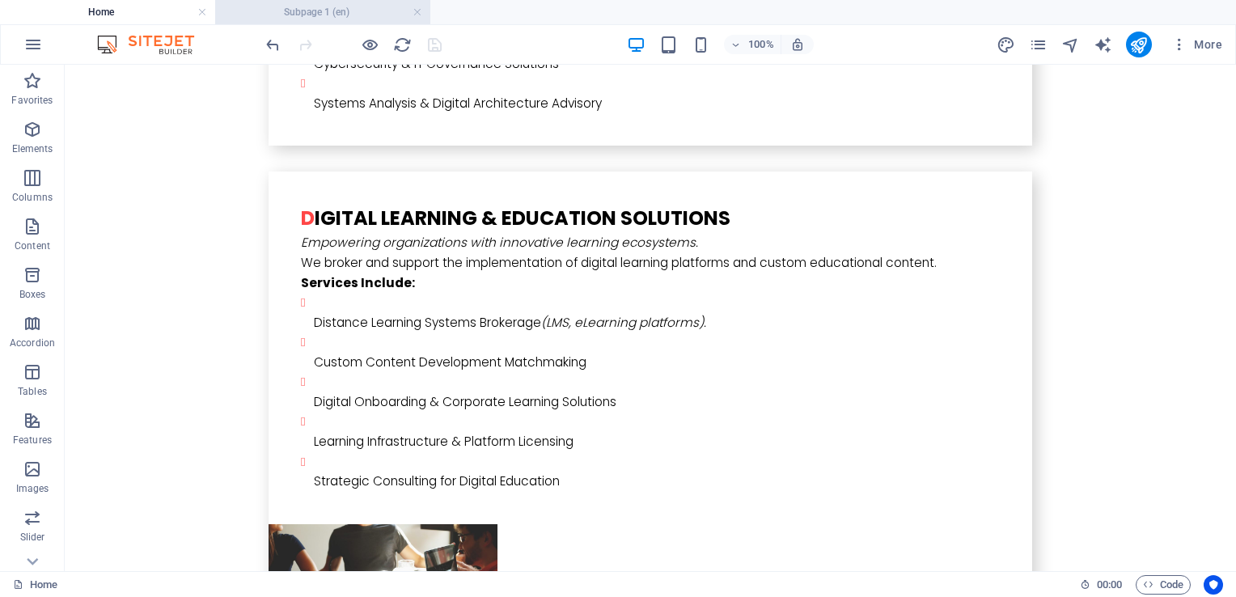
click at [314, 10] on h4 "Subpage 1 (en)" at bounding box center [322, 12] width 215 height 18
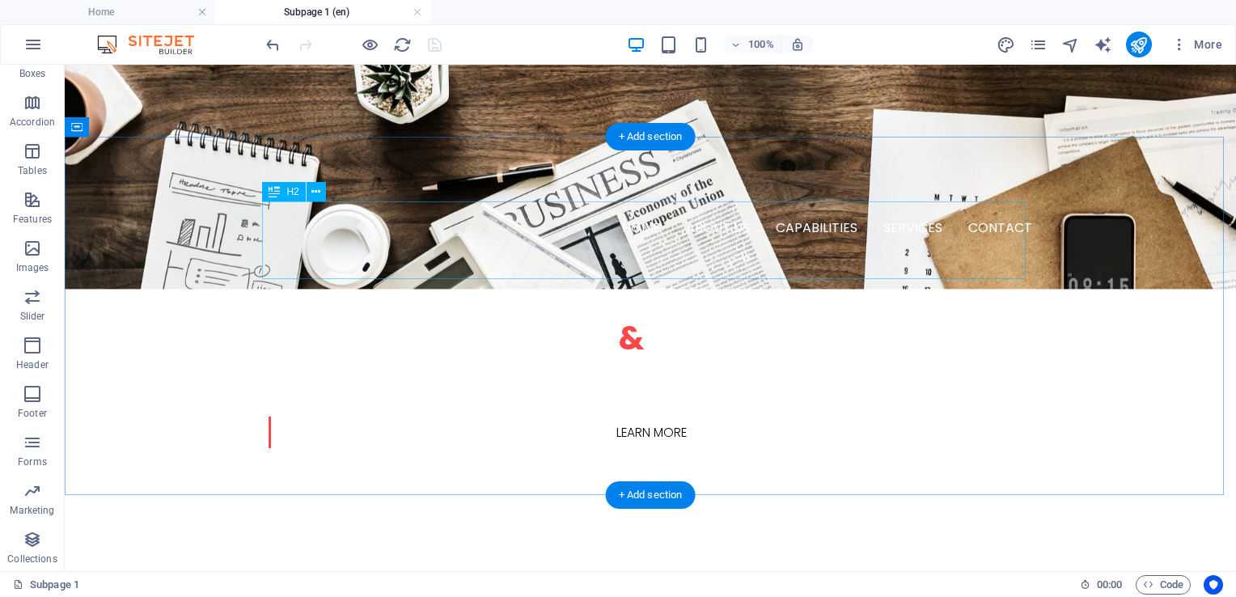
scroll to position [475, 0]
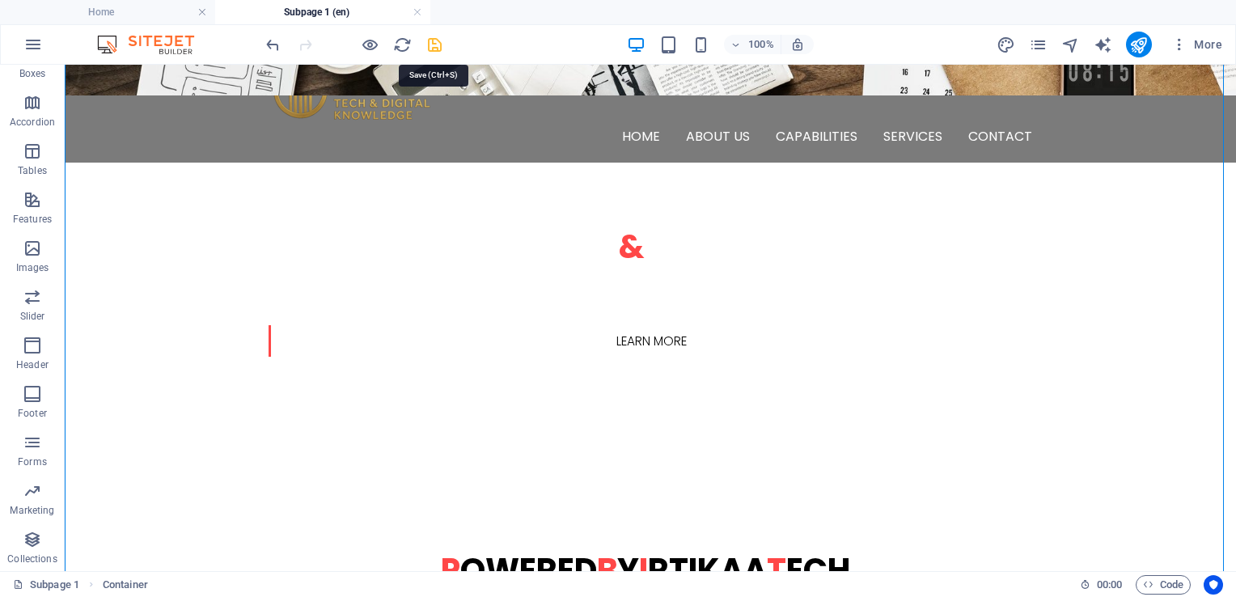
click at [442, 45] on icon "save" at bounding box center [434, 45] width 19 height 19
select select "px"
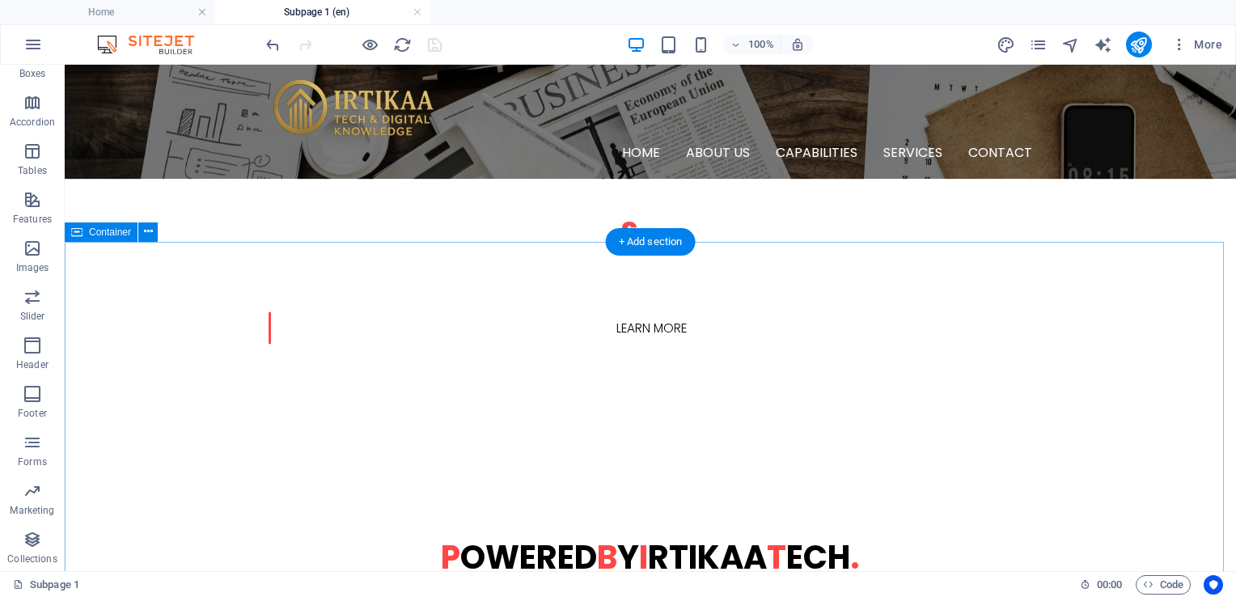
scroll to position [233, 0]
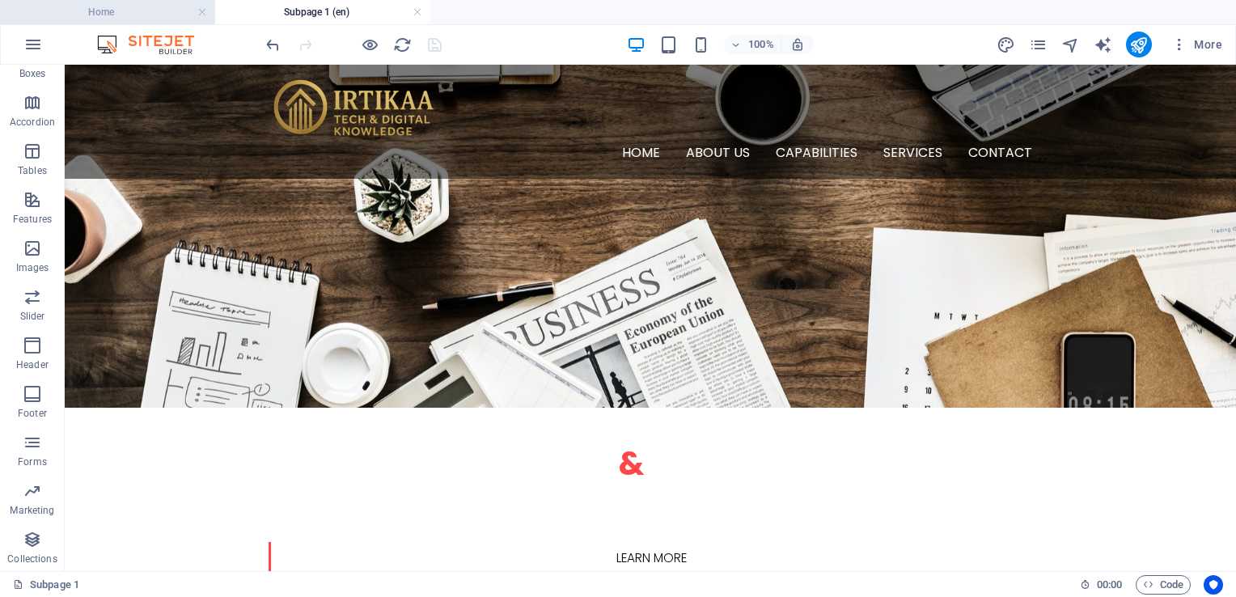
click at [151, 6] on h4 "Home" at bounding box center [107, 12] width 215 height 18
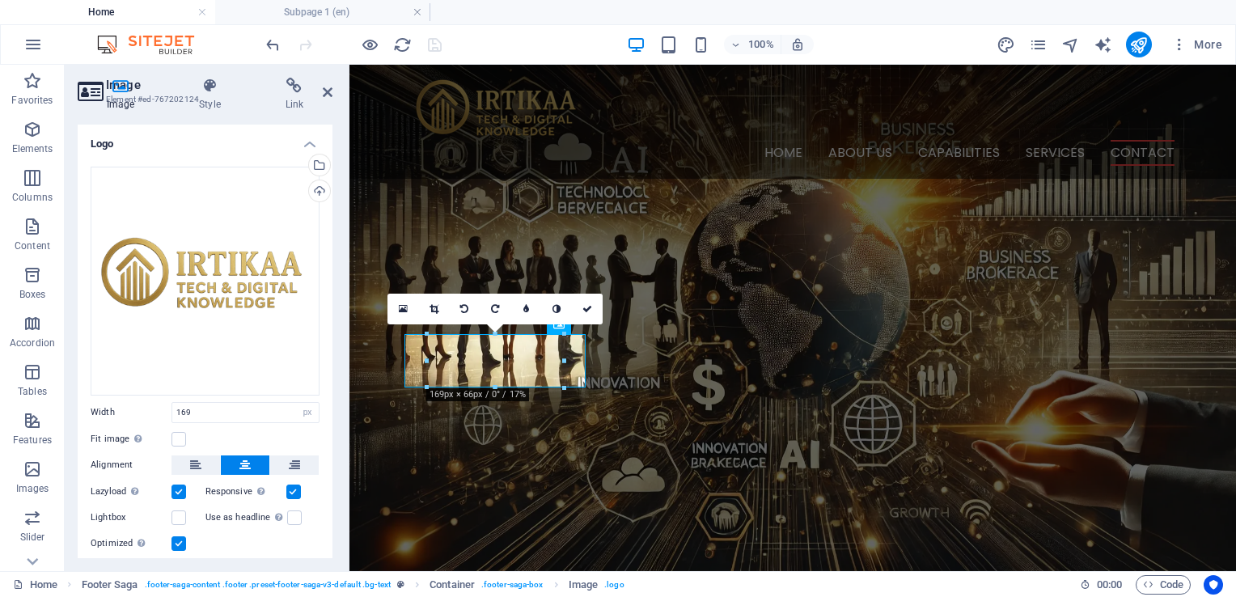
scroll to position [4337, 0]
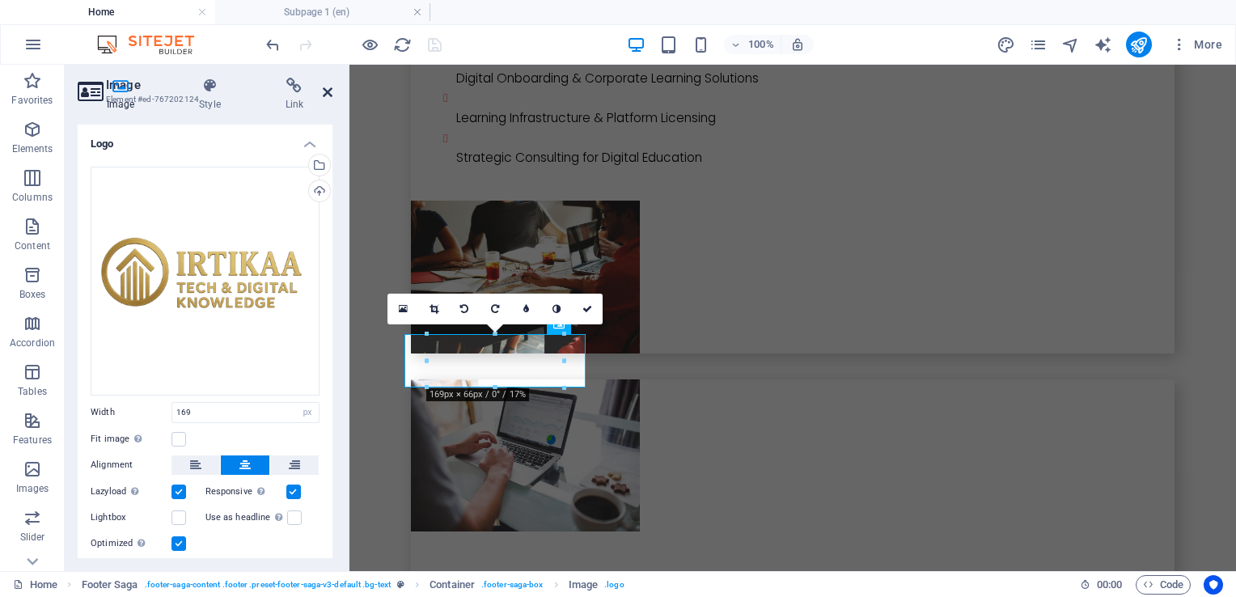
click at [328, 90] on icon at bounding box center [328, 92] width 10 height 13
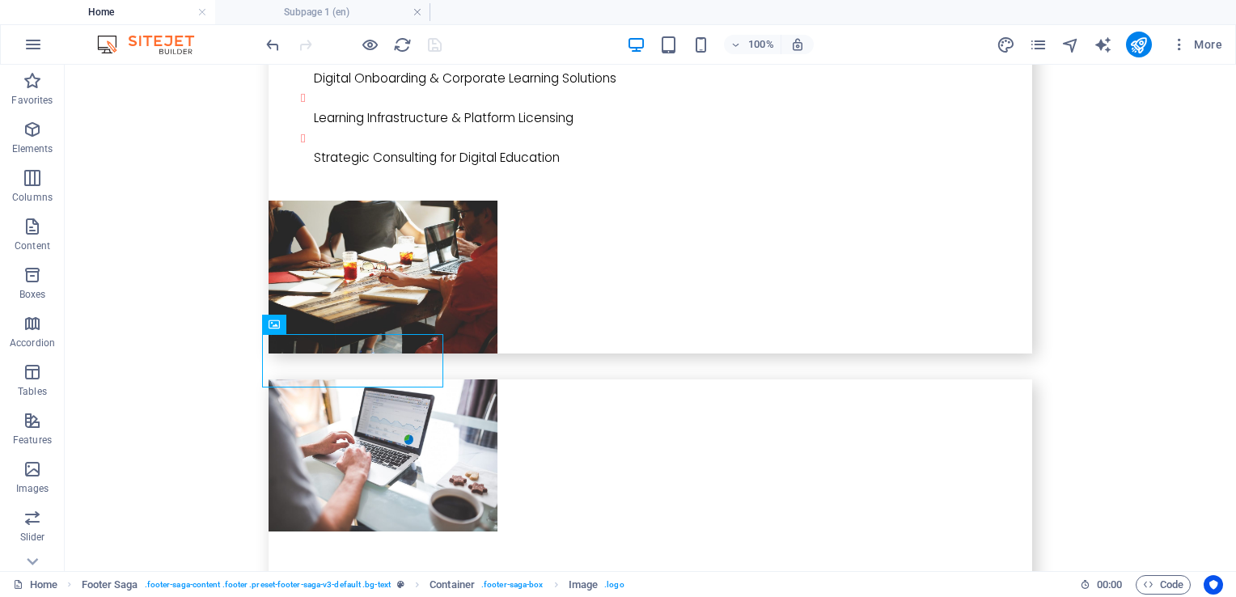
drag, startPoint x: 204, startPoint y: 15, endPoint x: 215, endPoint y: 39, distance: 26.8
click at [204, 15] on link at bounding box center [202, 12] width 10 height 15
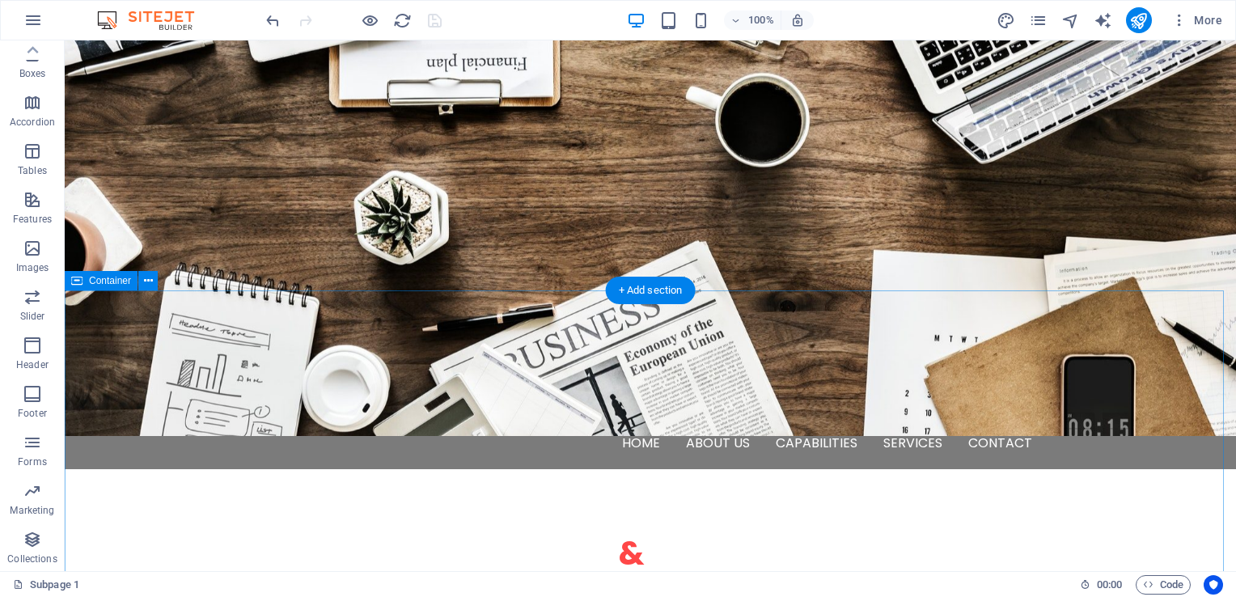
scroll to position [162, 0]
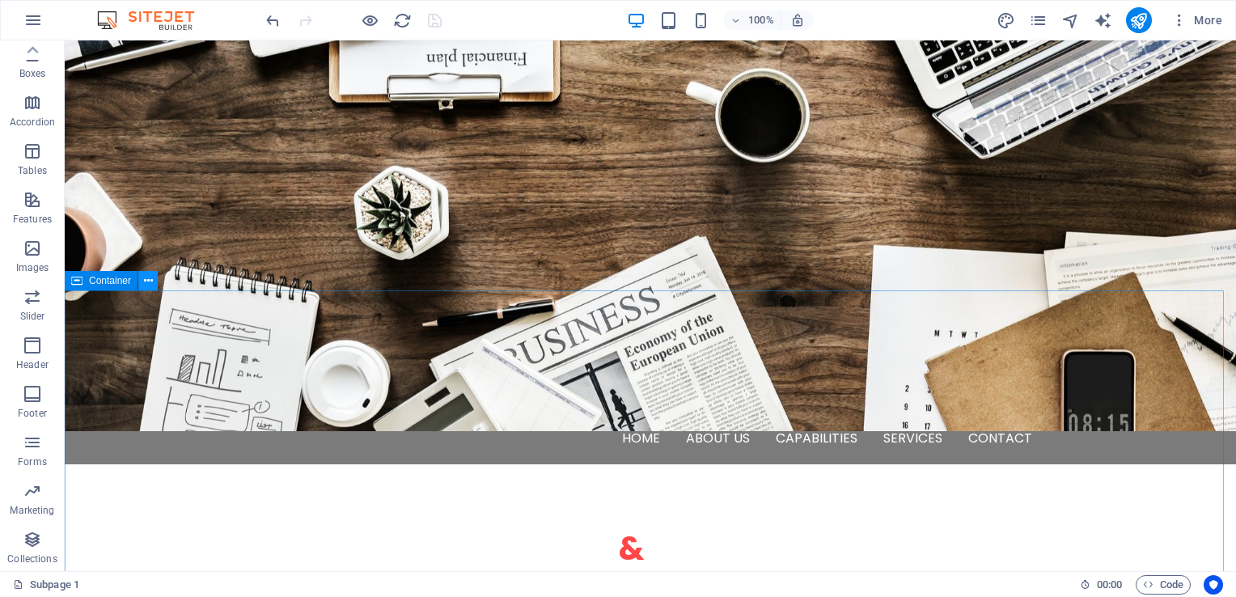
click at [156, 278] on button at bounding box center [147, 280] width 19 height 19
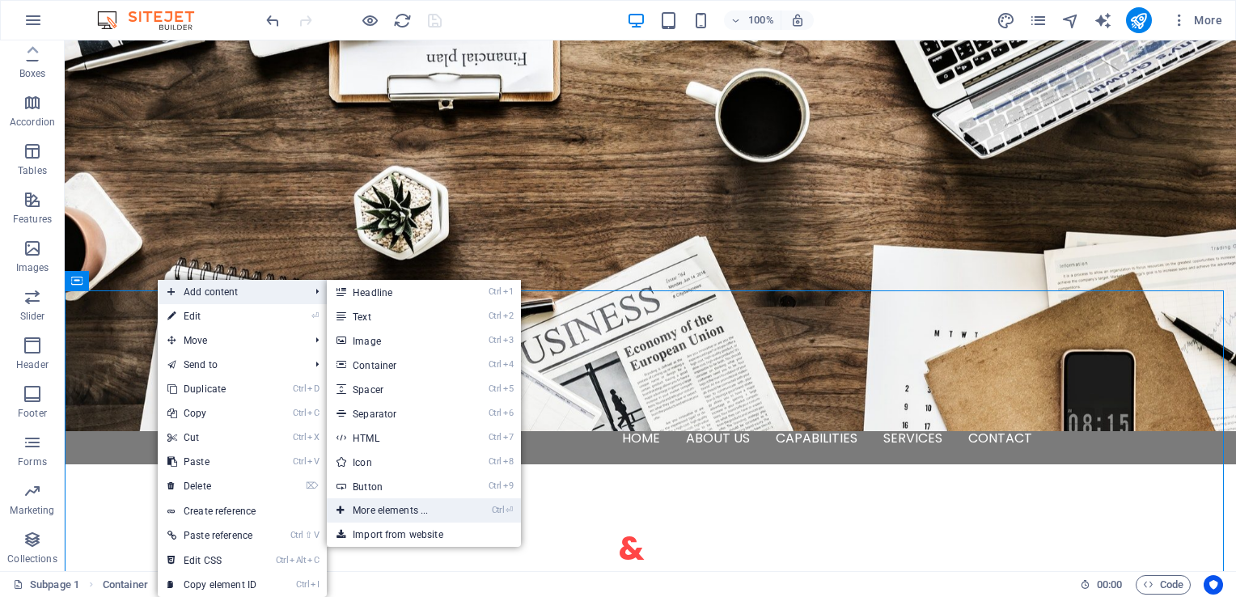
click at [435, 508] on link "Ctrl ⏎ More elements ..." at bounding box center [393, 510] width 133 height 24
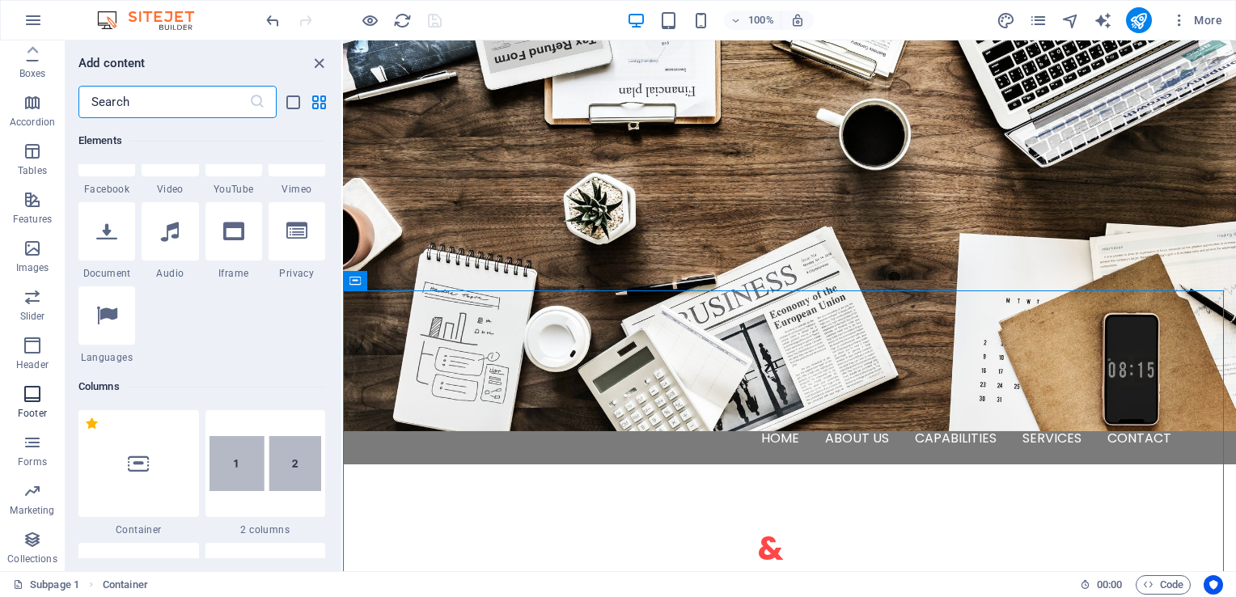
scroll to position [576, 0]
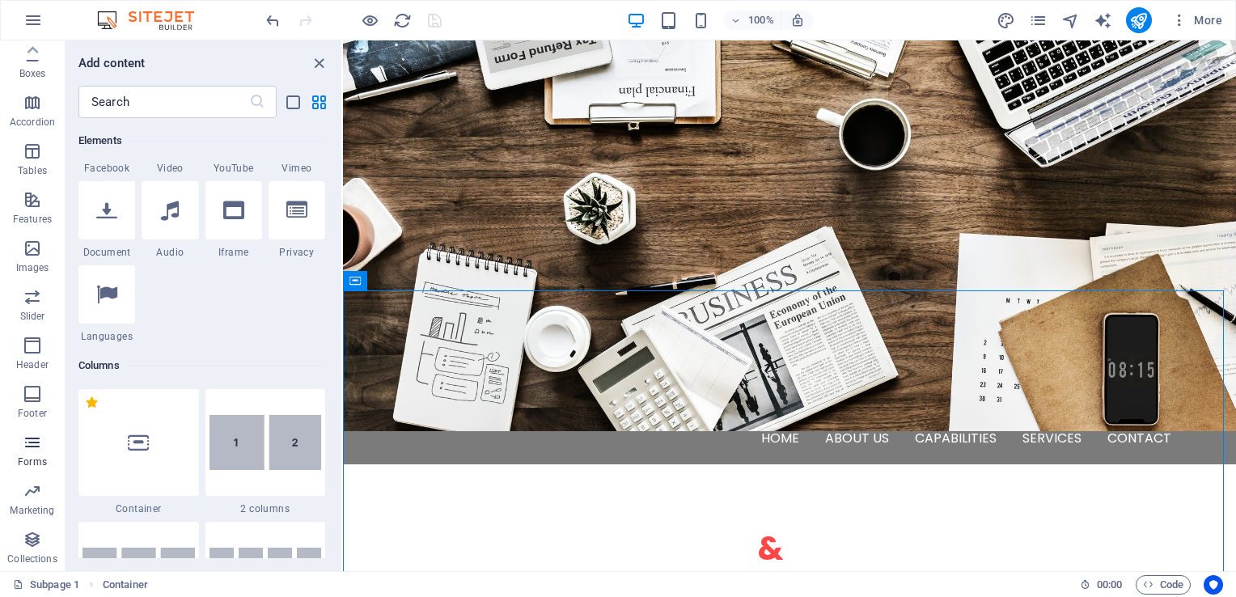
click at [32, 448] on icon "button" at bounding box center [32, 442] width 19 height 19
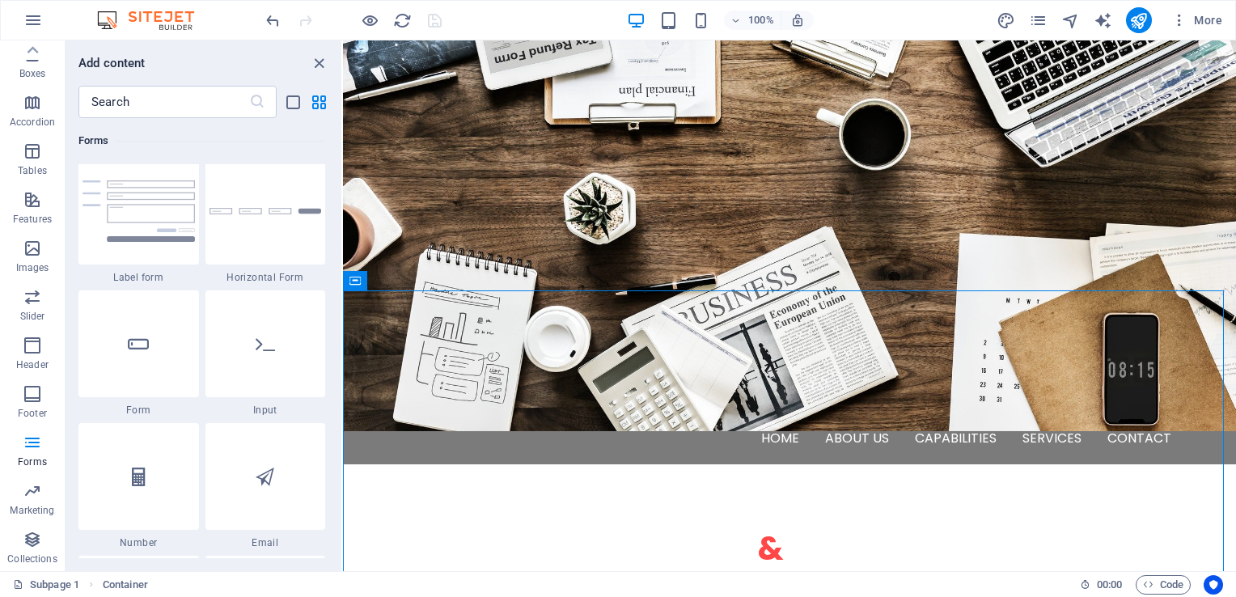
scroll to position [12048, 0]
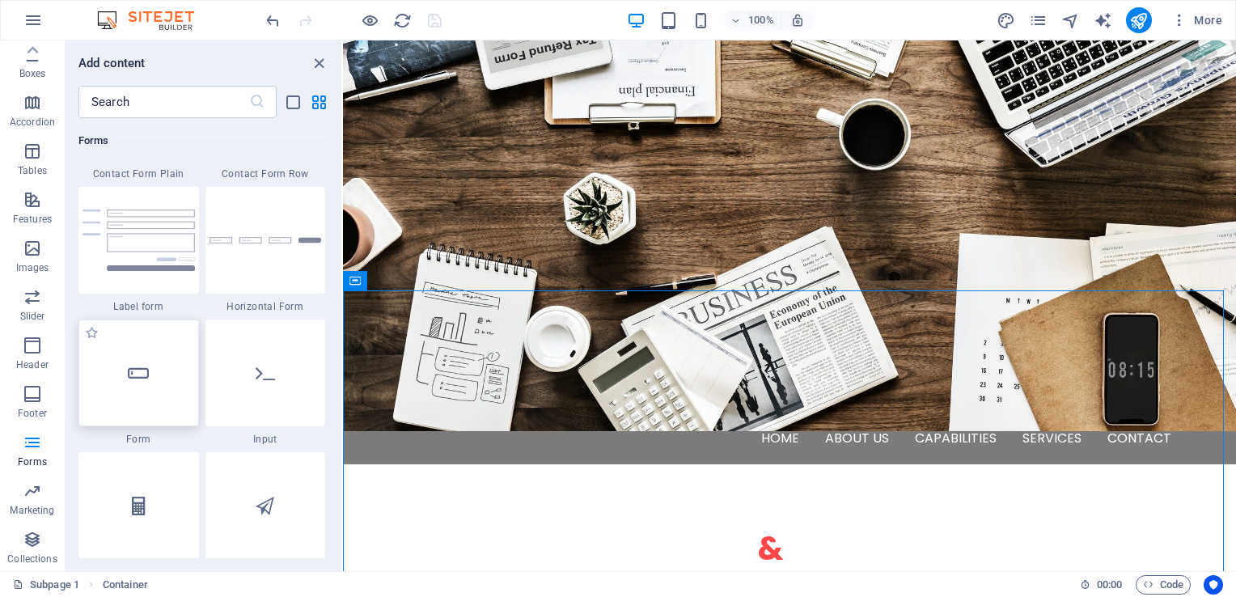
click at [157, 391] on div at bounding box center [138, 372] width 120 height 107
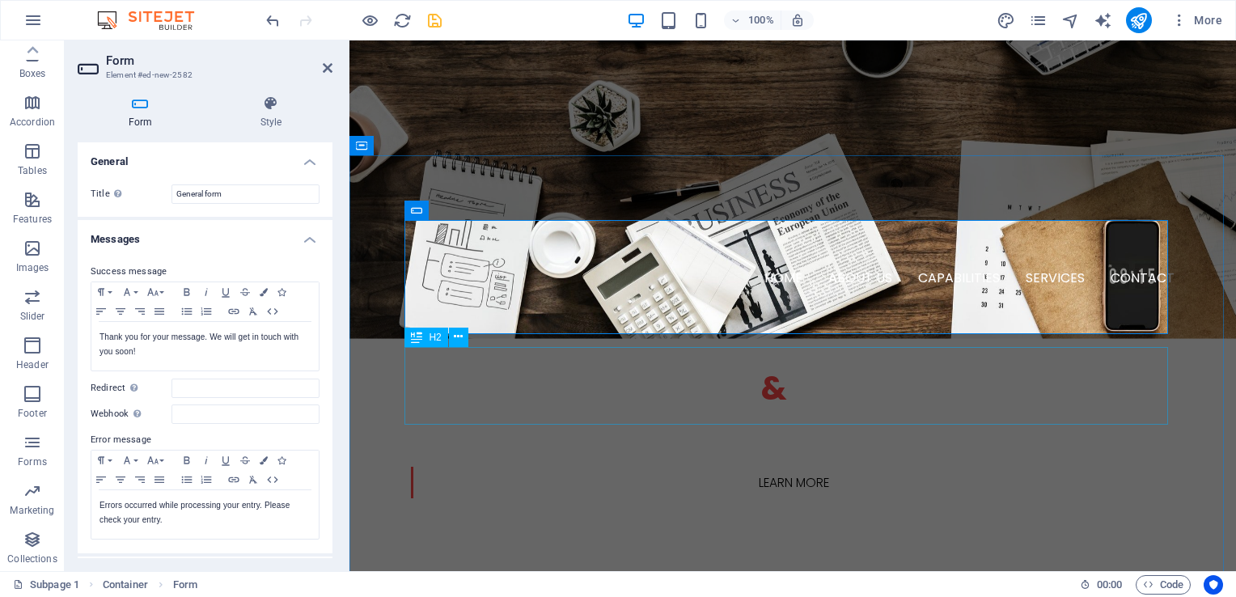
scroll to position [323, 0]
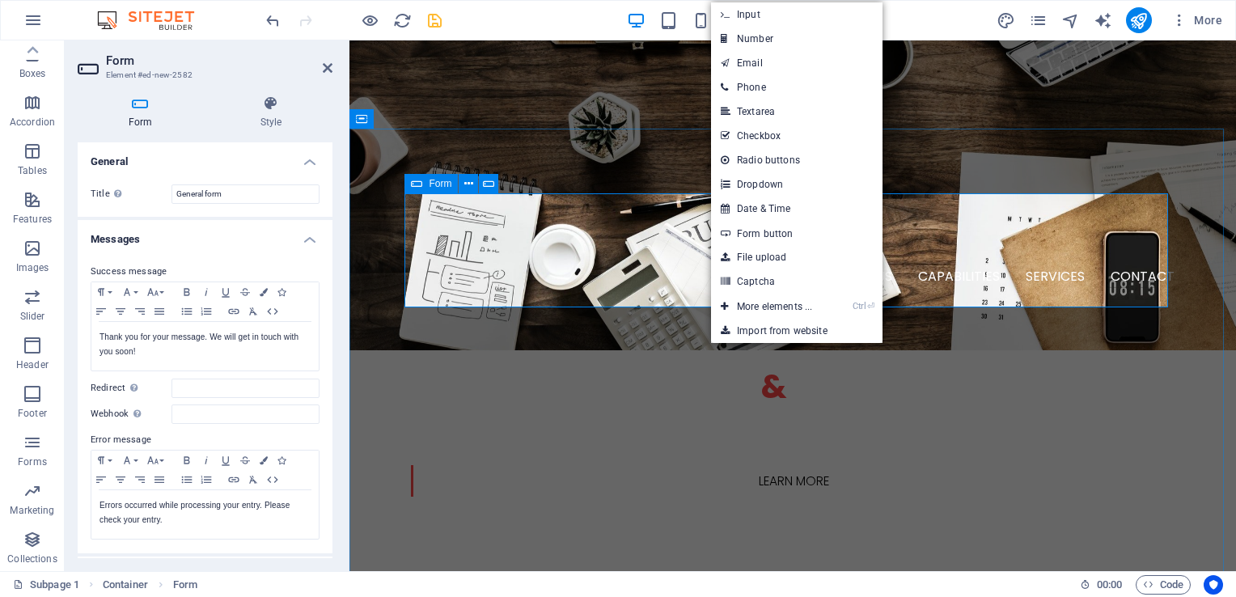
click at [434, 188] on span "Form" at bounding box center [440, 184] width 23 height 10
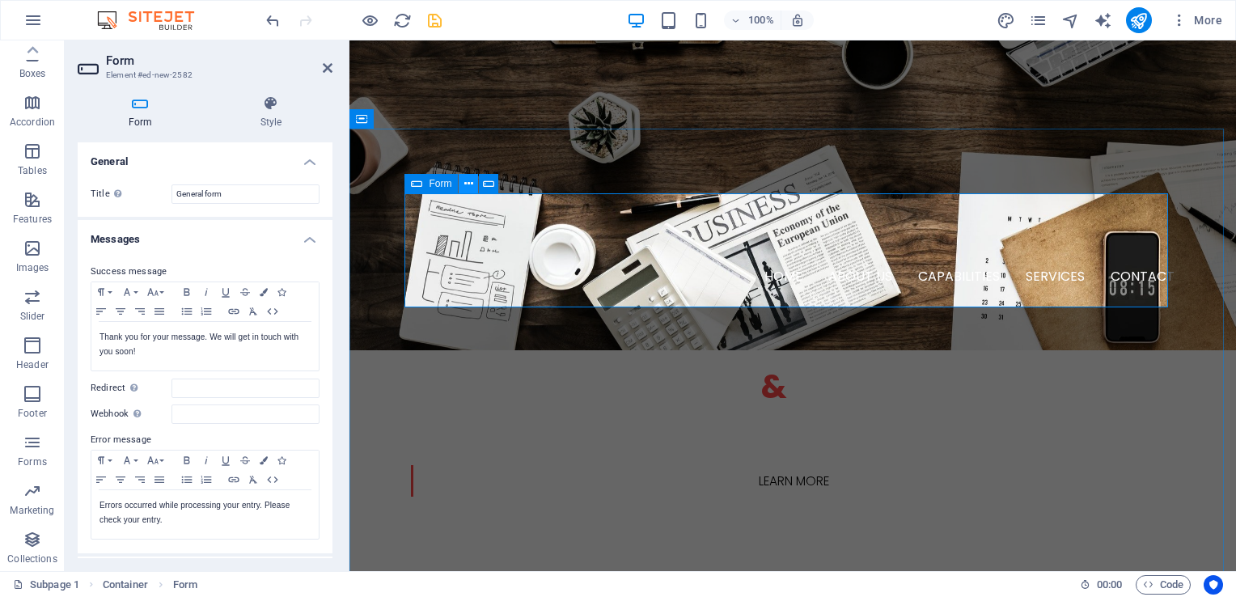
click at [471, 186] on icon at bounding box center [468, 183] width 9 height 17
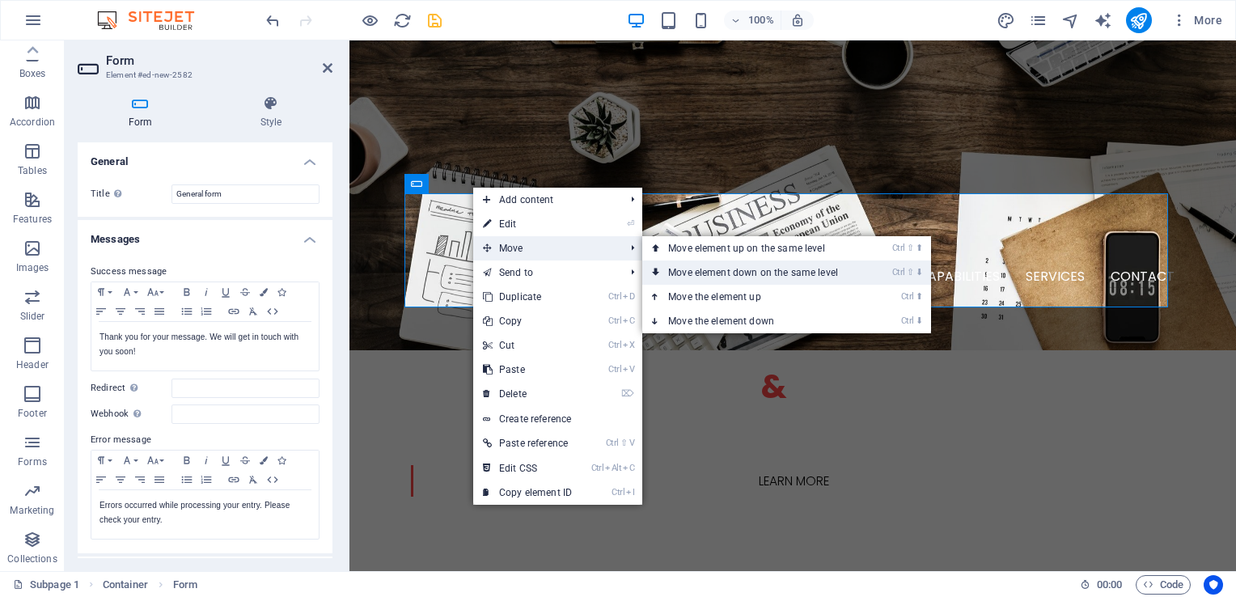
click at [667, 283] on link "Ctrl ⇧ ⬇ Move element down on the same level" at bounding box center [756, 272] width 228 height 24
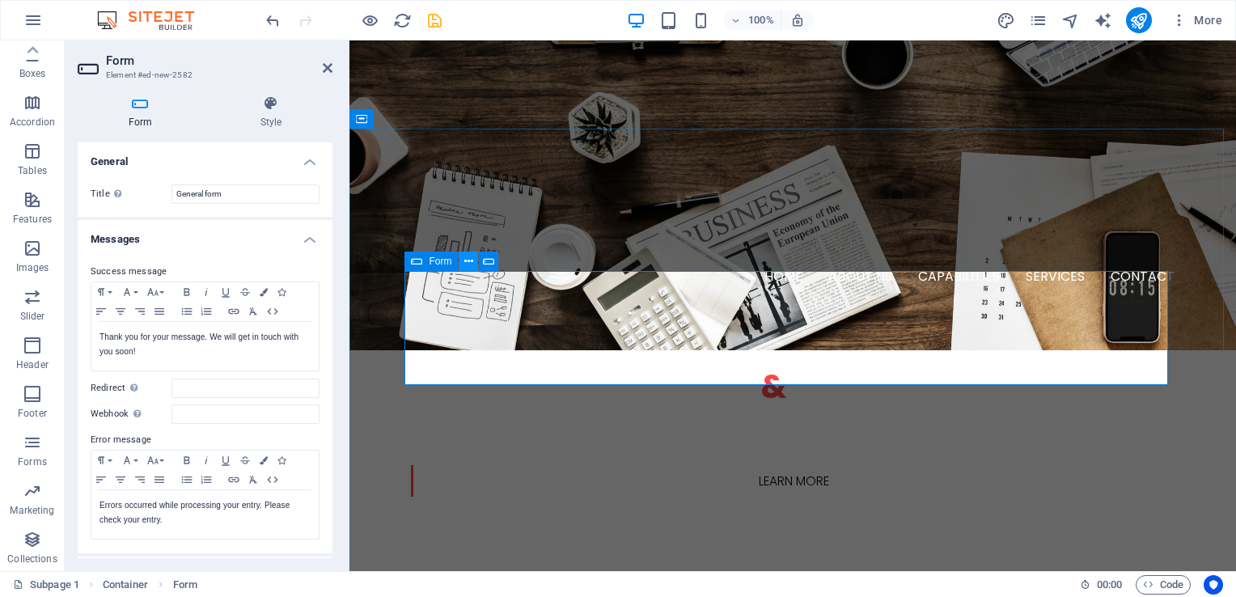
click at [468, 260] on icon at bounding box center [468, 261] width 9 height 17
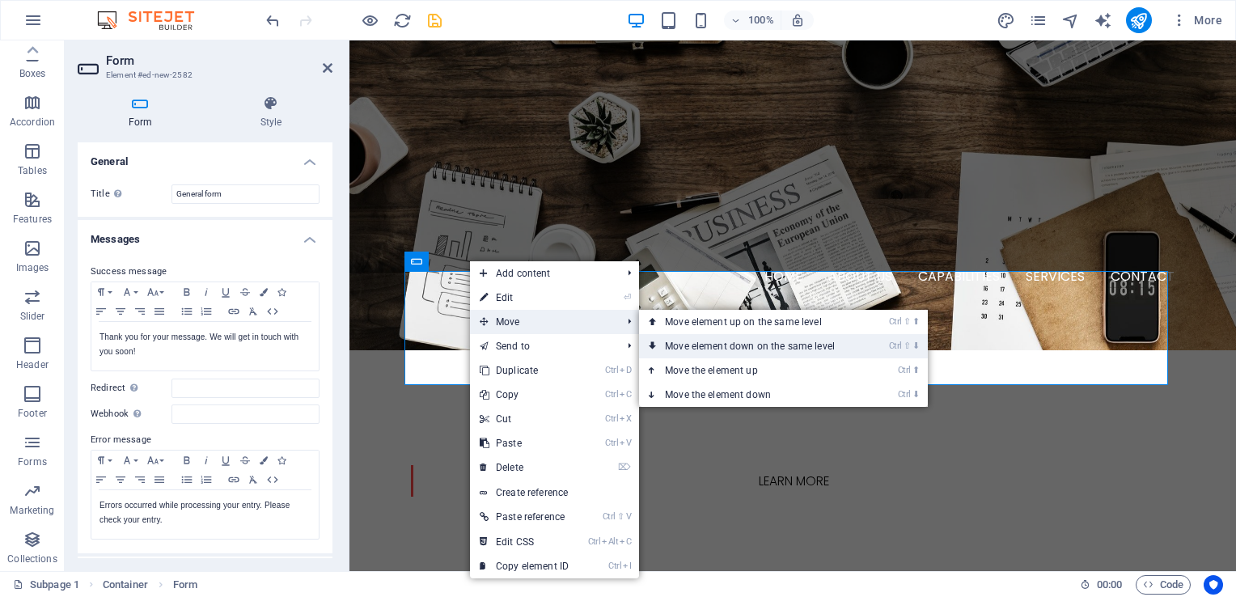
click at [672, 340] on link "Ctrl ⇧ ⬇ Move element down on the same level" at bounding box center [753, 346] width 228 height 24
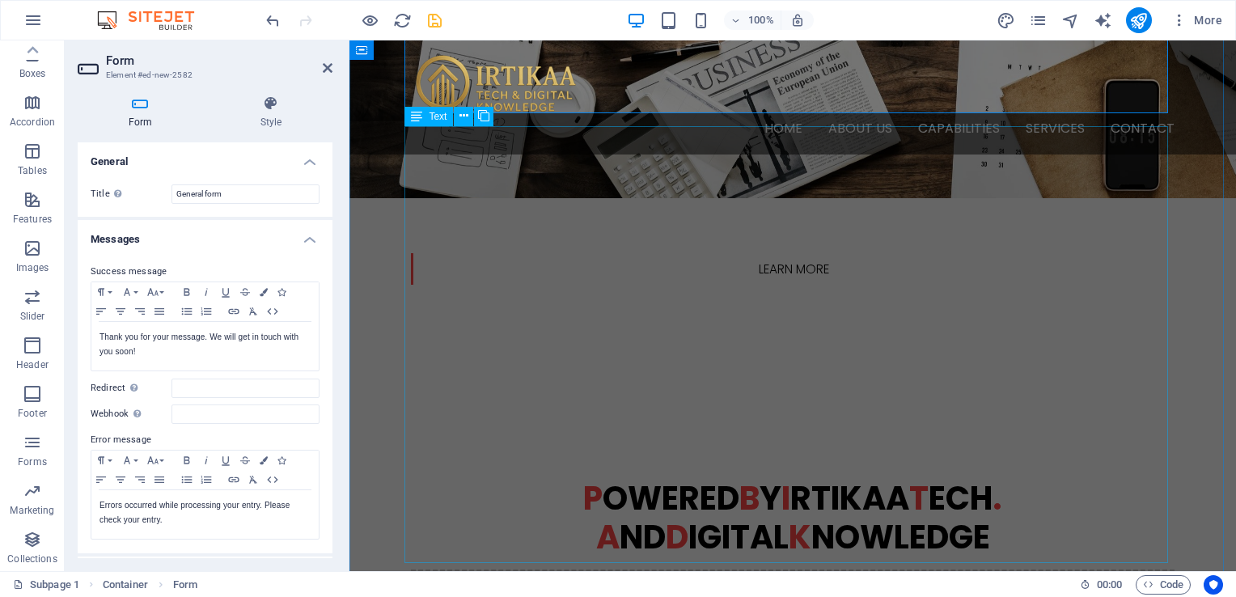
scroll to position [404, 0]
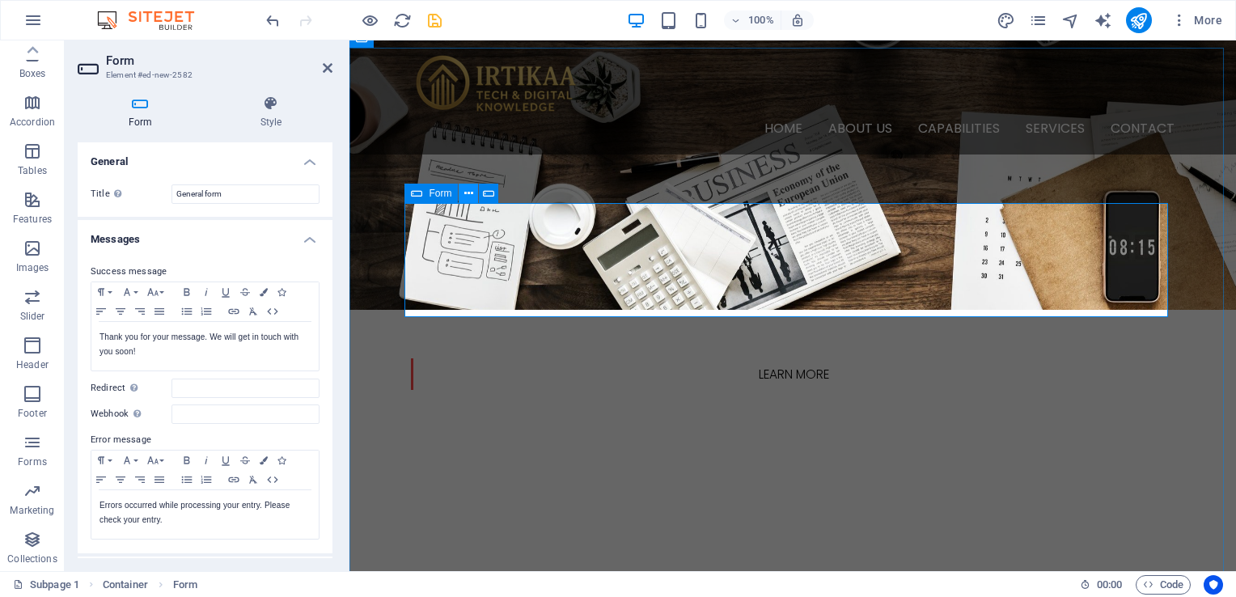
click at [466, 191] on icon at bounding box center [468, 193] width 9 height 17
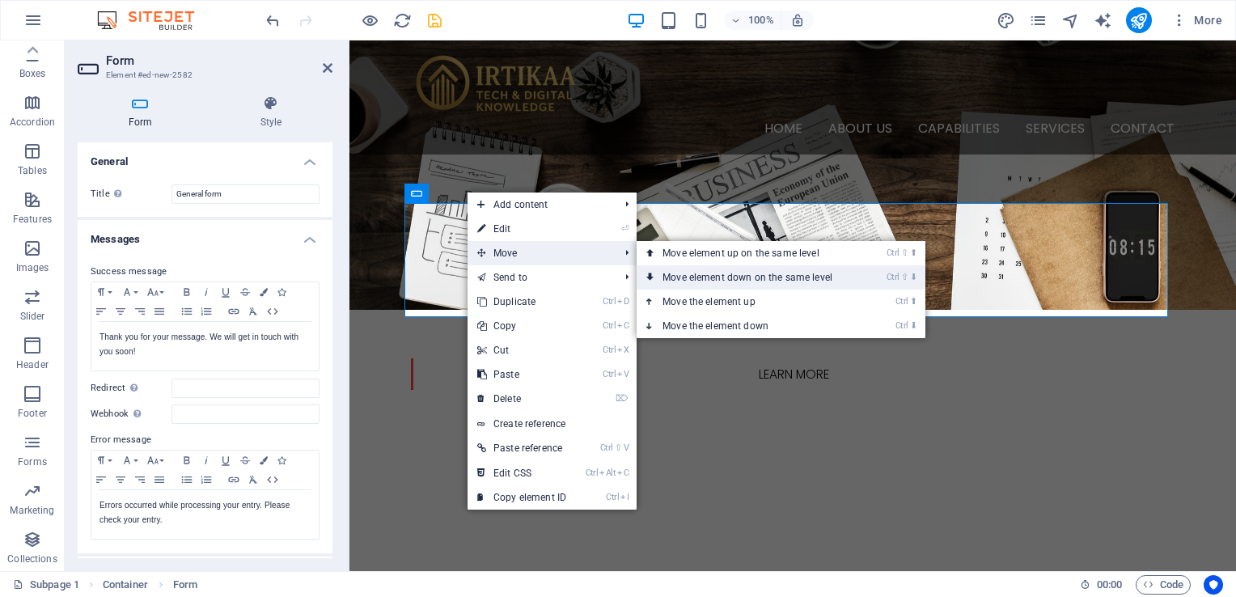
click at [670, 278] on link "Ctrl ⇧ ⬇ Move element down on the same level" at bounding box center [750, 277] width 228 height 24
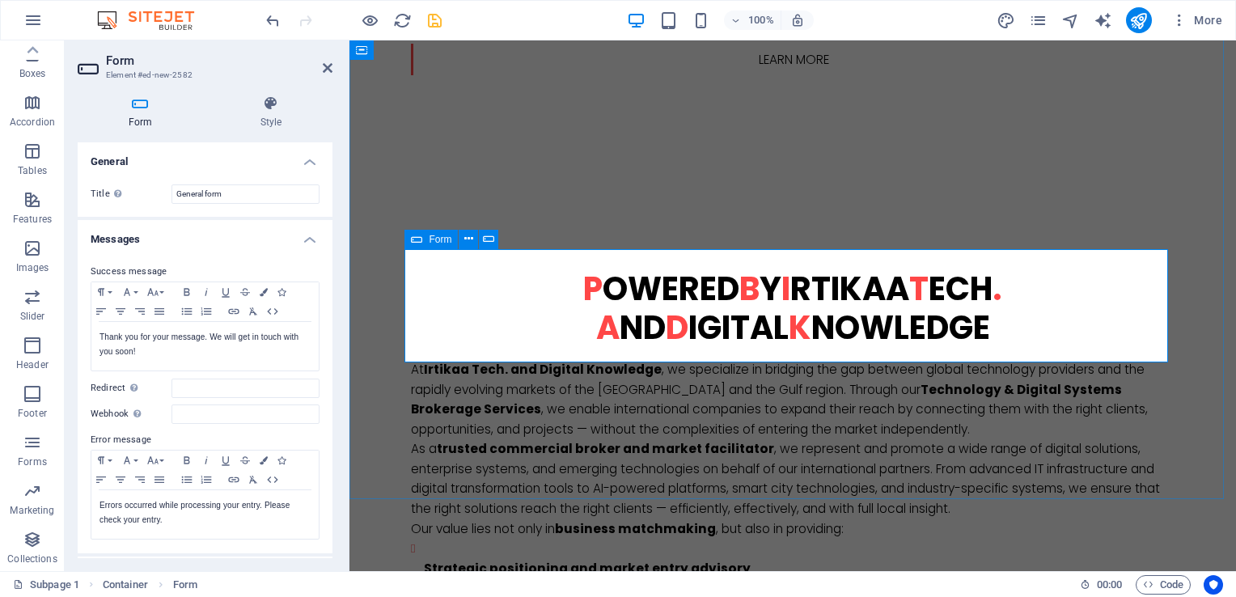
scroll to position [796, 0]
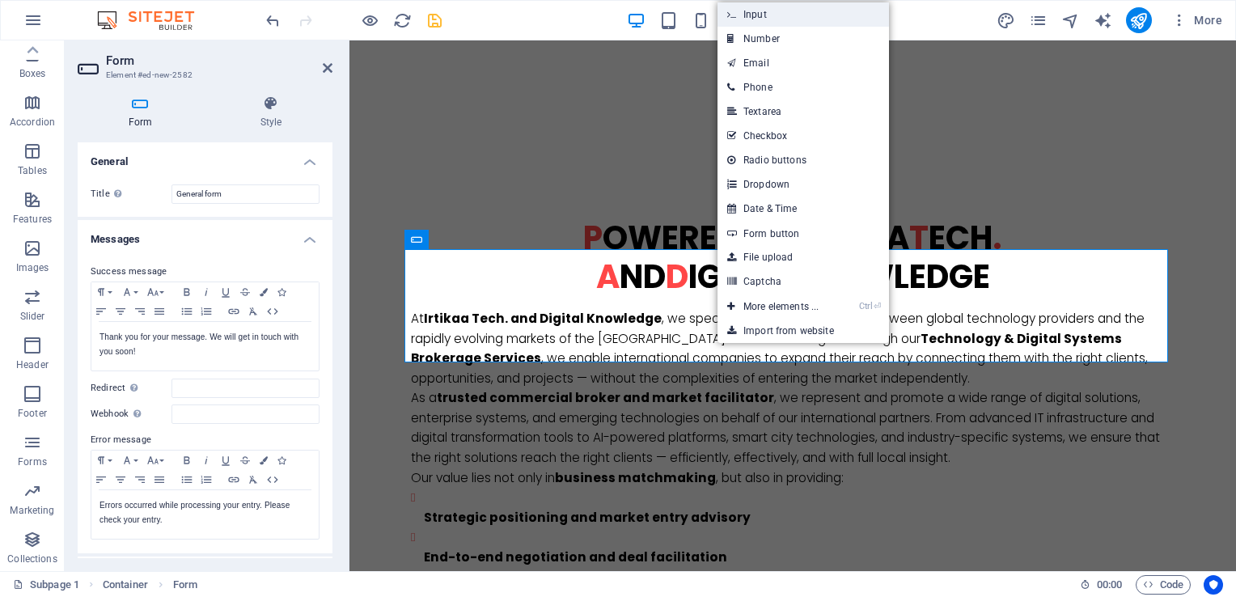
click at [767, 16] on link "Input" at bounding box center [802, 14] width 171 height 24
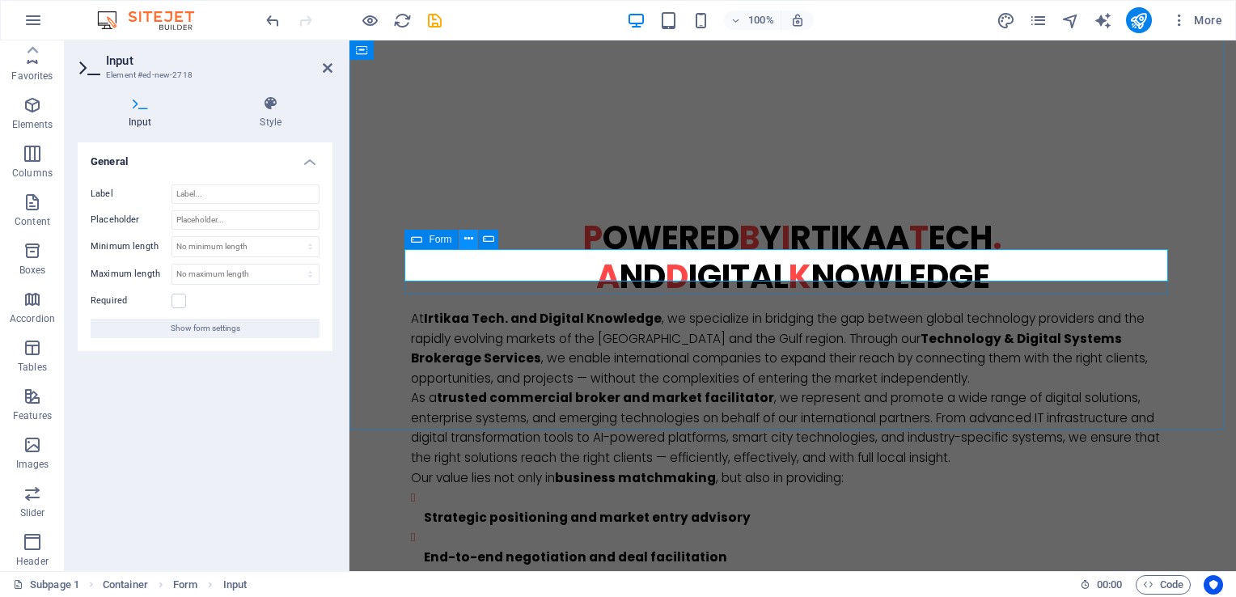
scroll to position [196, 0]
click at [471, 242] on icon at bounding box center [468, 238] width 9 height 17
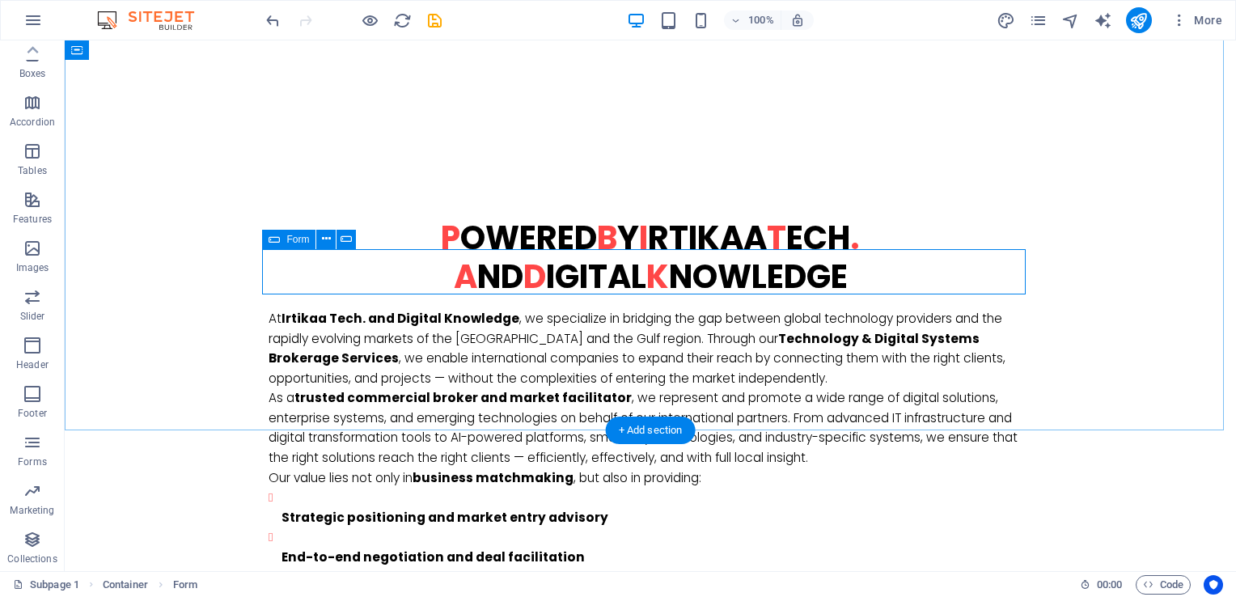
click at [331, 238] on button at bounding box center [325, 239] width 19 height 19
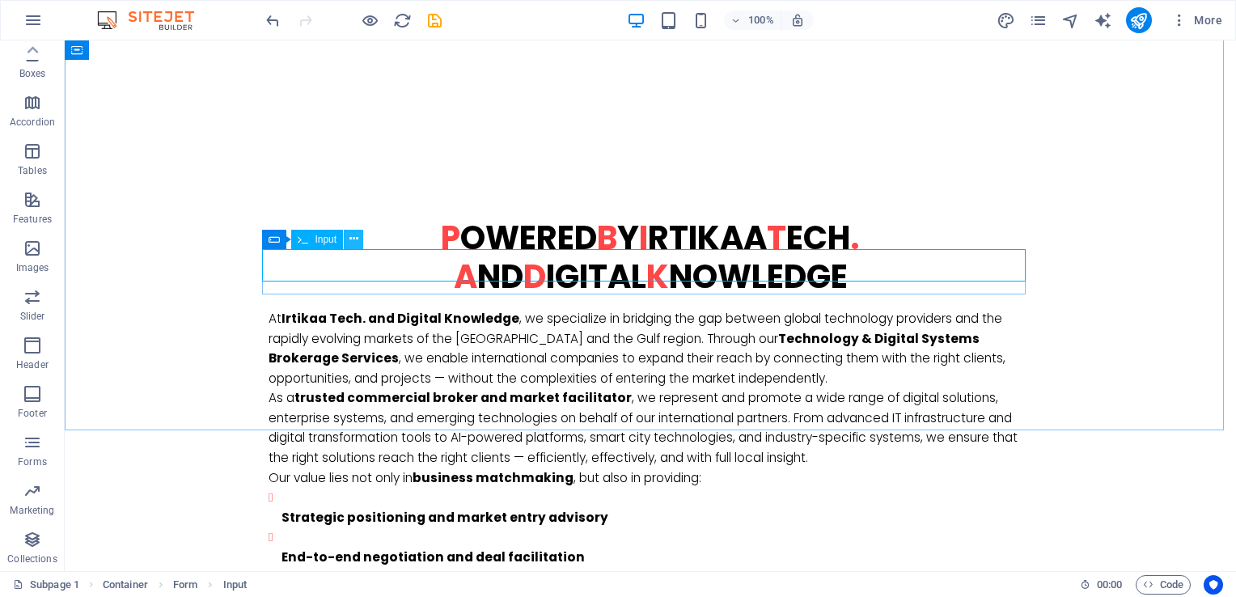
click at [349, 234] on icon at bounding box center [353, 238] width 9 height 17
click at [333, 239] on button at bounding box center [325, 239] width 19 height 19
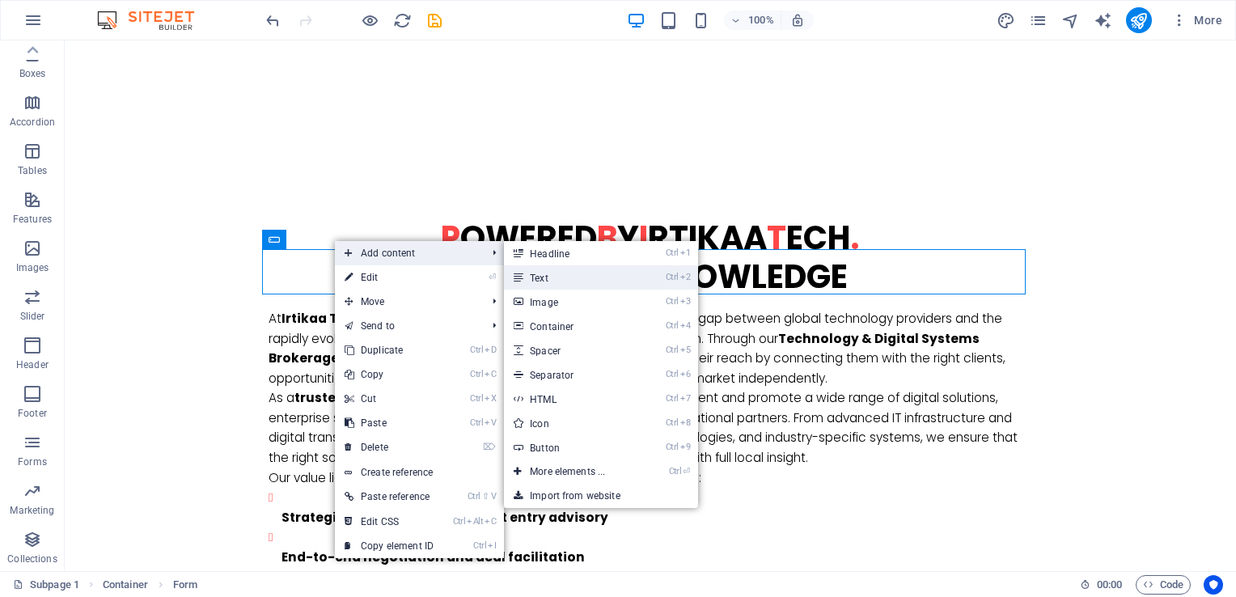
click at [544, 272] on link "Ctrl 2 Text" at bounding box center [570, 277] width 133 height 24
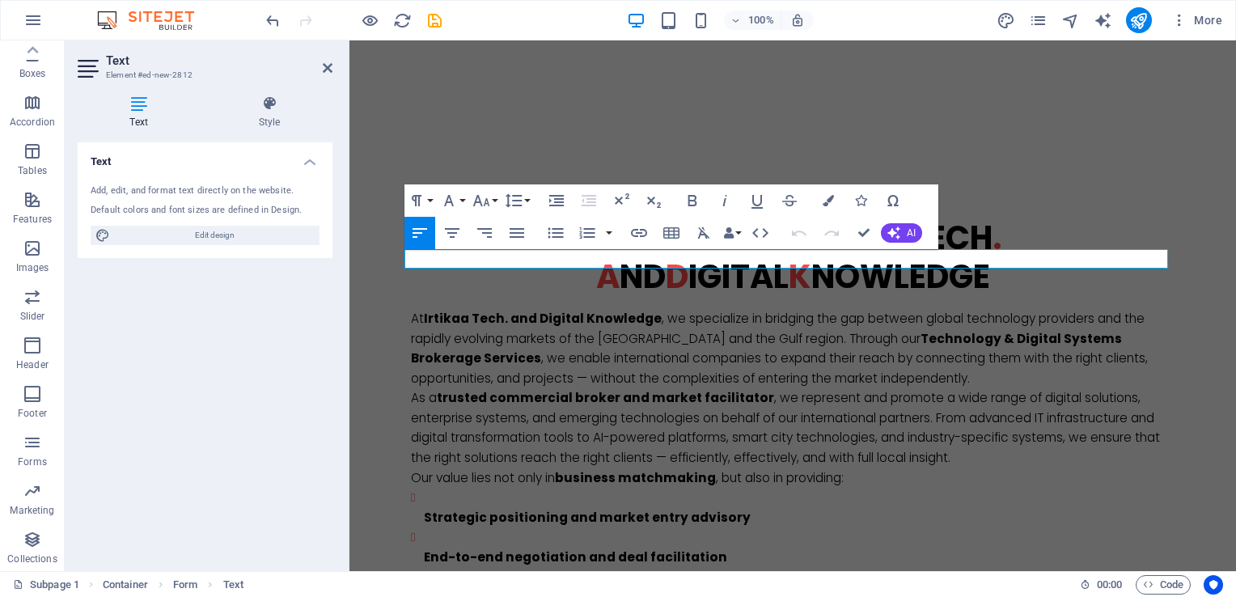
click at [142, 104] on icon at bounding box center [139, 103] width 122 height 16
click at [265, 115] on h4 "Style" at bounding box center [269, 112] width 126 height 34
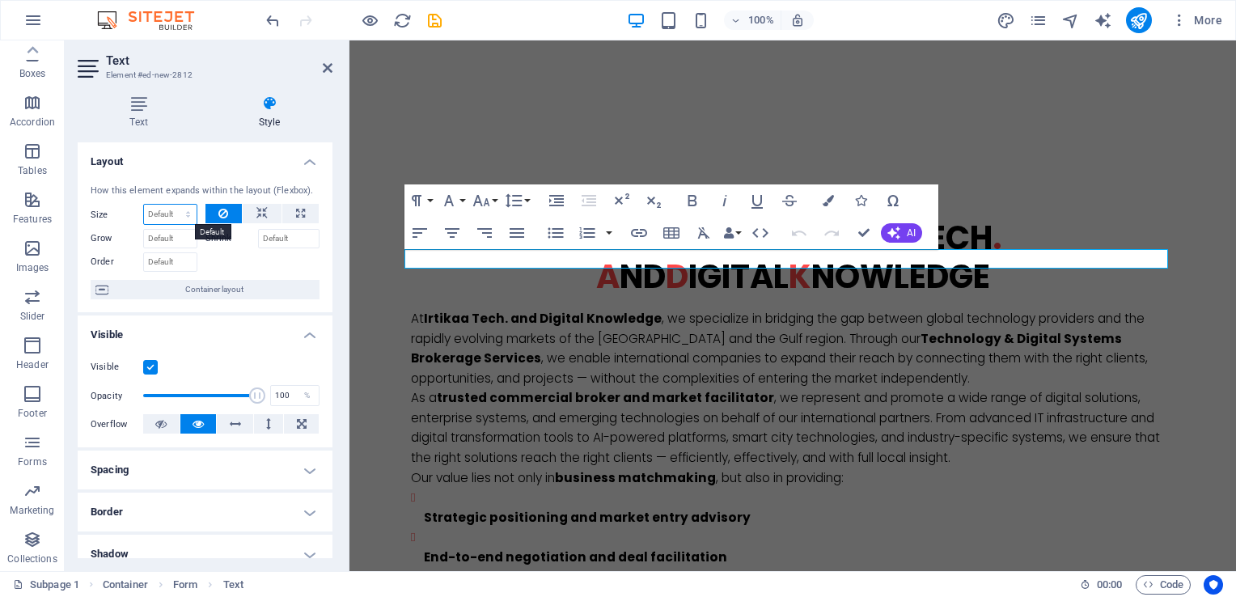
click at [186, 218] on select "Default auto px % 1/1 1/2 1/3 1/4 1/5 1/6 1/7 1/8 1/9 1/10" at bounding box center [170, 214] width 53 height 19
select select "%"
click at [171, 205] on select "Default auto px % 1/1 1/2 1/3 1/4 1/5 1/6 1/7 1/8 1/9 1/10" at bounding box center [170, 214] width 53 height 19
type input "50"
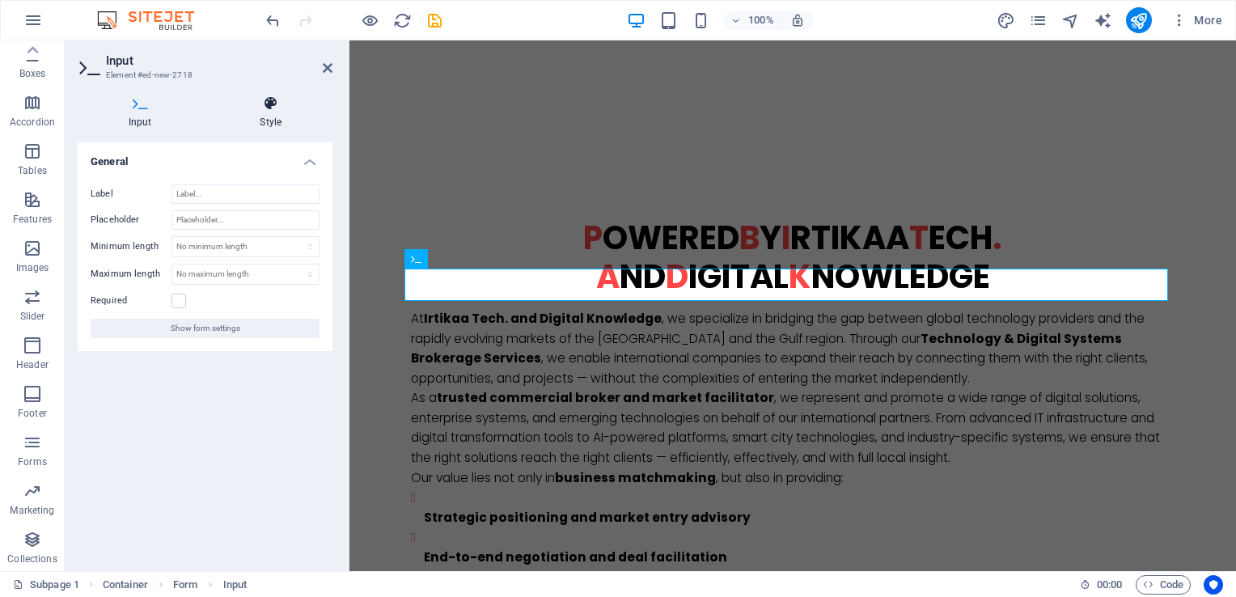
click at [281, 108] on icon at bounding box center [271, 103] width 124 height 16
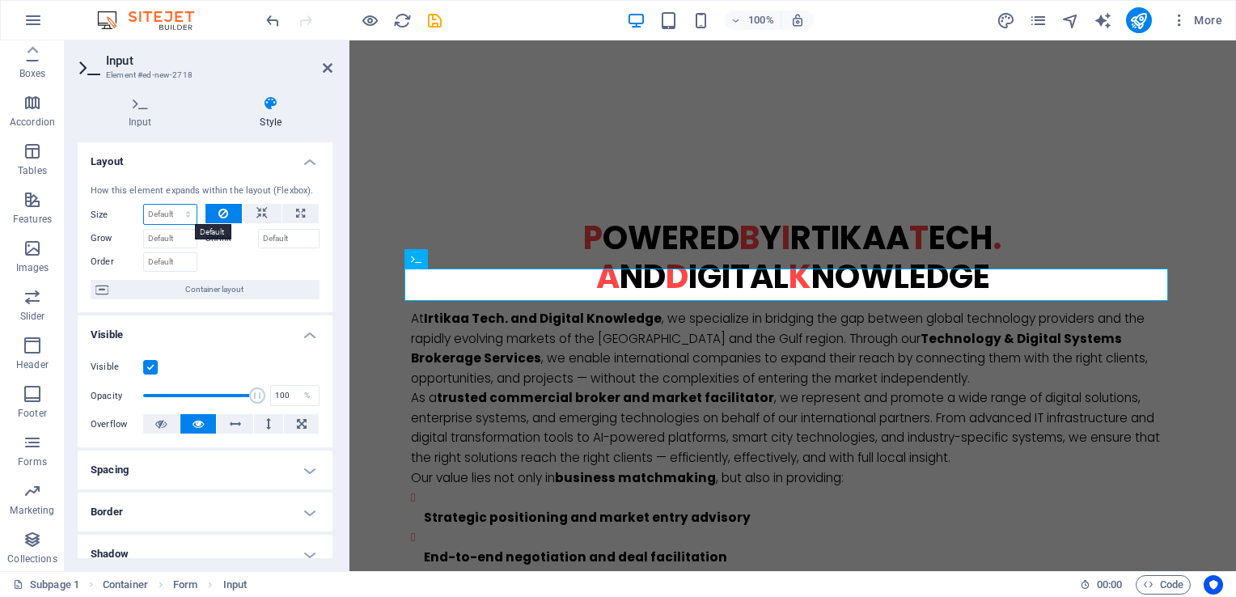
click at [175, 209] on select "Default auto px % 1/1 1/2 1/3 1/4 1/5 1/6 1/7 1/8 1/9 1/10" at bounding box center [170, 214] width 53 height 19
select select "%"
click at [171, 205] on select "Default auto px % 1/1 1/2 1/3 1/4 1/5 1/6 1/7 1/8 1/9 1/10" at bounding box center [170, 214] width 53 height 19
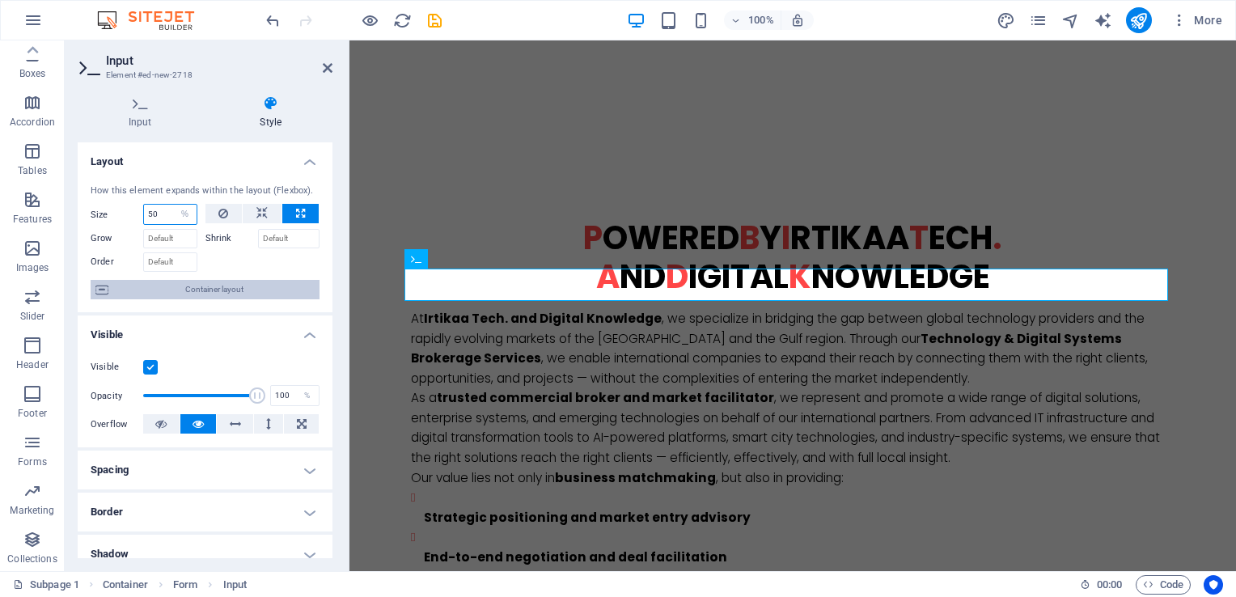
type input "50"
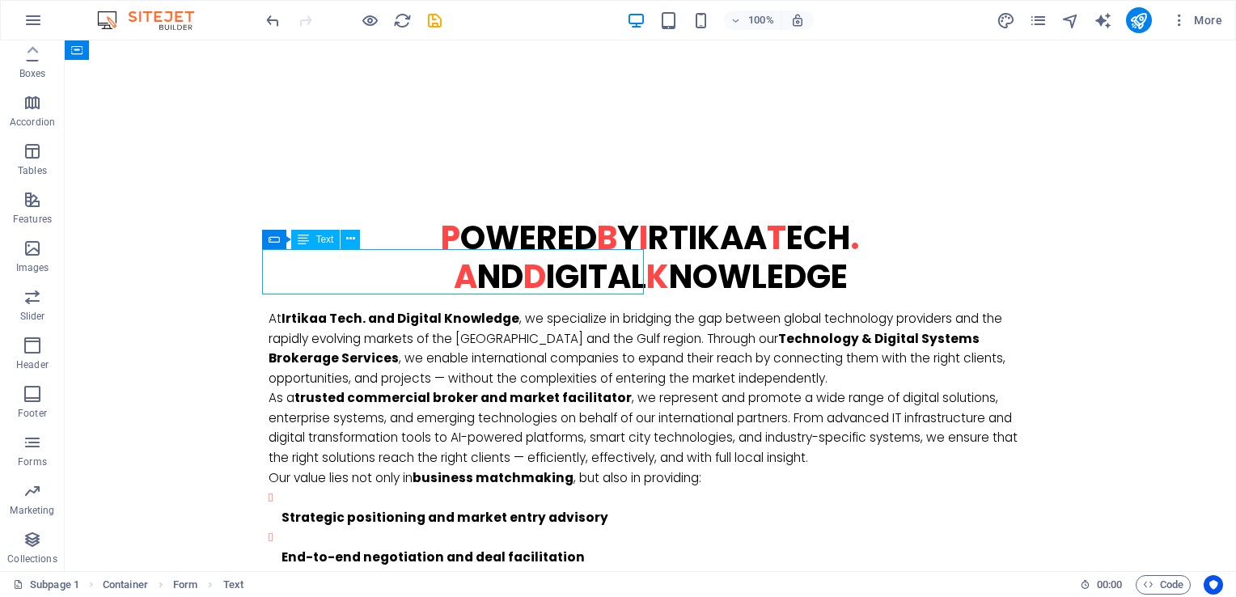
select select "%"
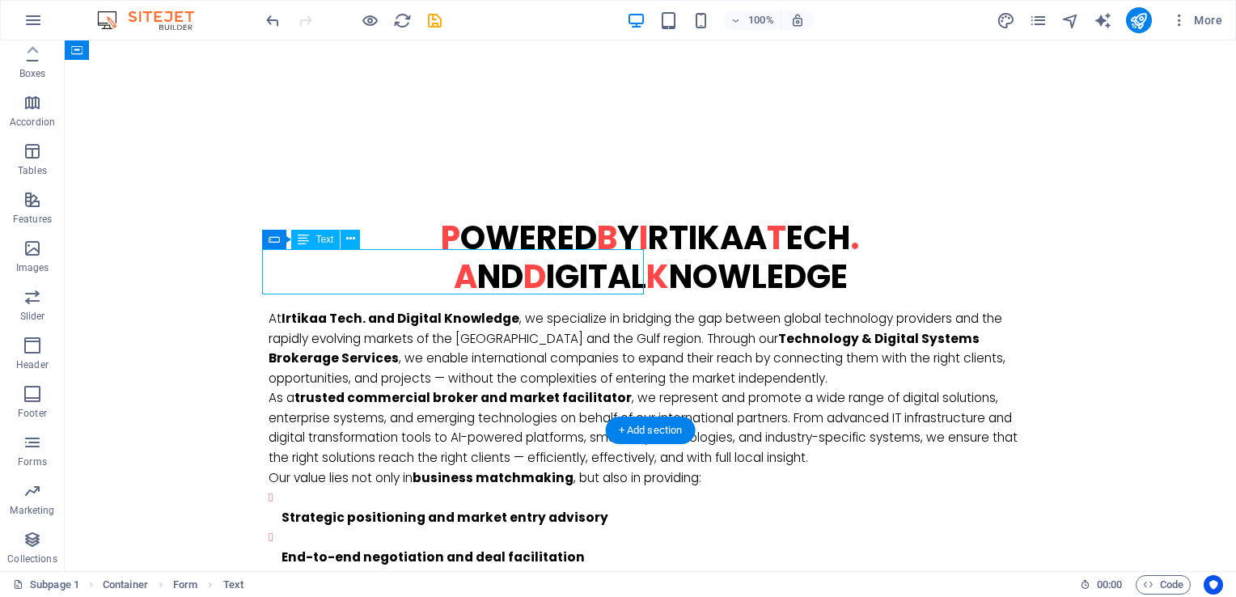
select select "%"
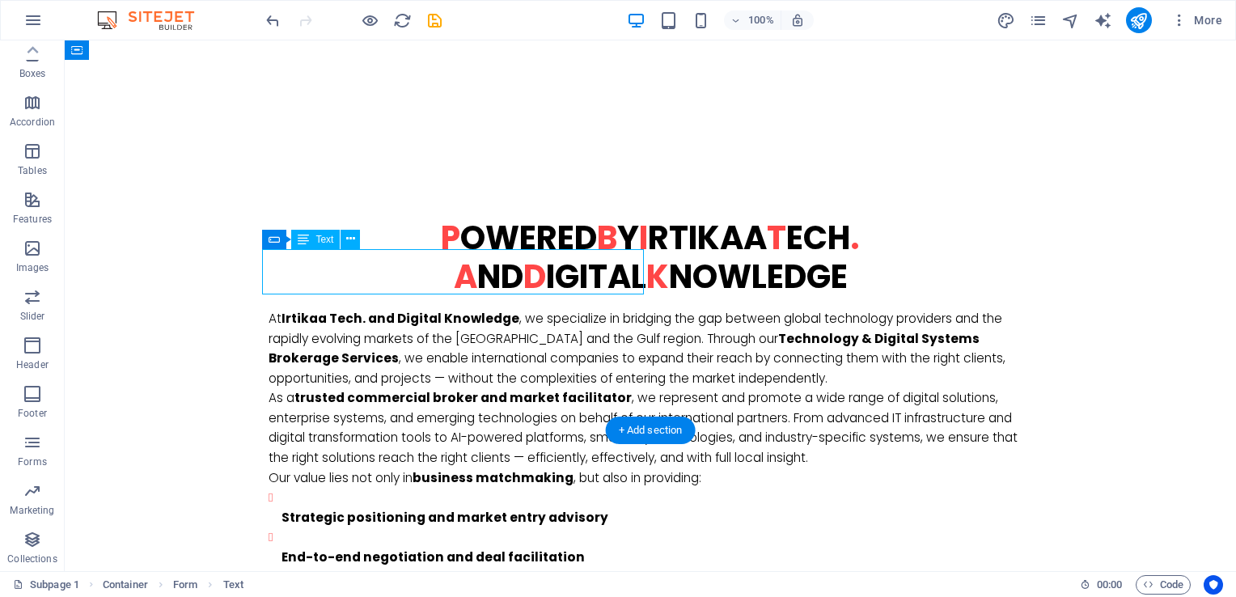
select select "%"
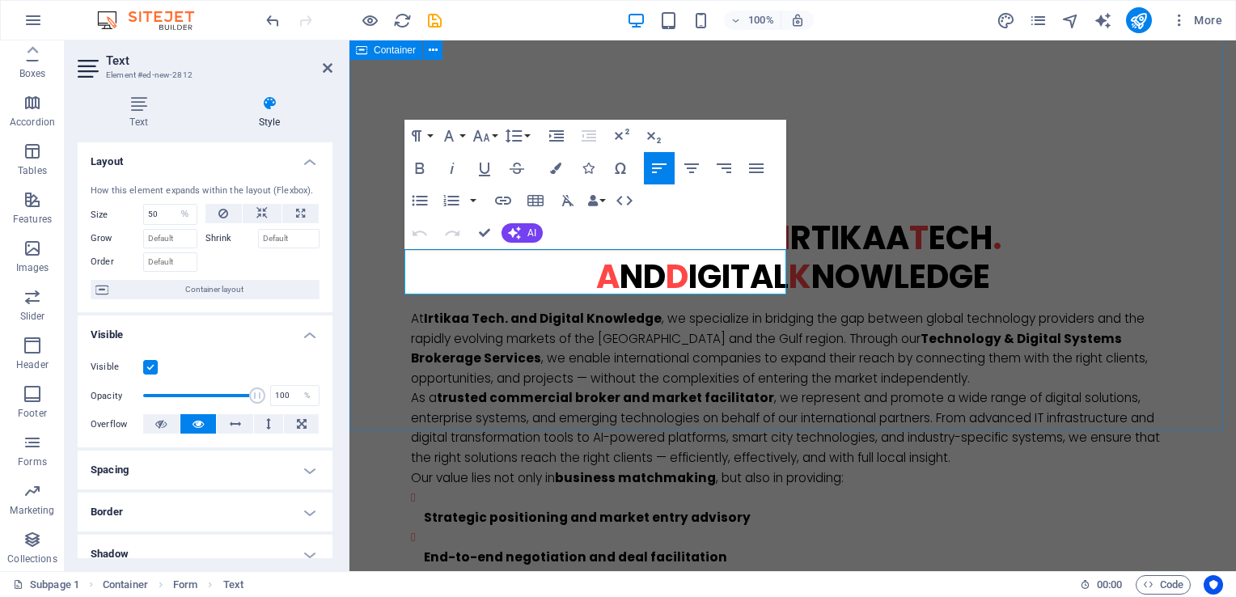
click at [531, 396] on div "P owered b y I rtikaa T ech . a nd D igital K nowledge At [GEOGRAPHIC_DATA] Tec…" at bounding box center [792, 541] width 886 height 774
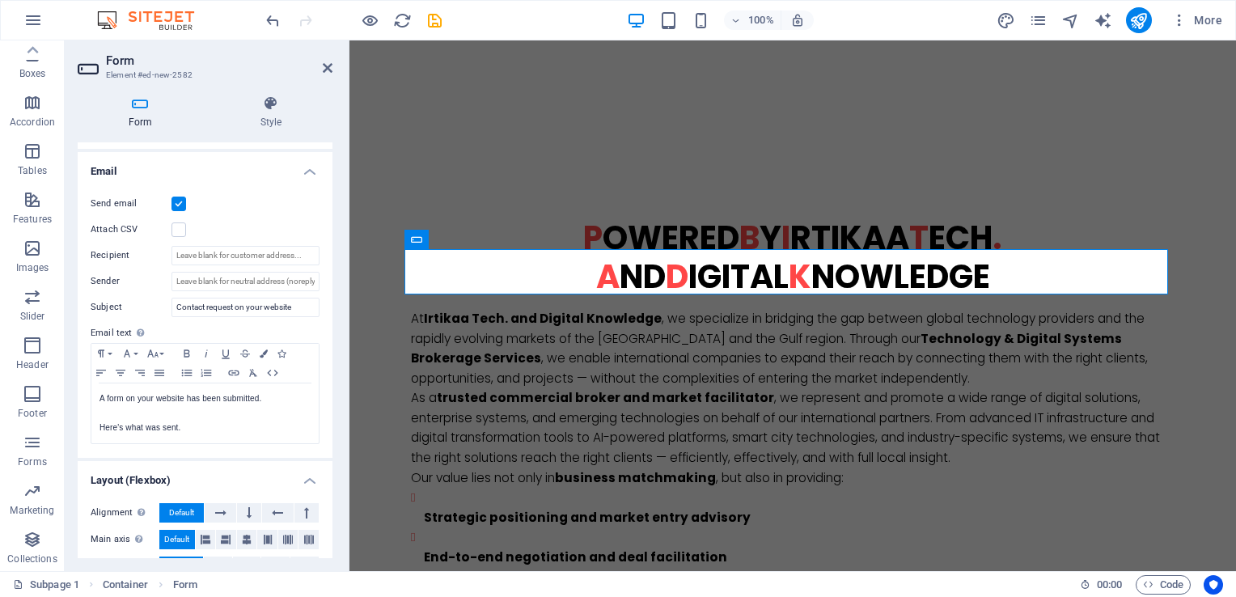
scroll to position [487, 0]
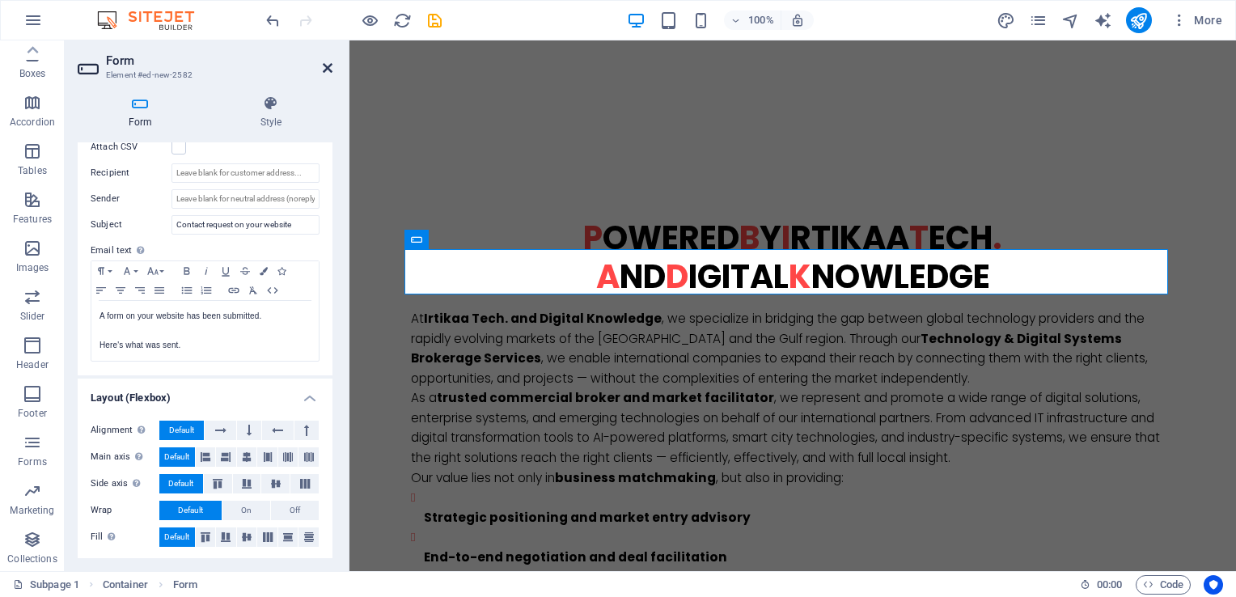
click at [326, 63] on icon at bounding box center [328, 67] width 10 height 13
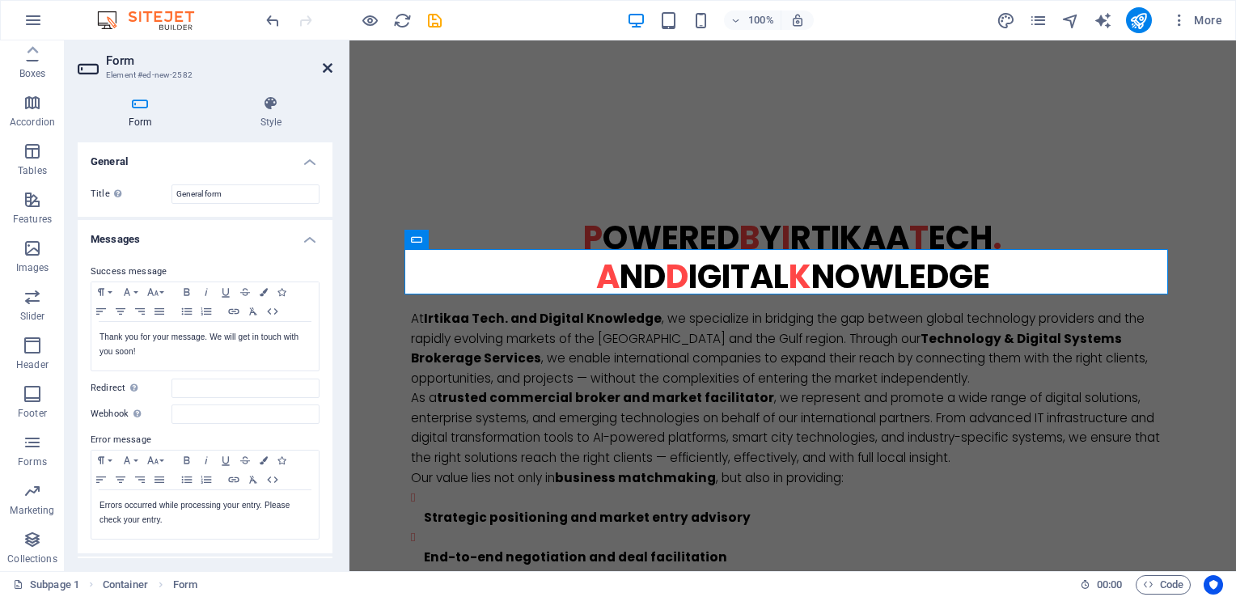
click at [329, 72] on icon at bounding box center [328, 67] width 10 height 13
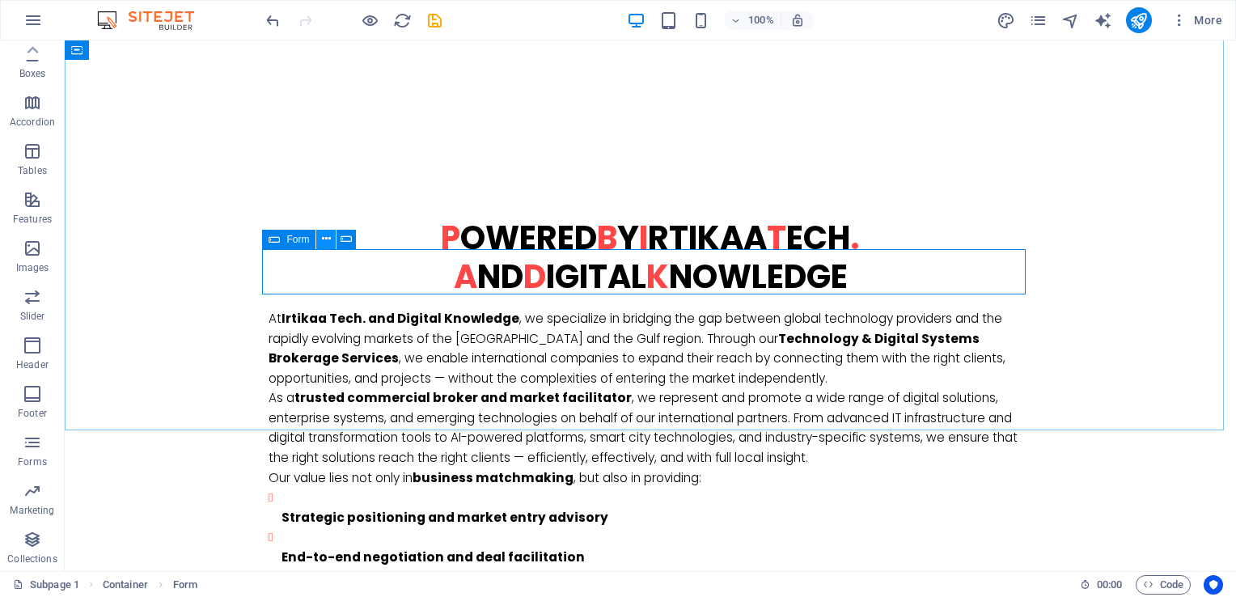
click at [325, 239] on icon at bounding box center [326, 238] width 9 height 17
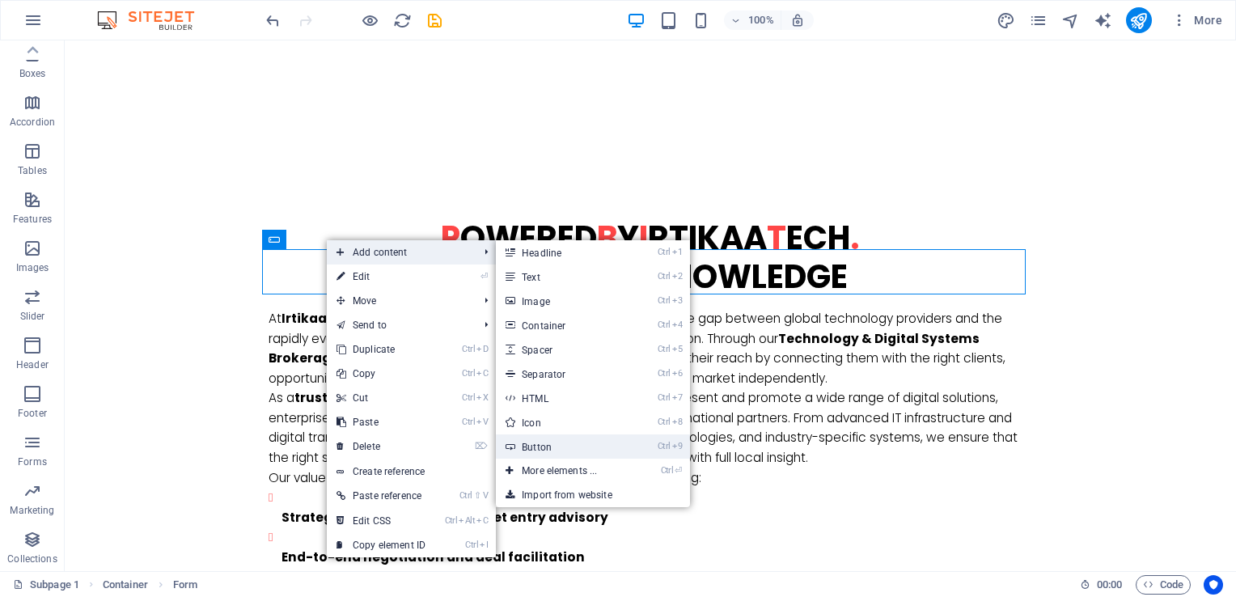
click at [574, 439] on link "Ctrl 9 Button" at bounding box center [562, 446] width 133 height 24
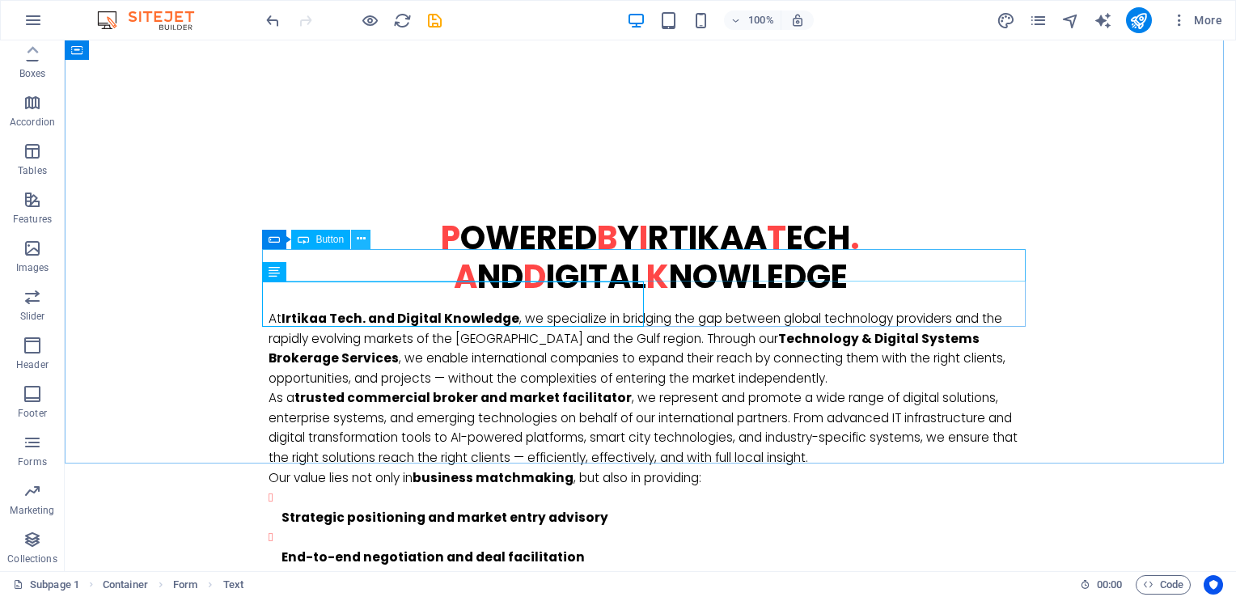
click at [361, 238] on icon at bounding box center [361, 238] width 9 height 17
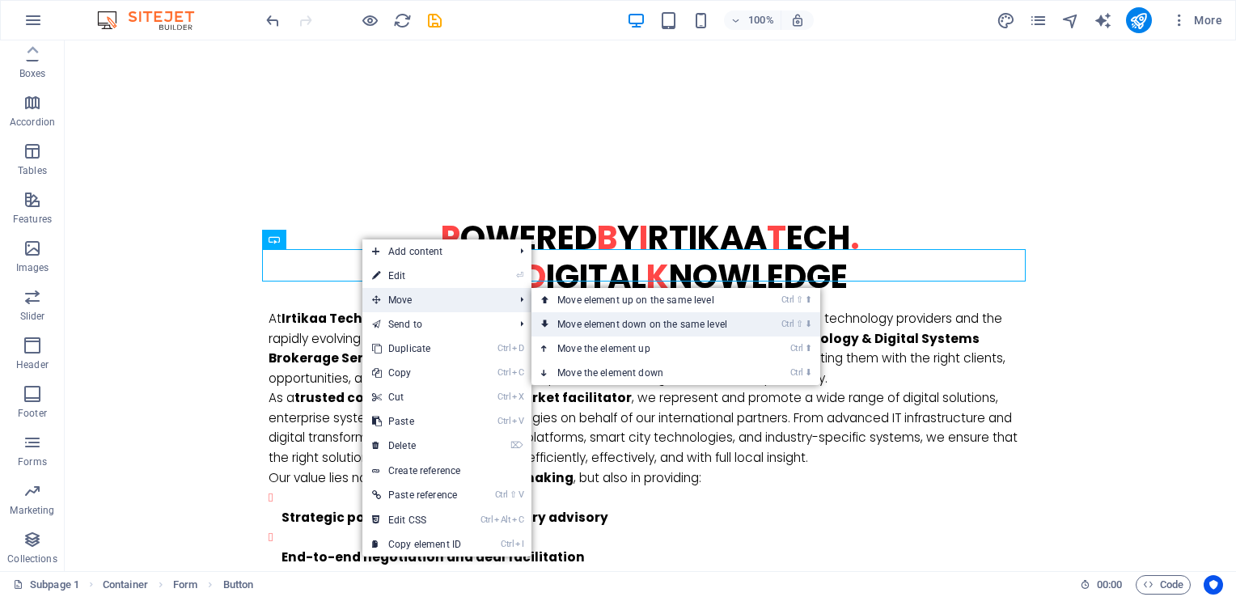
click at [615, 324] on link "Ctrl ⇧ ⬇ Move element down on the same level" at bounding box center [645, 324] width 228 height 24
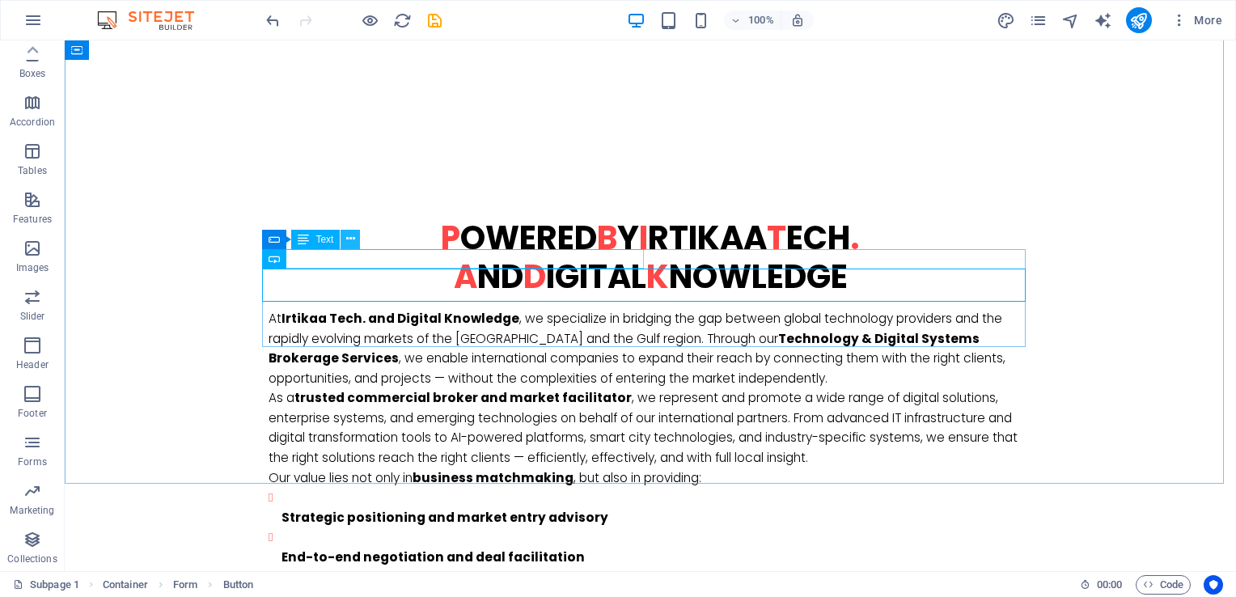
click at [353, 232] on icon at bounding box center [350, 238] width 9 height 17
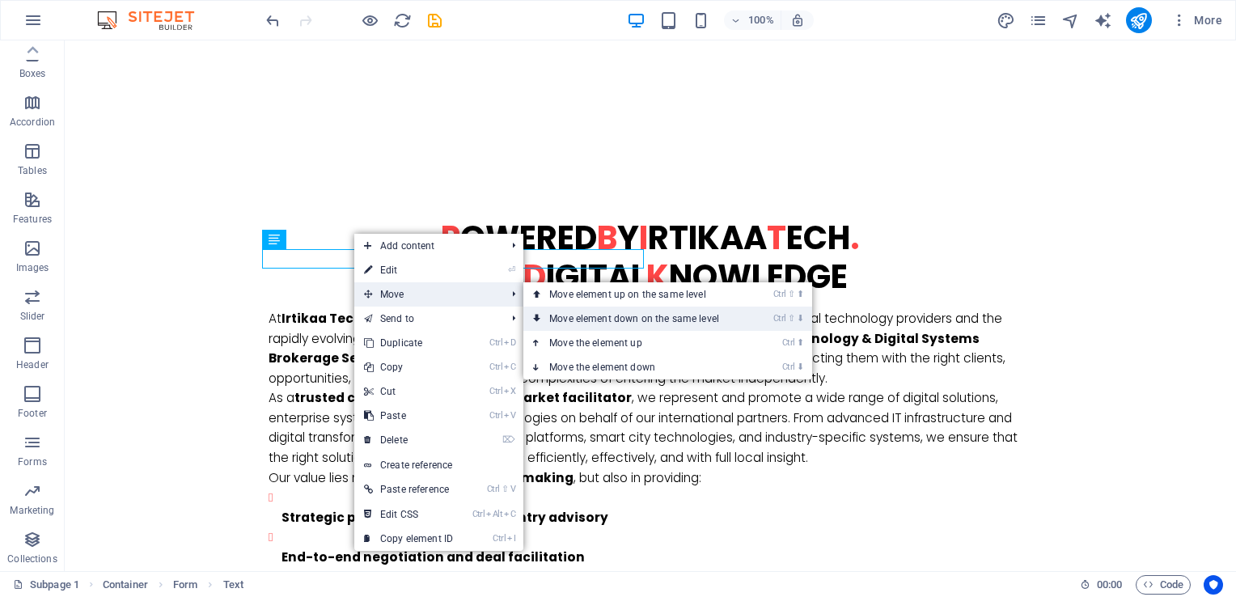
click at [600, 312] on link "Ctrl ⇧ ⬇ Move element down on the same level" at bounding box center [637, 318] width 228 height 24
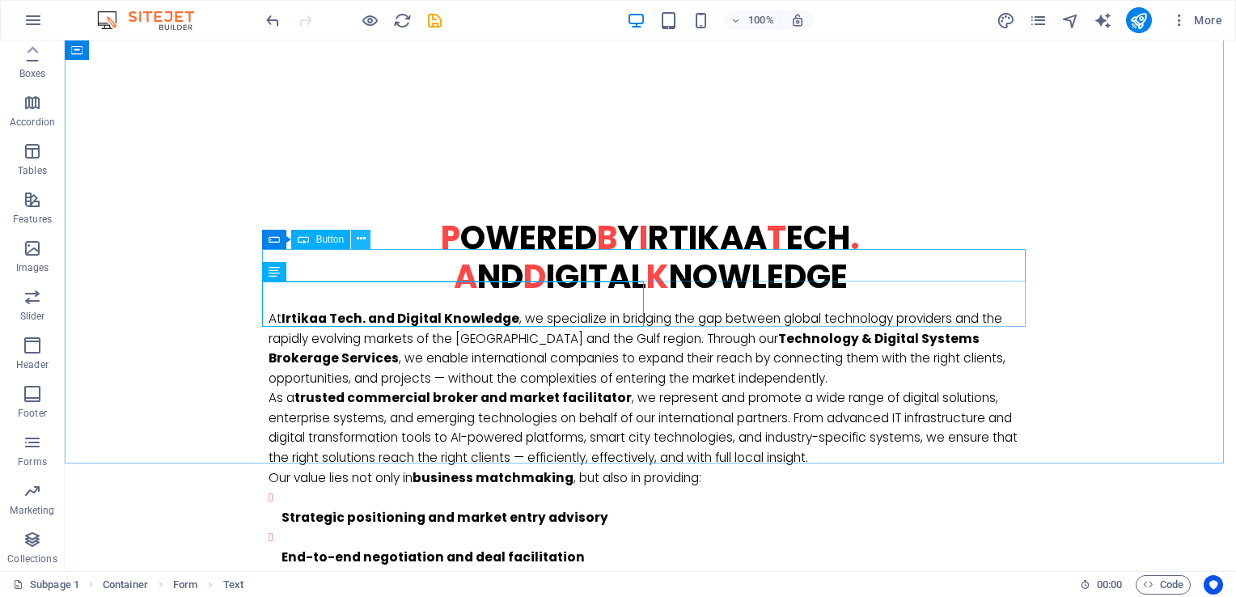
click at [362, 244] on icon at bounding box center [361, 238] width 9 height 17
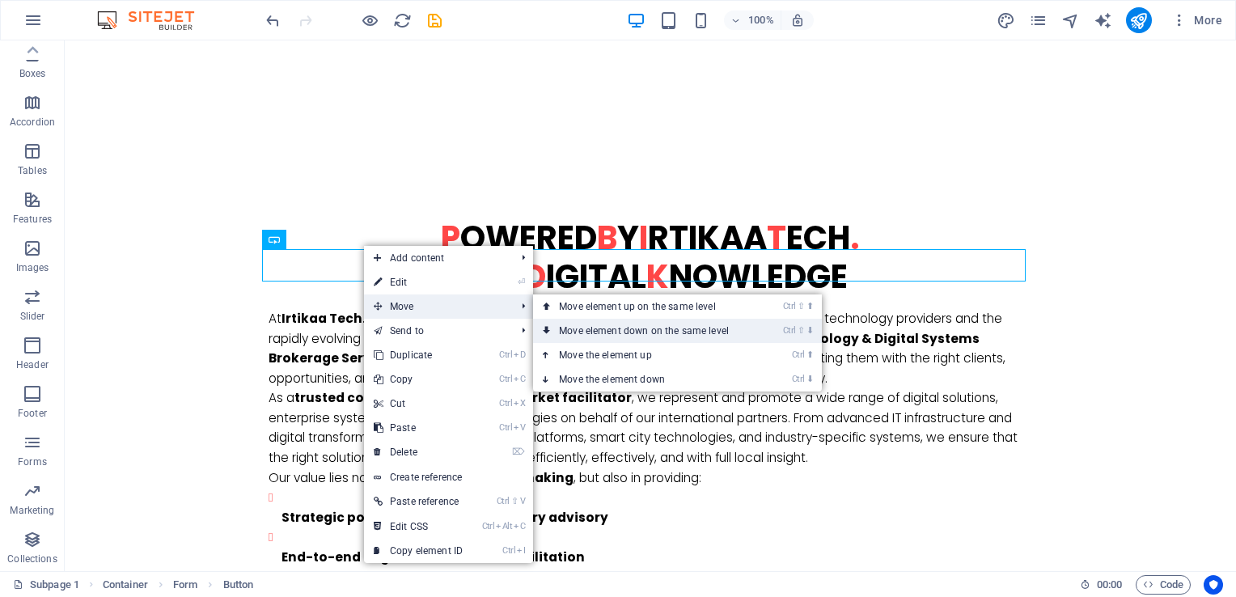
click at [583, 328] on link "Ctrl ⇧ ⬇ Move element down on the same level" at bounding box center [647, 331] width 228 height 24
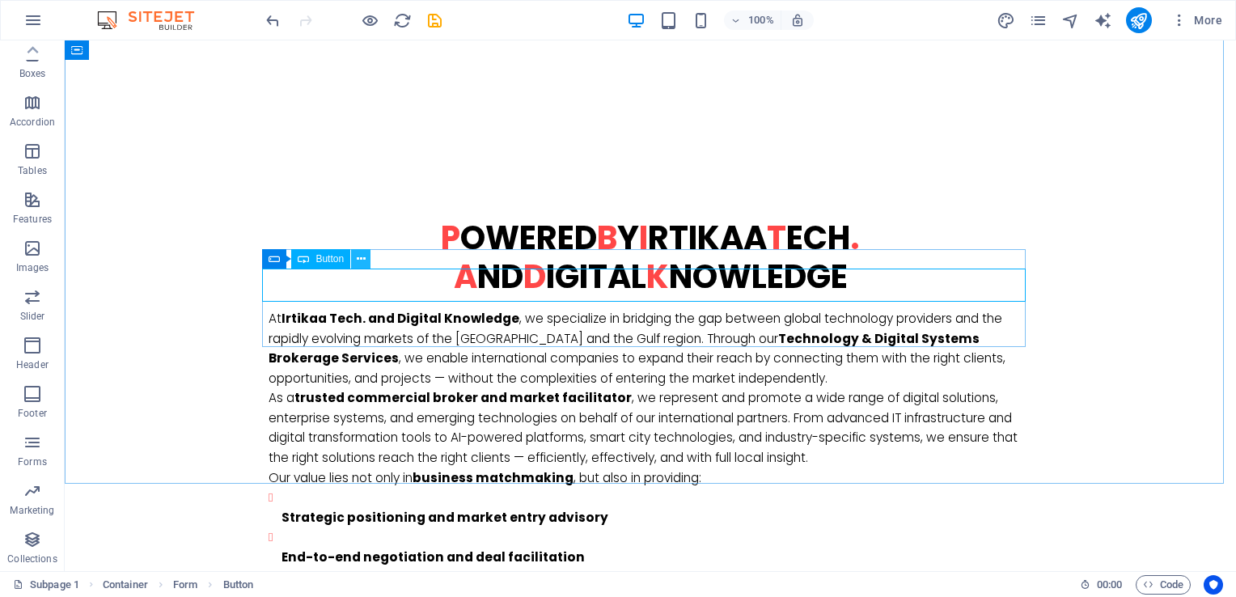
click at [361, 260] on icon at bounding box center [361, 259] width 9 height 17
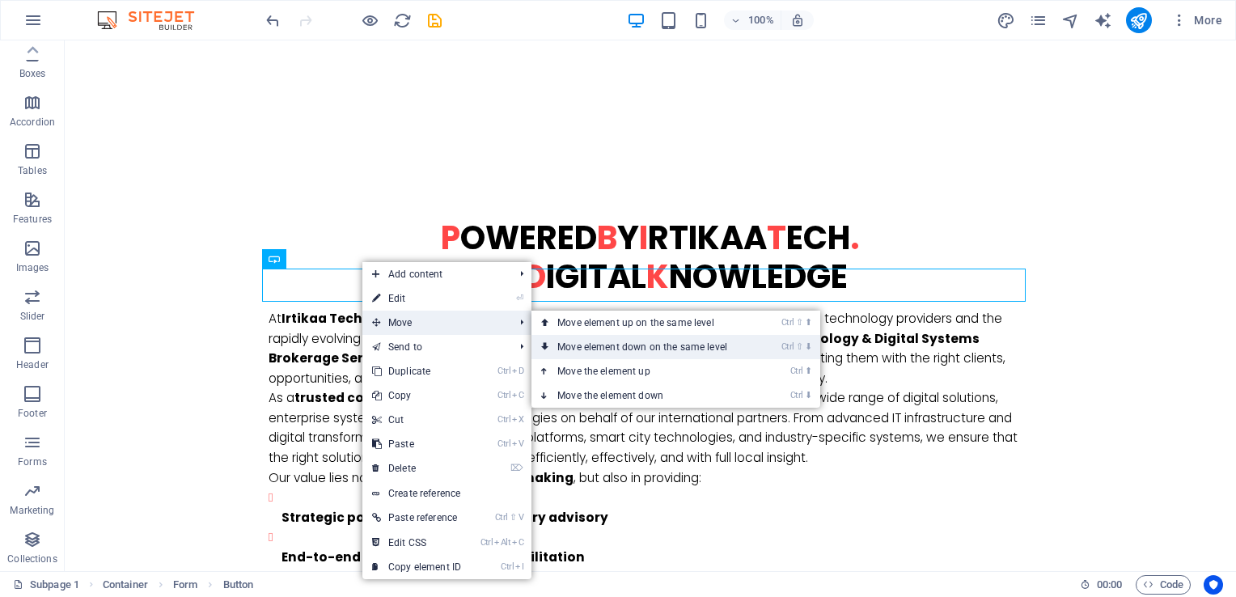
click at [582, 342] on link "Ctrl ⇧ ⬇ Move element down on the same level" at bounding box center [645, 347] width 228 height 24
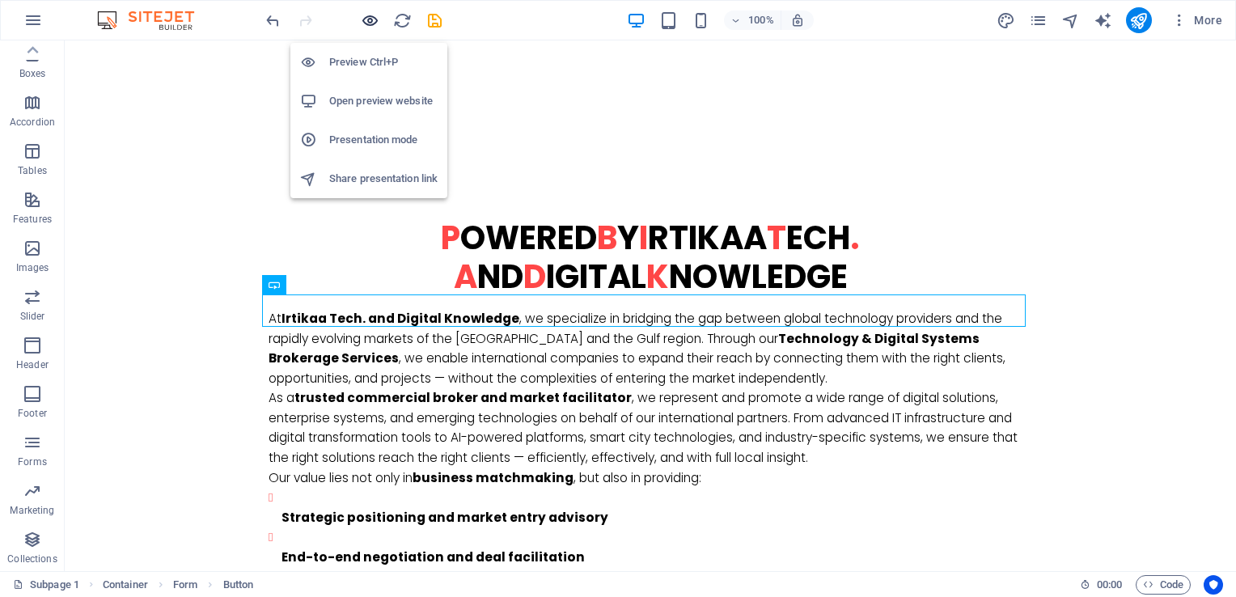
click at [369, 21] on icon "button" at bounding box center [370, 20] width 19 height 19
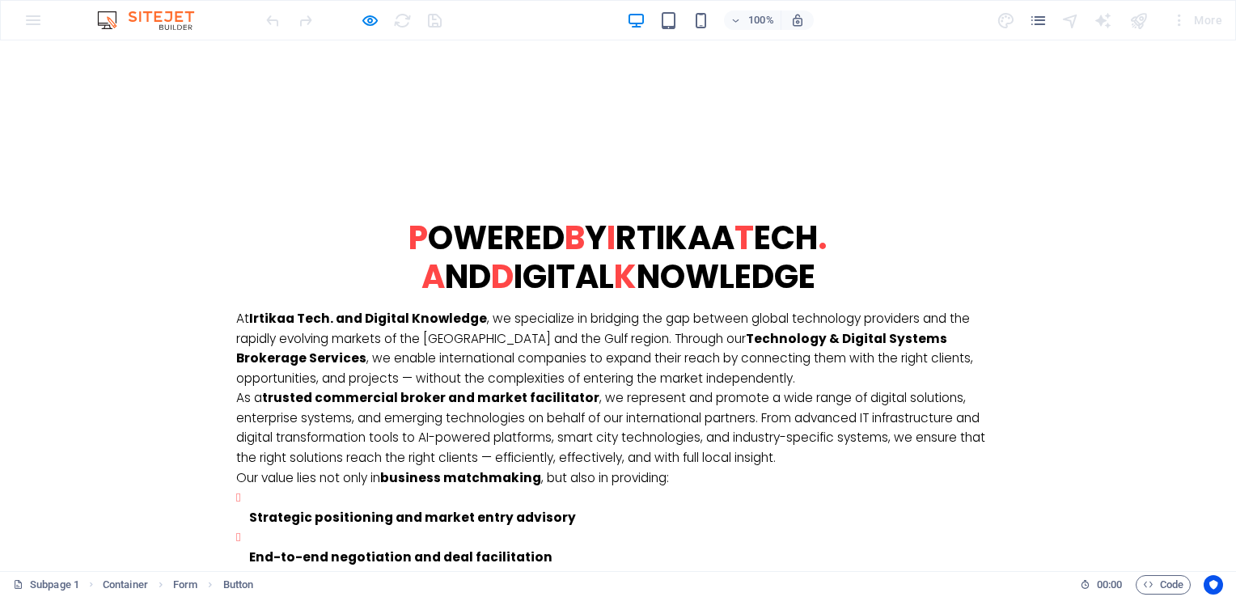
click at [370, 24] on icon "button" at bounding box center [370, 20] width 19 height 19
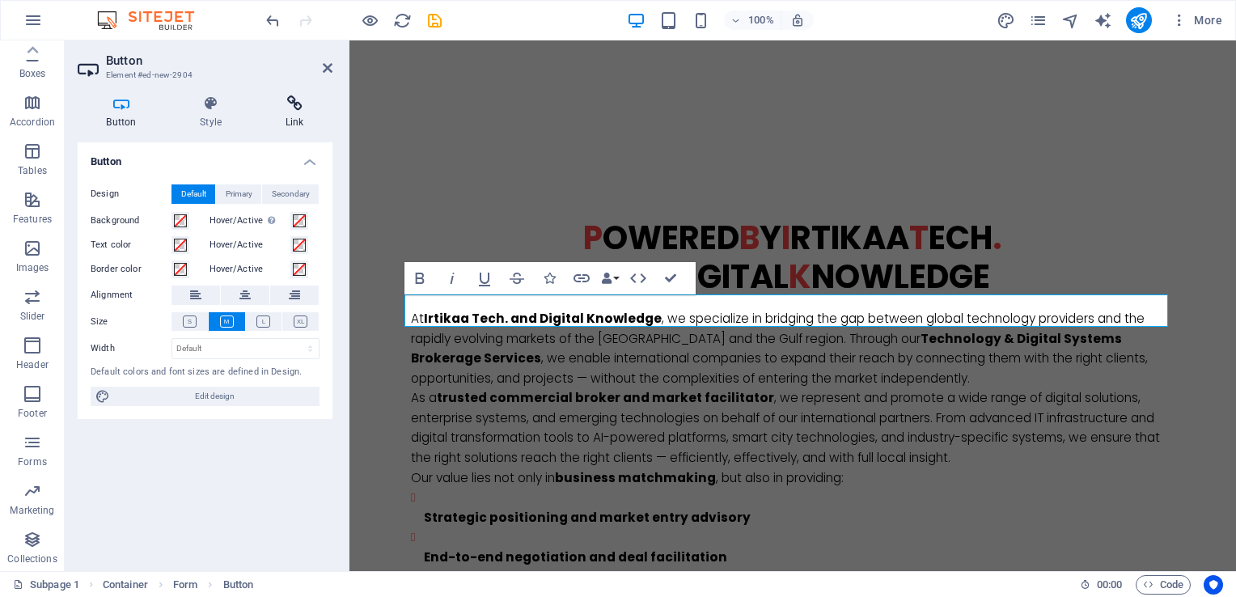
click at [279, 120] on h4 "Link" at bounding box center [294, 112] width 76 height 34
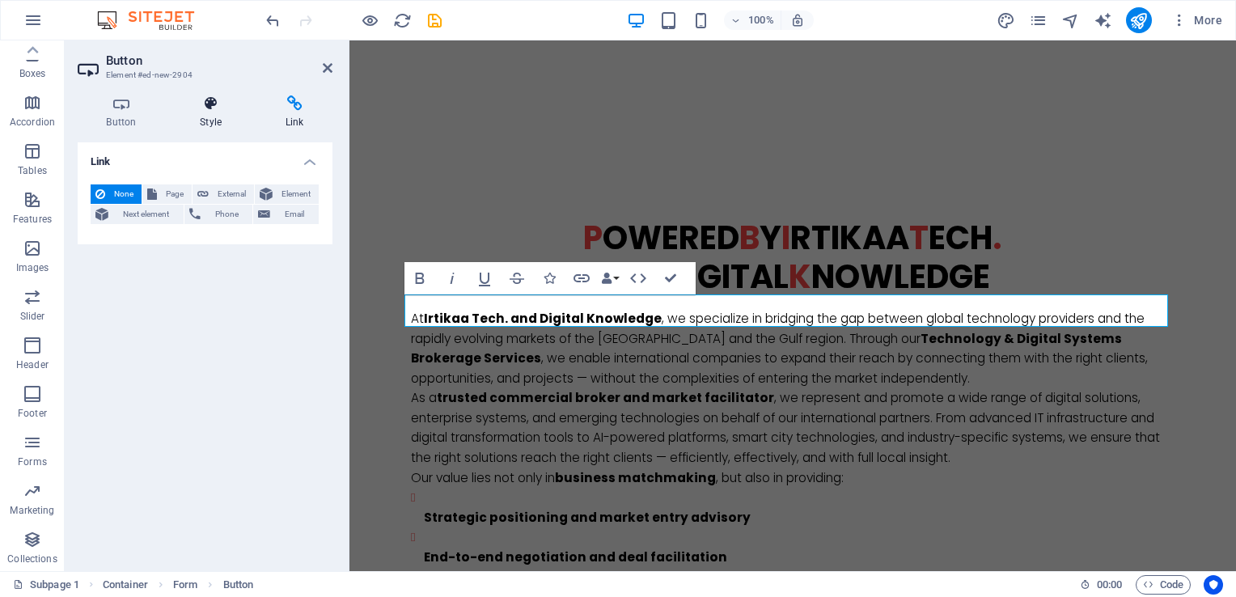
click at [226, 118] on h4 "Style" at bounding box center [214, 112] width 86 height 34
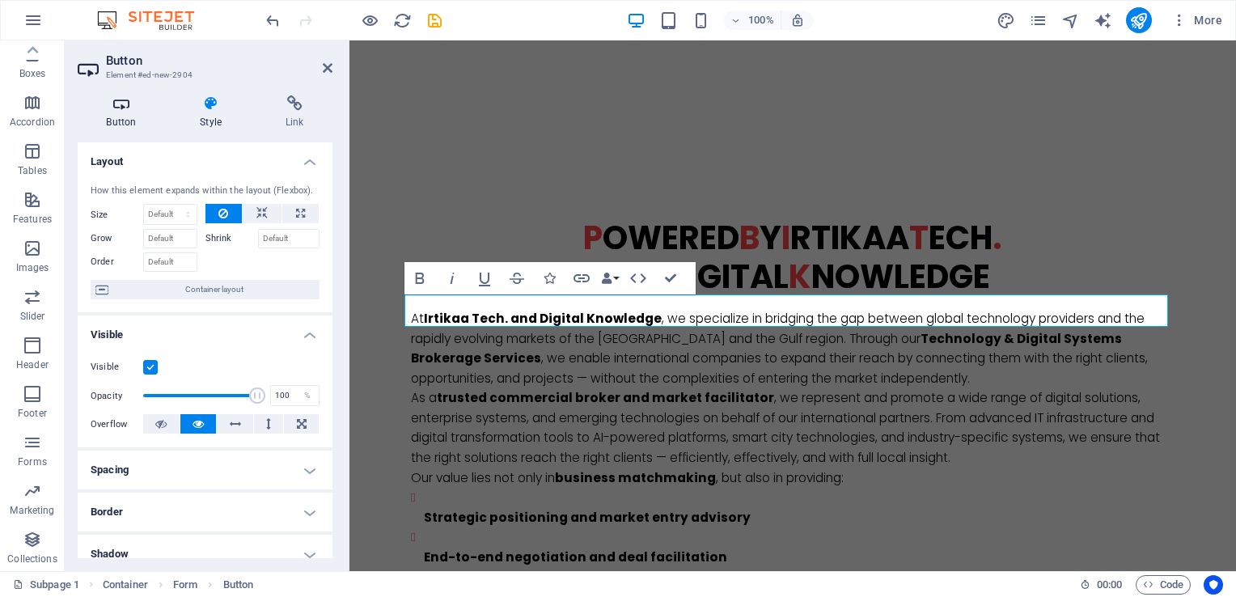
click at [116, 112] on h4 "Button" at bounding box center [125, 112] width 94 height 34
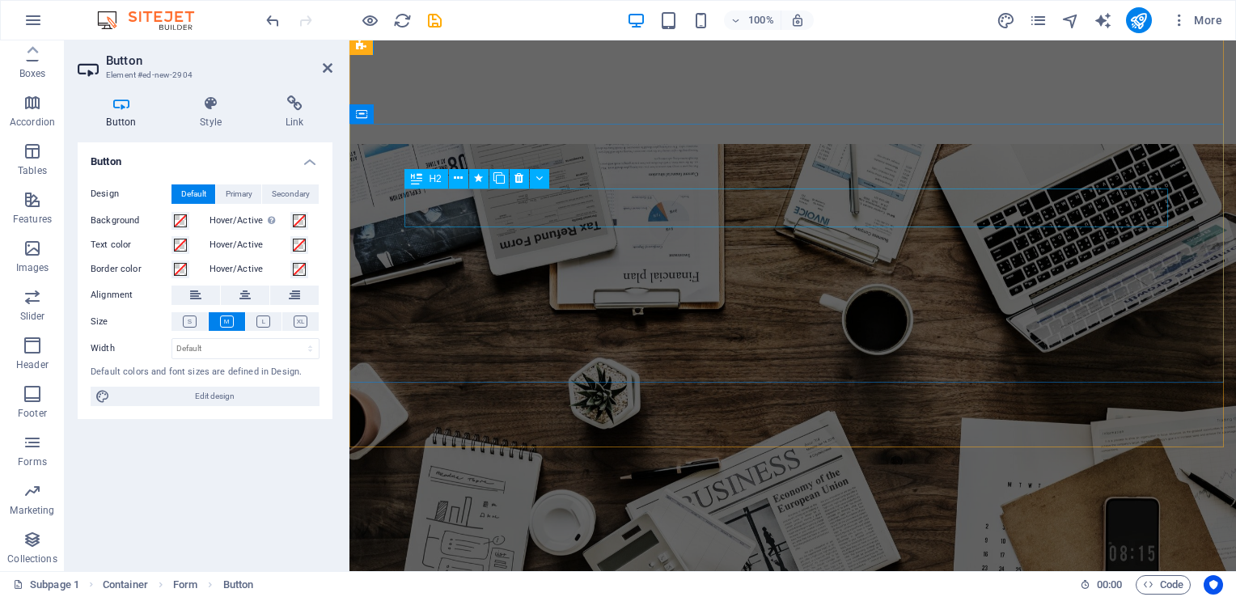
scroll to position [243, 0]
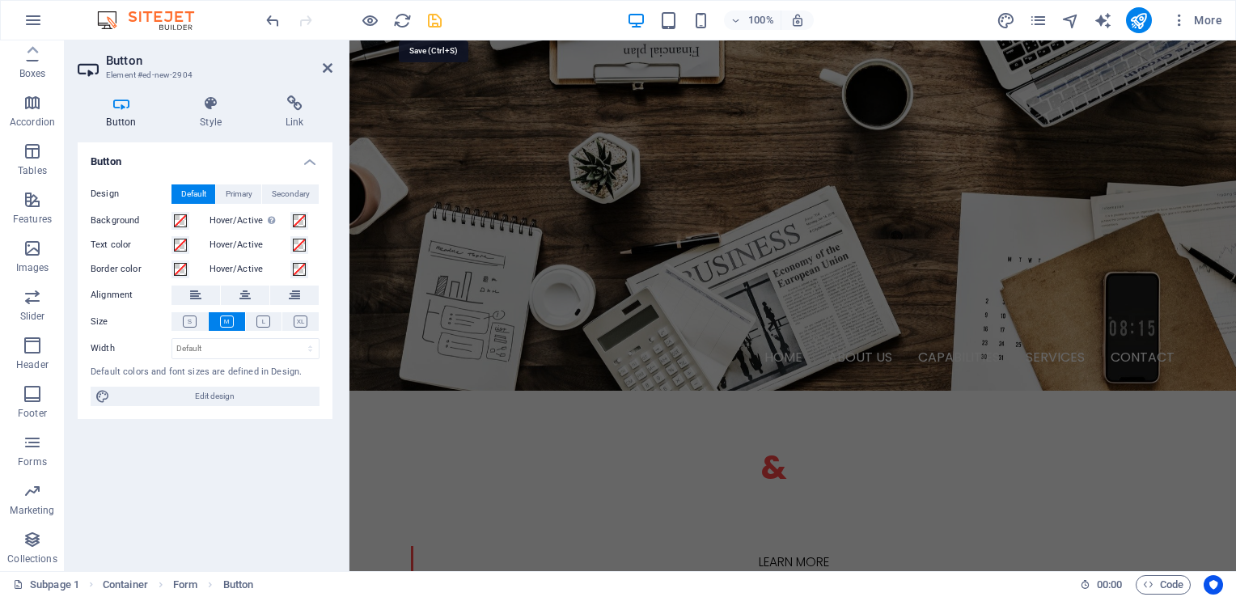
click at [437, 23] on icon "save" at bounding box center [434, 20] width 19 height 19
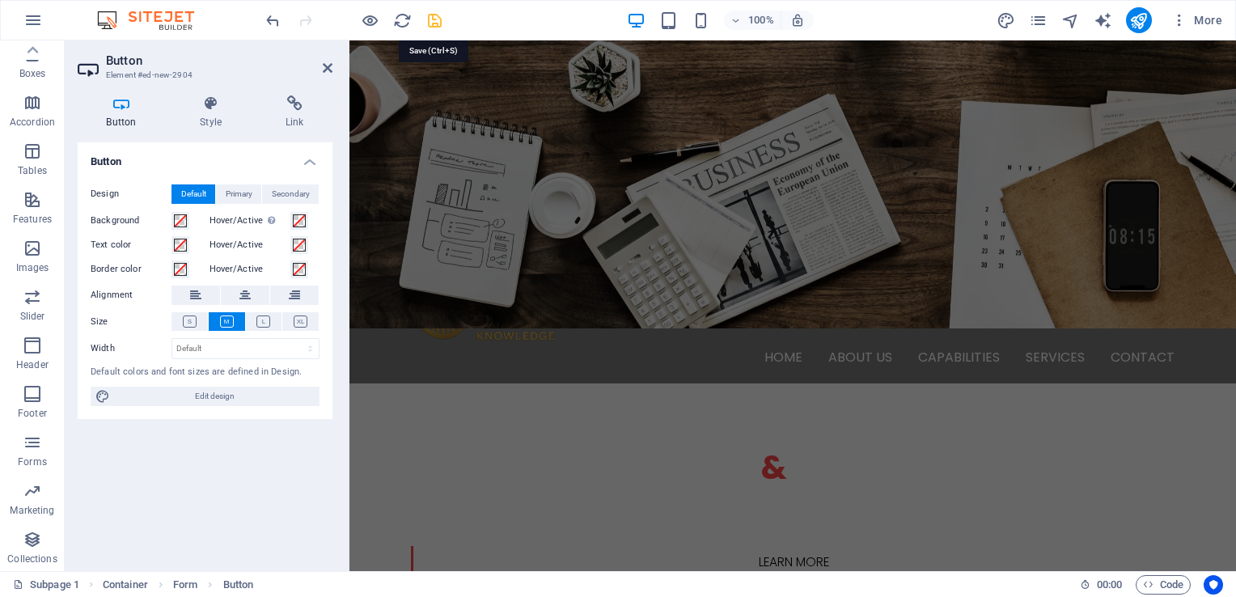
scroll to position [990, 0]
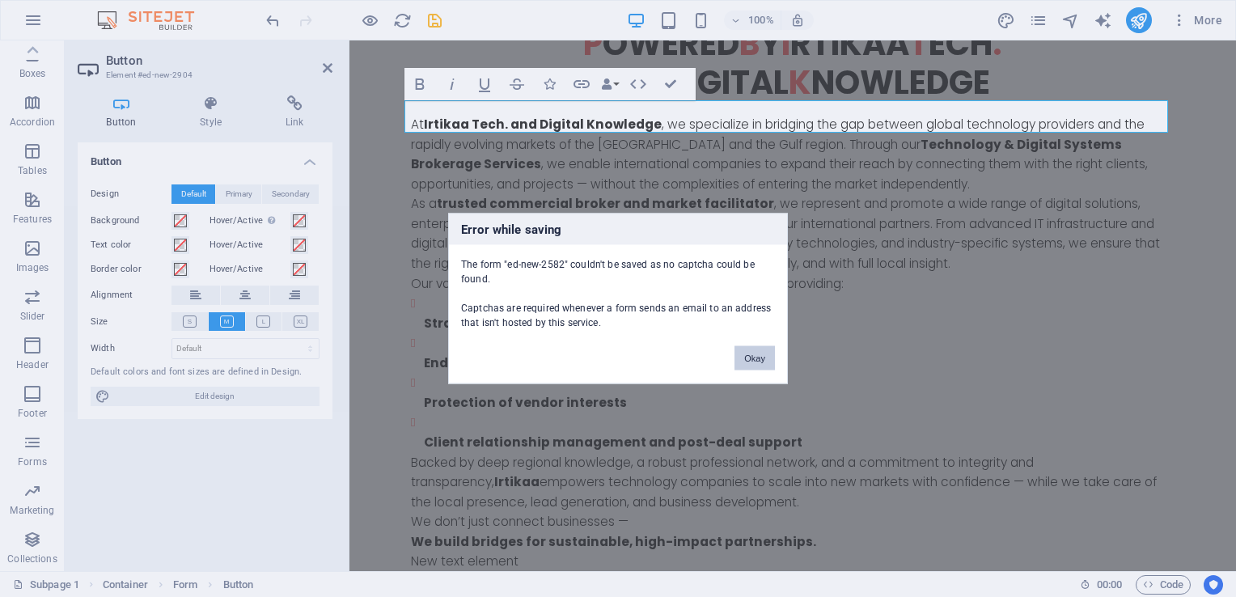
click at [757, 357] on button "Okay" at bounding box center [754, 358] width 40 height 24
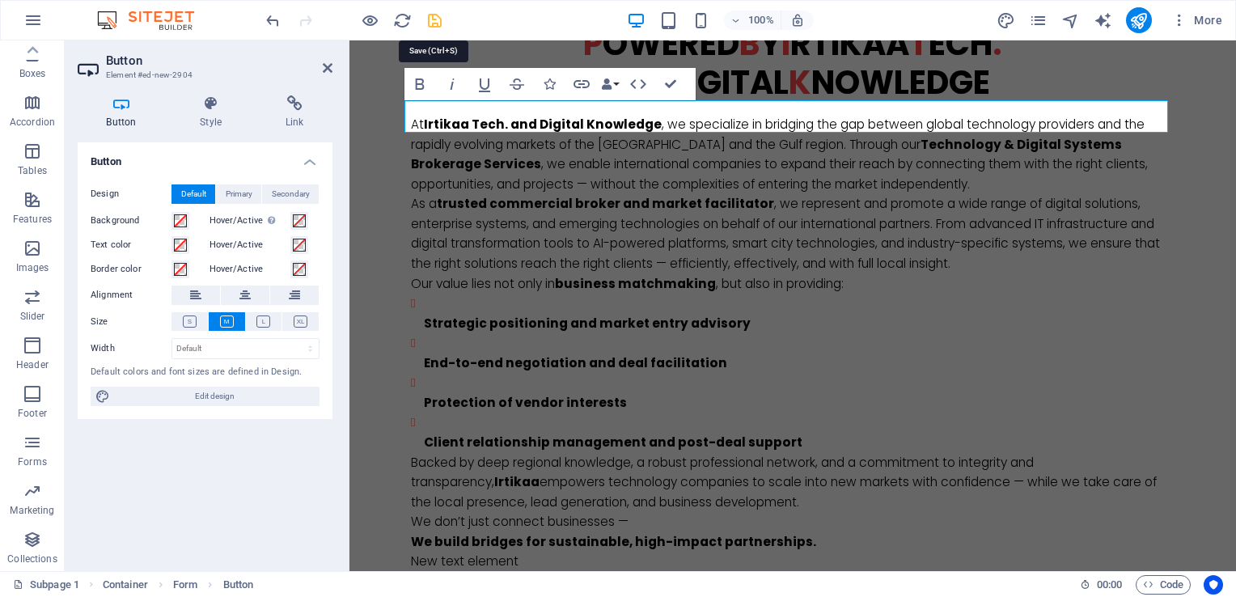
click at [427, 21] on icon "save" at bounding box center [434, 20] width 19 height 19
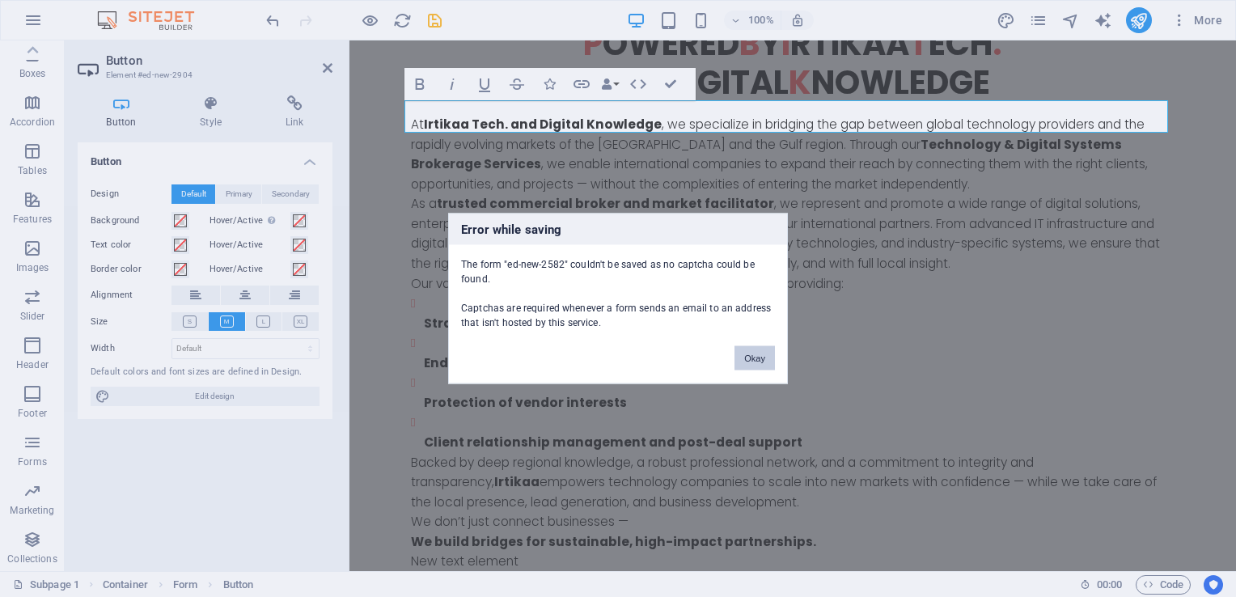
click at [755, 361] on button "Okay" at bounding box center [754, 358] width 40 height 24
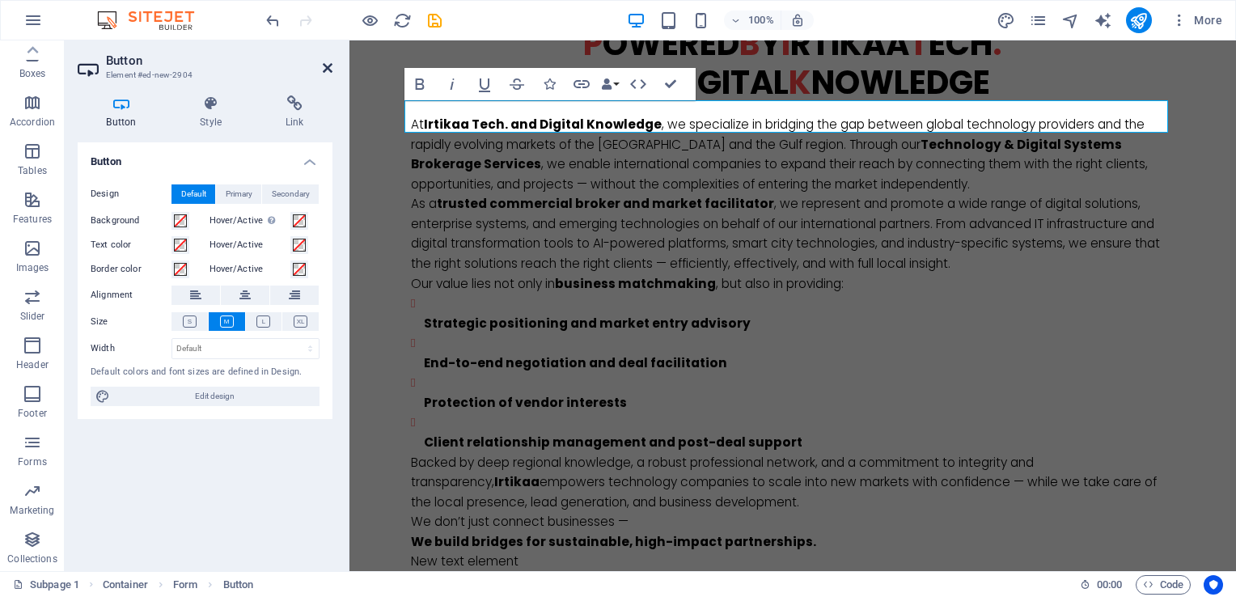
drag, startPoint x: 324, startPoint y: 70, endPoint x: 238, endPoint y: 25, distance: 97.7
click at [324, 70] on icon at bounding box center [328, 67] width 10 height 13
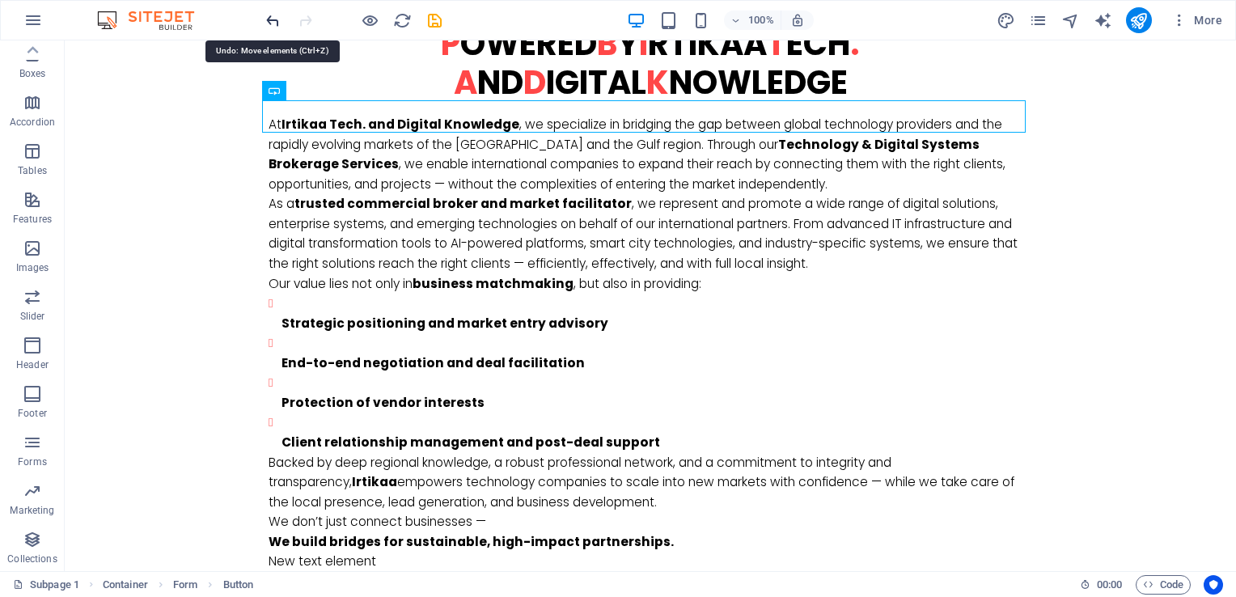
click at [273, 25] on icon "undo" at bounding box center [273, 20] width 19 height 19
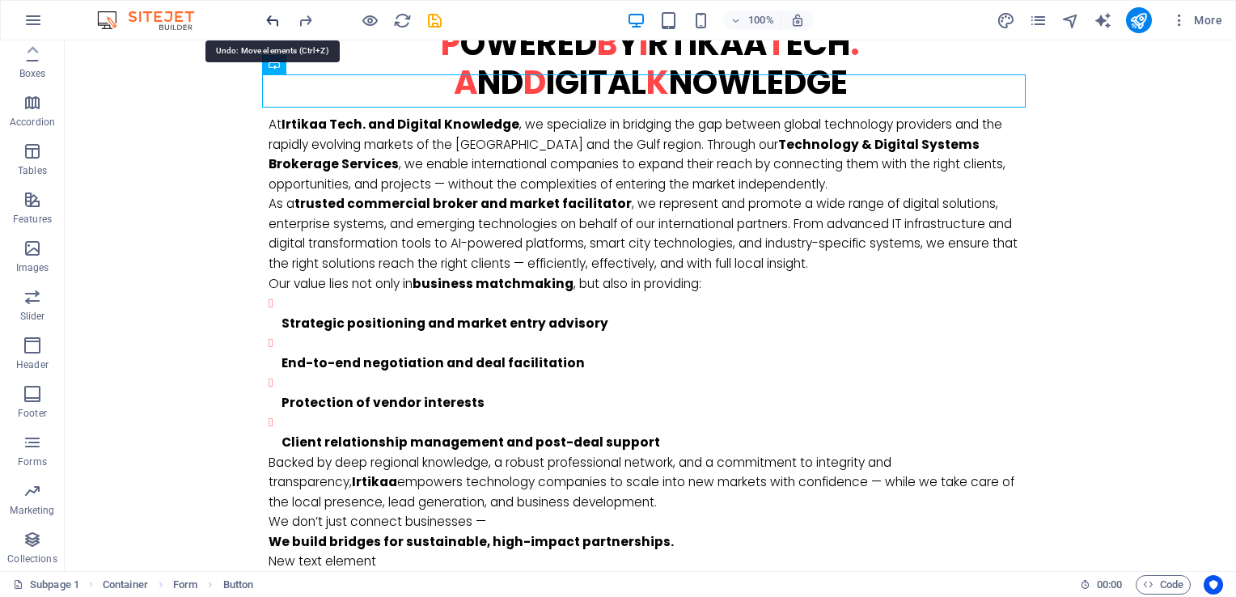
click at [275, 26] on icon "undo" at bounding box center [273, 20] width 19 height 19
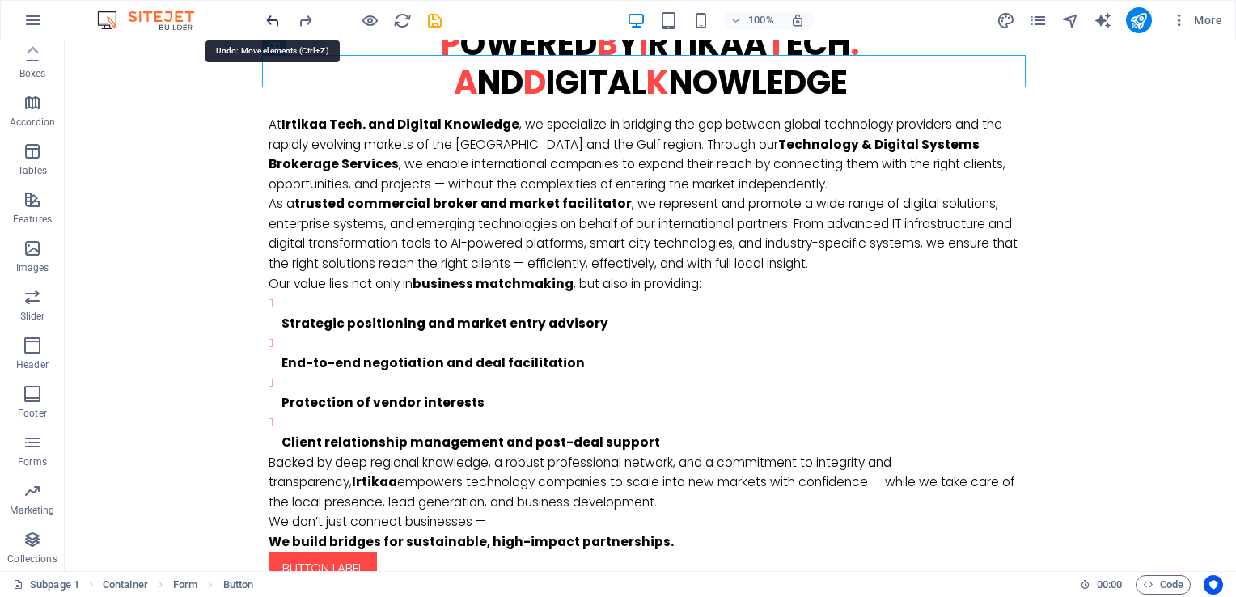
click at [275, 26] on icon "undo" at bounding box center [273, 20] width 19 height 19
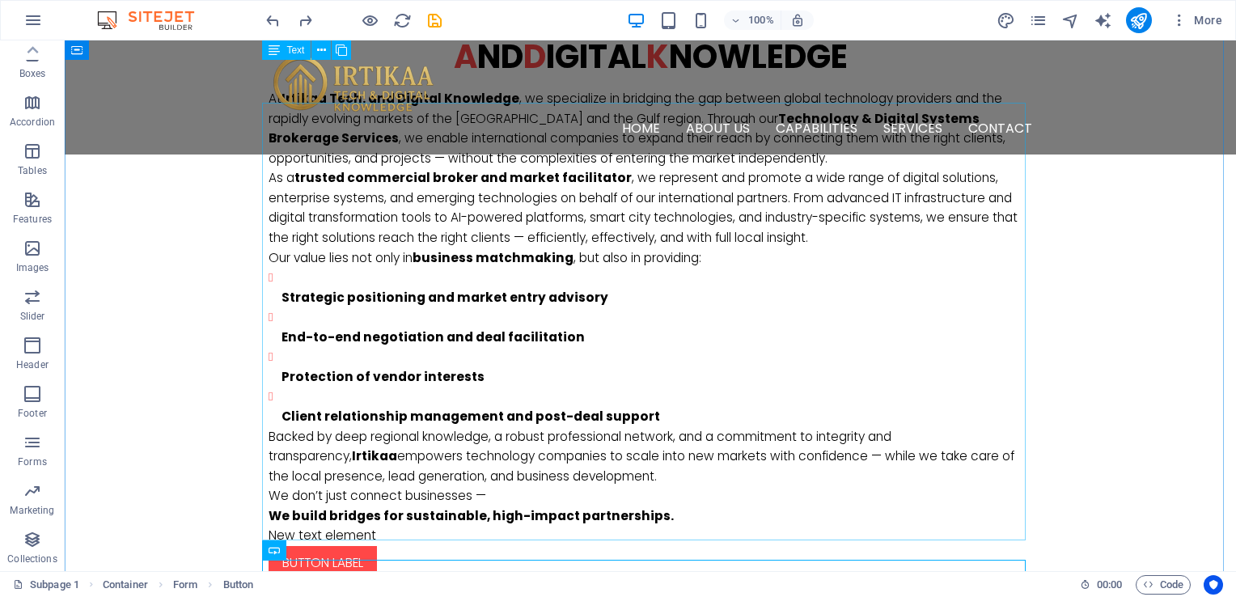
scroll to position [505, 0]
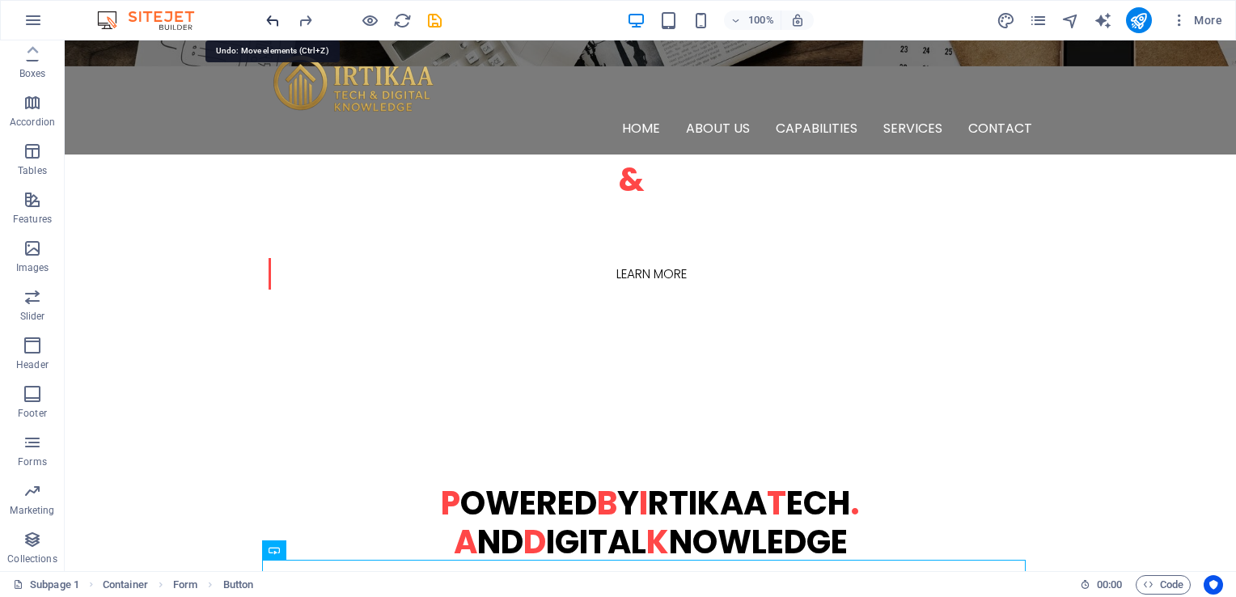
click at [267, 21] on icon "undo" at bounding box center [273, 20] width 19 height 19
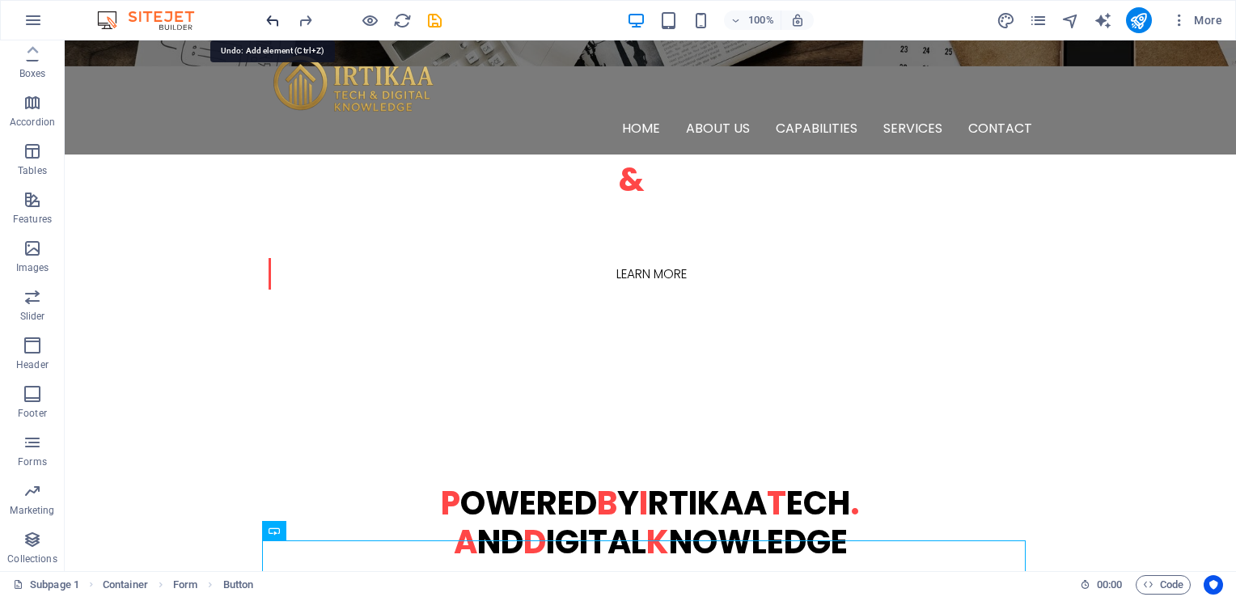
click at [267, 21] on icon "undo" at bounding box center [273, 20] width 19 height 19
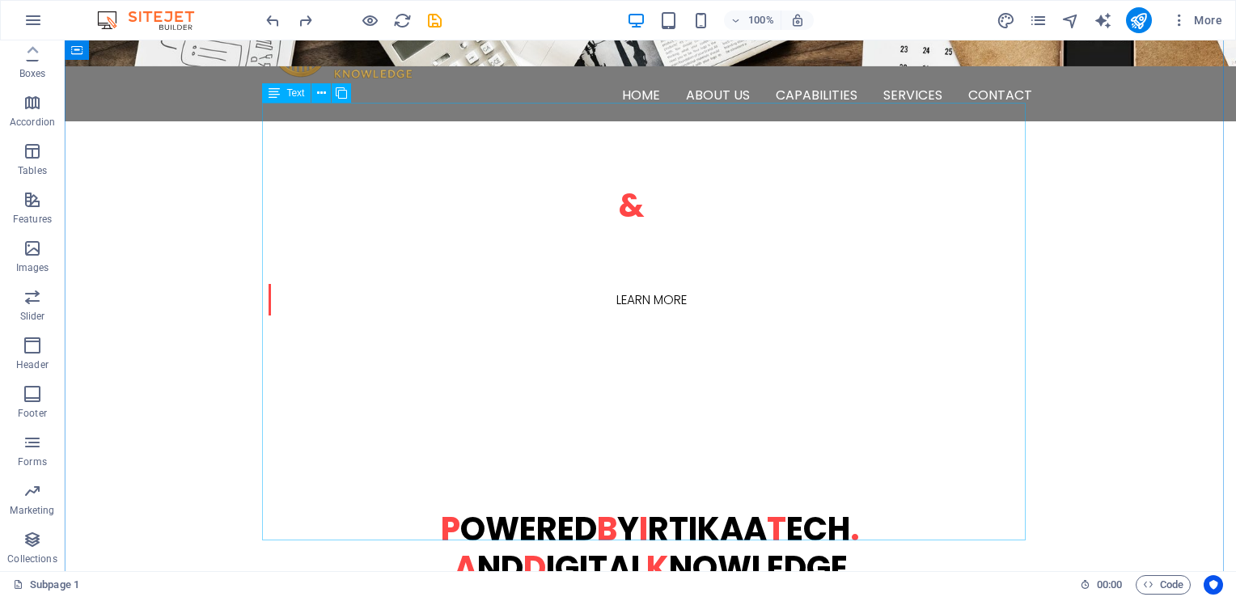
scroll to position [747, 0]
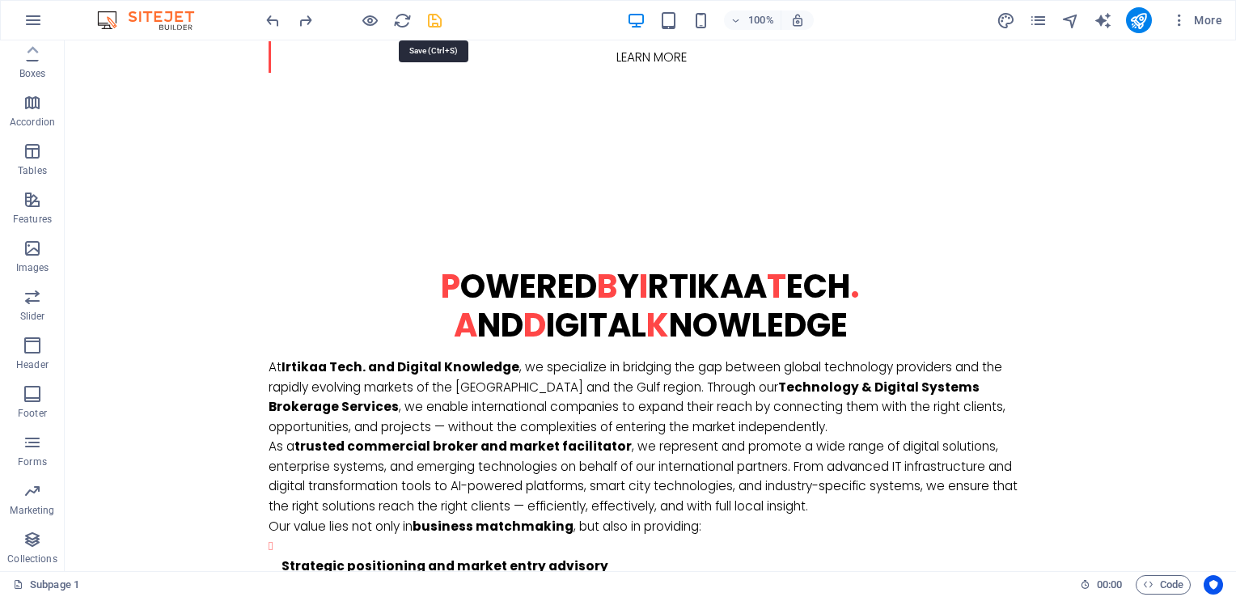
click at [433, 18] on icon "save" at bounding box center [434, 20] width 19 height 19
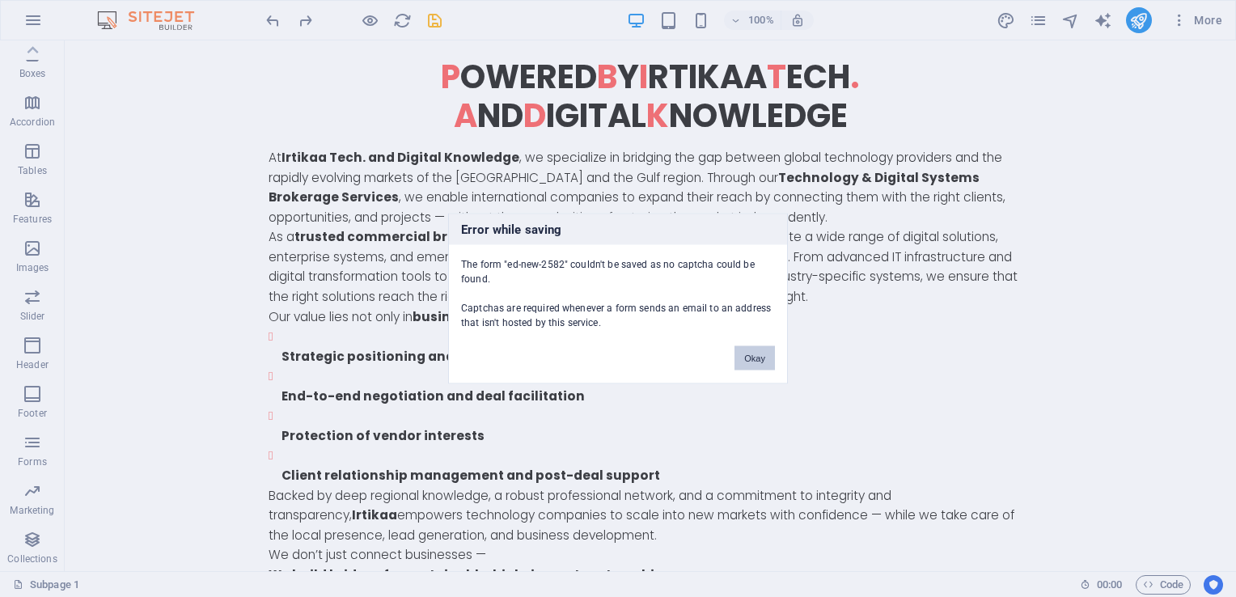
click at [752, 352] on button "Okay" at bounding box center [754, 358] width 40 height 24
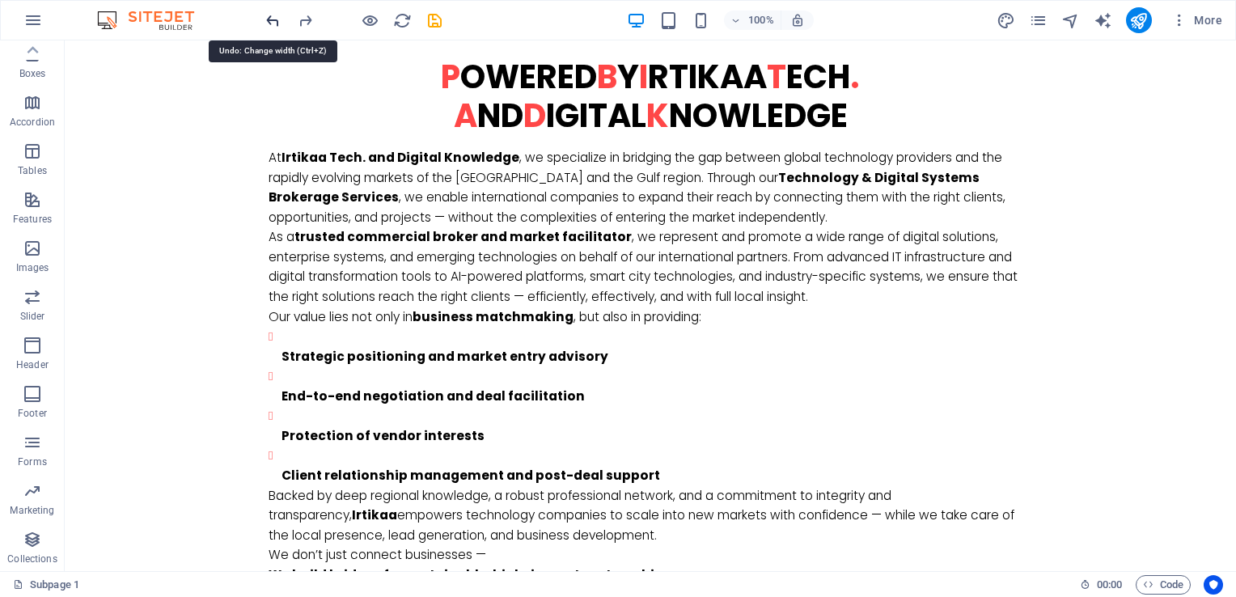
click at [273, 25] on icon "undo" at bounding box center [273, 20] width 19 height 19
click at [274, 17] on icon "undo" at bounding box center [273, 20] width 19 height 19
click at [270, 23] on icon "undo" at bounding box center [273, 20] width 19 height 19
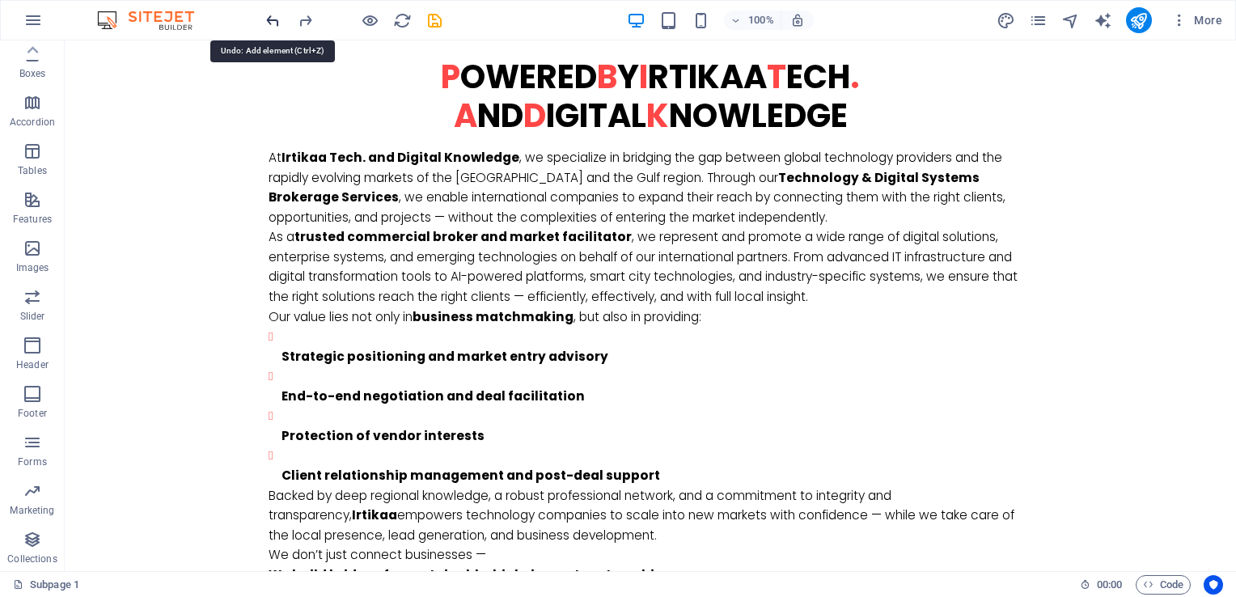
click at [270, 23] on icon "undo" at bounding box center [273, 20] width 19 height 19
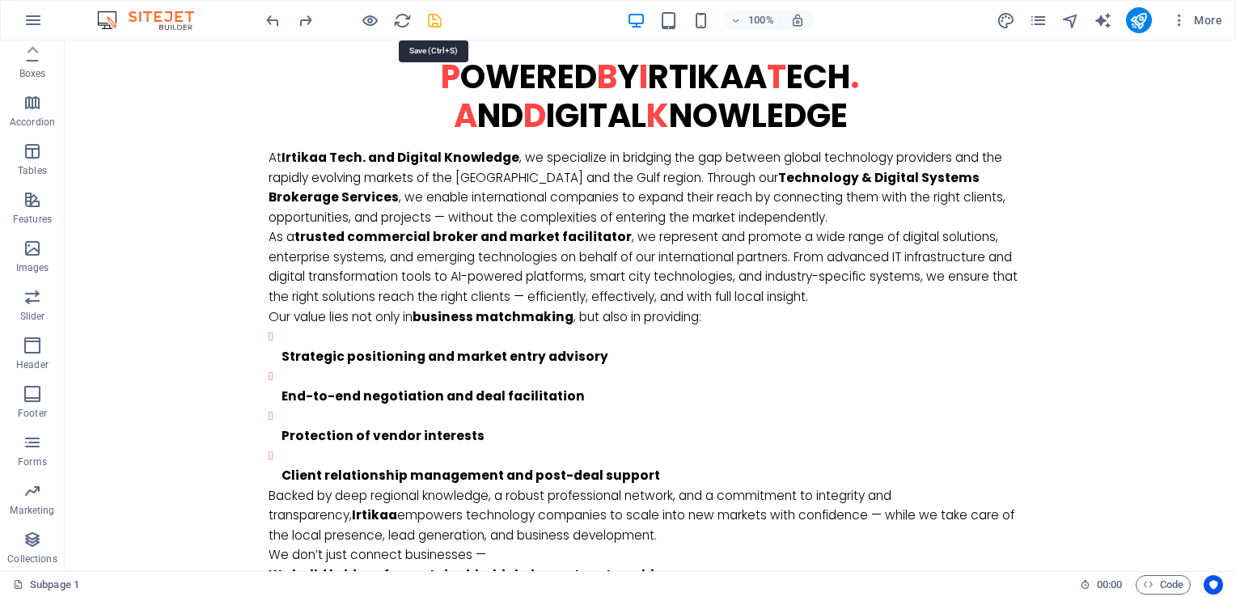
click at [436, 17] on icon "save" at bounding box center [434, 20] width 19 height 19
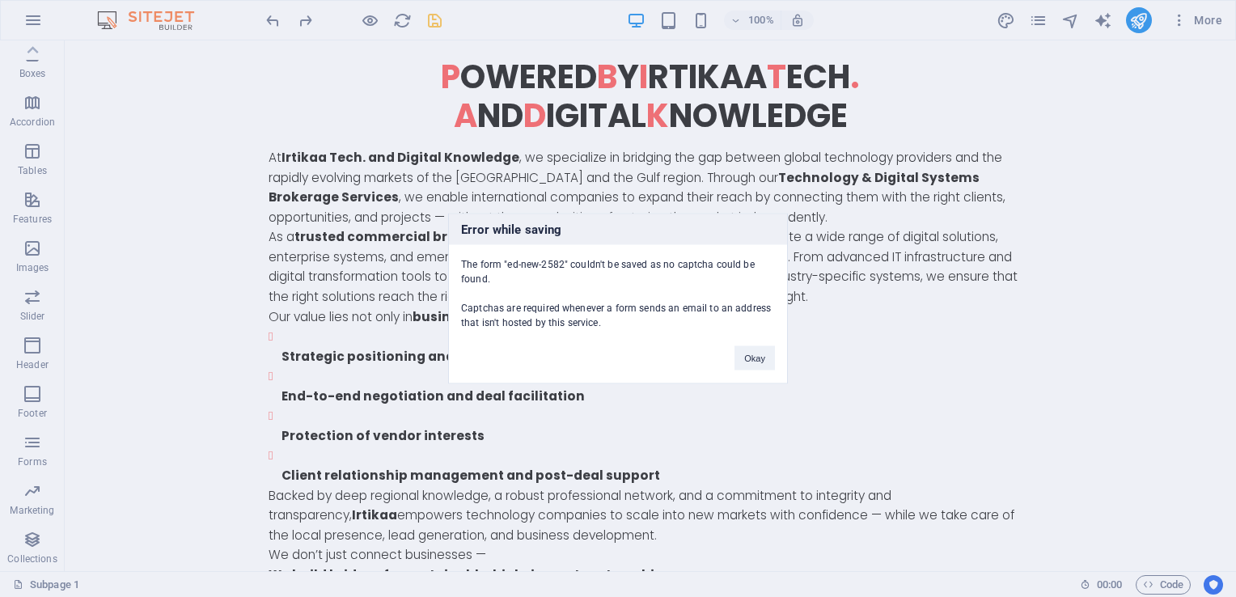
scroll to position [1004, 0]
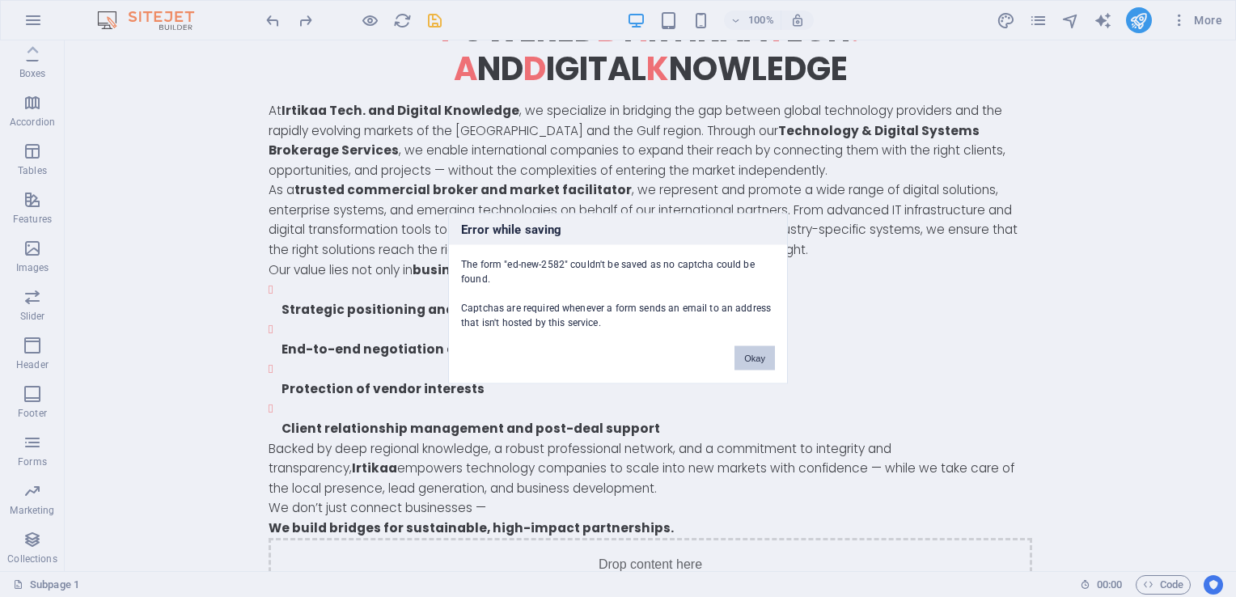
click at [774, 354] on button "Okay" at bounding box center [754, 358] width 40 height 24
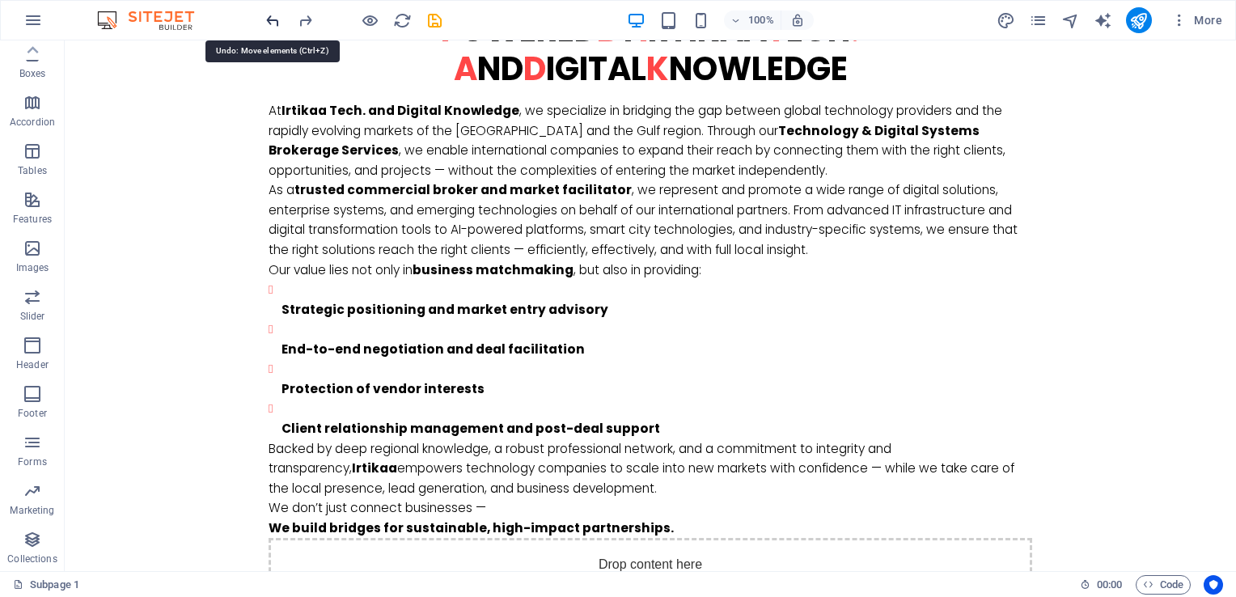
click at [265, 15] on icon "undo" at bounding box center [273, 20] width 19 height 19
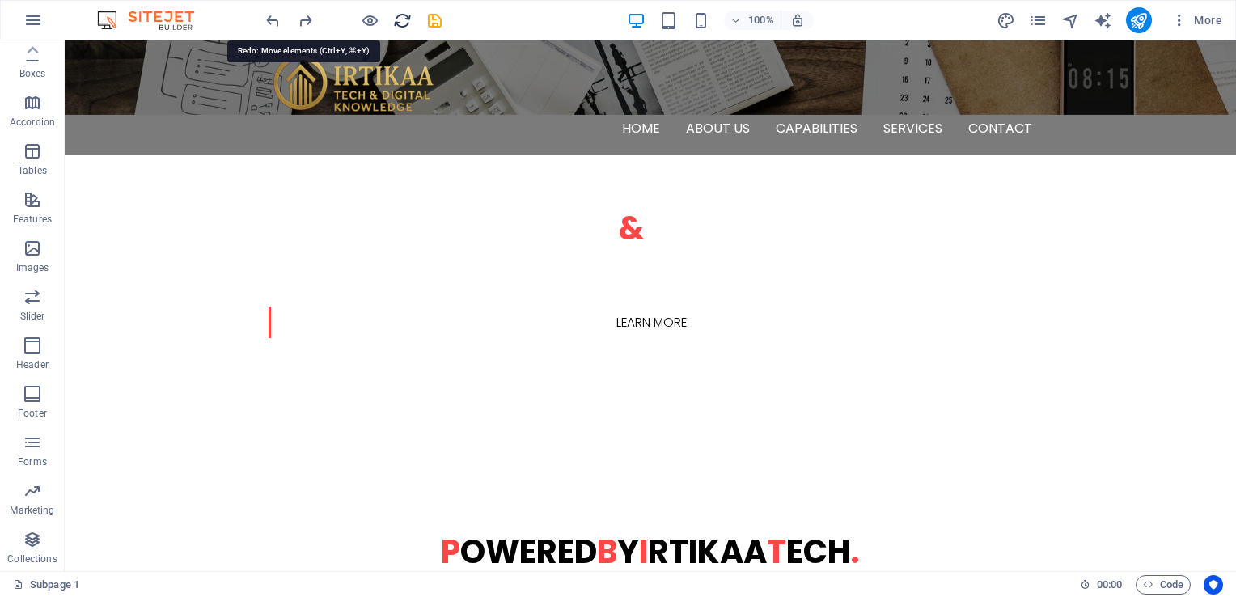
scroll to position [358, 0]
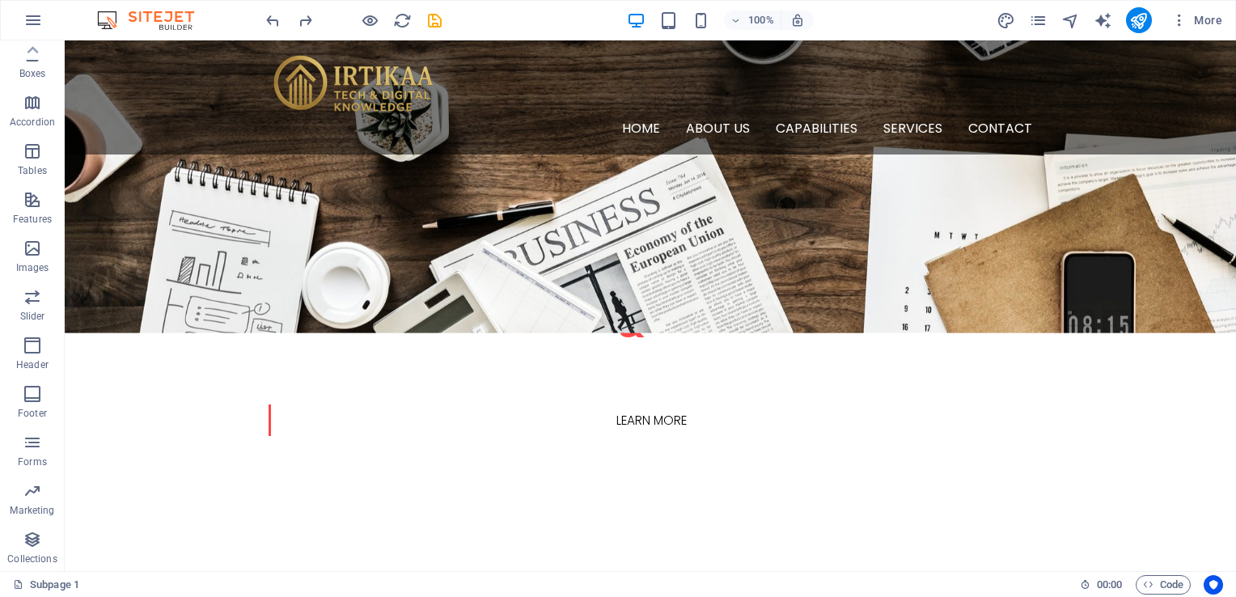
click at [444, 23] on div "100% More" at bounding box center [745, 20] width 965 height 26
click at [280, 23] on icon "undo" at bounding box center [273, 20] width 19 height 19
click at [268, 20] on icon "undo" at bounding box center [273, 20] width 19 height 19
click at [433, 23] on div at bounding box center [353, 20] width 181 height 26
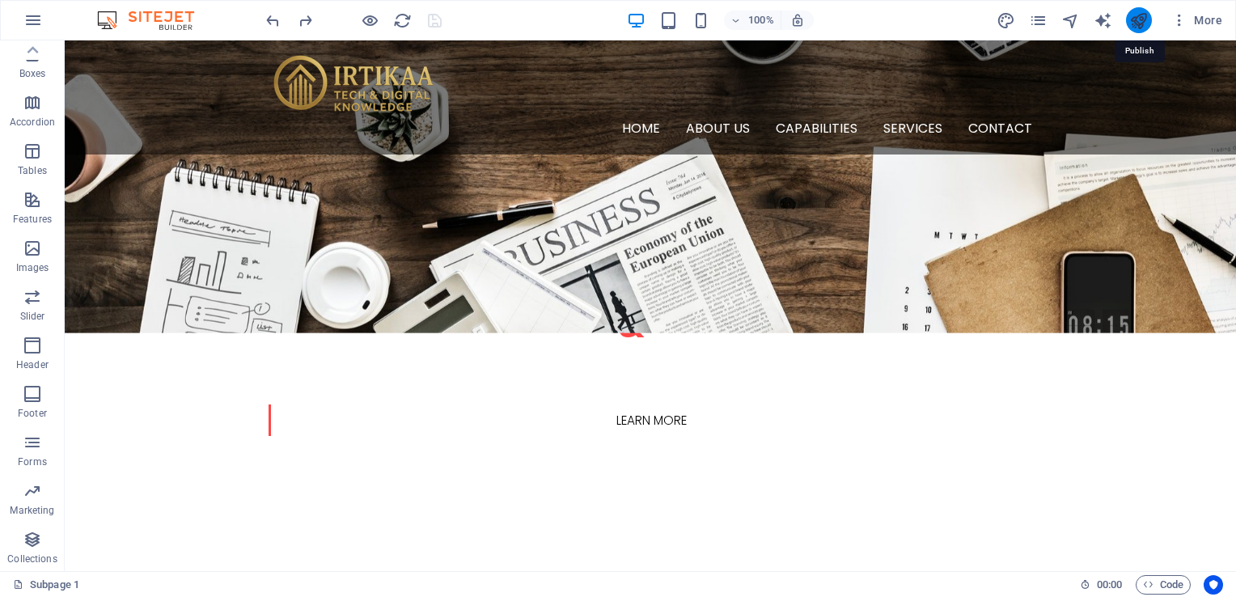
click at [1143, 23] on icon "publish" at bounding box center [1138, 20] width 19 height 19
